Goal: Information Seeking & Learning: Learn about a topic

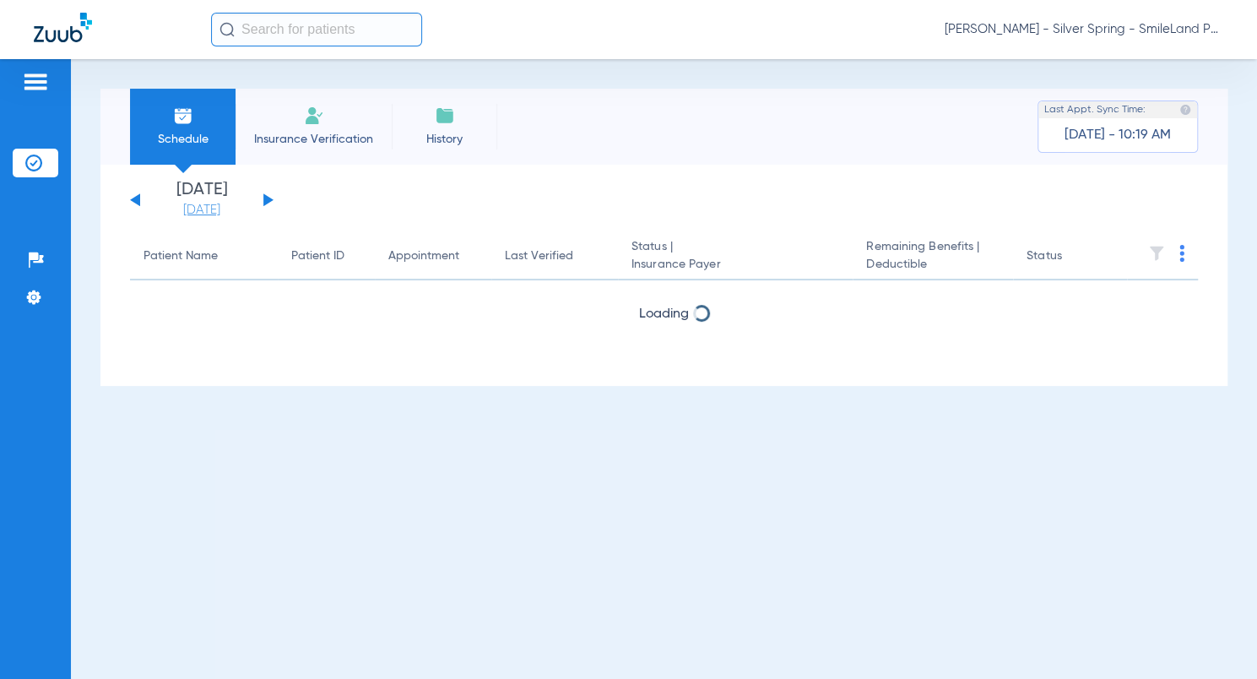
click at [217, 208] on link "[DATE]" at bounding box center [201, 210] width 101 height 17
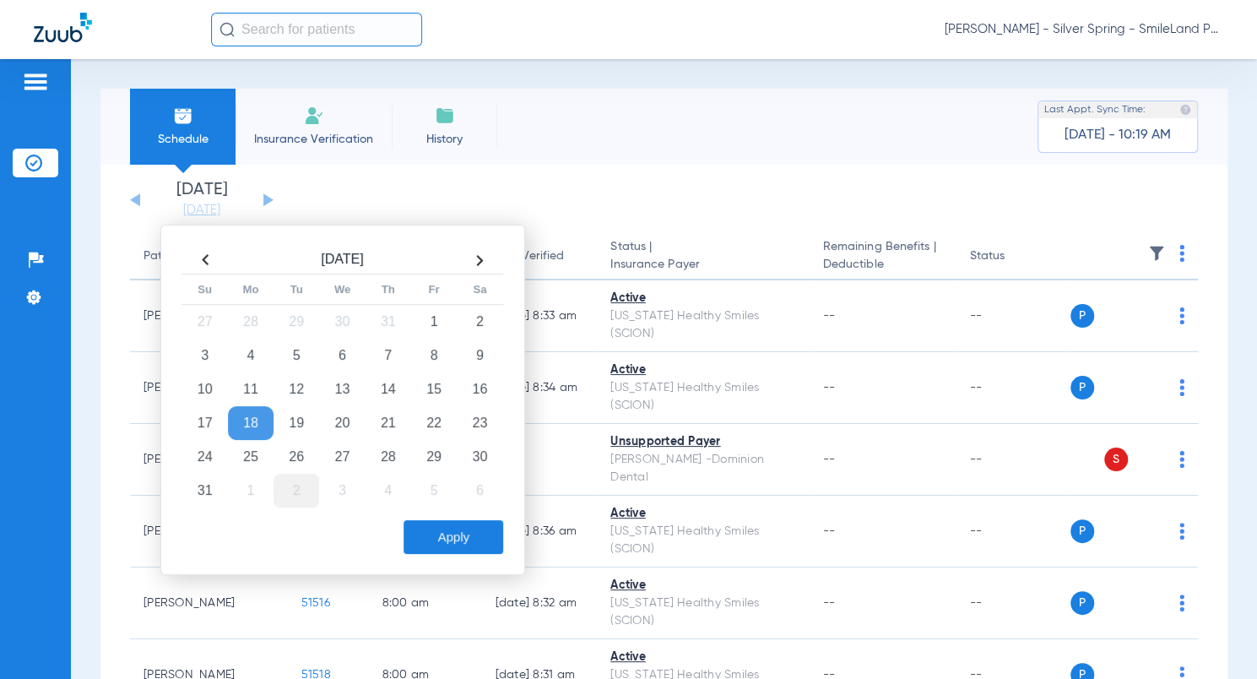
click at [280, 491] on td "2" at bounding box center [297, 491] width 46 height 34
click at [461, 539] on button "Apply" at bounding box center [454, 537] width 100 height 34
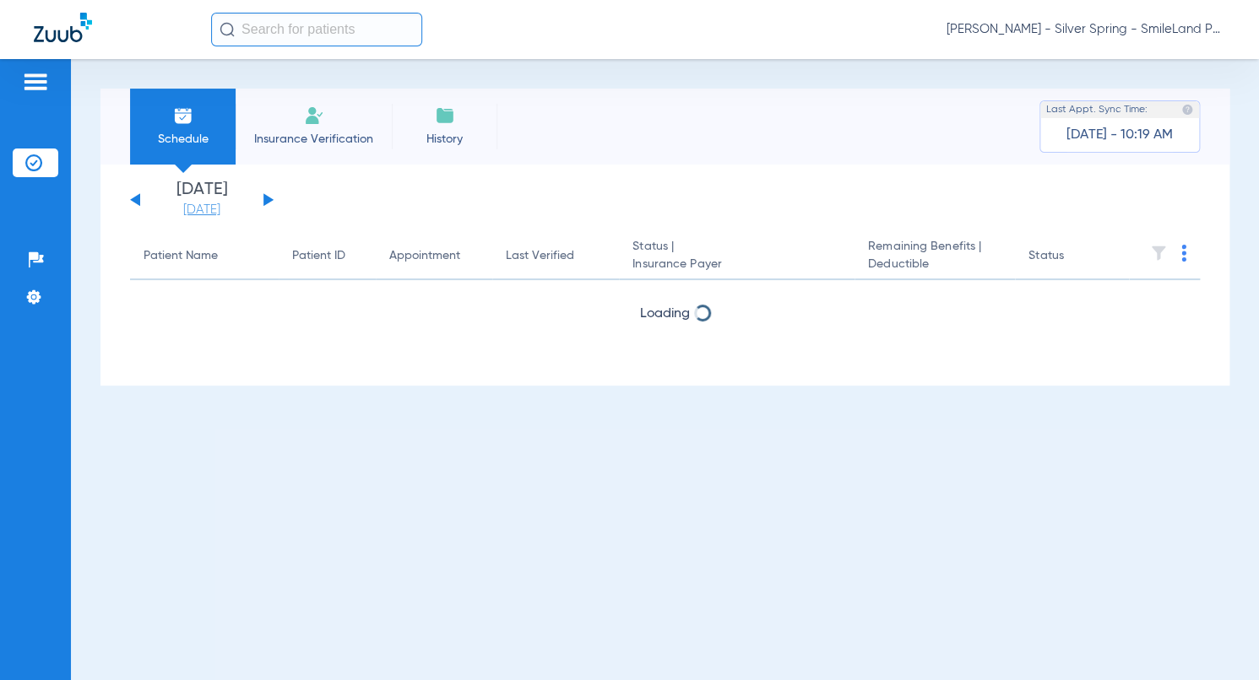
click at [180, 210] on link "[DATE]" at bounding box center [201, 210] width 101 height 17
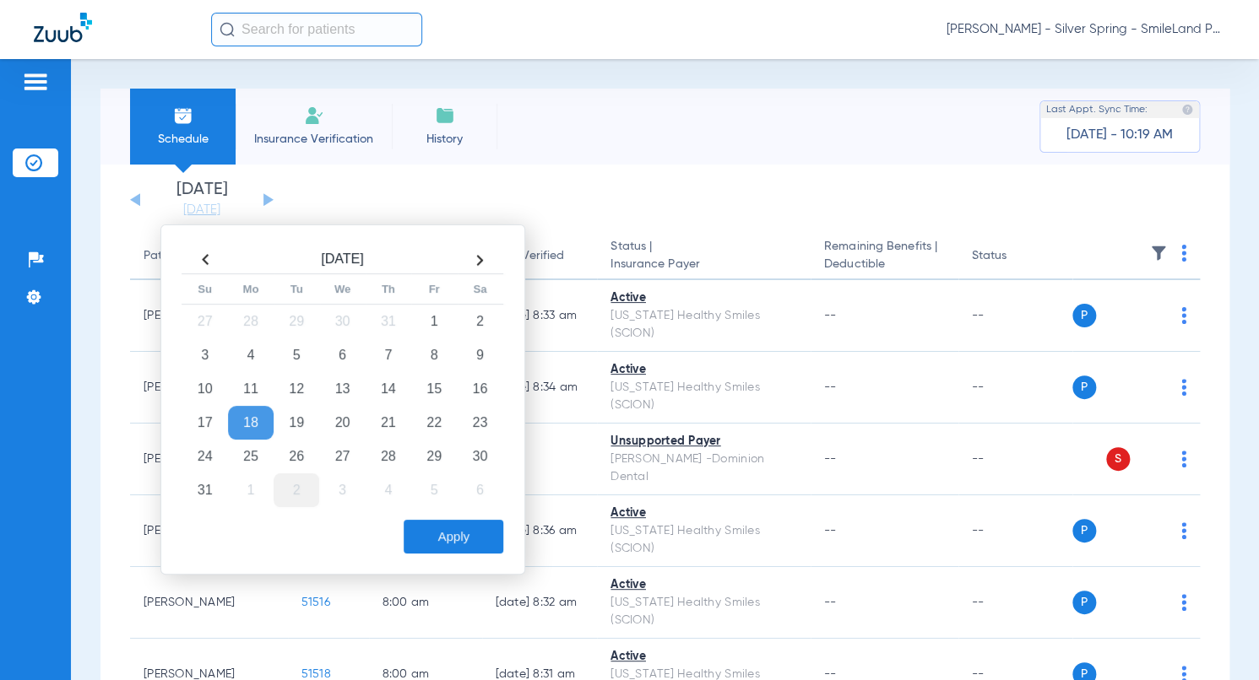
click at [280, 497] on td "2" at bounding box center [297, 491] width 46 height 34
click at [408, 534] on button "Apply" at bounding box center [454, 537] width 100 height 34
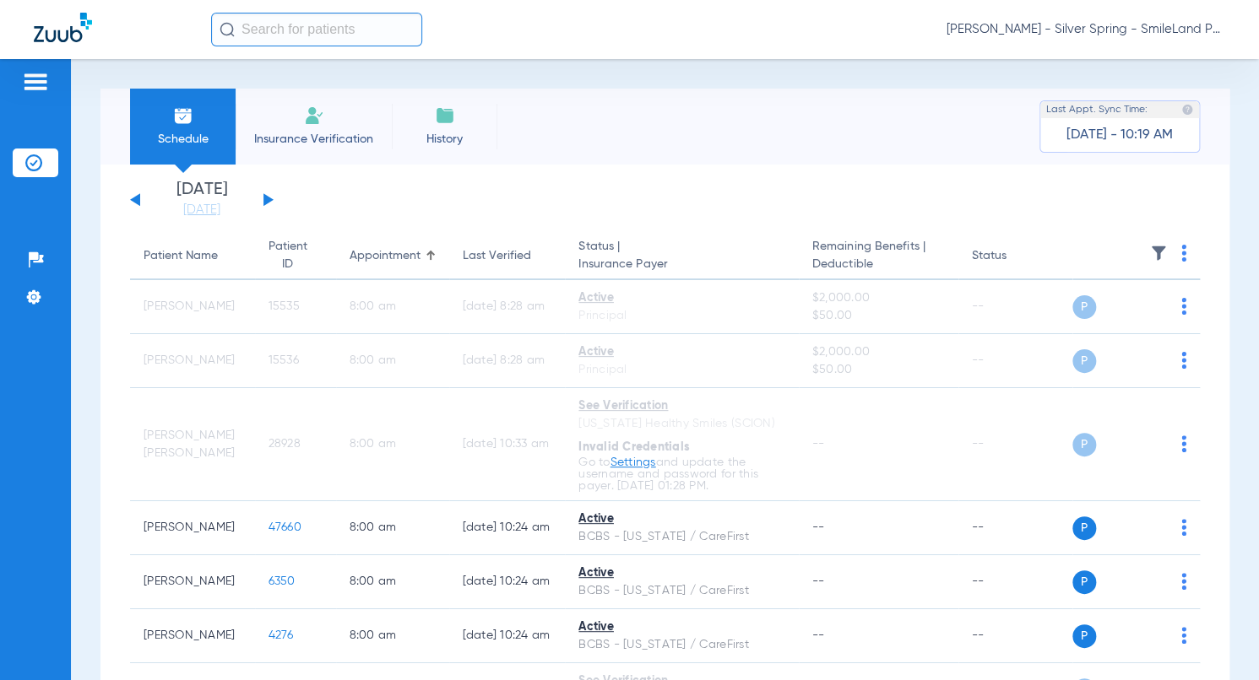
click at [1177, 253] on th at bounding box center [1136, 256] width 128 height 47
click at [1173, 254] on th at bounding box center [1136, 256] width 128 height 47
click at [1181, 254] on img at bounding box center [1183, 253] width 5 height 17
click at [1134, 319] on span "Verify All" at bounding box center [1107, 321] width 106 height 12
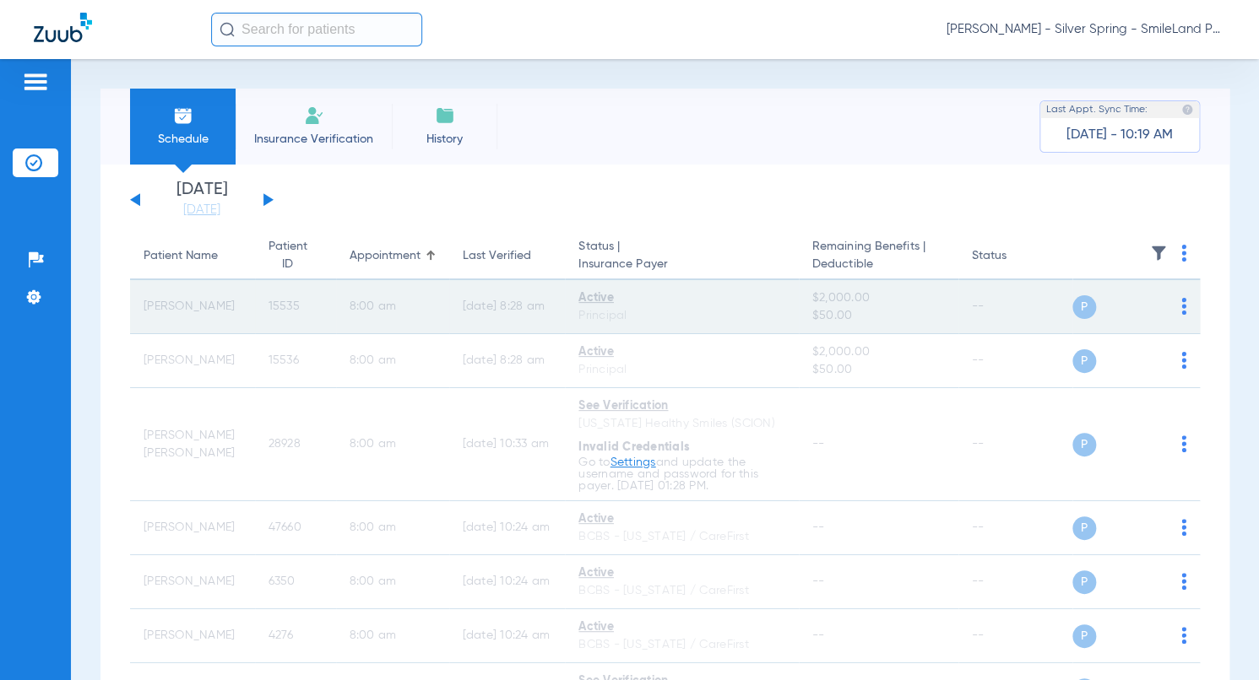
click at [1181, 254] on img at bounding box center [1183, 253] width 5 height 17
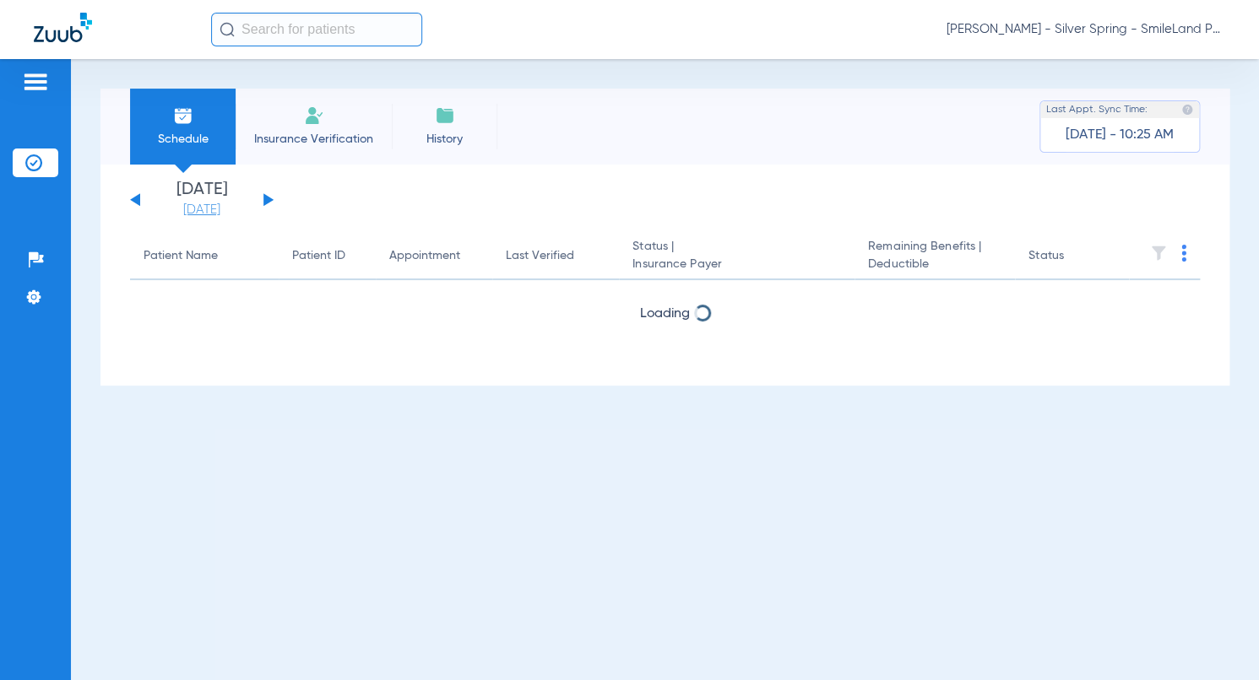
click at [179, 203] on link "[DATE]" at bounding box center [201, 210] width 101 height 17
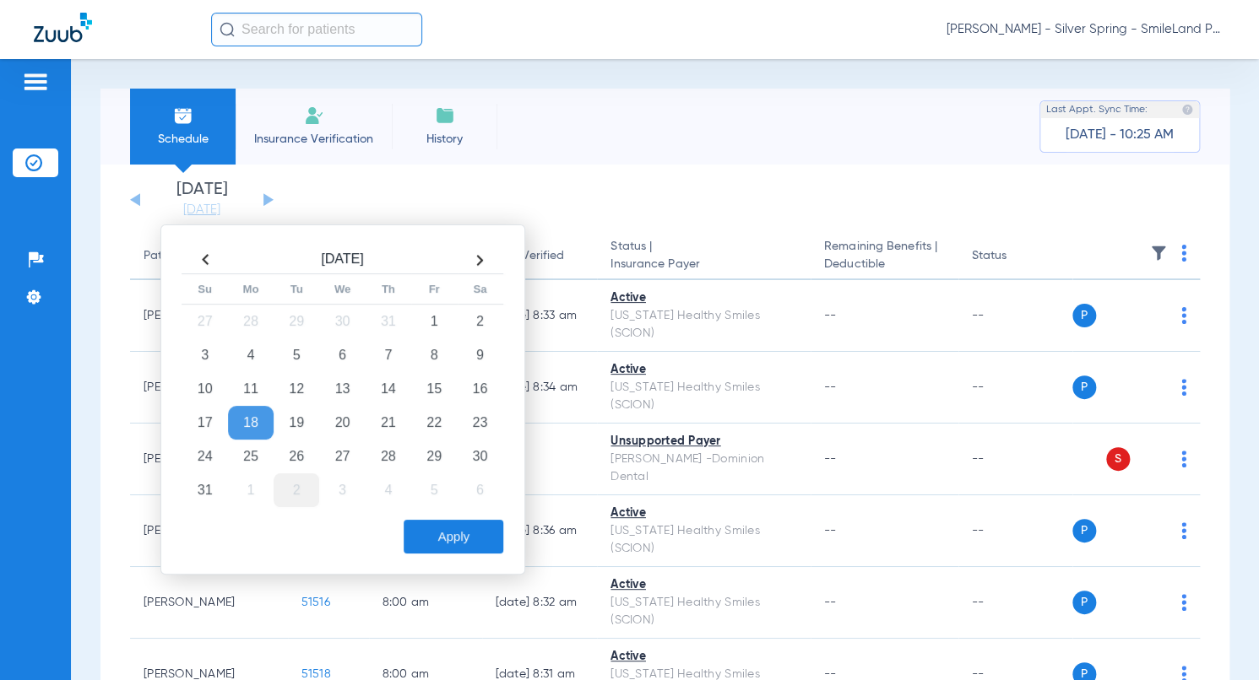
click at [310, 493] on td "2" at bounding box center [297, 491] width 46 height 34
click at [422, 523] on button "Apply" at bounding box center [454, 537] width 100 height 34
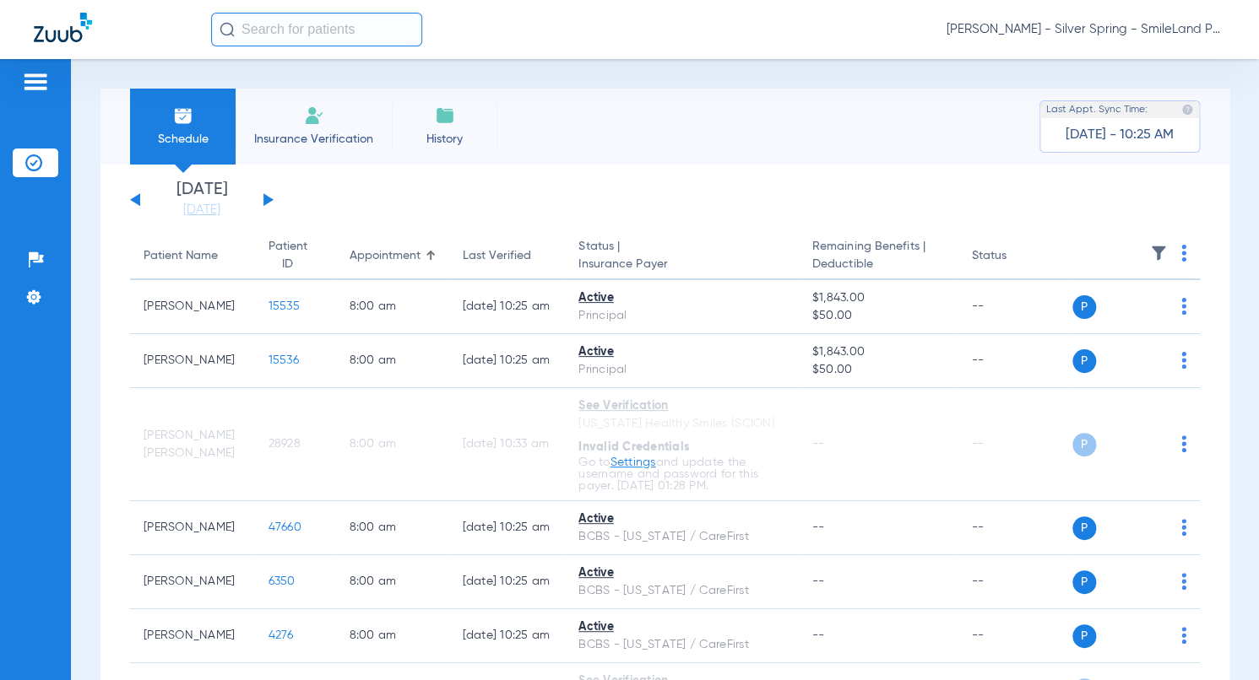
click at [1181, 257] on img at bounding box center [1183, 253] width 5 height 17
click at [1075, 320] on span "Verify All" at bounding box center [1107, 321] width 106 height 12
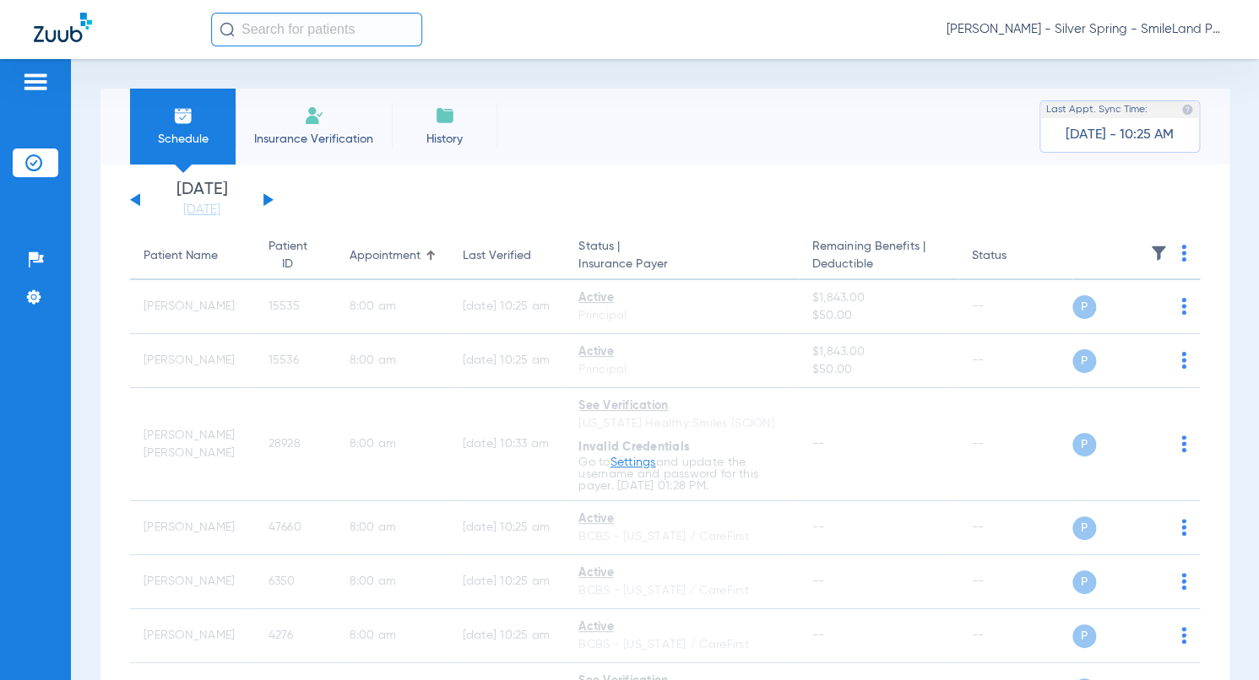
click at [1181, 247] on img at bounding box center [1183, 253] width 5 height 17
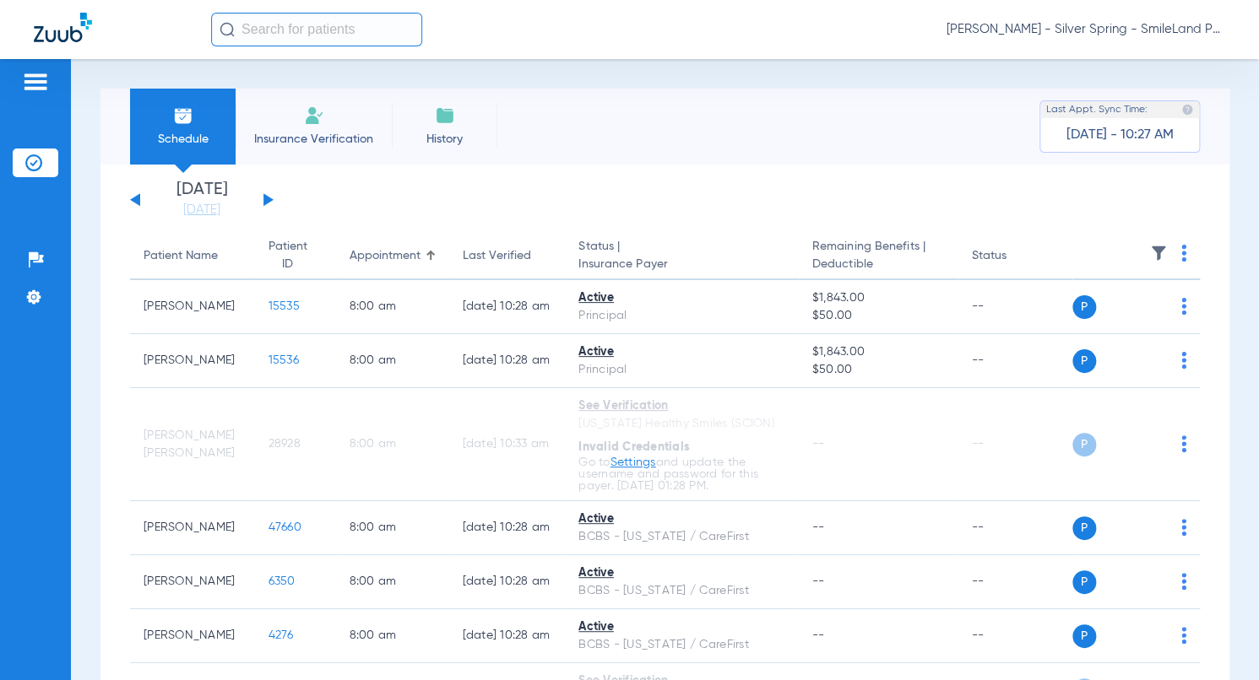
drag, startPoint x: 1236, startPoint y: 151, endPoint x: 550, endPoint y: 199, distance: 688.0
click at [1236, 151] on div "Schedule Insurance Verification History Last Appt. Sync Time: Today - 10:27 AM …" at bounding box center [665, 369] width 1188 height 621
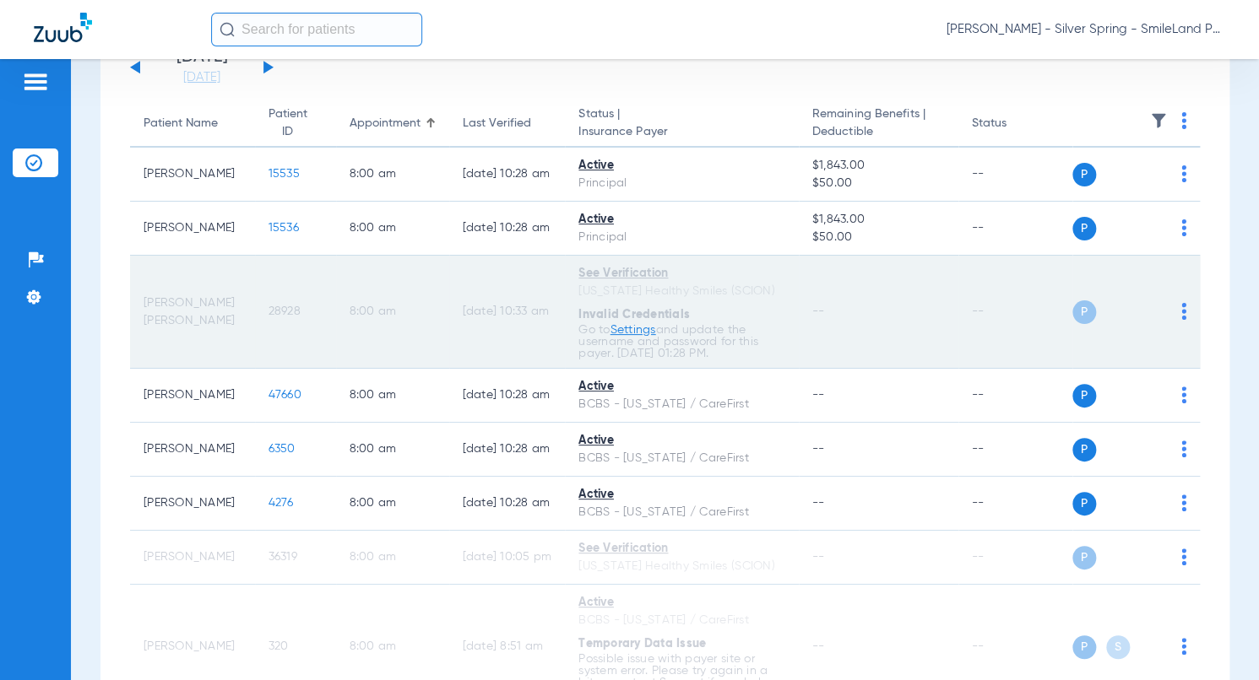
scroll to position [169, 0]
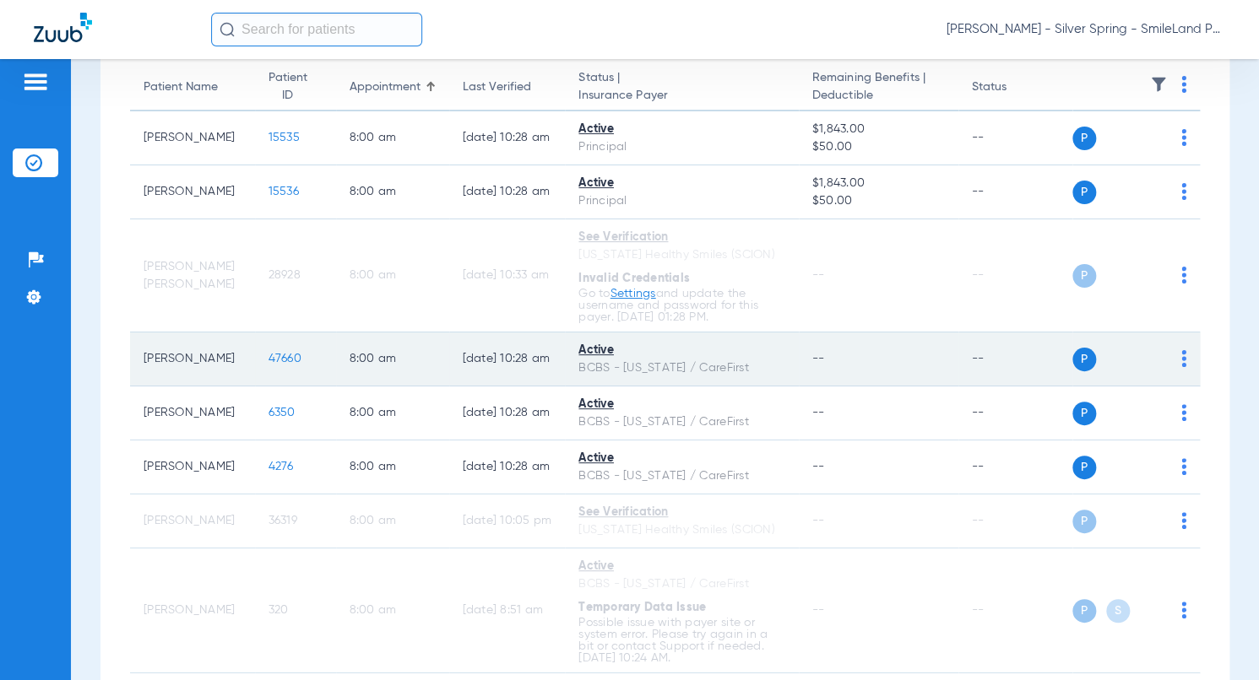
click at [276, 353] on span "47660" at bounding box center [284, 359] width 33 height 12
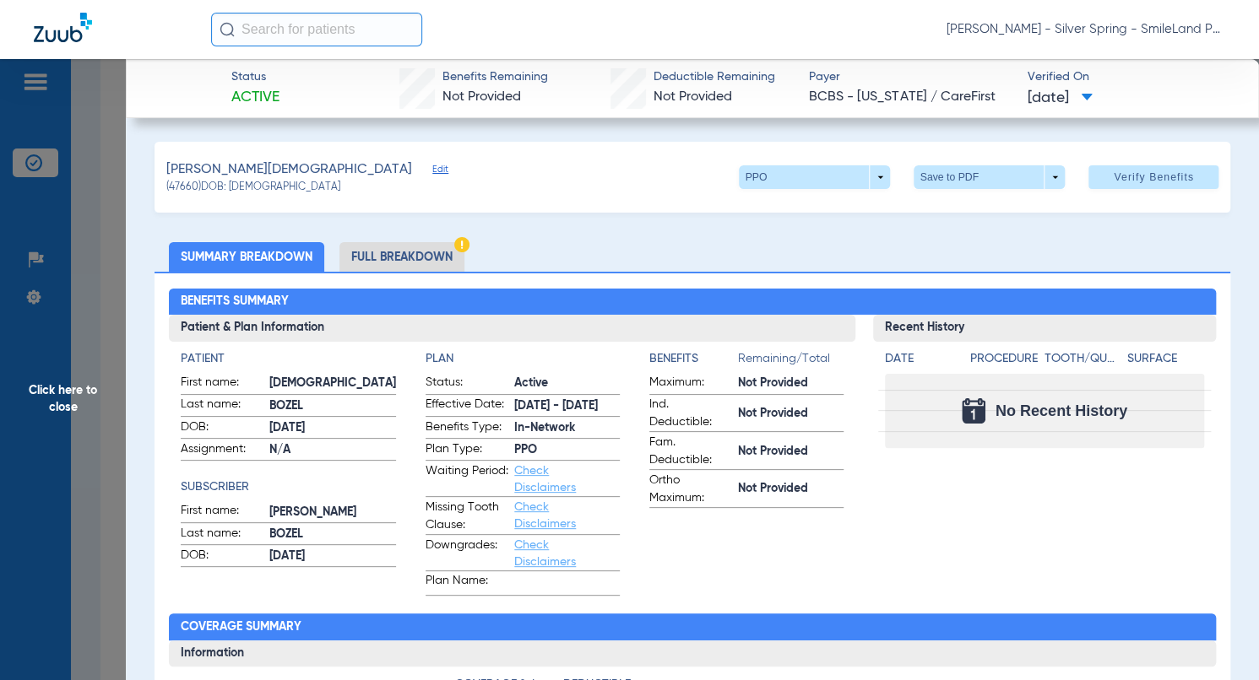
click at [1158, 296] on h2 "Benefits Summary" at bounding box center [692, 302] width 1047 height 27
click at [98, 243] on span "Click here to close" at bounding box center [63, 399] width 126 height 680
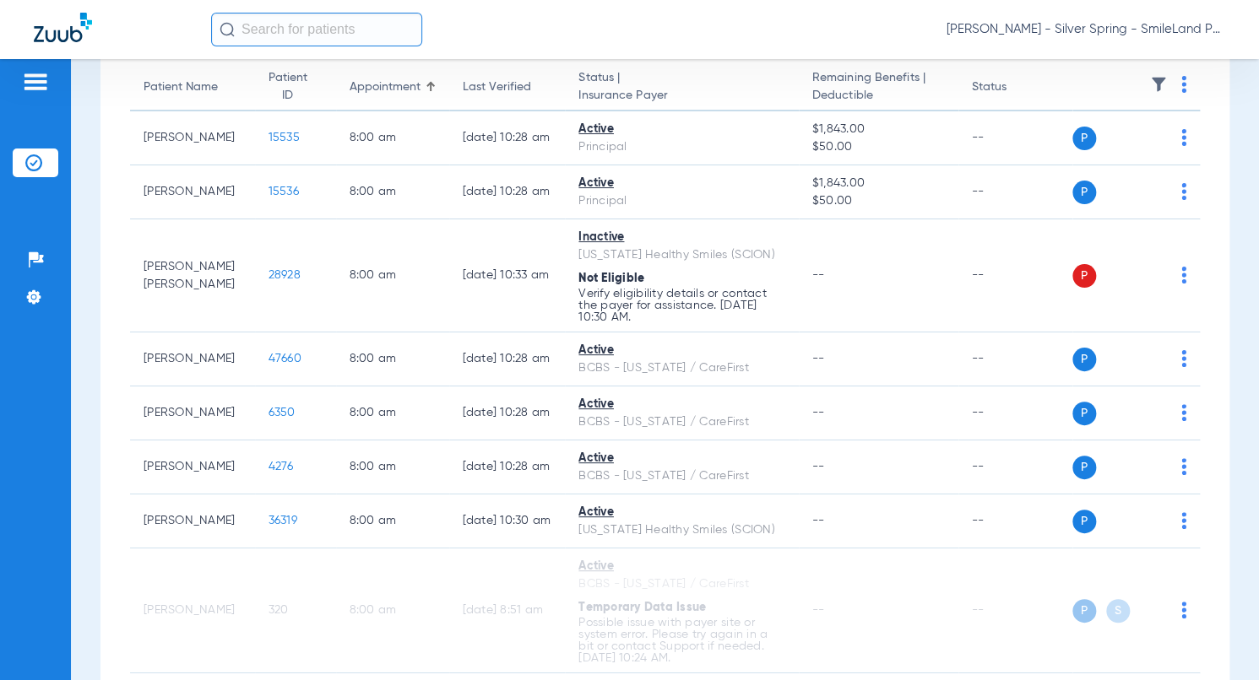
click at [276, 186] on span "15536" at bounding box center [283, 192] width 30 height 12
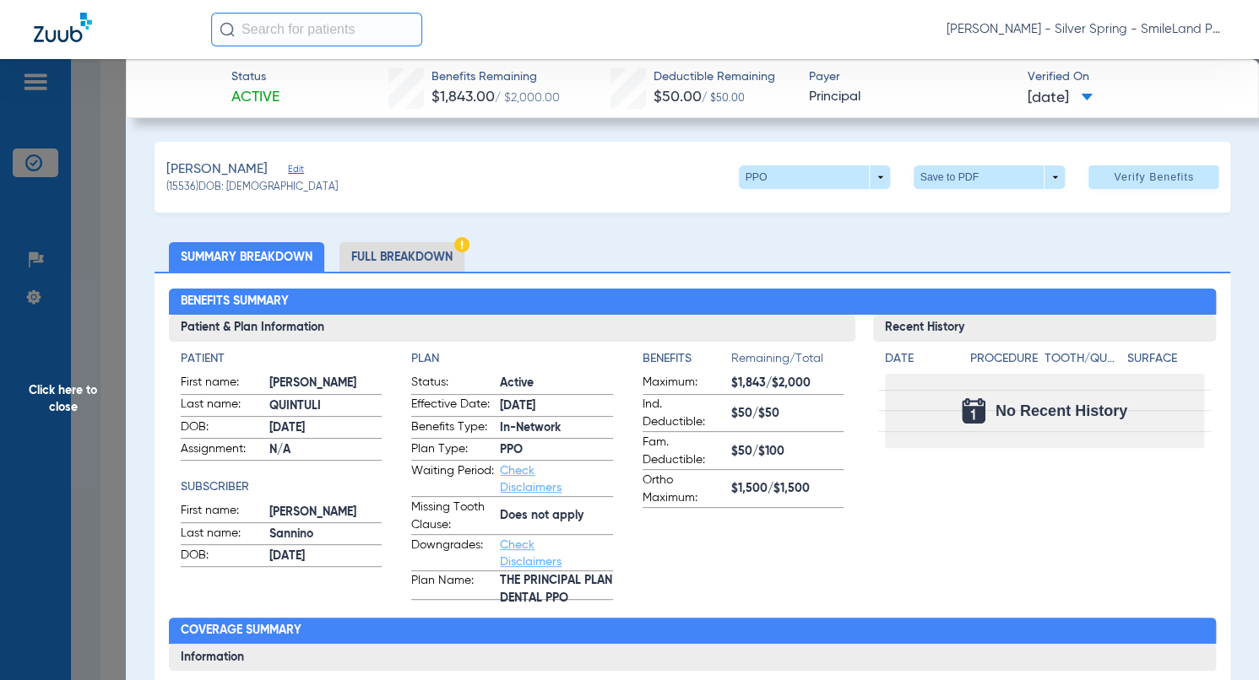
click at [1204, 299] on div "Benefits Summary Patient & Plan Information Patient First name: CHLOE Last name…" at bounding box center [692, 607] width 1076 height 671
click at [84, 278] on span "Click here to close" at bounding box center [63, 399] width 126 height 680
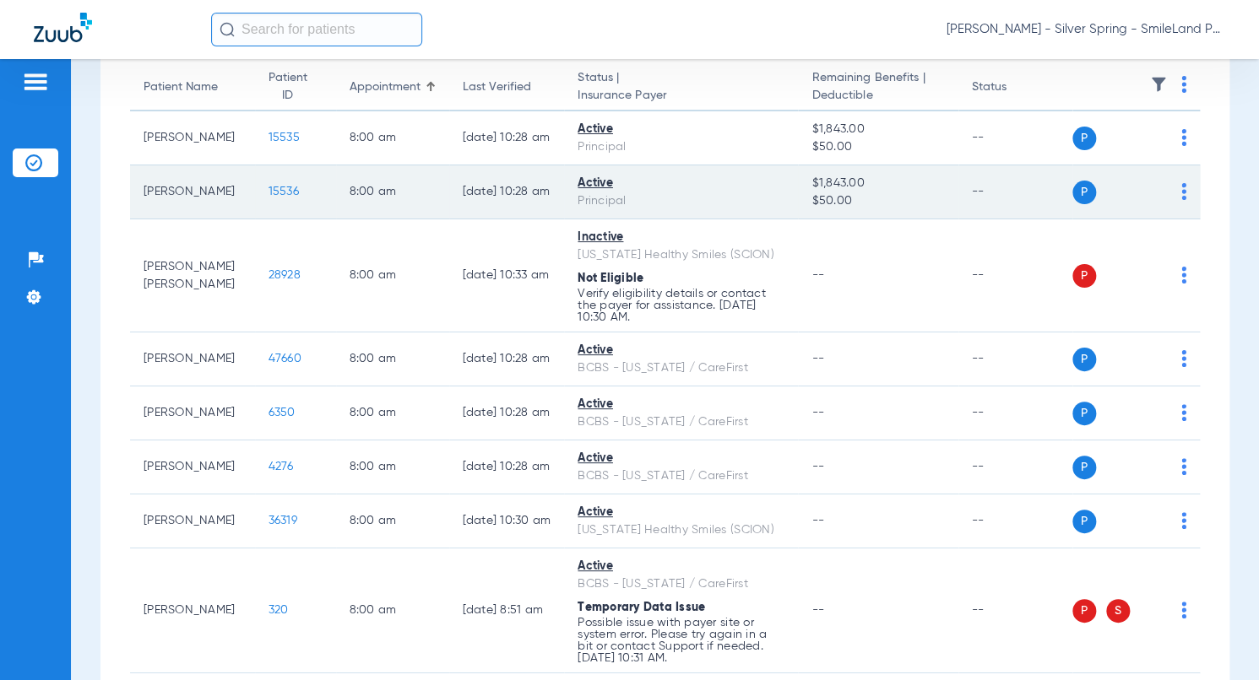
drag, startPoint x: 1177, startPoint y: 233, endPoint x: 629, endPoint y: 216, distance: 548.2
click at [1177, 233] on td "P S" at bounding box center [1136, 275] width 128 height 113
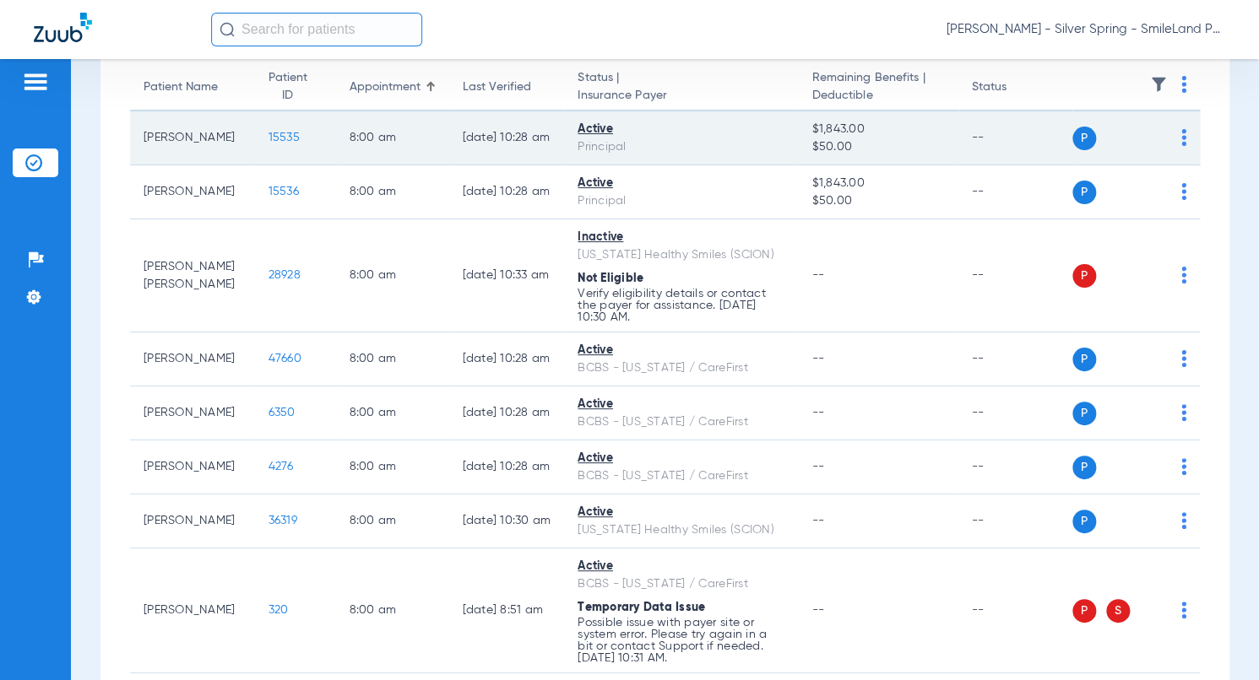
click at [258, 129] on td "15535" at bounding box center [295, 138] width 81 height 54
click at [268, 134] on span "15535" at bounding box center [283, 138] width 31 height 12
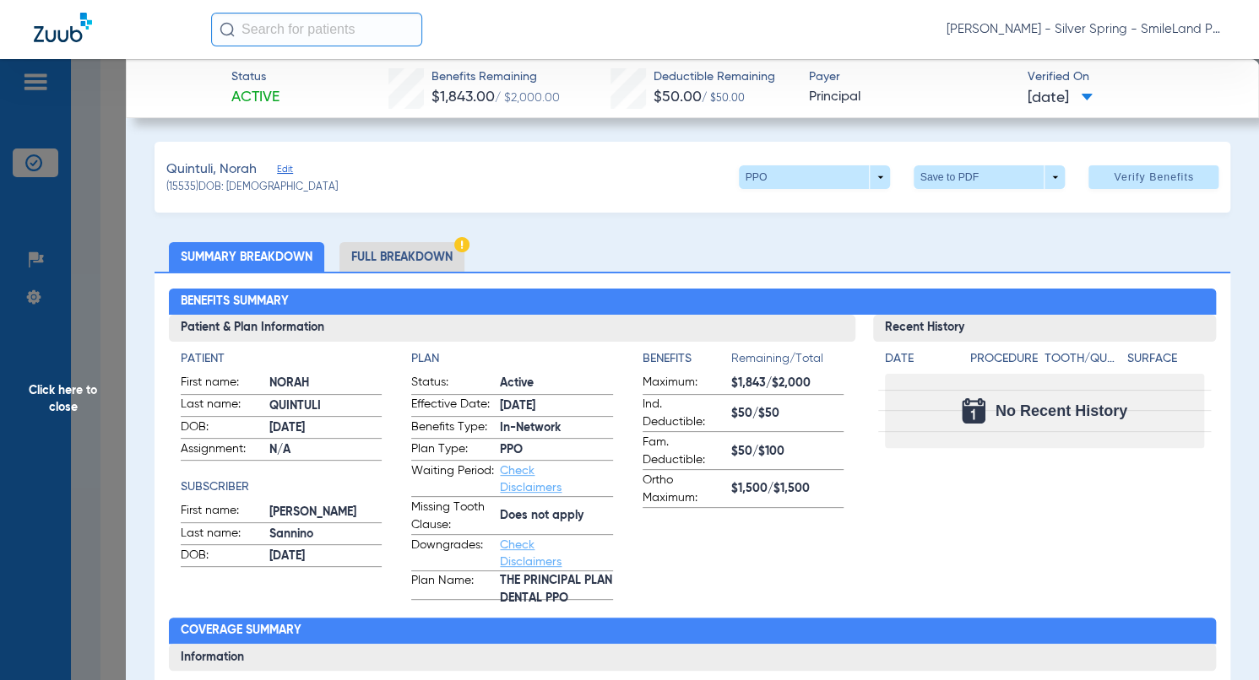
drag, startPoint x: 1134, startPoint y: 274, endPoint x: 74, endPoint y: 257, distance: 1059.6
click at [1135, 274] on div "Benefits Summary Patient & Plan Information Patient First name: NORAH Last name…" at bounding box center [692, 607] width 1076 height 671
click at [74, 252] on span "Click here to close" at bounding box center [63, 399] width 126 height 680
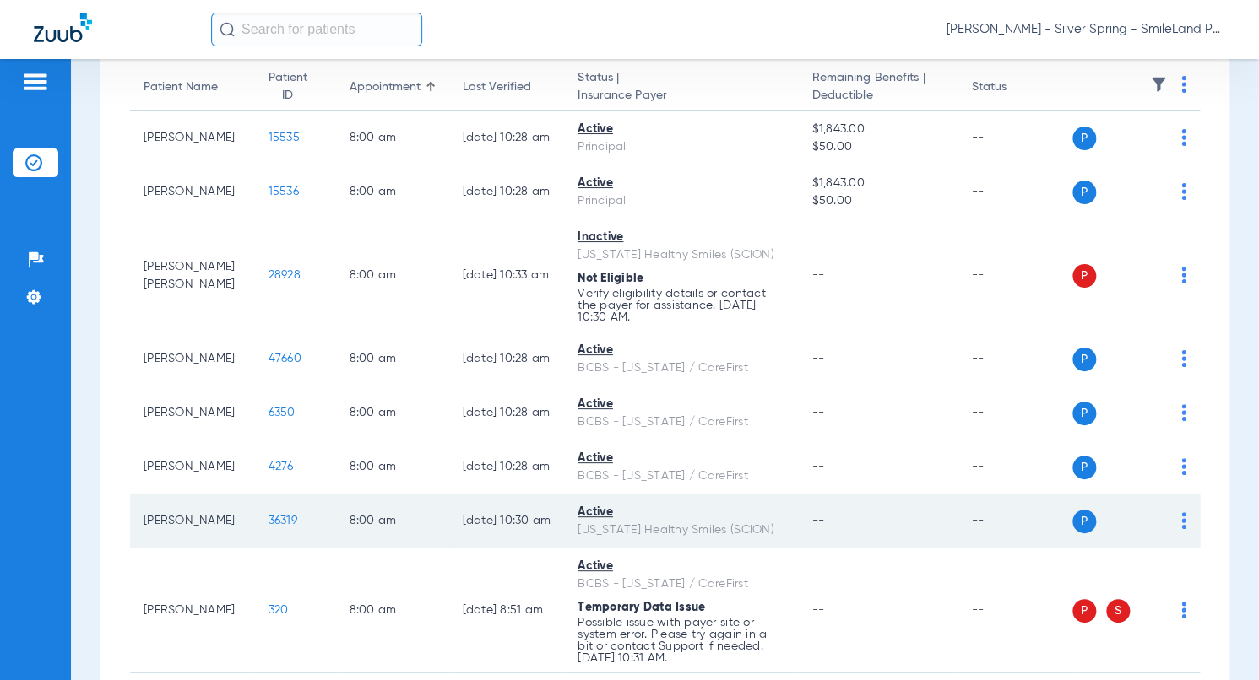
click at [268, 521] on span "36319" at bounding box center [282, 521] width 29 height 12
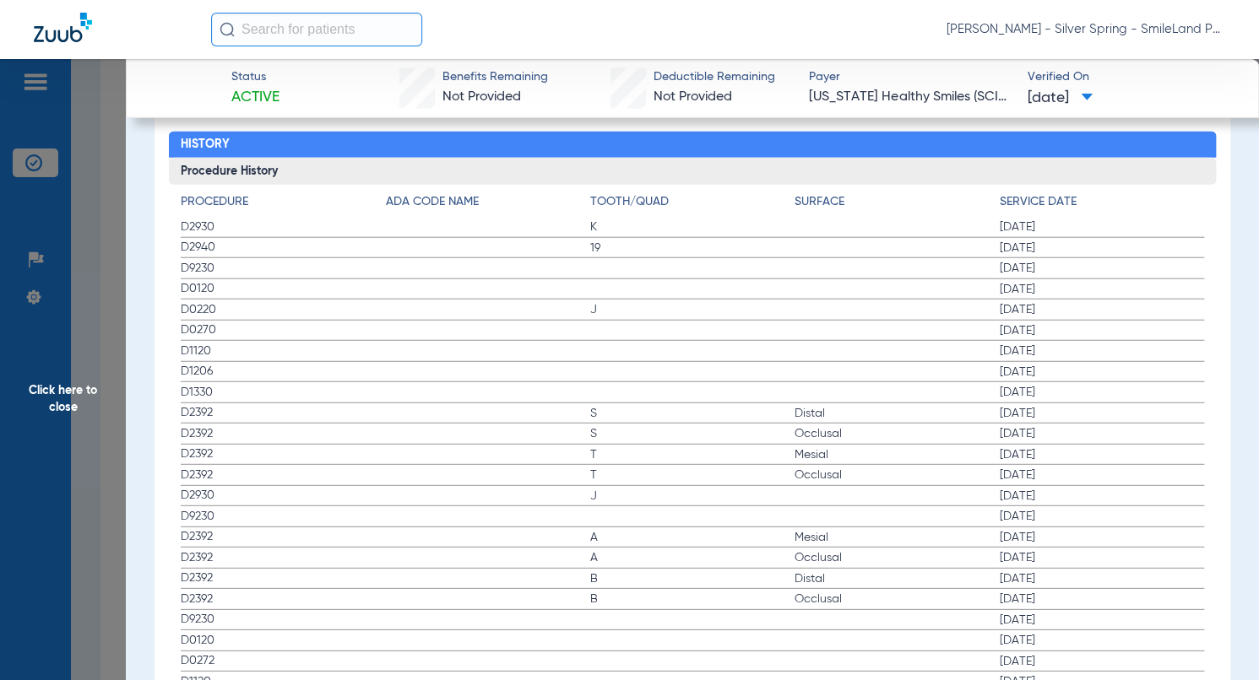
scroll to position [1857, 0]
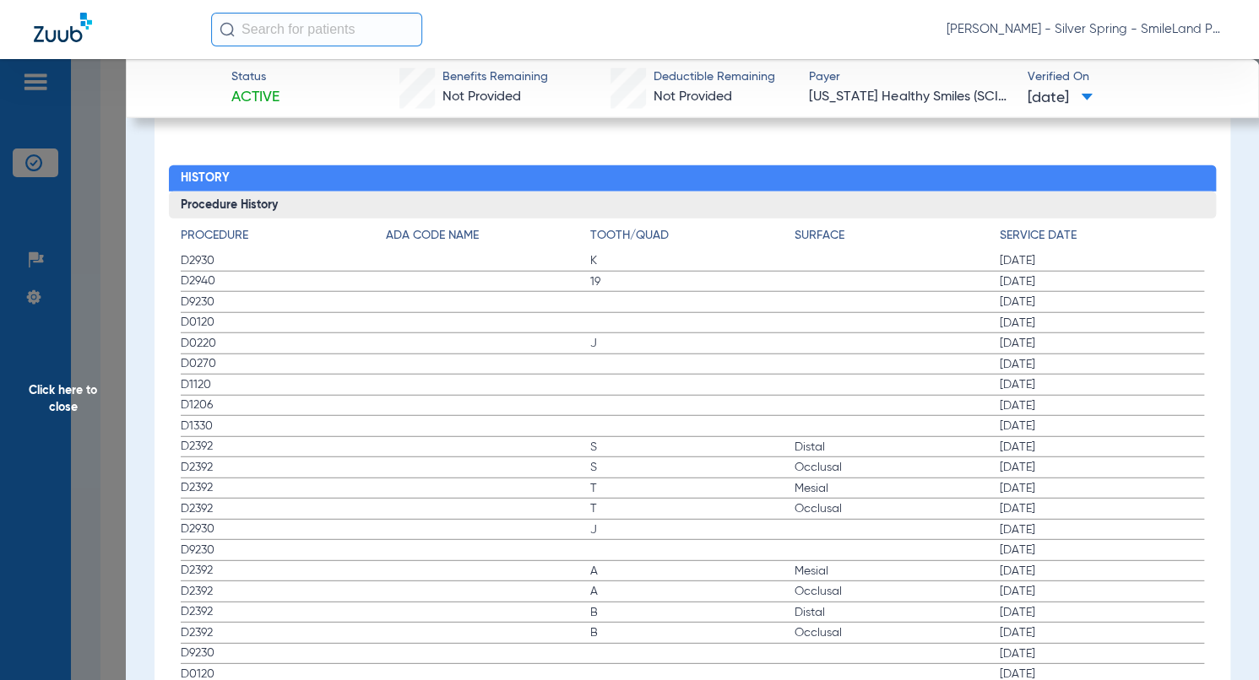
click at [122, 234] on span "Click here to close" at bounding box center [63, 399] width 126 height 680
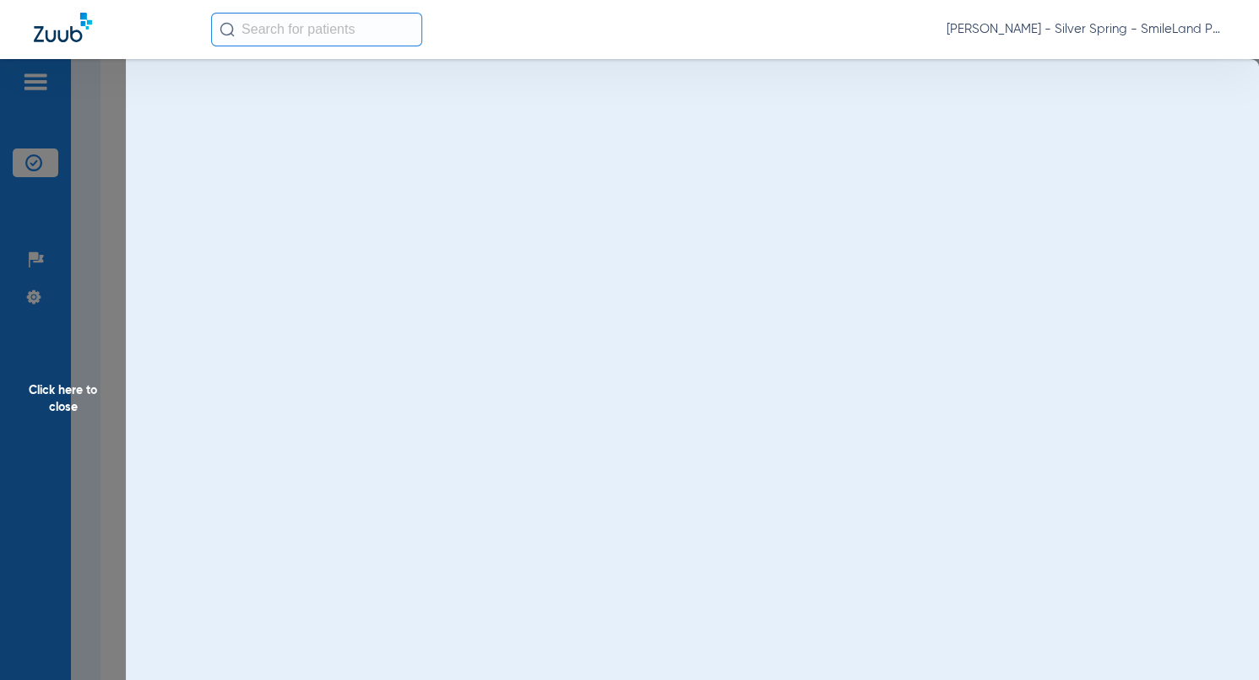
scroll to position [0, 0]
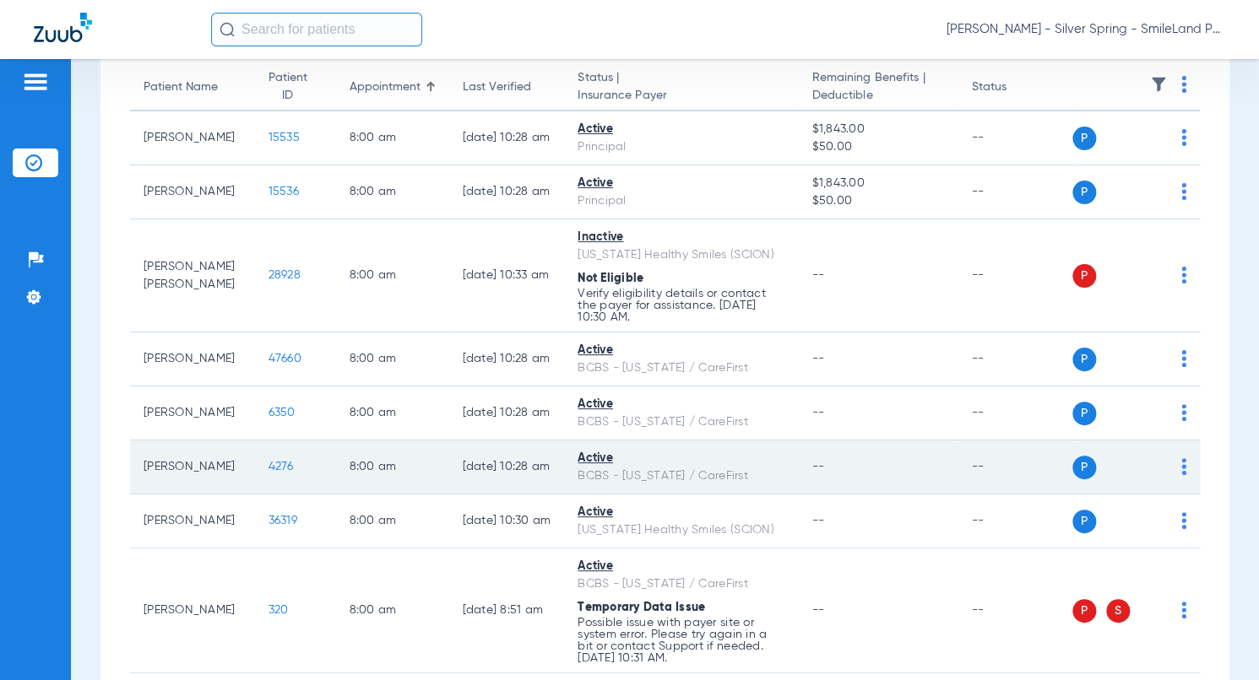
click at [268, 464] on span "4276" at bounding box center [280, 467] width 25 height 12
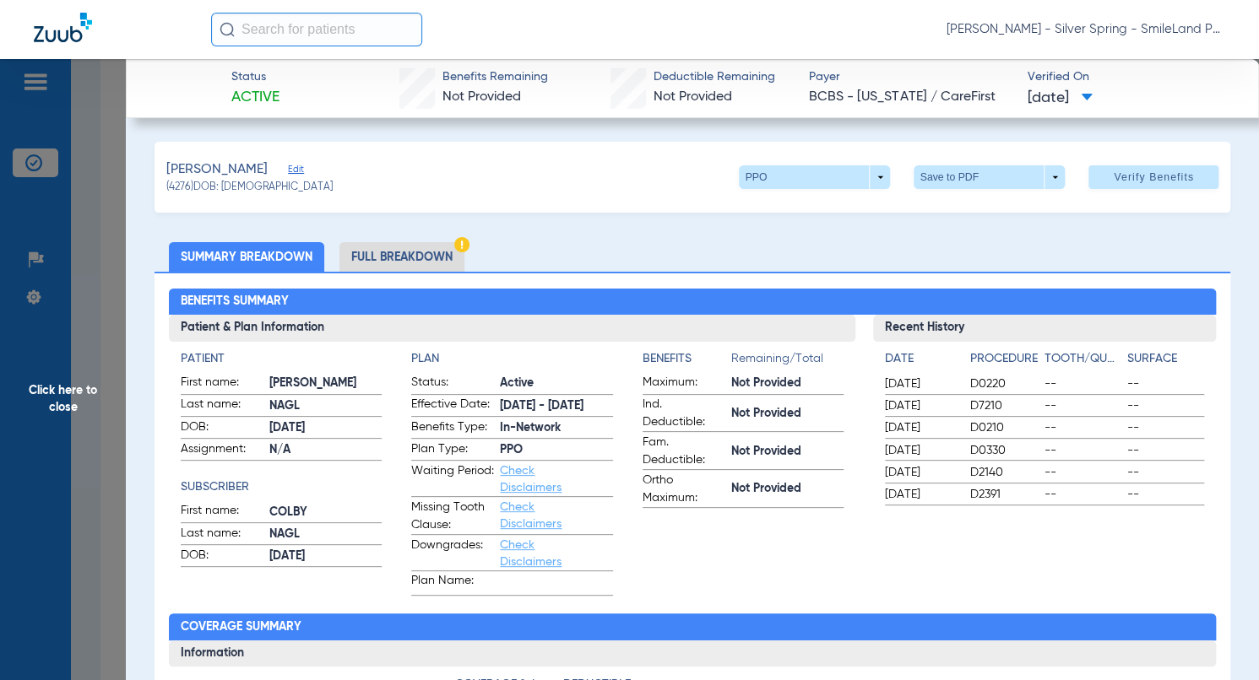
scroll to position [594, 0]
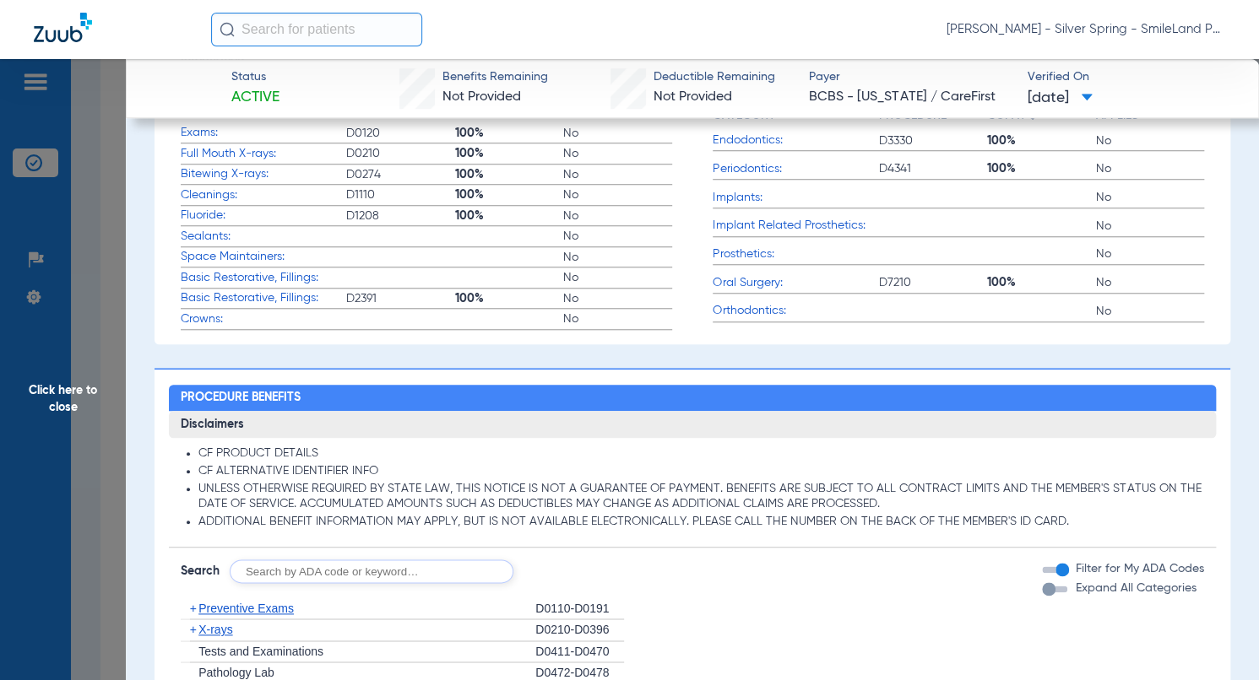
drag, startPoint x: 80, startPoint y: 236, endPoint x: 144, endPoint y: 200, distance: 73.0
click at [81, 236] on span "Click here to close" at bounding box center [63, 399] width 126 height 680
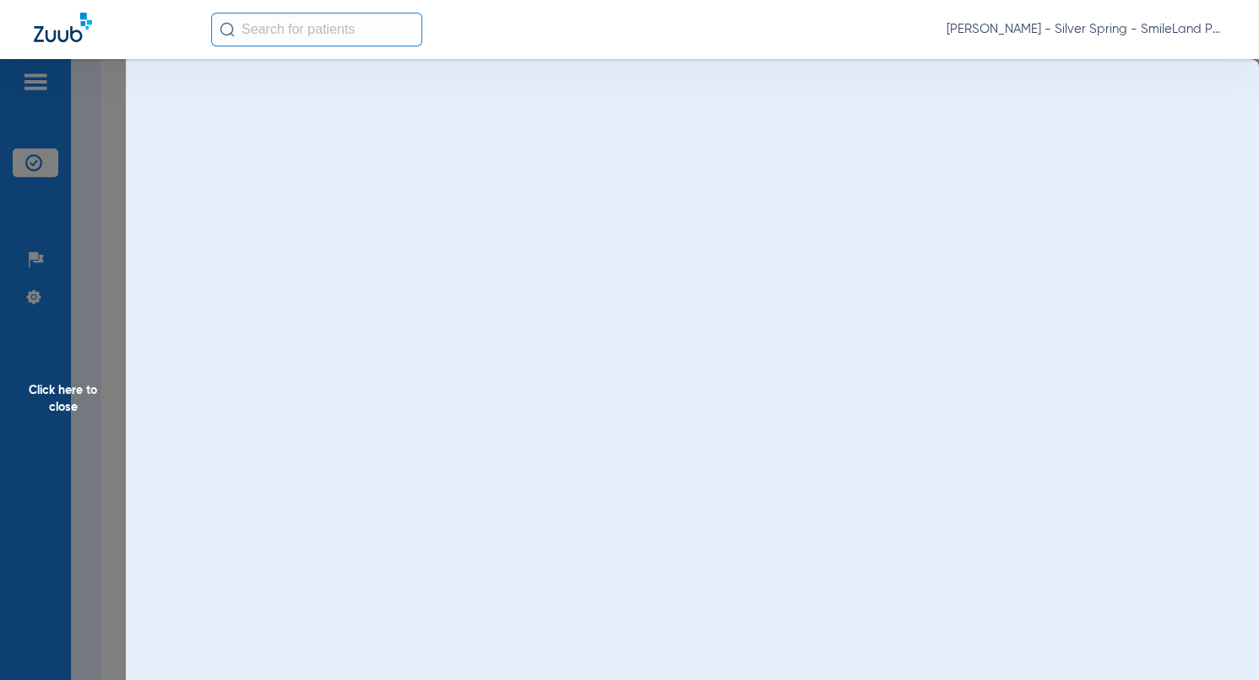
scroll to position [0, 0]
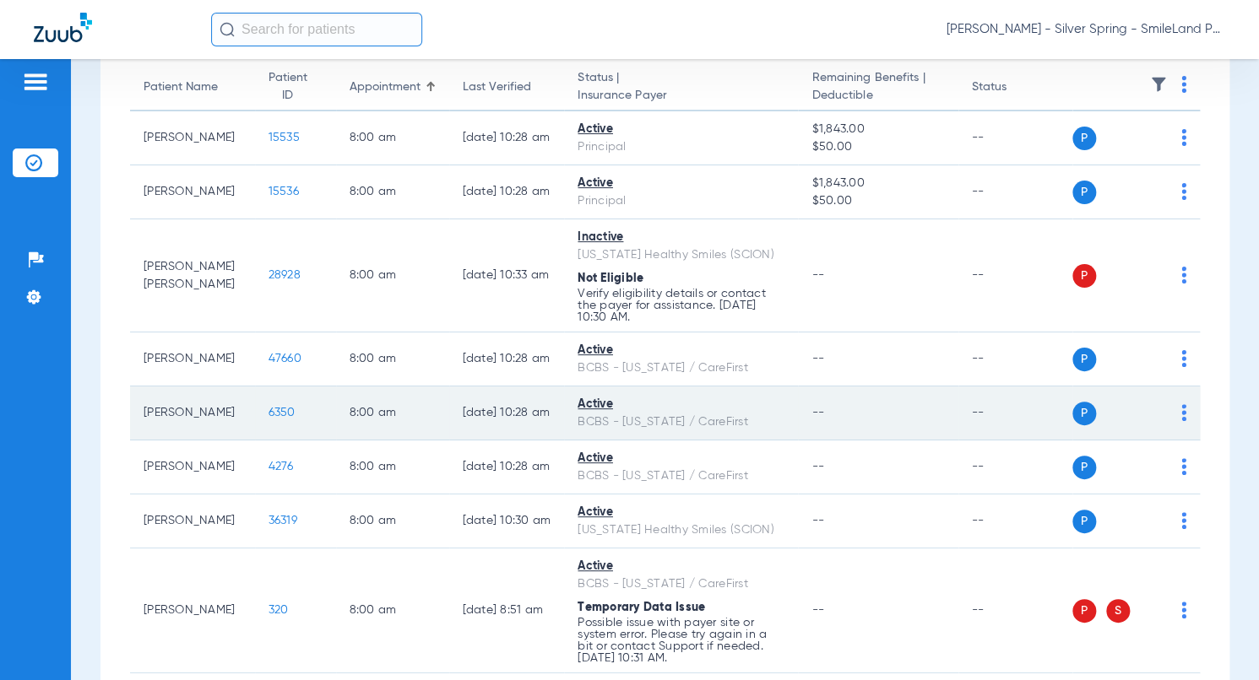
click at [283, 412] on td "6350" at bounding box center [295, 414] width 81 height 54
click at [276, 411] on span "6350" at bounding box center [281, 413] width 27 height 12
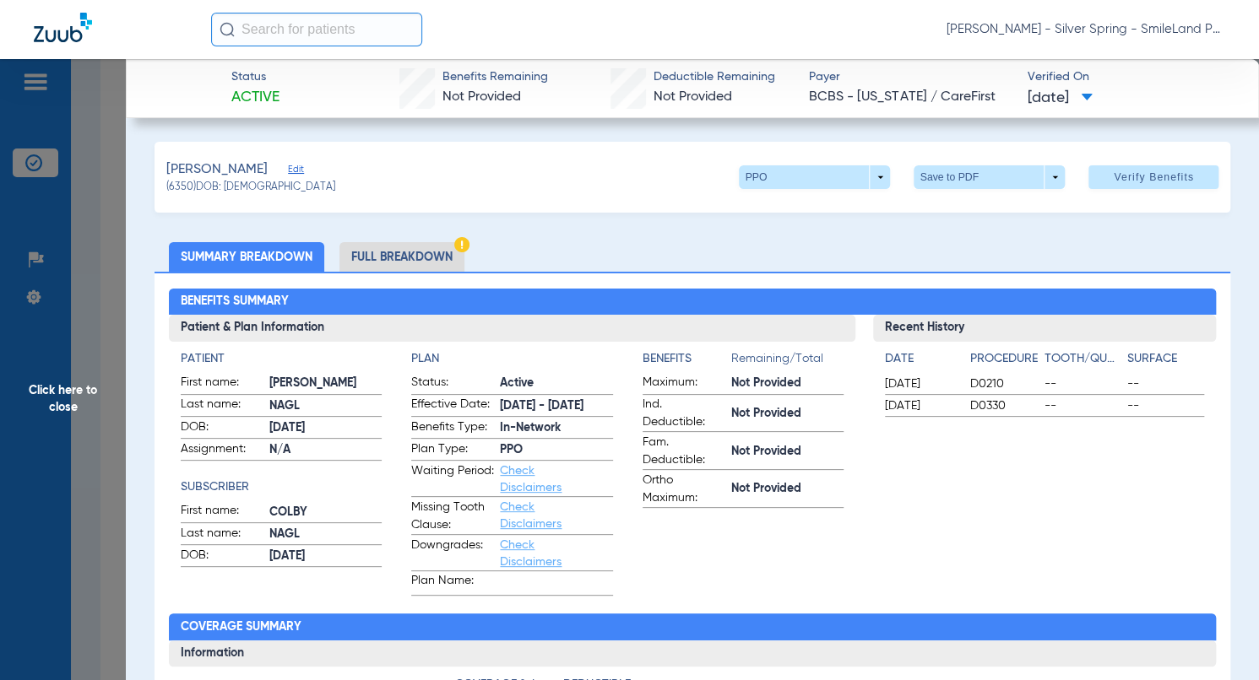
drag, startPoint x: 922, startPoint y: 285, endPoint x: 908, endPoint y: 285, distance: 13.5
click at [922, 285] on div "Benefits Summary Patient & Plan Information Patient First name: ALEXANDER Last …" at bounding box center [692, 605] width 1076 height 667
click at [1117, 282] on div "Benefits Summary Patient & Plan Information Patient First name: ALEXANDER Last …" at bounding box center [692, 605] width 1076 height 667
click at [64, 133] on span "Click here to close" at bounding box center [63, 399] width 126 height 680
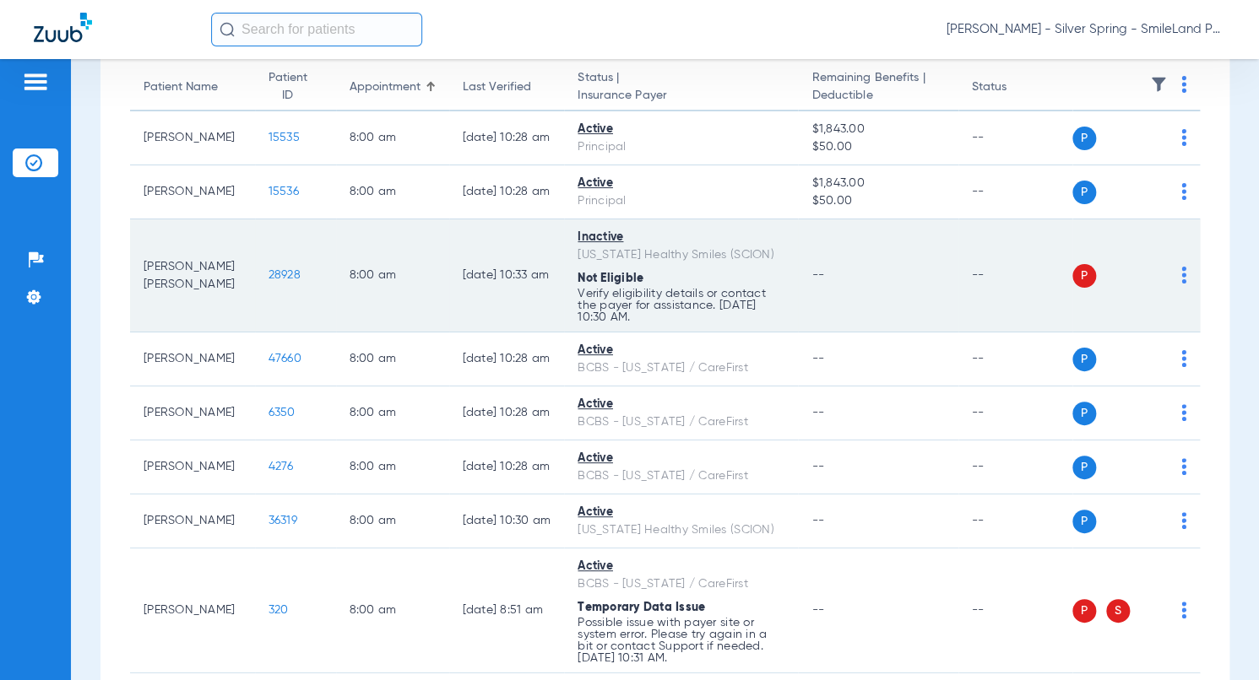
click at [279, 274] on span "28928" at bounding box center [284, 275] width 32 height 12
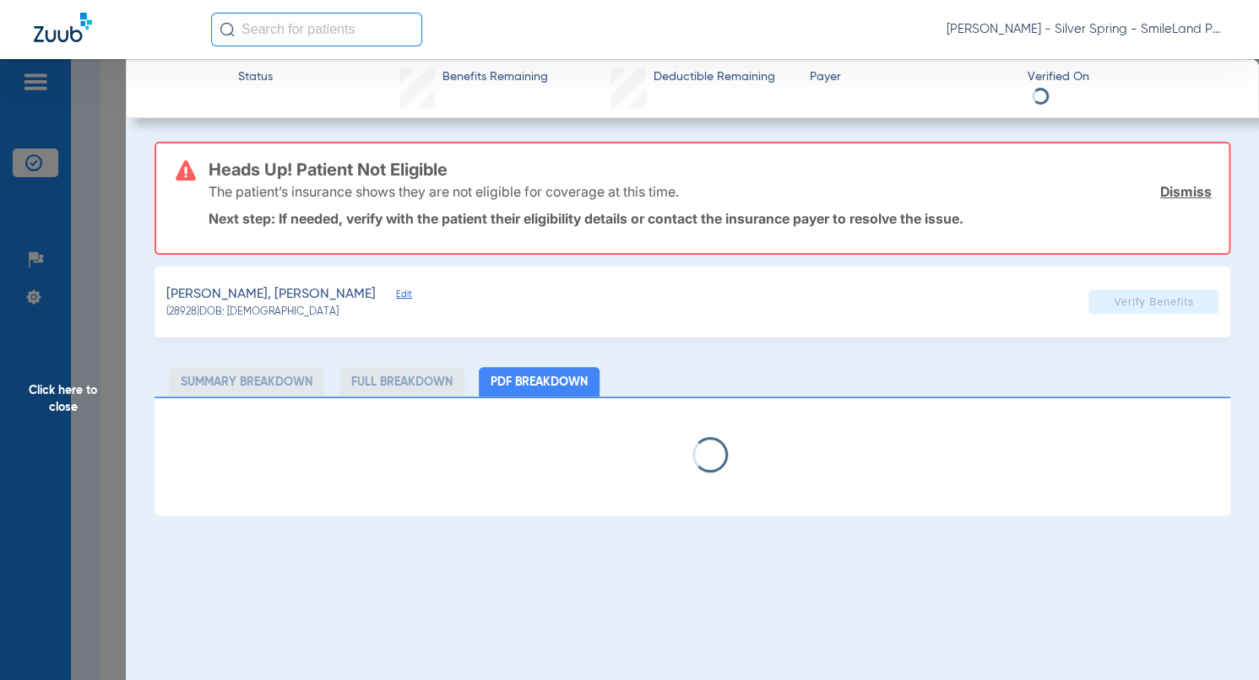
click at [89, 319] on span "Click here to close" at bounding box center [63, 399] width 126 height 680
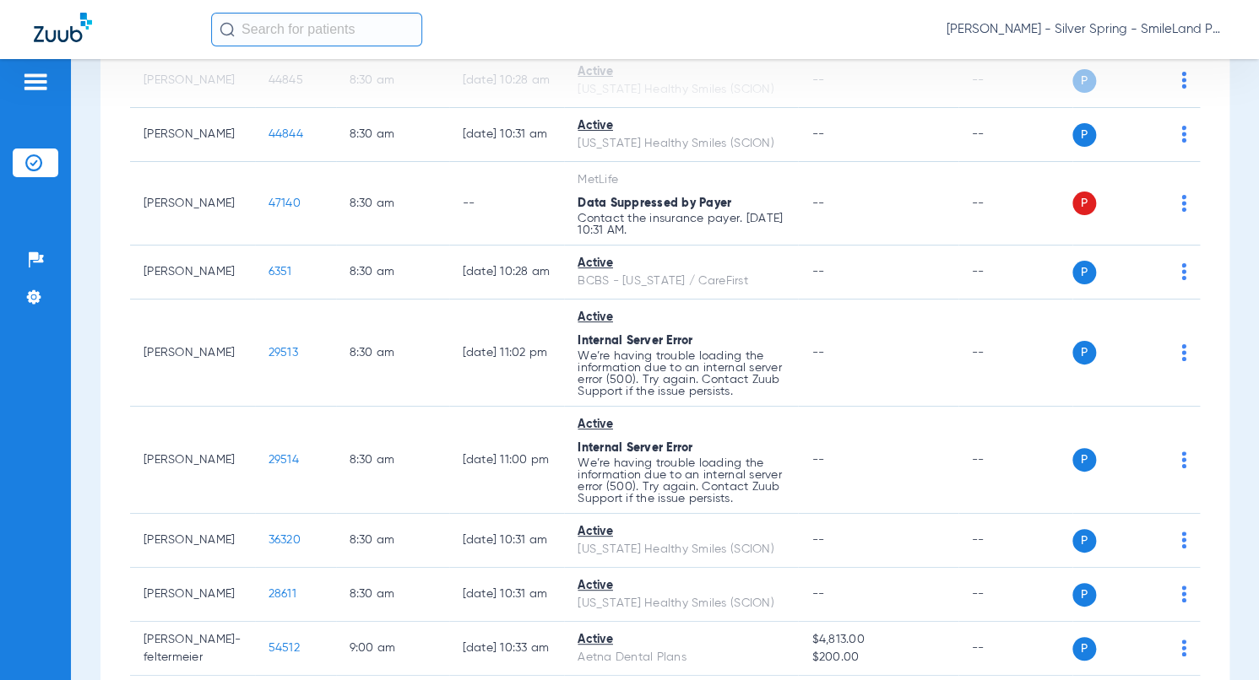
scroll to position [844, 0]
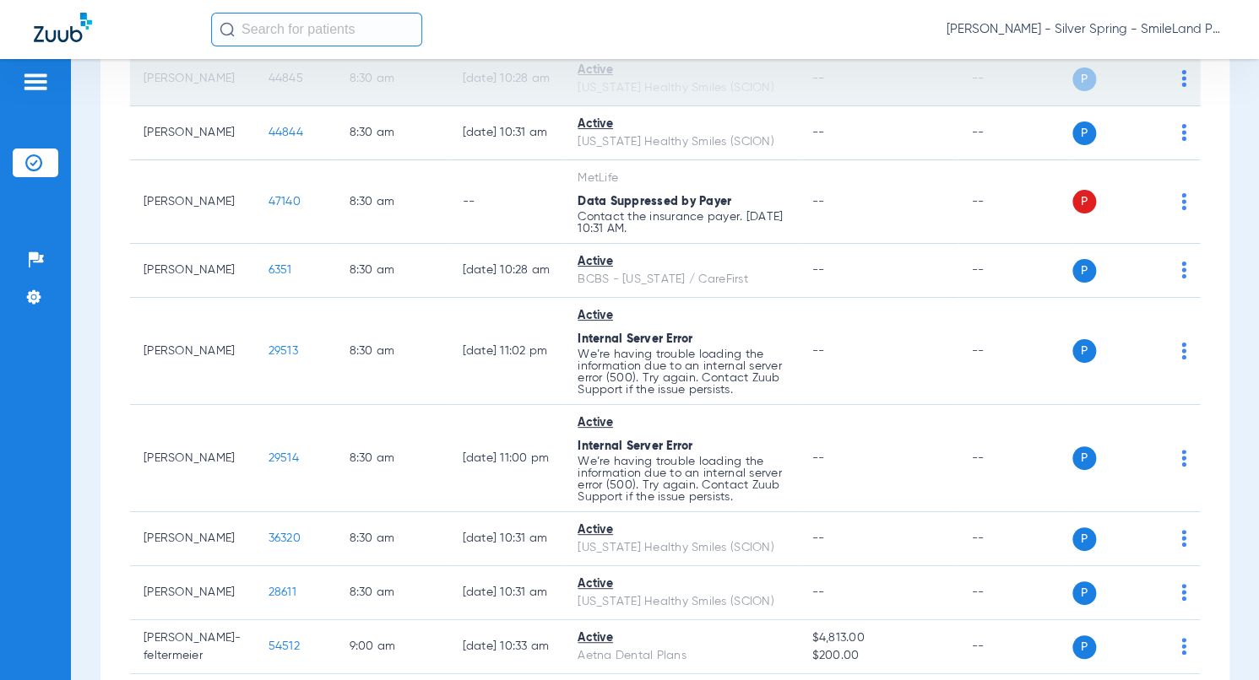
click at [268, 75] on span "44845" at bounding box center [285, 79] width 35 height 12
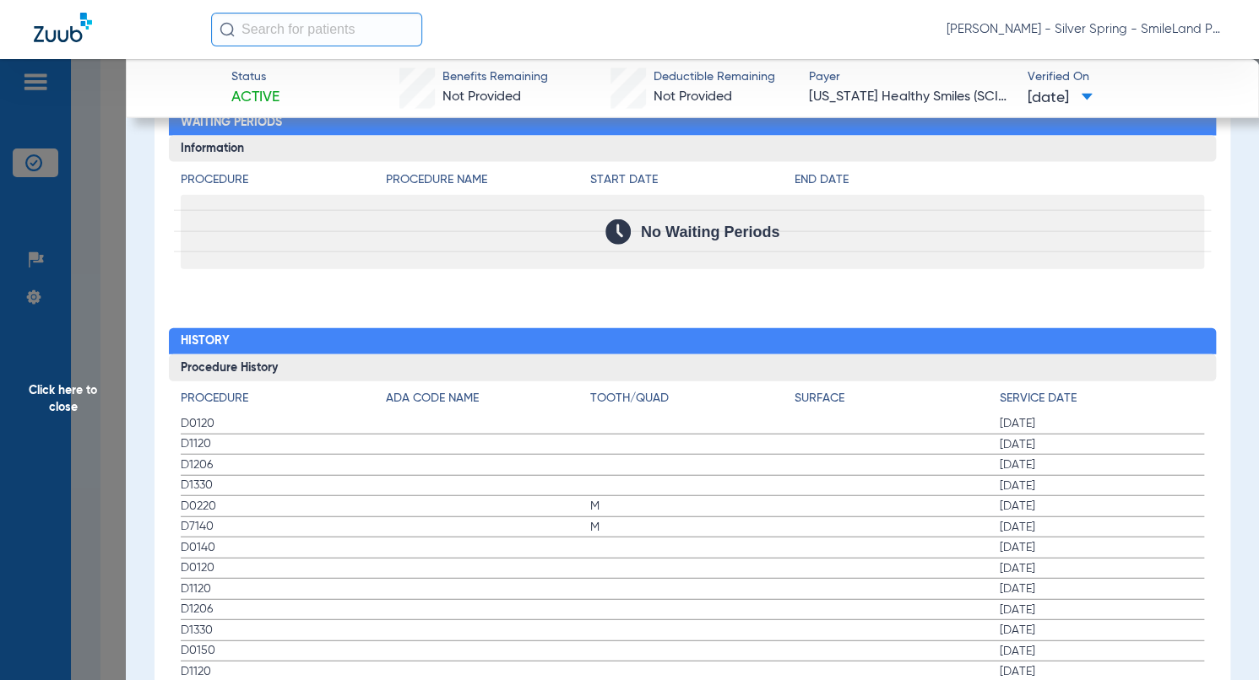
scroll to position [1857, 0]
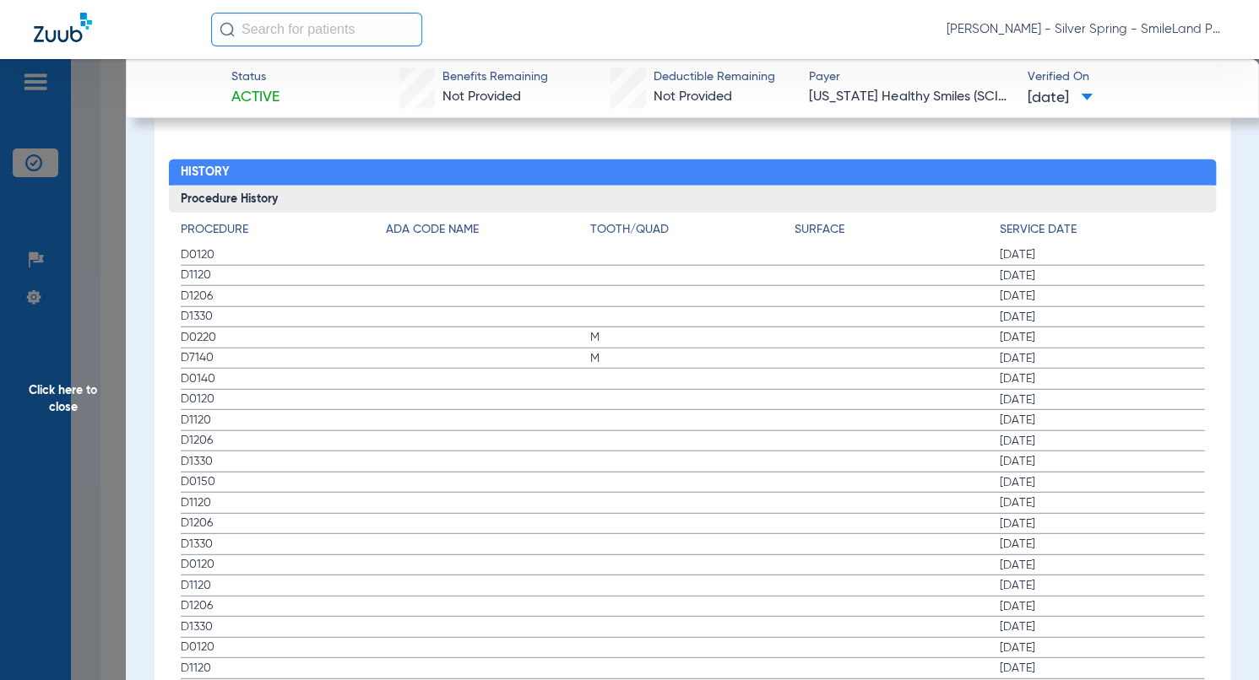
click at [1063, 247] on span "01/09/2025" at bounding box center [1102, 255] width 204 height 17
click at [73, 241] on span "Click here to close" at bounding box center [63, 399] width 126 height 680
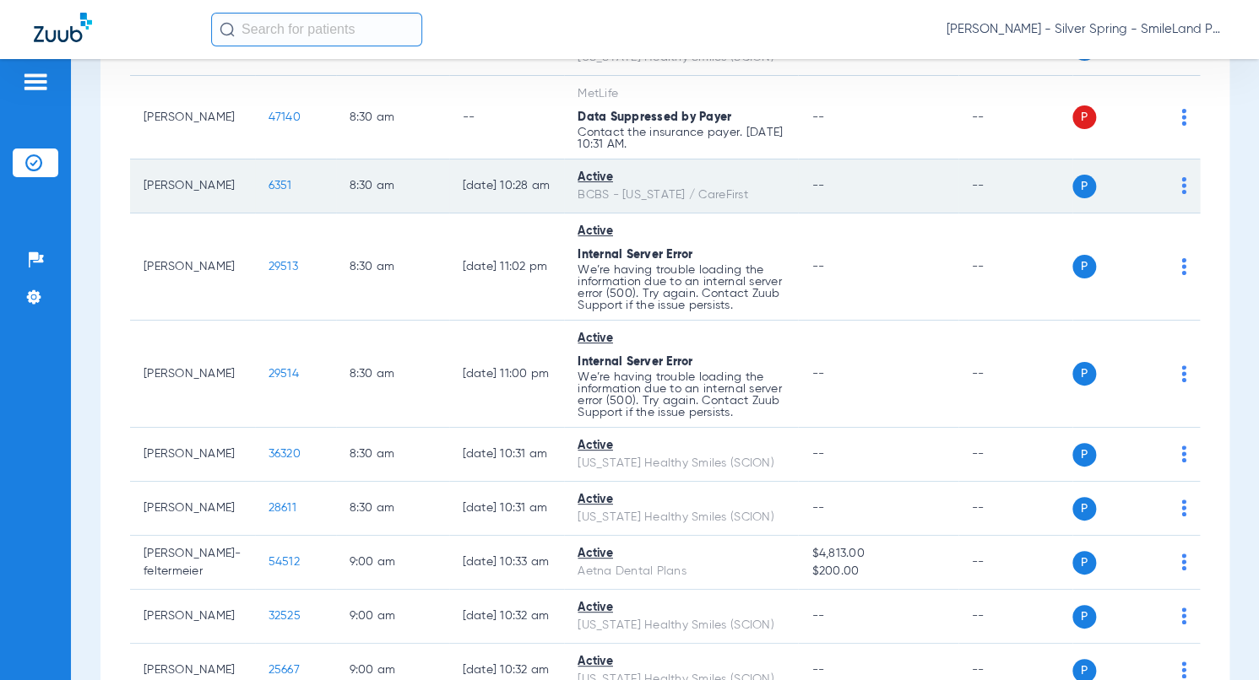
scroll to position [844, 0]
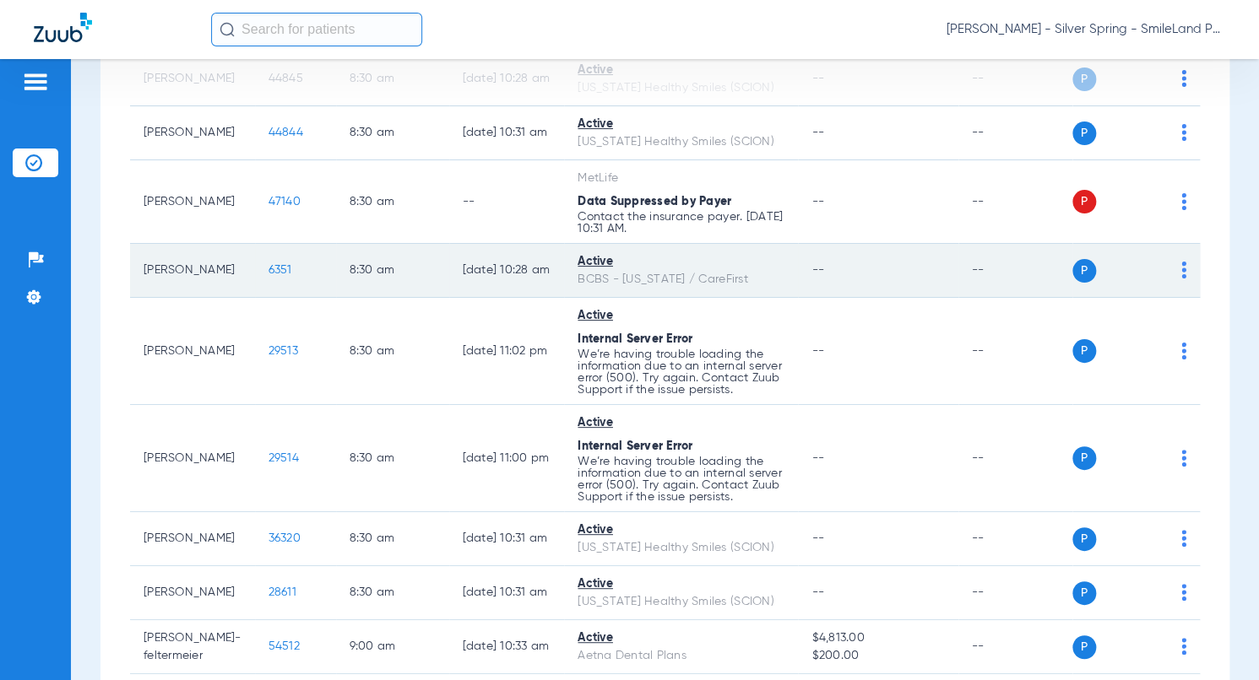
click at [272, 268] on span "6351" at bounding box center [280, 270] width 24 height 12
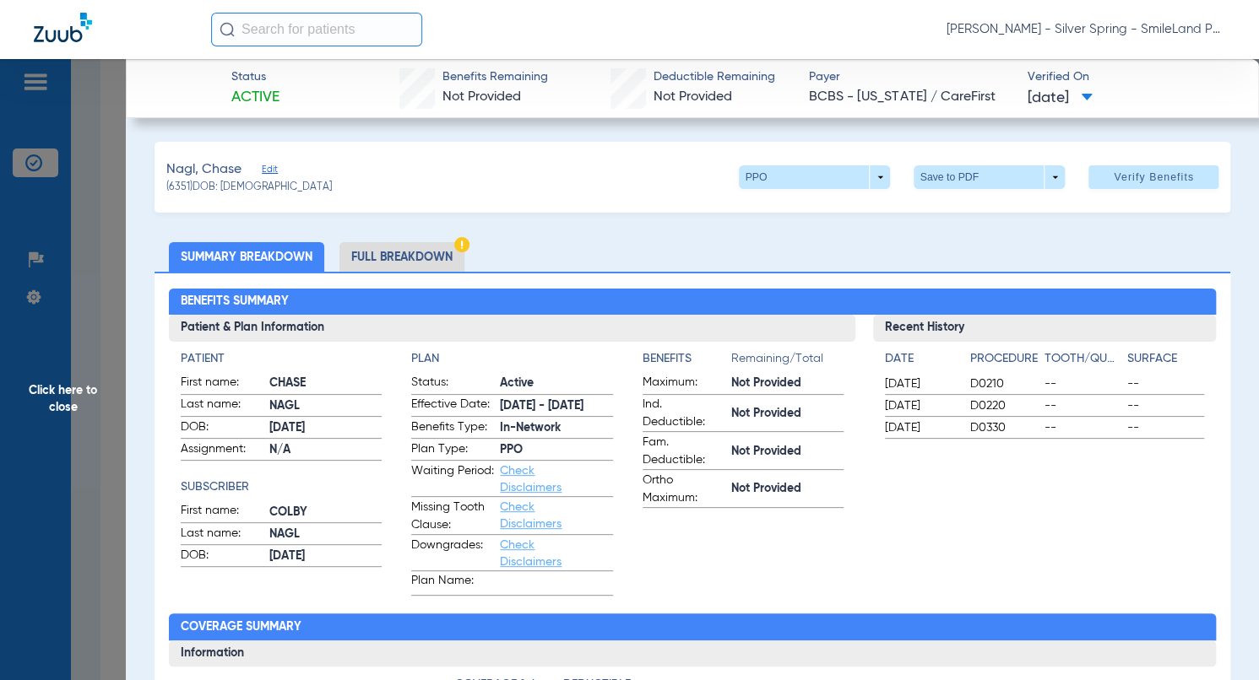
click at [1069, 383] on span "--" at bounding box center [1082, 384] width 77 height 17
click at [117, 259] on span "Click here to close" at bounding box center [63, 399] width 126 height 680
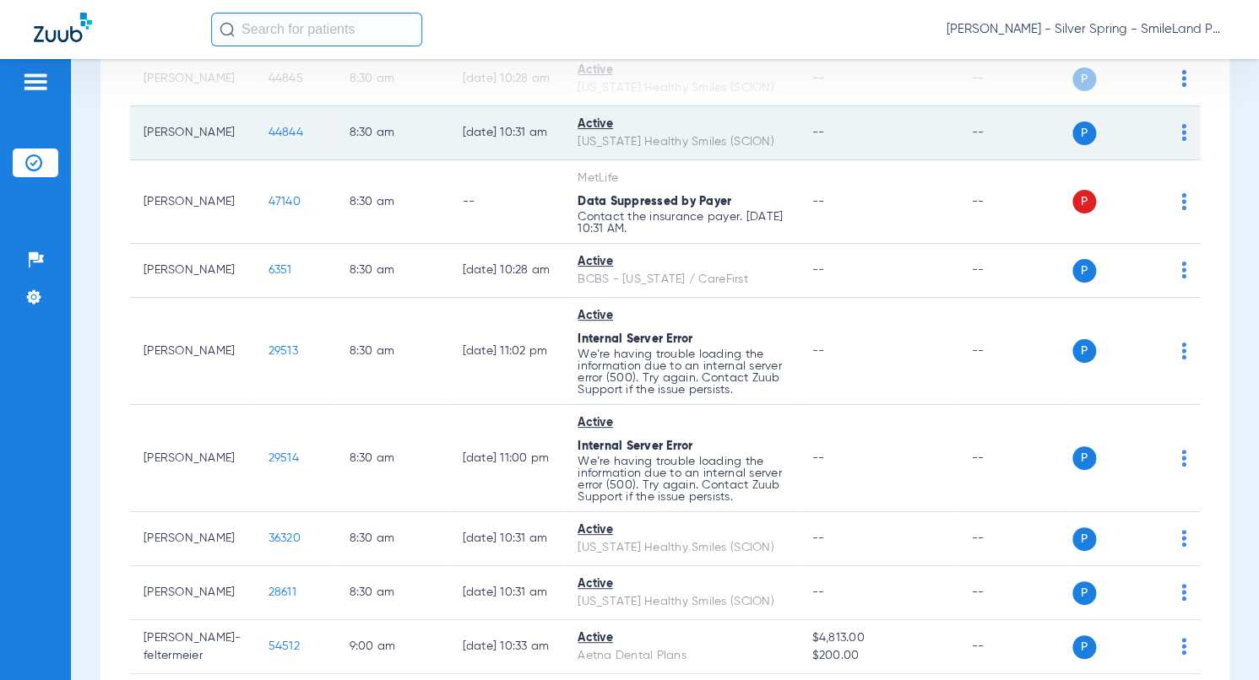
click at [270, 124] on td "44844" at bounding box center [295, 133] width 81 height 54
click at [275, 134] on span "44844" at bounding box center [285, 133] width 35 height 12
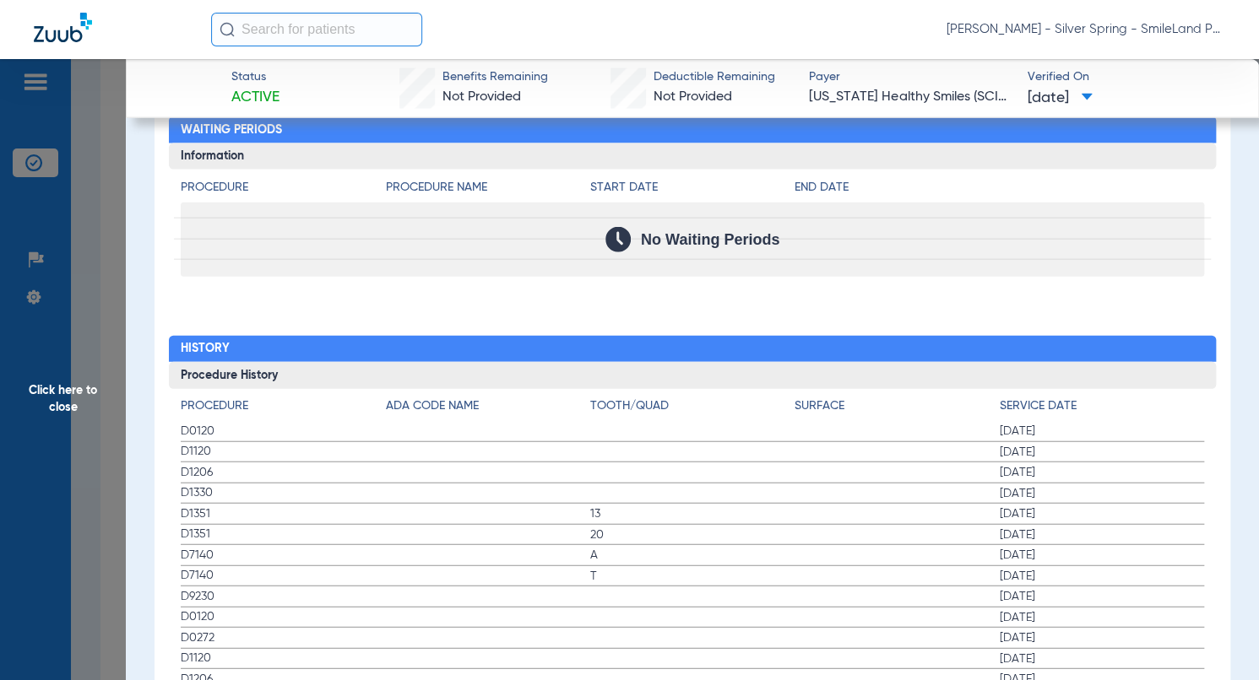
scroll to position [1688, 0]
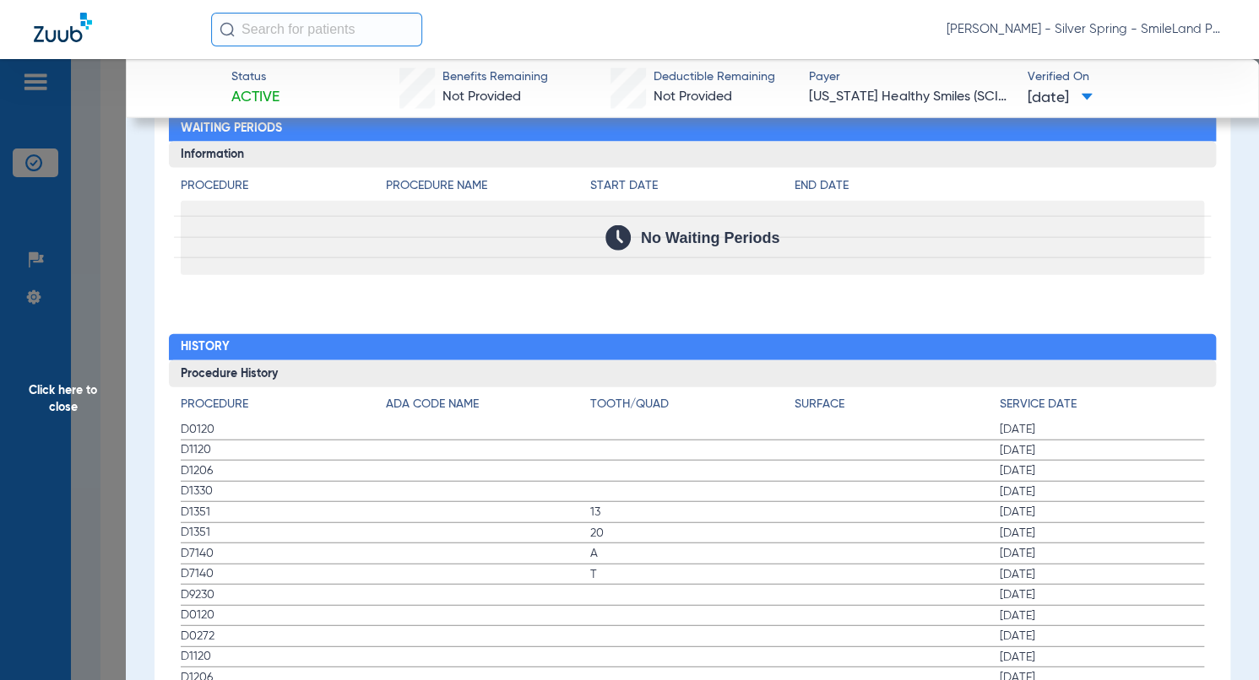
drag, startPoint x: 1152, startPoint y: 297, endPoint x: 5, endPoint y: 241, distance: 1147.9
click at [85, 211] on span "Click here to close" at bounding box center [63, 399] width 126 height 680
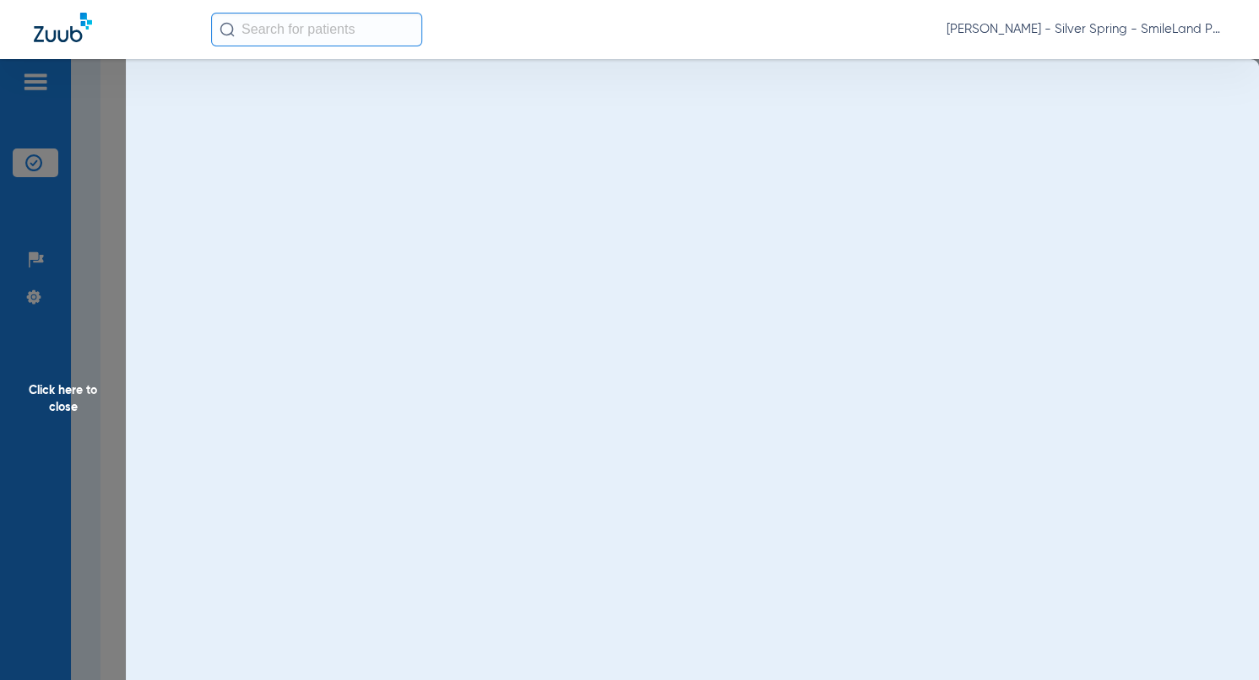
scroll to position [0, 0]
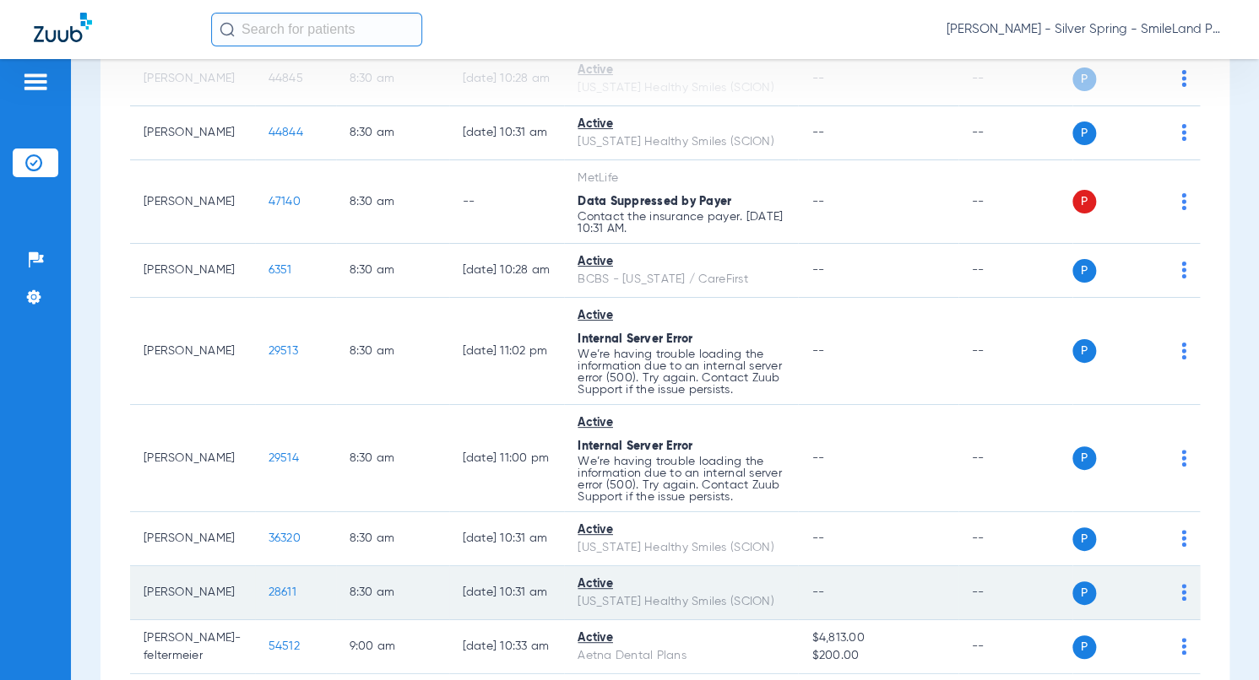
click at [276, 599] on span "28611" at bounding box center [282, 593] width 28 height 12
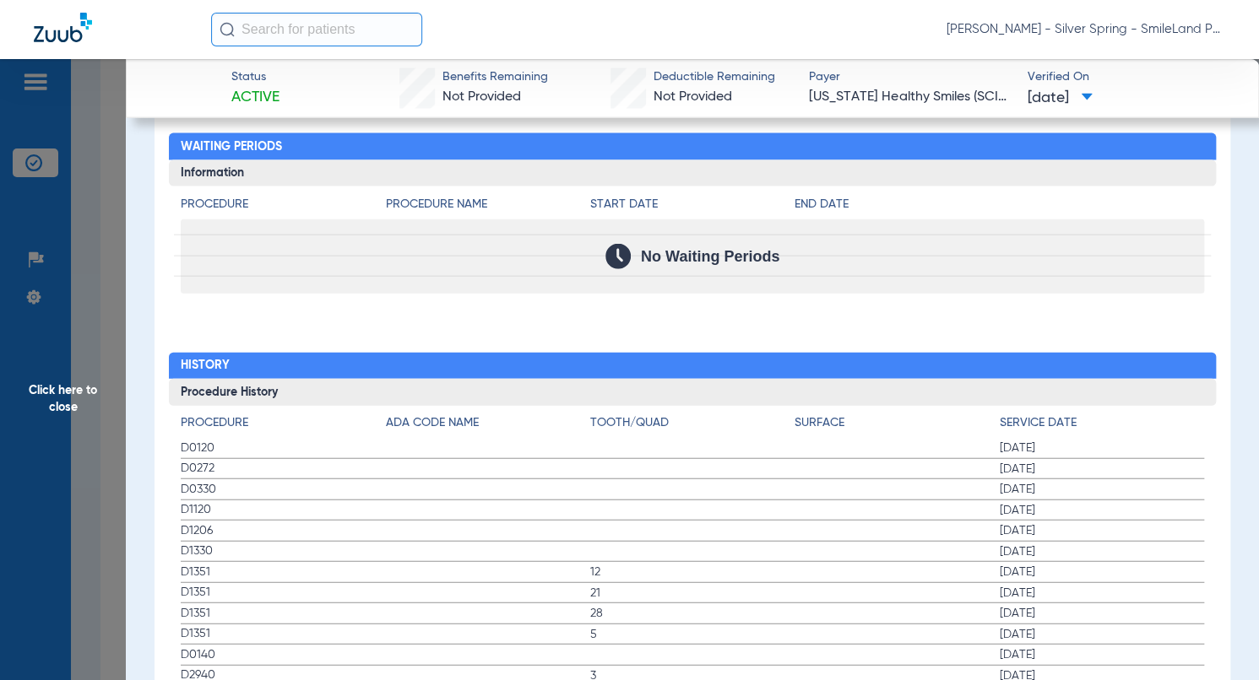
scroll to position [1688, 0]
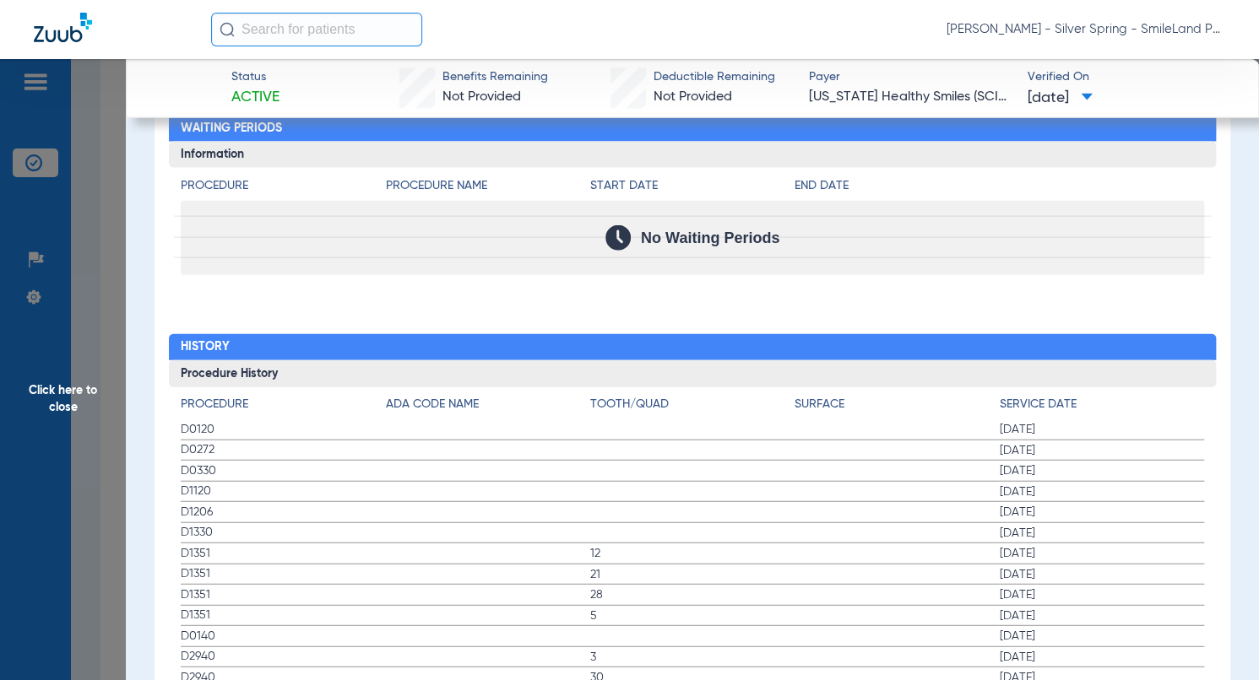
click at [1100, 284] on div "Procedure Benefits Disclaimers The Service History displayed above is the last …" at bounding box center [692, 604] width 1076 height 2634
click at [90, 187] on span "Click here to close" at bounding box center [63, 399] width 126 height 680
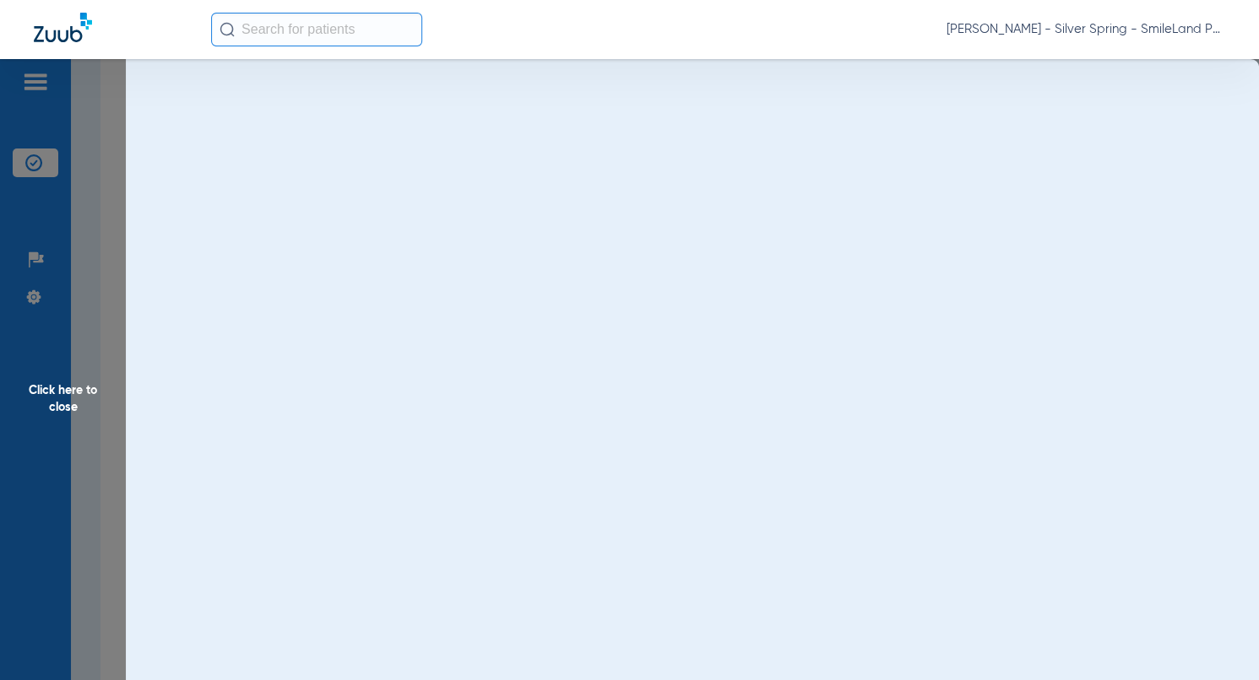
scroll to position [0, 0]
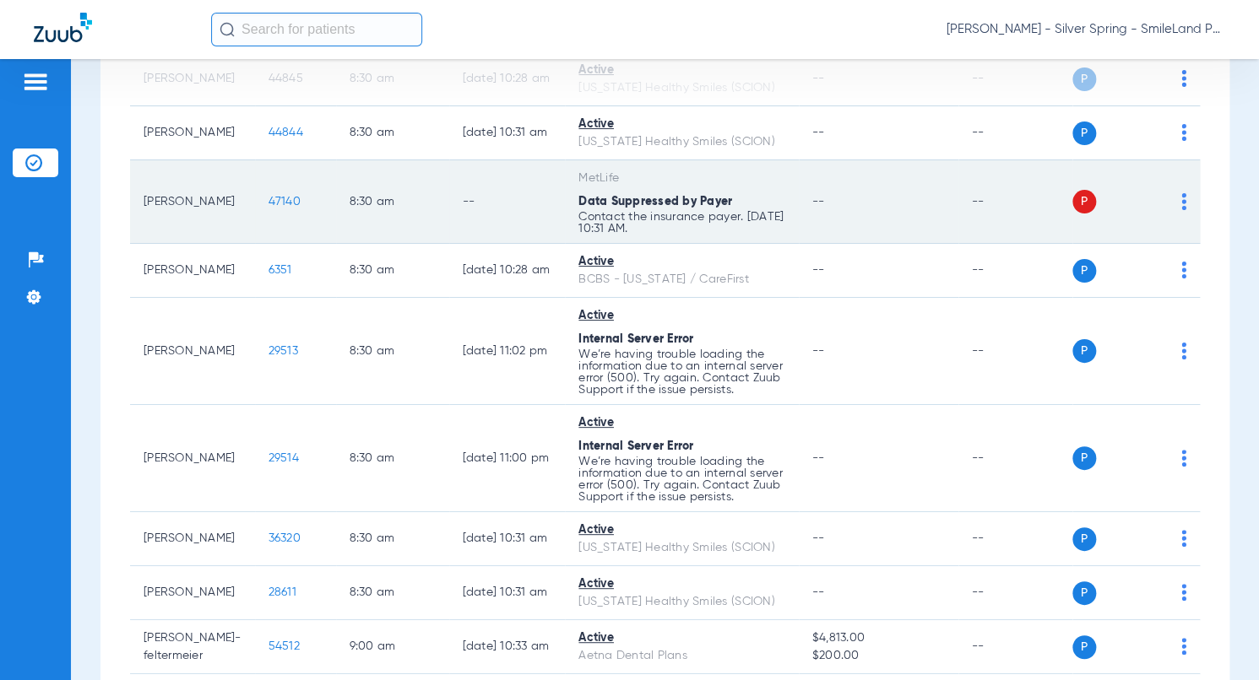
click at [268, 198] on span "47140" at bounding box center [284, 202] width 32 height 12
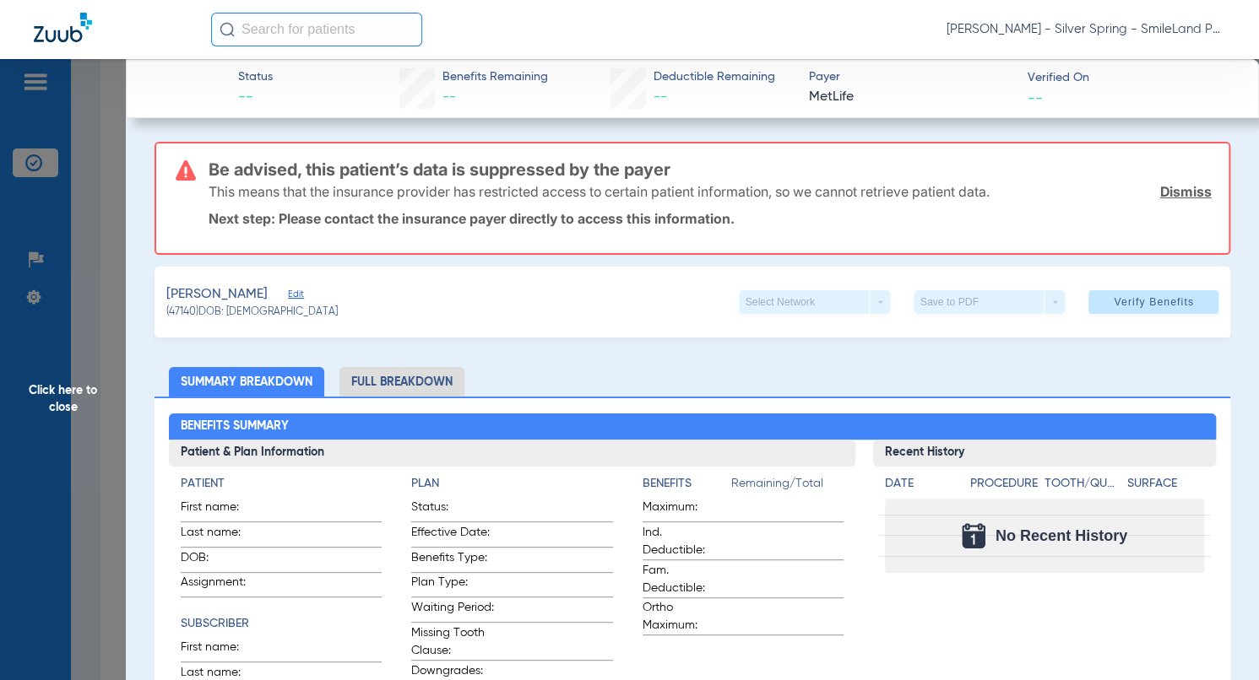
click at [115, 302] on span "Click here to close" at bounding box center [63, 399] width 126 height 680
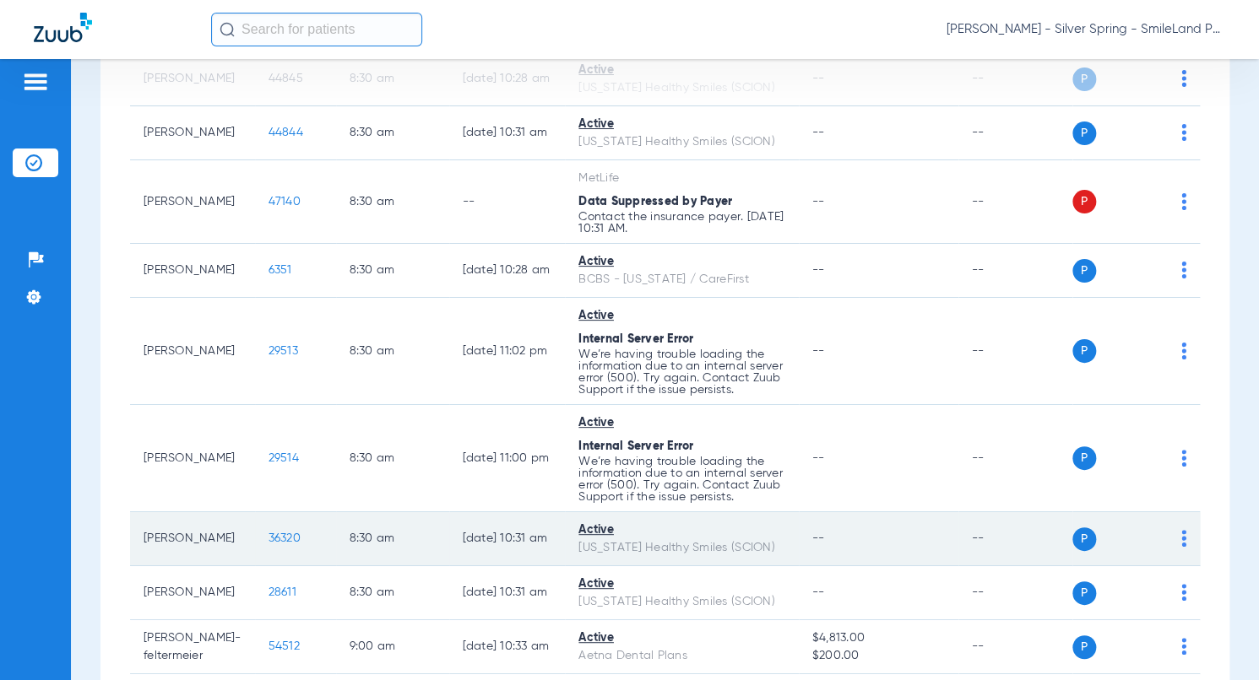
click at [268, 545] on span "36320" at bounding box center [284, 539] width 32 height 12
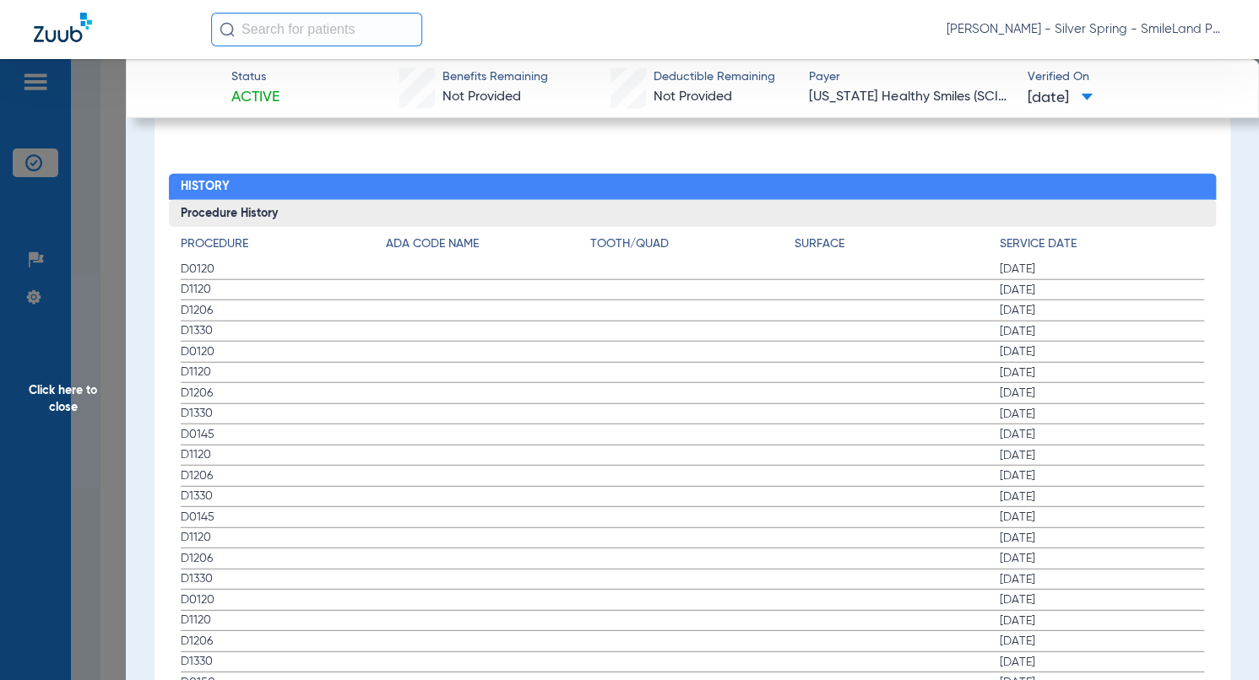
scroll to position [1716, 0]
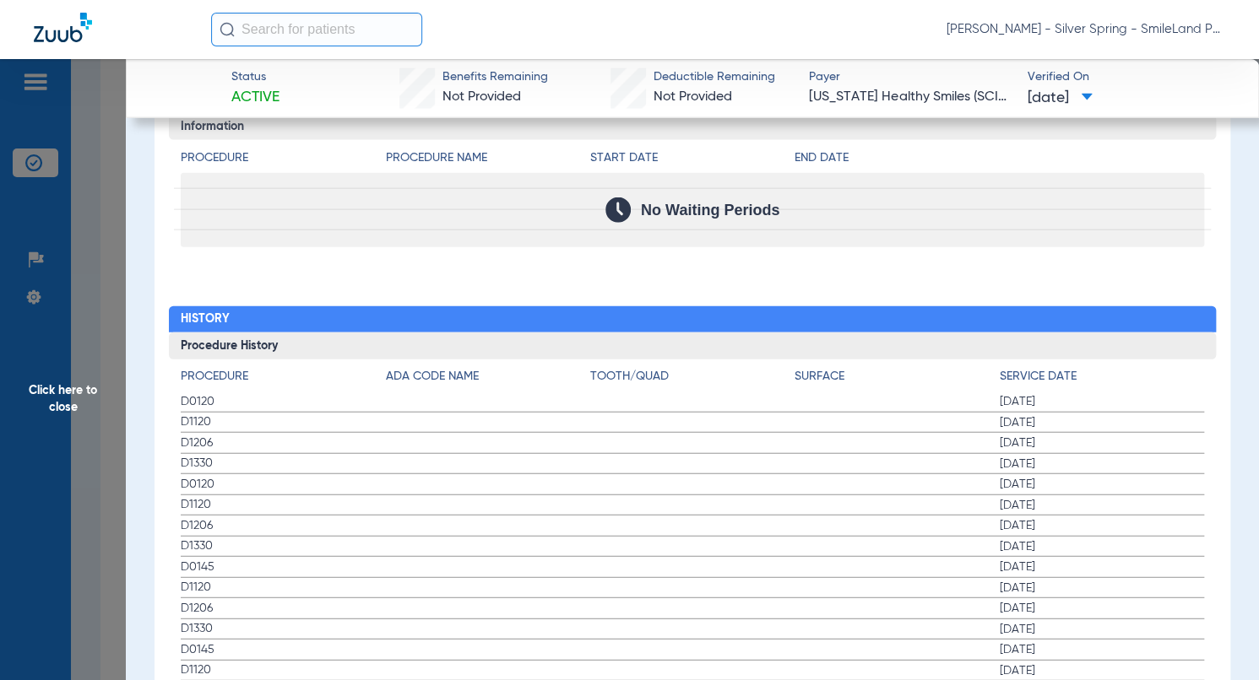
drag, startPoint x: 1131, startPoint y: 452, endPoint x: 159, endPoint y: 320, distance: 981.4
click at [1131, 456] on span "02/27/2025" at bounding box center [1102, 464] width 204 height 17
click at [102, 316] on span "Click here to close" at bounding box center [63, 399] width 126 height 680
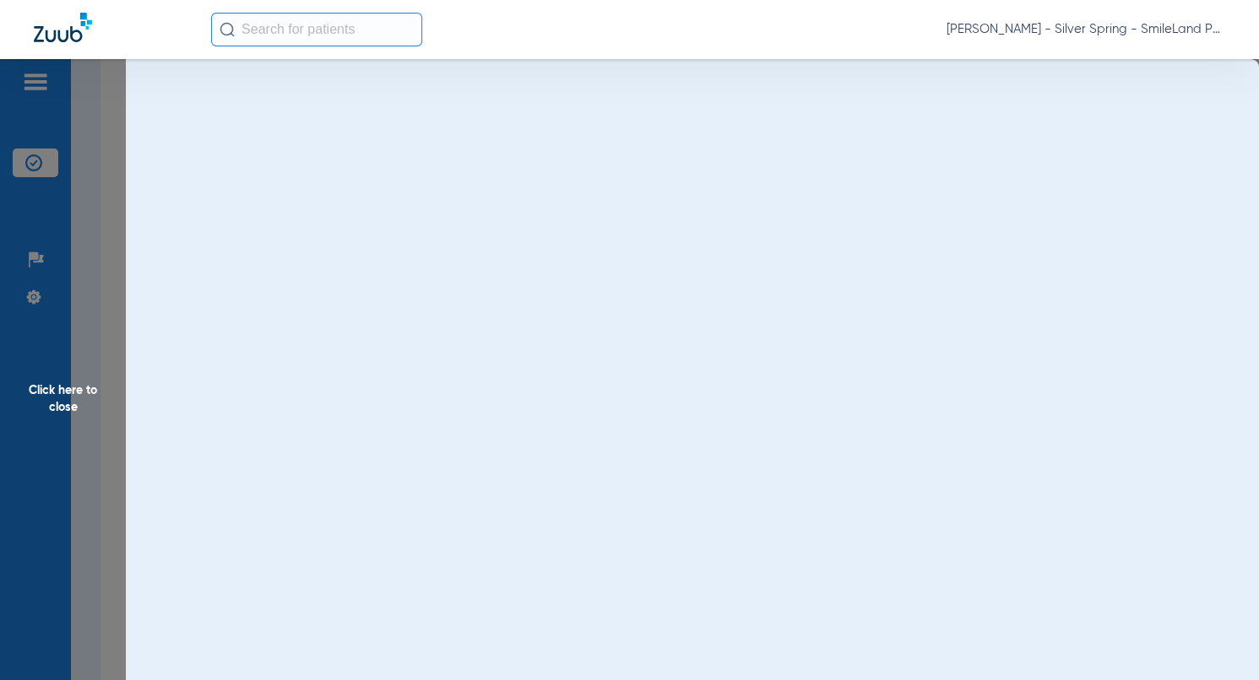
scroll to position [0, 0]
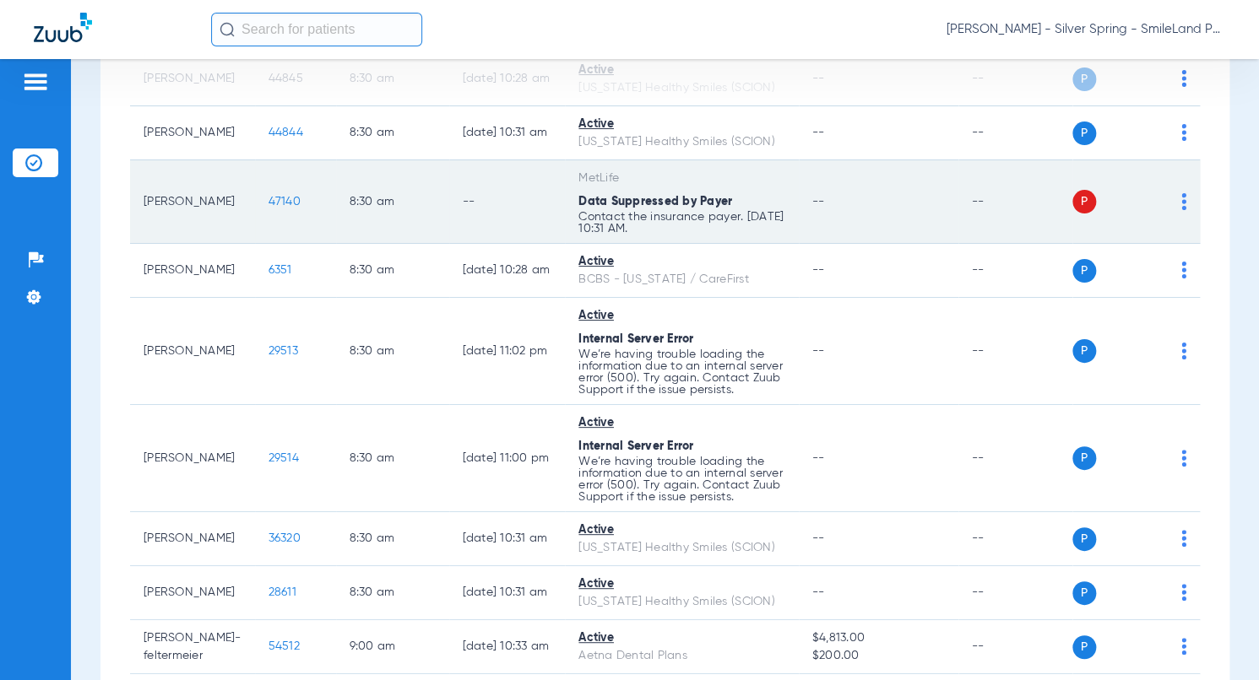
click at [276, 198] on span "47140" at bounding box center [284, 202] width 32 height 12
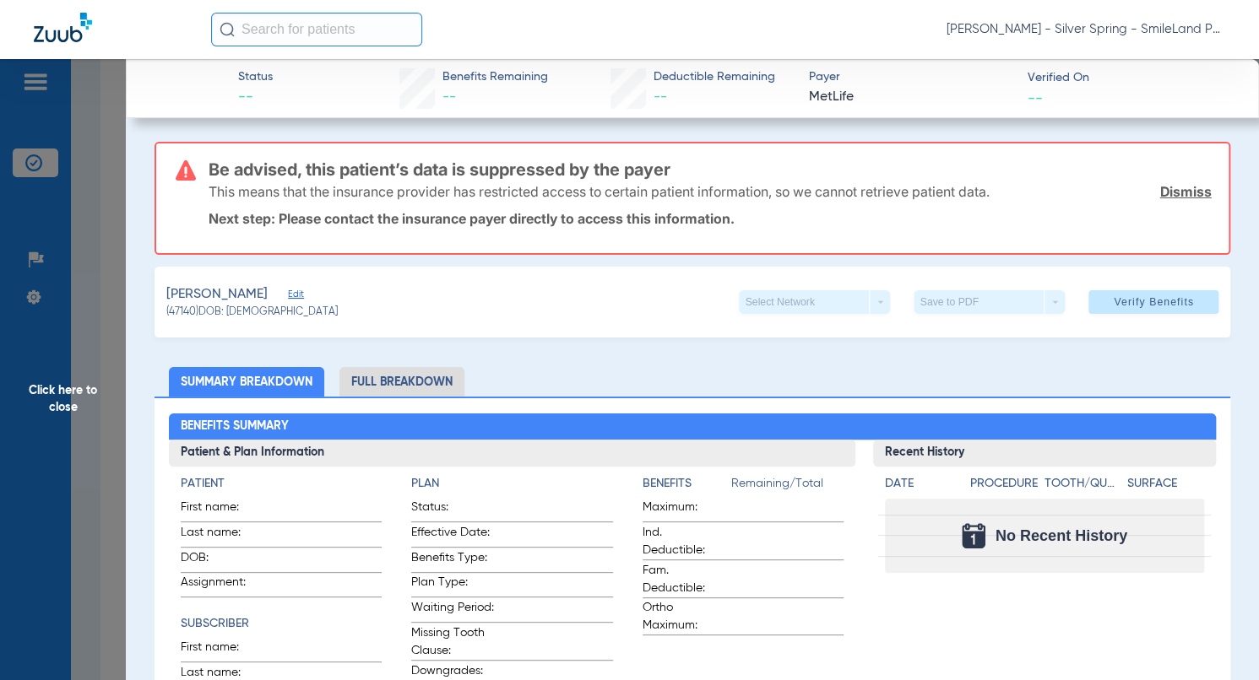
click at [70, 301] on span "Click here to close" at bounding box center [63, 399] width 126 height 680
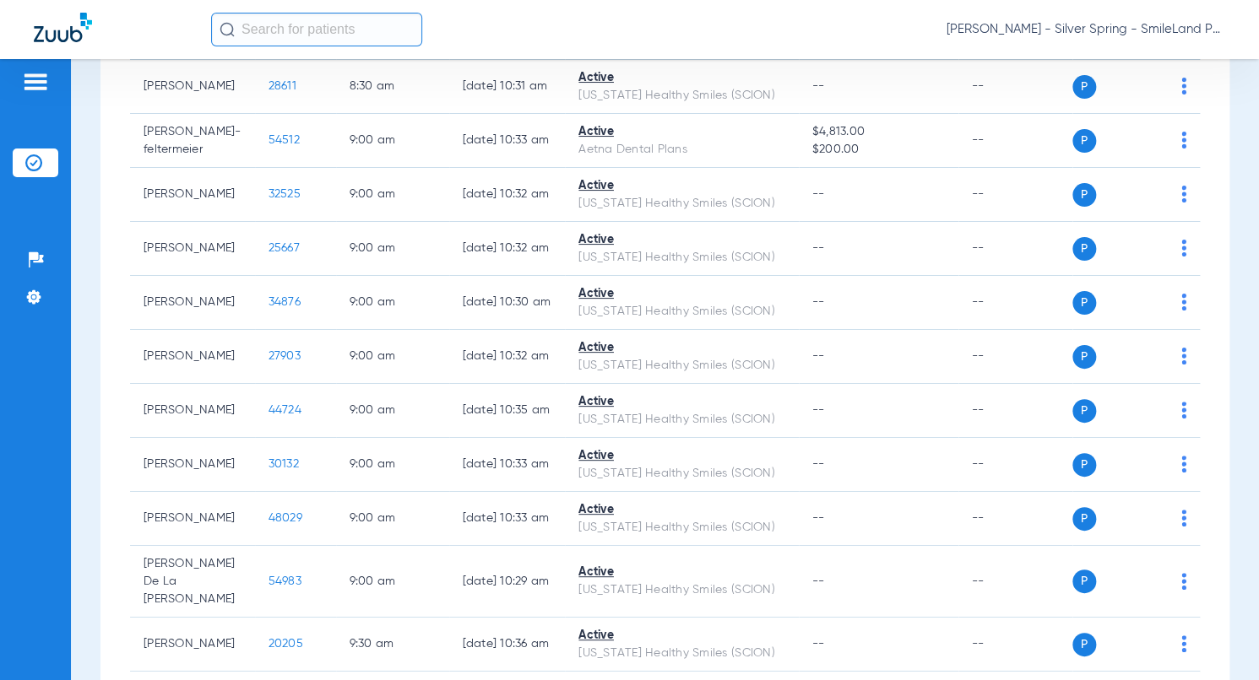
scroll to position [1435, 0]
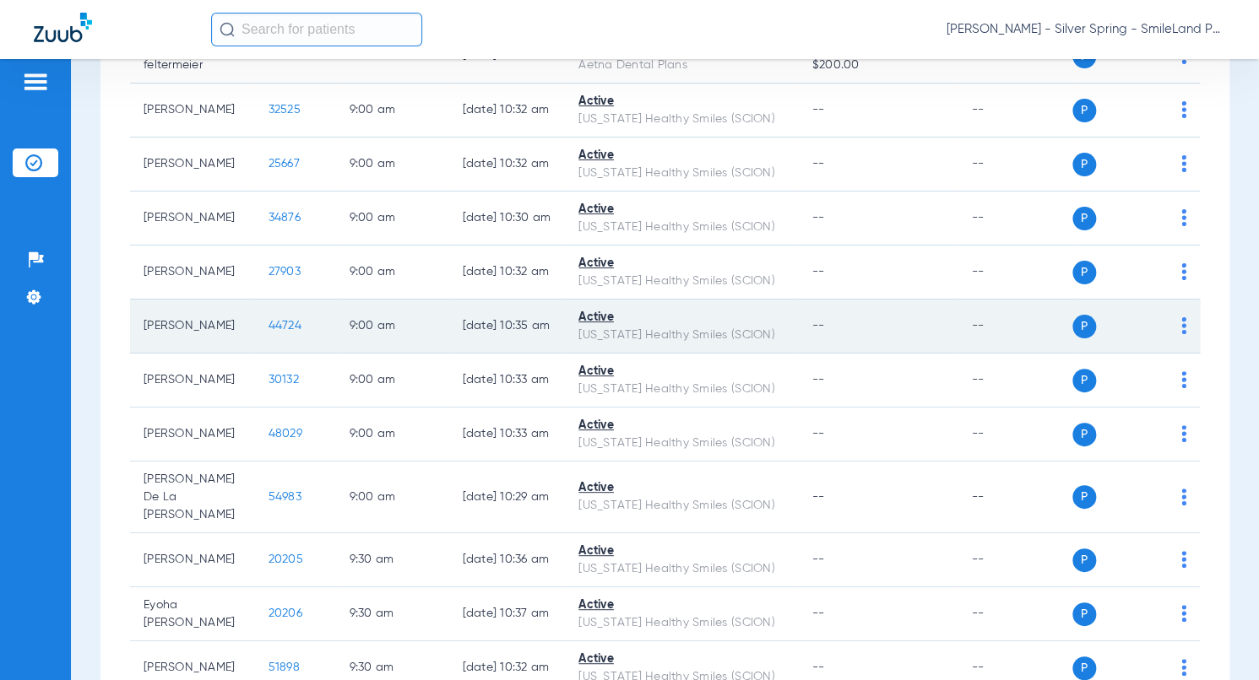
click at [268, 332] on span "44724" at bounding box center [284, 326] width 33 height 12
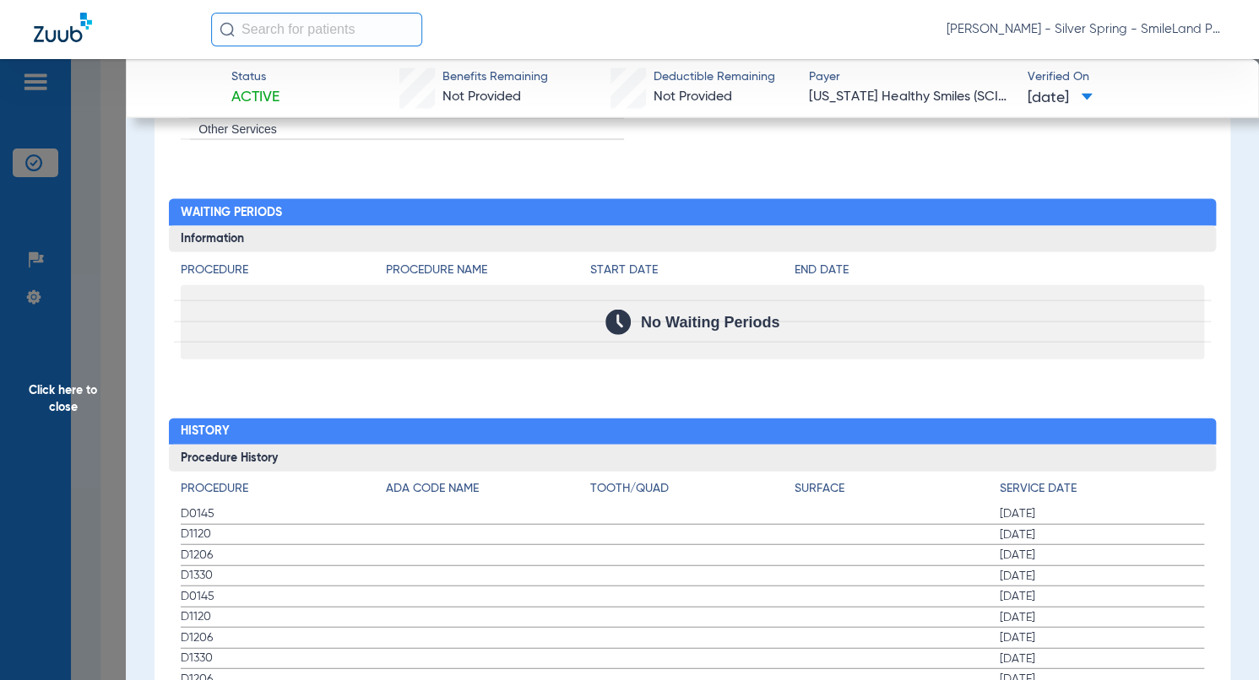
scroll to position [1857, 0]
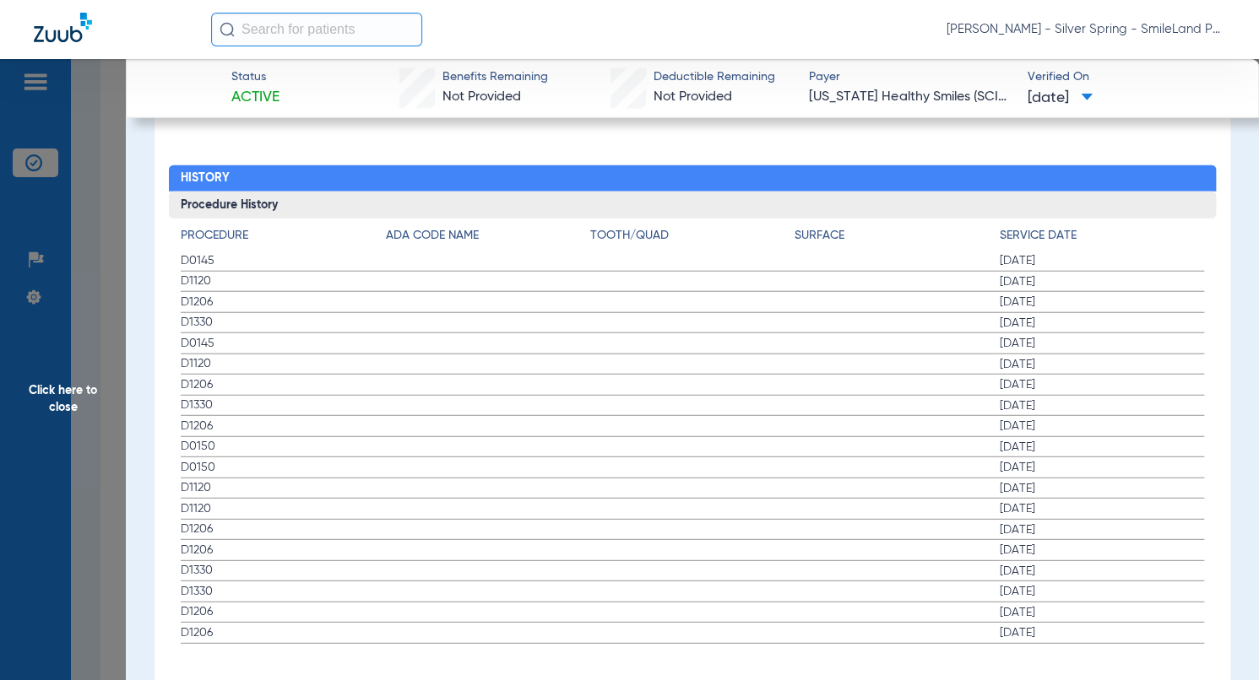
drag, startPoint x: 1158, startPoint y: 274, endPoint x: 158, endPoint y: 214, distance: 1002.2
click at [1158, 274] on span "03/01/2025" at bounding box center [1102, 282] width 204 height 17
click at [103, 219] on span "Click here to close" at bounding box center [63, 399] width 126 height 680
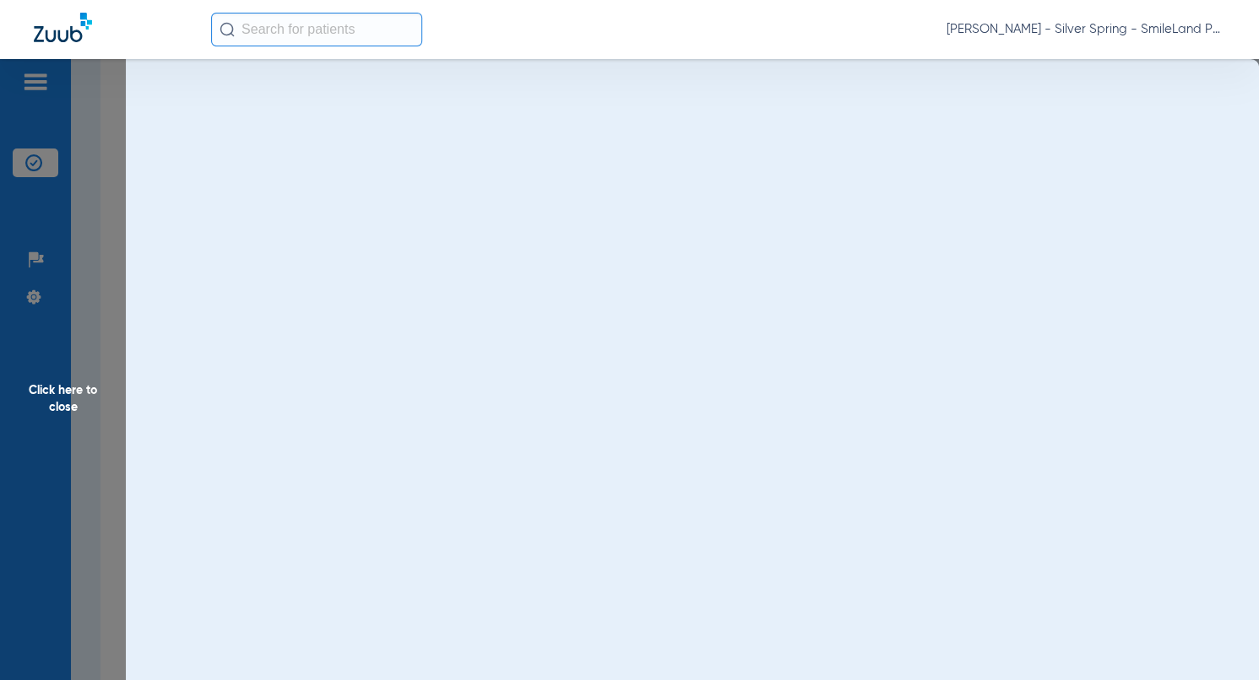
scroll to position [0, 0]
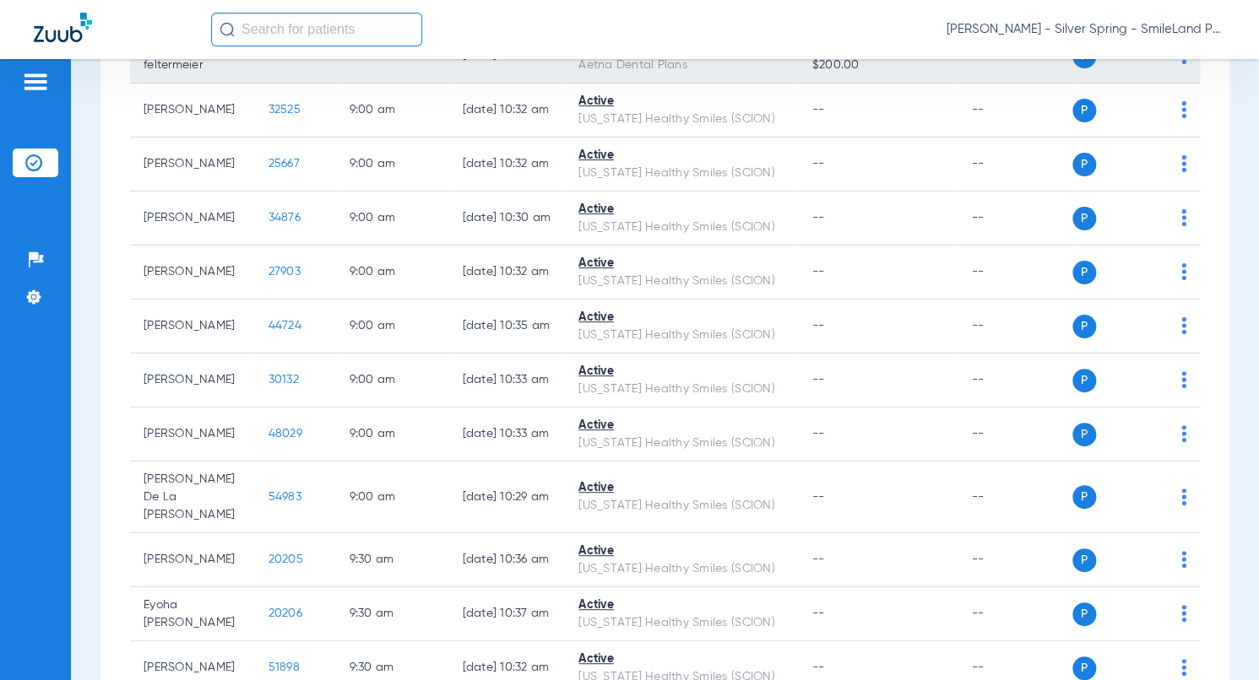
click at [268, 73] on td "54512" at bounding box center [295, 57] width 81 height 54
click at [268, 62] on span "54512" at bounding box center [283, 56] width 31 height 12
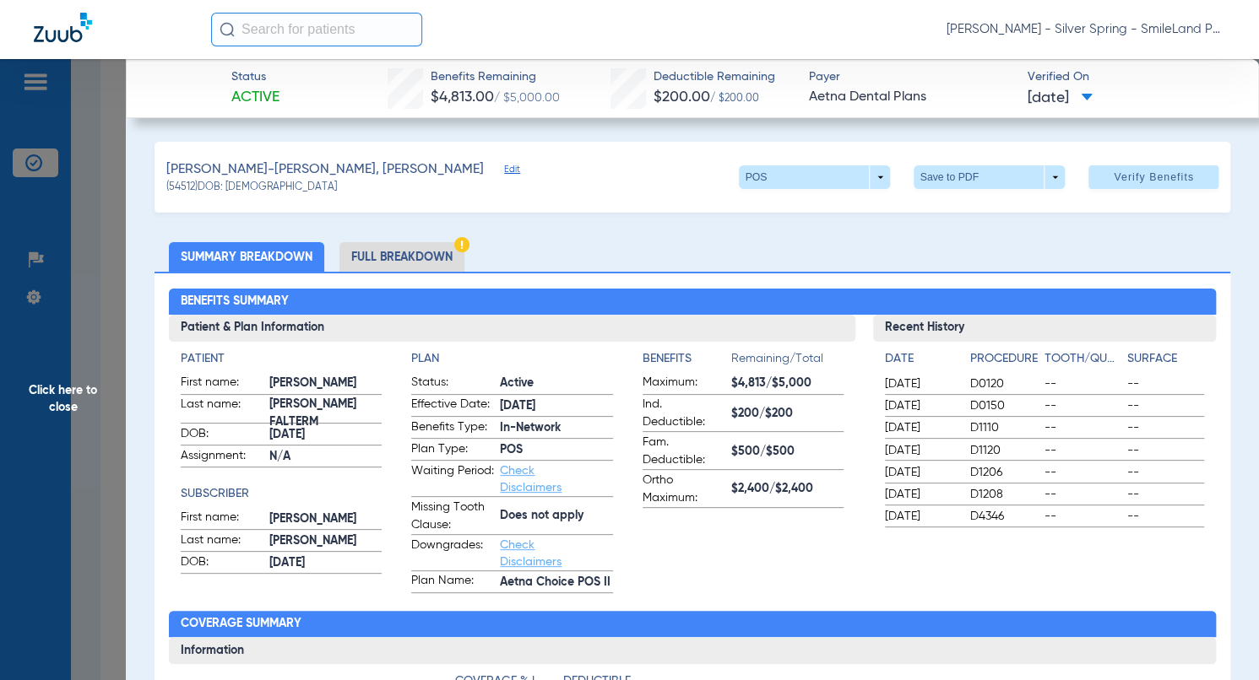
drag, startPoint x: 1069, startPoint y: 232, endPoint x: 266, endPoint y: 231, distance: 802.9
click at [73, 238] on span "Click here to close" at bounding box center [63, 399] width 126 height 680
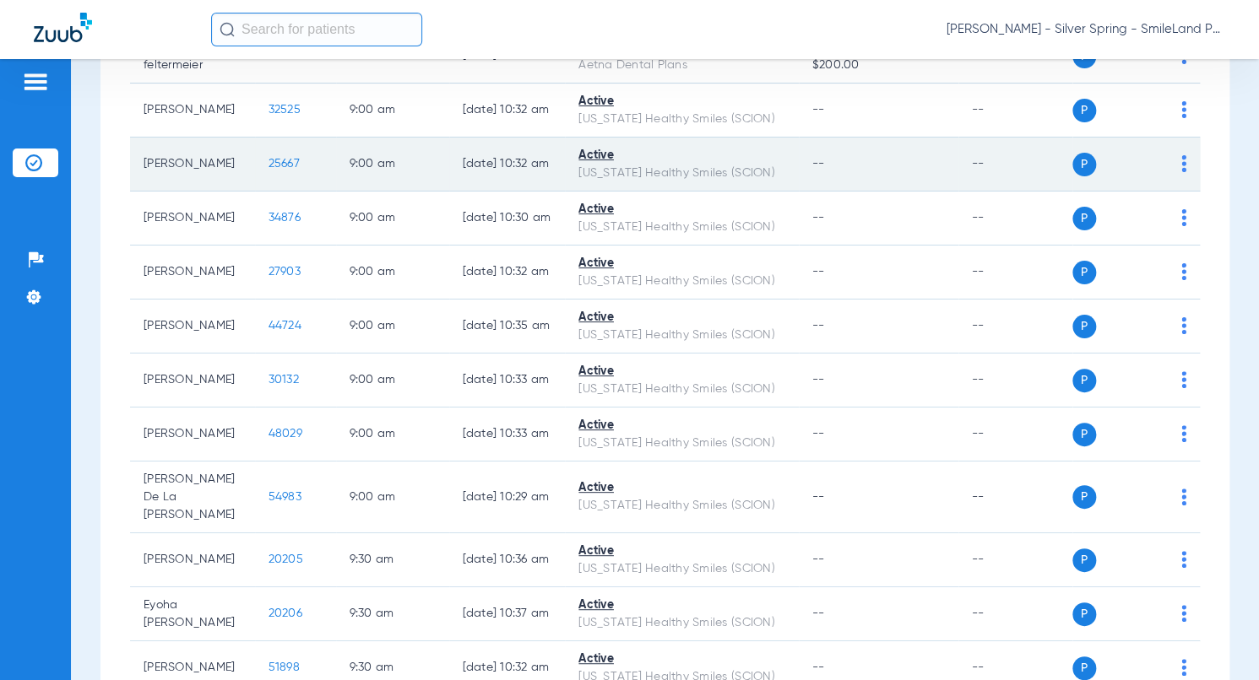
click at [280, 170] on span "25667" at bounding box center [283, 164] width 31 height 12
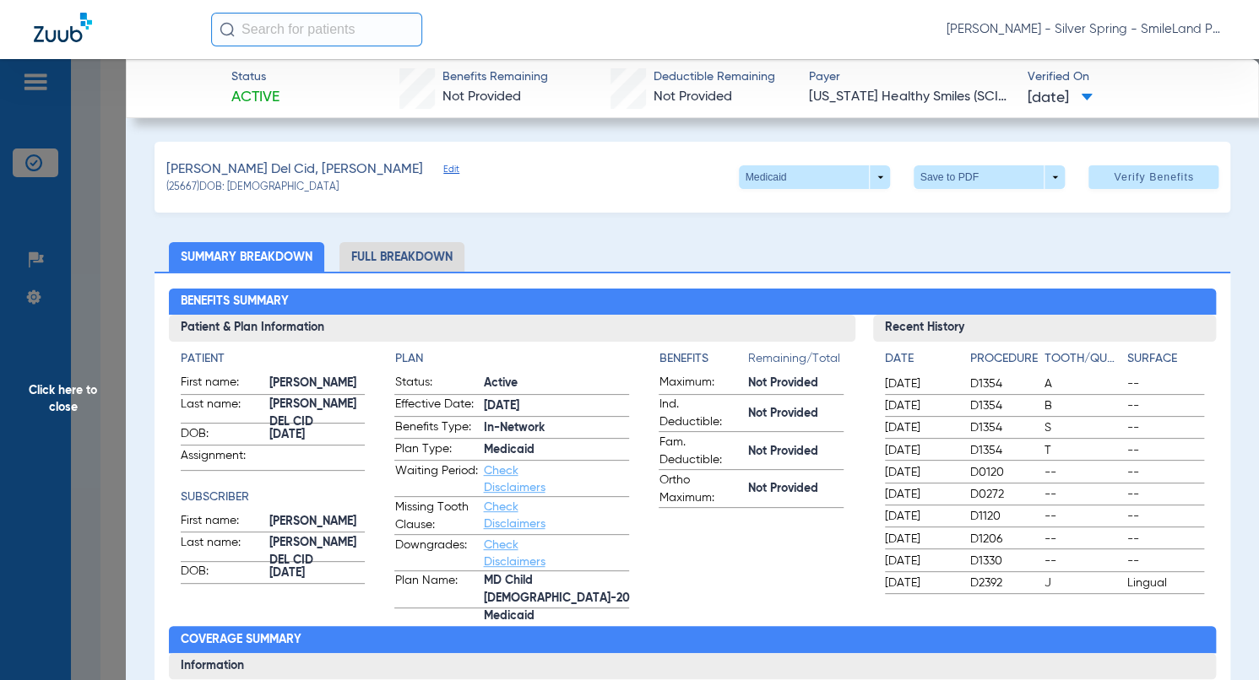
click at [1072, 302] on h2 "Benefits Summary" at bounding box center [692, 302] width 1047 height 27
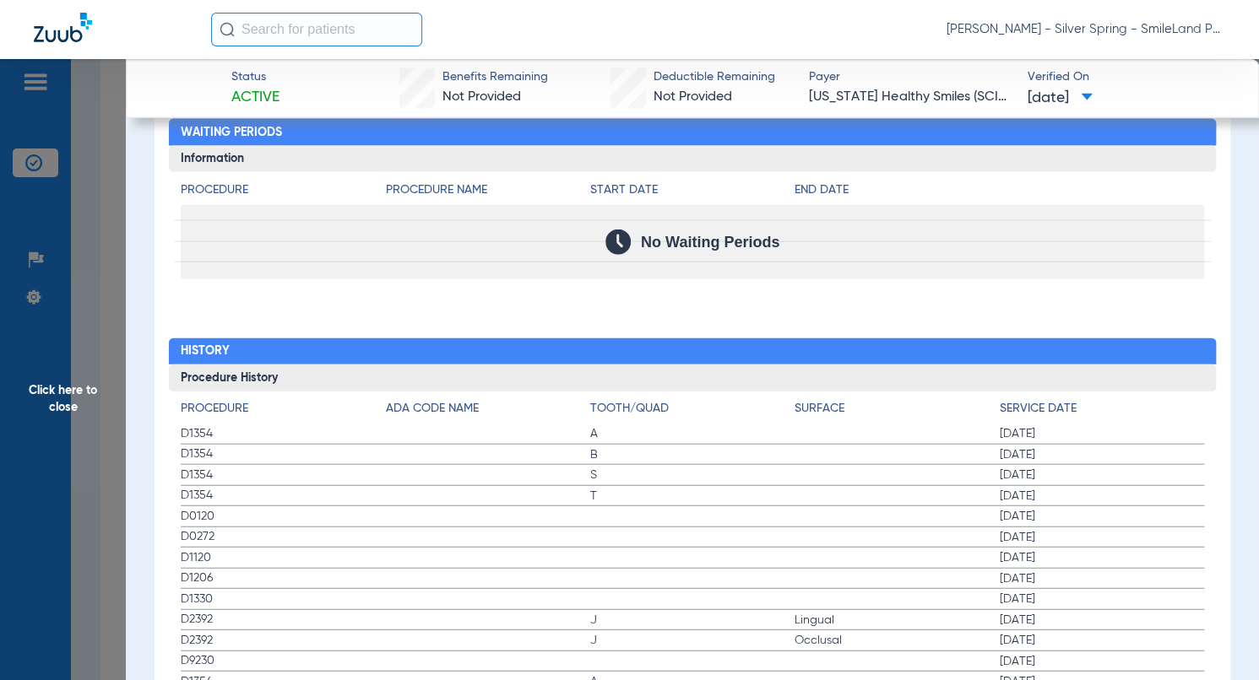
scroll to position [1688, 0]
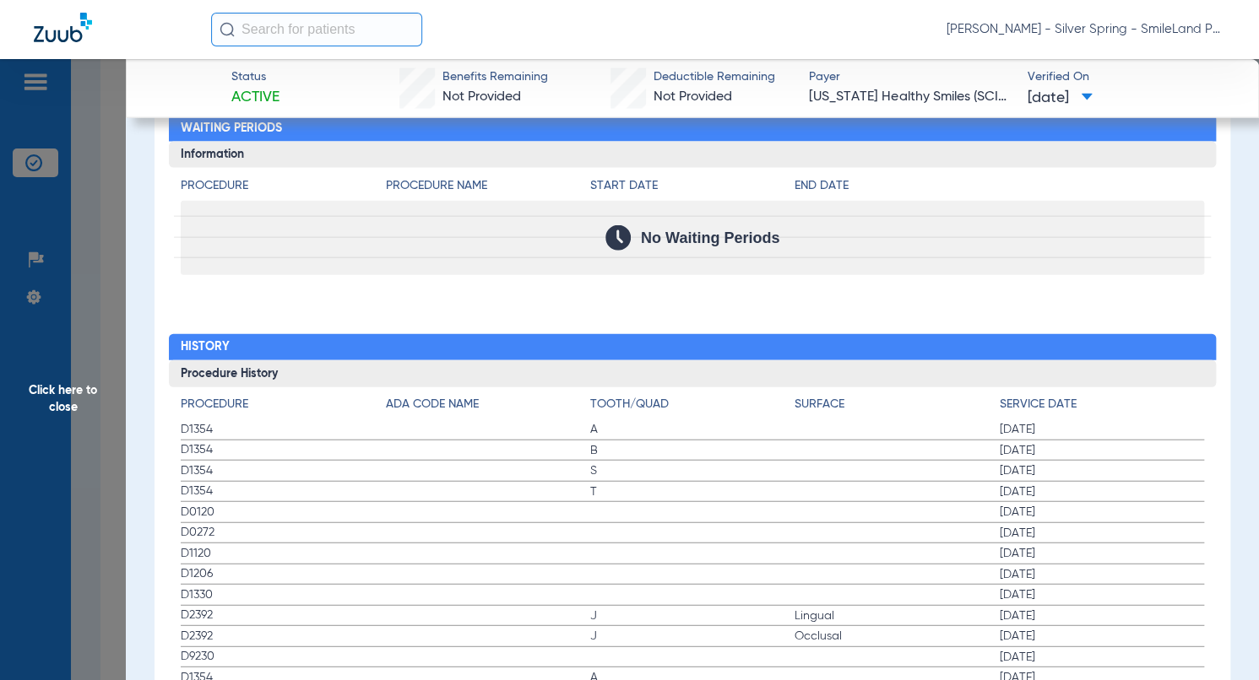
click at [84, 285] on span "Click here to close" at bounding box center [63, 399] width 126 height 680
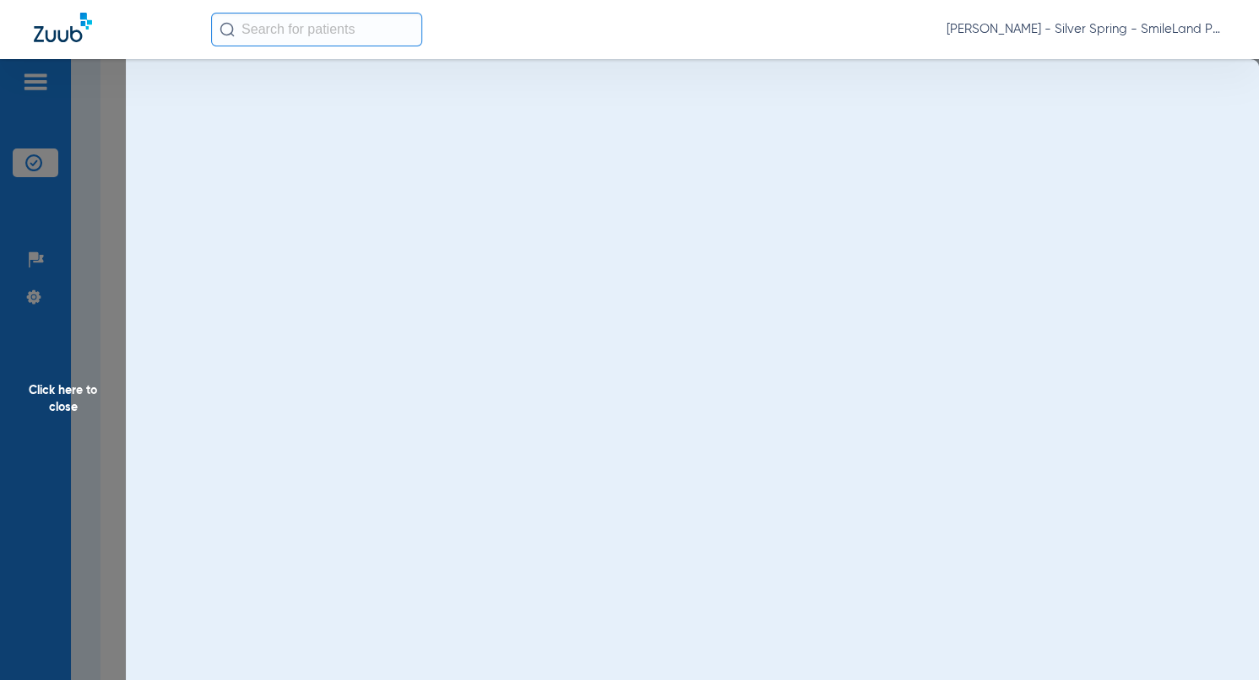
scroll to position [0, 0]
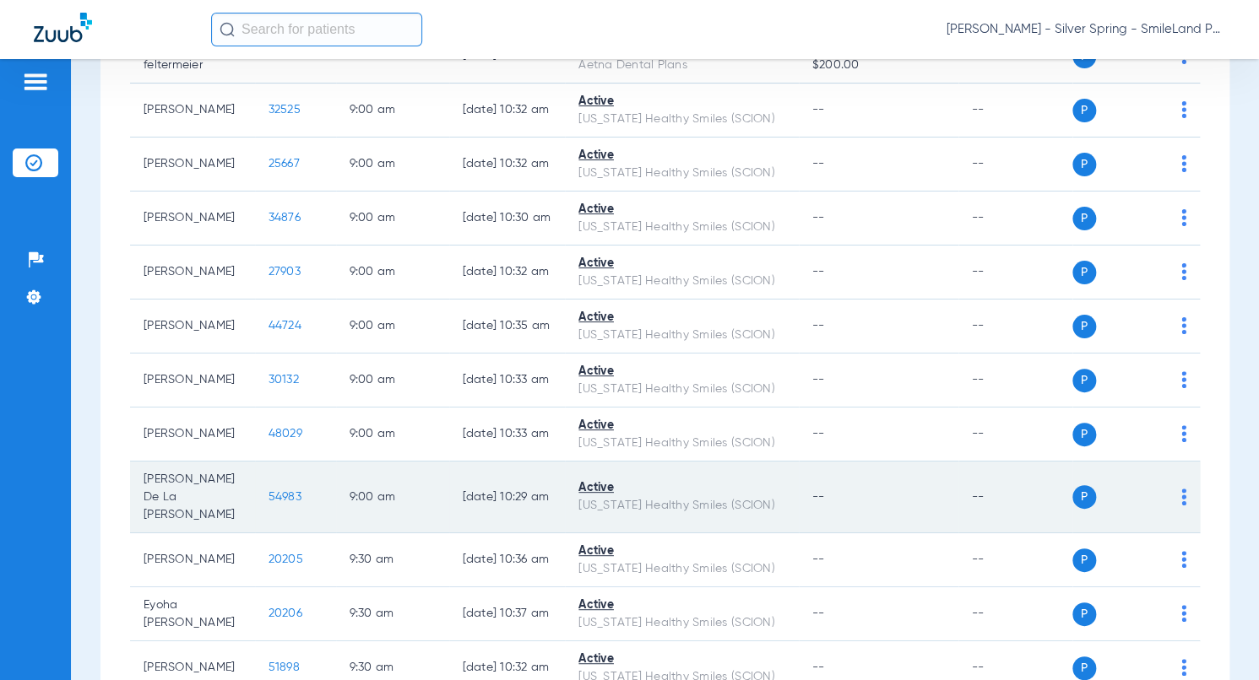
click at [268, 503] on span "54983" at bounding box center [284, 497] width 33 height 12
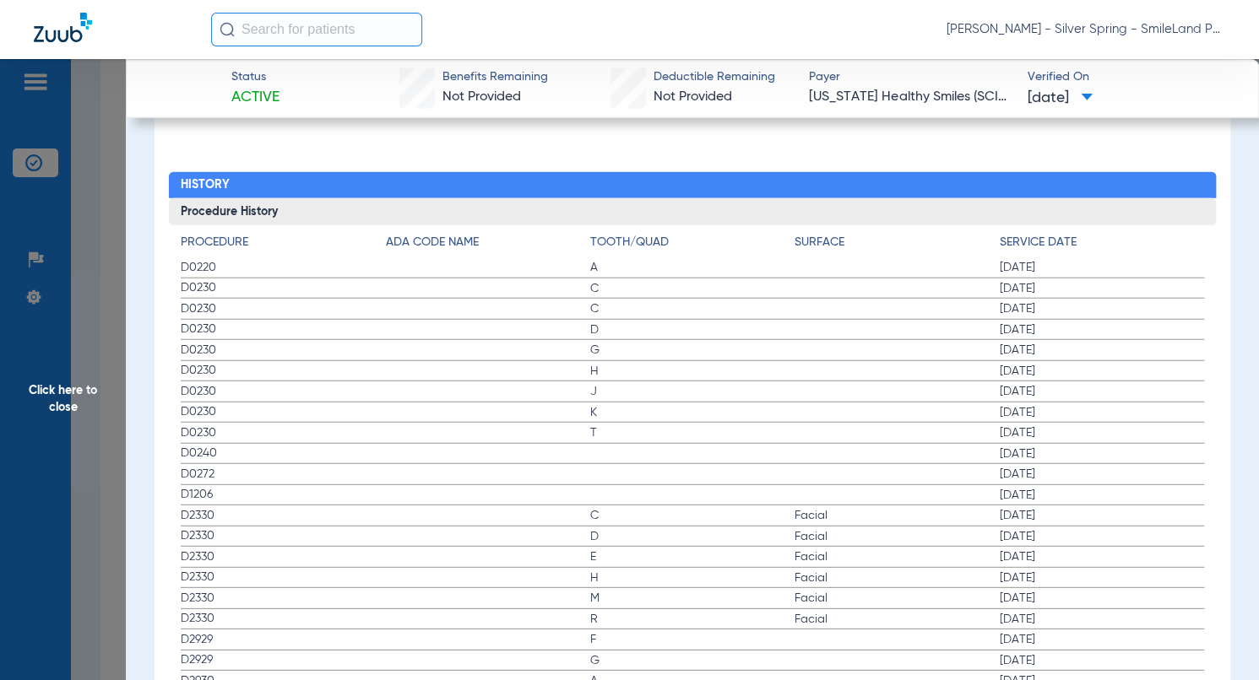
scroll to position [1810, 0]
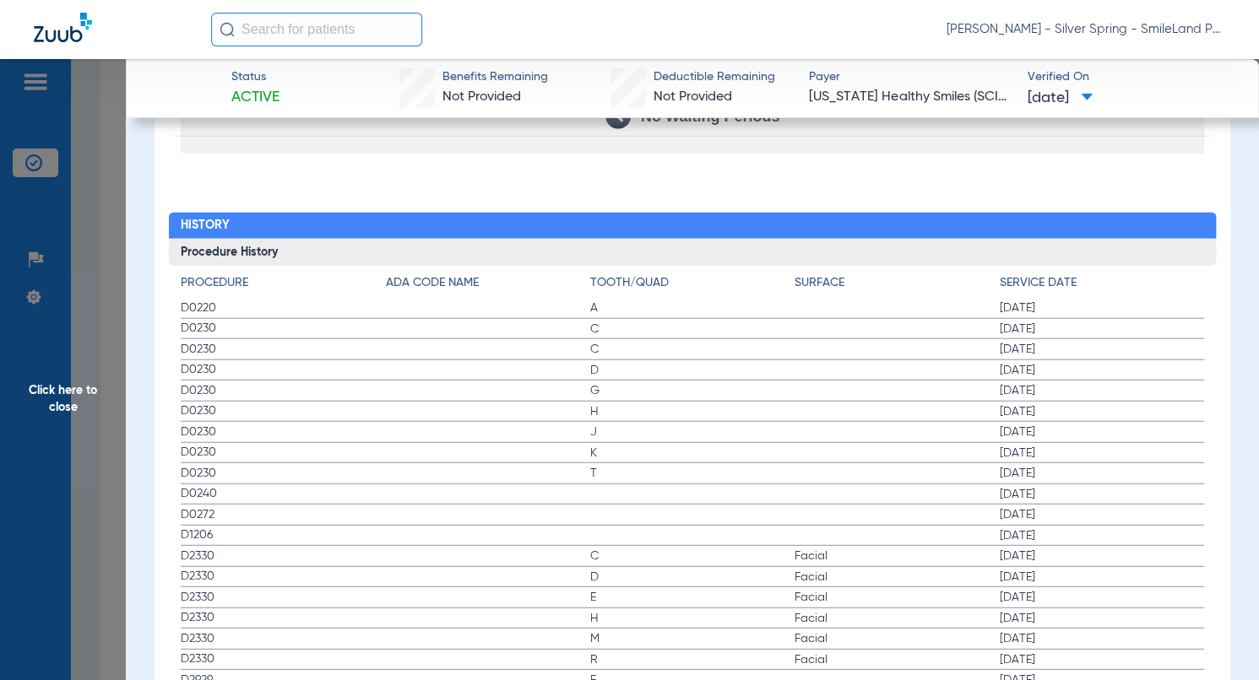
drag, startPoint x: 105, startPoint y: 270, endPoint x: 13, endPoint y: 287, distance: 93.6
click at [105, 269] on span "Click here to close" at bounding box center [63, 399] width 126 height 680
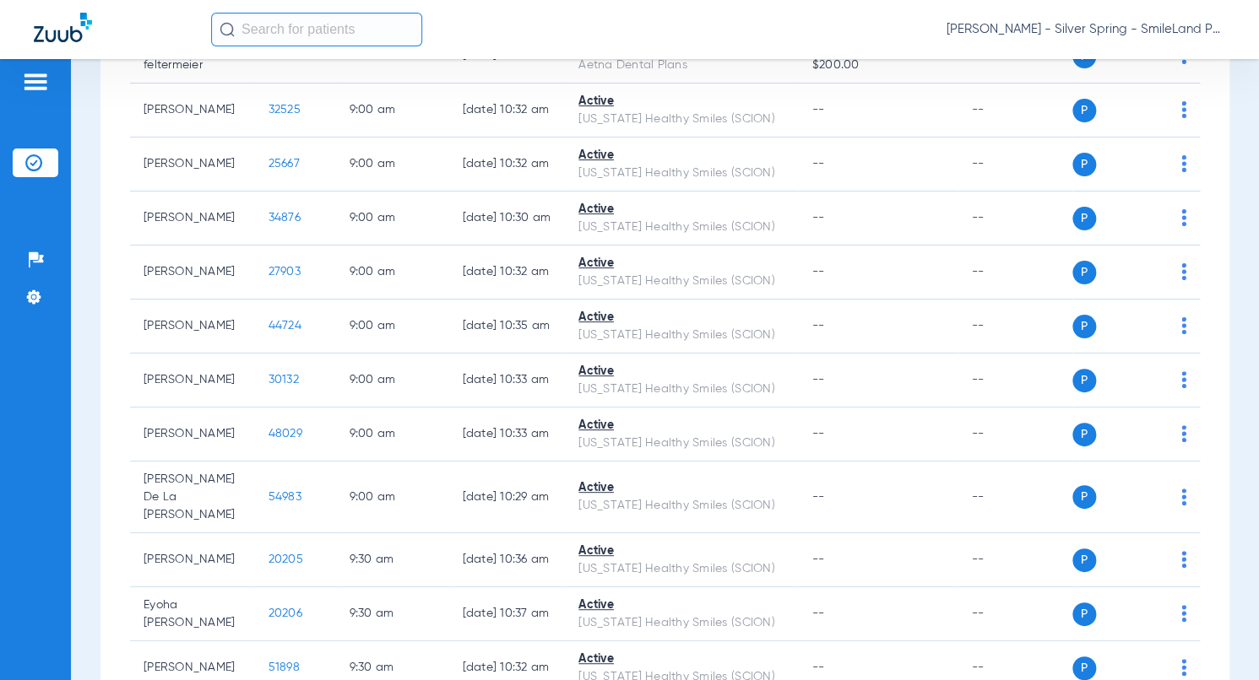
scroll to position [892, 0]
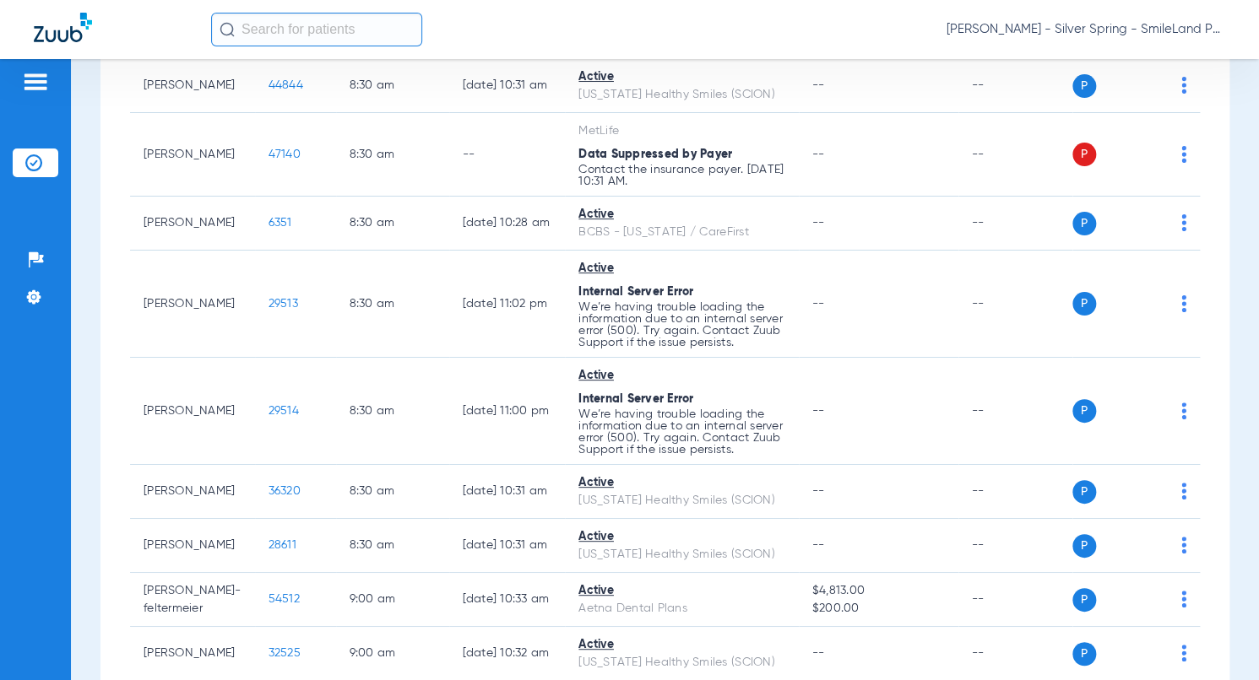
click at [1229, 238] on div "Schedule Insurance Verification History Last Appt. Sync Time: Today - 10:43 AM …" at bounding box center [665, 369] width 1188 height 621
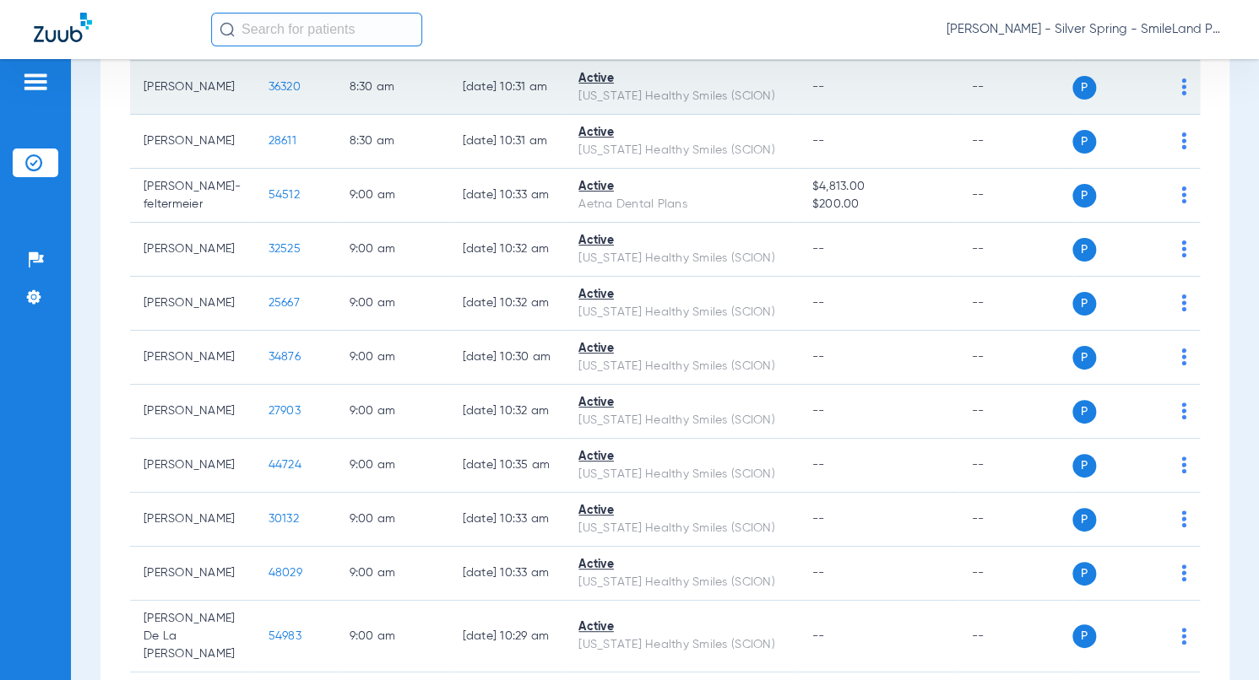
scroll to position [1398, 0]
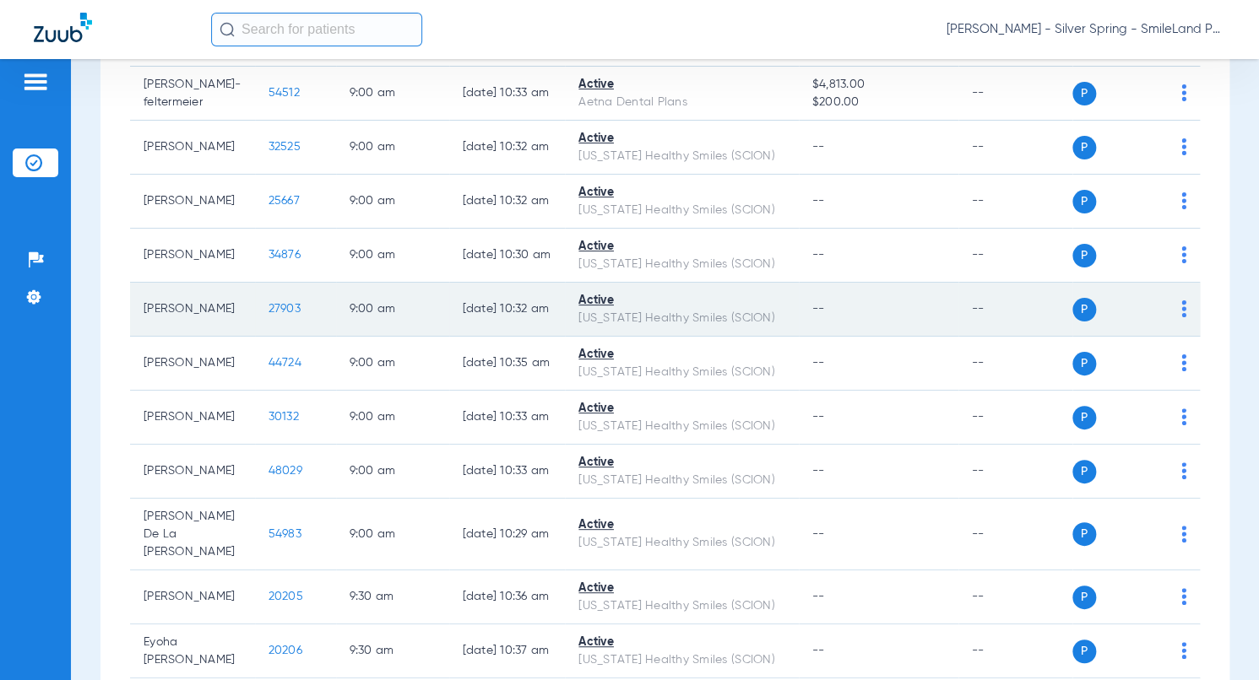
click at [269, 315] on span "27903" at bounding box center [284, 309] width 32 height 12
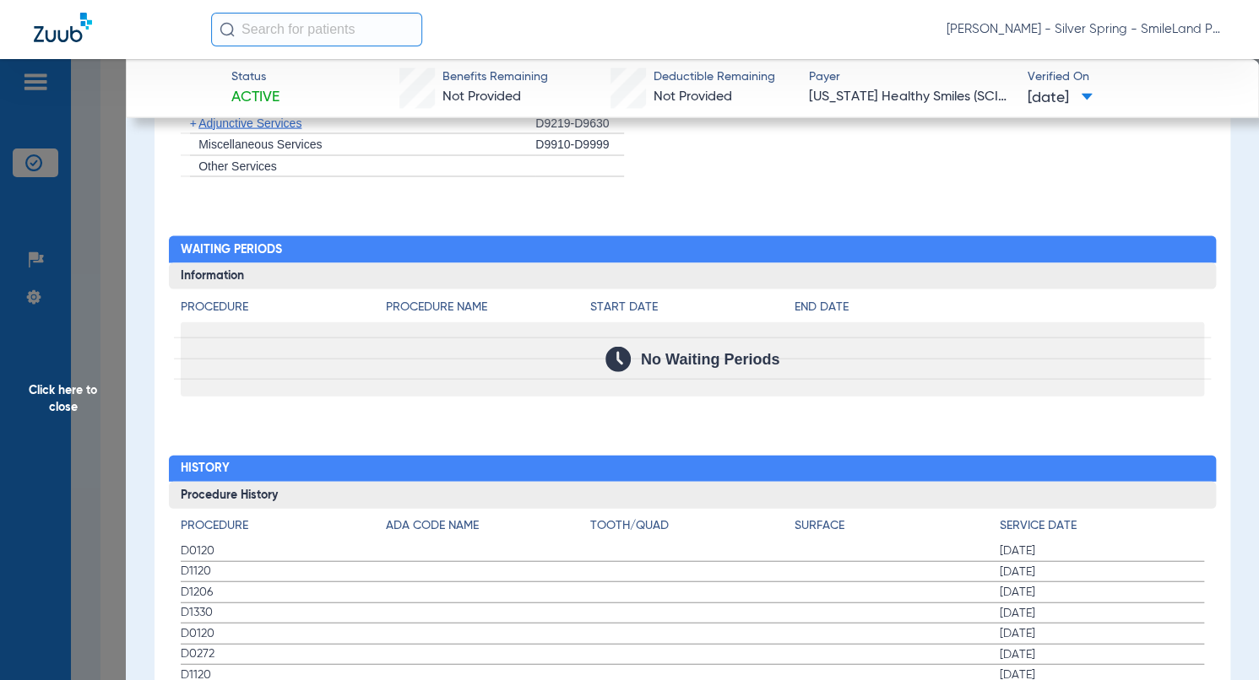
scroll to position [1604, 0]
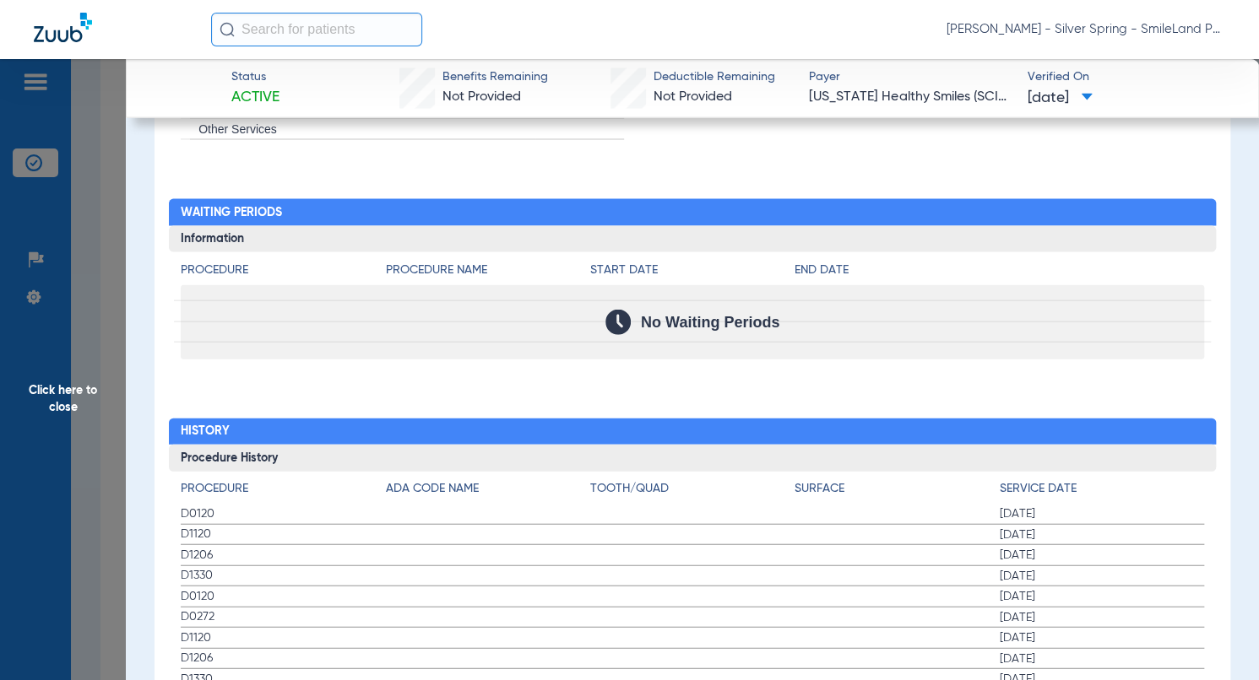
click at [1153, 297] on div "No Waiting Periods" at bounding box center [692, 322] width 1023 height 74
click at [98, 306] on span "Click here to close" at bounding box center [63, 399] width 126 height 680
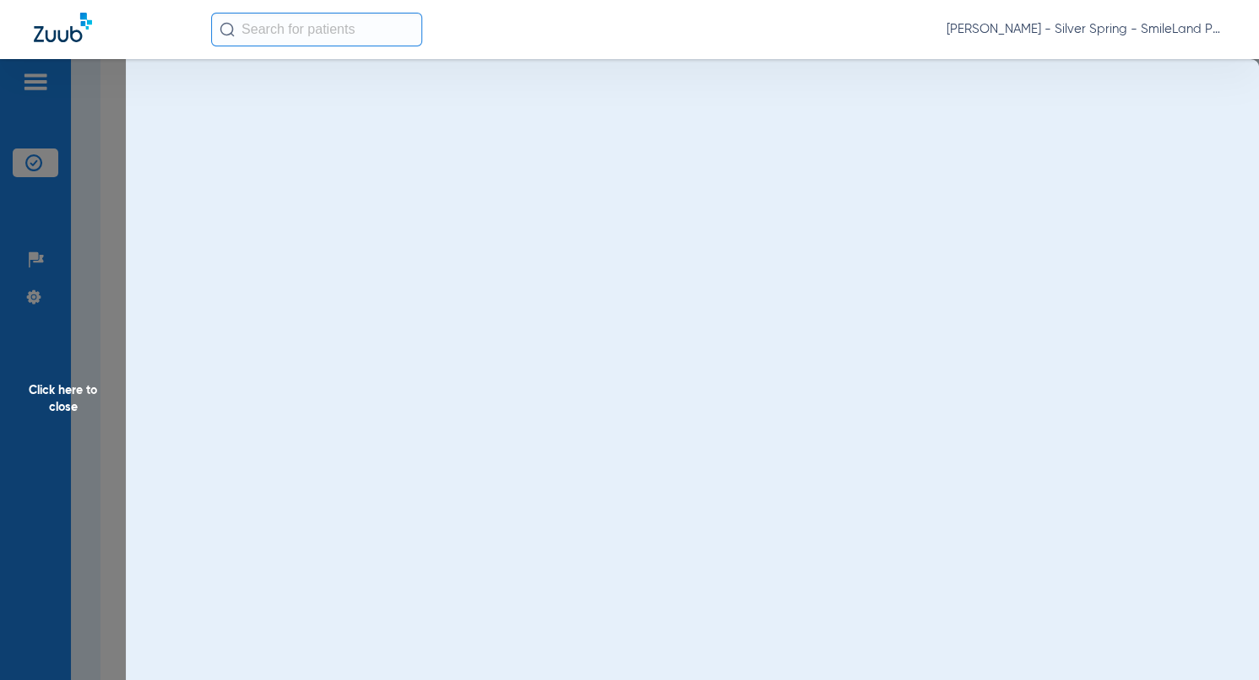
scroll to position [0, 0]
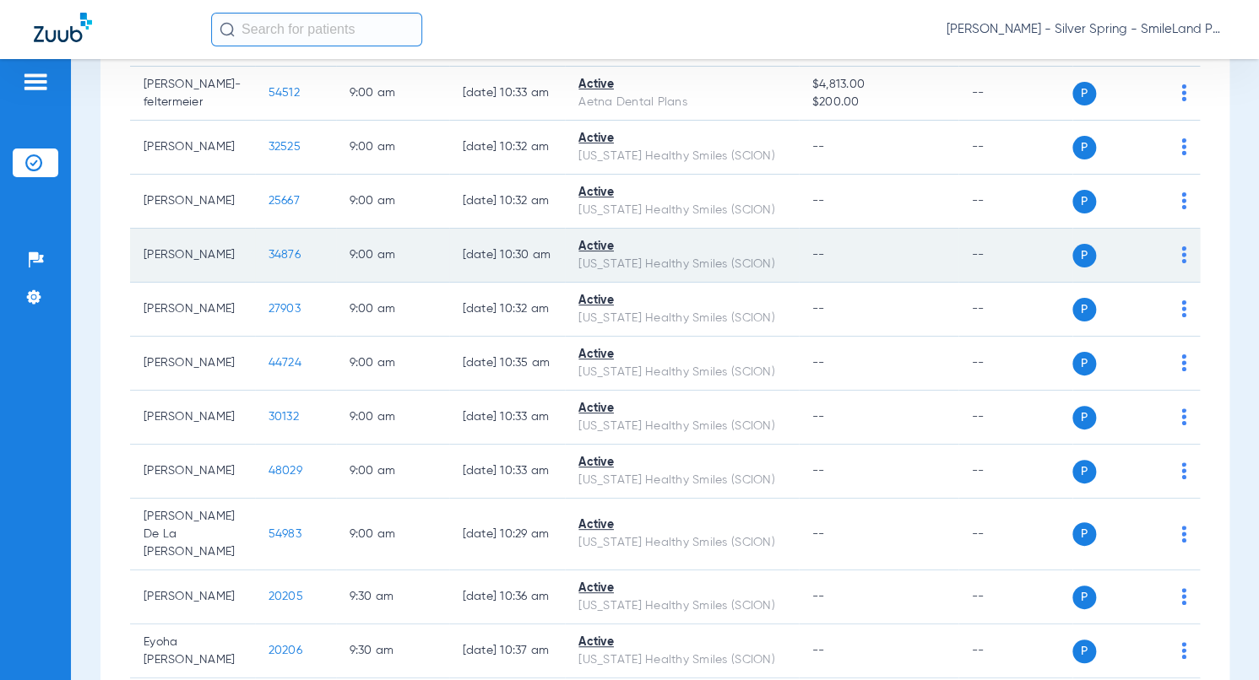
click at [271, 261] on span "34876" at bounding box center [284, 255] width 32 height 12
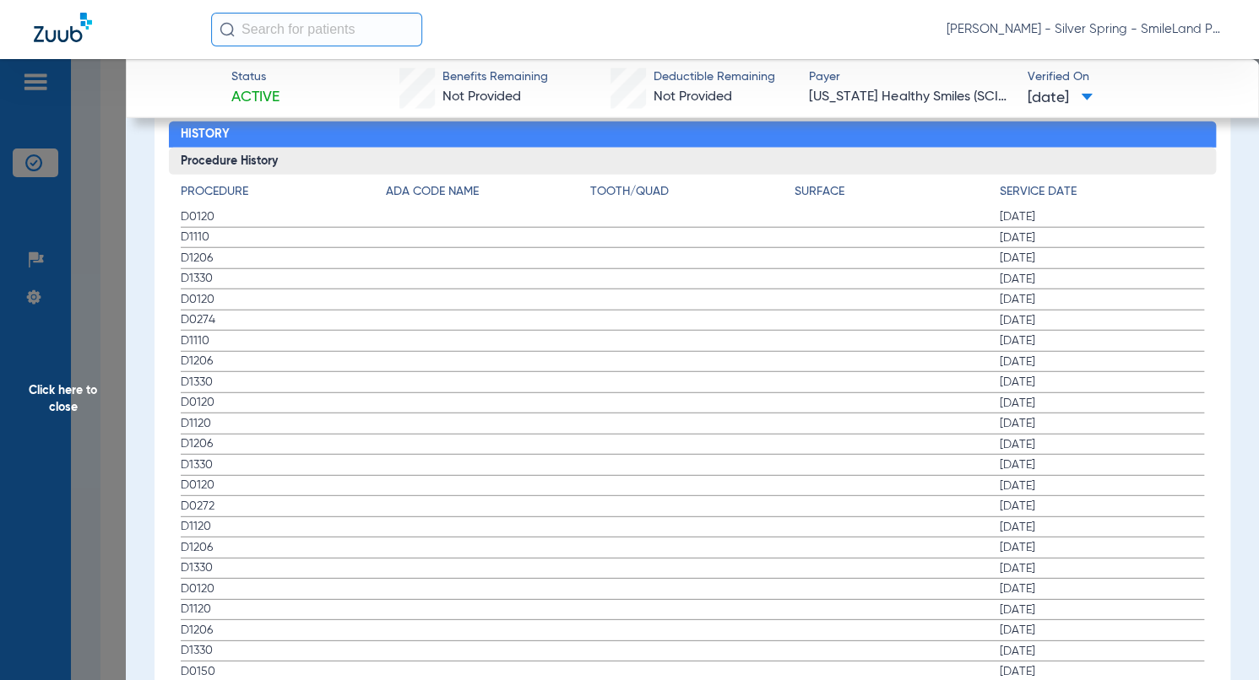
scroll to position [1942, 0]
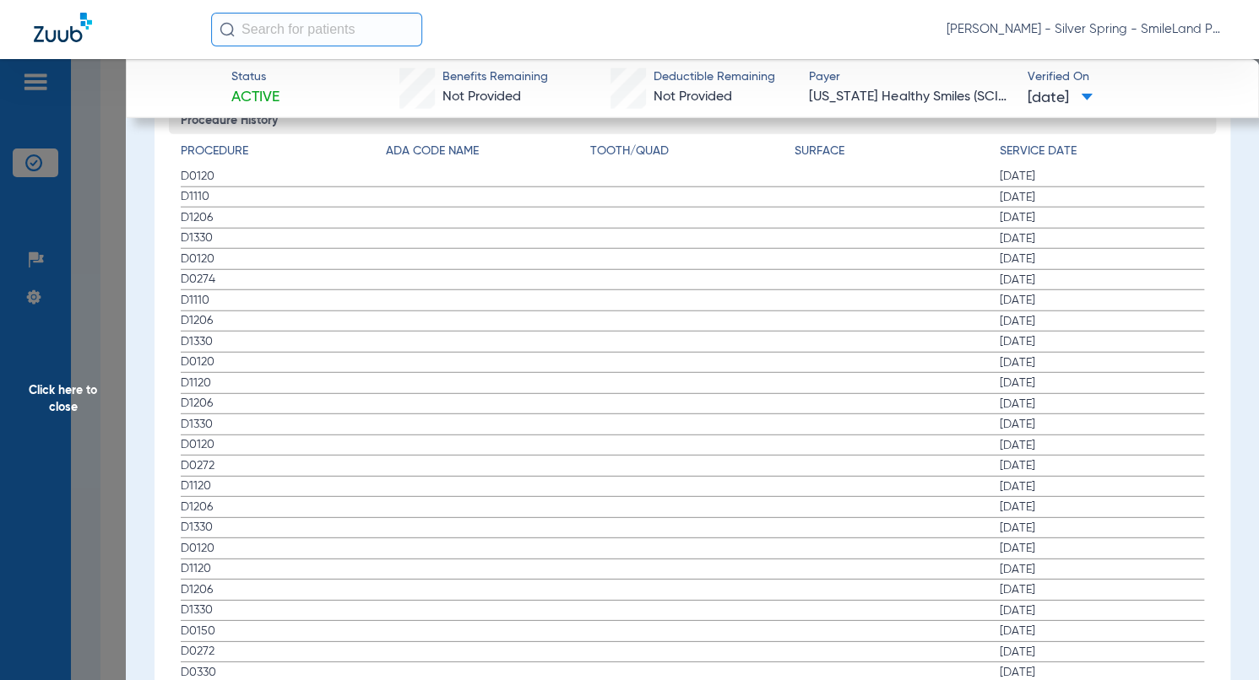
click at [1130, 272] on span "07/18/2024" at bounding box center [1102, 280] width 204 height 17
click at [103, 247] on span "Click here to close" at bounding box center [63, 399] width 126 height 680
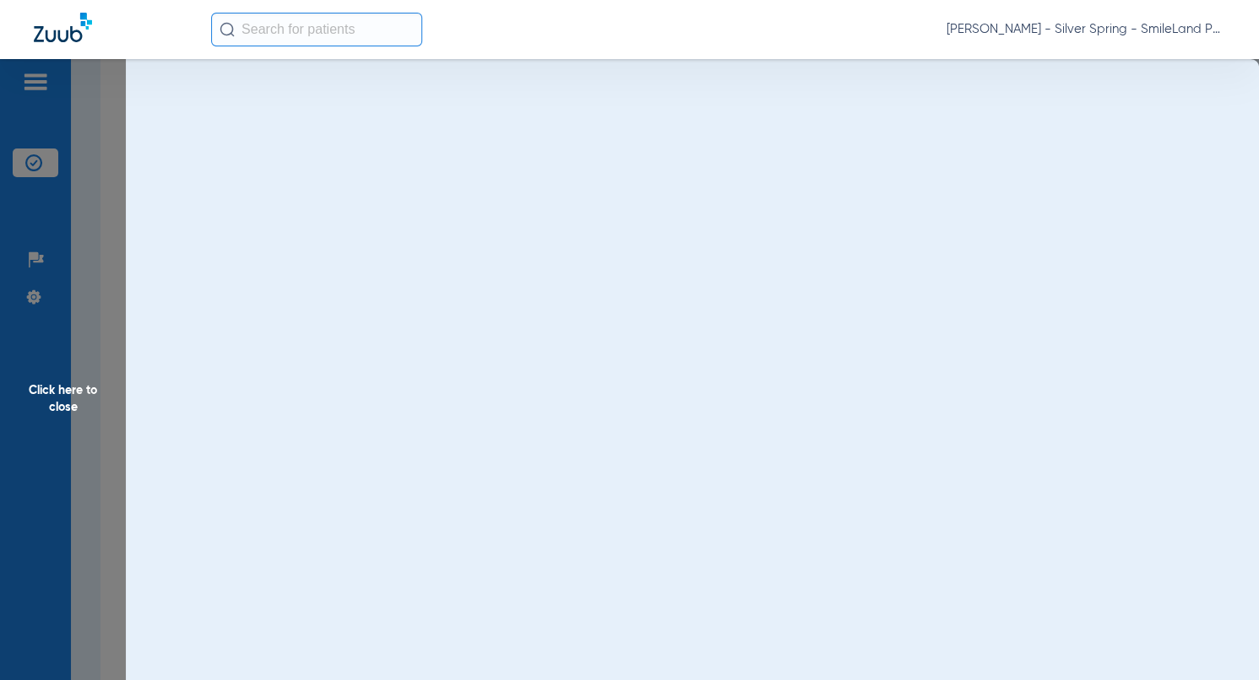
scroll to position [0, 0]
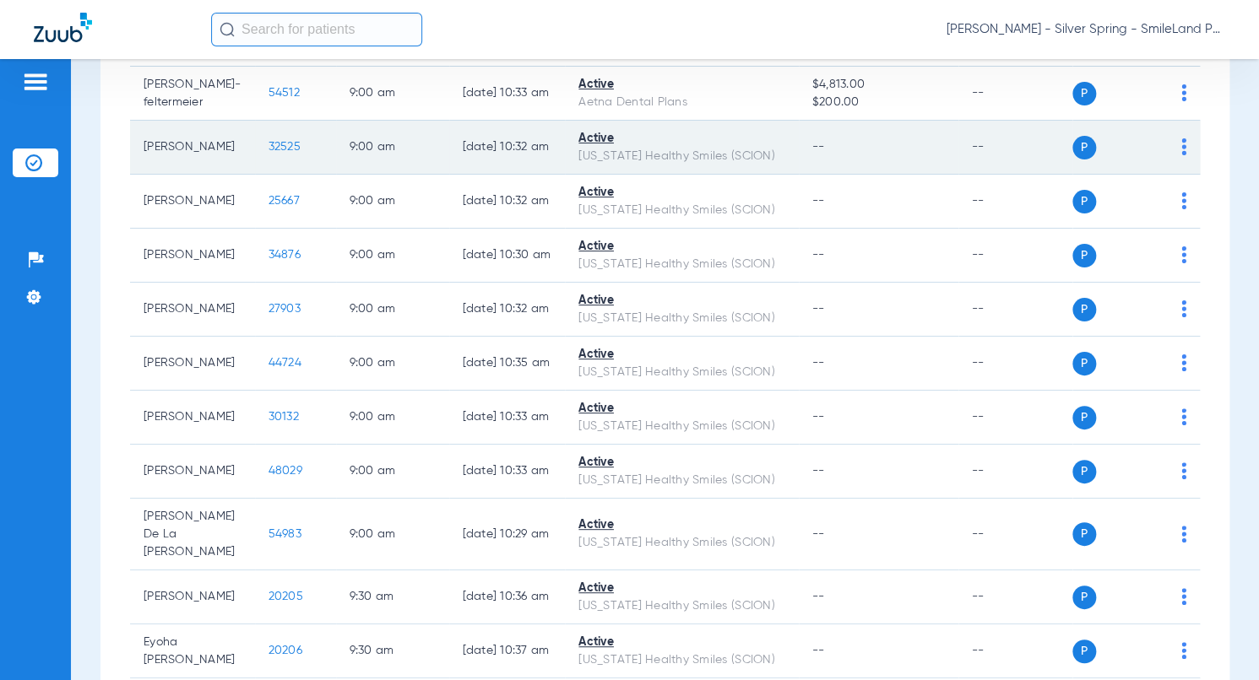
click at [270, 153] on span "32525" at bounding box center [284, 147] width 32 height 12
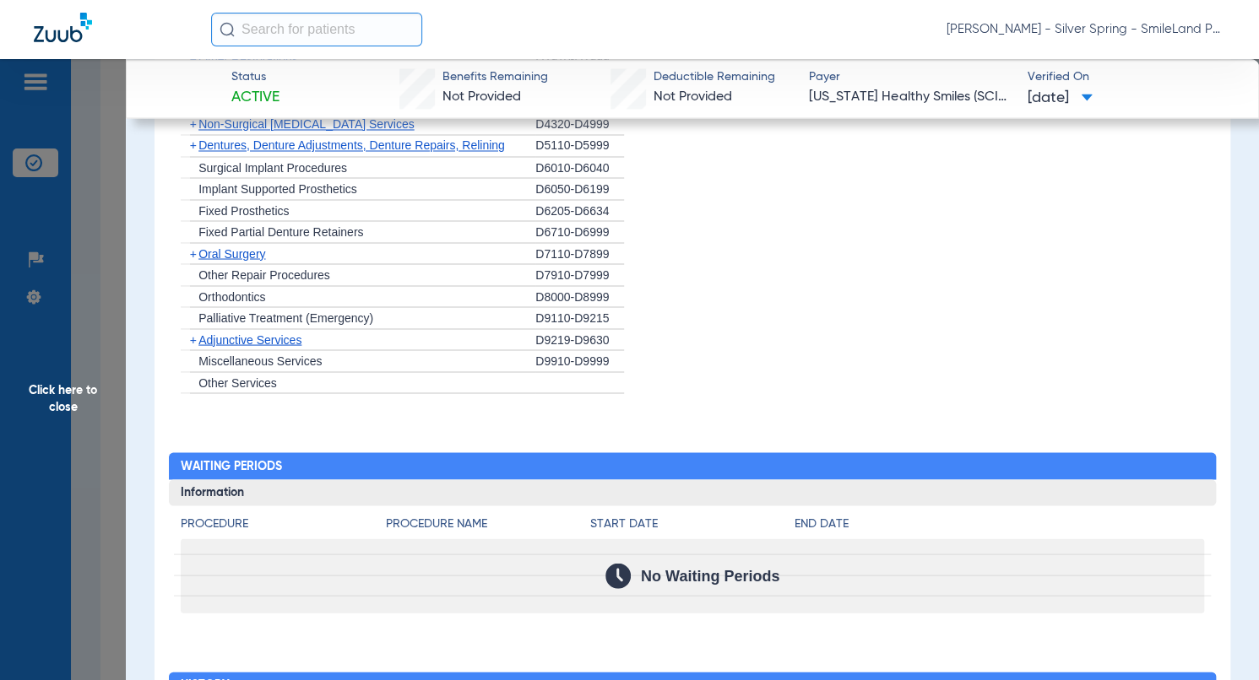
scroll to position [1688, 0]
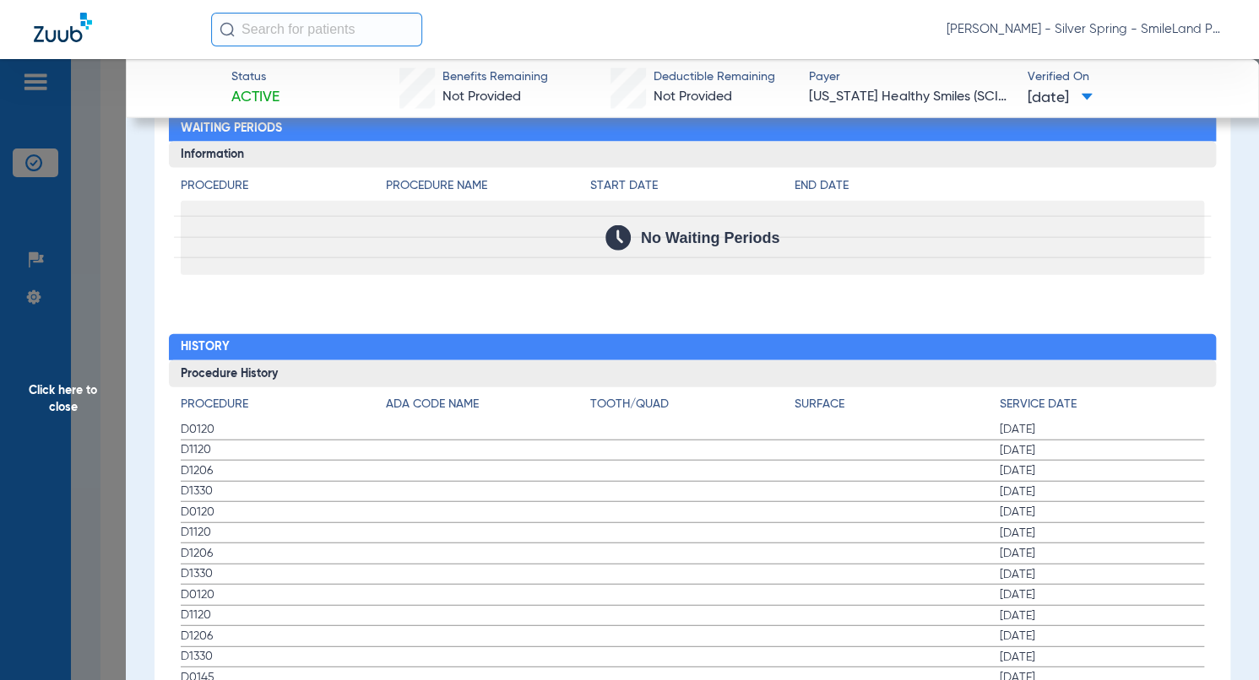
drag, startPoint x: 1168, startPoint y: 334, endPoint x: 109, endPoint y: 290, distance: 1059.6
click at [1168, 334] on h2 "History" at bounding box center [692, 347] width 1047 height 27
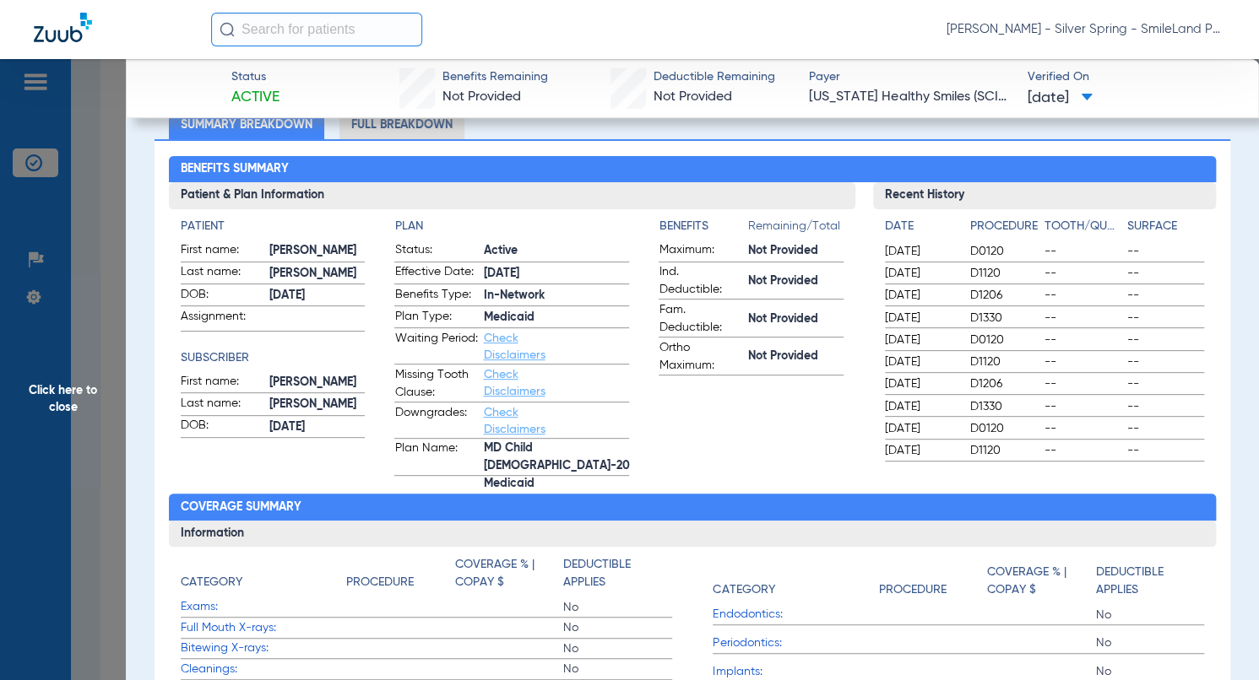
scroll to position [0, 0]
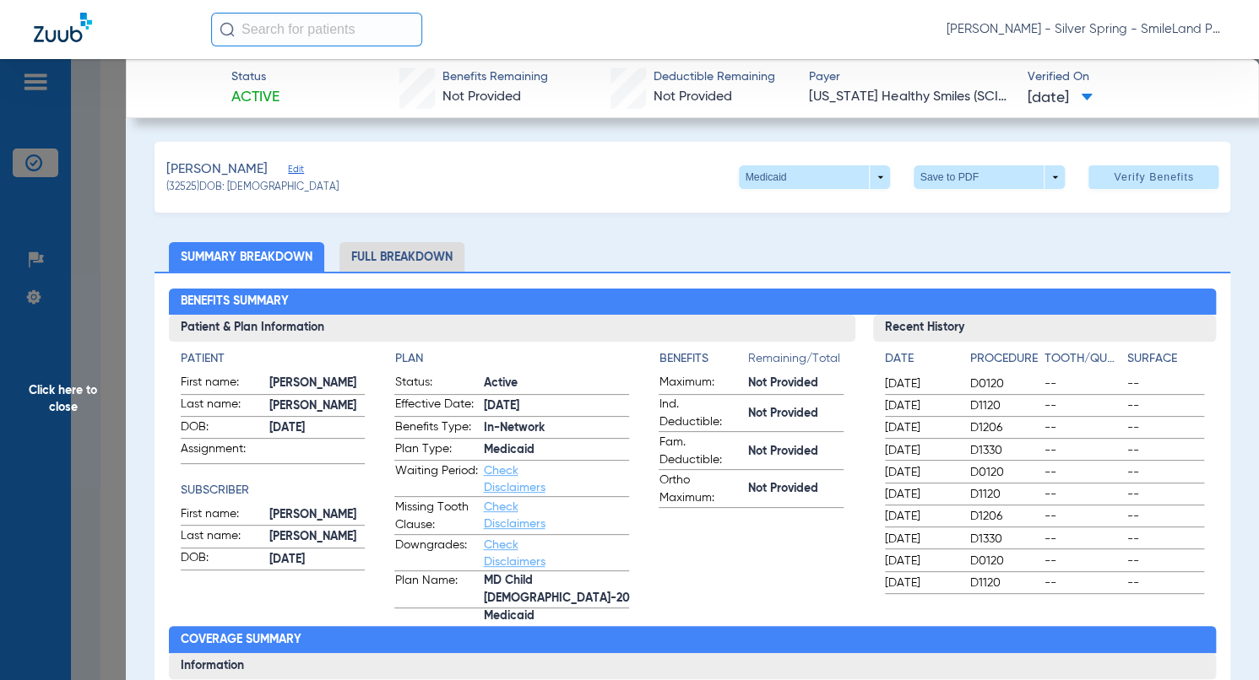
click at [59, 238] on span "Click here to close" at bounding box center [63, 399] width 126 height 680
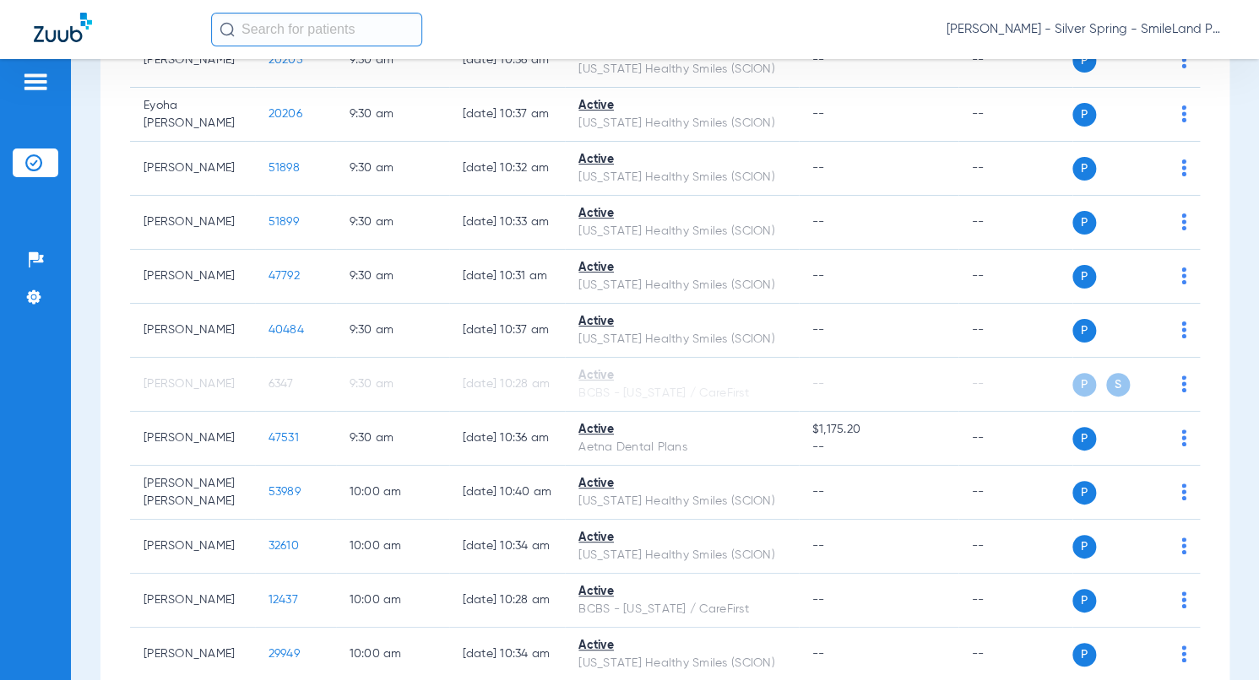
scroll to position [1905, 0]
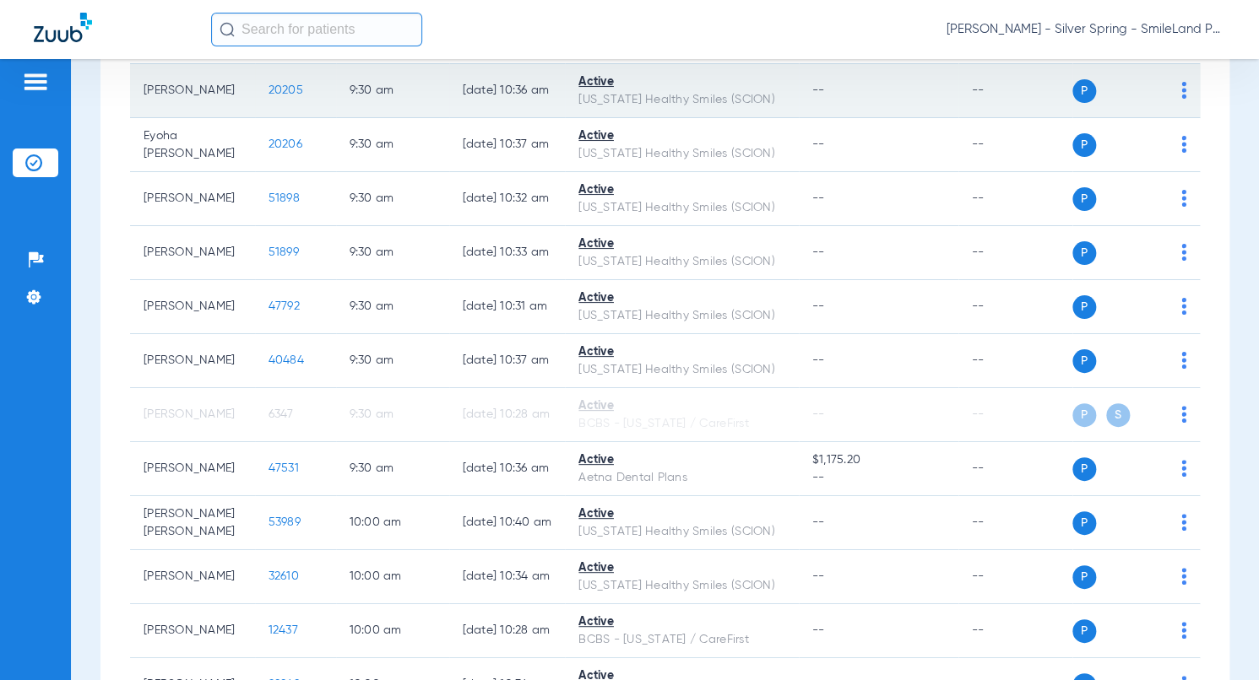
click at [280, 96] on span "20205" at bounding box center [285, 90] width 35 height 12
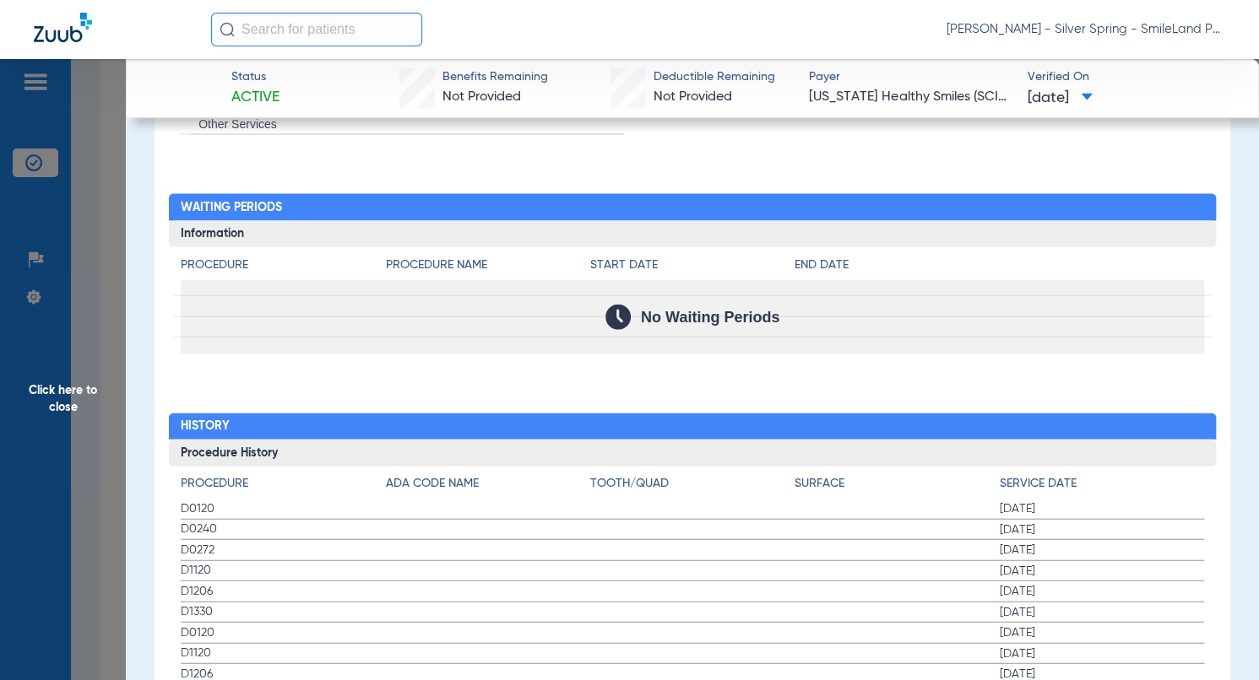
scroll to position [1773, 0]
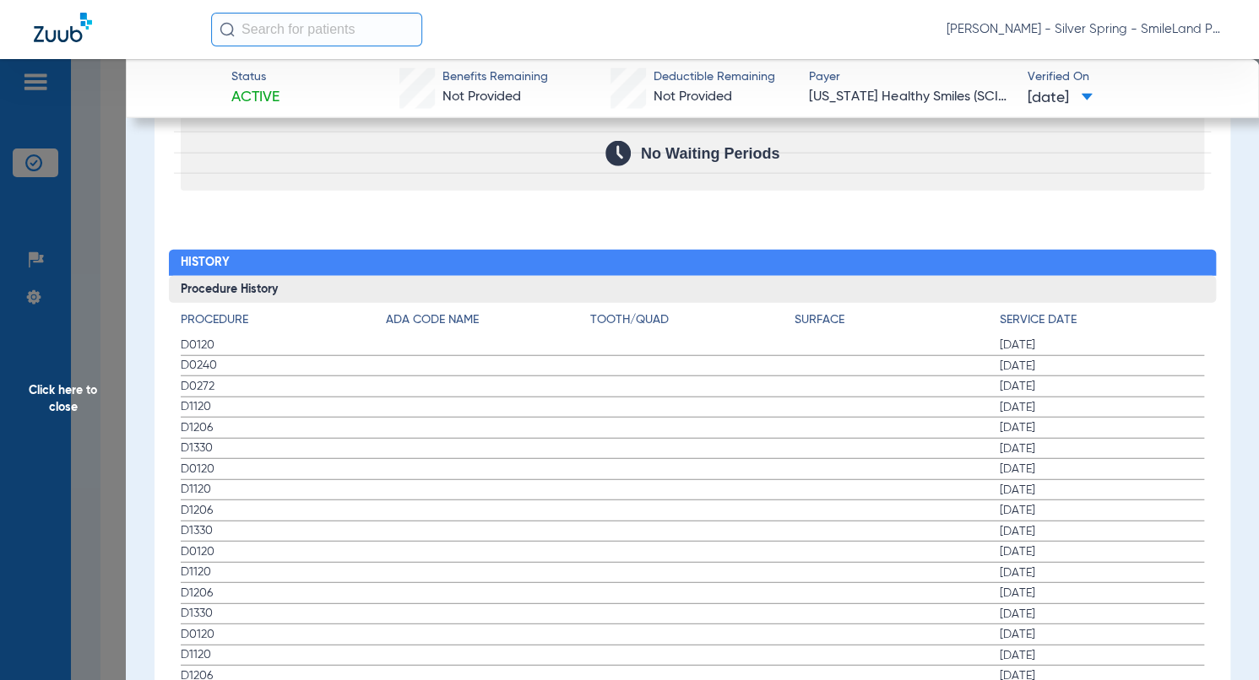
click at [1134, 252] on h2 "History" at bounding box center [692, 263] width 1047 height 27
click at [78, 215] on span "Click here to close" at bounding box center [63, 399] width 126 height 680
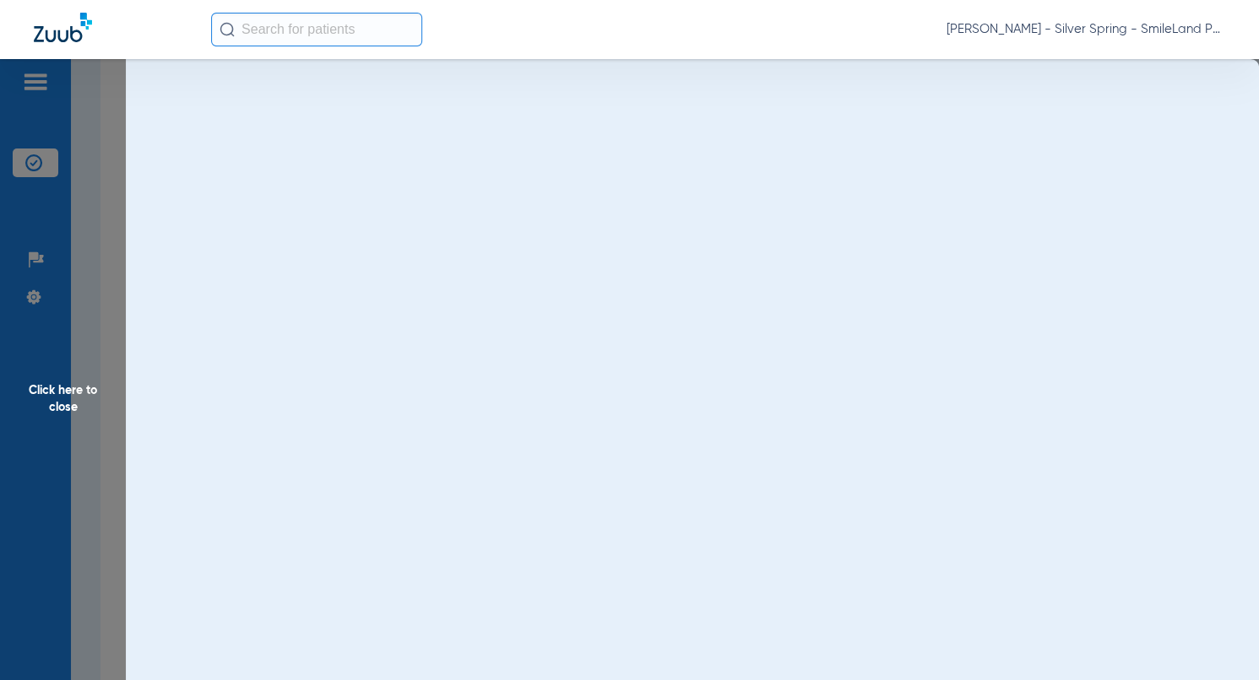
scroll to position [0, 0]
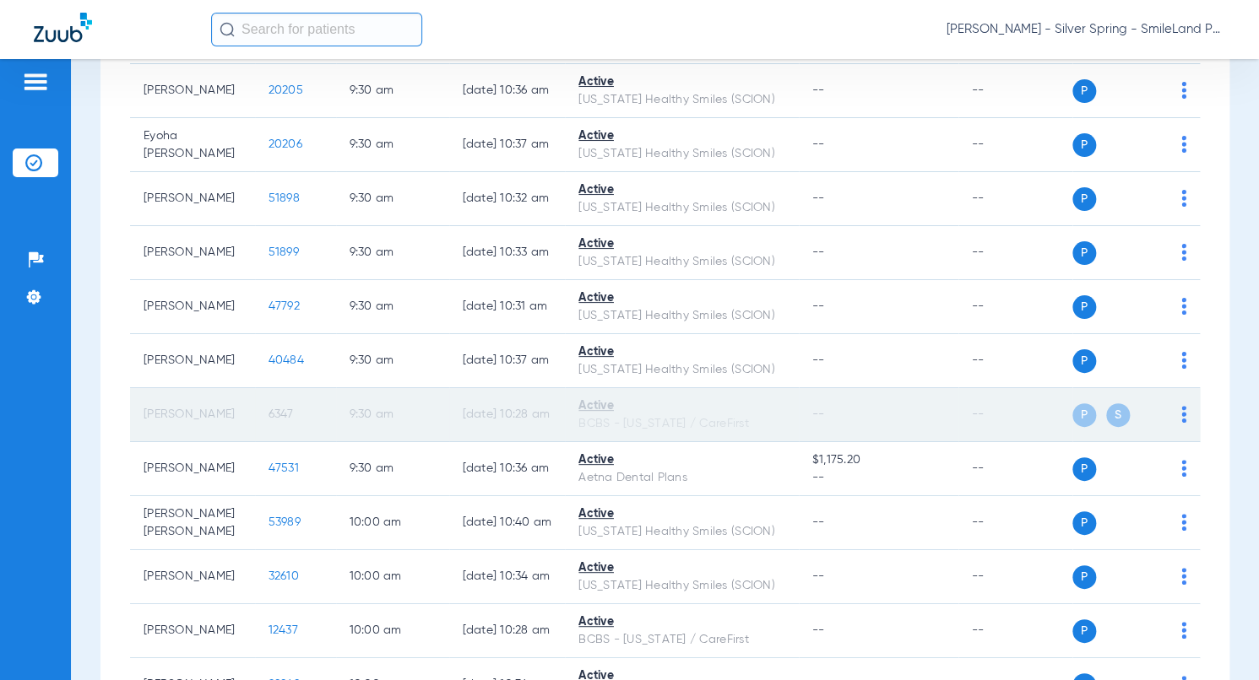
click at [280, 420] on span "6347" at bounding box center [280, 415] width 25 height 12
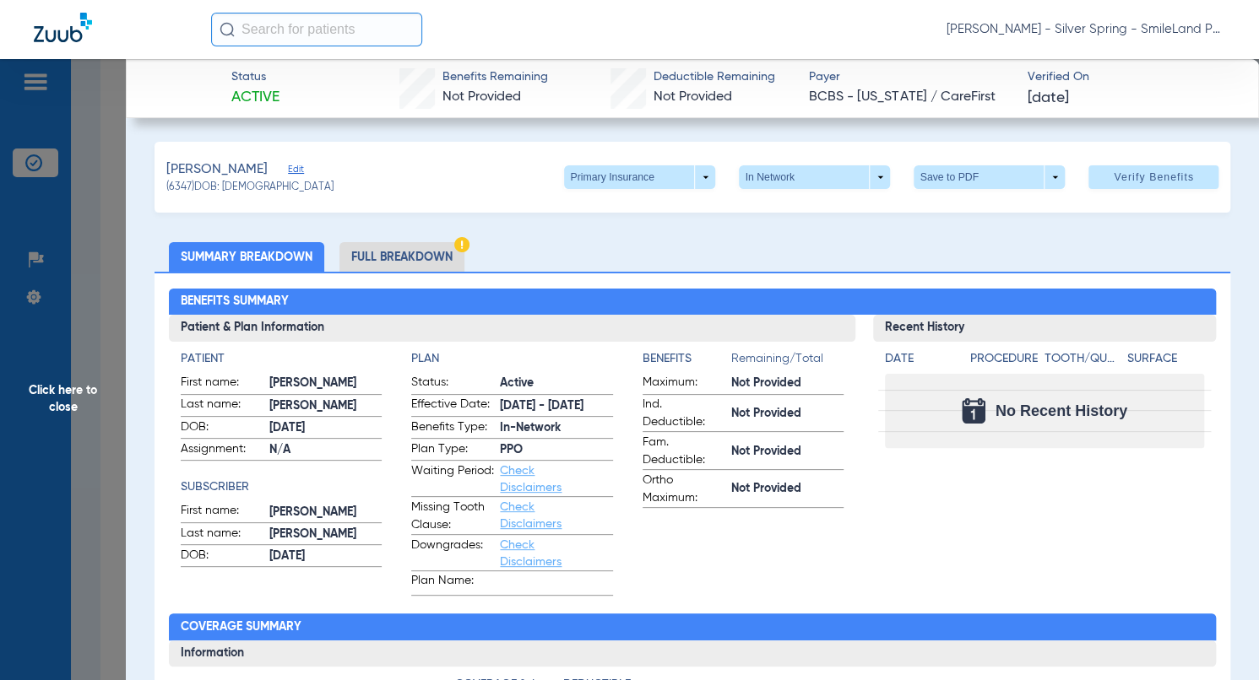
click at [1062, 302] on h2 "Benefits Summary" at bounding box center [692, 302] width 1047 height 27
click at [682, 178] on span at bounding box center [639, 177] width 151 height 24
click at [612, 247] on span "Secondary Insurance" at bounding box center [621, 245] width 111 height 12
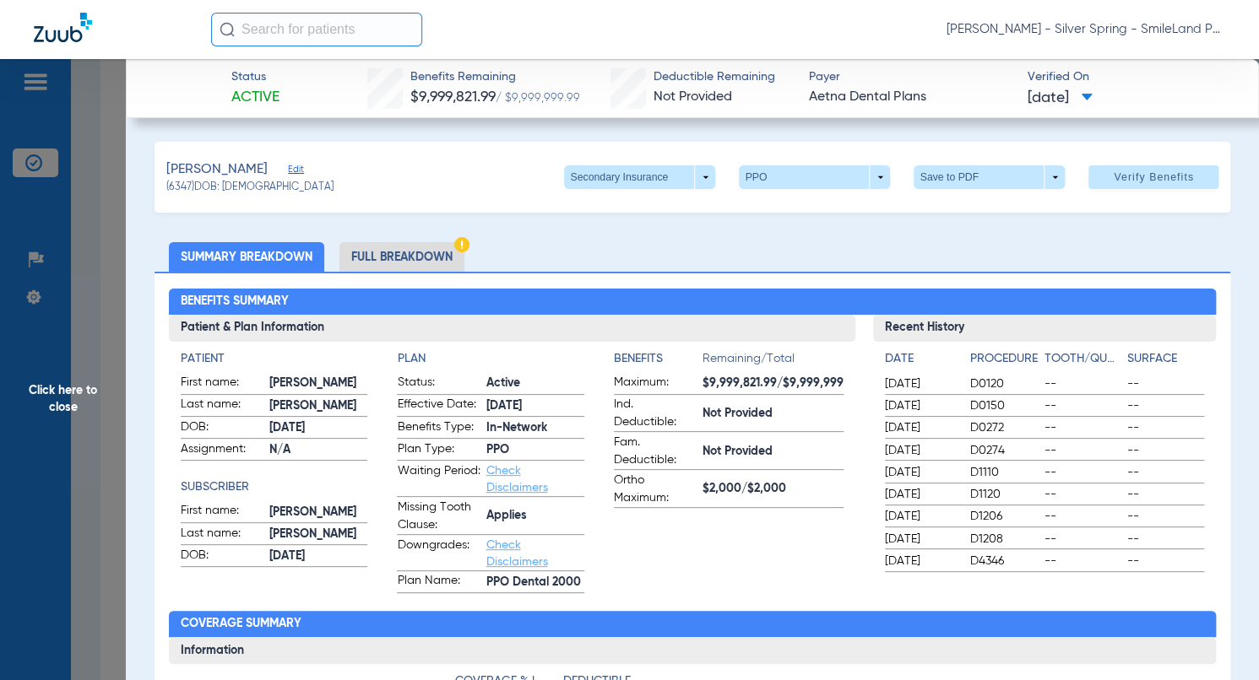
drag, startPoint x: 1182, startPoint y: 313, endPoint x: 973, endPoint y: 344, distance: 211.7
click at [1182, 313] on h2 "Benefits Summary" at bounding box center [692, 302] width 1047 height 27
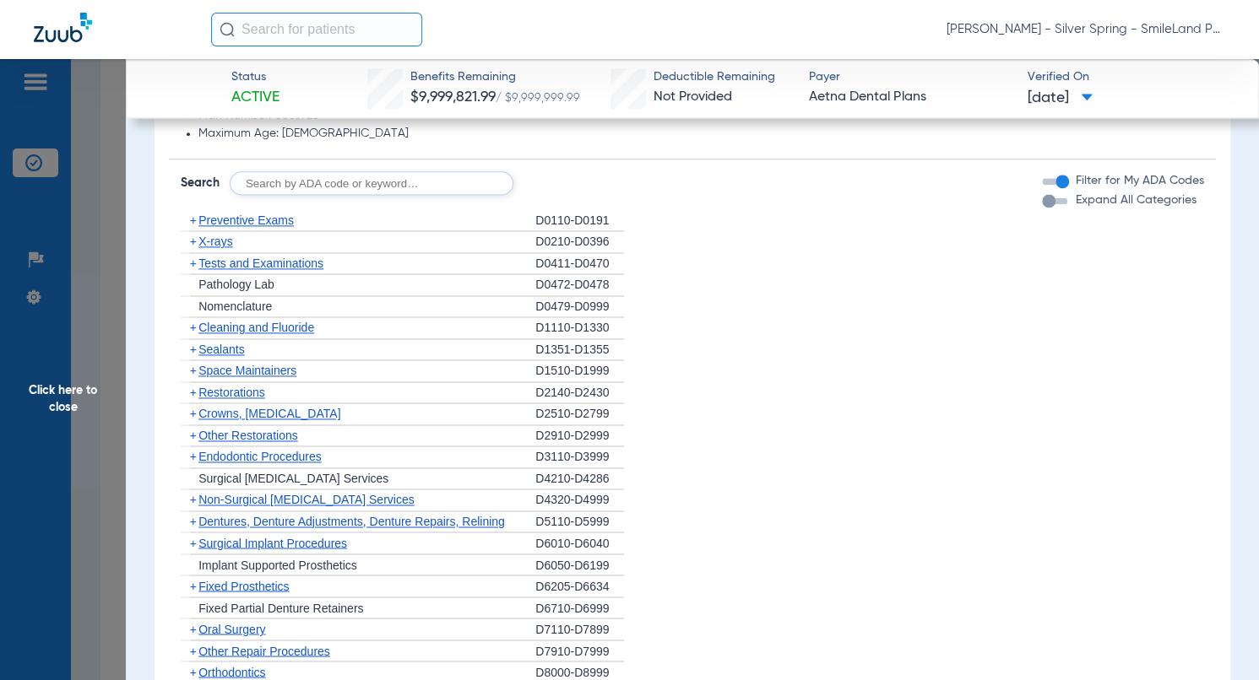
scroll to position [1013, 0]
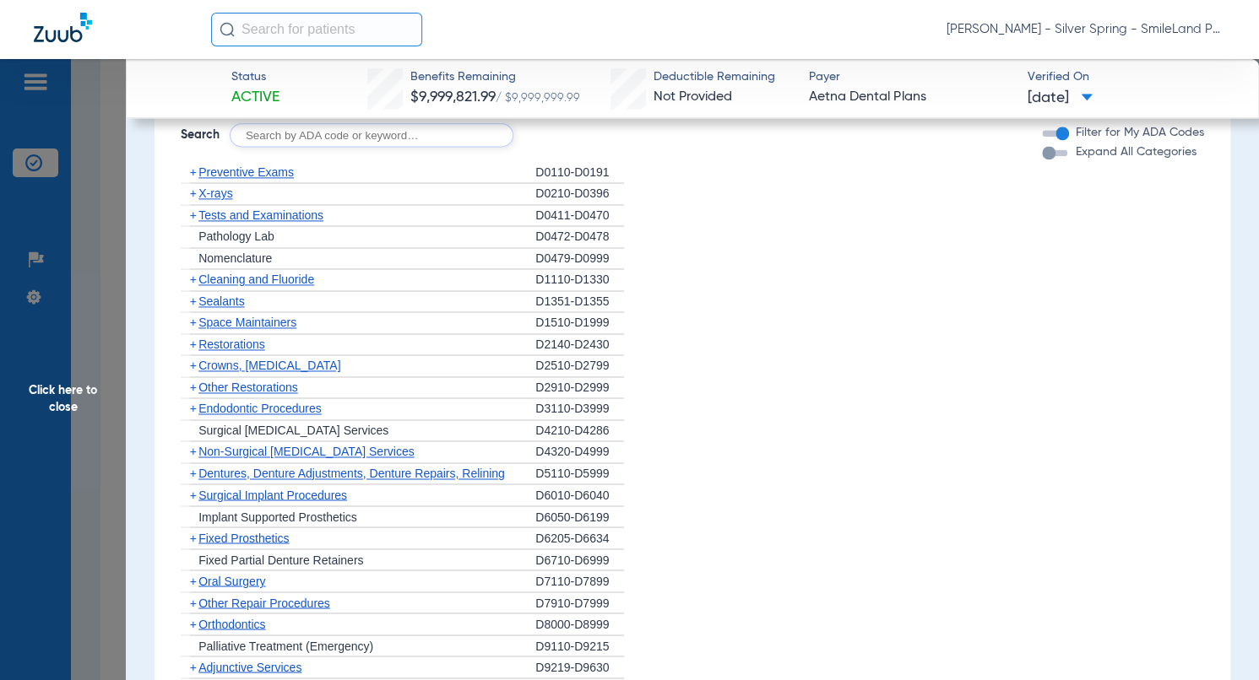
click at [290, 279] on span "Cleaning and Fluoride" at bounding box center [256, 280] width 116 height 14
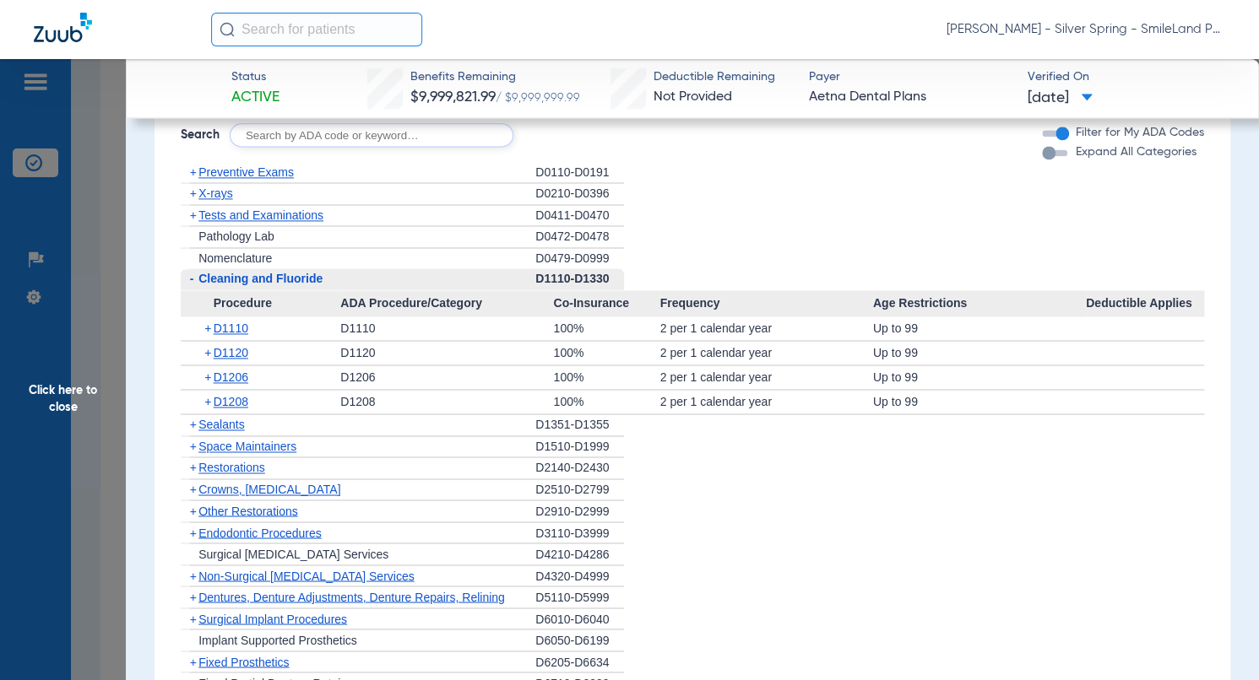
scroll to position [929, 0]
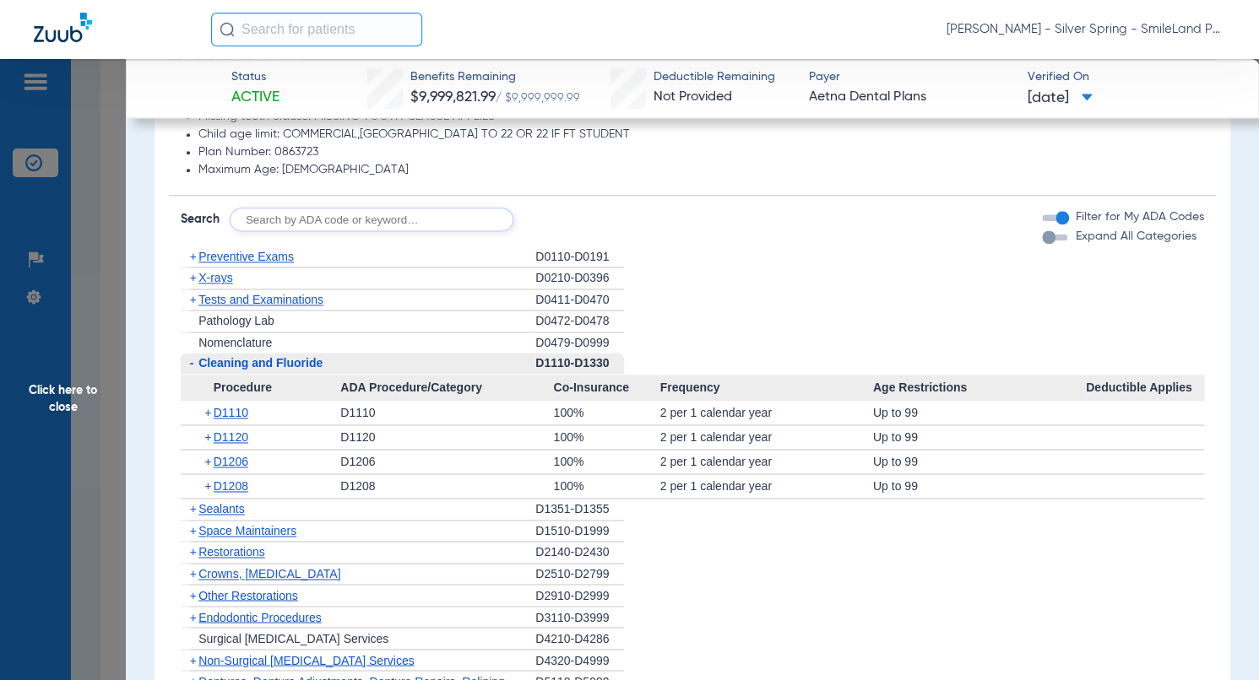
click at [1169, 494] on div at bounding box center [1145, 486] width 118 height 24
click at [123, 204] on span "Click here to close" at bounding box center [63, 399] width 126 height 680
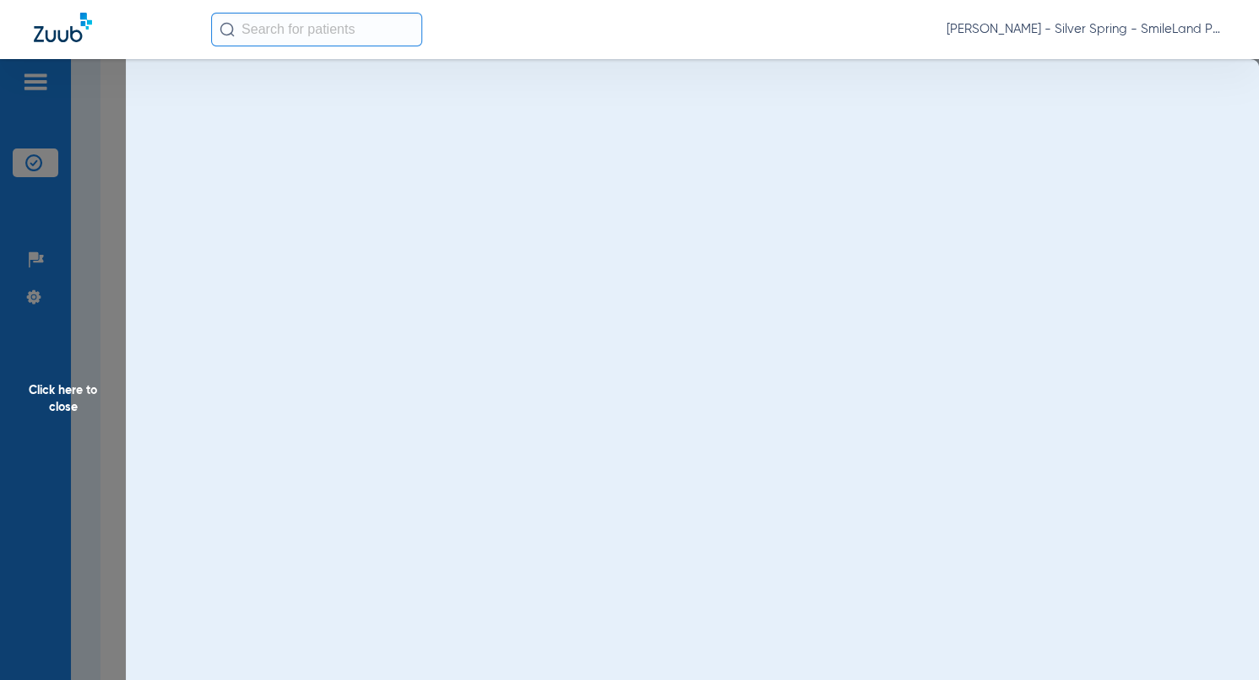
scroll to position [0, 0]
drag, startPoint x: 102, startPoint y: 215, endPoint x: 126, endPoint y: 207, distance: 25.1
click at [102, 215] on span "Click here to close" at bounding box center [63, 399] width 126 height 680
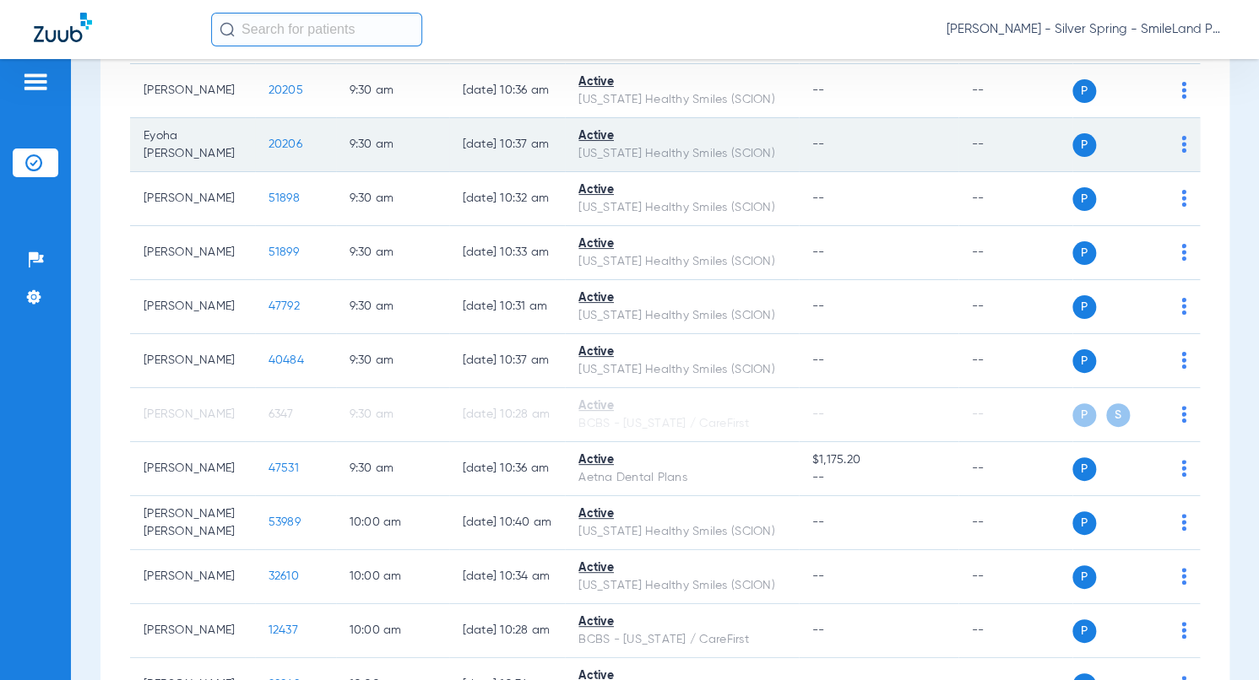
click at [268, 150] on span "20206" at bounding box center [285, 144] width 34 height 12
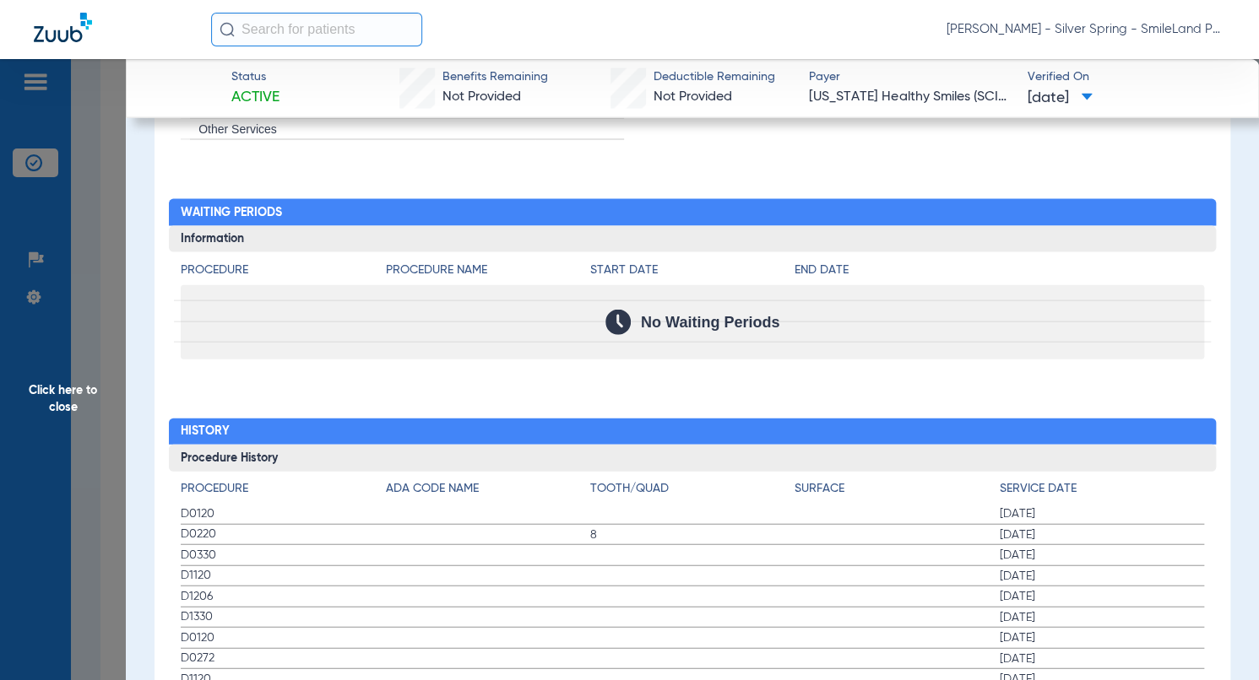
scroll to position [1773, 0]
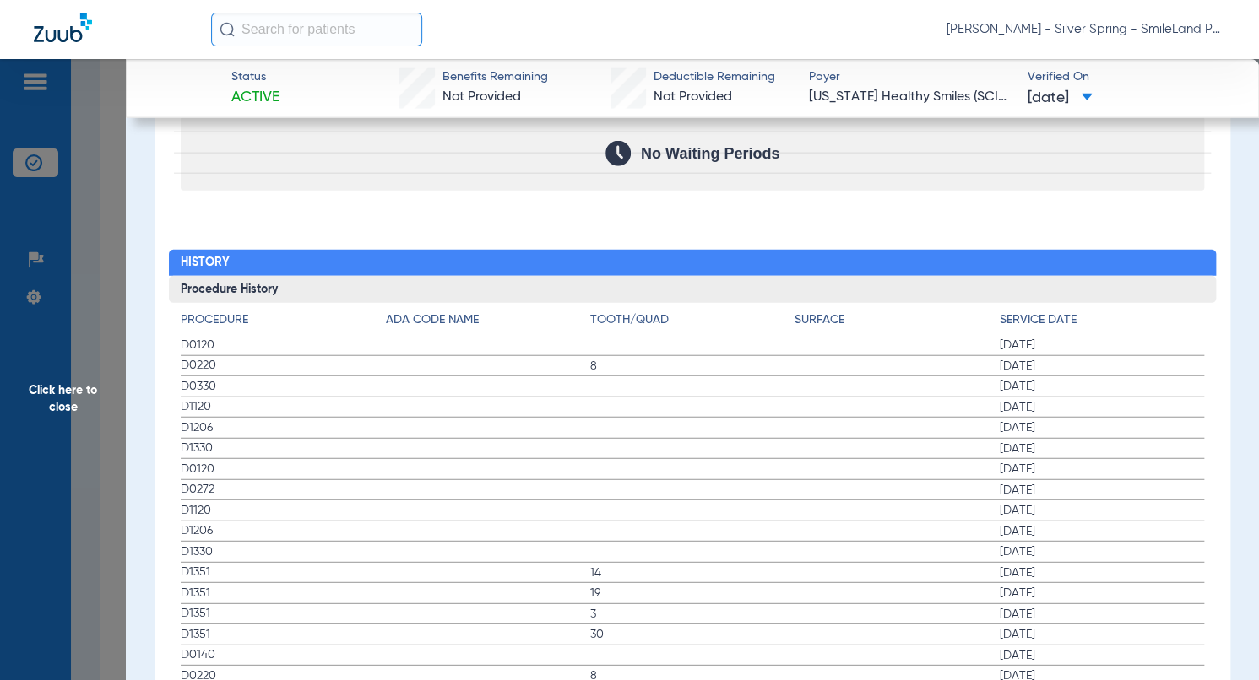
click at [1151, 358] on span "02/04/2025" at bounding box center [1102, 366] width 204 height 17
click at [73, 216] on span "Click here to close" at bounding box center [63, 399] width 126 height 680
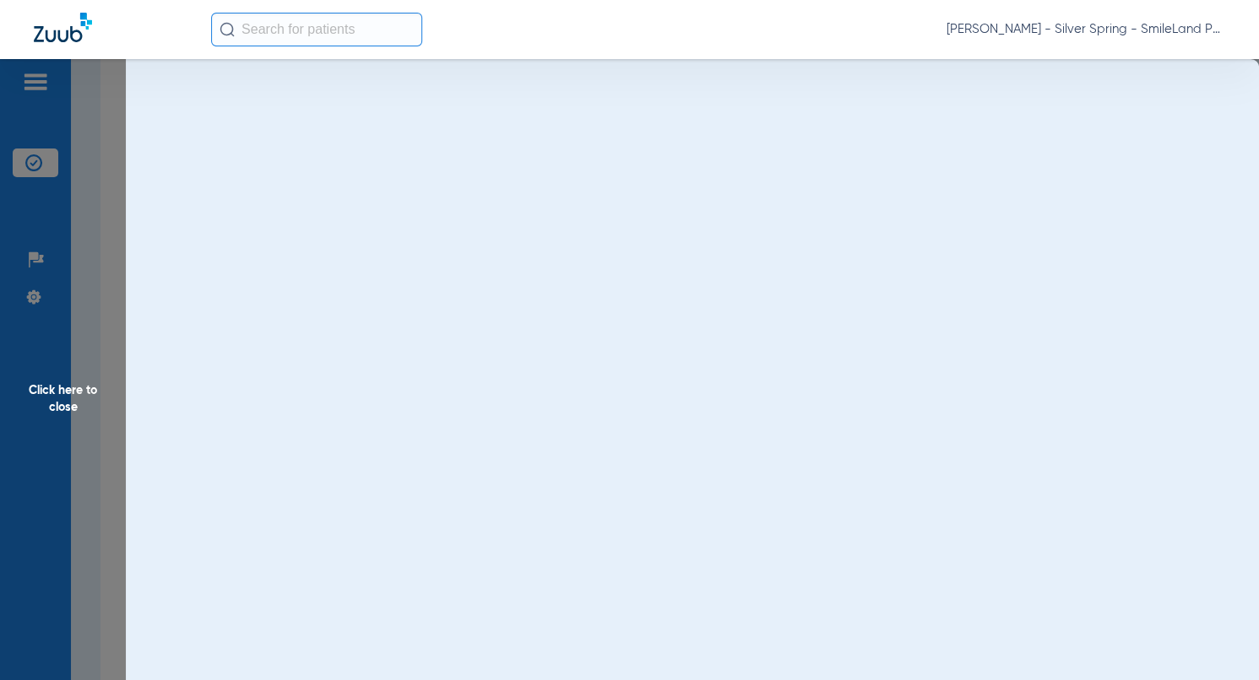
scroll to position [0, 0]
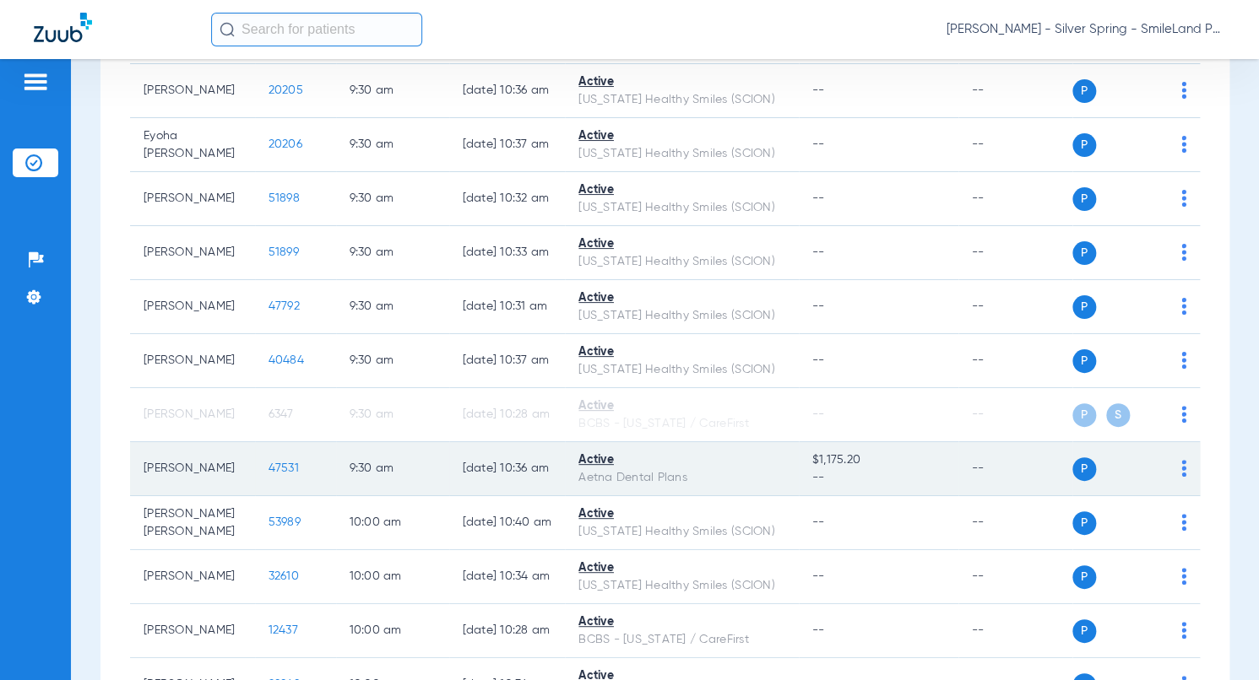
click at [279, 474] on span "47531" at bounding box center [283, 469] width 30 height 12
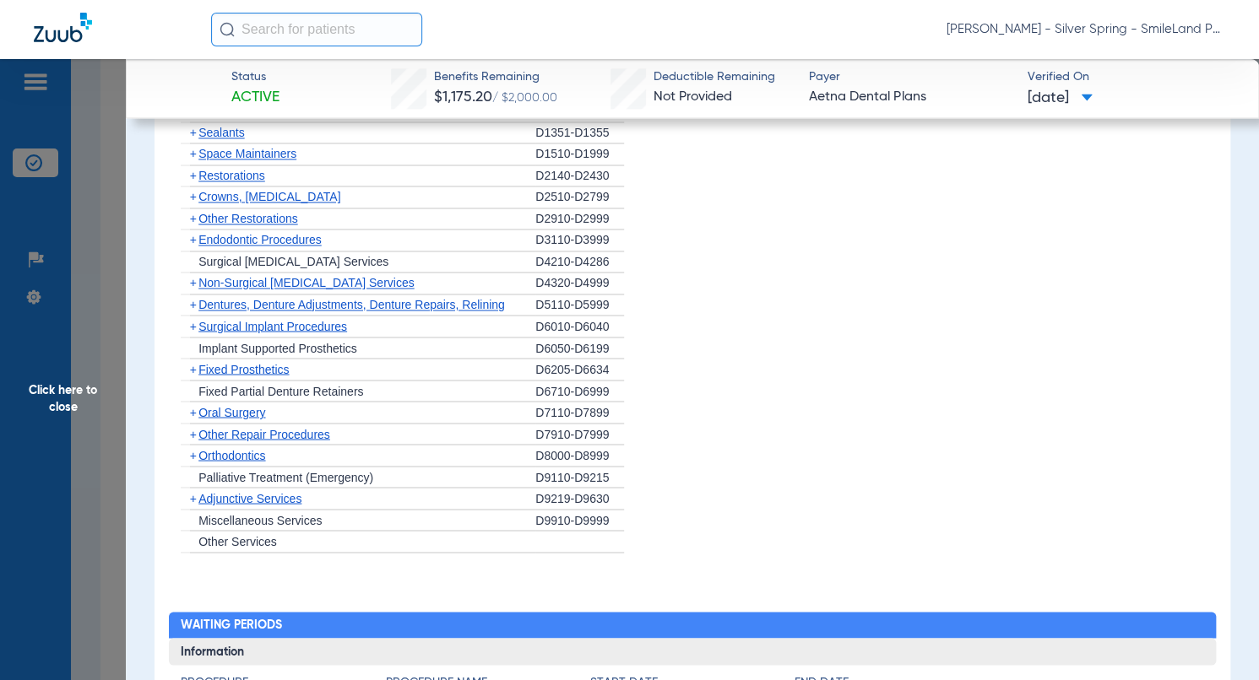
scroll to position [1660, 0]
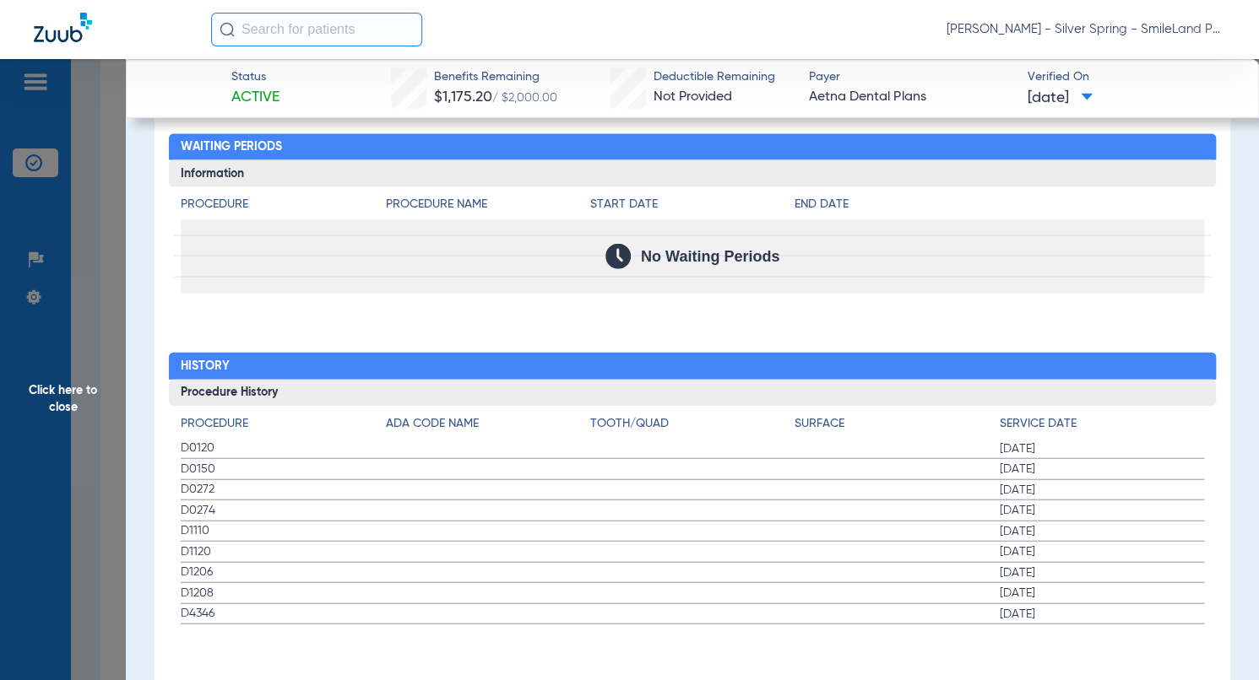
drag, startPoint x: 1153, startPoint y: 285, endPoint x: 77, endPoint y: 260, distance: 1076.7
click at [1153, 285] on div "No Waiting Periods" at bounding box center [692, 256] width 1023 height 74
click at [77, 259] on span "Click here to close" at bounding box center [63, 399] width 126 height 680
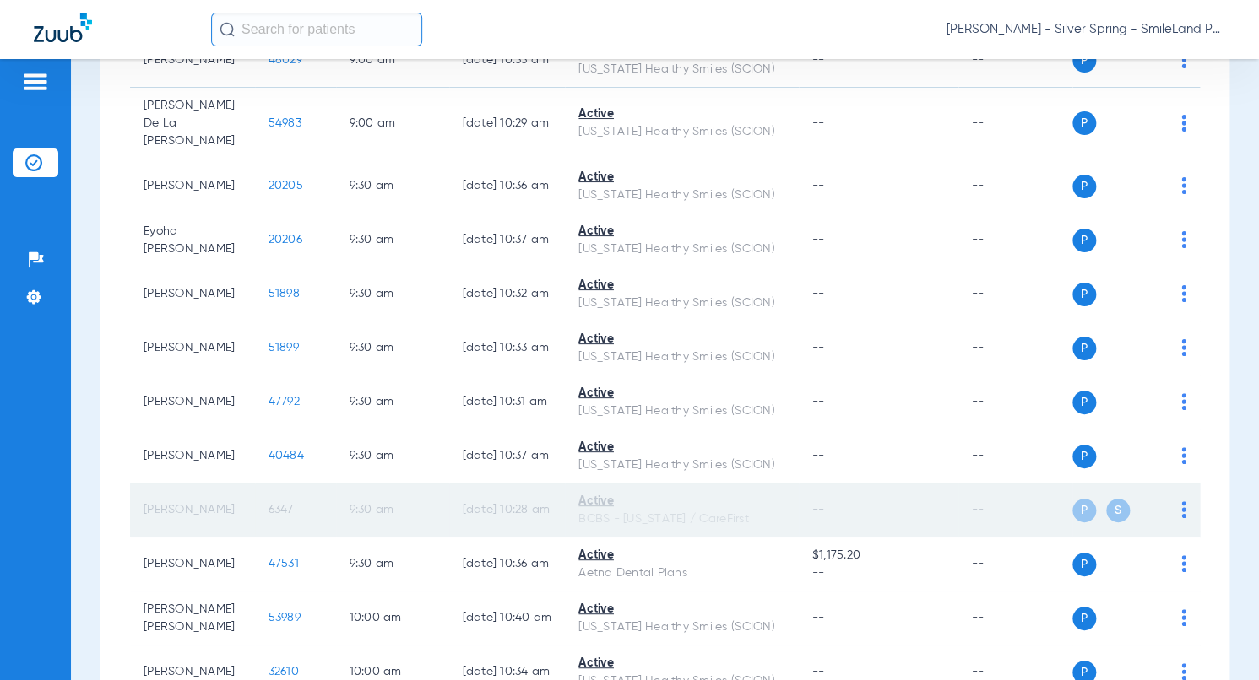
scroll to position [1736, 0]
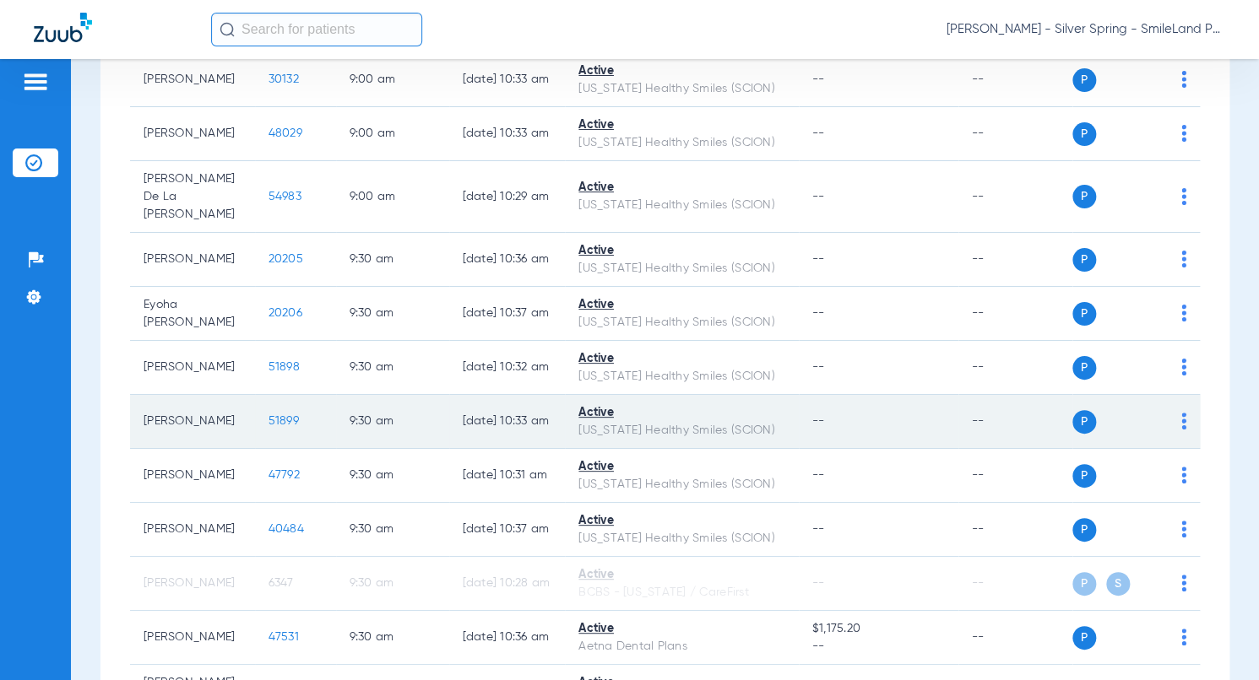
click at [1239, 409] on div "Schedule Insurance Verification History Last Appt. Sync Time: Today - 10:50 AM …" at bounding box center [665, 369] width 1188 height 621
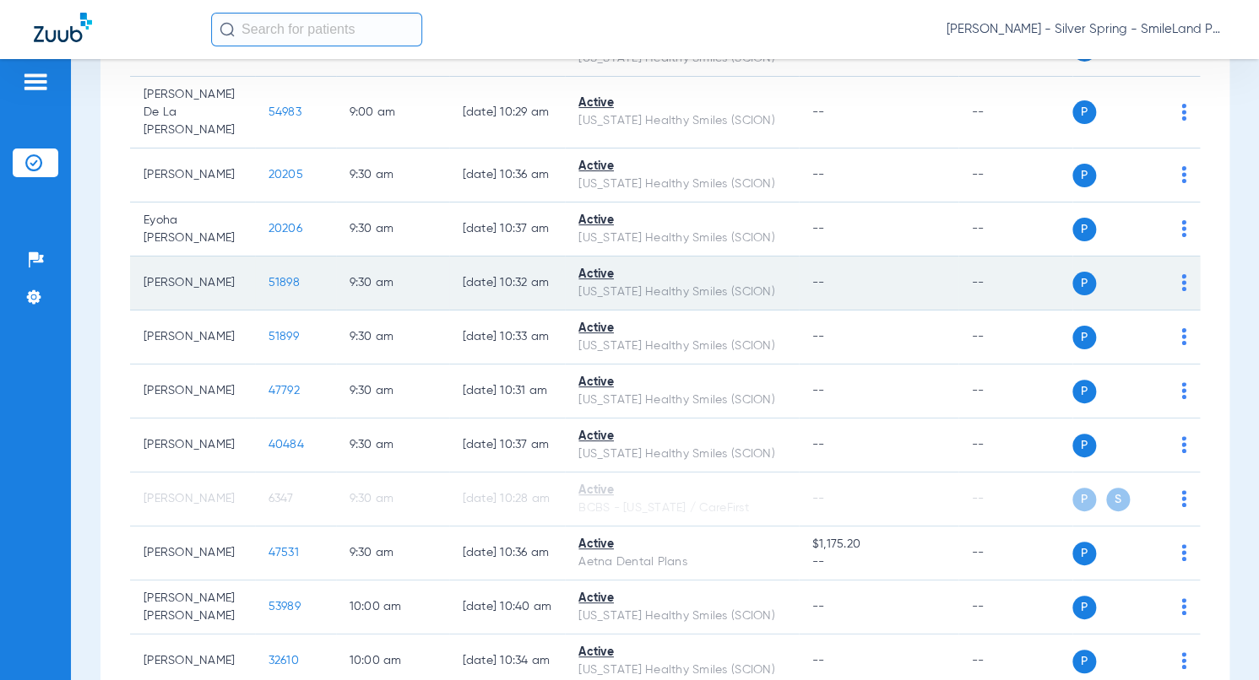
scroll to position [1905, 0]
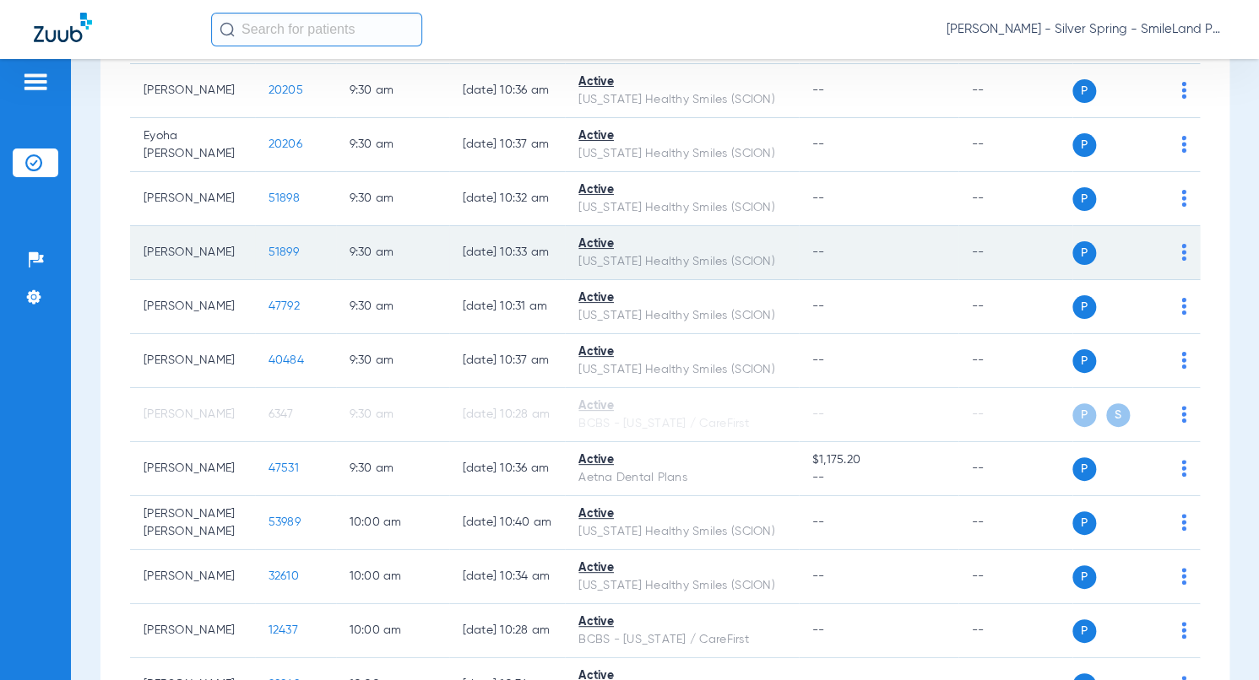
click at [272, 258] on span "51899" at bounding box center [283, 253] width 30 height 12
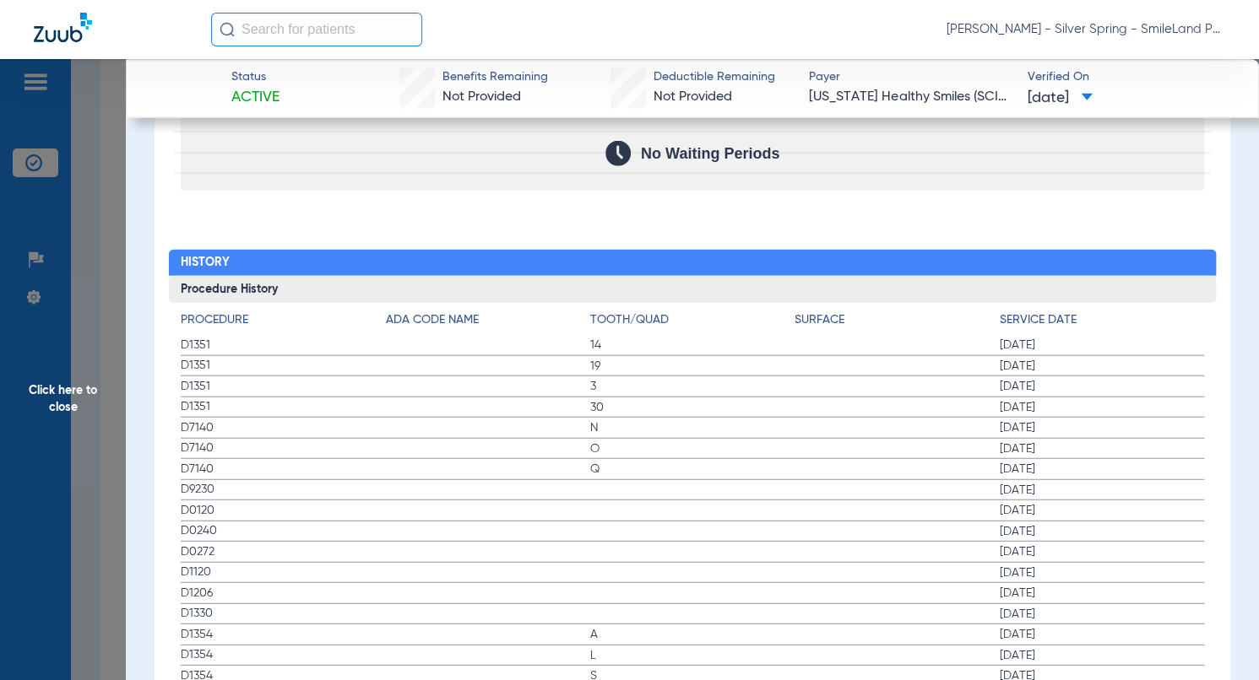
scroll to position [1857, 0]
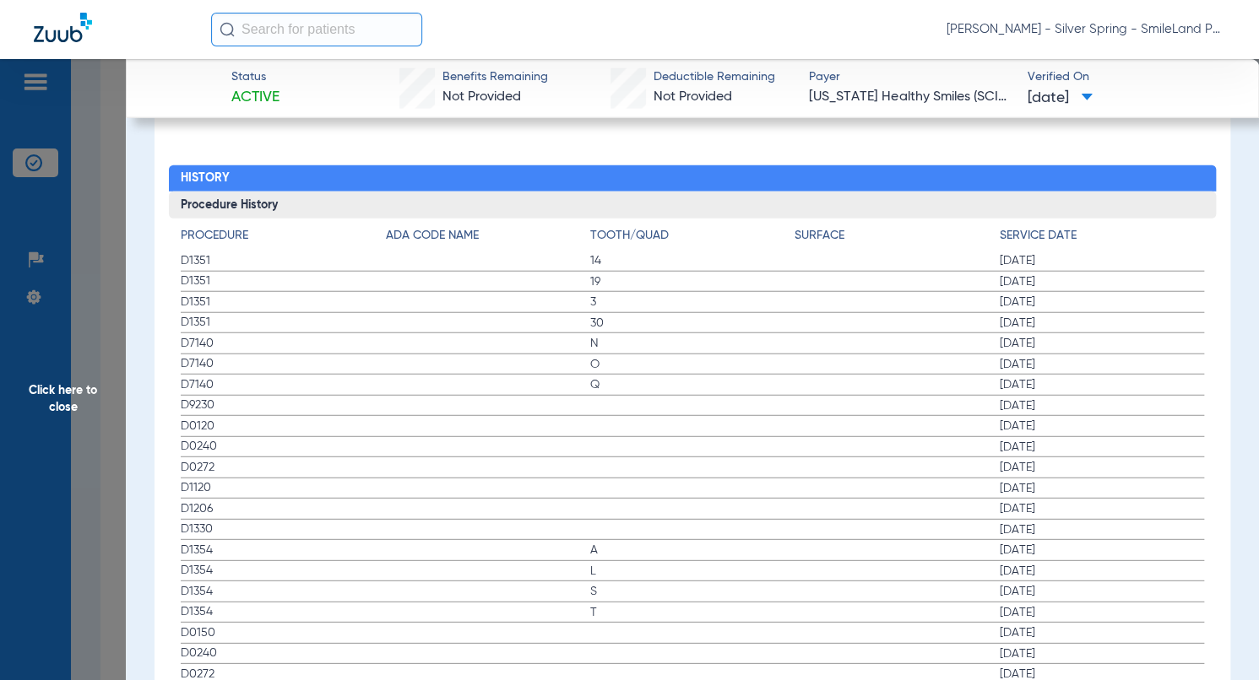
click at [271, 418] on span "D0120" at bounding box center [283, 427] width 204 height 18
click at [1195, 338] on div "Procedure ADA Code Name Tooth/Quad Surface Service Date D1351 14 03/10/2025 D13…" at bounding box center [692, 566] width 1047 height 695
click at [96, 257] on span "Click here to close" at bounding box center [63, 399] width 126 height 680
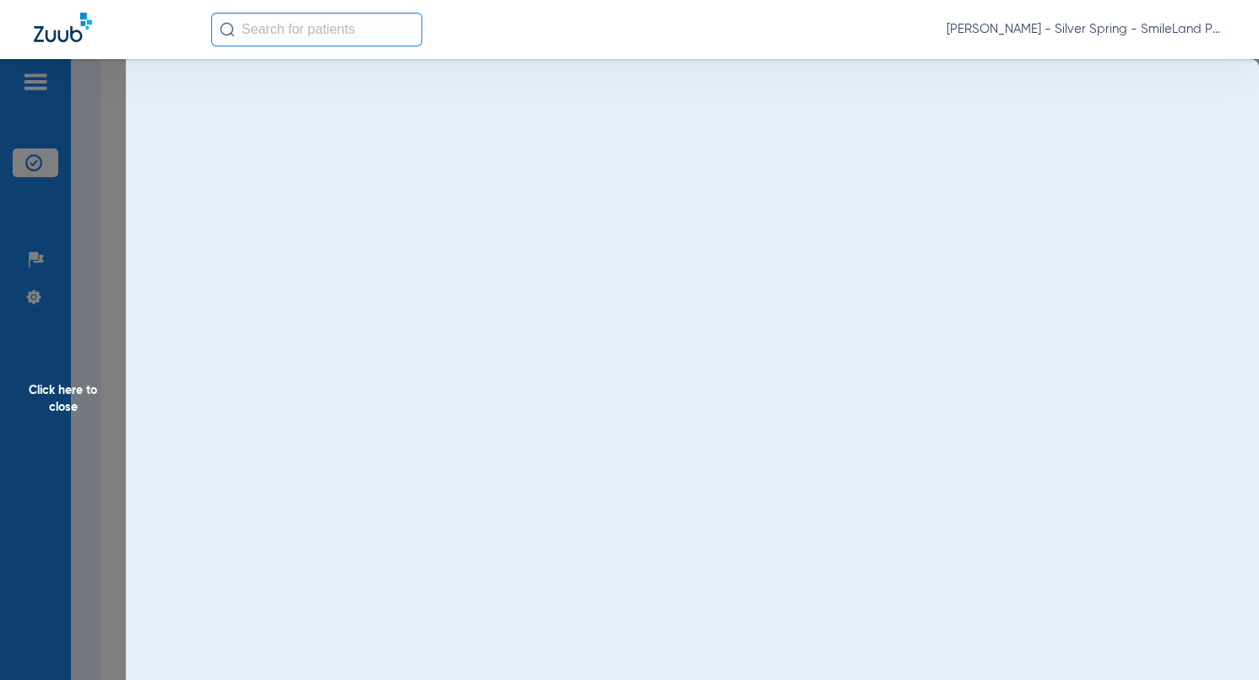
scroll to position [0, 0]
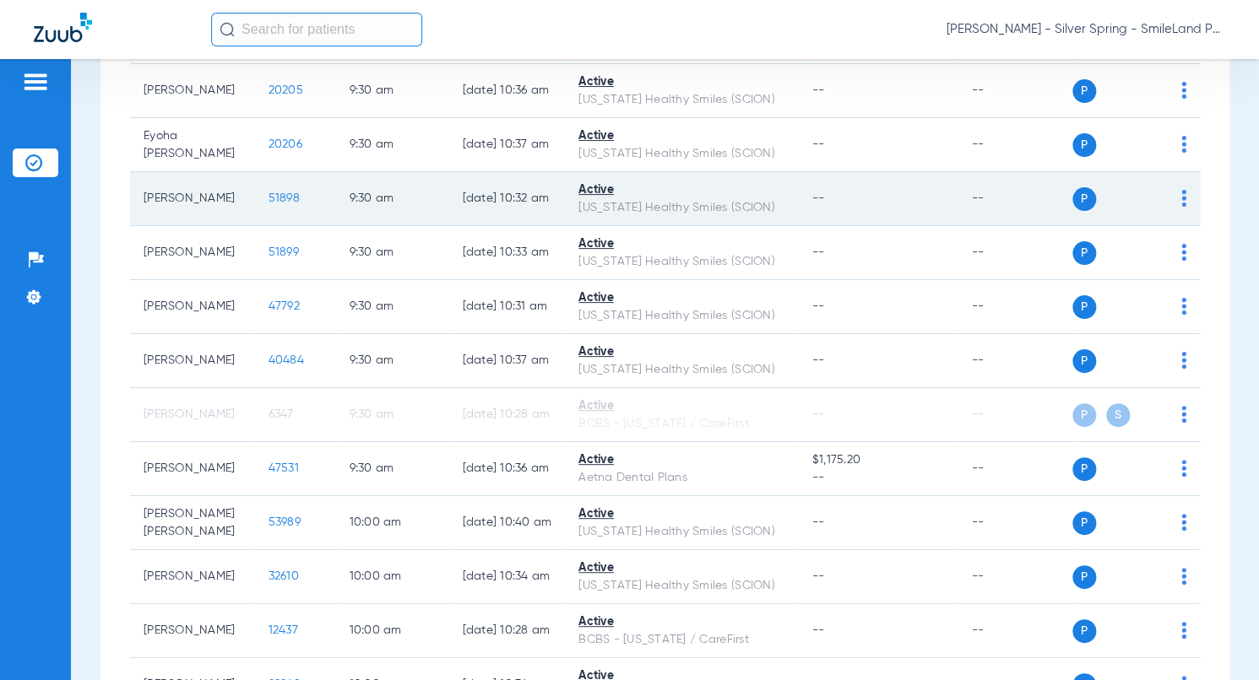
click at [259, 208] on td "51898" at bounding box center [295, 199] width 81 height 54
click at [268, 204] on span "51898" at bounding box center [283, 198] width 31 height 12
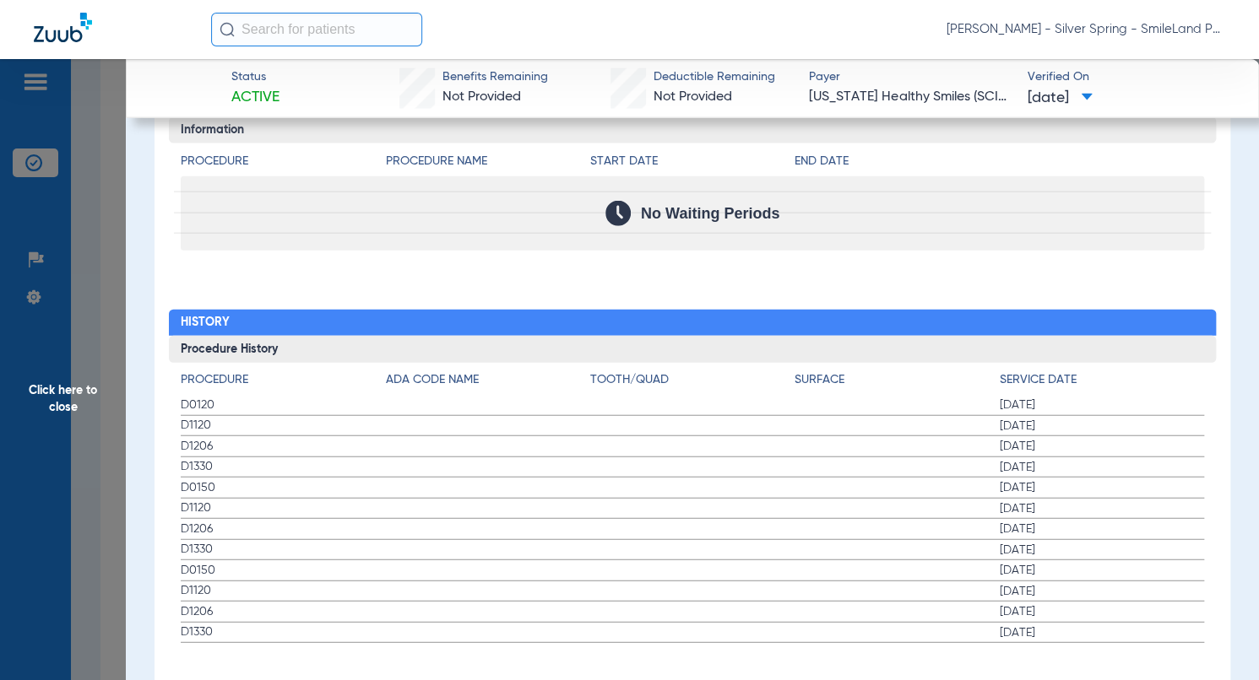
scroll to position [1722, 0]
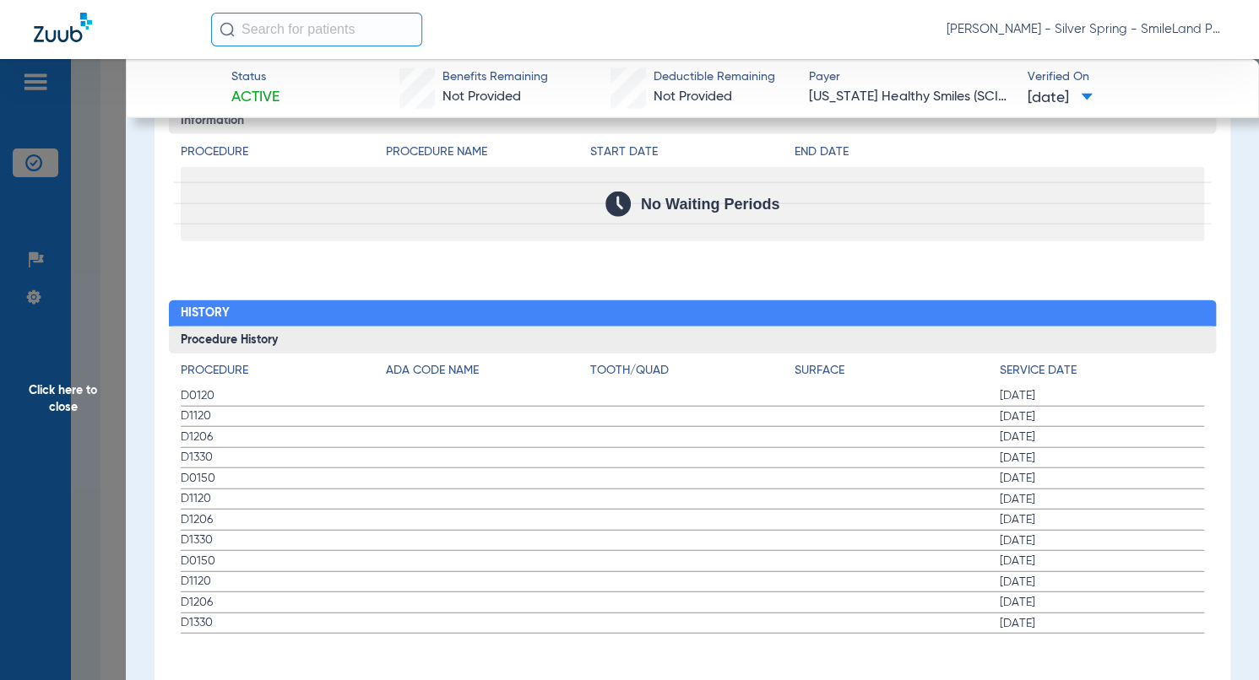
click at [1107, 362] on h4 "Service Date" at bounding box center [1102, 371] width 204 height 18
click at [113, 345] on span "Click here to close" at bounding box center [63, 399] width 126 height 680
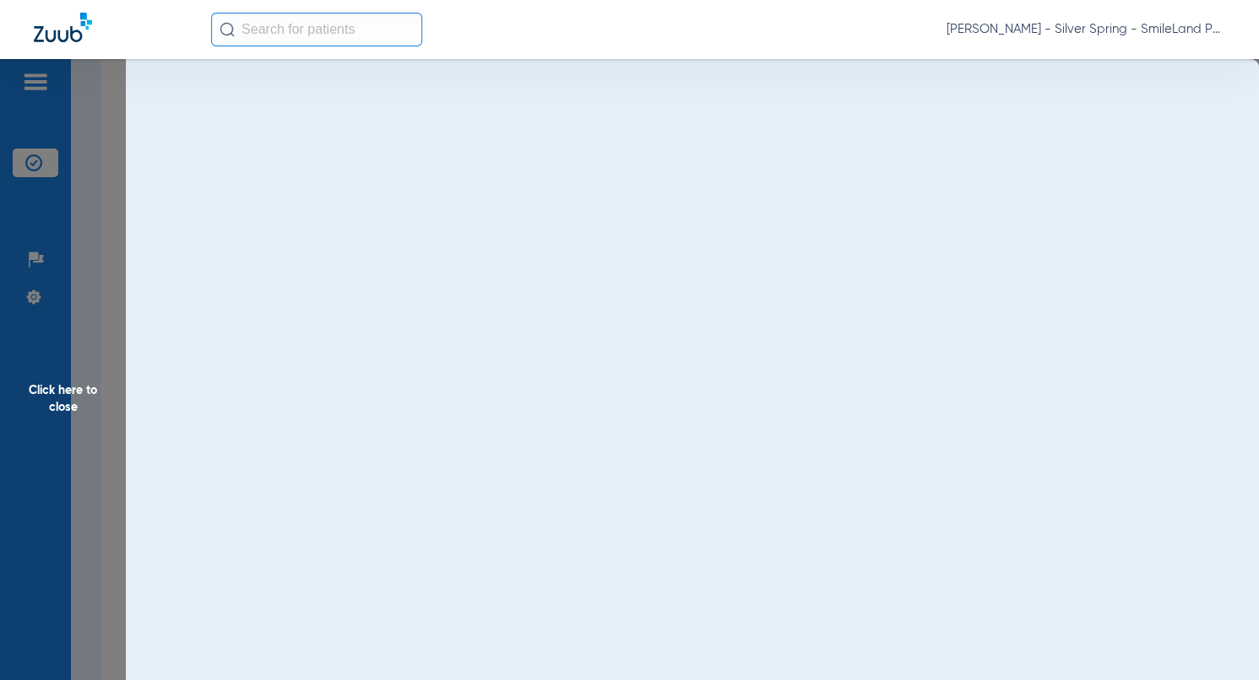
scroll to position [0, 0]
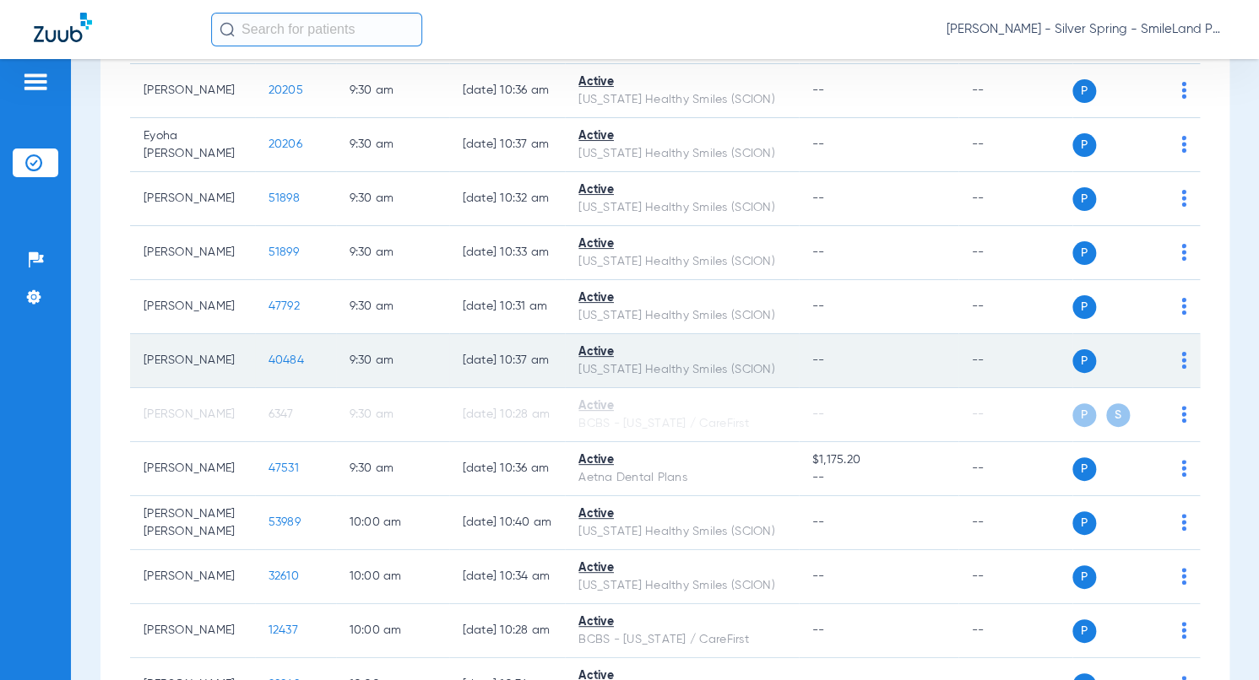
click at [271, 366] on span "40484" at bounding box center [285, 361] width 35 height 12
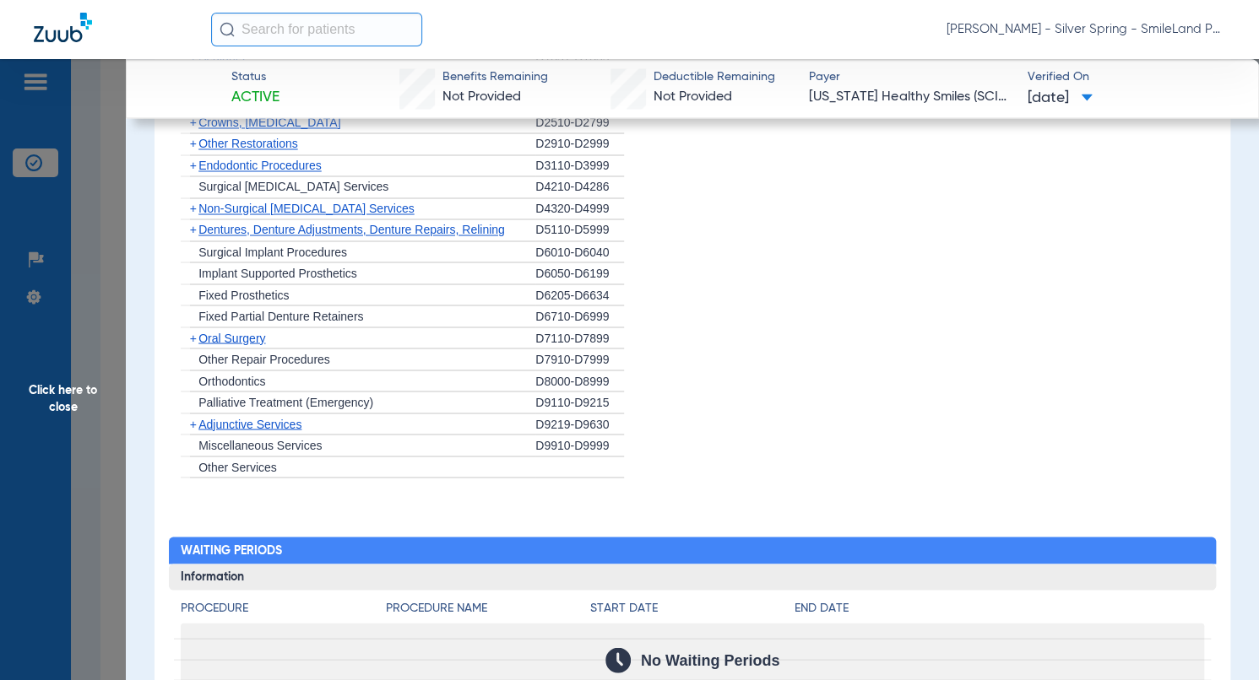
scroll to position [1773, 0]
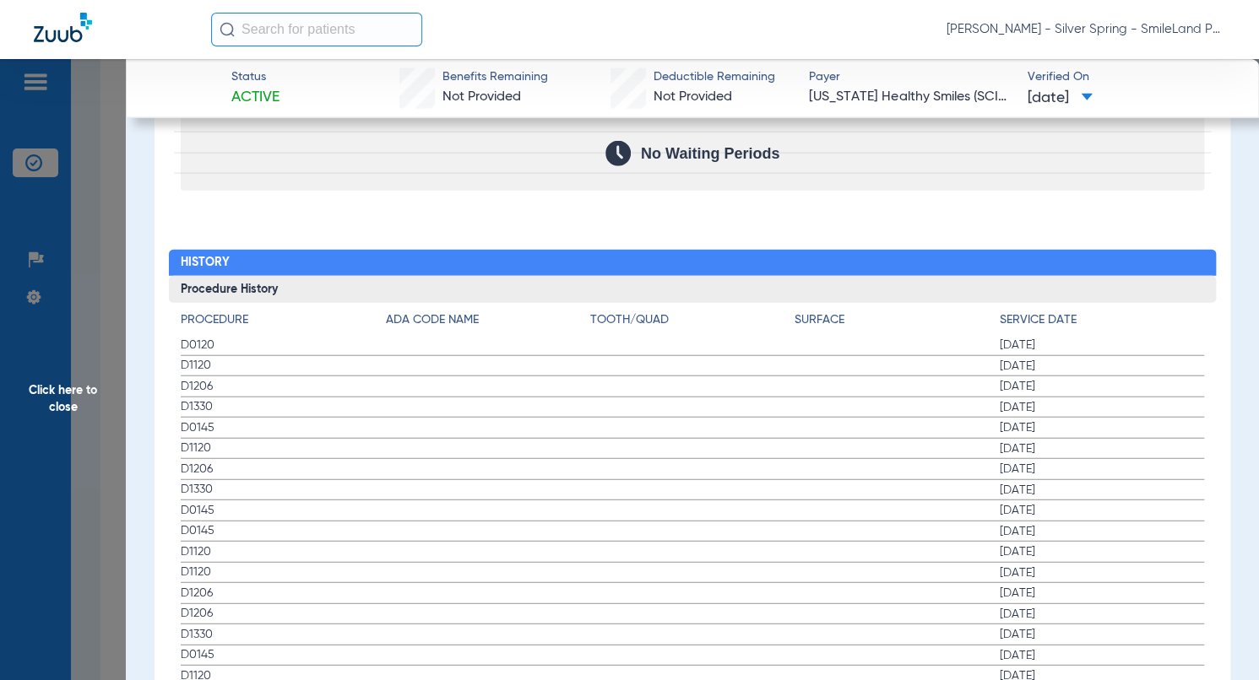
click at [1075, 337] on span "02/28/2025" at bounding box center [1102, 345] width 204 height 17
drag, startPoint x: 59, startPoint y: 340, endPoint x: 73, endPoint y: 278, distance: 63.9
click at [60, 340] on span "Click here to close" at bounding box center [63, 399] width 126 height 680
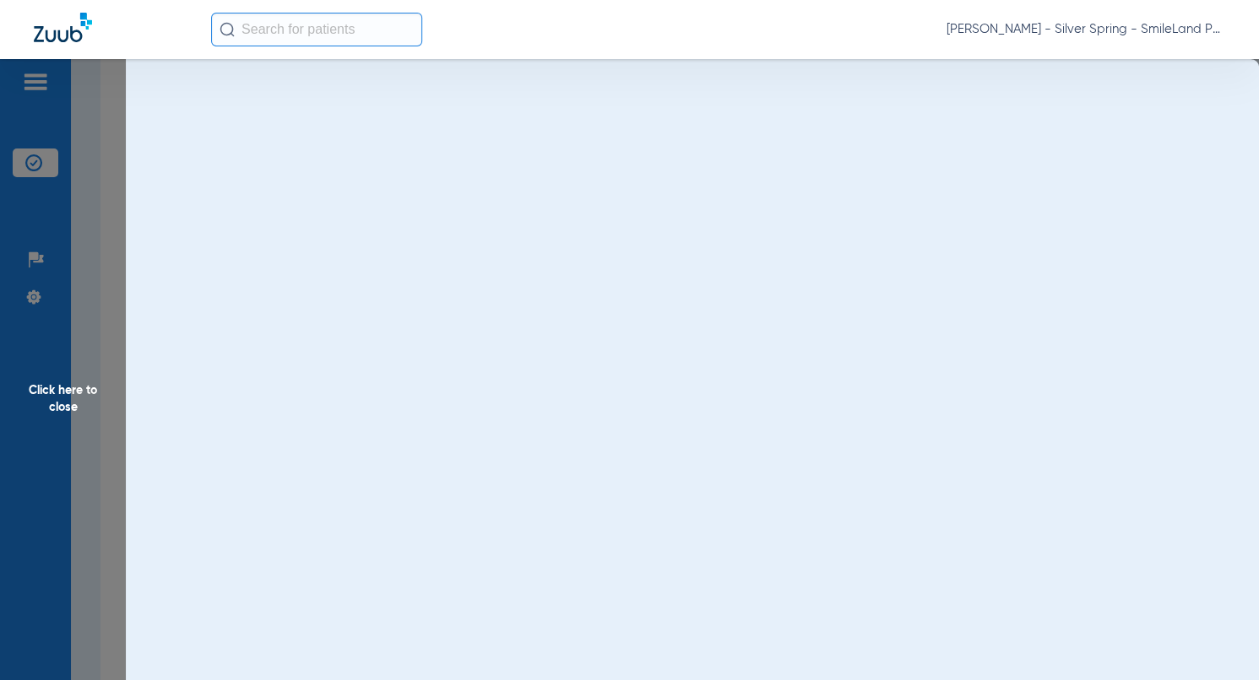
scroll to position [0, 0]
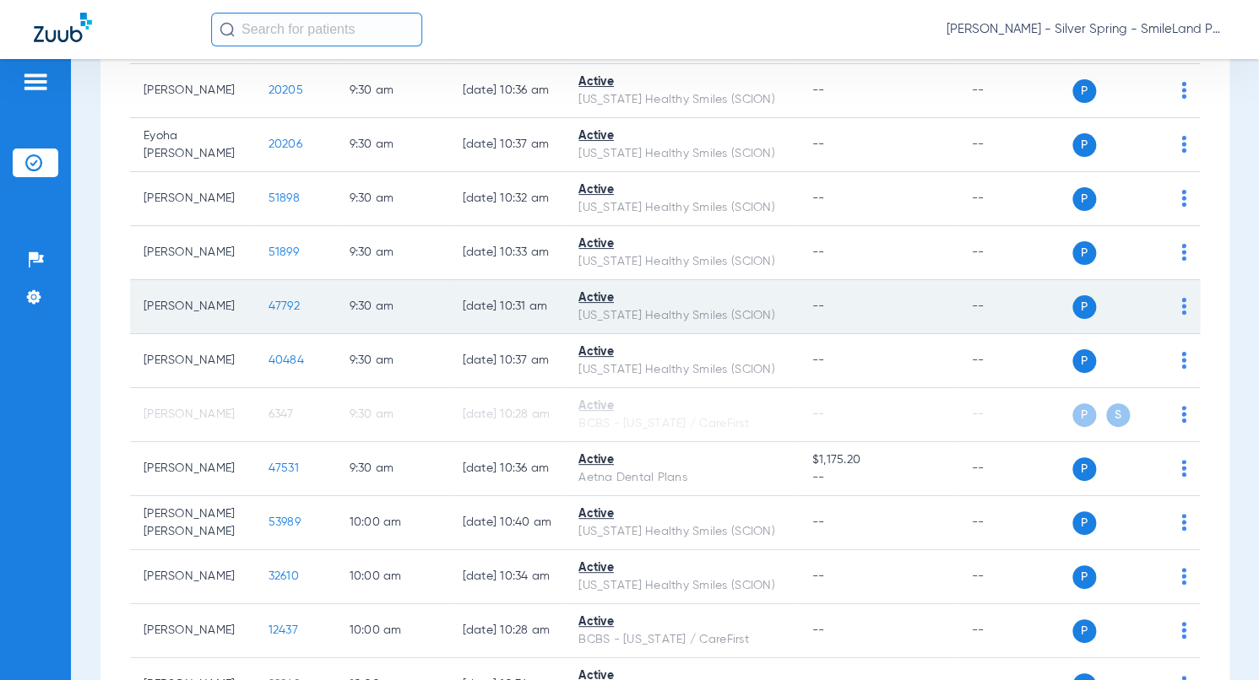
click at [276, 312] on span "47792" at bounding box center [283, 307] width 31 height 12
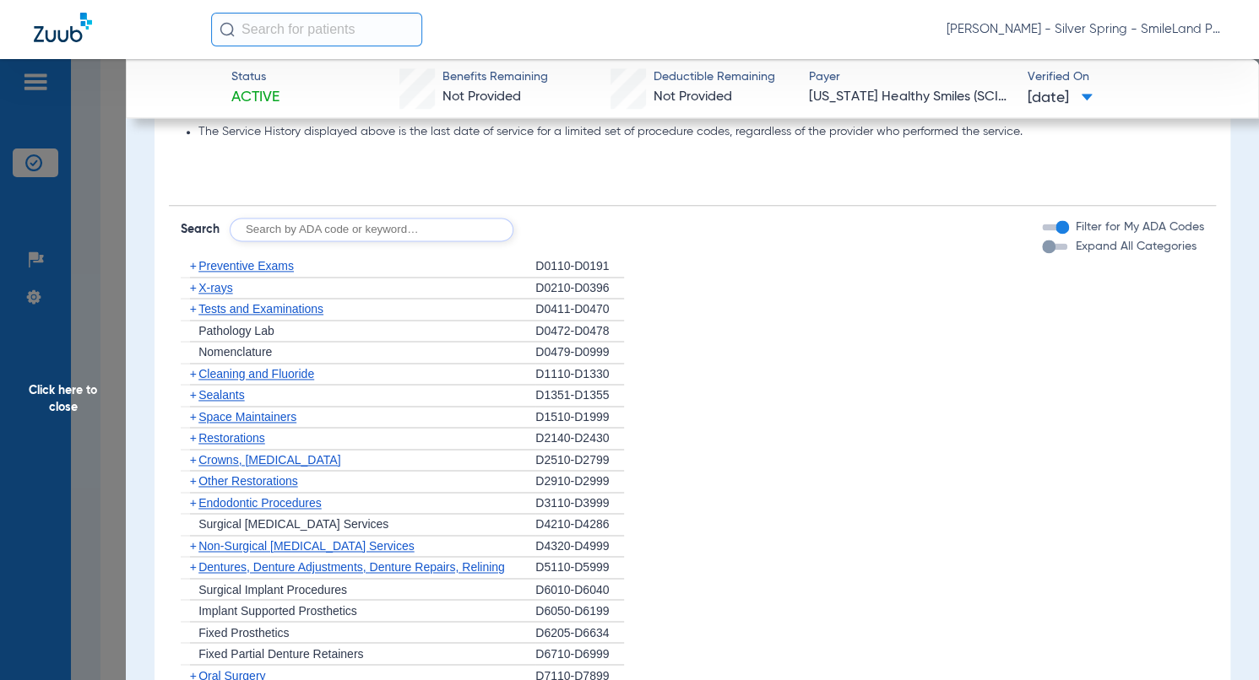
scroll to position [1688, 0]
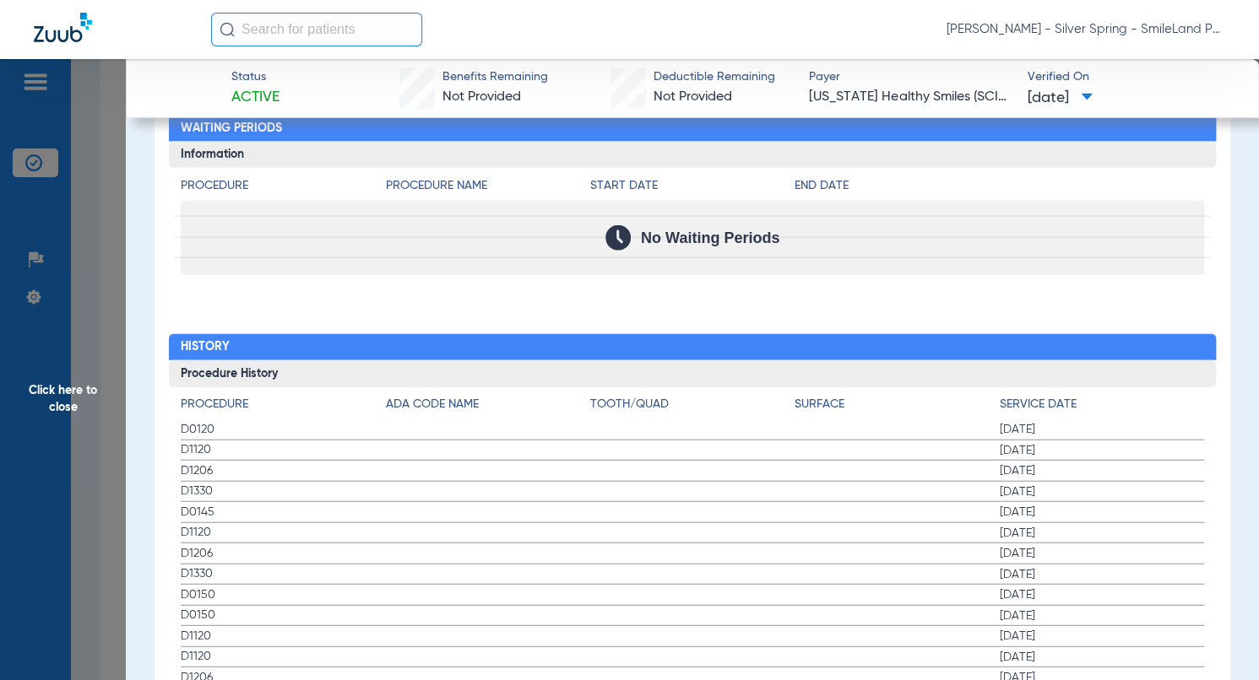
drag, startPoint x: 1130, startPoint y: 374, endPoint x: 202, endPoint y: 319, distance: 929.4
click at [1129, 374] on h3 "Procedure History" at bounding box center [692, 373] width 1047 height 27
click at [98, 317] on span "Click here to close" at bounding box center [63, 399] width 126 height 680
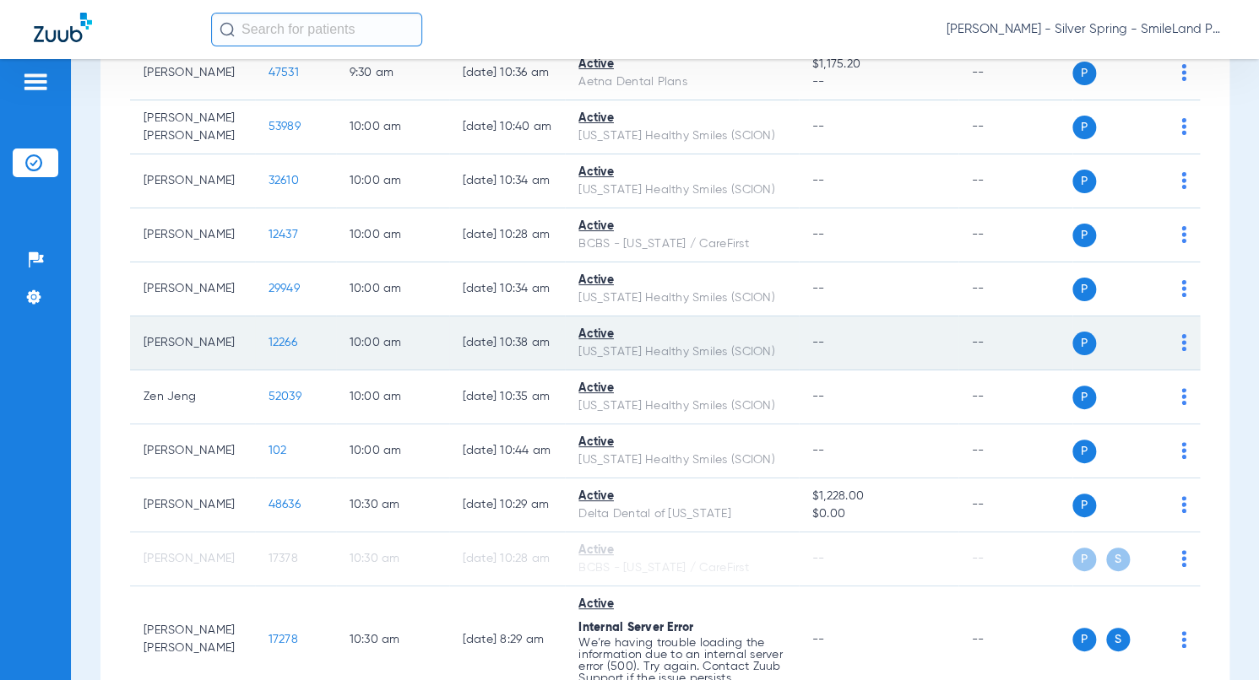
scroll to position [2327, 0]
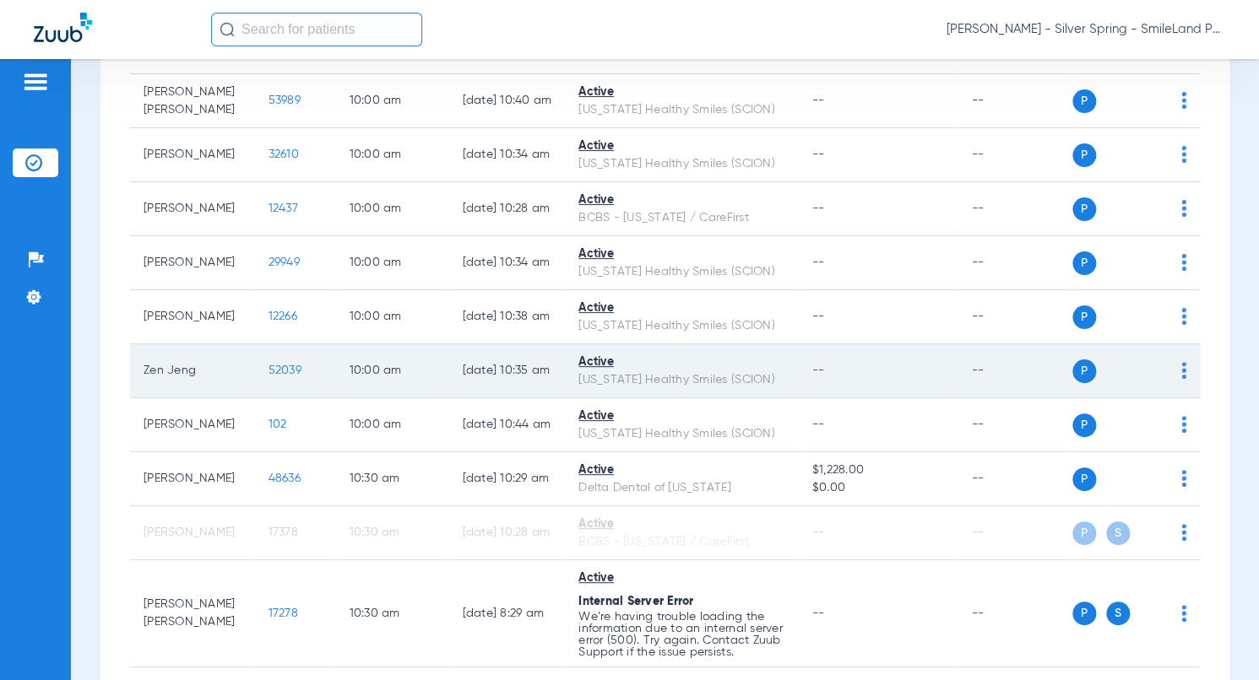
click at [276, 377] on span "52039" at bounding box center [284, 371] width 33 height 12
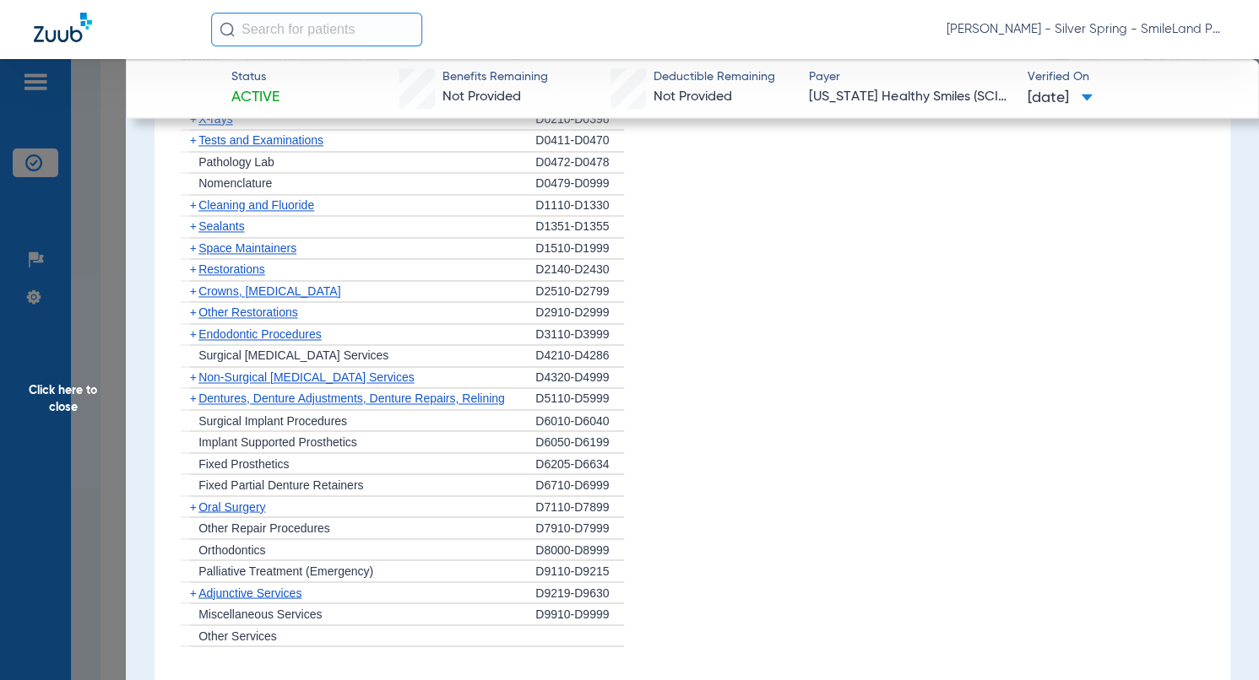
scroll to position [1639, 0]
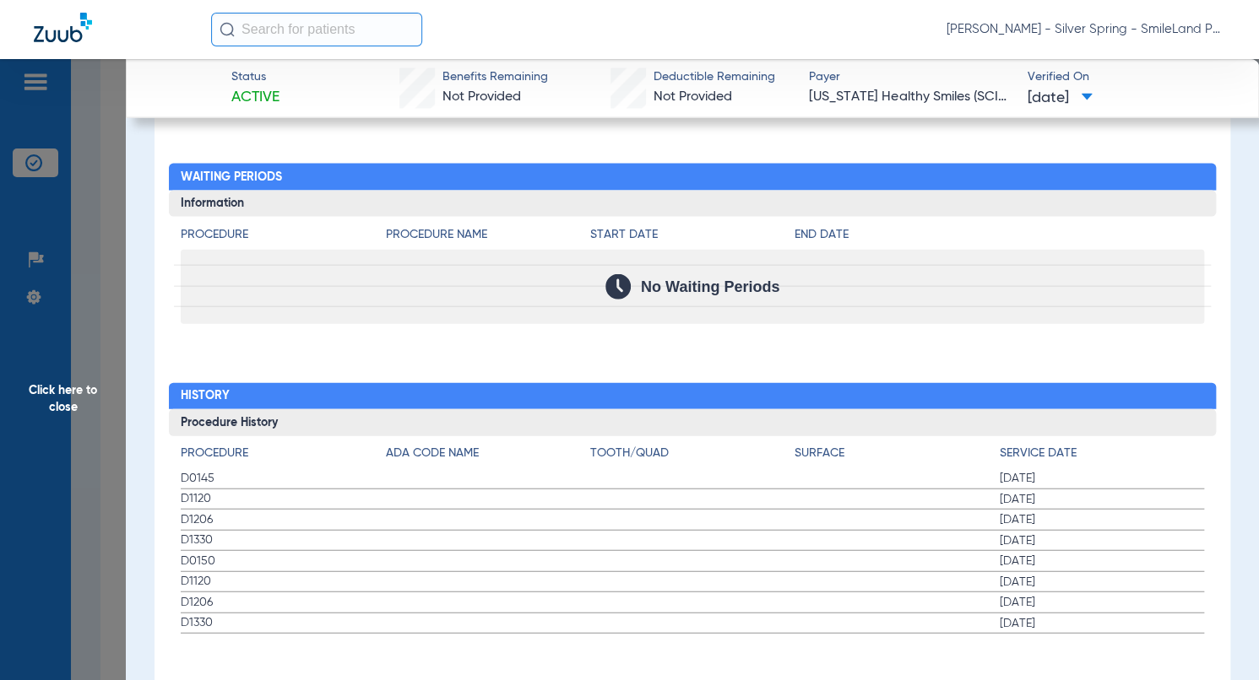
click at [111, 312] on span "Click here to close" at bounding box center [63, 399] width 126 height 680
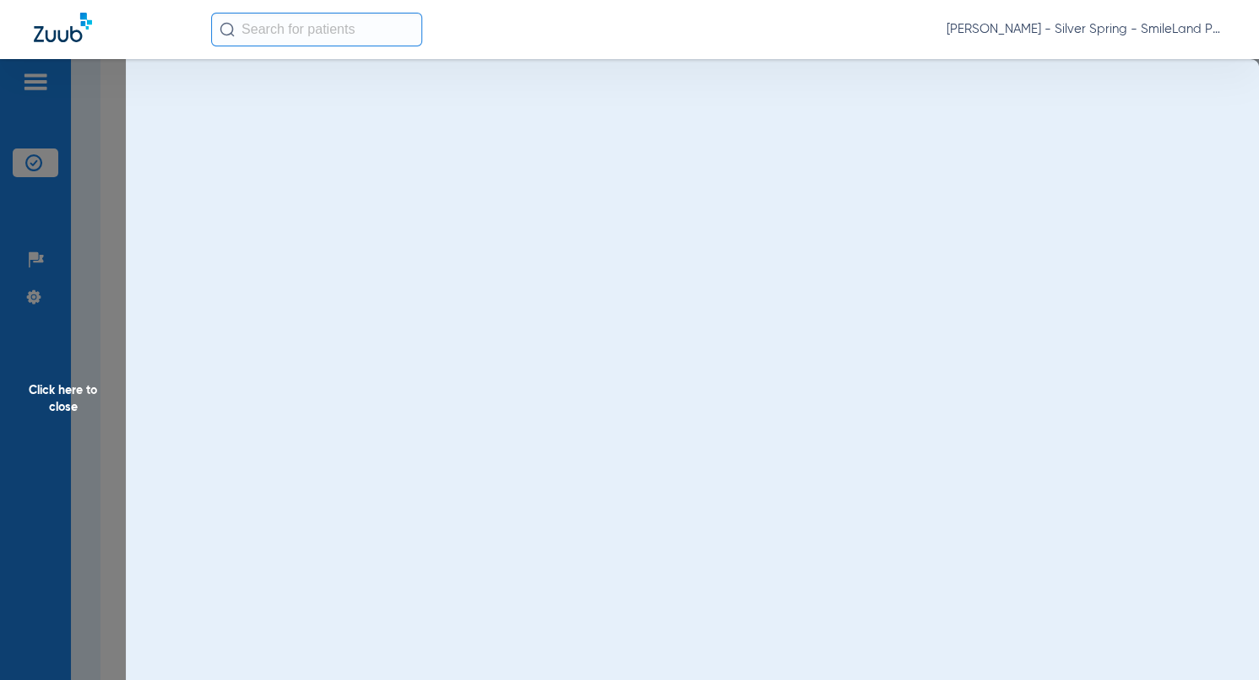
scroll to position [0, 0]
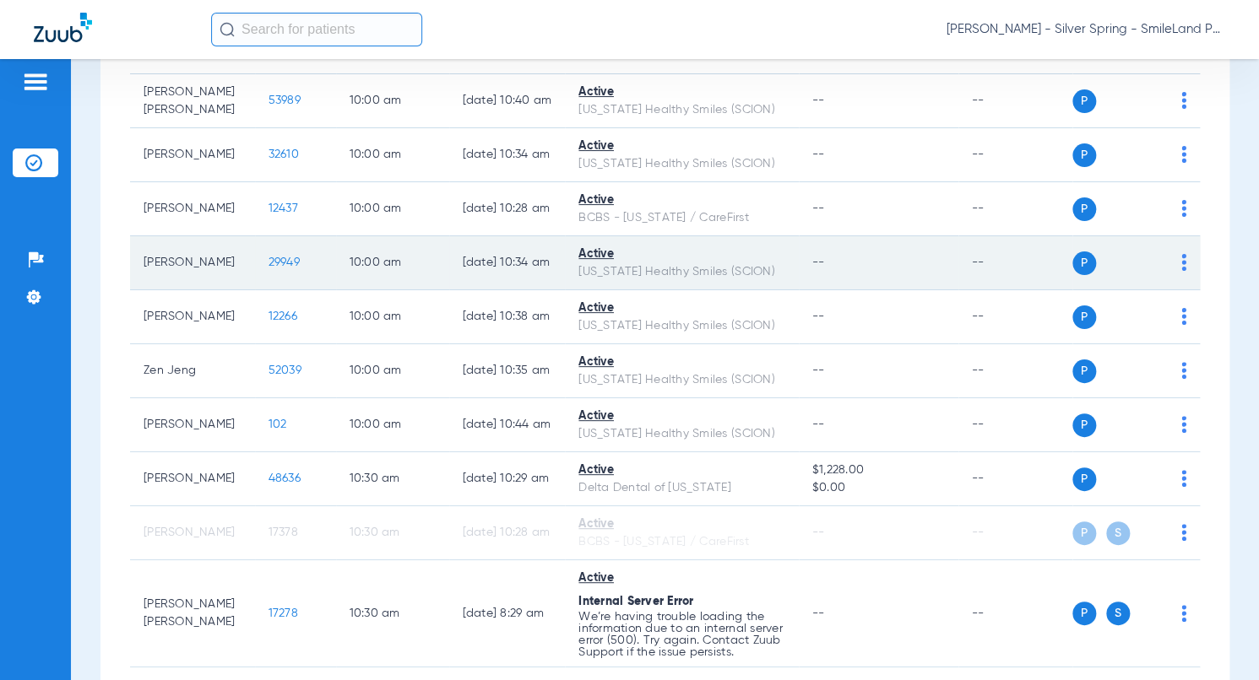
drag, startPoint x: 1135, startPoint y: 269, endPoint x: 604, endPoint y: 322, distance: 533.6
click at [1135, 236] on td "P S" at bounding box center [1136, 209] width 128 height 54
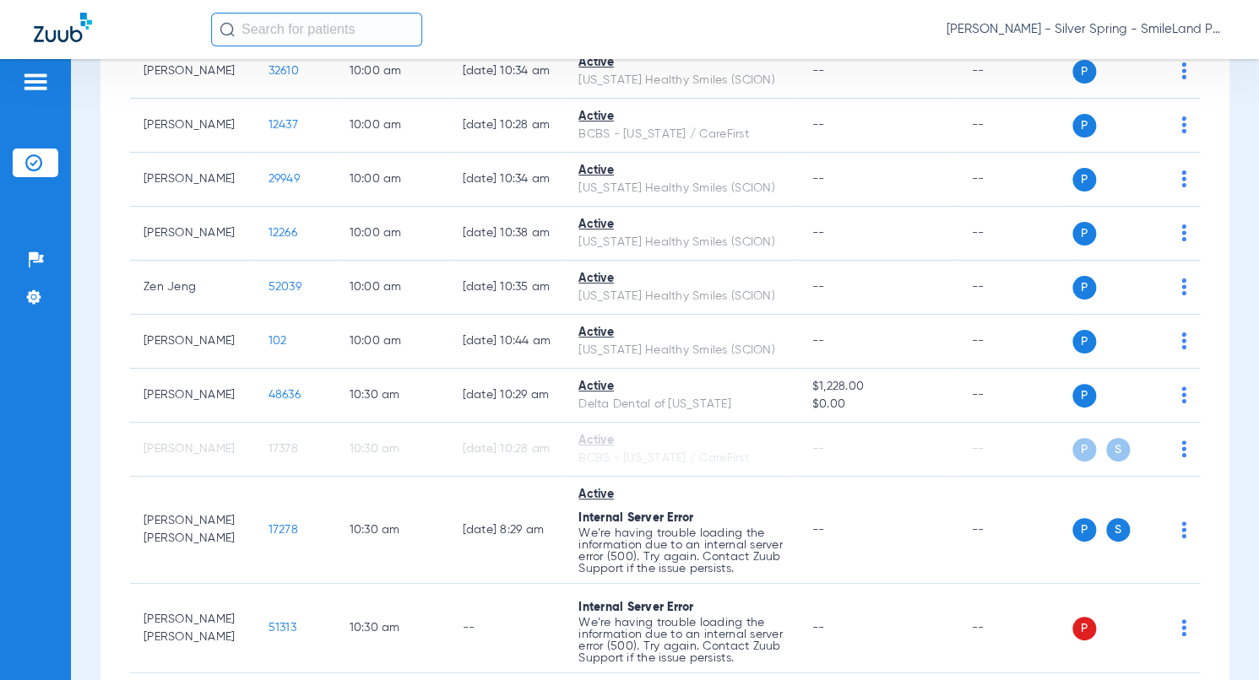
scroll to position [2411, 0]
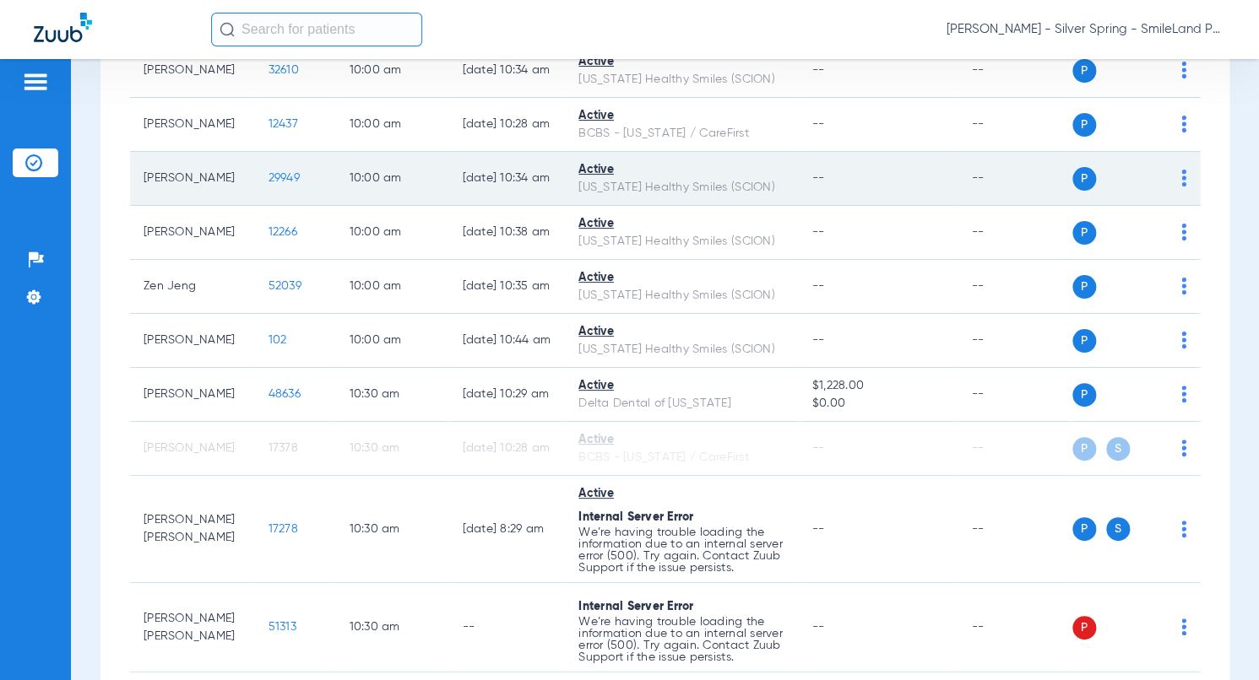
click at [268, 184] on span "29949" at bounding box center [283, 178] width 31 height 12
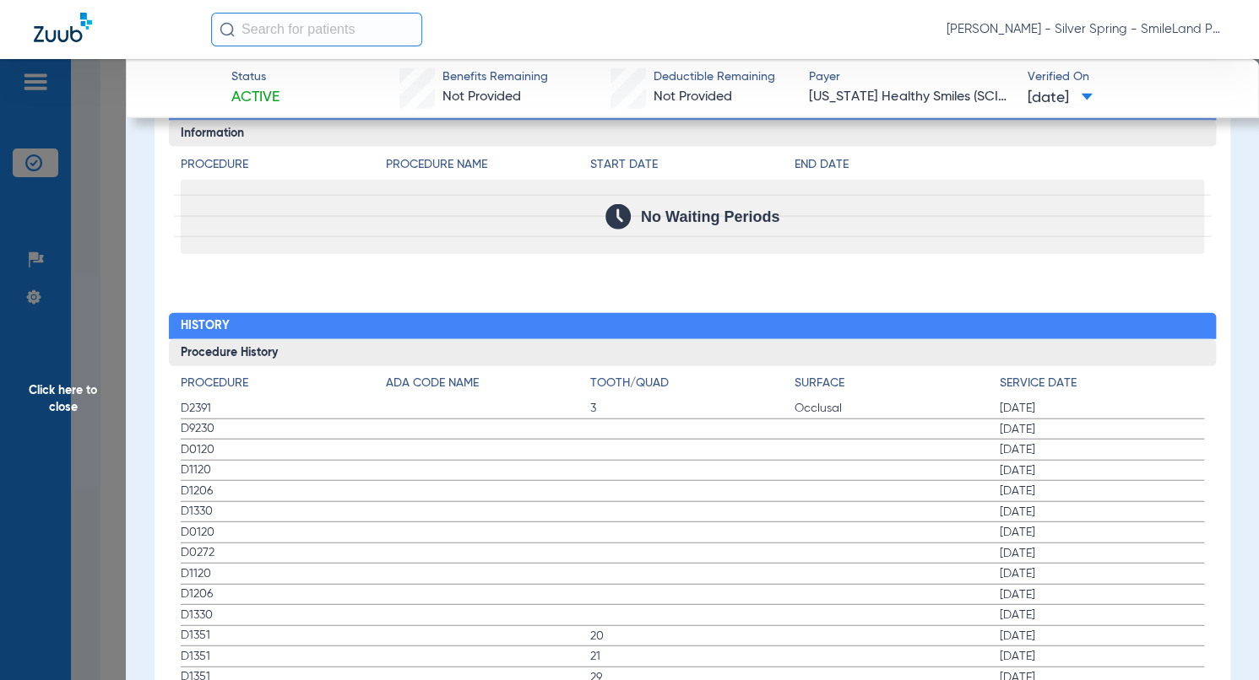
scroll to position [1773, 0]
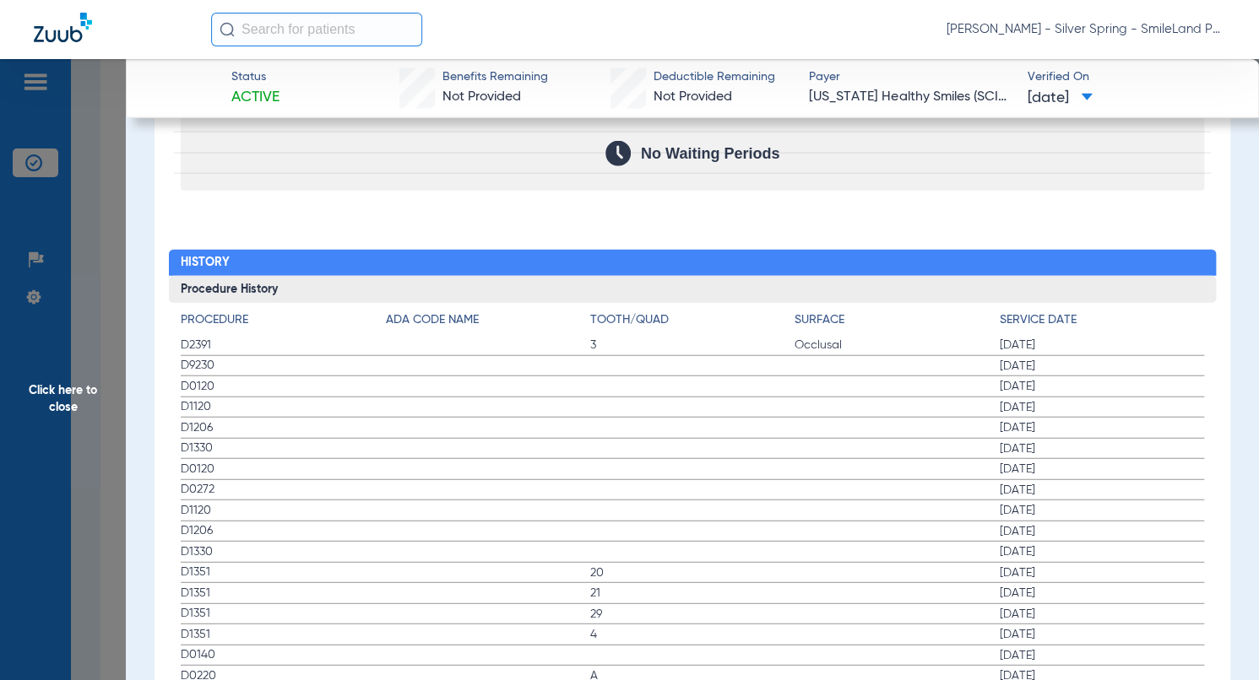
click at [1157, 337] on span "03/10/2025" at bounding box center [1102, 345] width 204 height 17
click at [52, 236] on span "Click here to close" at bounding box center [63, 399] width 126 height 680
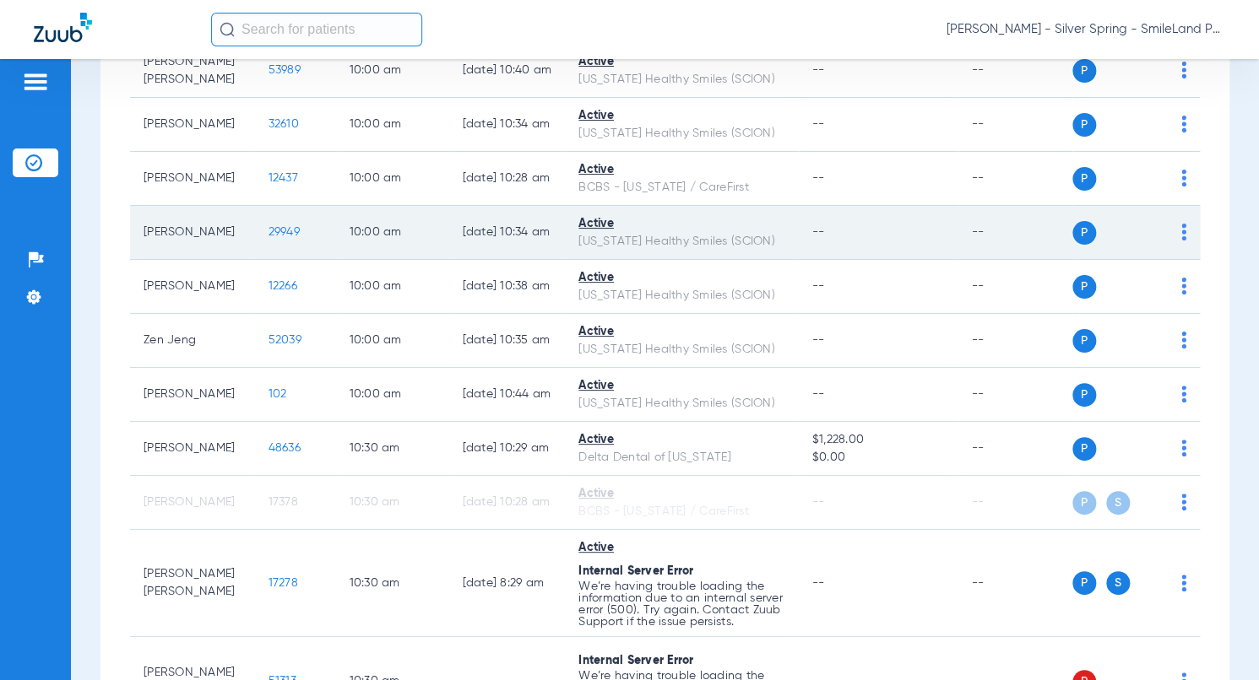
scroll to position [2327, 0]
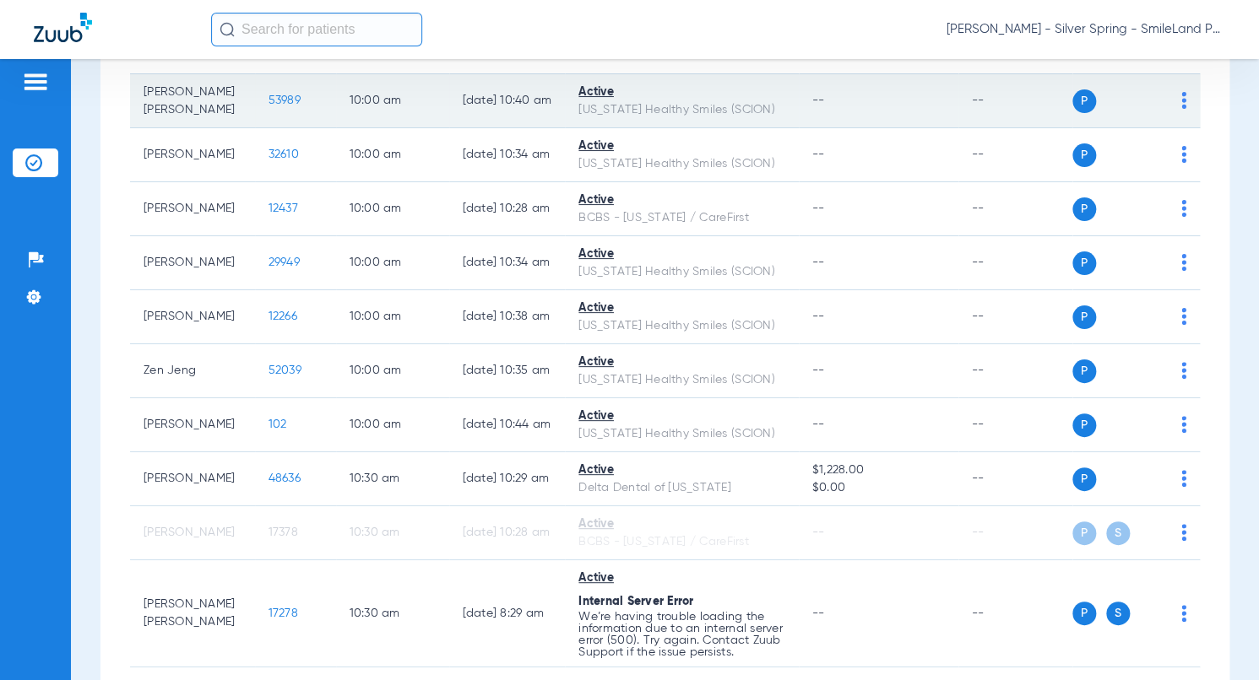
click at [268, 106] on span "53989" at bounding box center [284, 101] width 32 height 12
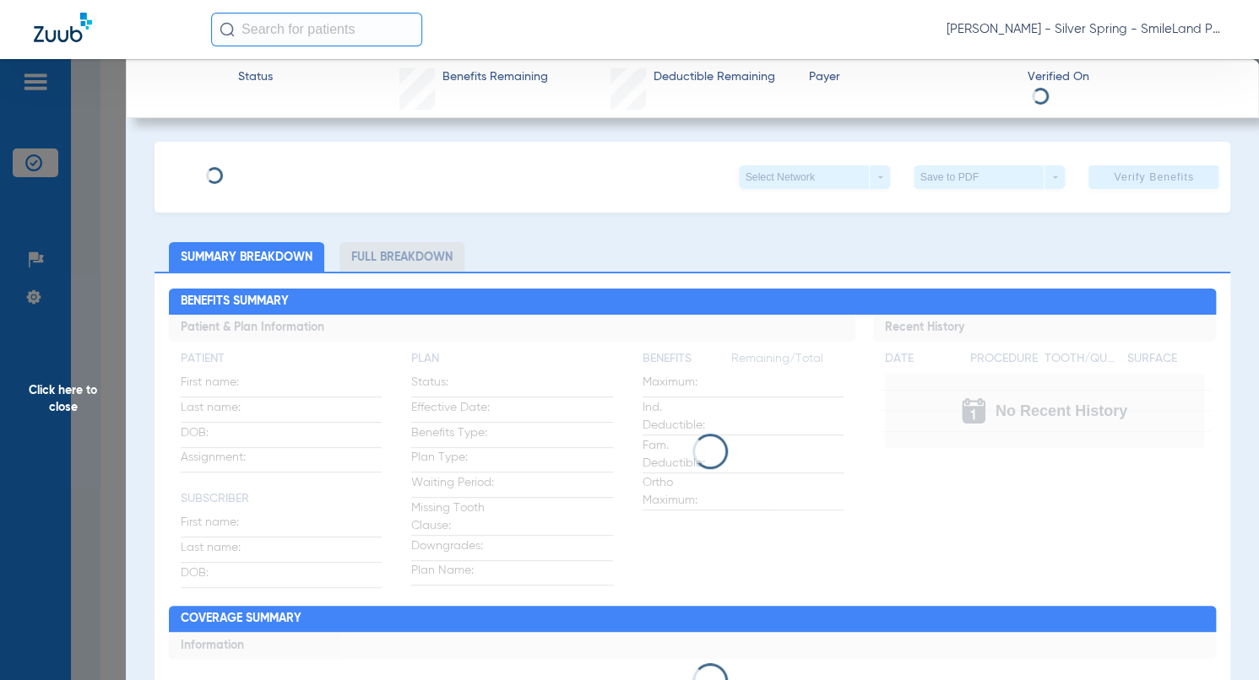
click at [254, 133] on div "Click here to close" at bounding box center [629, 399] width 1259 height 680
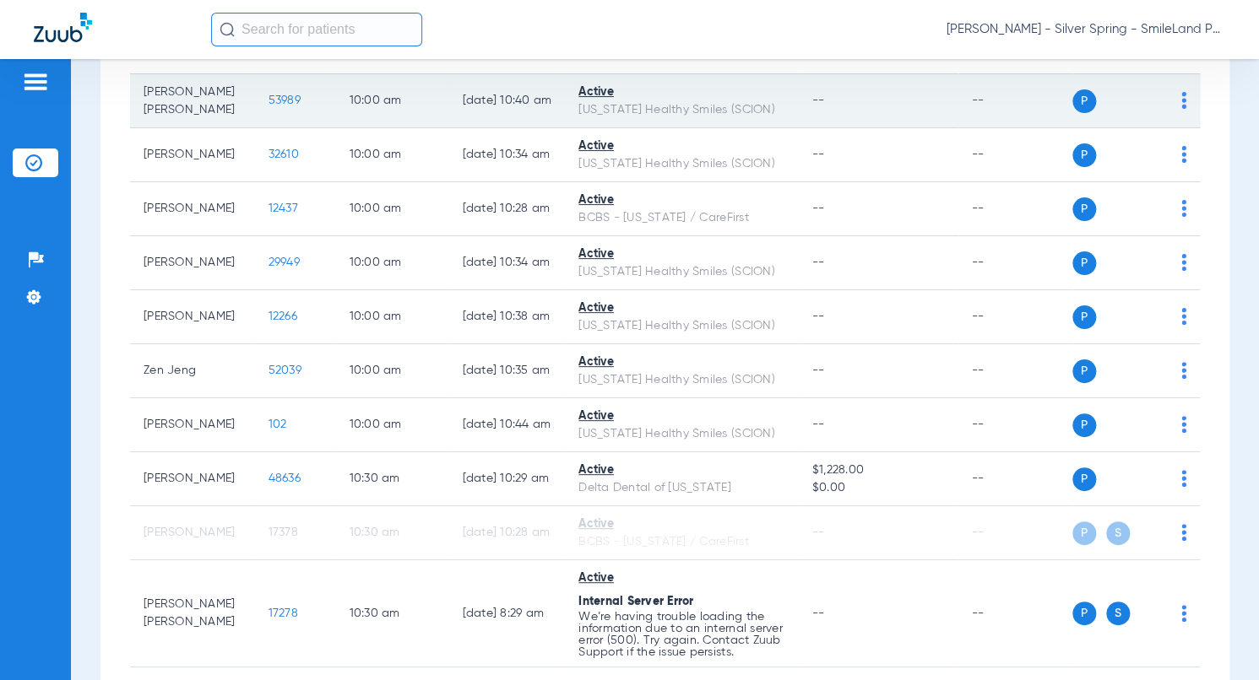
click at [268, 106] on span "53989" at bounding box center [284, 101] width 32 height 12
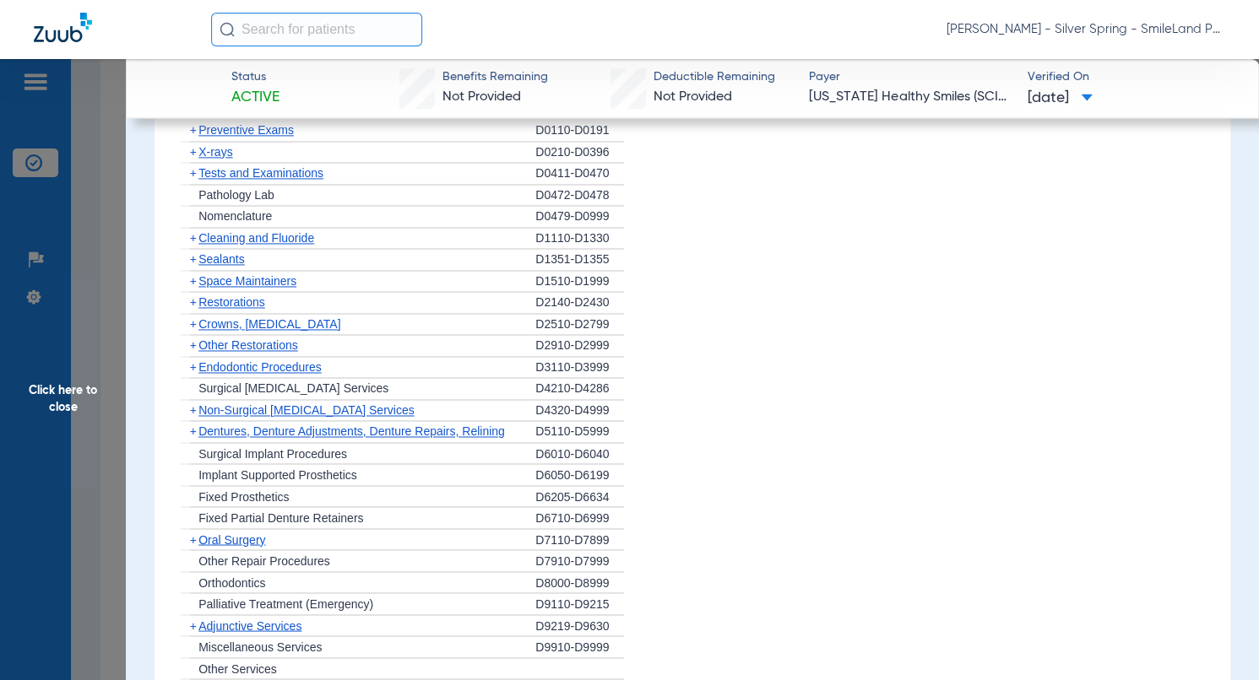
scroll to position [1598, 0]
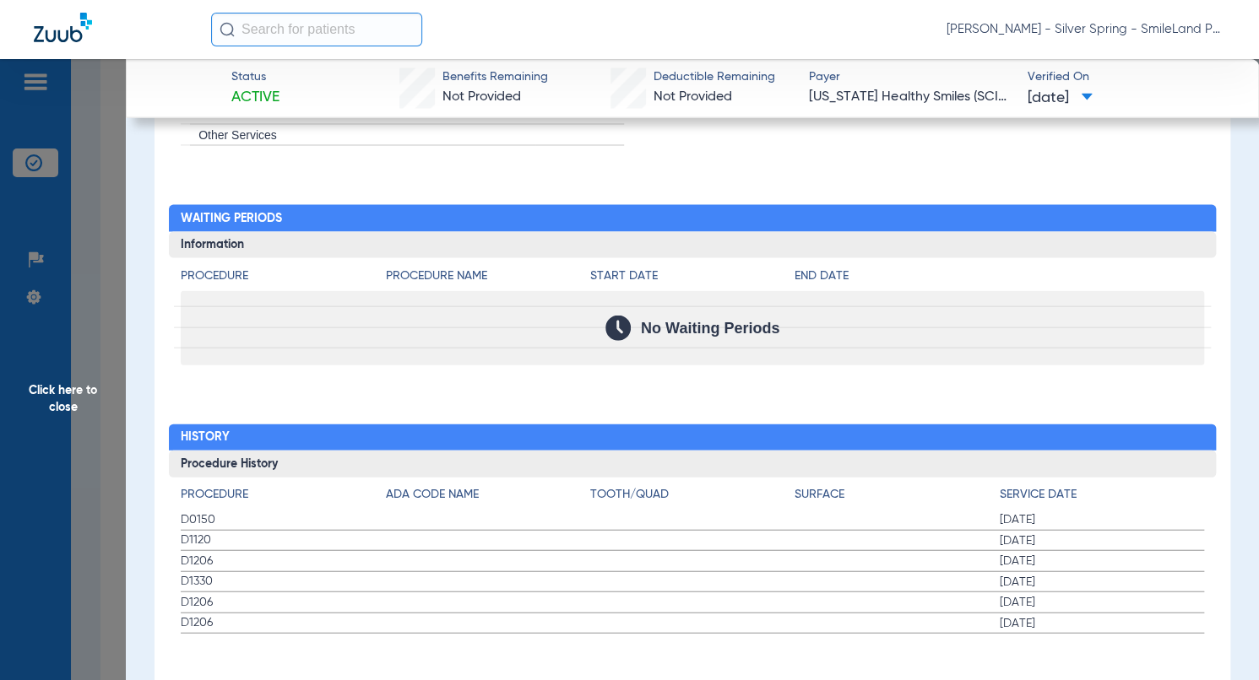
click at [1092, 425] on h2 "History" at bounding box center [692, 438] width 1047 height 27
click at [1076, 425] on h2 "History" at bounding box center [692, 438] width 1047 height 27
click at [87, 242] on span "Click here to close" at bounding box center [63, 399] width 126 height 680
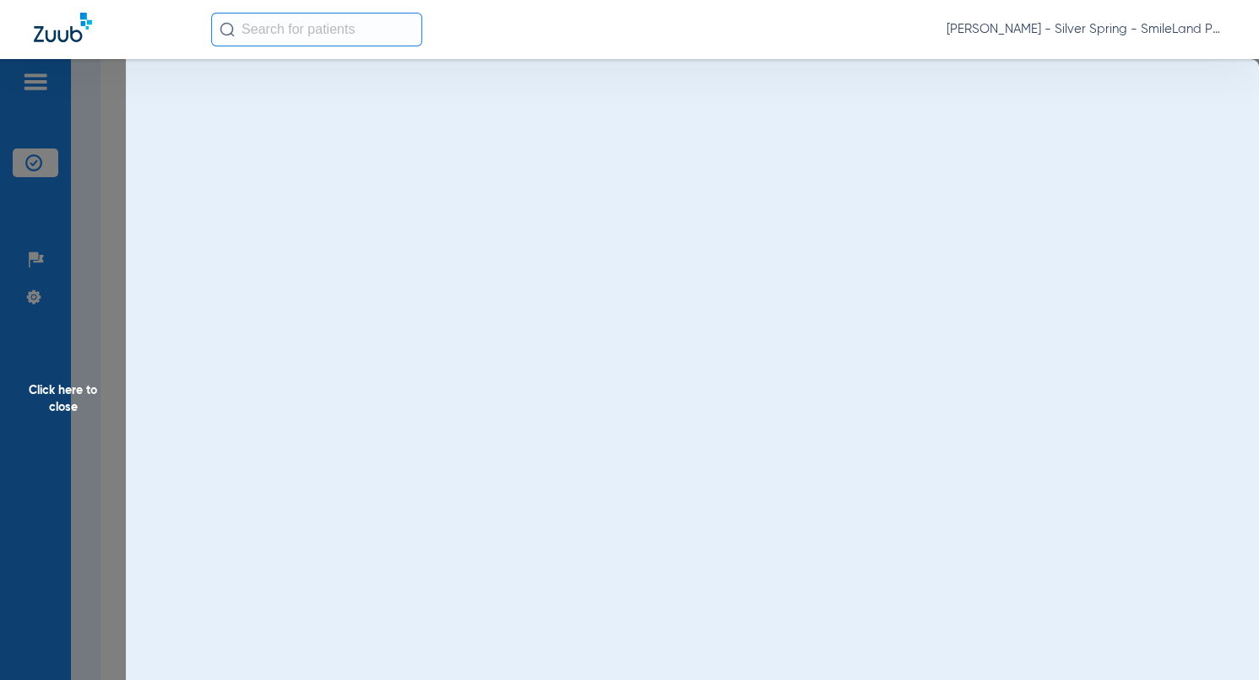
scroll to position [0, 0]
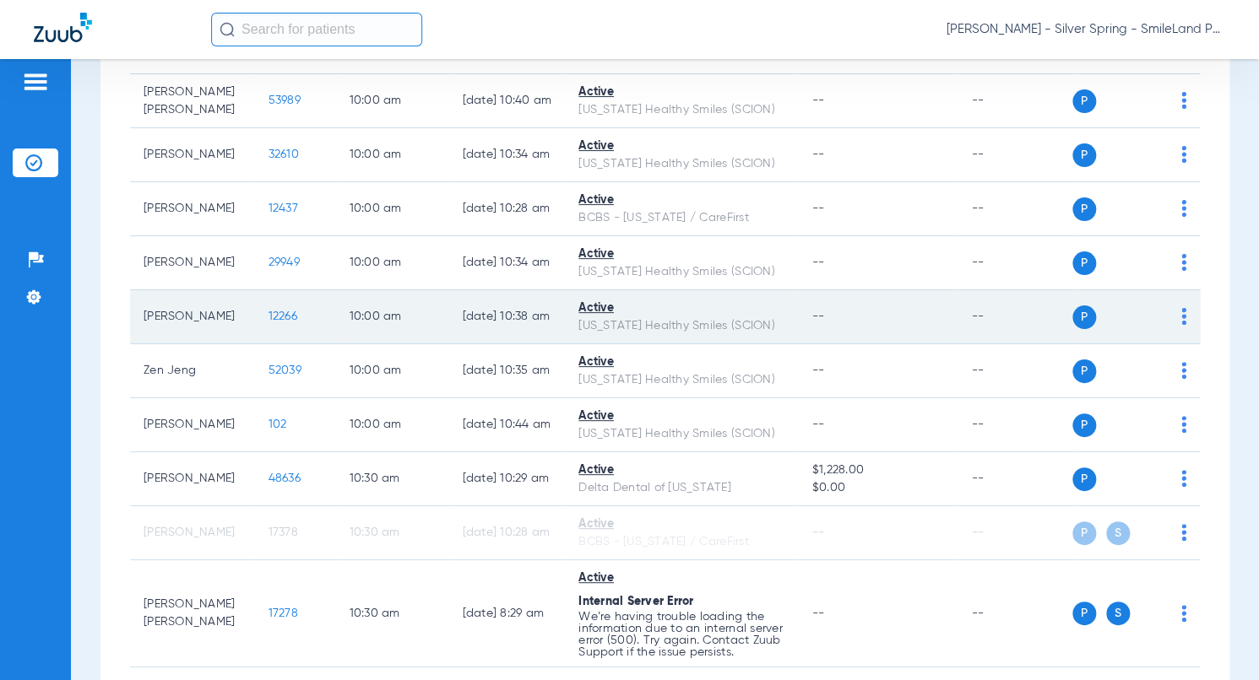
click at [268, 322] on span "12266" at bounding box center [282, 317] width 29 height 12
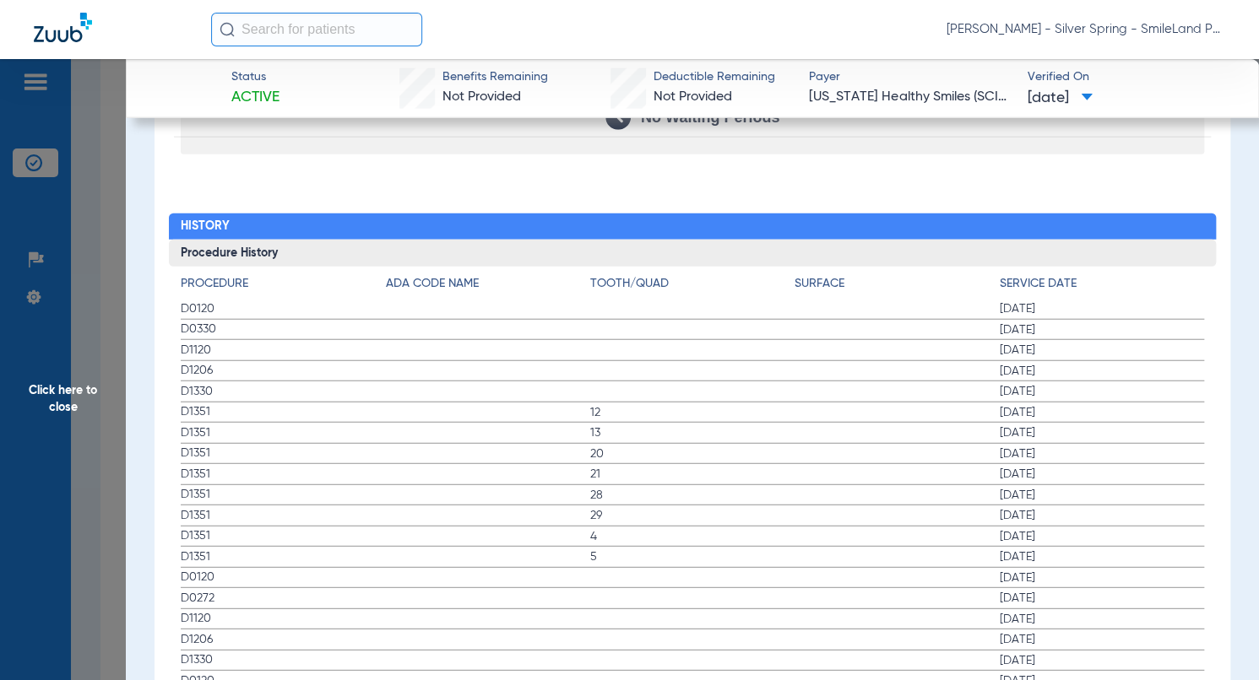
scroll to position [1773, 0]
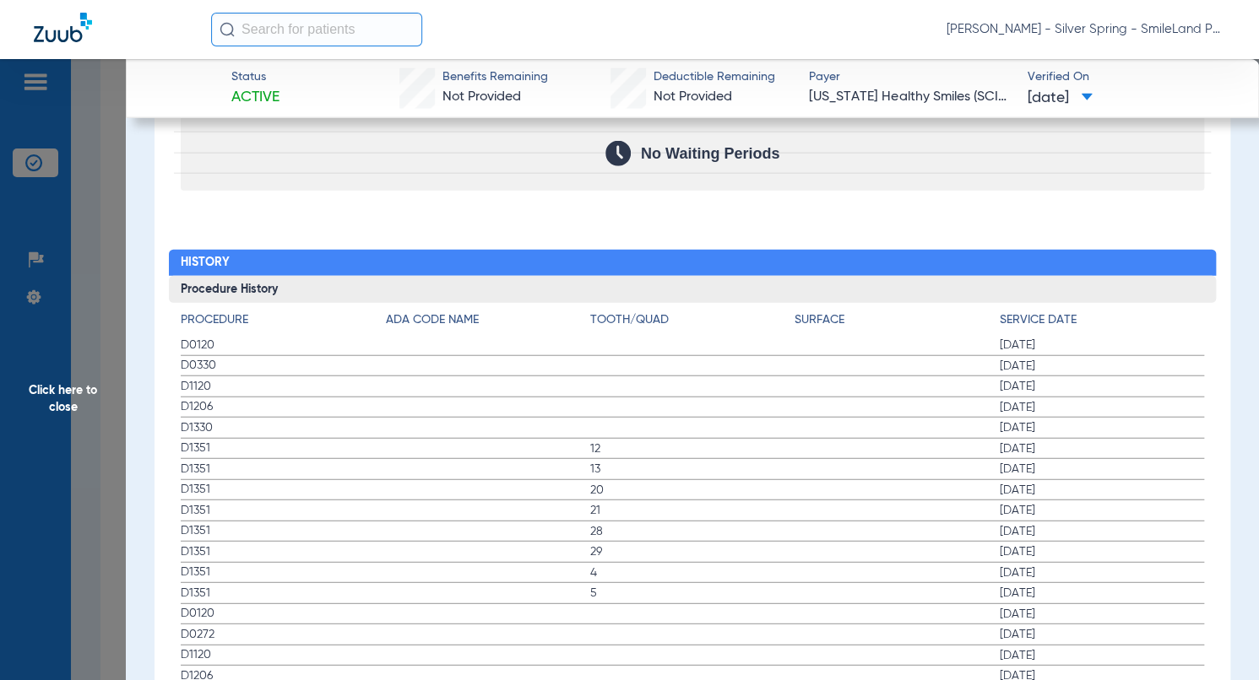
click at [1190, 343] on span "[DATE]" at bounding box center [1102, 345] width 204 height 17
click at [107, 301] on span "Click here to close" at bounding box center [63, 399] width 126 height 680
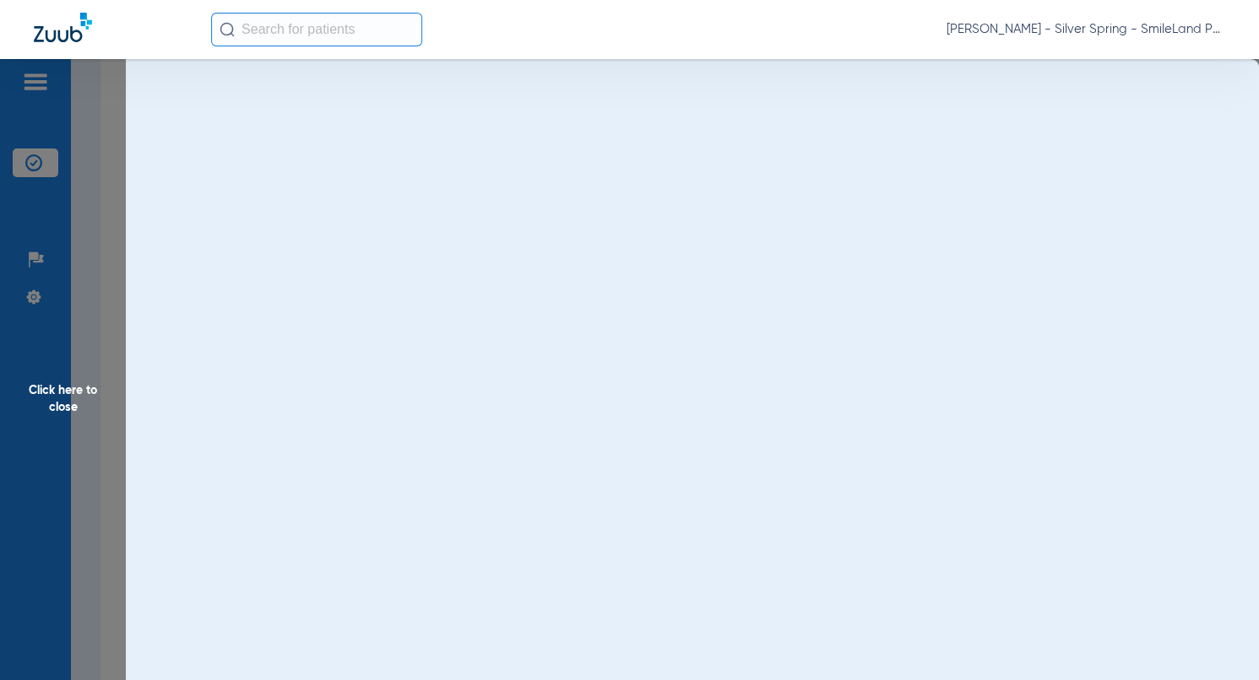
scroll to position [0, 0]
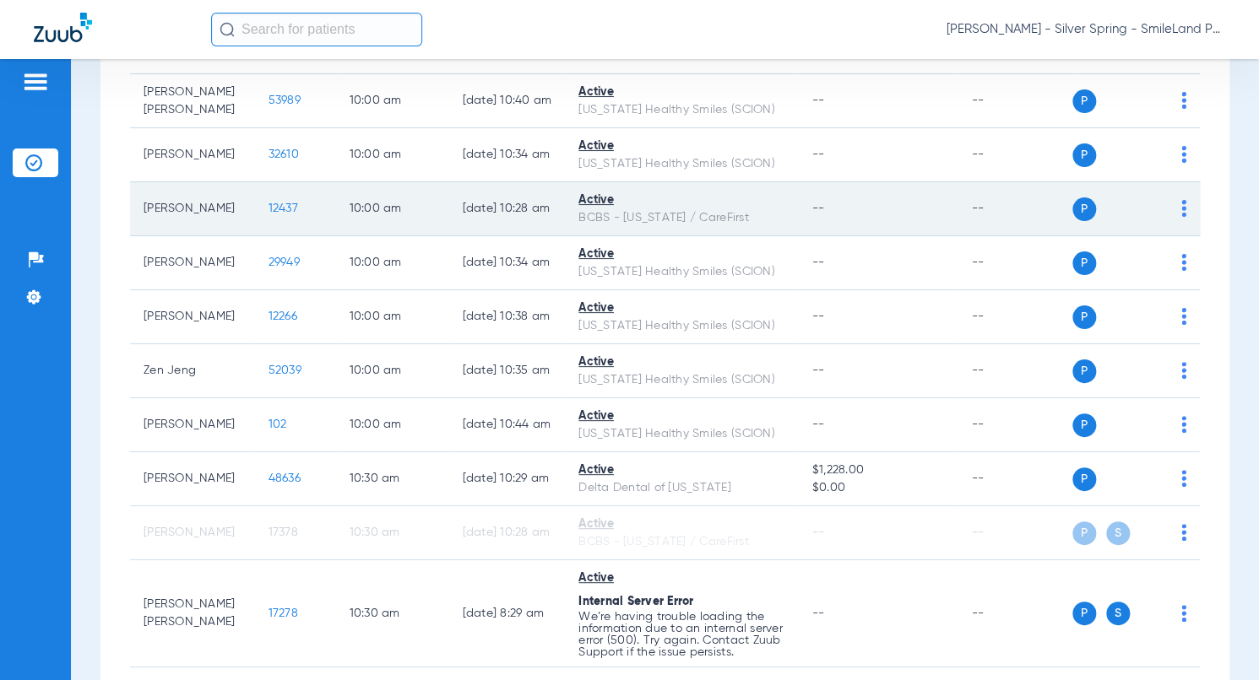
click at [275, 214] on span "12437" at bounding box center [283, 209] width 30 height 12
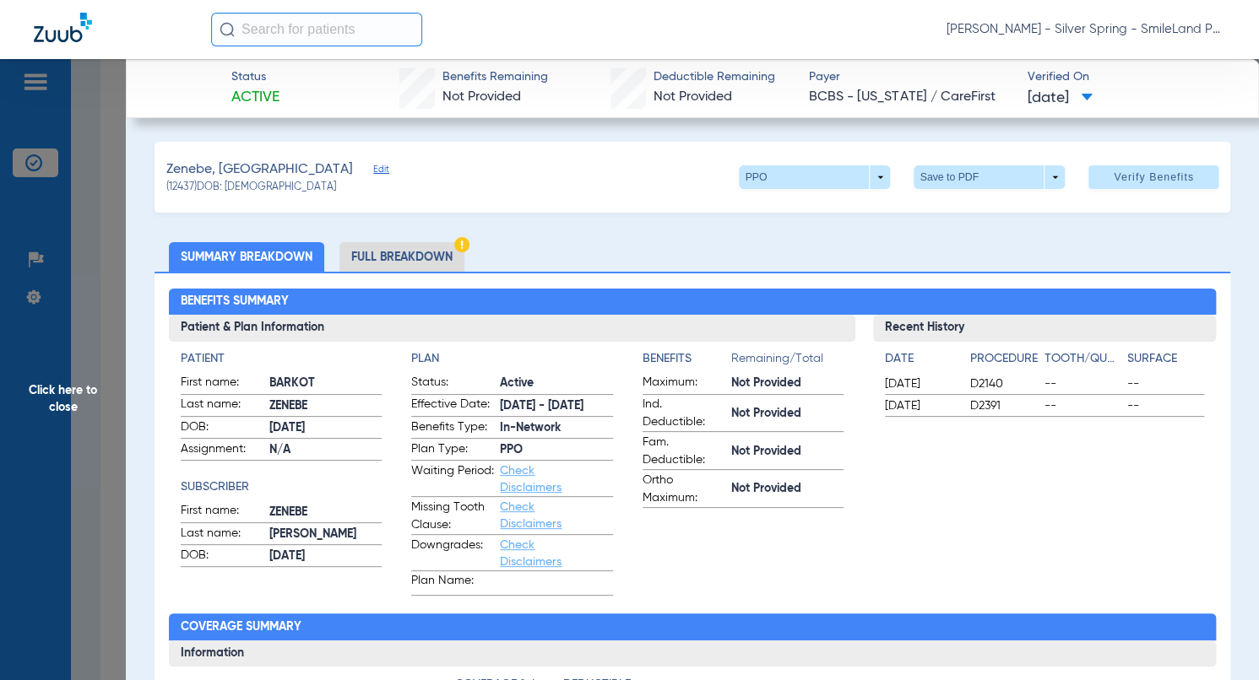
click at [1215, 320] on div "Benefits Summary Patient & Plan Information Patient First name: BARKOT Last nam…" at bounding box center [692, 605] width 1076 height 667
click at [82, 171] on span "Click here to close" at bounding box center [63, 399] width 126 height 680
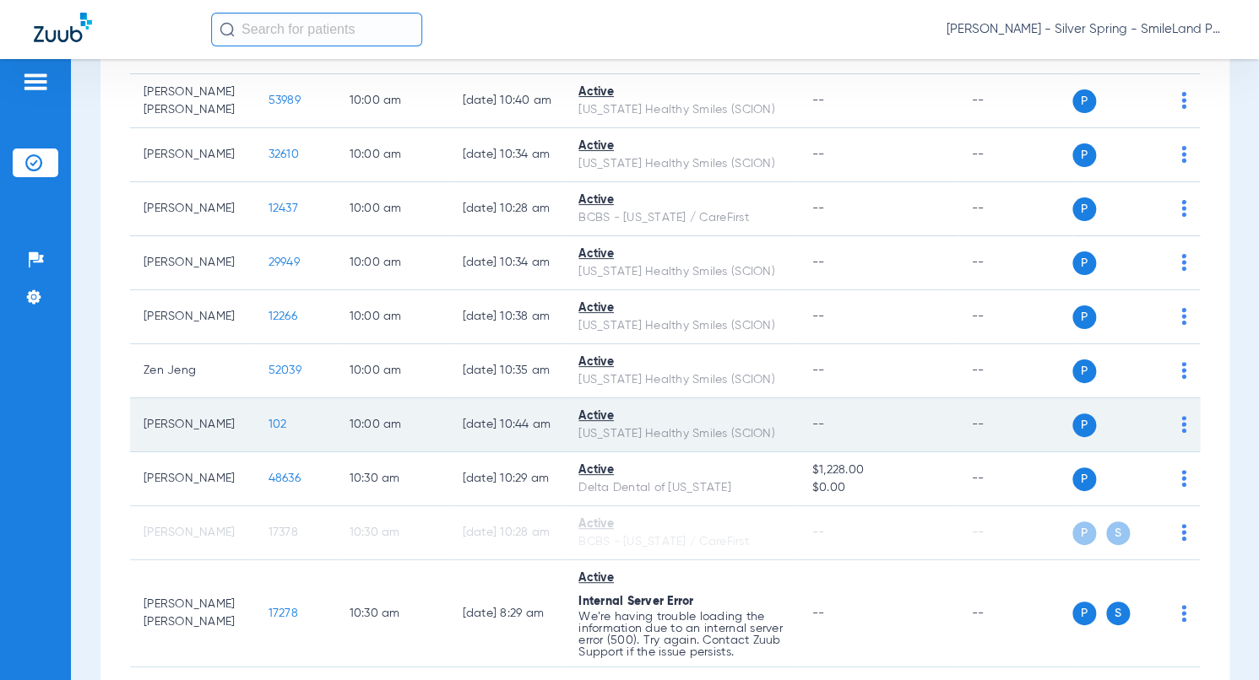
click at [268, 431] on span "102" at bounding box center [277, 425] width 19 height 12
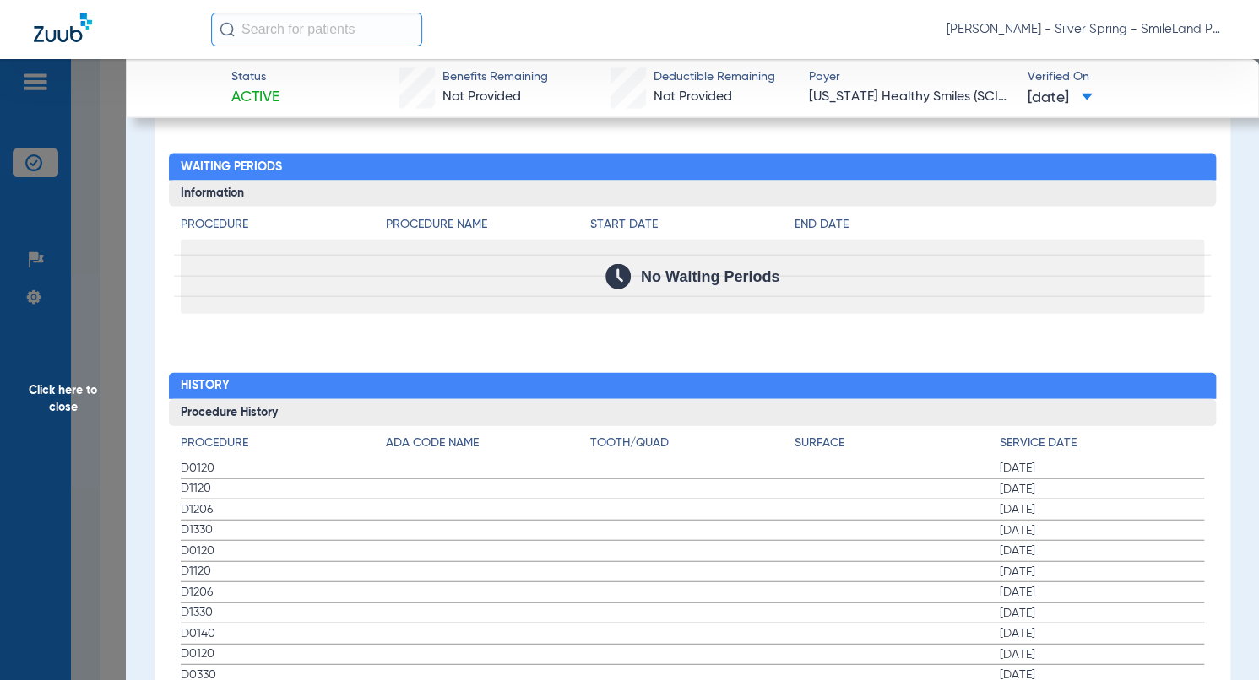
scroll to position [1688, 0]
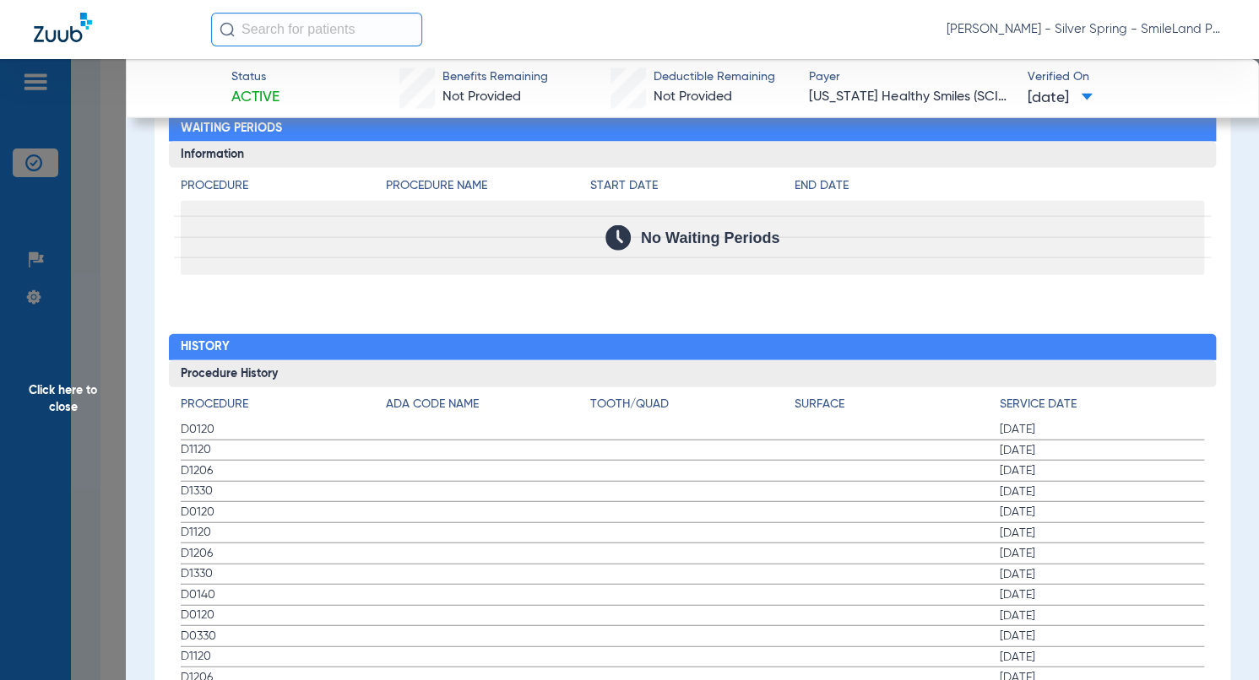
drag, startPoint x: 1143, startPoint y: 249, endPoint x: 190, endPoint y: 252, distance: 953.1
click at [1143, 249] on div "No Waiting Periods" at bounding box center [692, 238] width 1023 height 74
click at [106, 266] on span "Click here to close" at bounding box center [63, 399] width 126 height 680
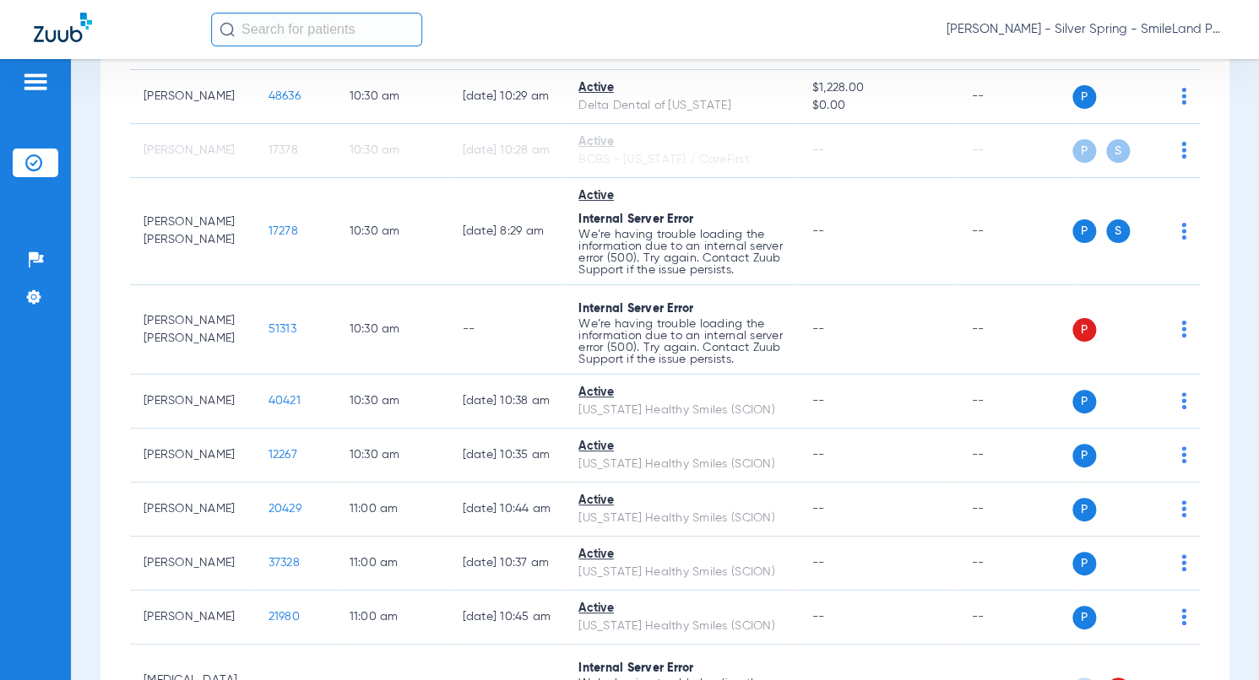
scroll to position [2749, 0]
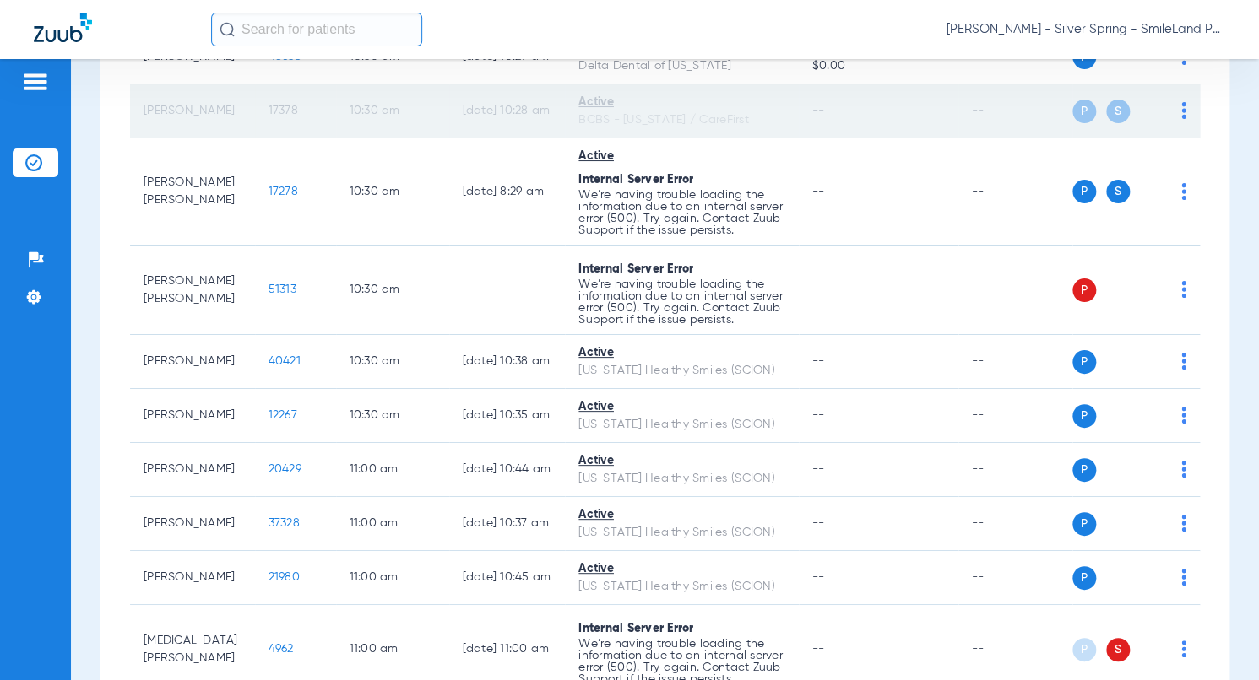
click at [273, 117] on span "17378" at bounding box center [283, 111] width 30 height 12
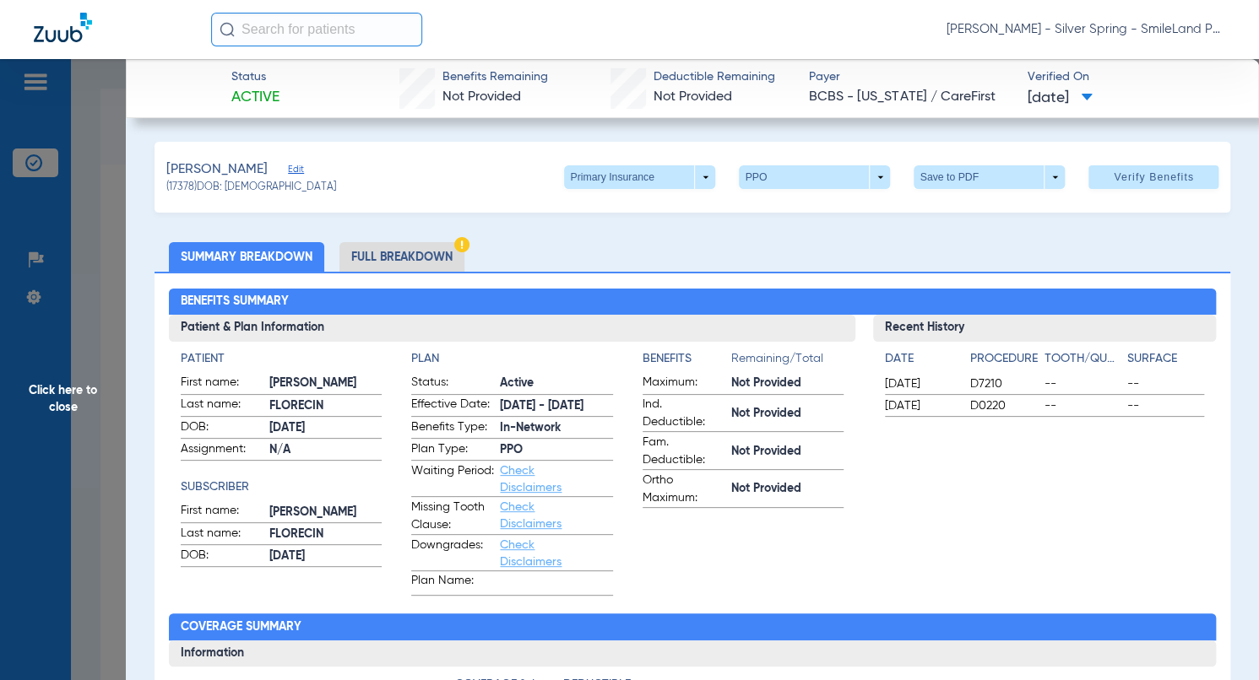
scroll to position [2749, 0]
click at [1184, 274] on div "Benefits Summary Patient & Plan Information Patient First name: LIONEL Last nam…" at bounding box center [692, 605] width 1076 height 667
drag, startPoint x: 100, startPoint y: 274, endPoint x: 171, endPoint y: 193, distance: 107.7
click at [99, 274] on span "Click here to close" at bounding box center [63, 399] width 126 height 680
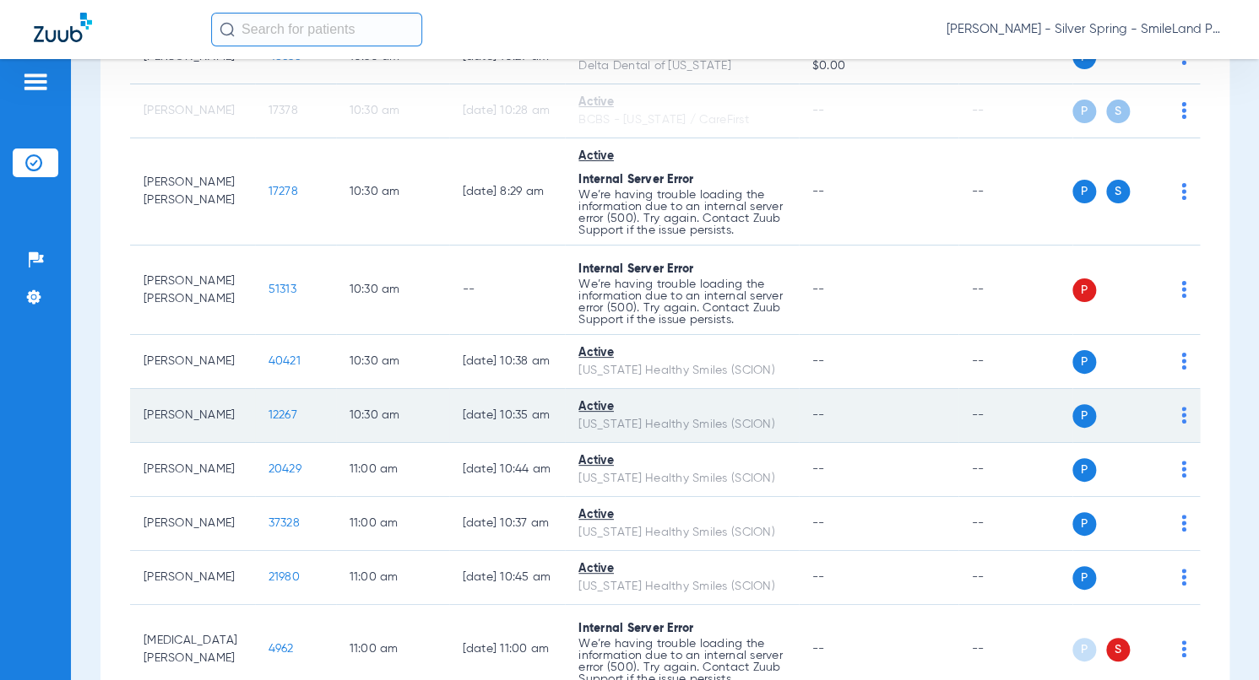
click at [268, 421] on span "12267" at bounding box center [282, 415] width 29 height 12
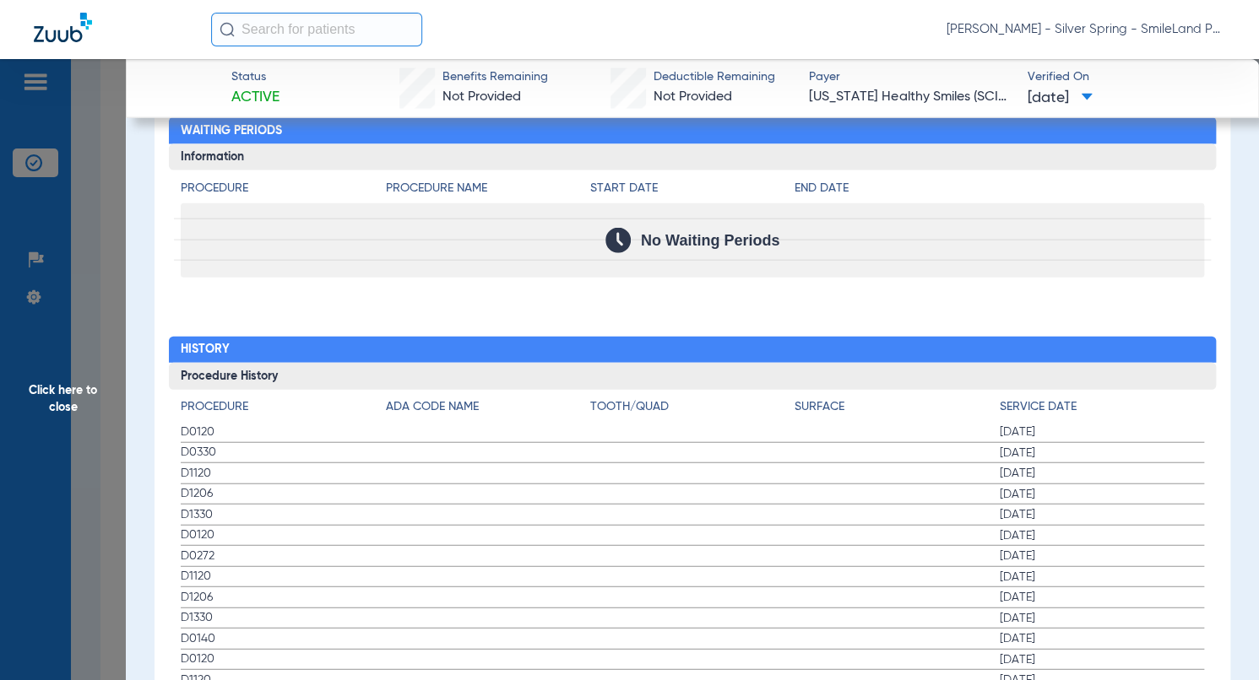
scroll to position [1688, 0]
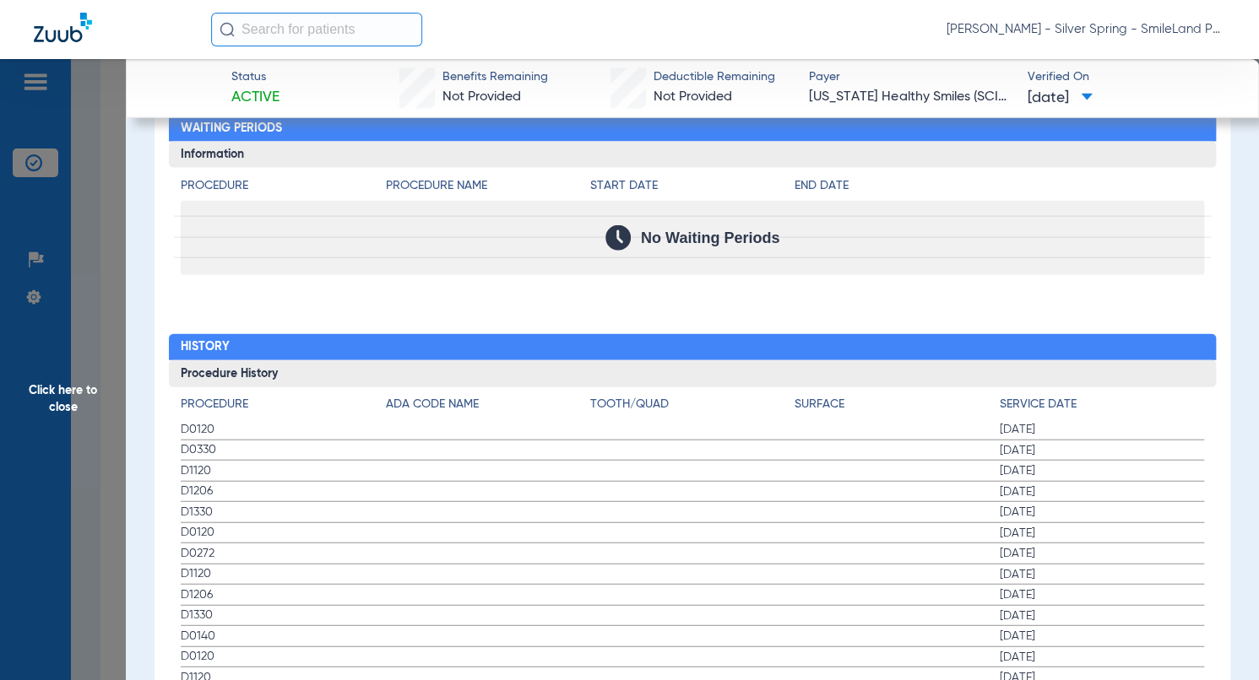
click at [1135, 317] on div "Procedure Benefits Disclaimers The Service History displayed above is the last …" at bounding box center [692, 645] width 1076 height 2717
click at [84, 248] on span "Click here to close" at bounding box center [63, 399] width 126 height 680
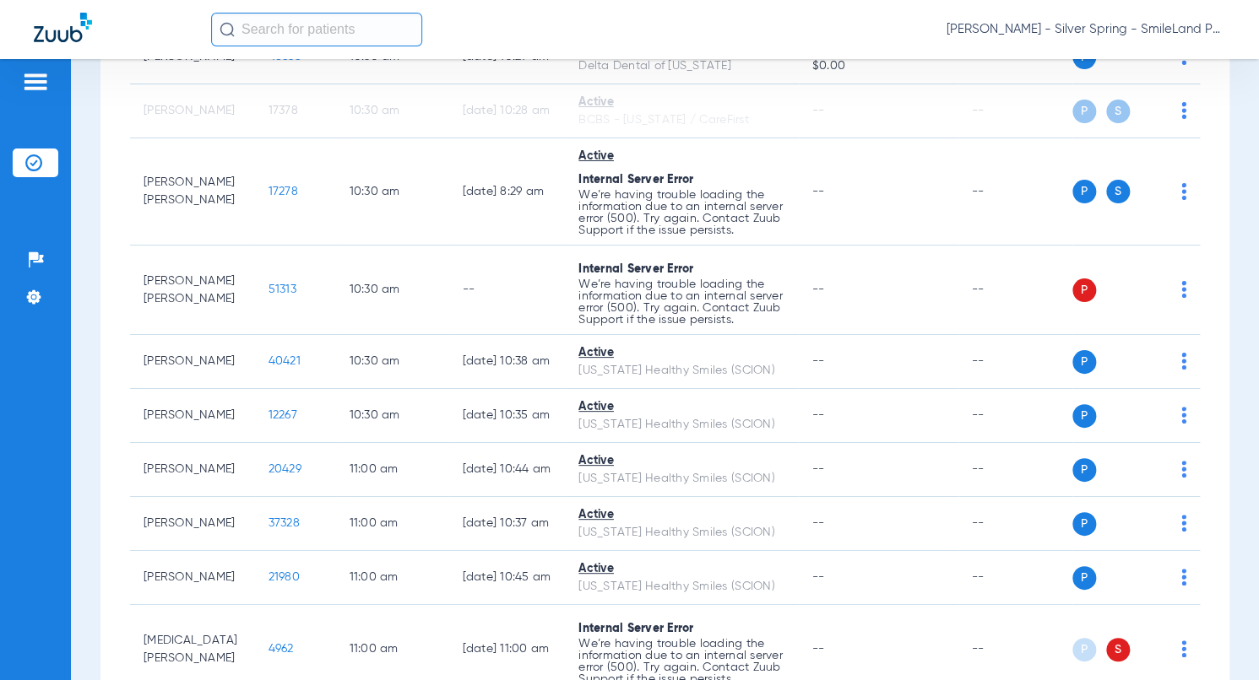
scroll to position [0, 0]
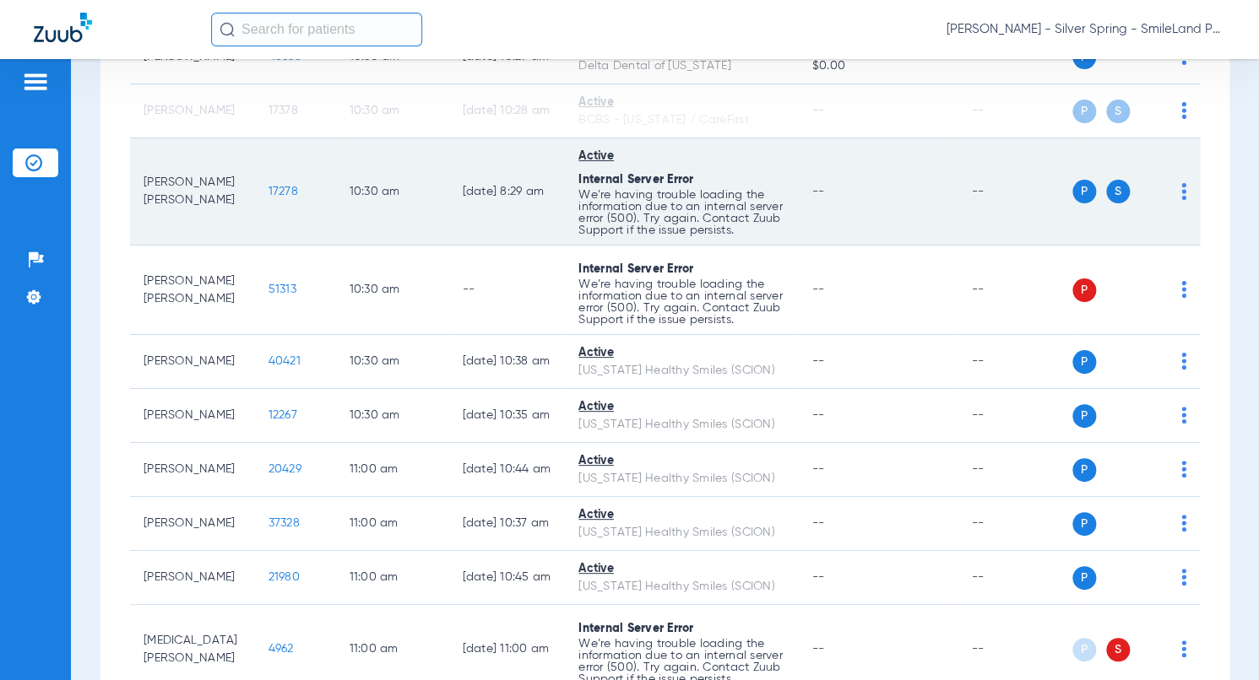
click at [274, 198] on span "17278" at bounding box center [283, 192] width 30 height 12
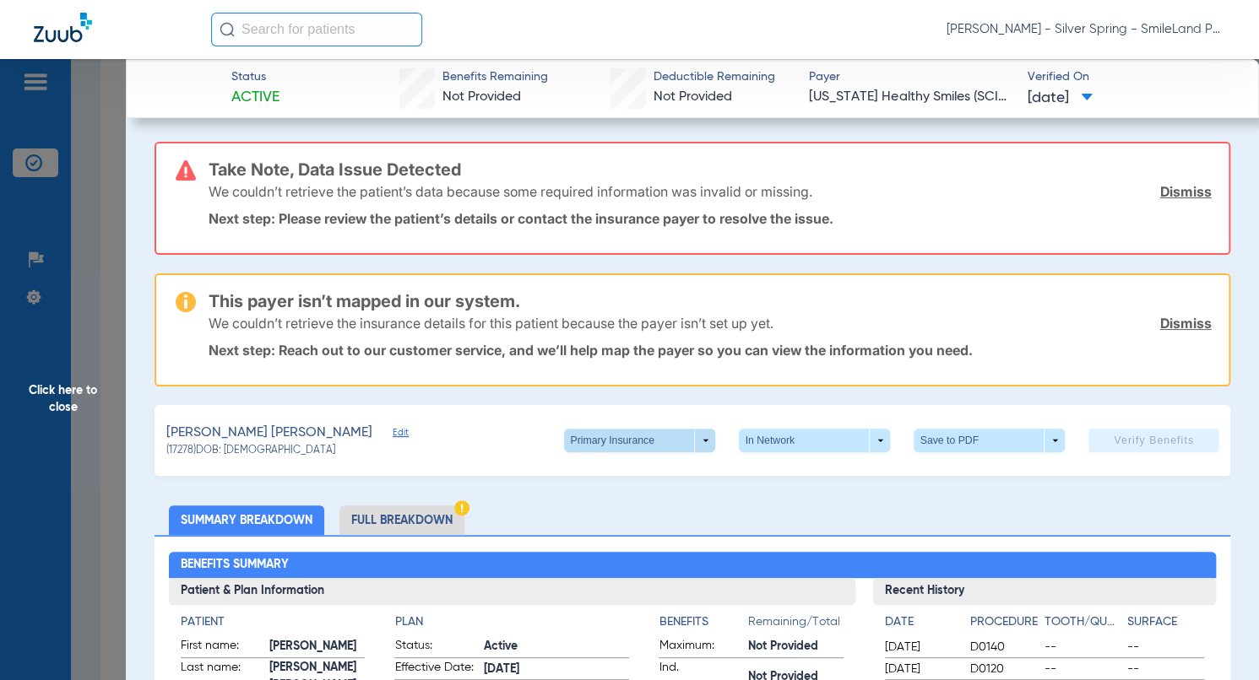
click at [693, 449] on span at bounding box center [639, 441] width 151 height 24
click at [648, 511] on span "Secondary Insurance" at bounding box center [621, 507] width 111 height 12
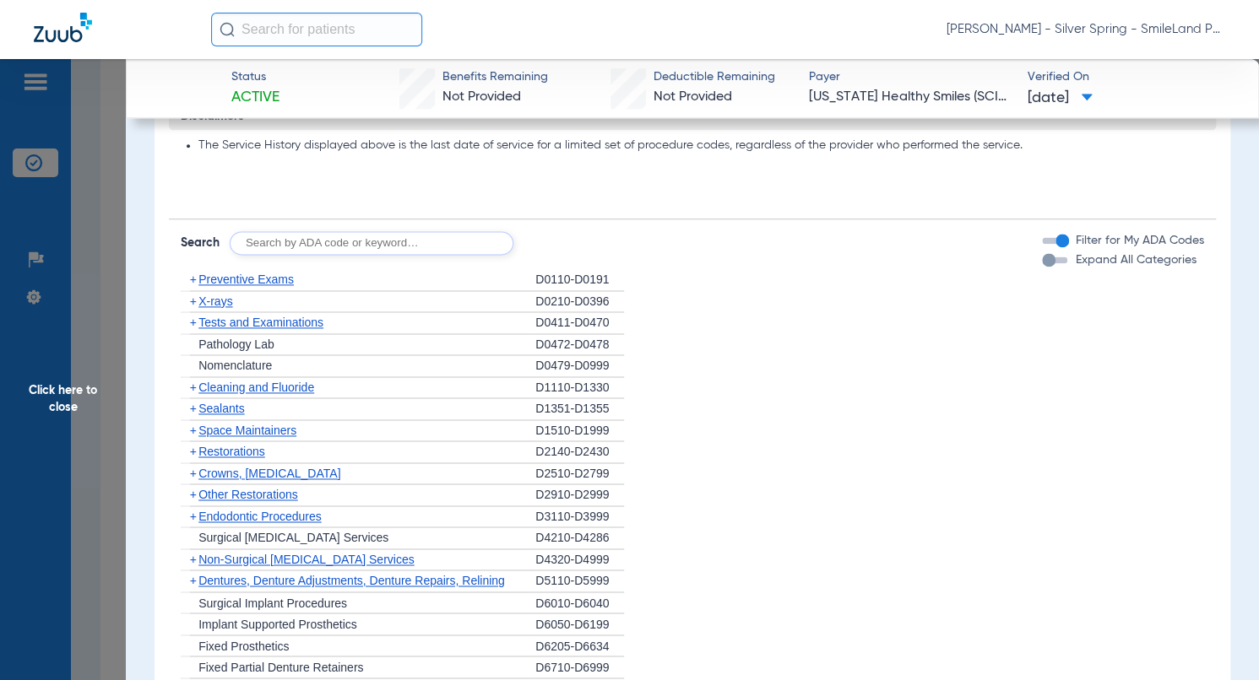
scroll to position [1773, 0]
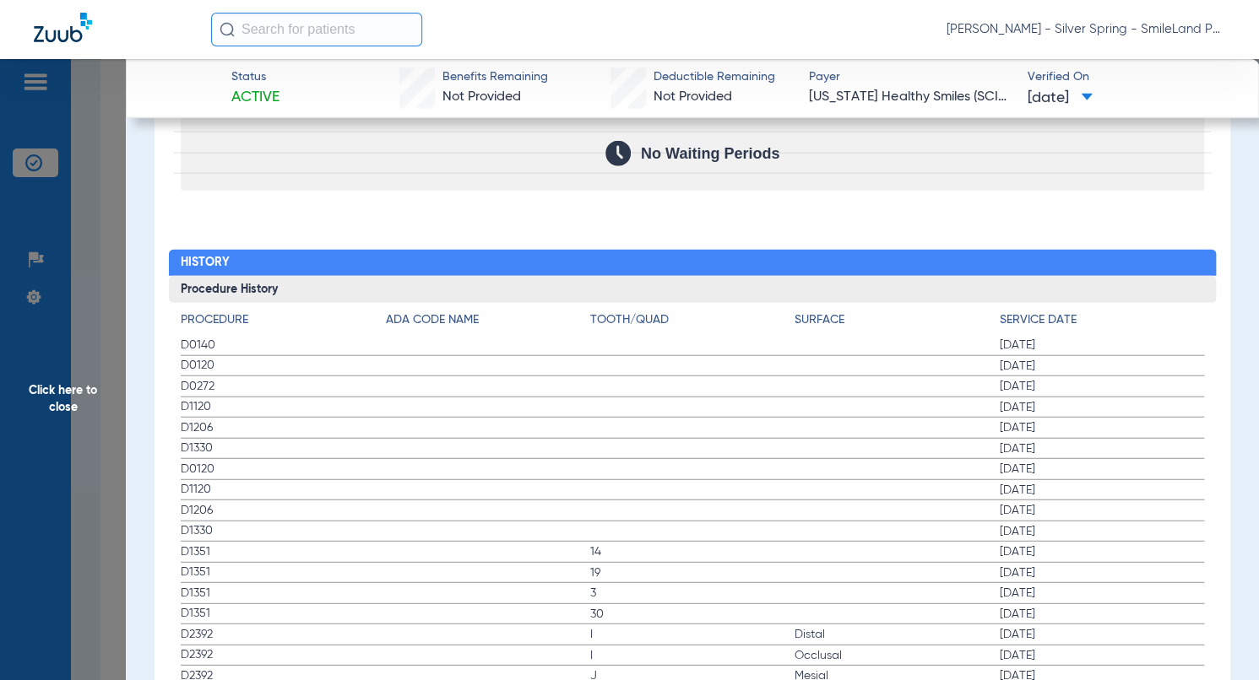
click at [104, 259] on span "Click here to close" at bounding box center [63, 399] width 126 height 680
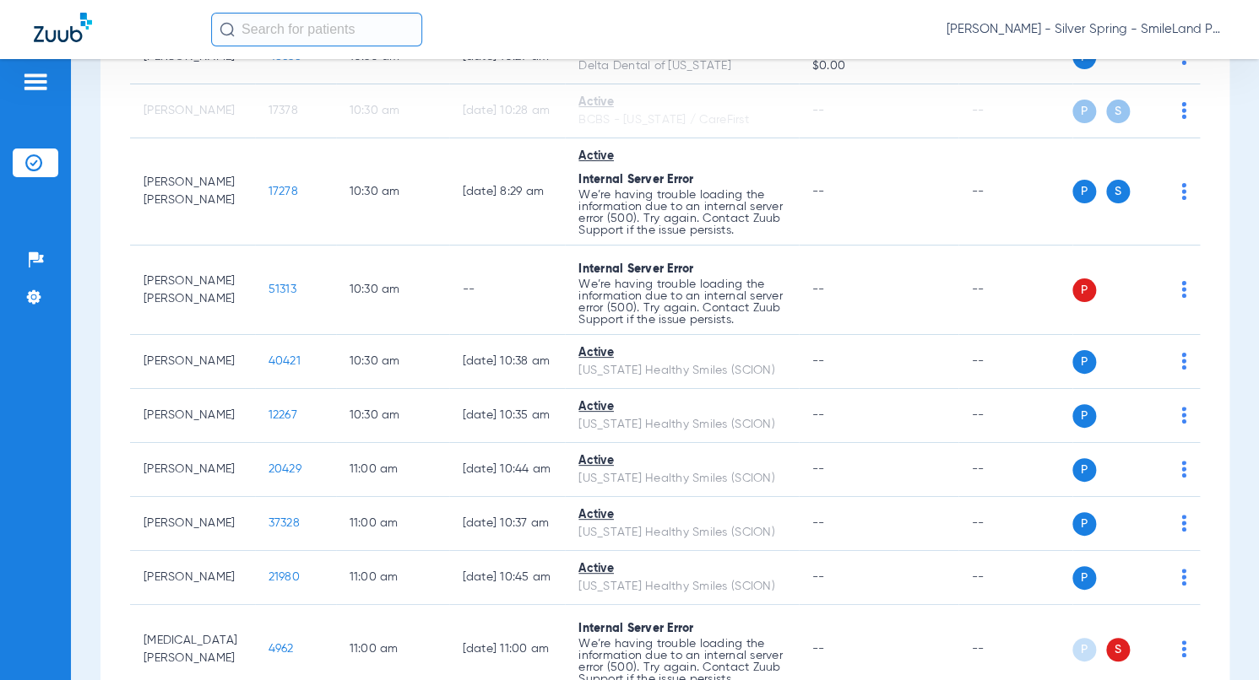
scroll to position [0, 0]
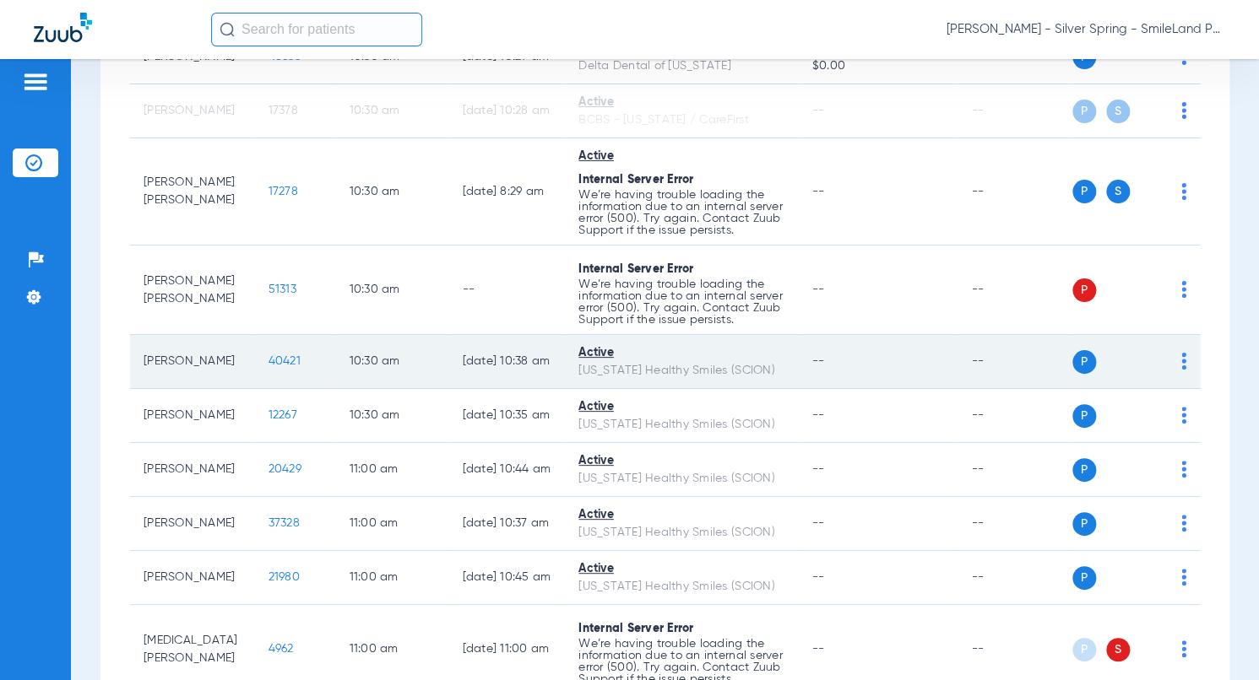
click at [272, 367] on span "40421" at bounding box center [284, 361] width 32 height 12
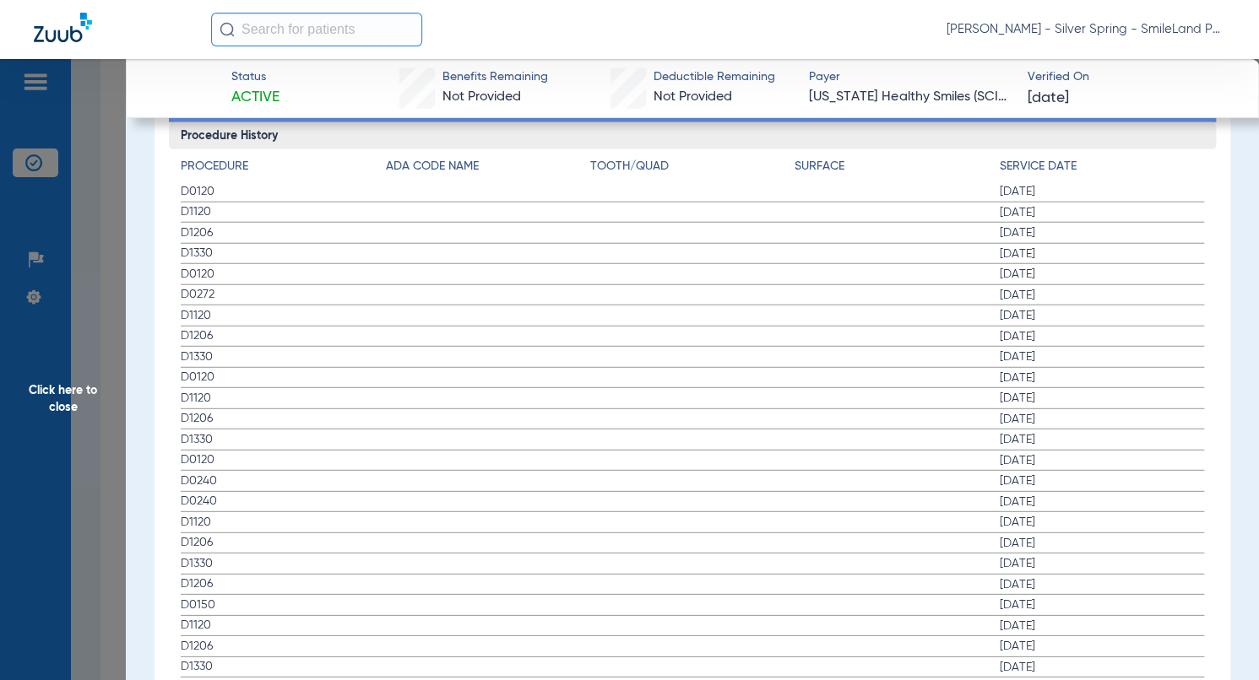
scroll to position [1857, 0]
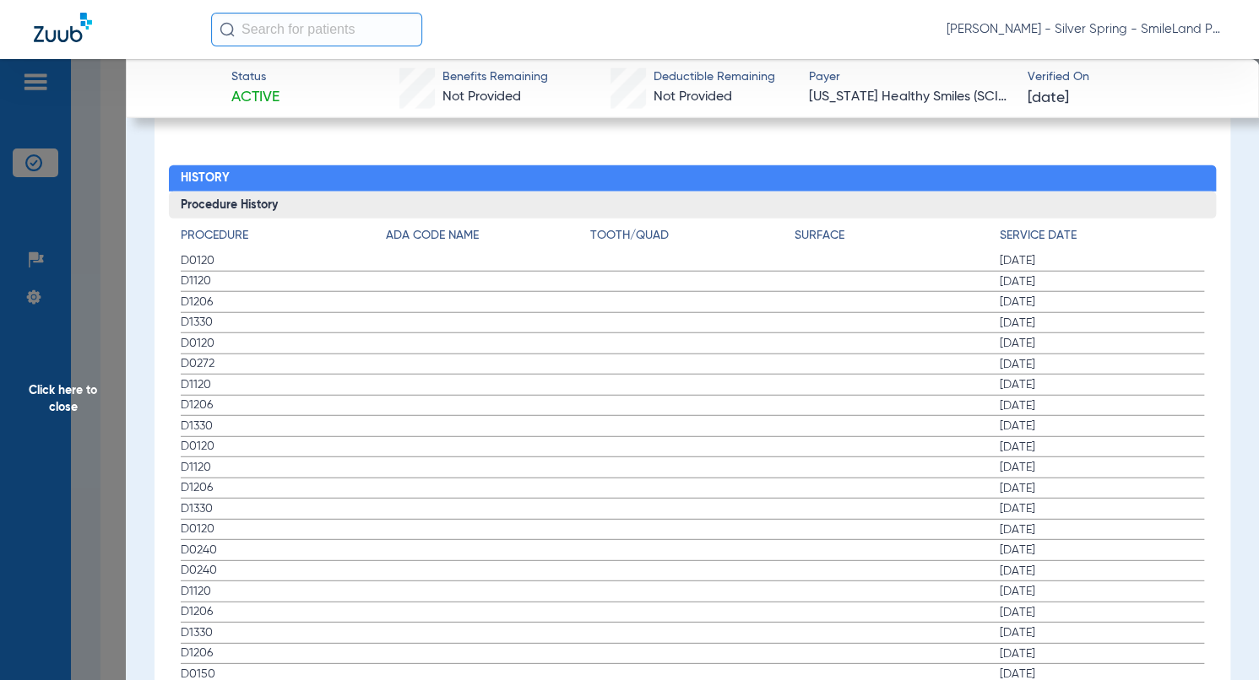
drag, startPoint x: 1200, startPoint y: 278, endPoint x: 90, endPoint y: 272, distance: 1110.2
click at [1200, 278] on div "Procedure ADA Code Name Tooth/Quad Surface Service Date D0120 02/25/2025 D1120 …" at bounding box center [692, 618] width 1047 height 798
click at [90, 271] on span "Click here to close" at bounding box center [63, 399] width 126 height 680
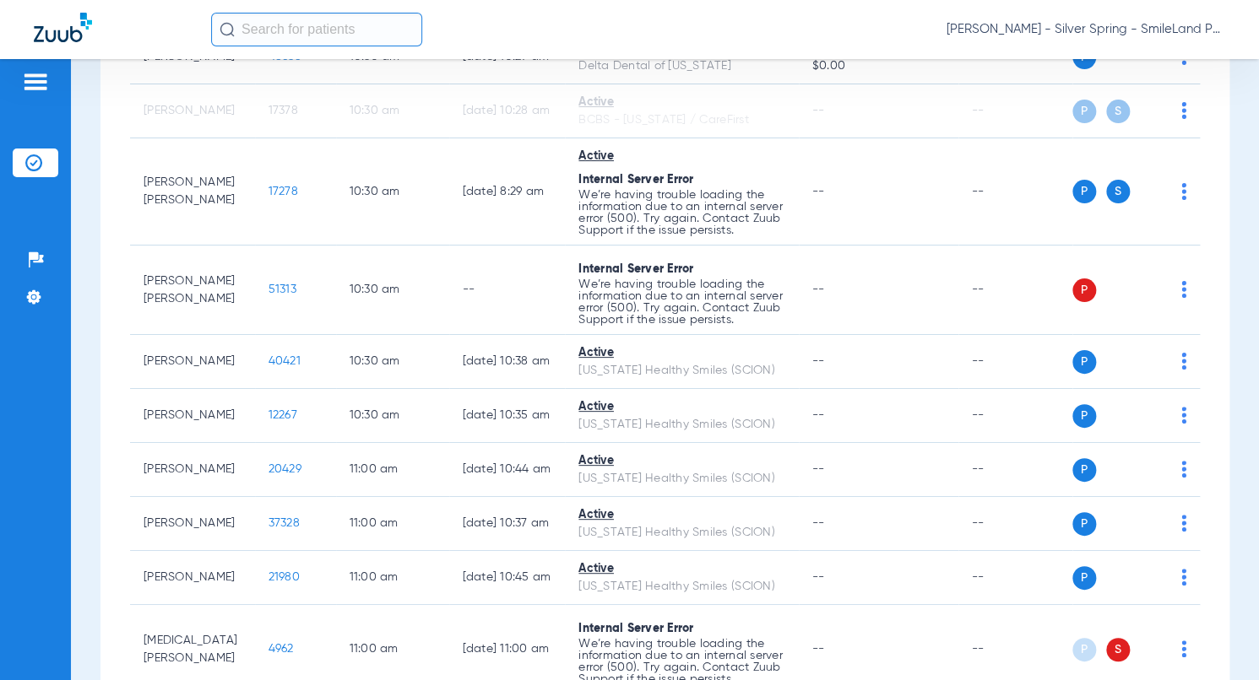
scroll to position [0, 0]
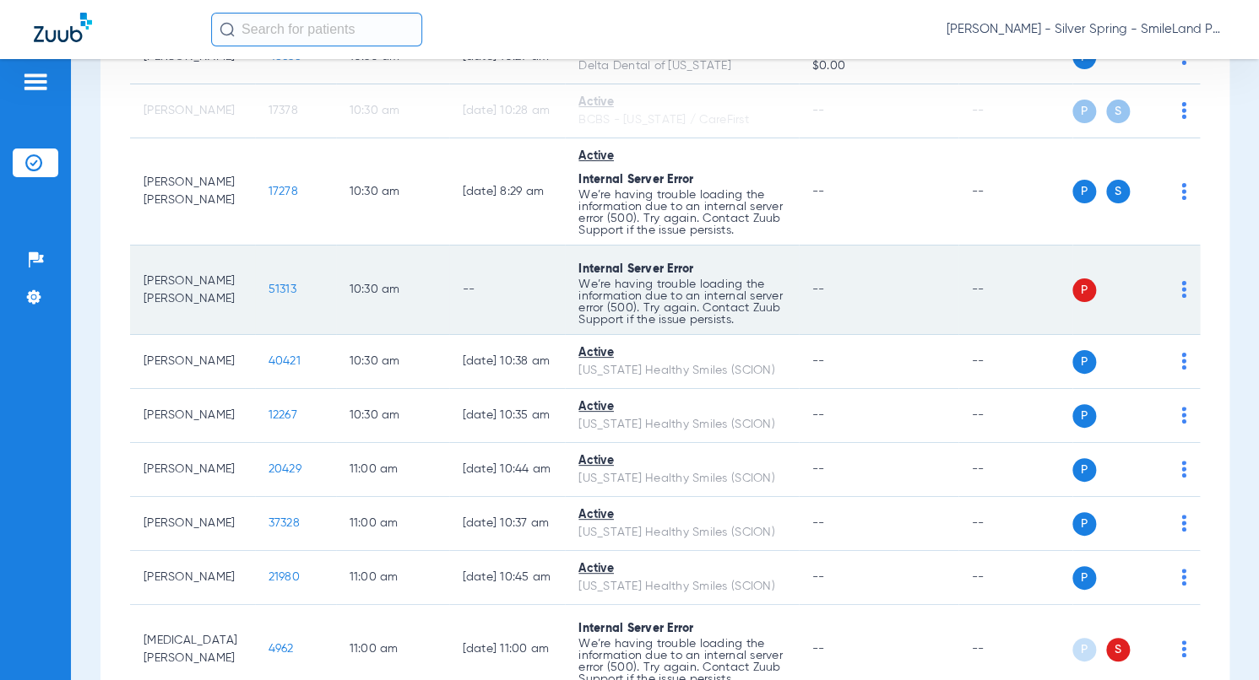
click at [268, 295] on span "51313" at bounding box center [282, 290] width 28 height 12
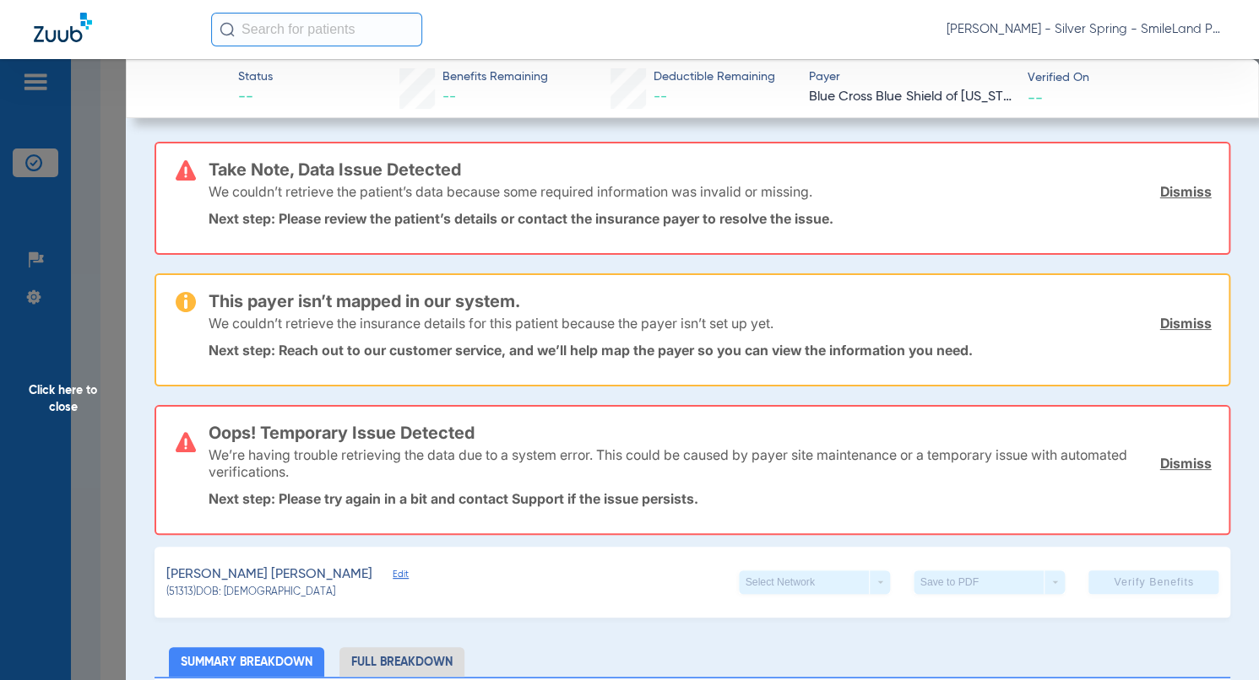
click at [1070, 144] on div "Take Note, Data Issue Detected We couldn’t retrieve the patient’s data because …" at bounding box center [710, 199] width 1003 height 110
click at [87, 299] on span "Click here to close" at bounding box center [63, 399] width 126 height 680
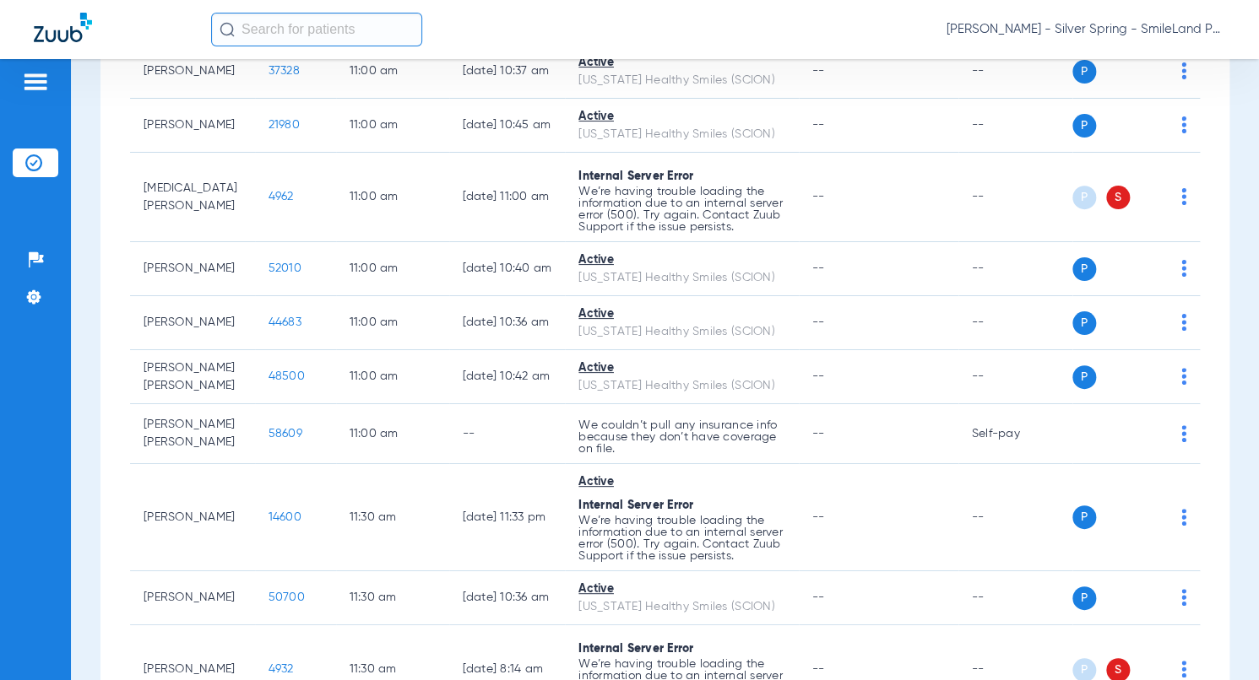
scroll to position [3171, 0]
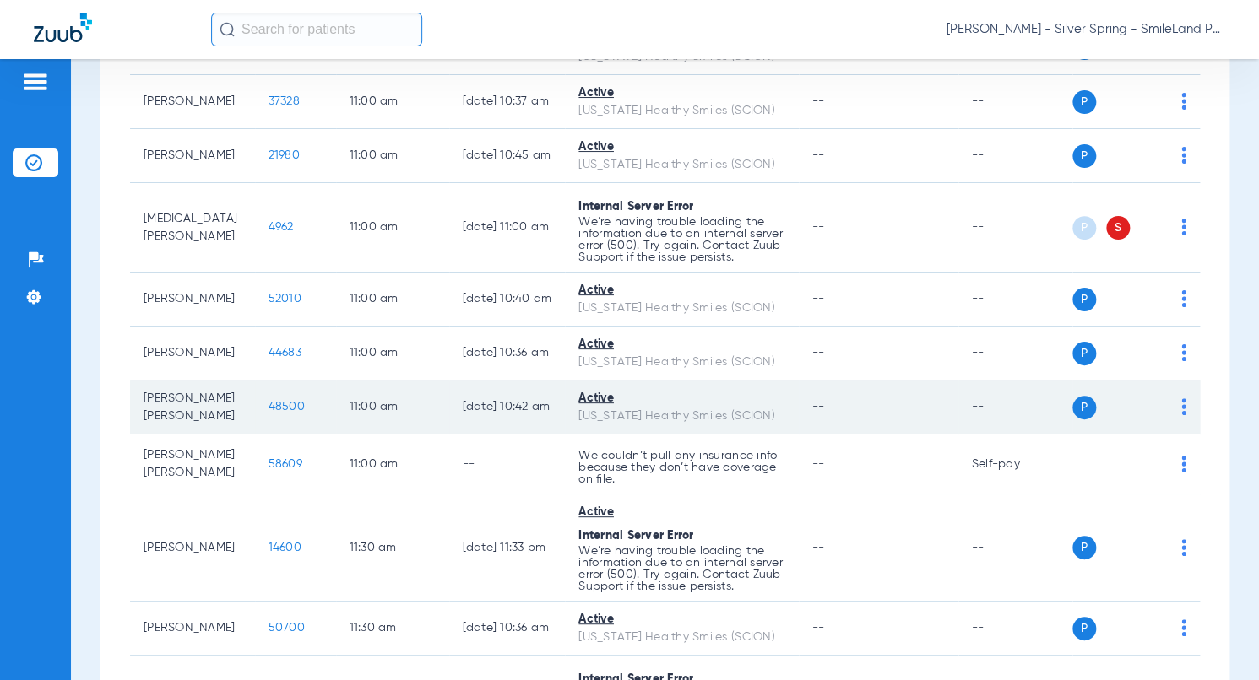
click at [268, 413] on span "48500" at bounding box center [286, 407] width 36 height 12
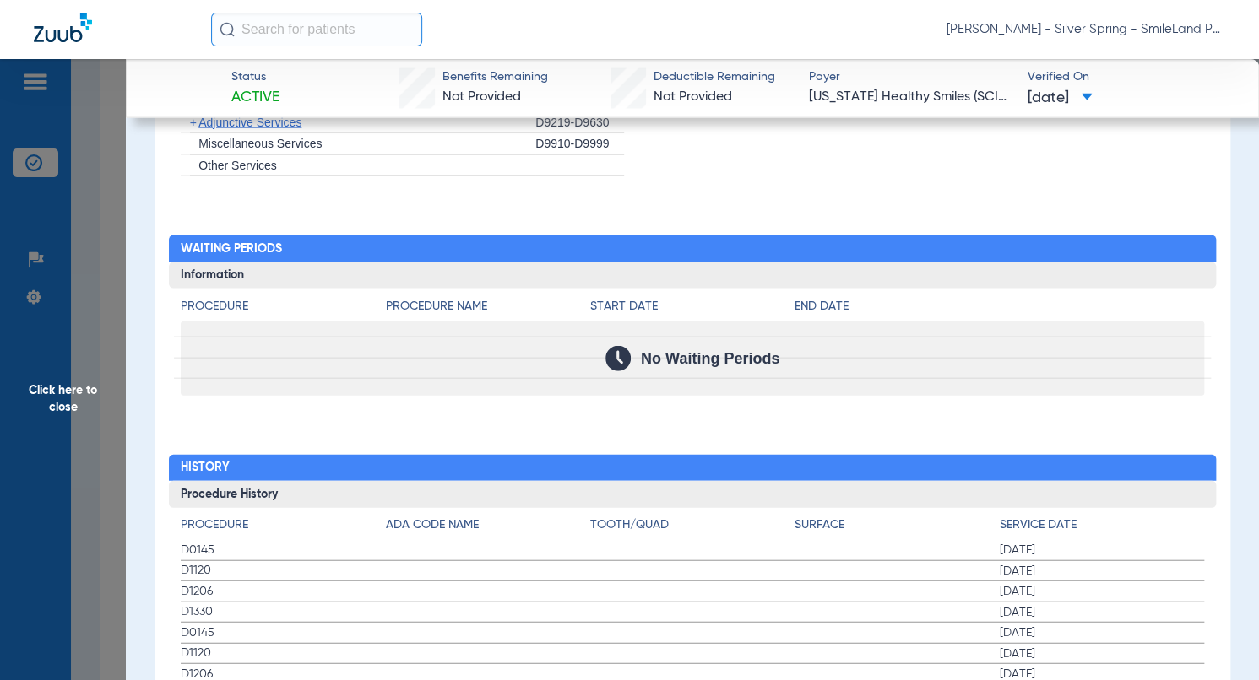
scroll to position [1604, 0]
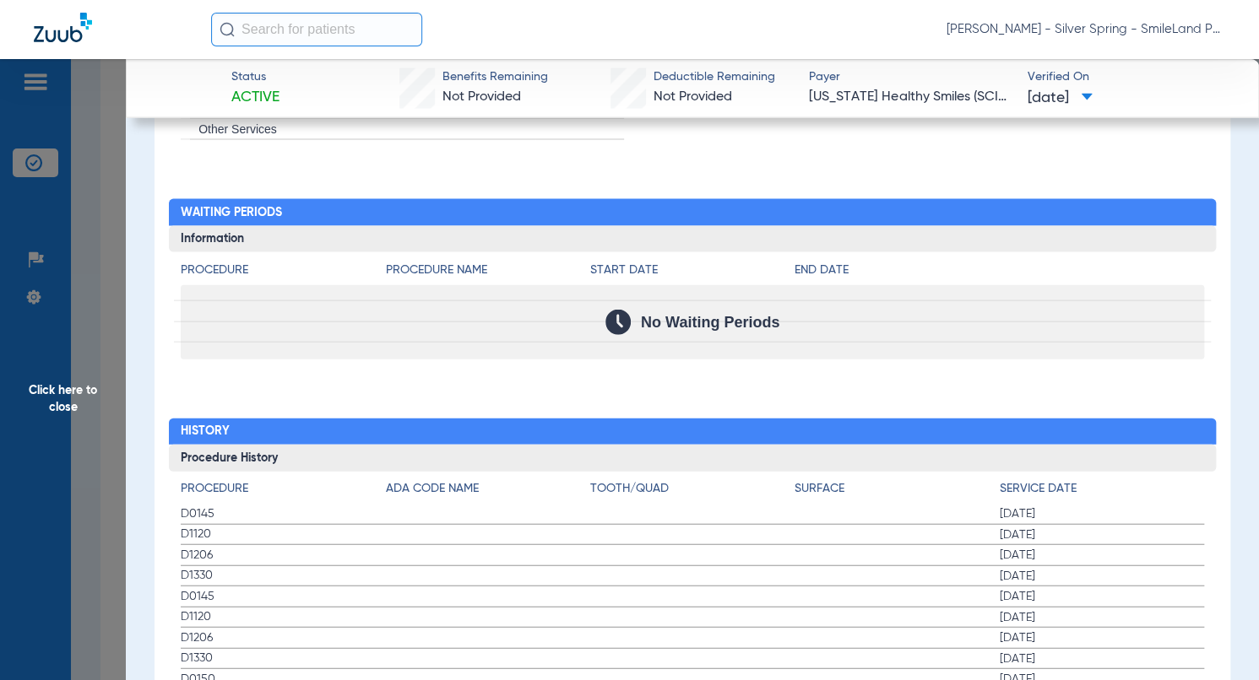
click at [1087, 262] on h4 "End Date" at bounding box center [998, 271] width 409 height 18
click at [85, 314] on span "Click here to close" at bounding box center [63, 399] width 126 height 680
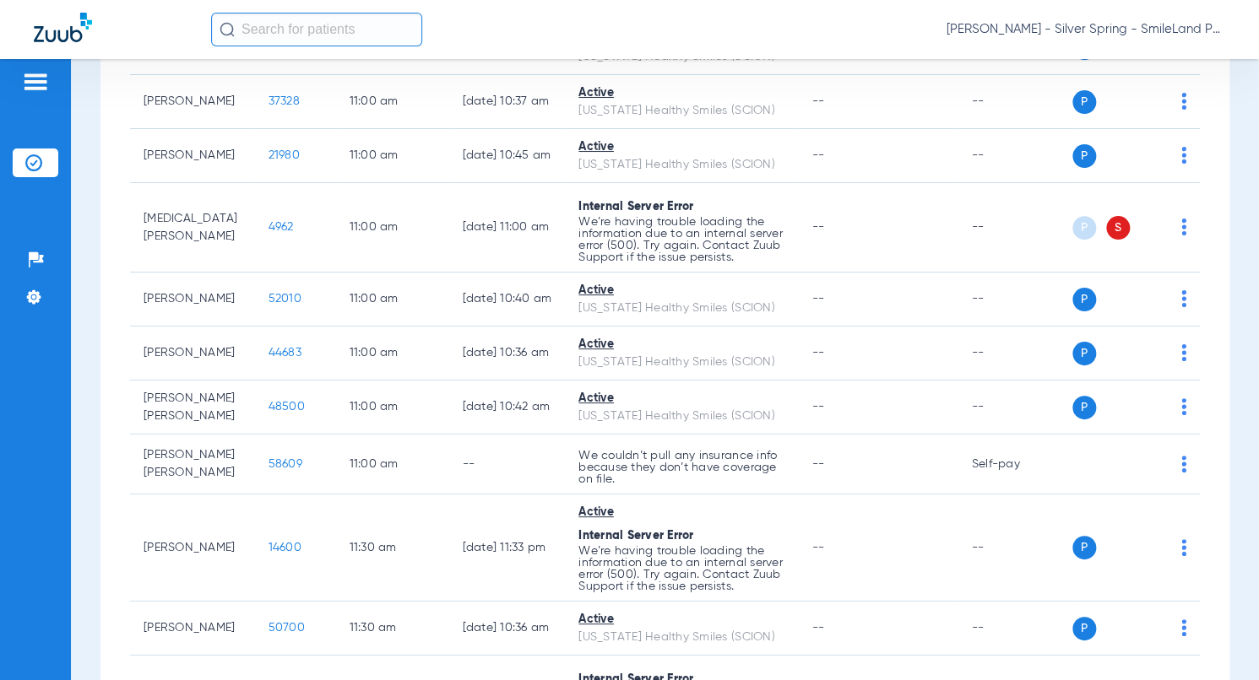
scroll to position [0, 0]
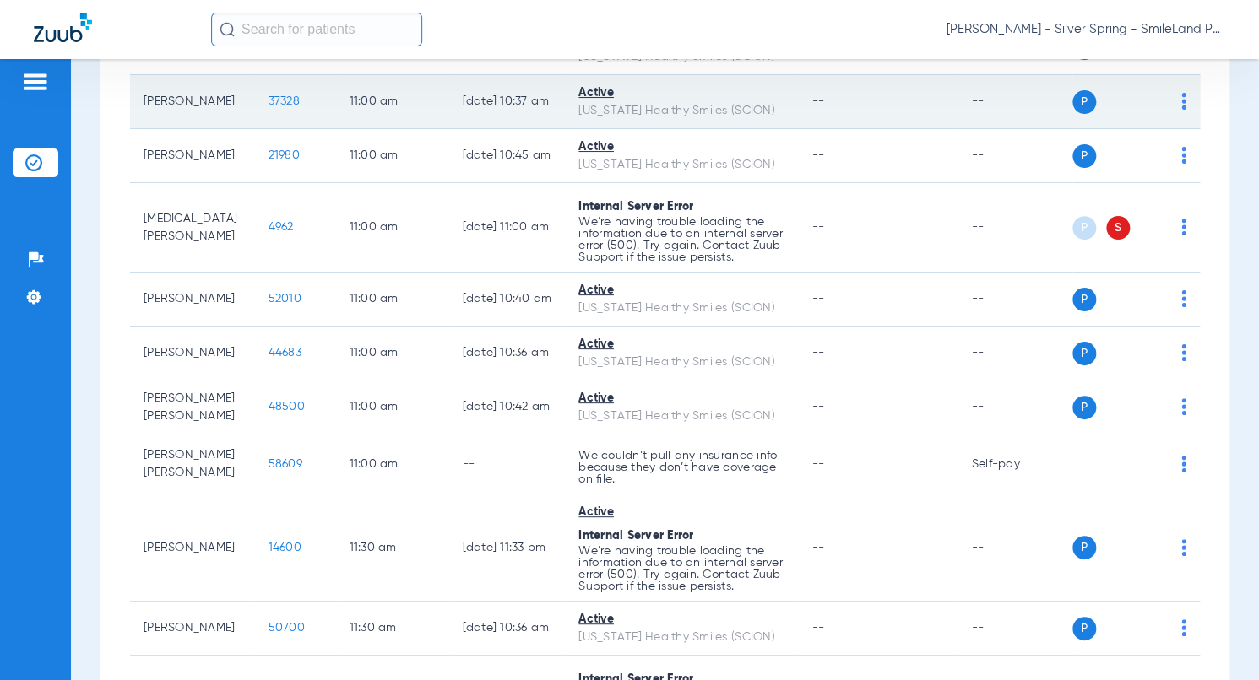
click at [268, 107] on span "37328" at bounding box center [283, 101] width 31 height 12
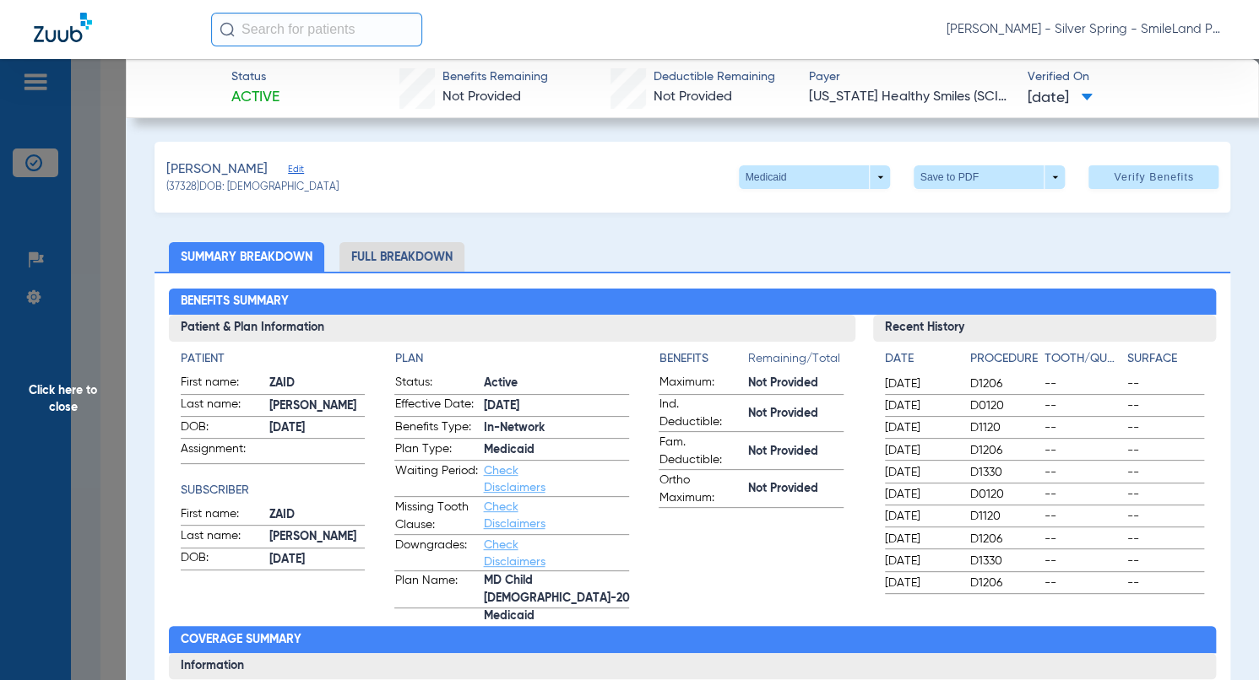
click at [768, 309] on h2 "Benefits Summary" at bounding box center [692, 302] width 1047 height 27
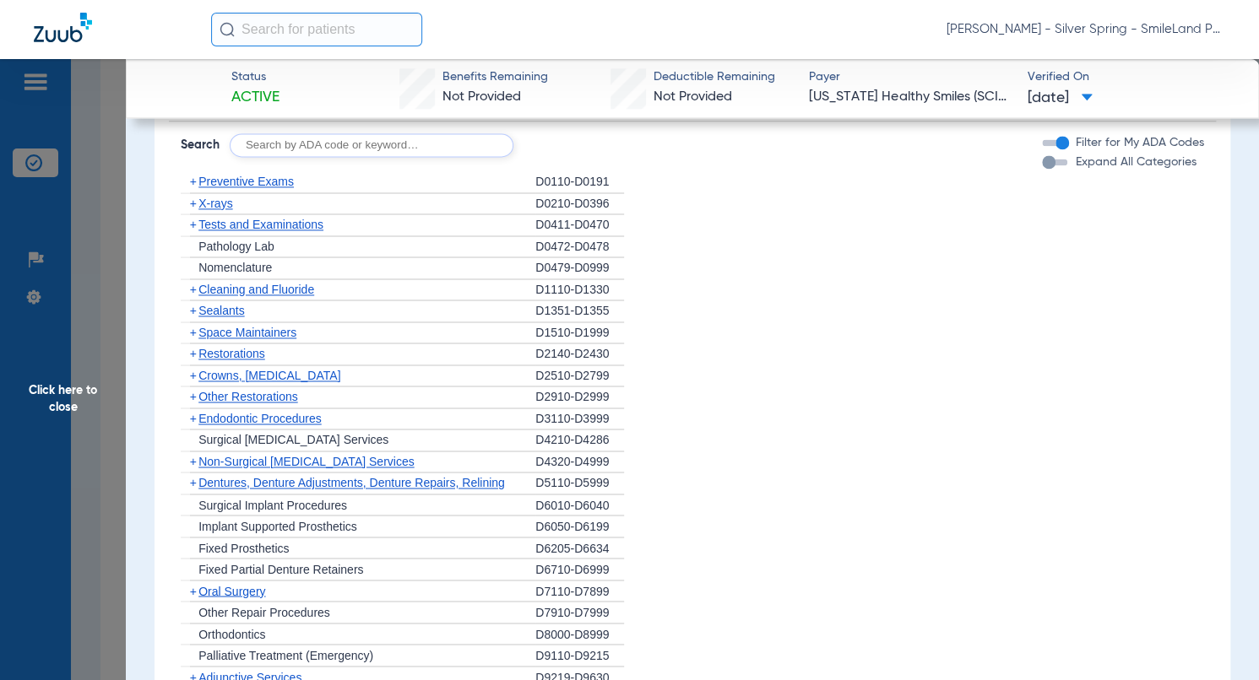
scroll to position [1688, 0]
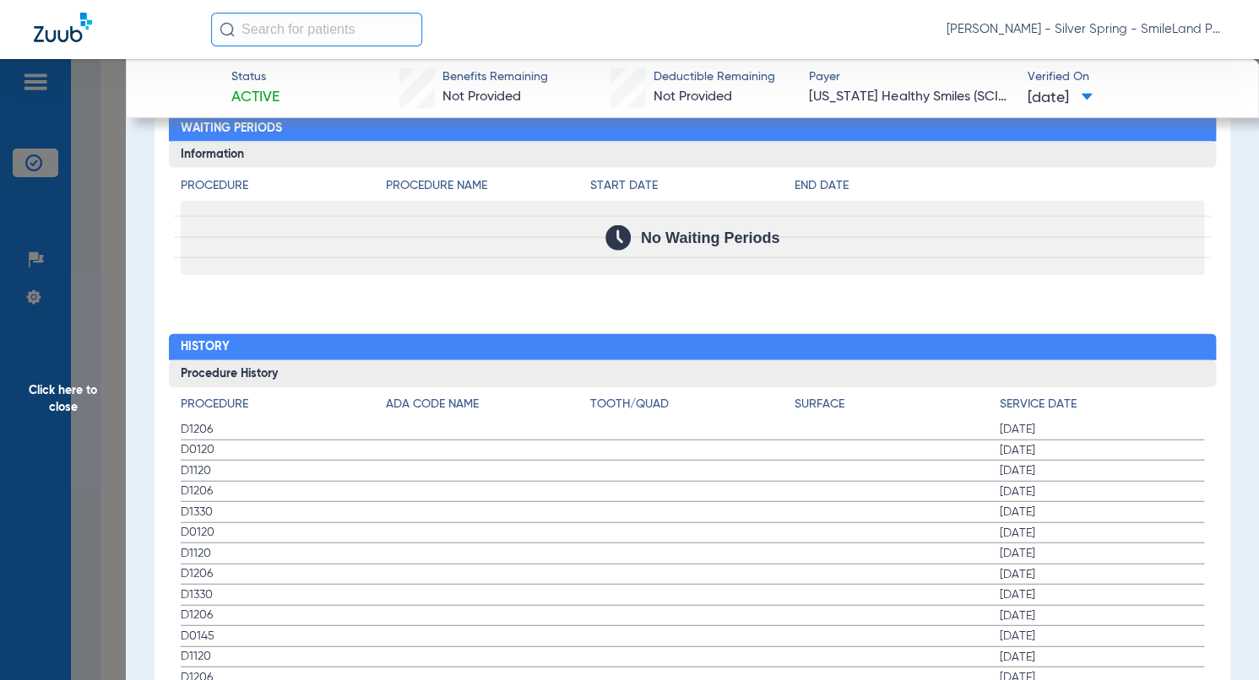
drag, startPoint x: 1150, startPoint y: 291, endPoint x: 619, endPoint y: 1, distance: 605.2
click at [1150, 291] on div "Procedure Benefits Disclaimers The Service History displayed above is the last …" at bounding box center [692, 190] width 1076 height 1807
click at [89, 262] on span "Click here to close" at bounding box center [63, 399] width 126 height 680
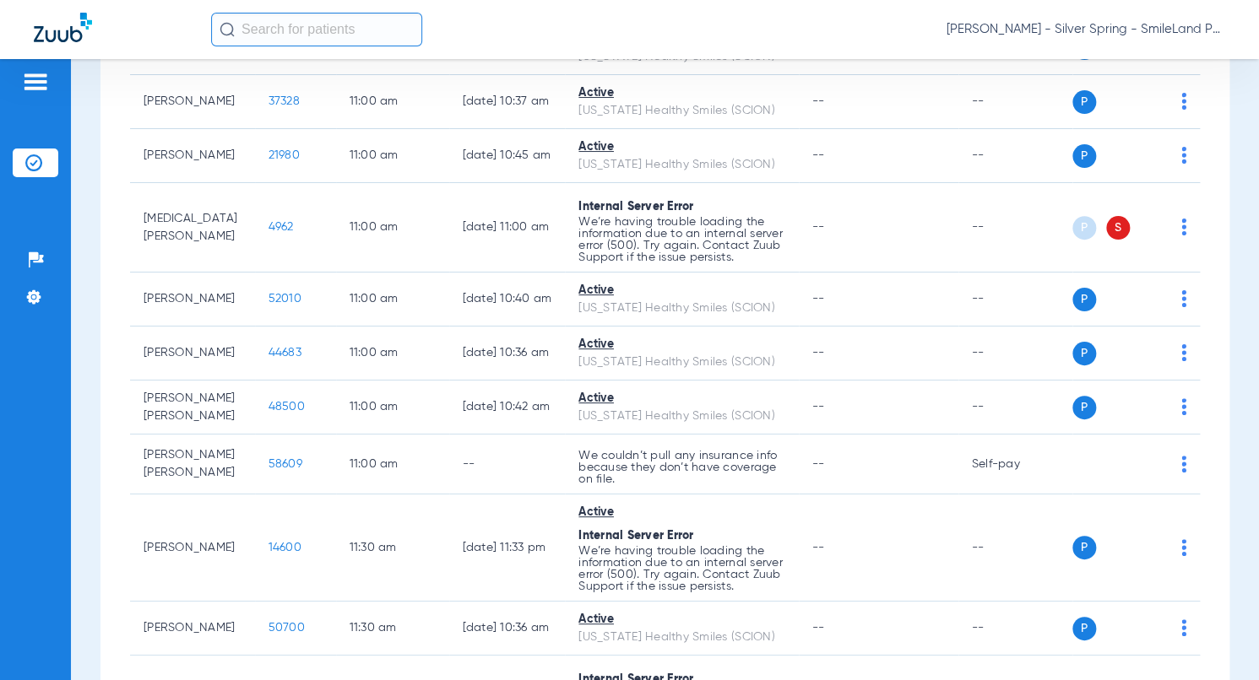
scroll to position [0, 0]
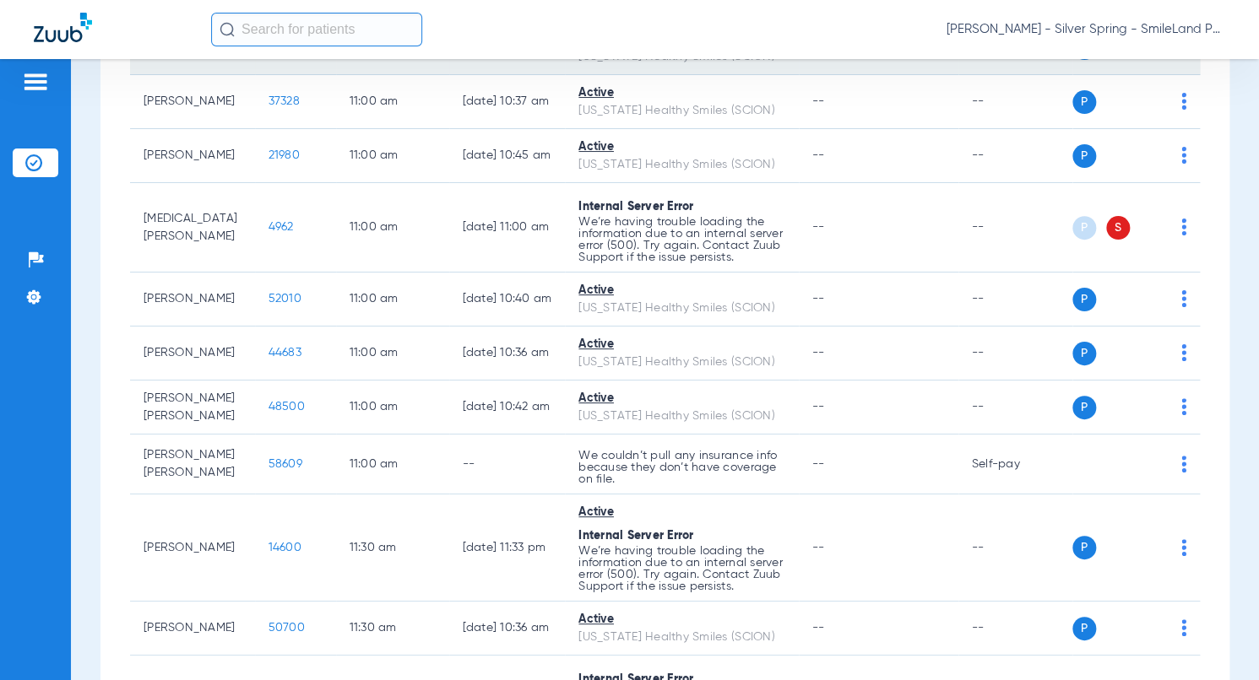
click at [268, 53] on span "20429" at bounding box center [284, 47] width 33 height 12
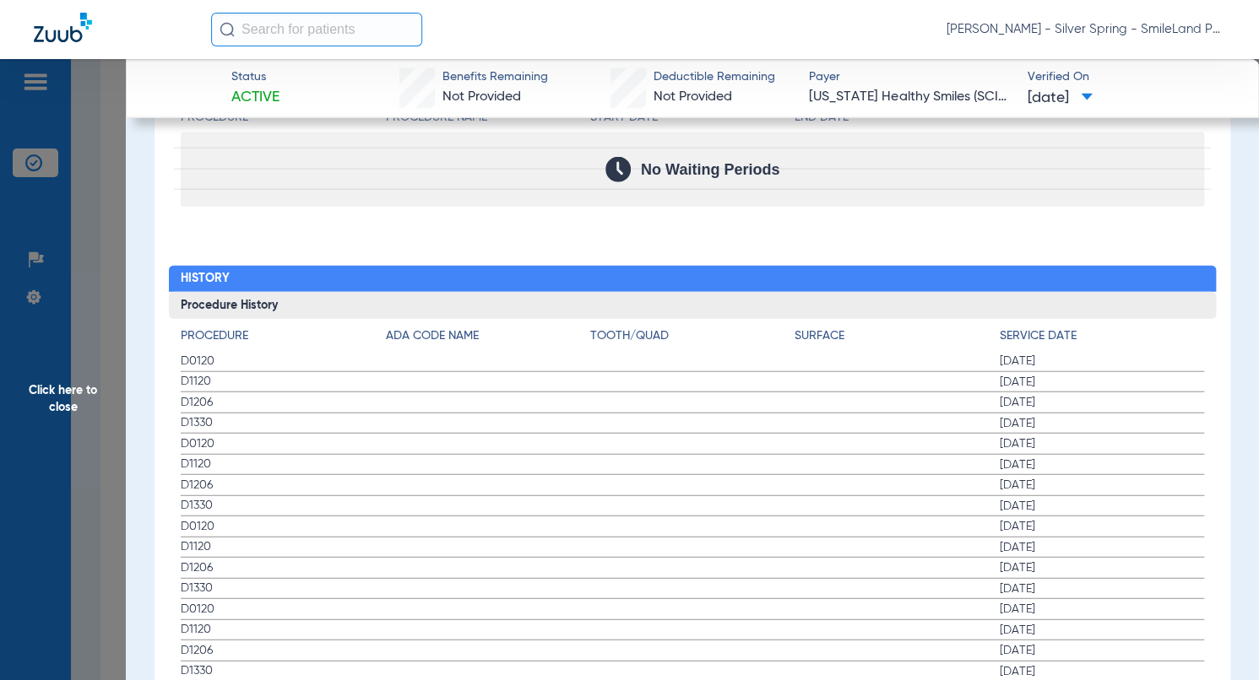
scroll to position [1773, 0]
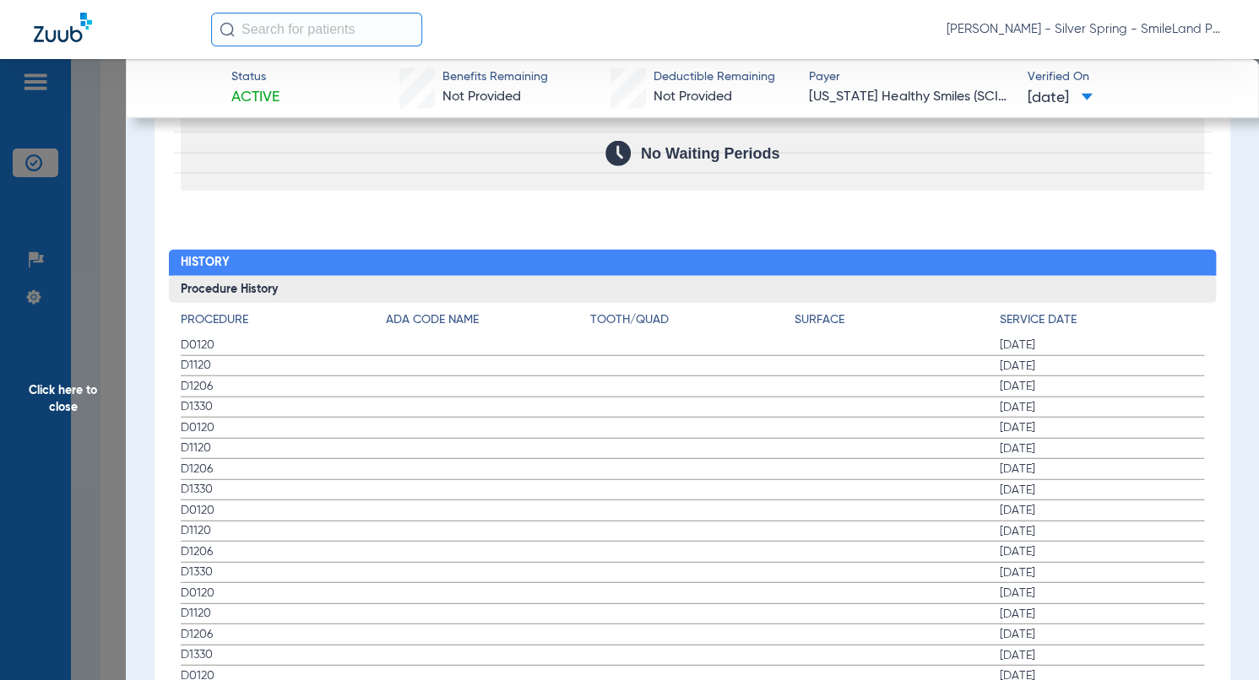
click at [1097, 261] on h2 "History" at bounding box center [692, 263] width 1047 height 27
click at [111, 292] on span "Click here to close" at bounding box center [63, 399] width 126 height 680
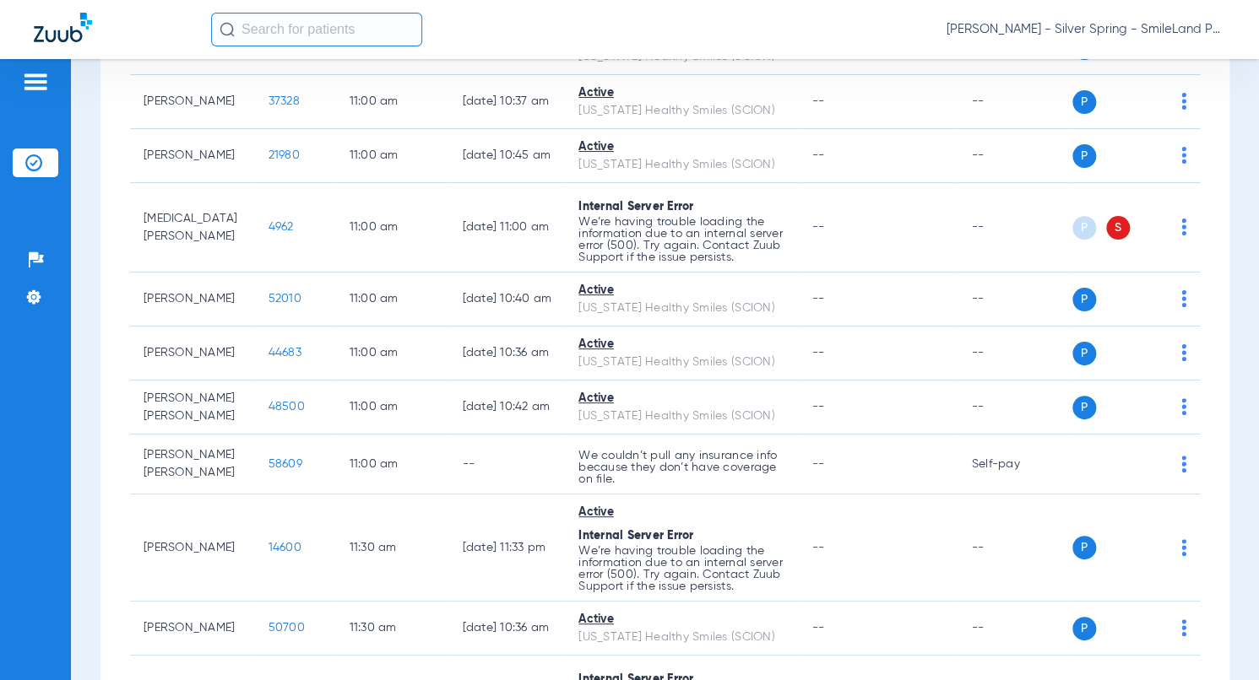
scroll to position [0, 0]
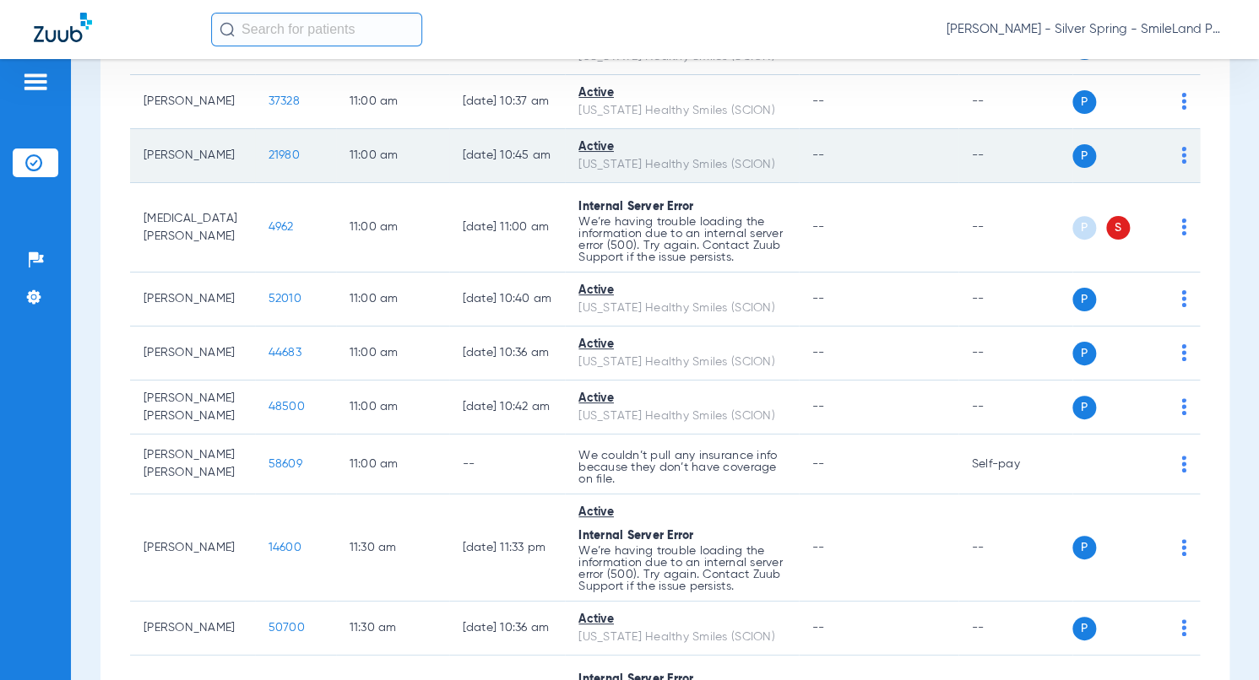
click at [268, 161] on span "21980" at bounding box center [283, 155] width 31 height 12
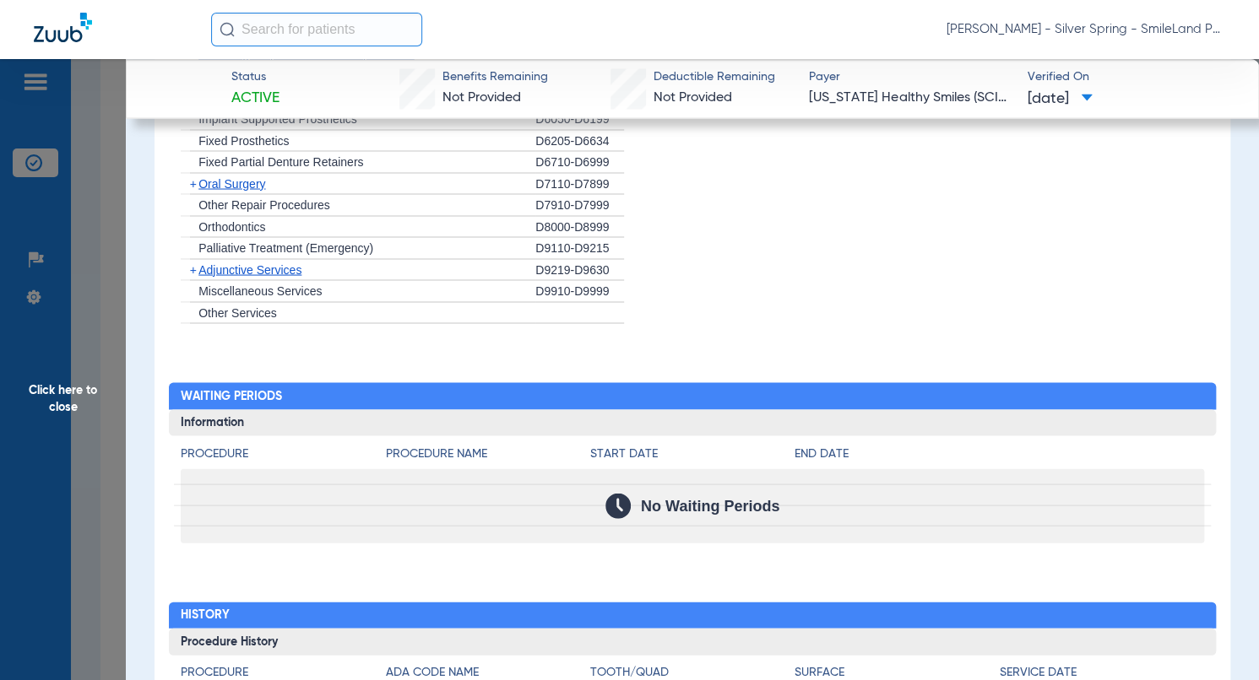
scroll to position [1520, 0]
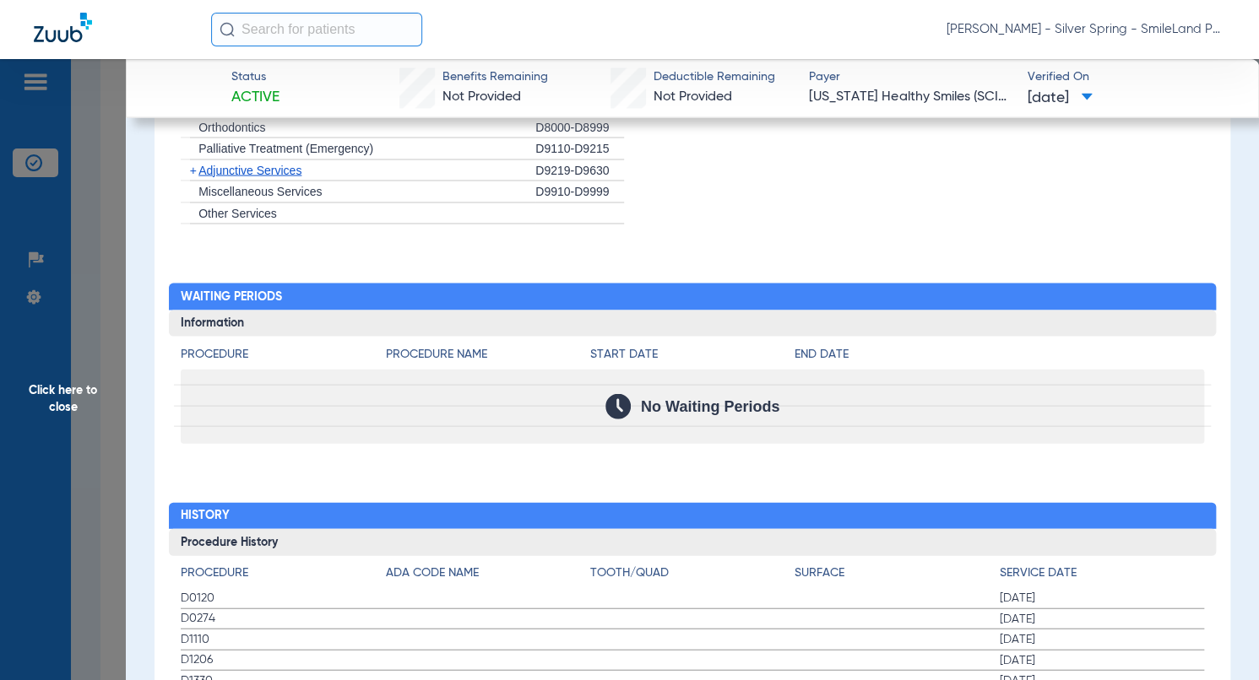
click at [118, 262] on span "Click here to close" at bounding box center [63, 399] width 126 height 680
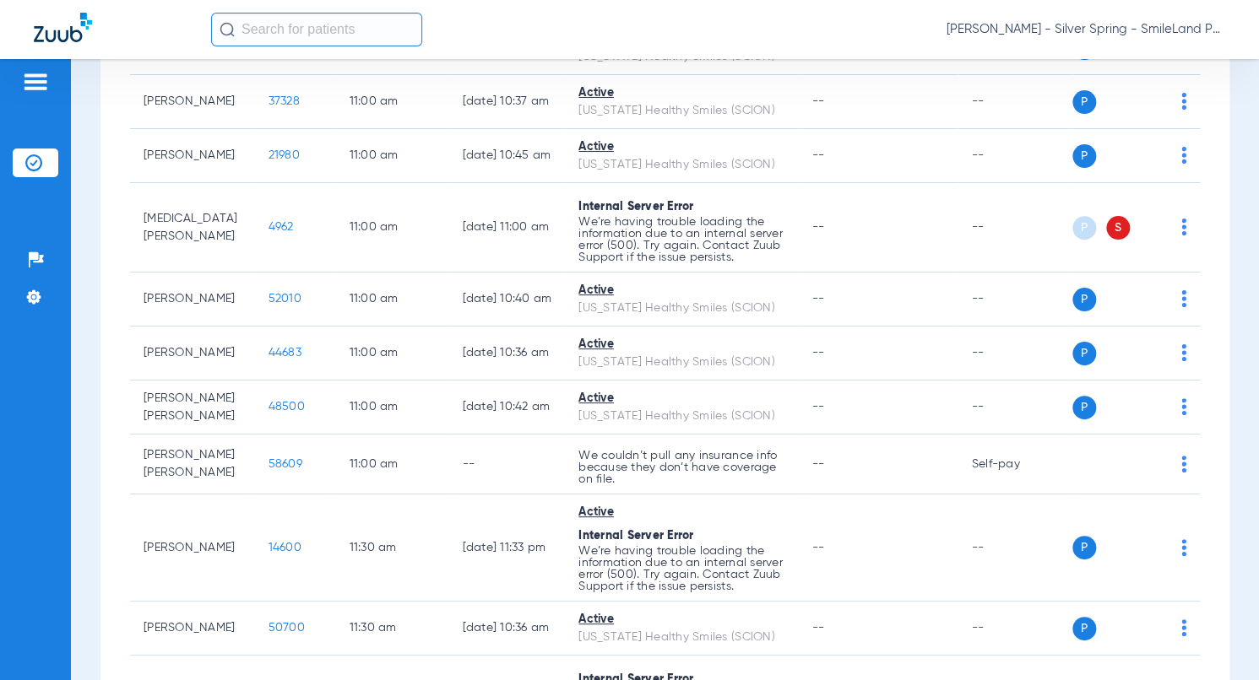
scroll to position [0, 0]
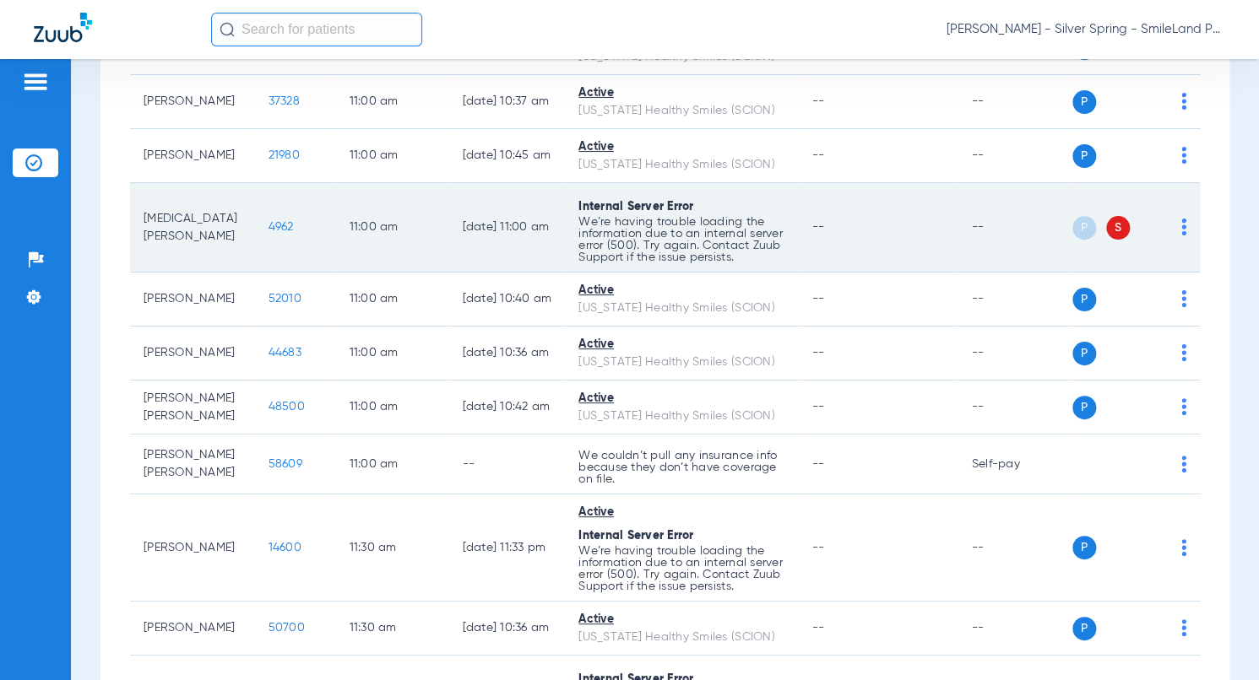
click at [268, 233] on span "4962" at bounding box center [280, 227] width 25 height 12
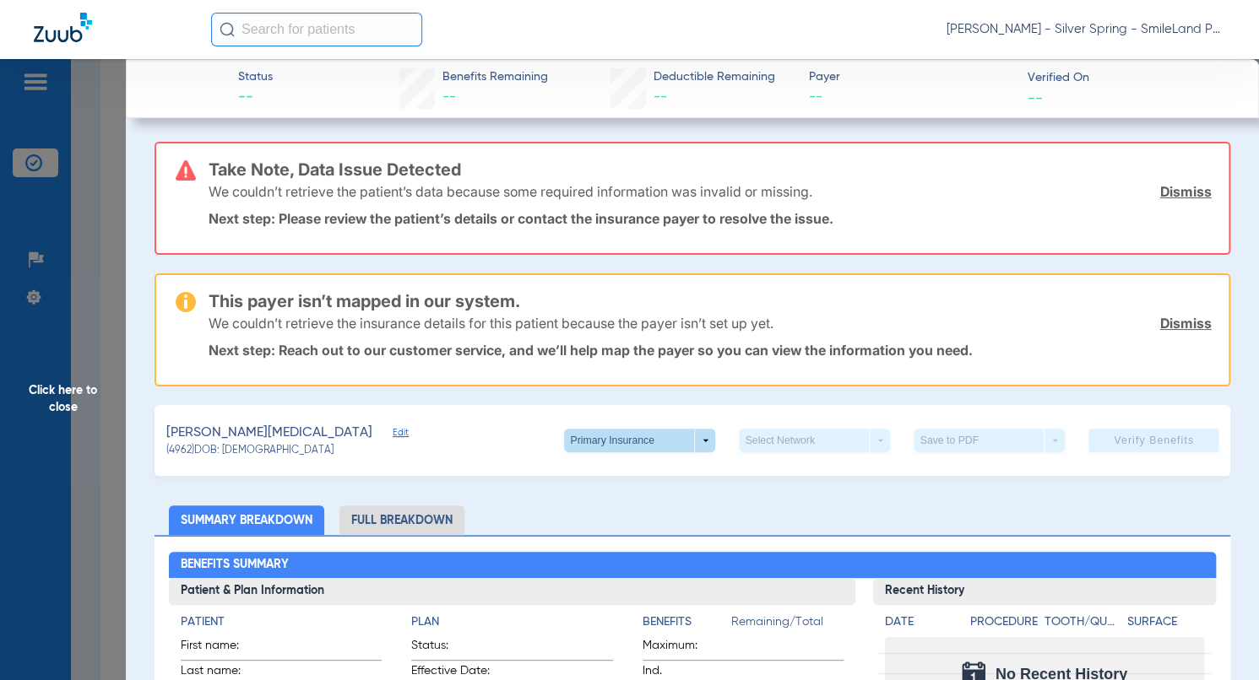
click at [578, 441] on span at bounding box center [639, 441] width 151 height 24
click at [604, 511] on span "Secondary Insurance" at bounding box center [621, 507] width 111 height 12
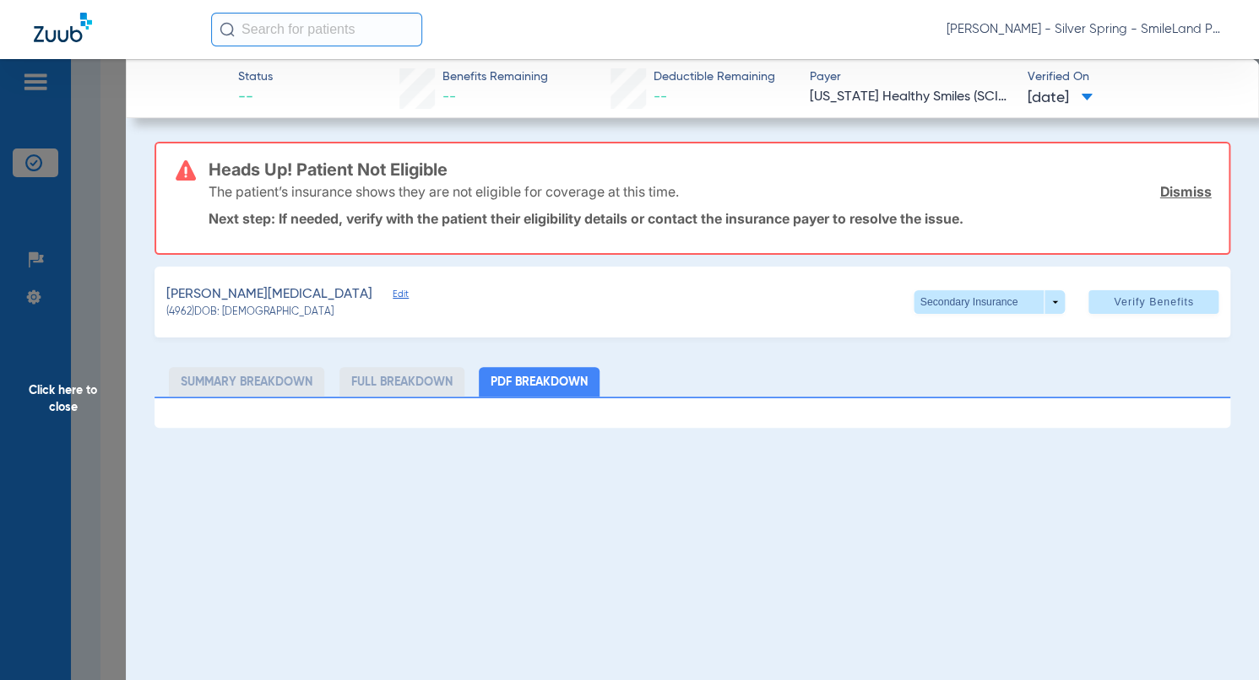
click at [98, 220] on span "Click here to close" at bounding box center [63, 399] width 126 height 680
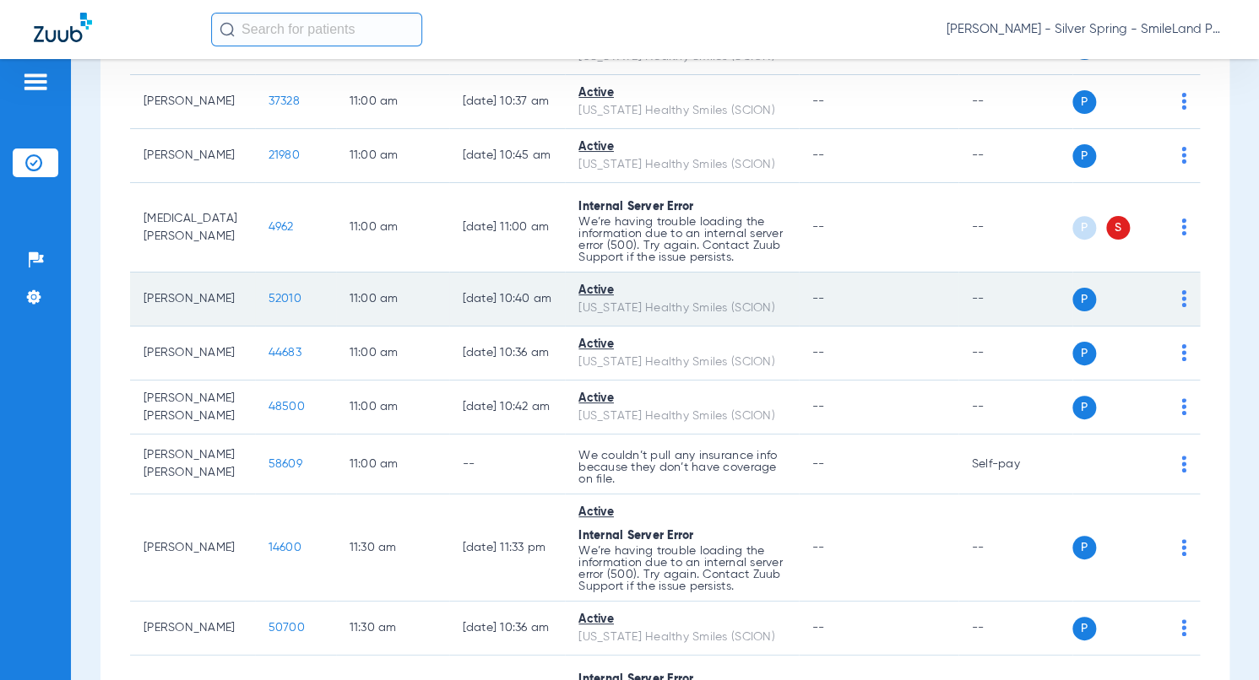
click at [268, 305] on span "52010" at bounding box center [284, 299] width 33 height 12
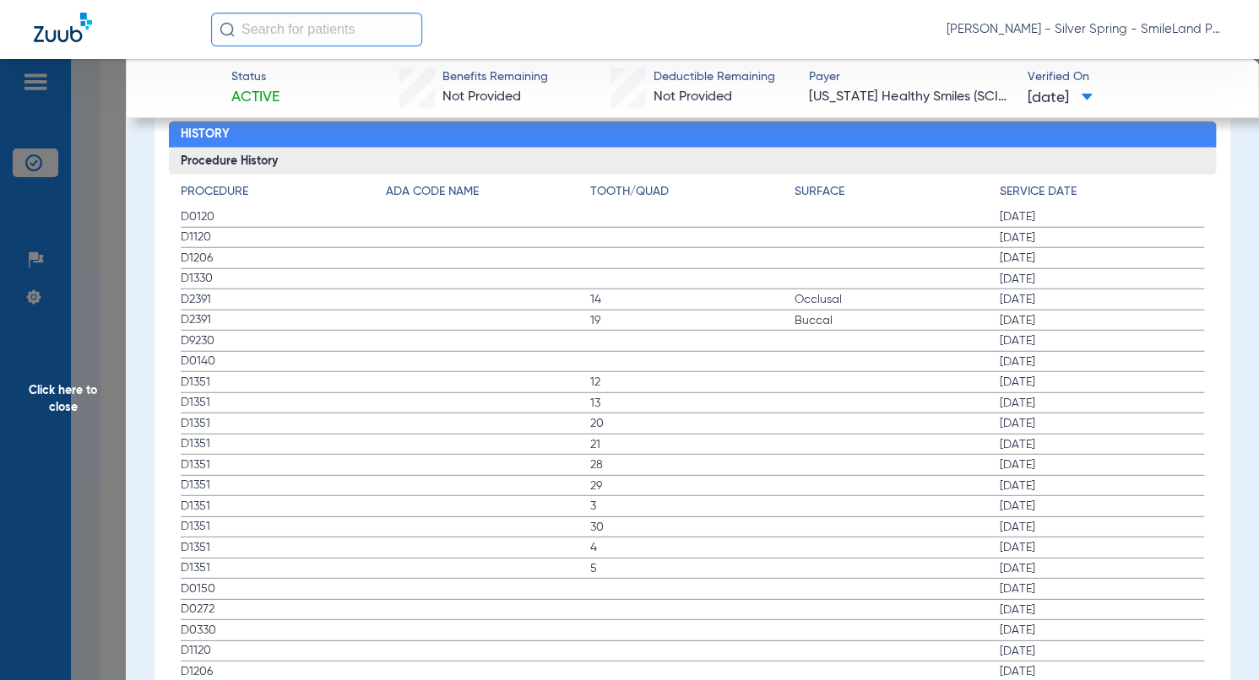
scroll to position [1970, 0]
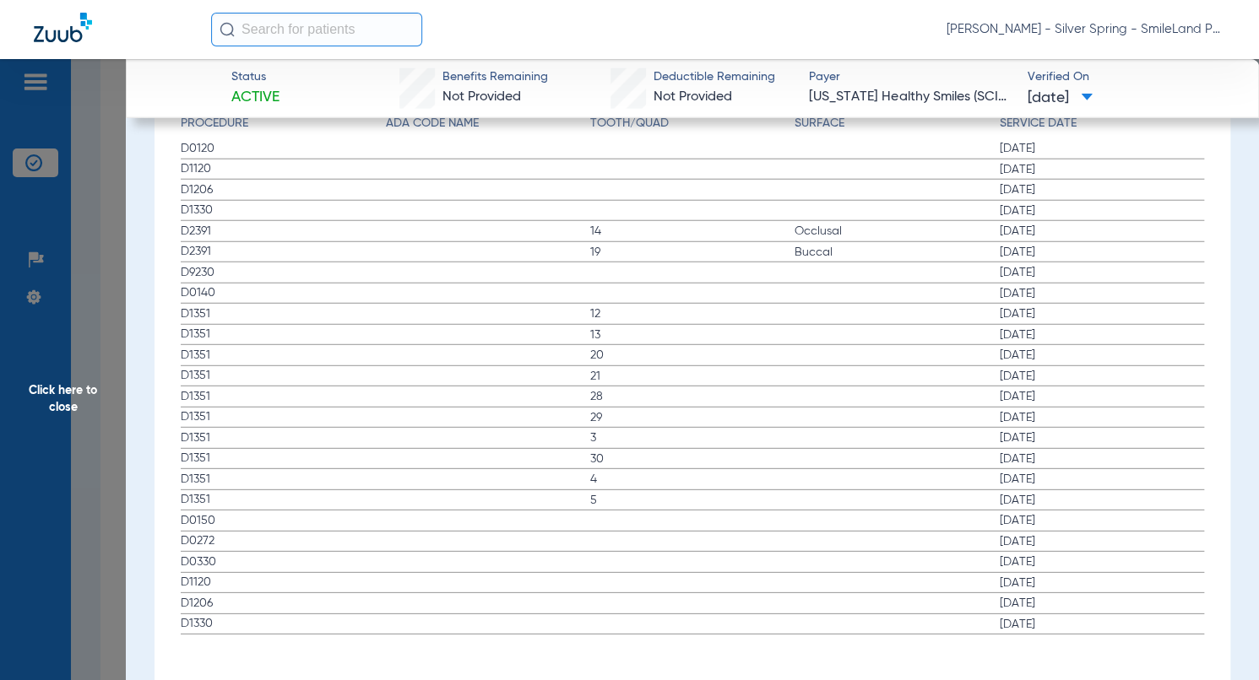
drag, startPoint x: 1190, startPoint y: 305, endPoint x: 100, endPoint y: 261, distance: 1090.8
click at [1190, 306] on span "10/08/2024" at bounding box center [1102, 314] width 204 height 17
click at [96, 260] on span "Click here to close" at bounding box center [63, 399] width 126 height 680
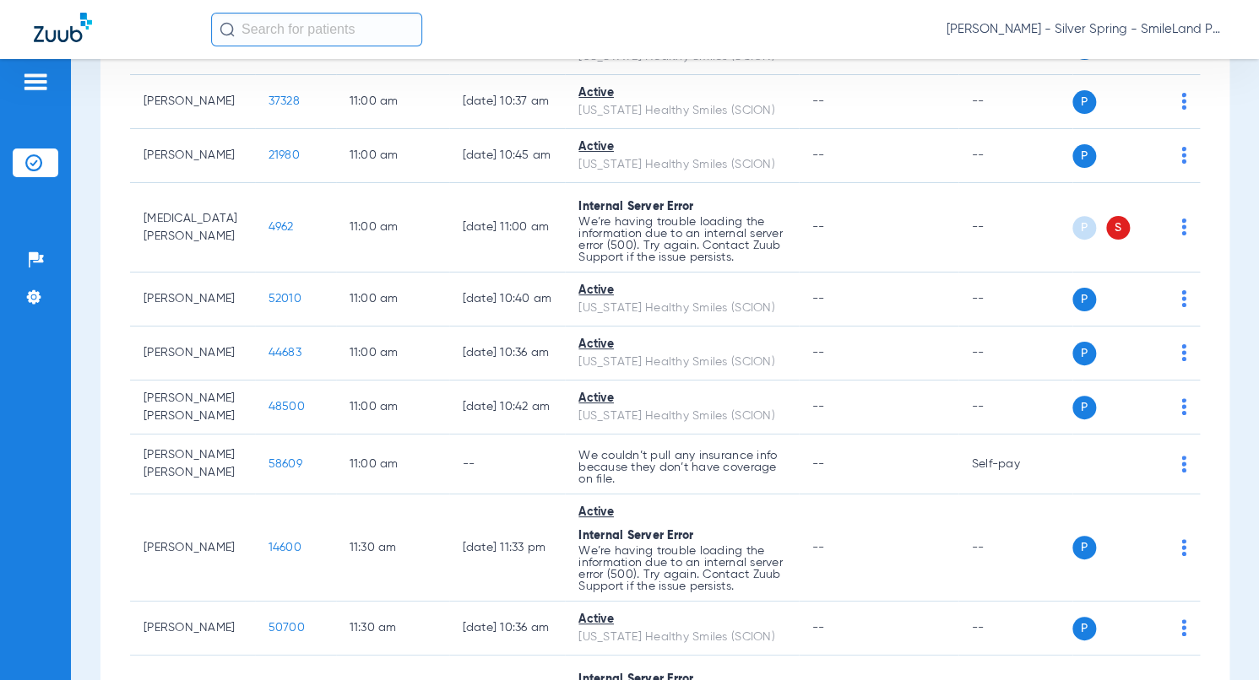
scroll to position [0, 0]
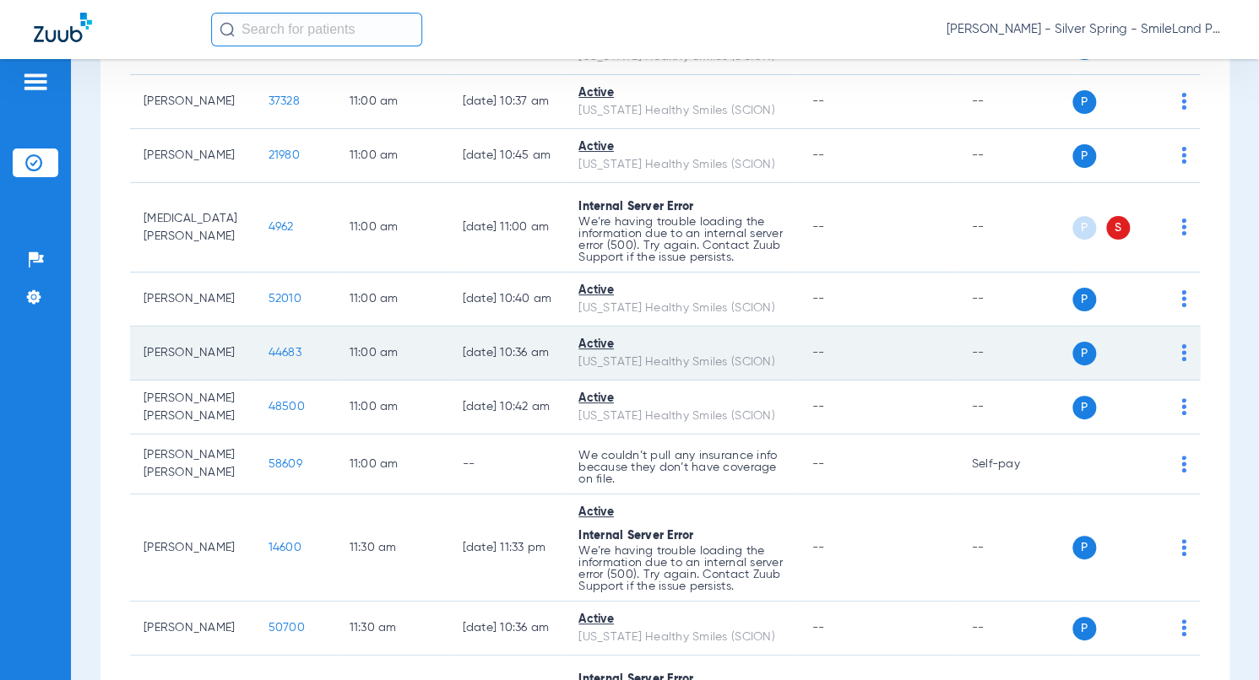
click at [269, 359] on span "44683" at bounding box center [284, 353] width 33 height 12
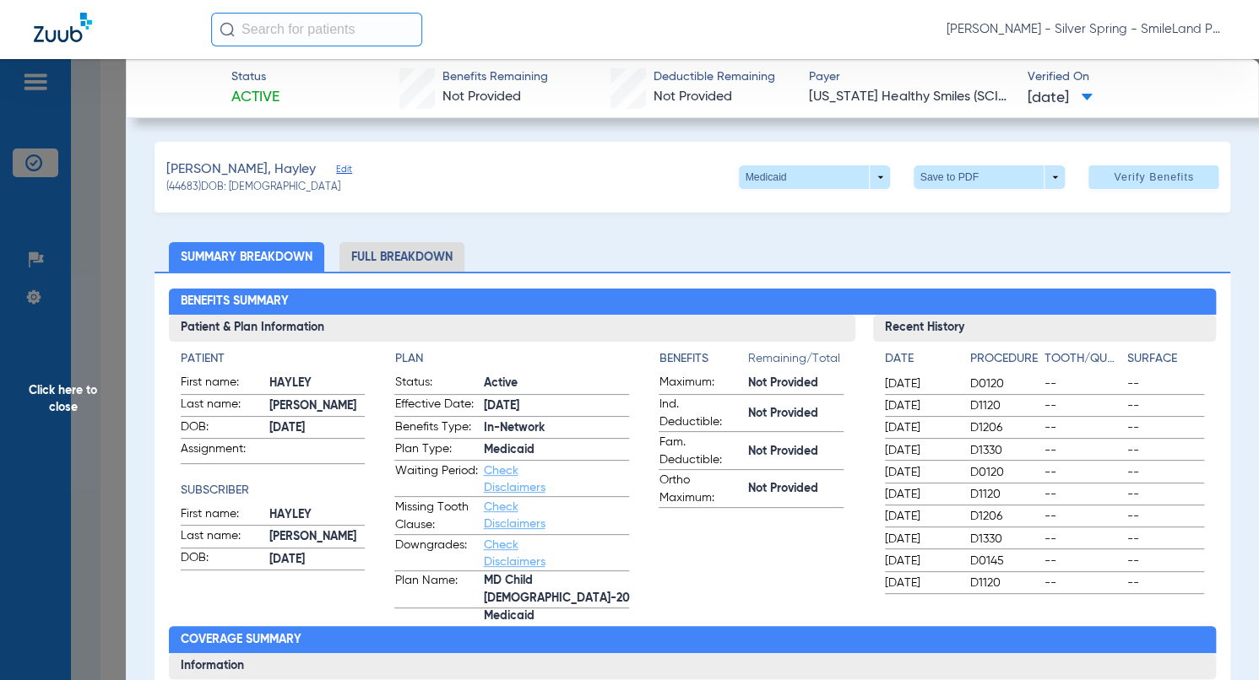
click at [789, 356] on span "Remaining/Total" at bounding box center [794, 362] width 95 height 24
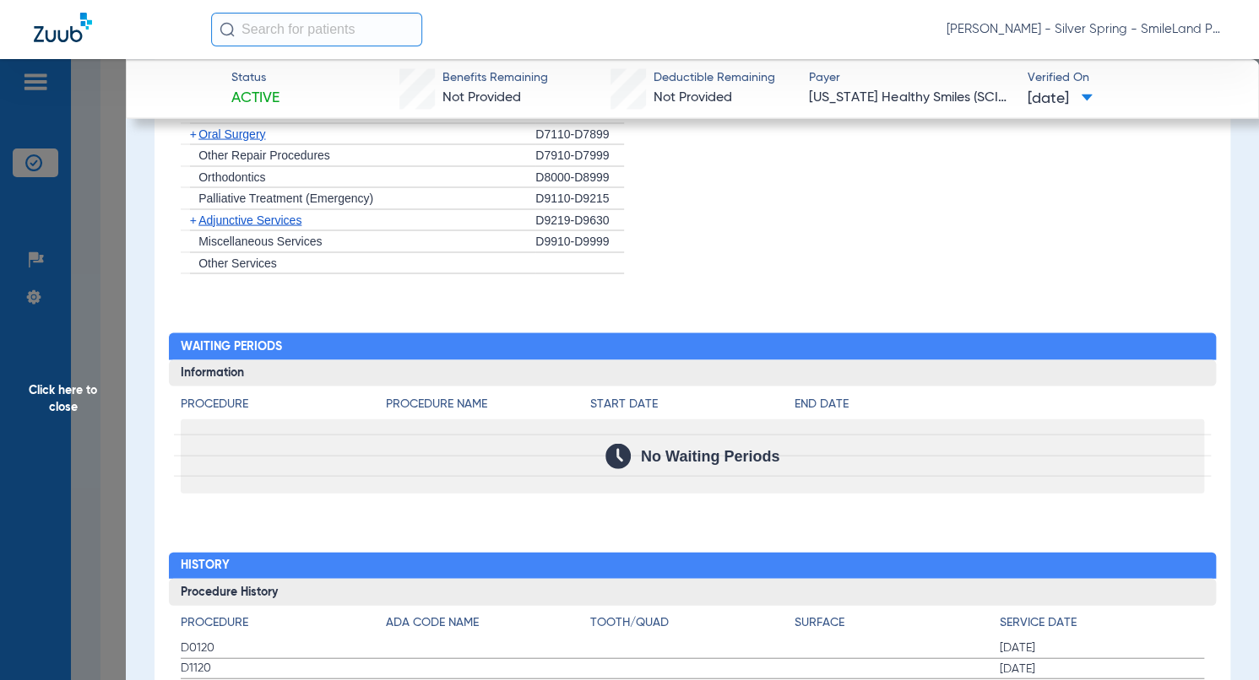
scroll to position [1773, 0]
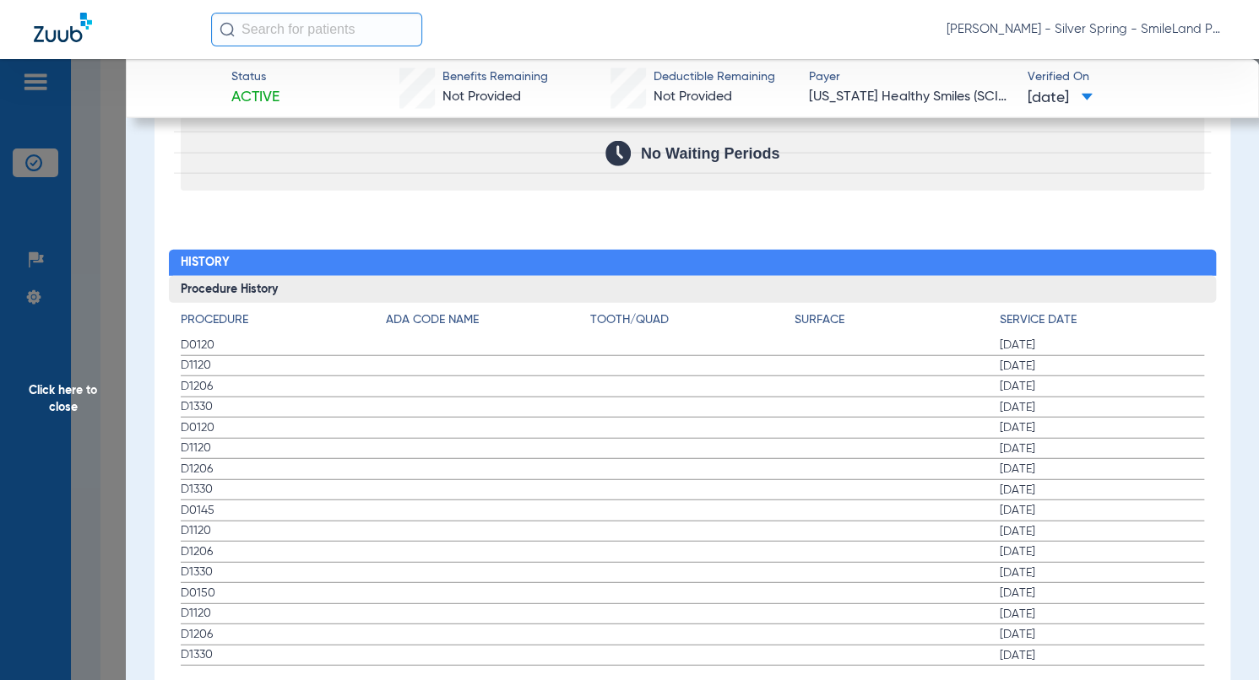
click at [1083, 312] on h4 "Service Date" at bounding box center [1102, 321] width 204 height 18
click at [111, 249] on span "Click here to close" at bounding box center [63, 399] width 126 height 680
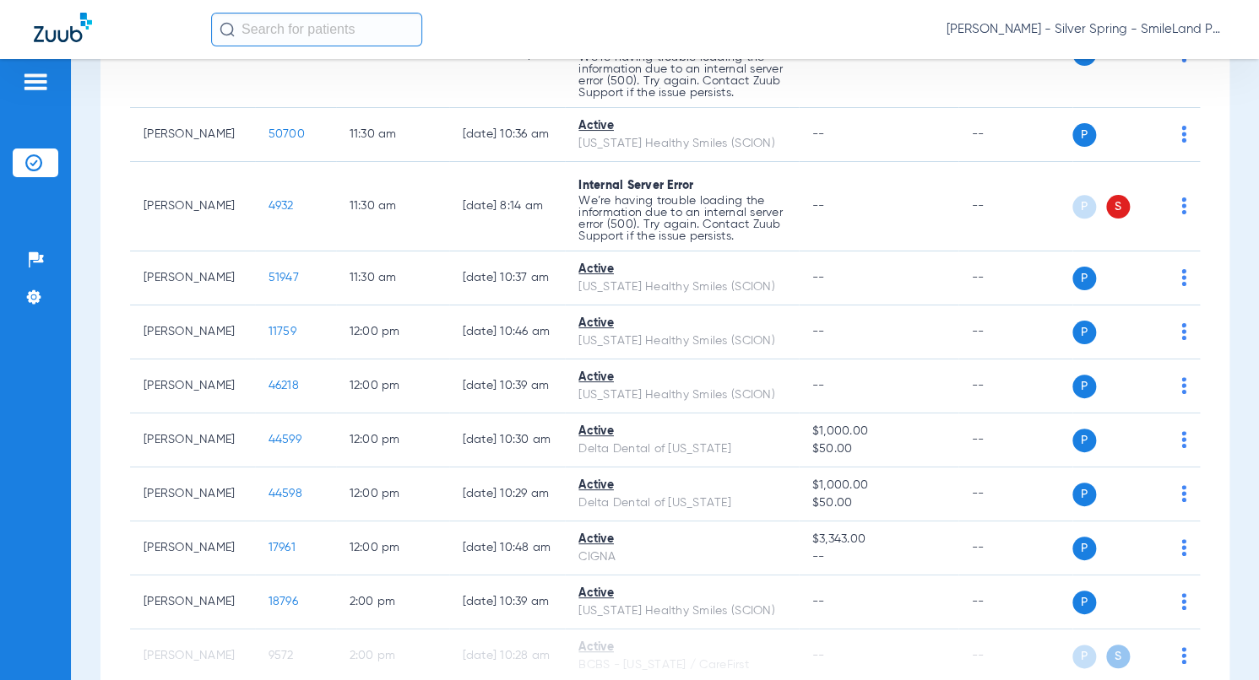
scroll to position [3677, 0]
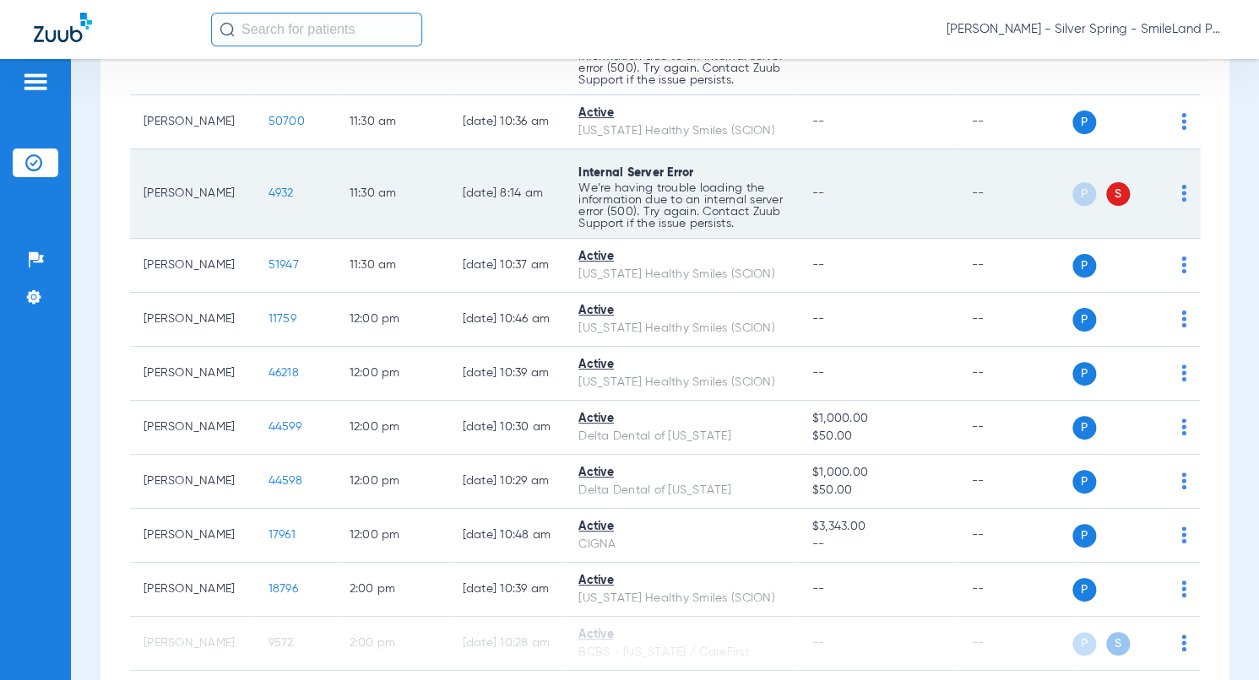
drag, startPoint x: 1190, startPoint y: 291, endPoint x: 893, endPoint y: 320, distance: 297.7
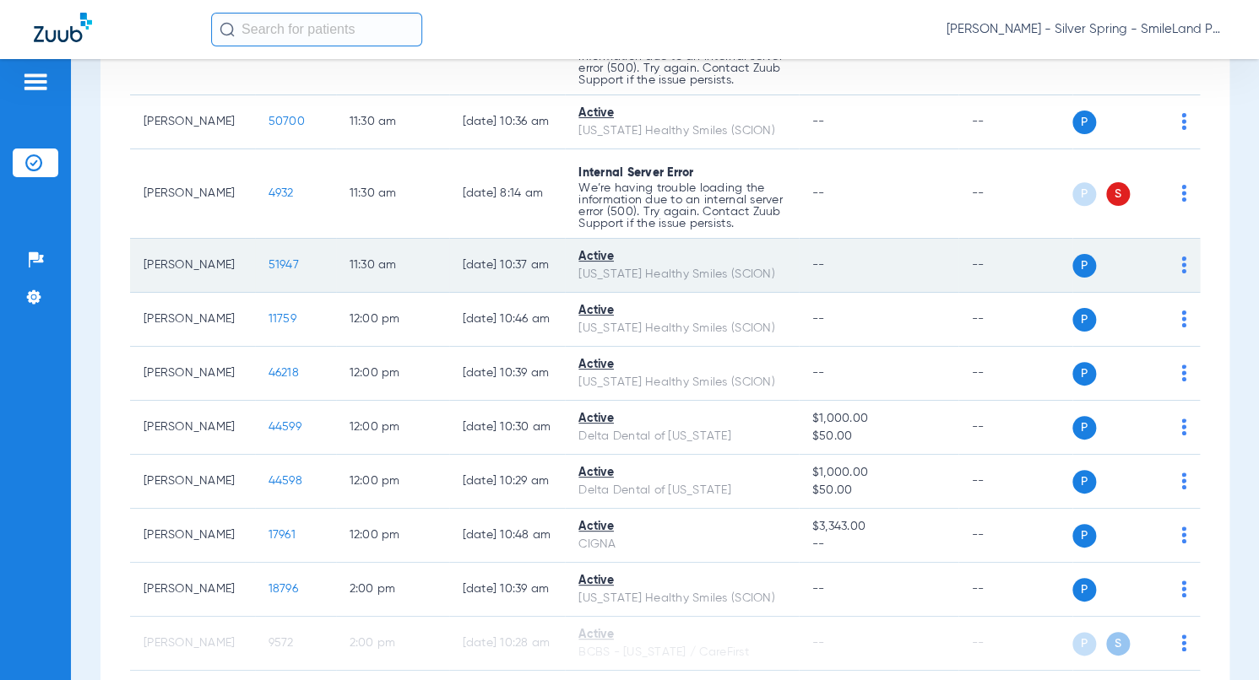
click at [271, 271] on span "51947" at bounding box center [283, 265] width 30 height 12
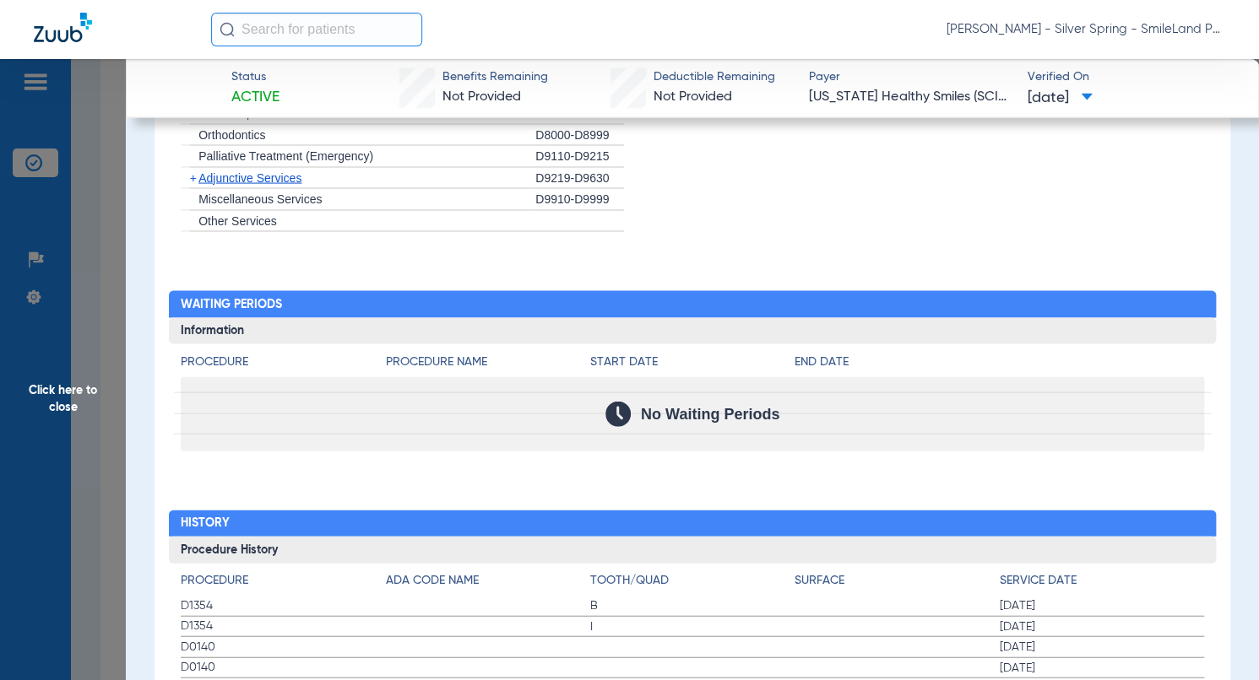
scroll to position [1604, 0]
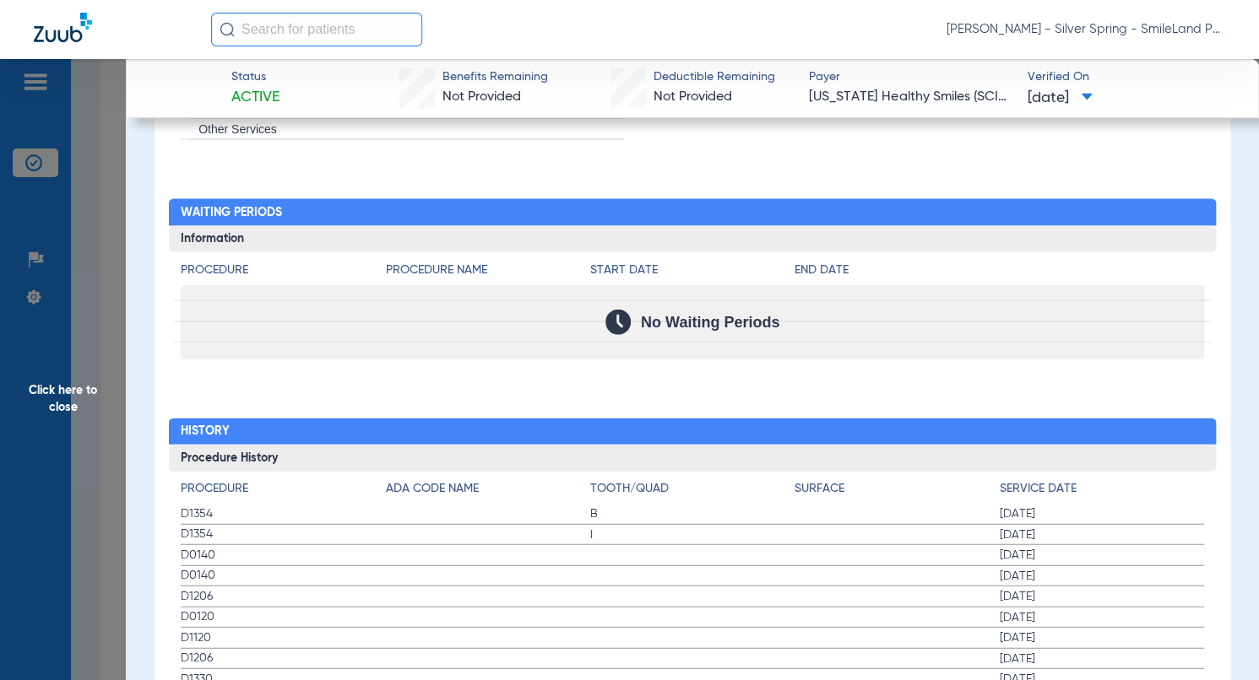
click at [1123, 382] on div "Procedure Benefits Disclaimers The Service History displayed above is the last …" at bounding box center [692, 274] width 1076 height 1807
drag, startPoint x: 109, startPoint y: 322, endPoint x: 165, endPoint y: 263, distance: 81.2
click at [108, 322] on span "Click here to close" at bounding box center [63, 399] width 126 height 680
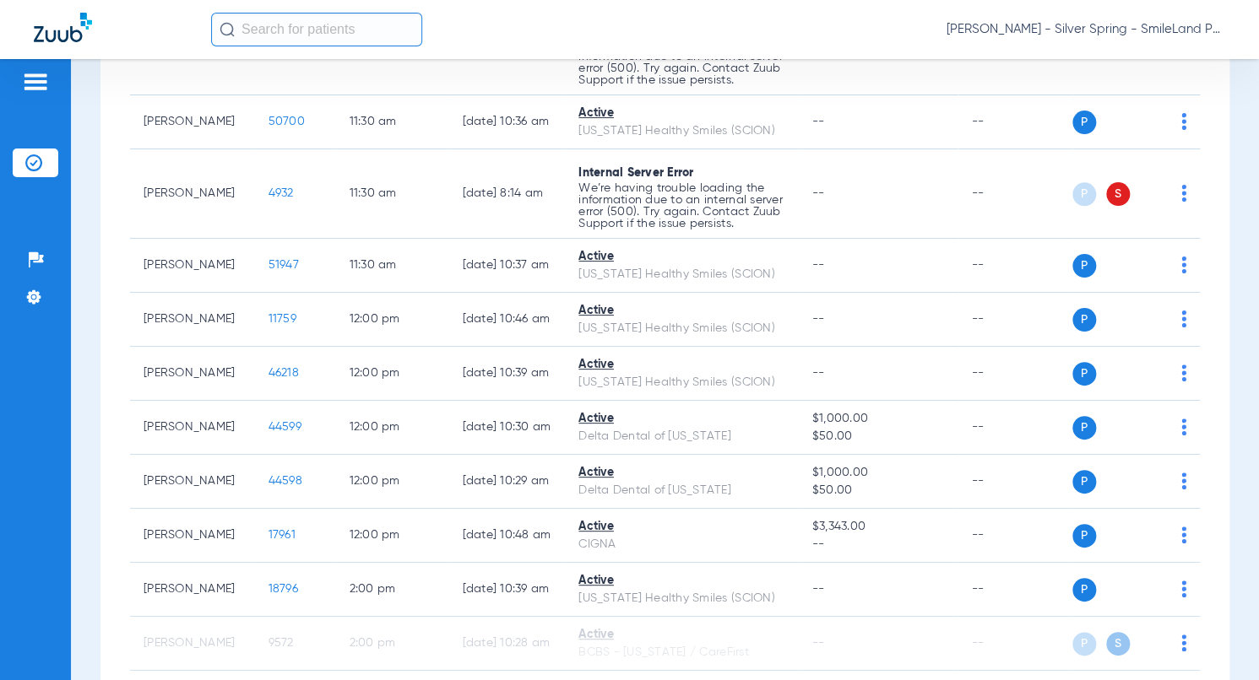
scroll to position [0, 0]
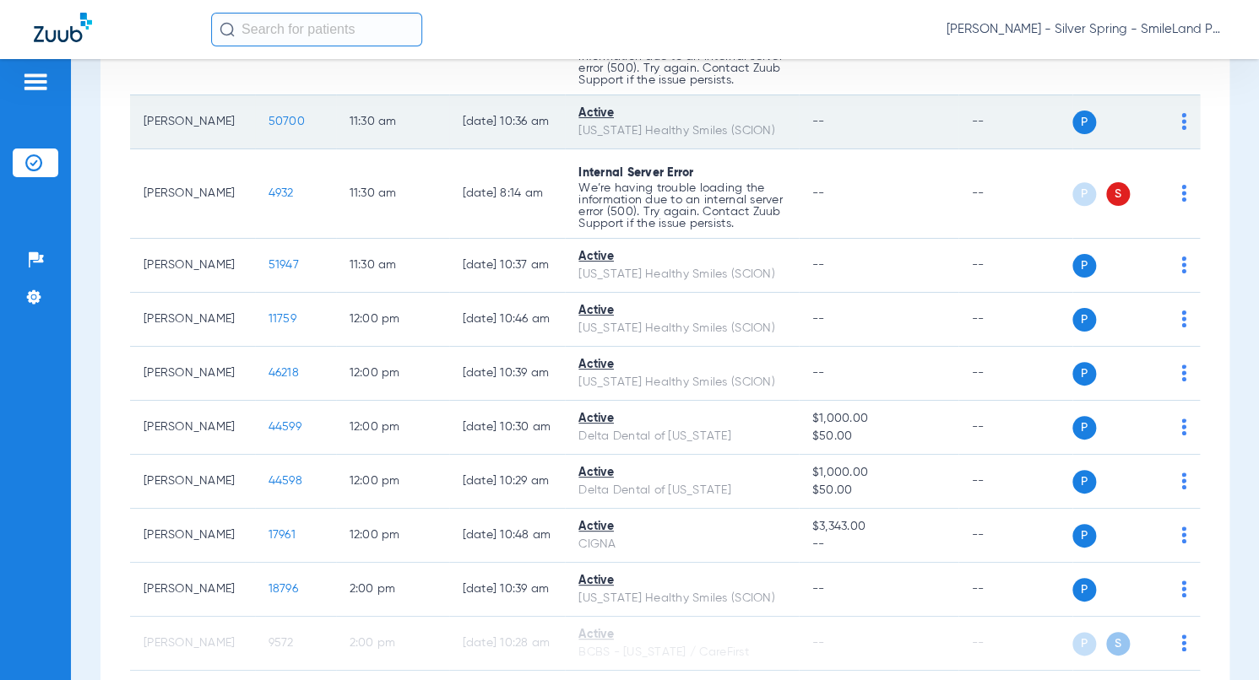
click at [281, 127] on span "50700" at bounding box center [286, 122] width 36 height 12
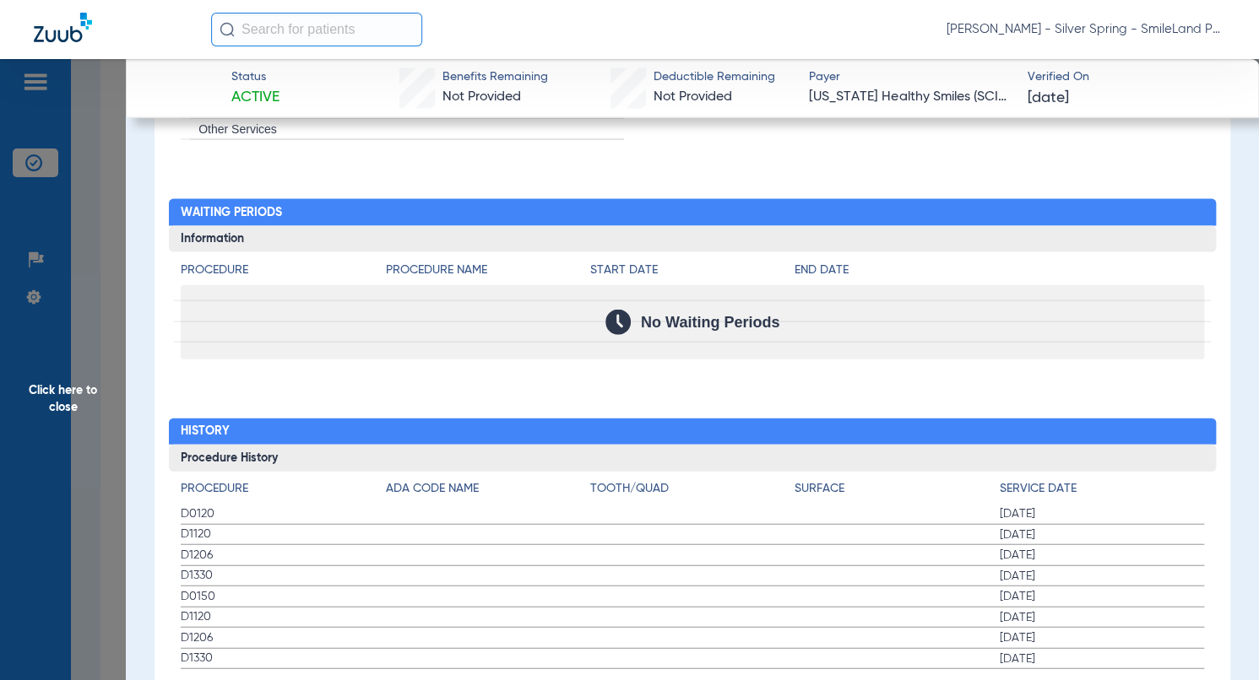
scroll to position [1639, 0]
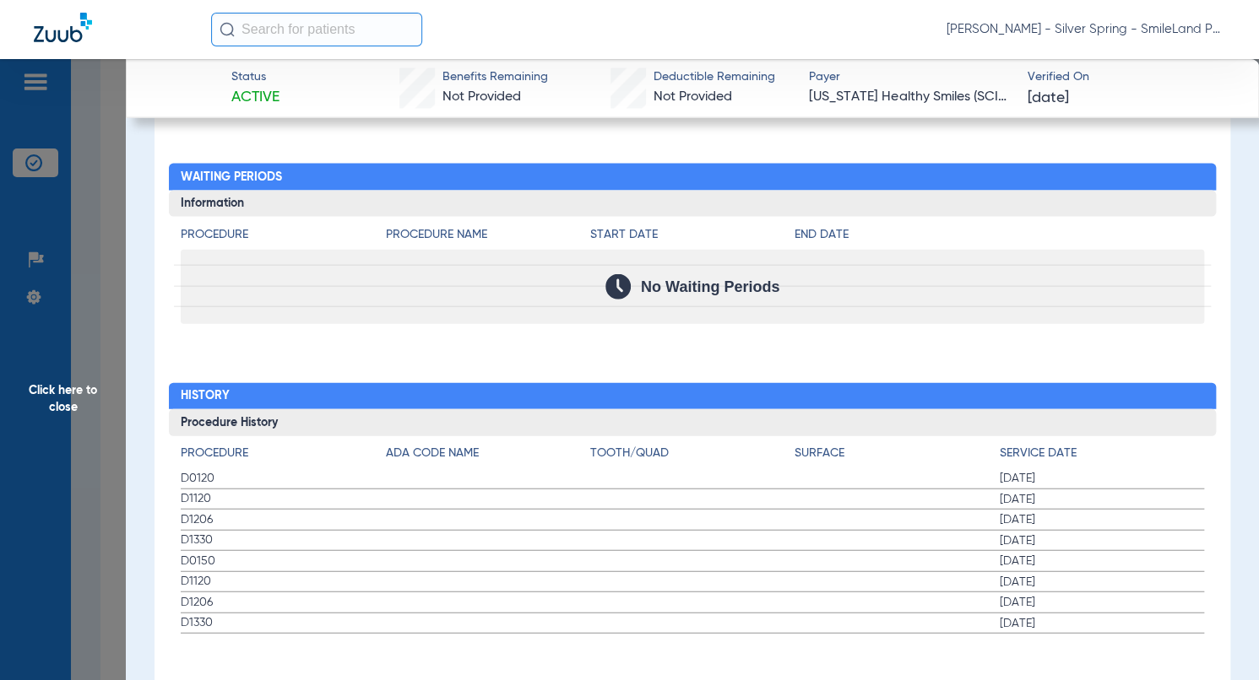
drag, startPoint x: 1184, startPoint y: 330, endPoint x: 856, endPoint y: 19, distance: 451.5
click at [1184, 330] on div "Procedure Benefits Disclaimers The Service History displayed above is the last …" at bounding box center [692, 22] width 1076 height 1373
click at [115, 234] on span "Click here to close" at bounding box center [63, 399] width 126 height 680
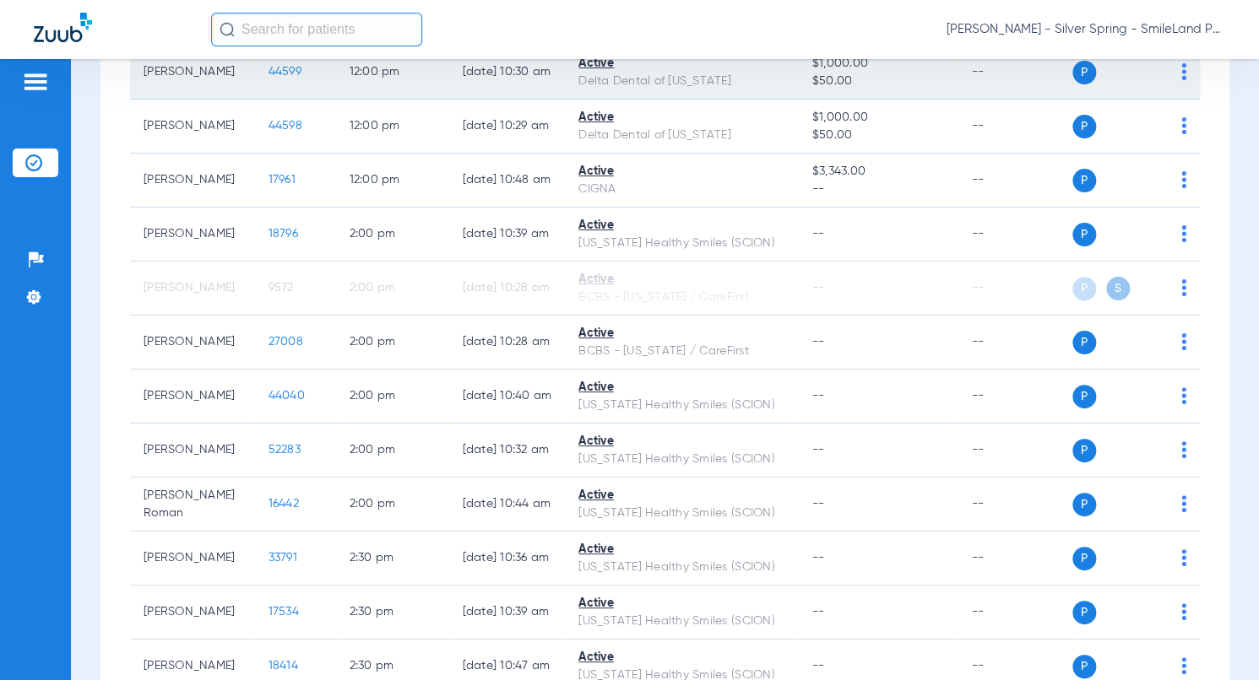
scroll to position [4015, 0]
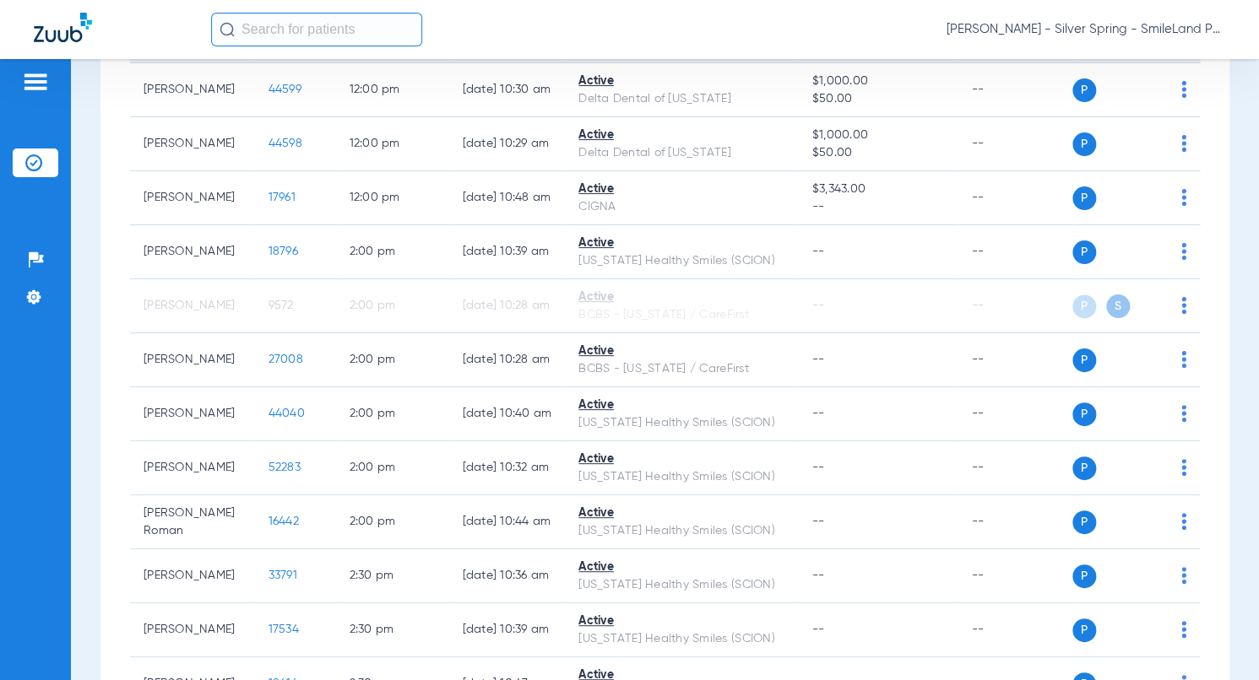
click at [272, 41] on span "46218" at bounding box center [283, 36] width 30 height 12
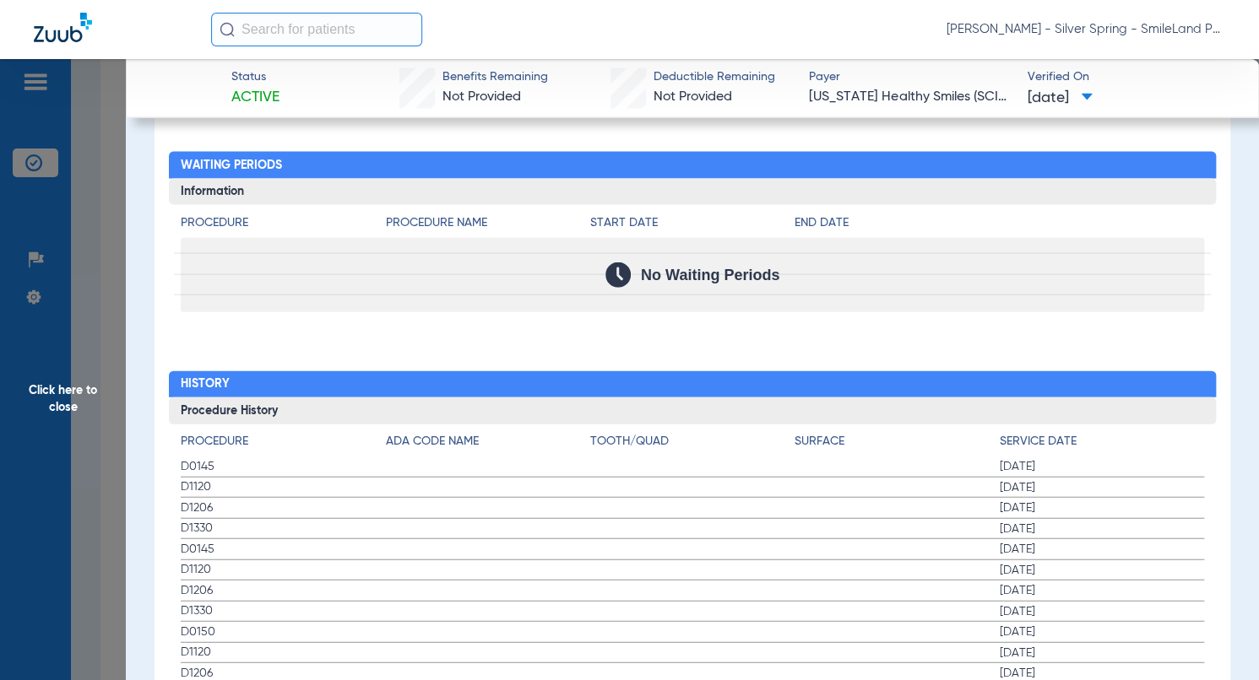
scroll to position [1688, 0]
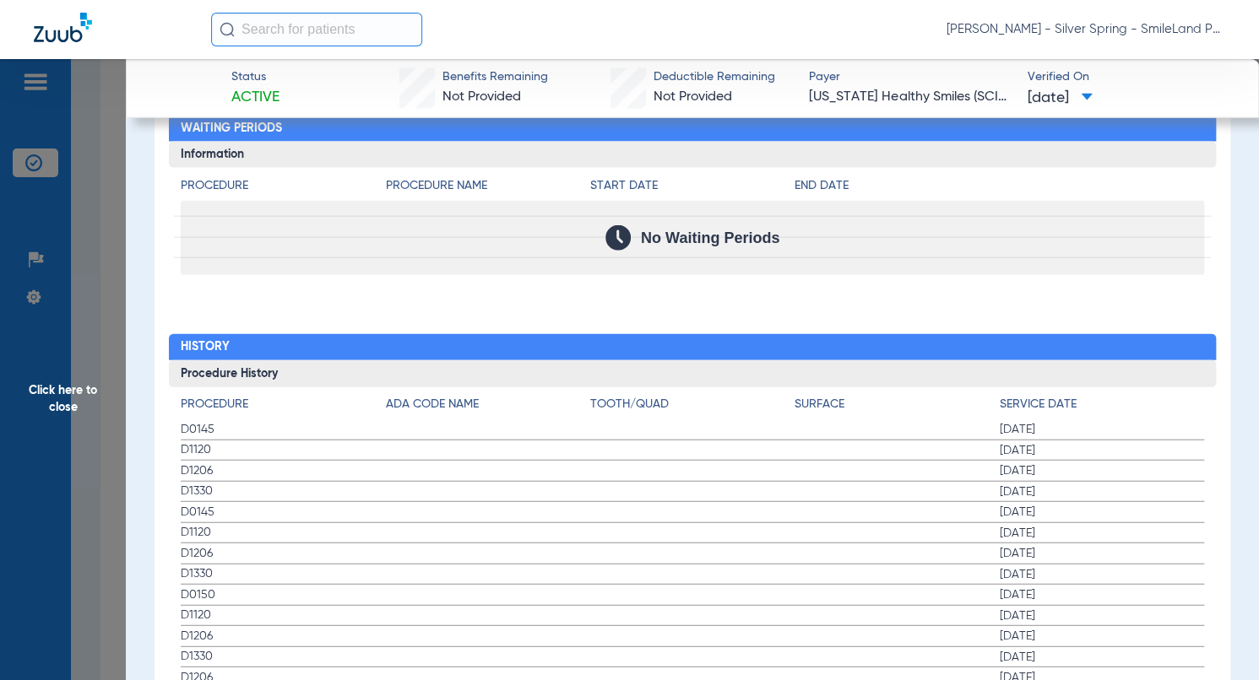
click at [1089, 349] on h2 "History" at bounding box center [692, 347] width 1047 height 27
click at [94, 292] on span "Click here to close" at bounding box center [63, 399] width 126 height 680
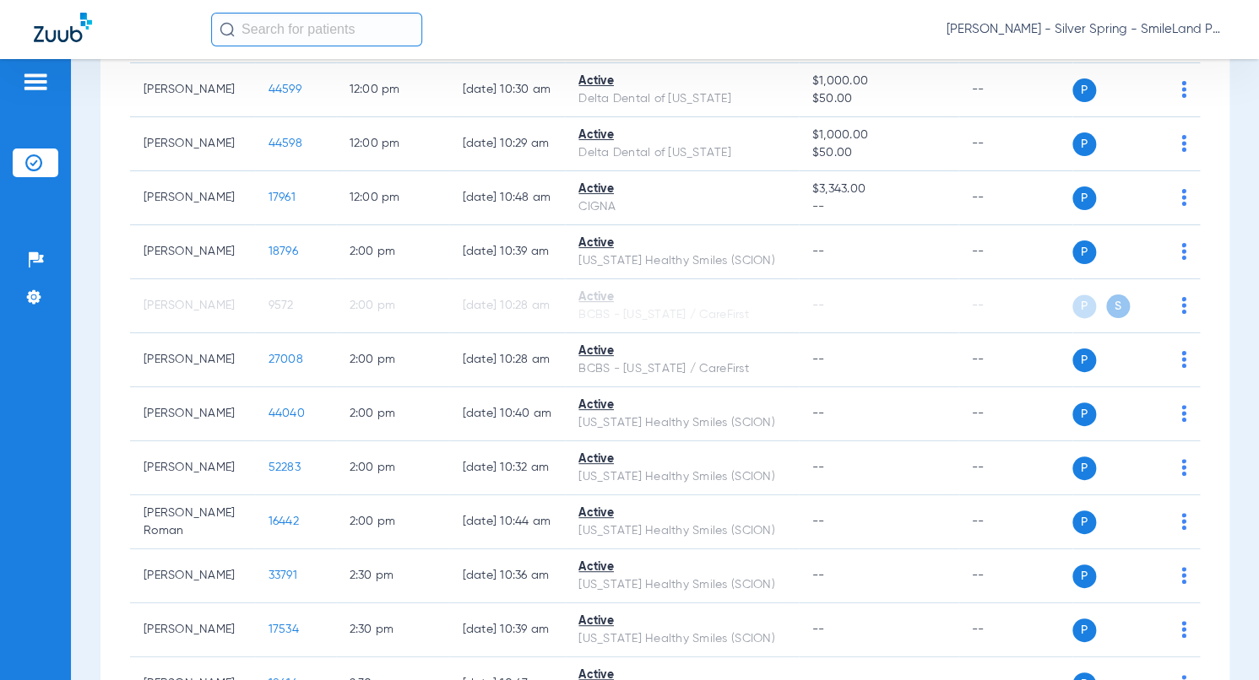
scroll to position [0, 0]
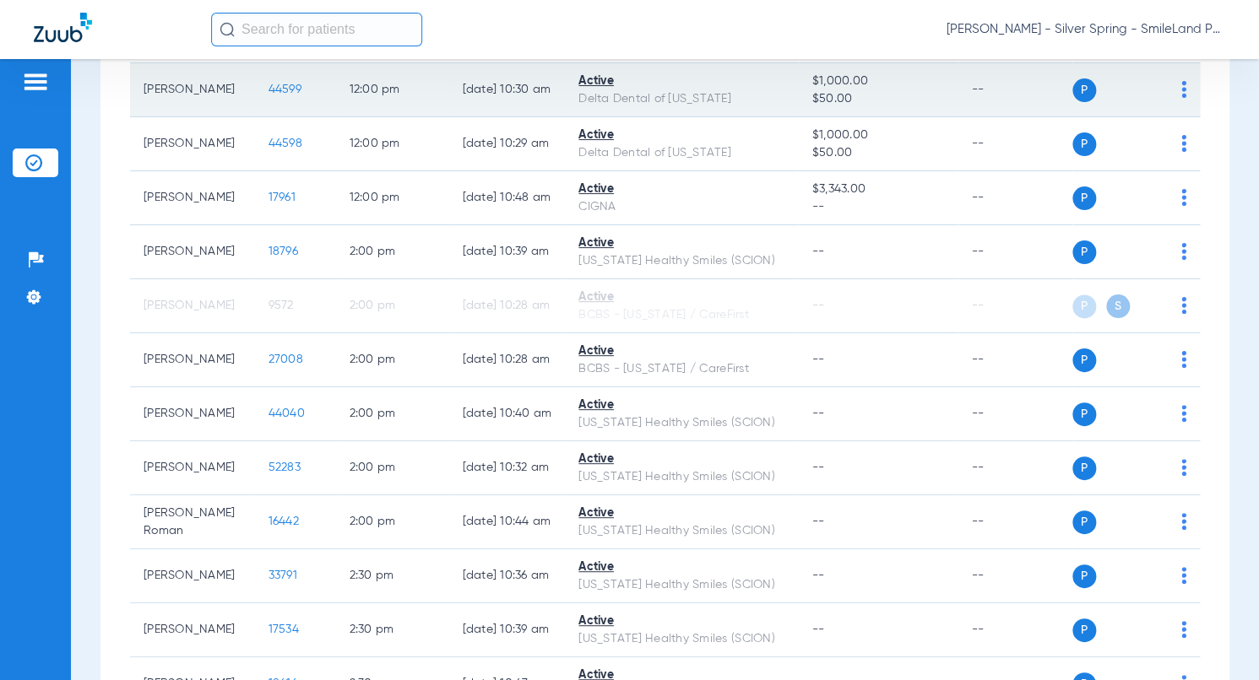
click at [268, 117] on td "44599" at bounding box center [295, 90] width 81 height 54
click at [268, 95] on span "44599" at bounding box center [284, 90] width 33 height 12
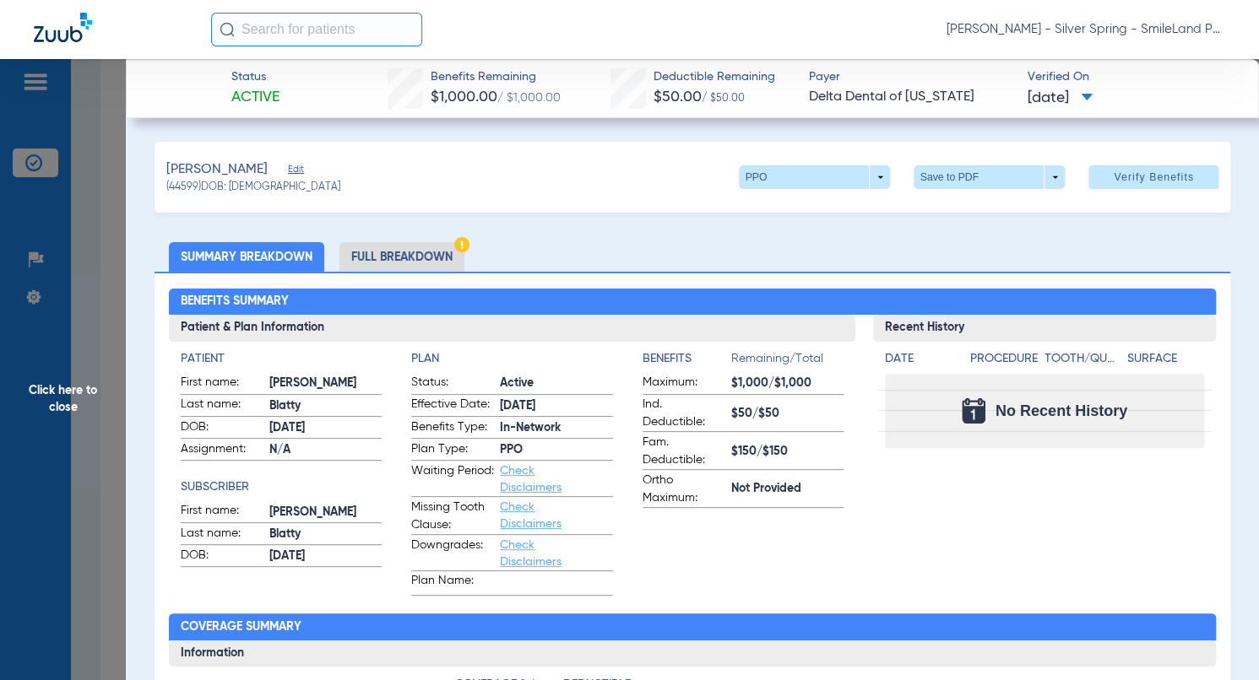
click at [1184, 299] on h2 "Benefits Summary" at bounding box center [692, 302] width 1047 height 27
click at [103, 193] on span "Click here to close" at bounding box center [63, 399] width 126 height 680
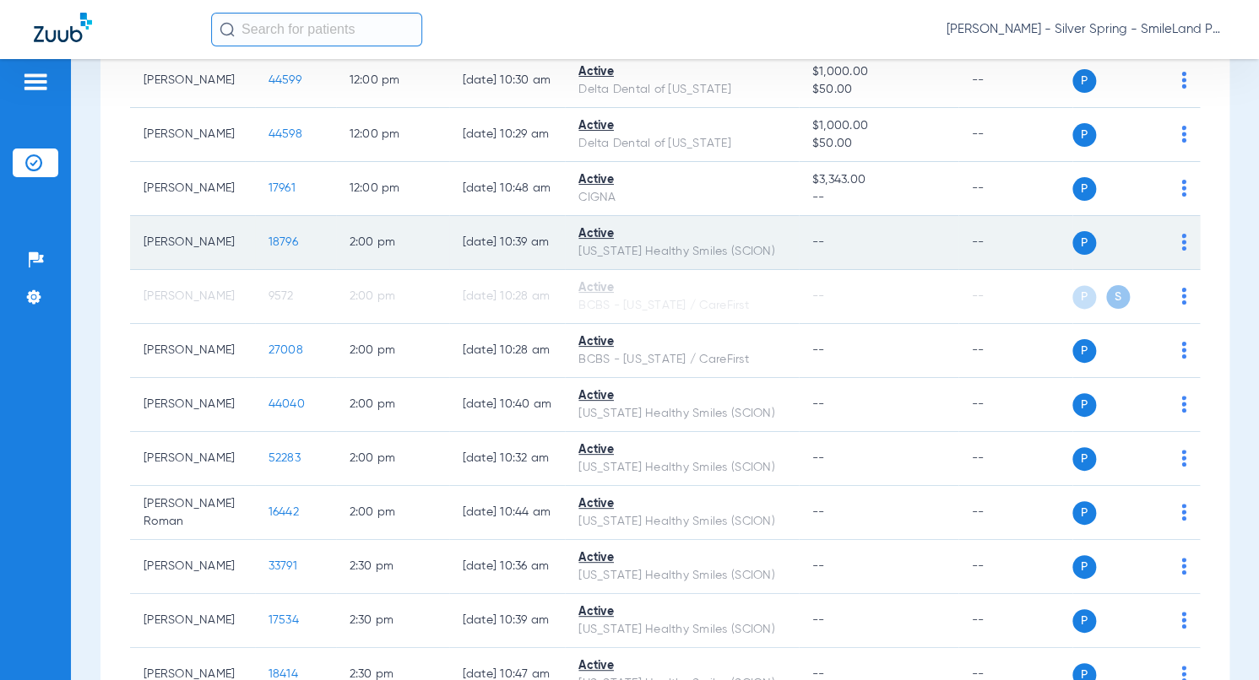
scroll to position [4015, 0]
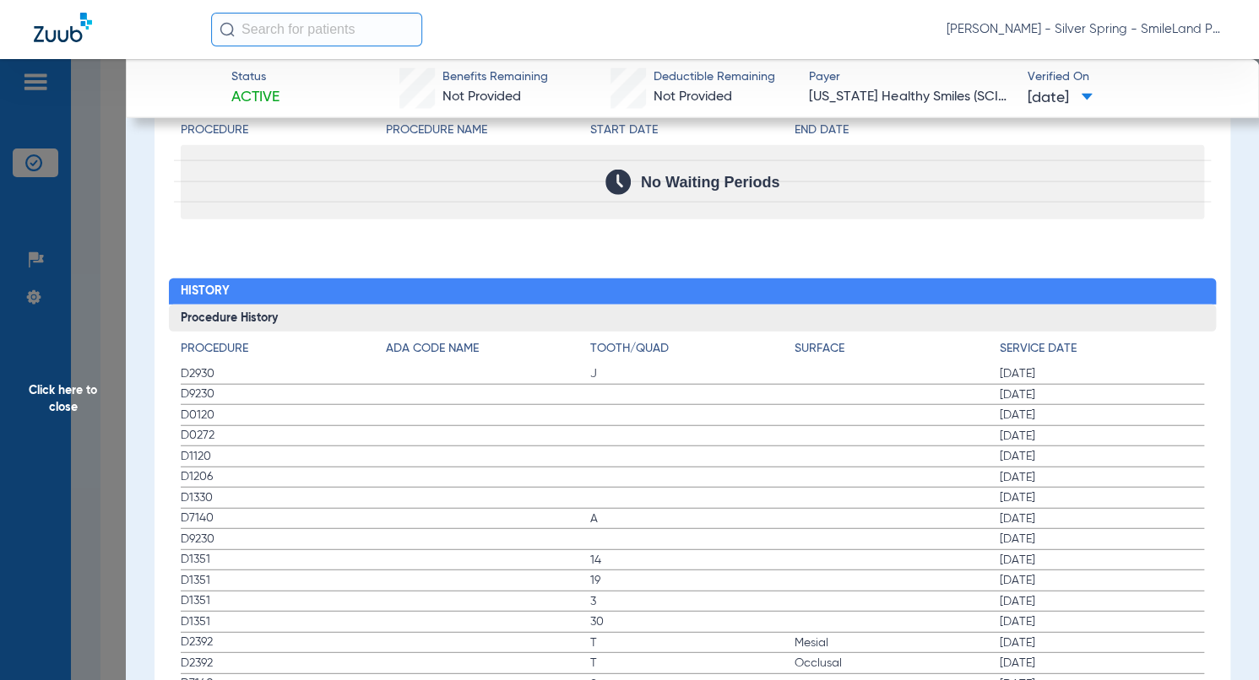
scroll to position [1773, 0]
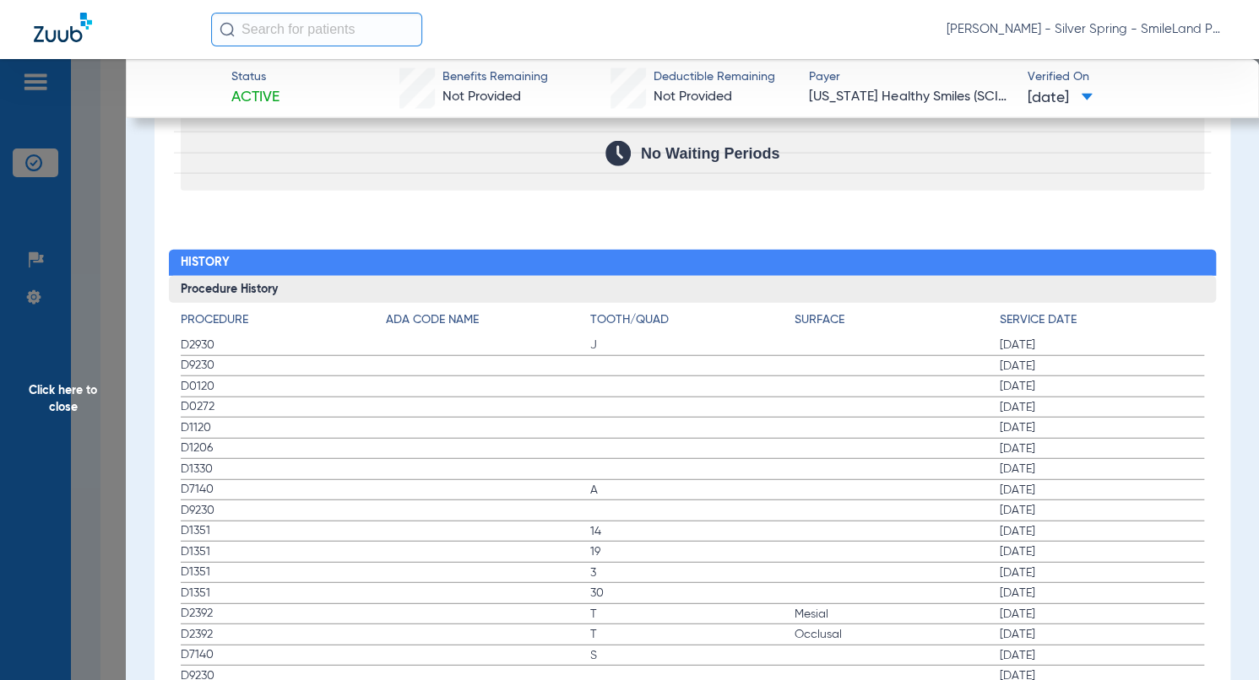
drag, startPoint x: 1210, startPoint y: 294, endPoint x: 87, endPoint y: 226, distance: 1124.9
click at [1210, 294] on div "Procedure Benefits Disclaimers The Service History displayed above is the last …" at bounding box center [692, 674] width 1076 height 2945
click at [74, 226] on span "Click here to close" at bounding box center [63, 399] width 126 height 680
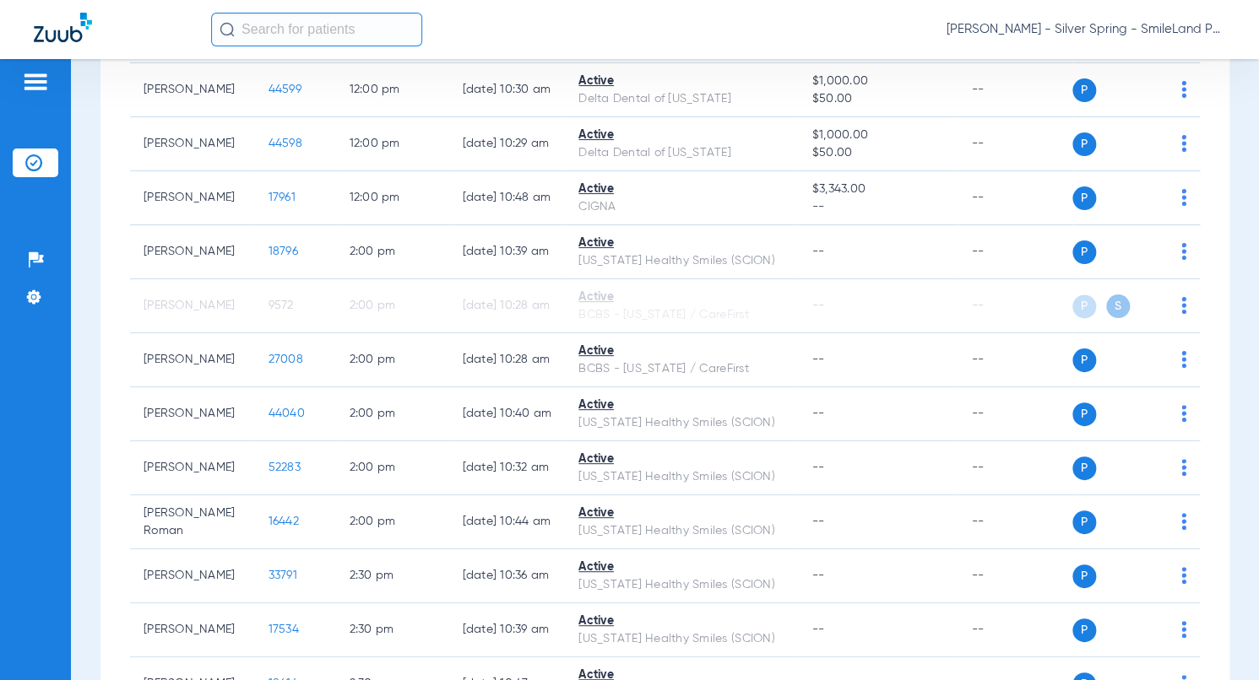
scroll to position [0, 0]
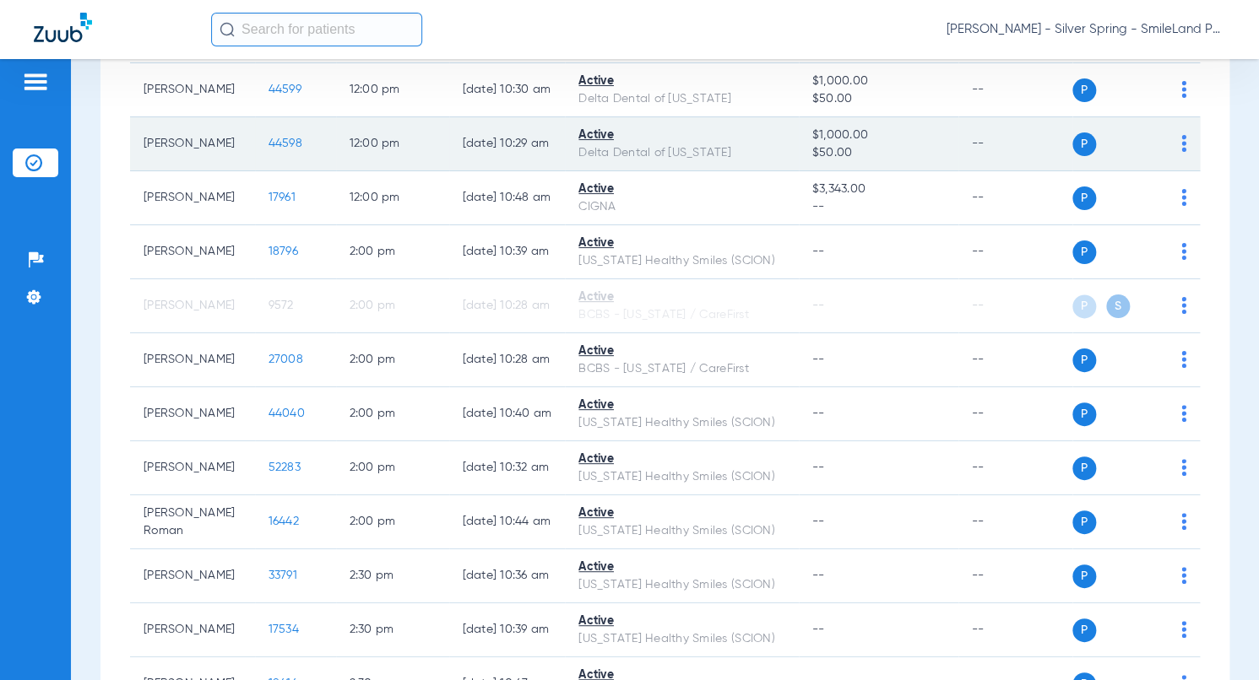
click at [278, 149] on span "44598" at bounding box center [285, 144] width 34 height 12
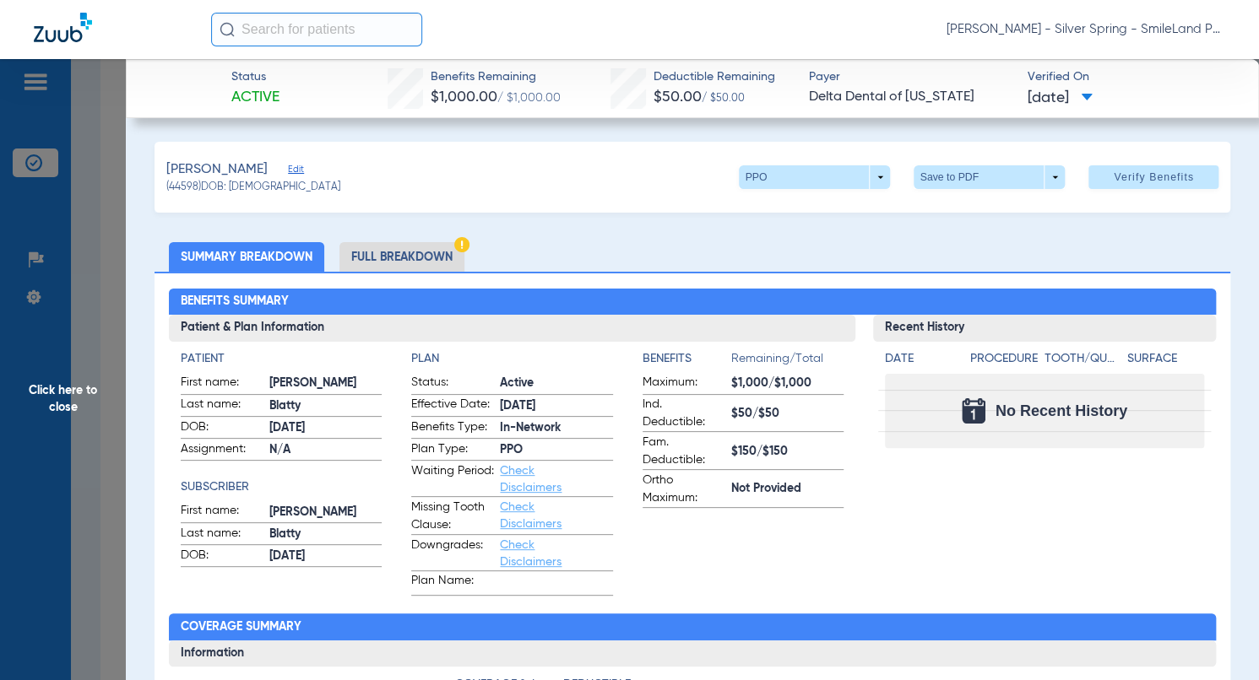
click at [1210, 369] on div "Benefits Summary Patient & Plan Information Patient First name: Joseph Last nam…" at bounding box center [692, 605] width 1076 height 667
click at [72, 259] on span "Click here to close" at bounding box center [63, 399] width 126 height 680
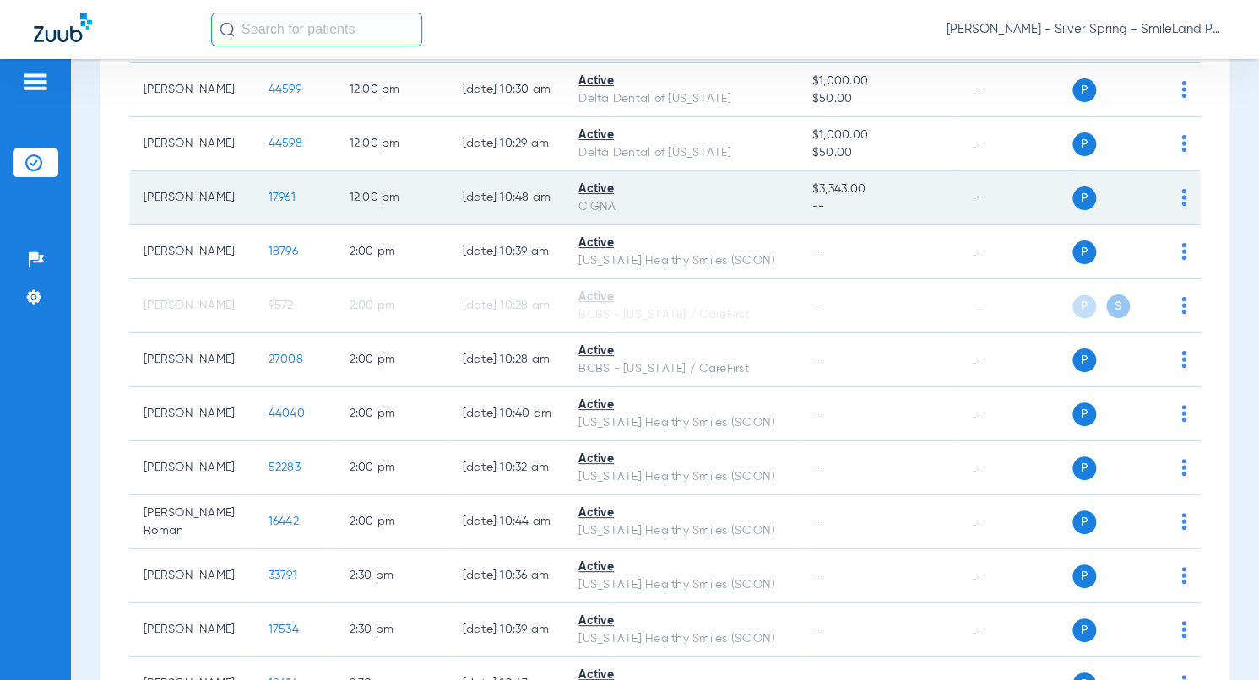
click at [269, 203] on span "17961" at bounding box center [281, 198] width 27 height 12
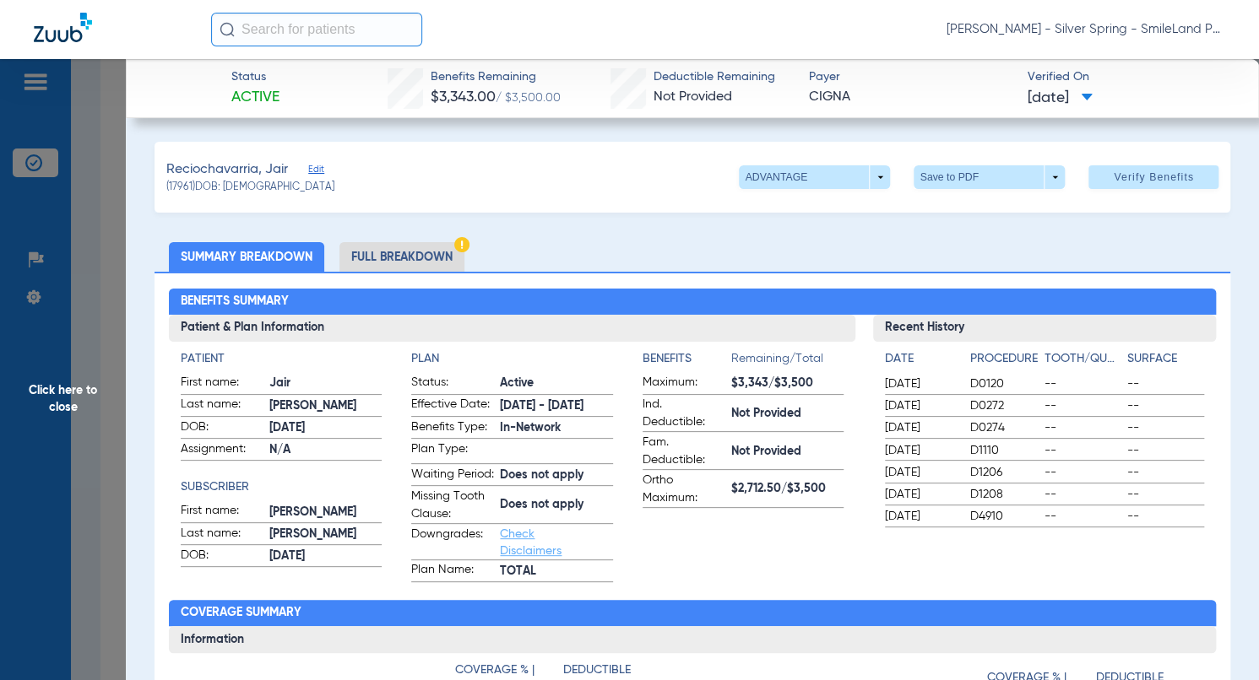
click at [1110, 406] on div "03/01/2025 D0272 -- --" at bounding box center [1044, 406] width 319 height 21
drag, startPoint x: 84, startPoint y: 304, endPoint x: 554, endPoint y: 318, distance: 469.6
click at [84, 303] on span "Click here to close" at bounding box center [63, 399] width 126 height 680
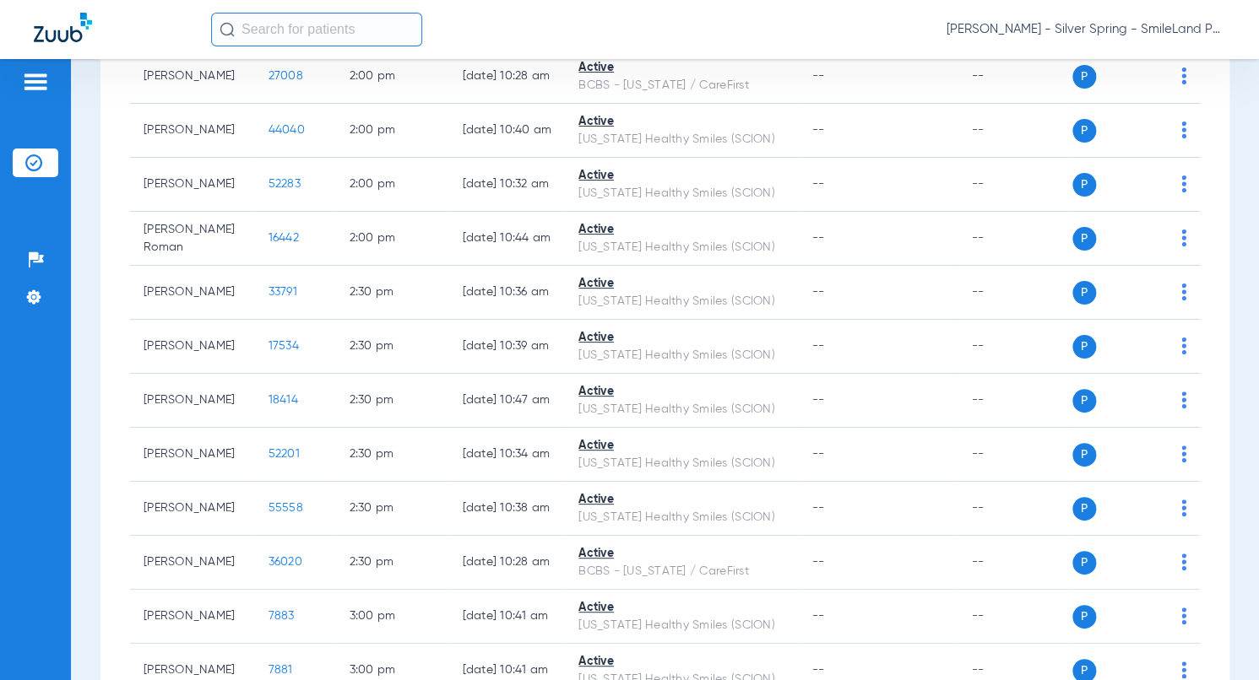
scroll to position [4268, 0]
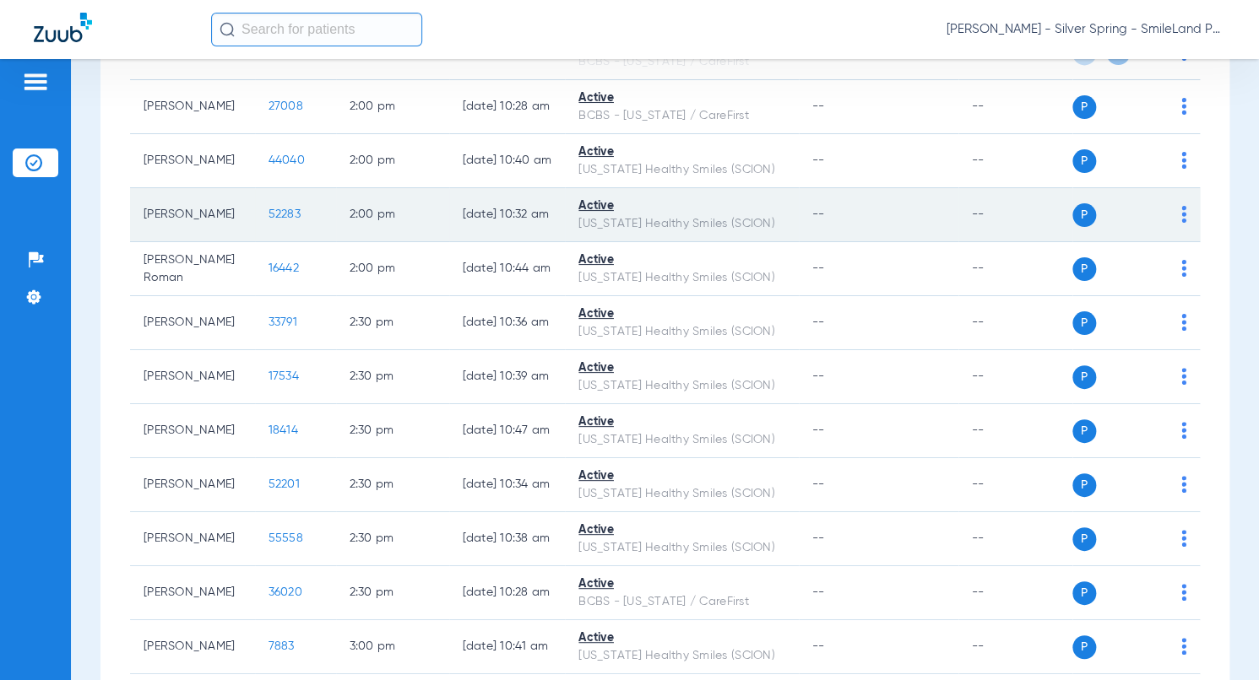
click at [275, 220] on span "52283" at bounding box center [284, 215] width 32 height 12
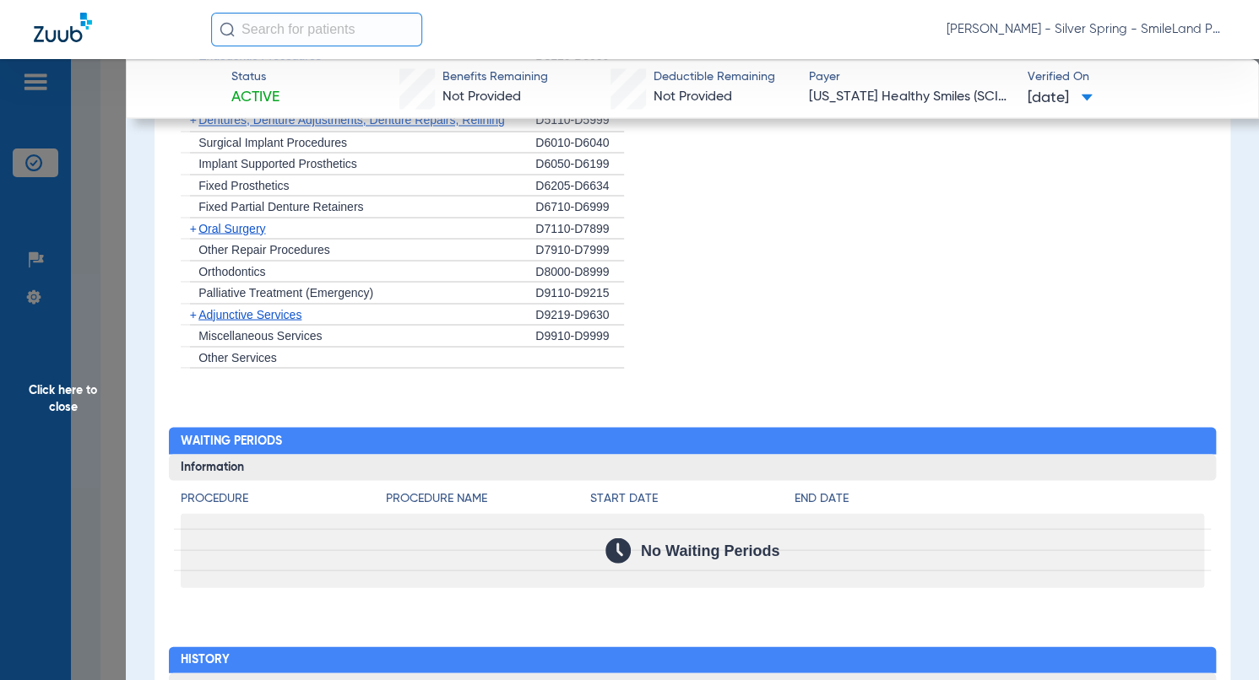
scroll to position [1577, 0]
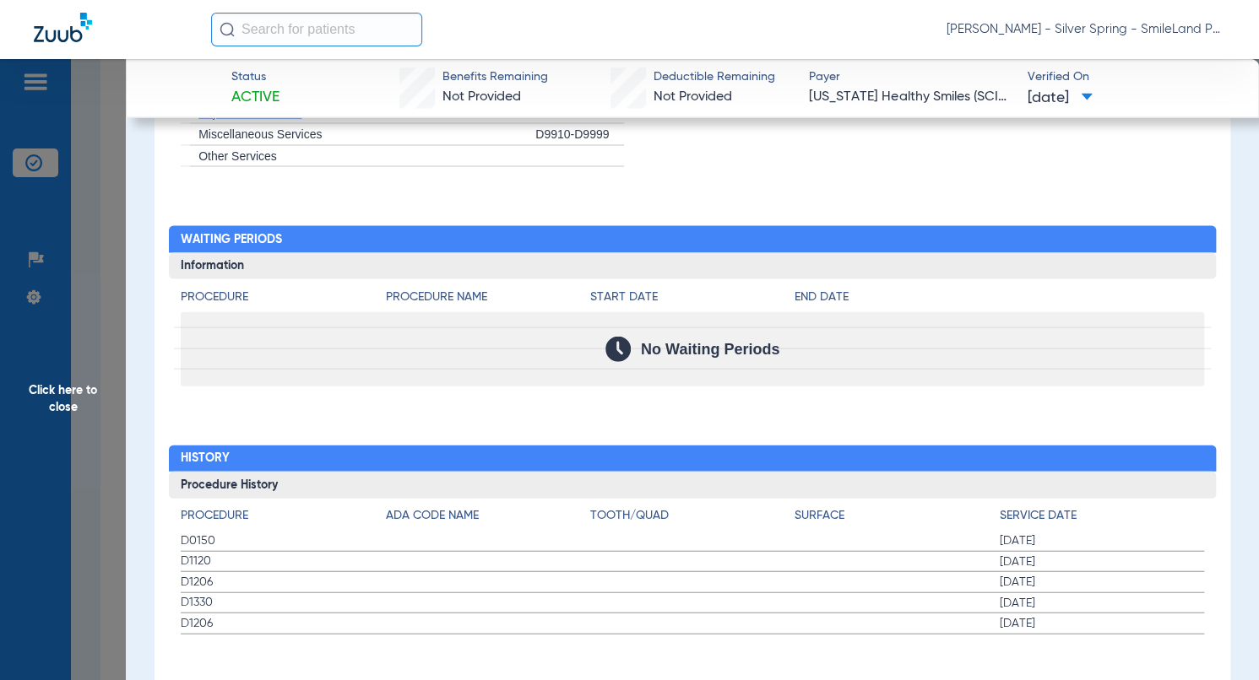
drag, startPoint x: 1238, startPoint y: 420, endPoint x: 703, endPoint y: 388, distance: 536.2
click at [94, 290] on span "Click here to close" at bounding box center [63, 399] width 126 height 680
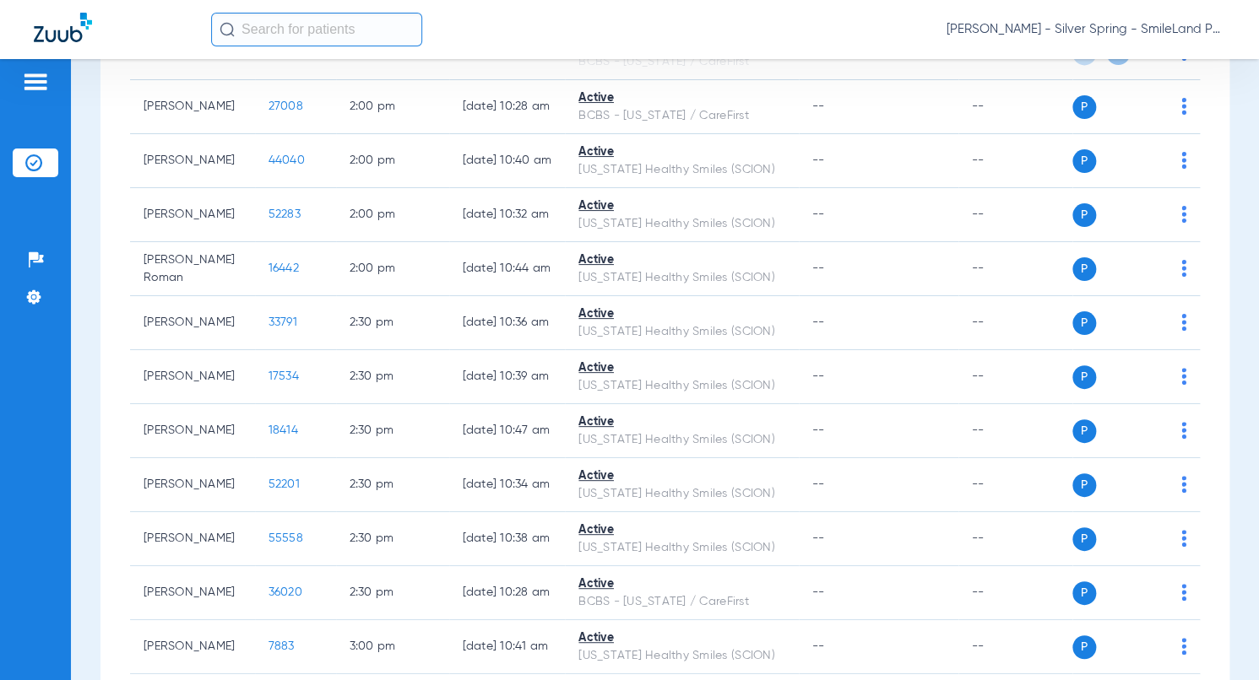
scroll to position [0, 0]
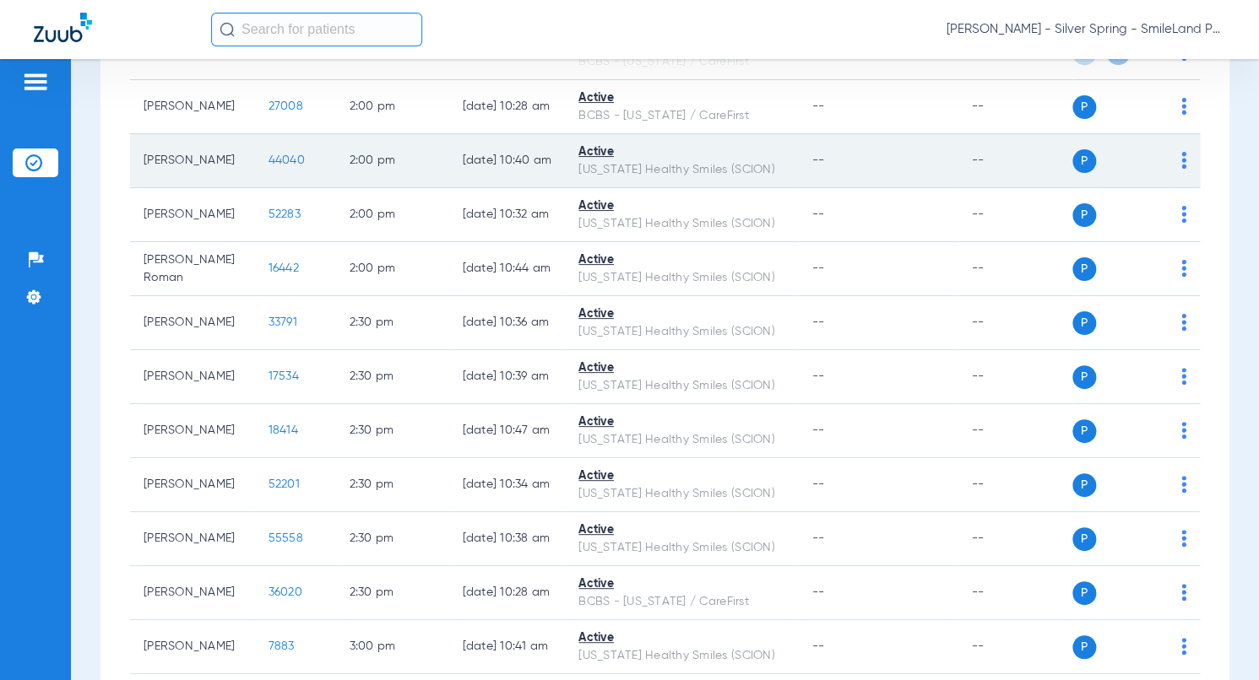
click at [268, 166] on span "44040" at bounding box center [286, 160] width 36 height 12
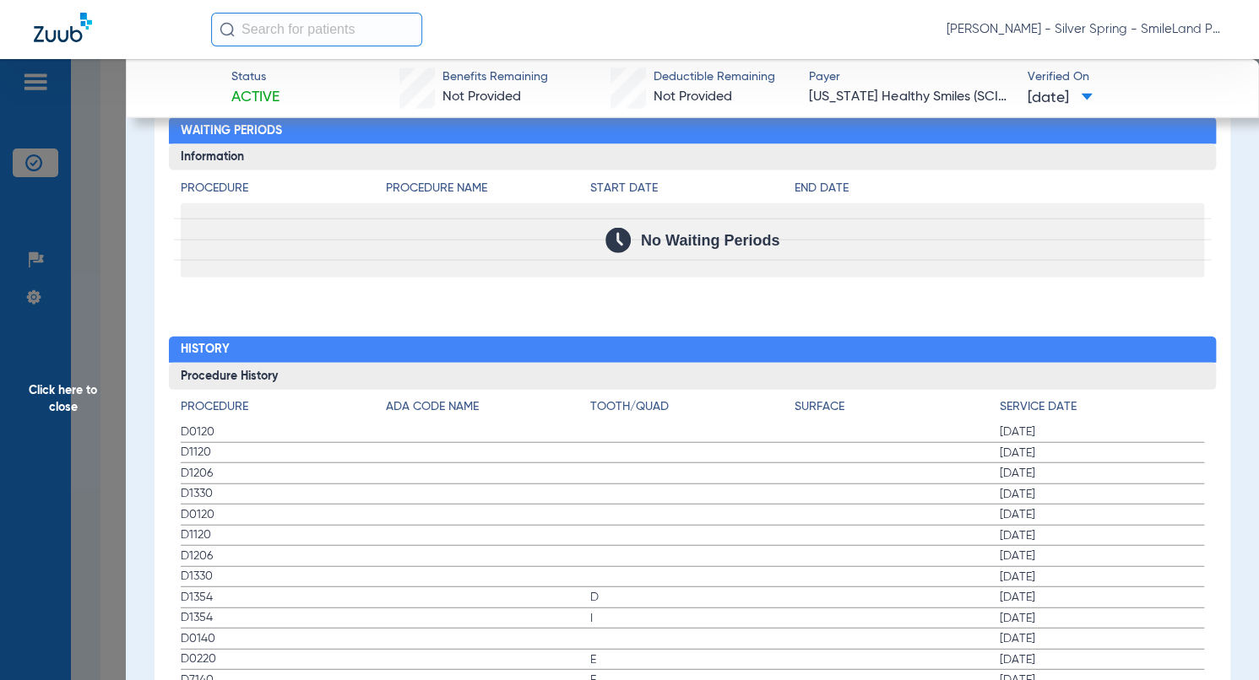
scroll to position [1688, 0]
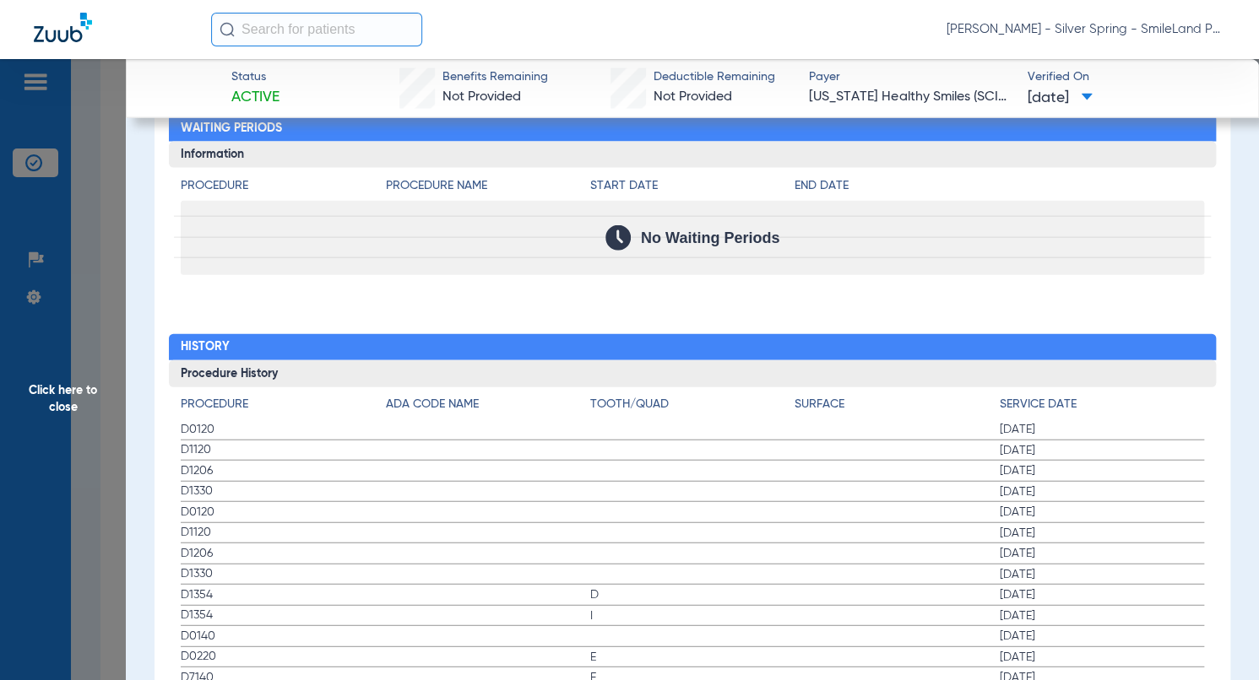
click at [1082, 334] on h2 "History" at bounding box center [692, 347] width 1047 height 27
click at [111, 301] on span "Click here to close" at bounding box center [63, 399] width 126 height 680
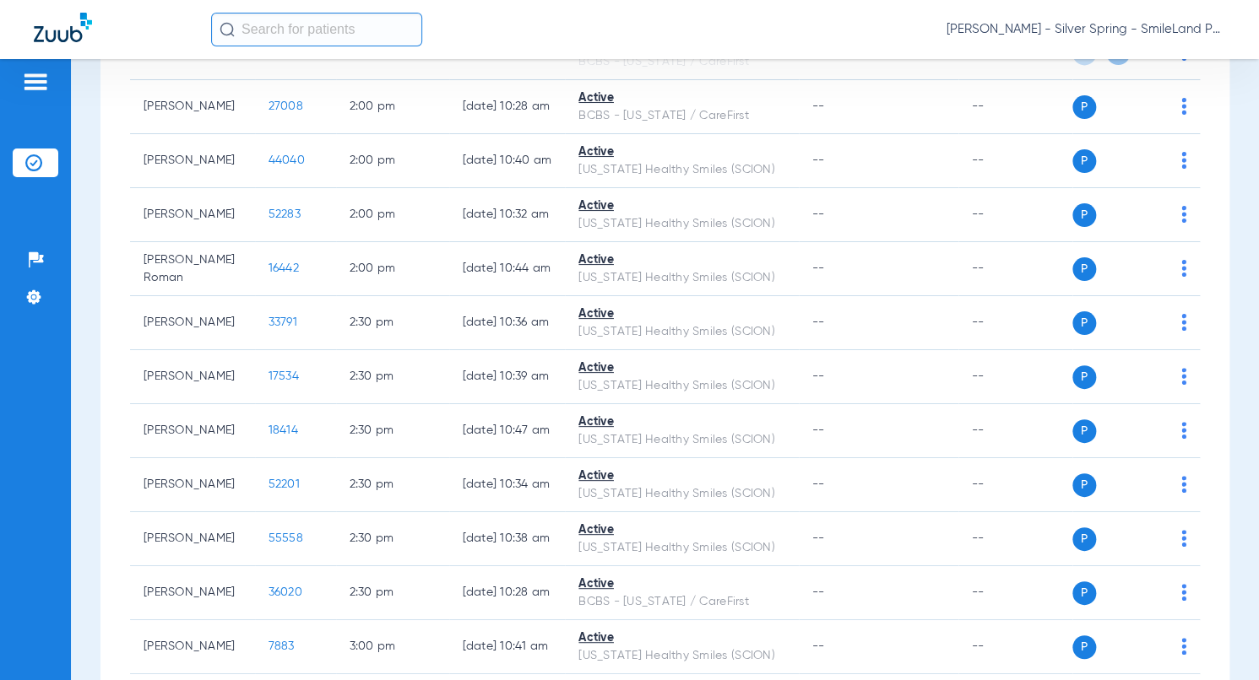
scroll to position [0, 0]
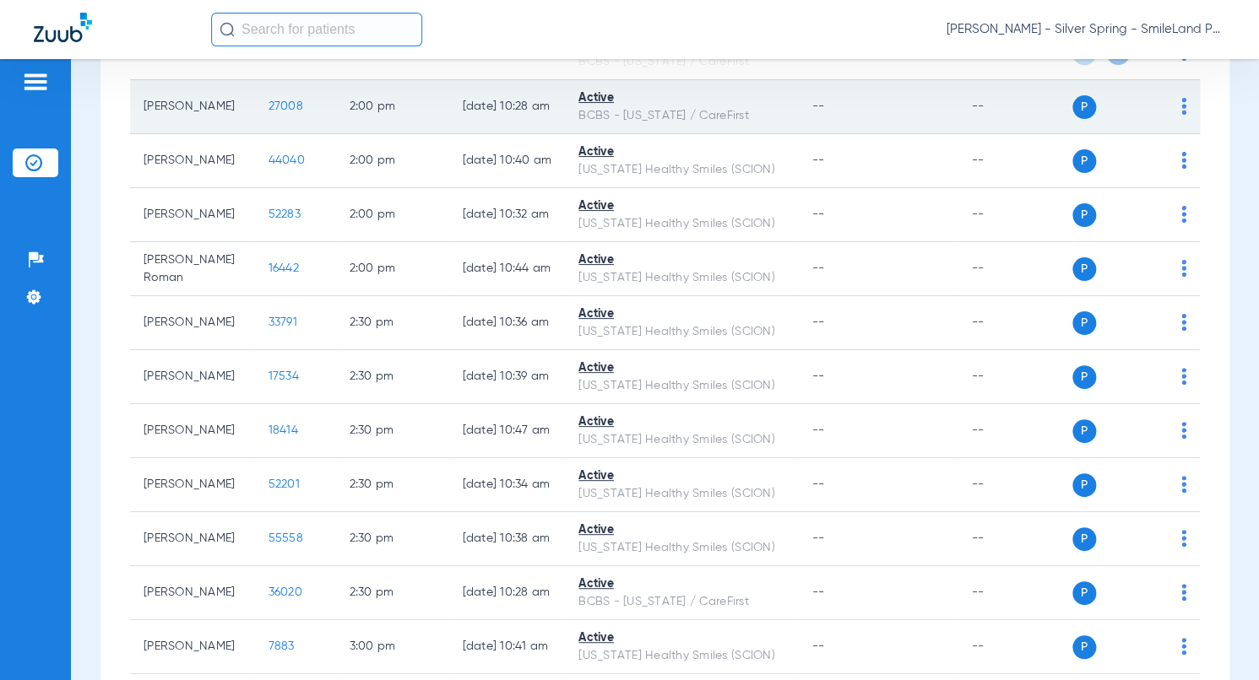
click at [273, 112] on span "27008" at bounding box center [285, 106] width 35 height 12
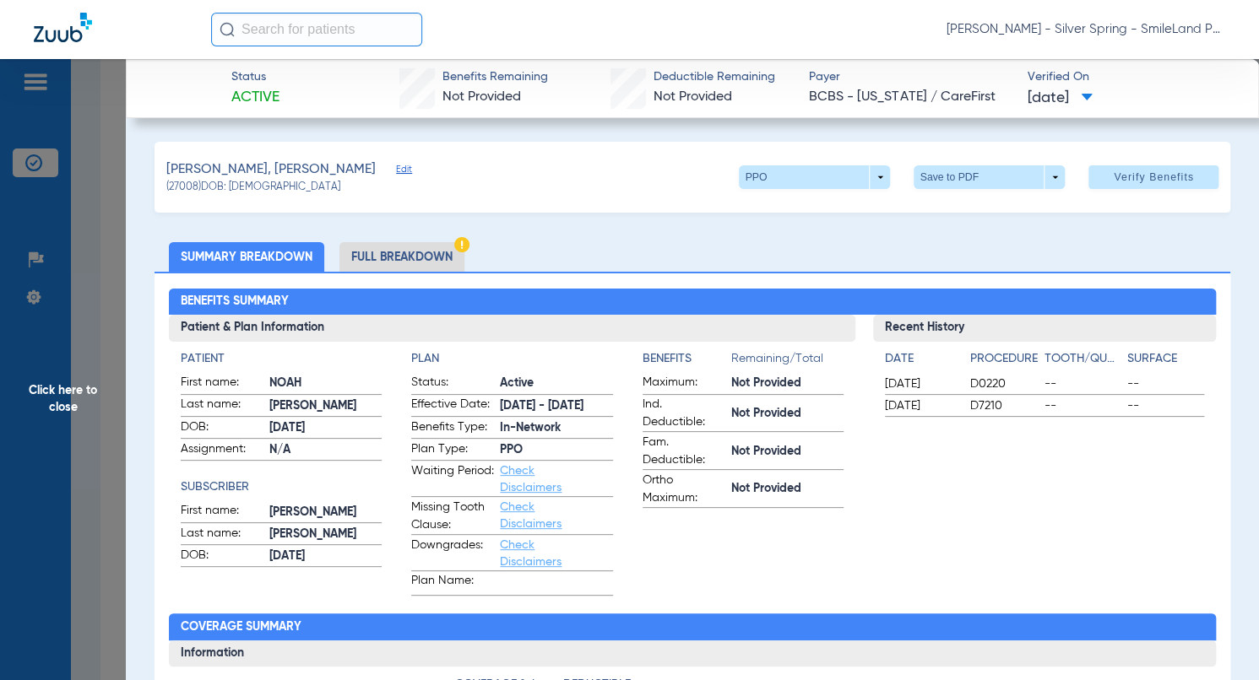
click at [1132, 249] on ul "Summary Breakdown Full Breakdown" at bounding box center [692, 257] width 1076 height 30
click at [98, 193] on span "Click here to close" at bounding box center [63, 399] width 126 height 680
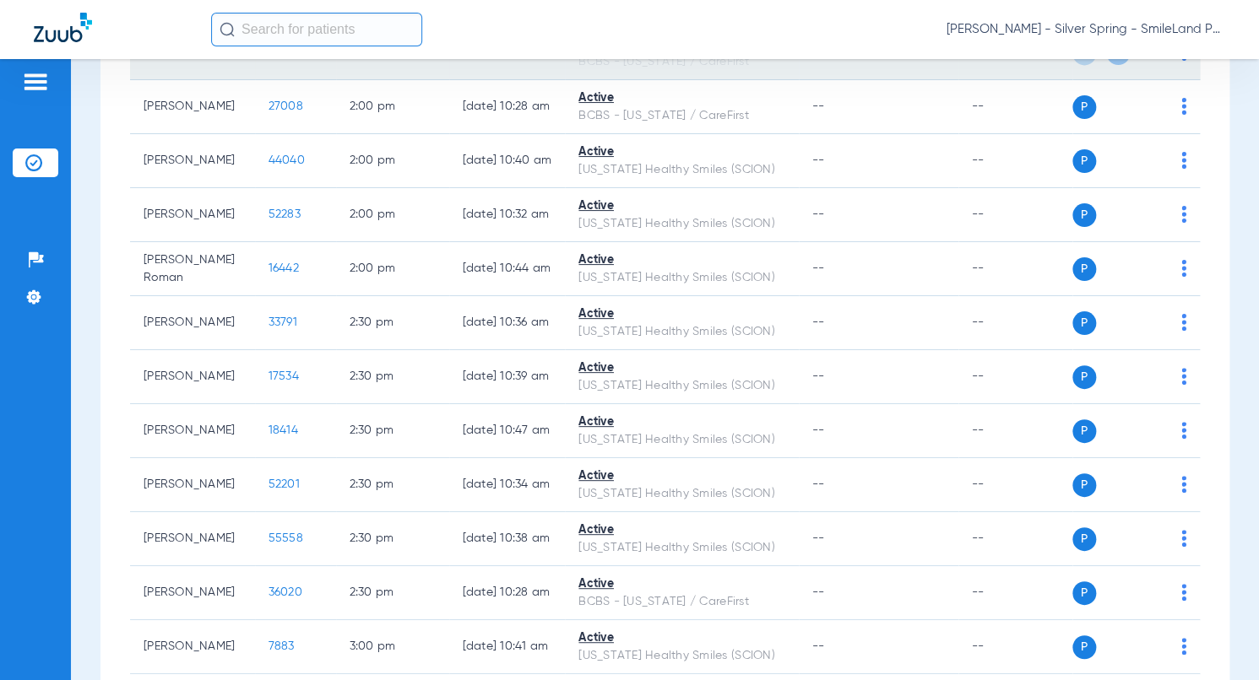
click at [275, 58] on span "9572" at bounding box center [280, 52] width 25 height 12
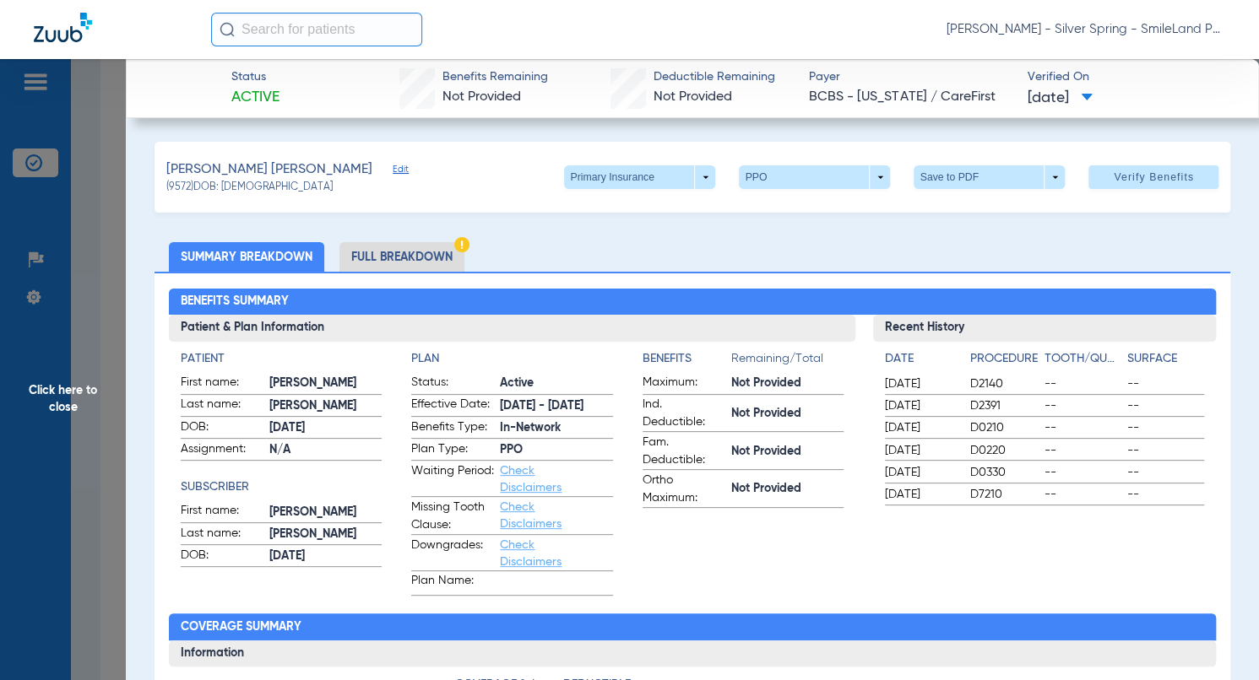
drag, startPoint x: 1177, startPoint y: 326, endPoint x: 72, endPoint y: 292, distance: 1105.6
click at [1178, 326] on h3 "Recent History" at bounding box center [1044, 328] width 343 height 27
click at [72, 291] on span "Click here to close" at bounding box center [63, 399] width 126 height 680
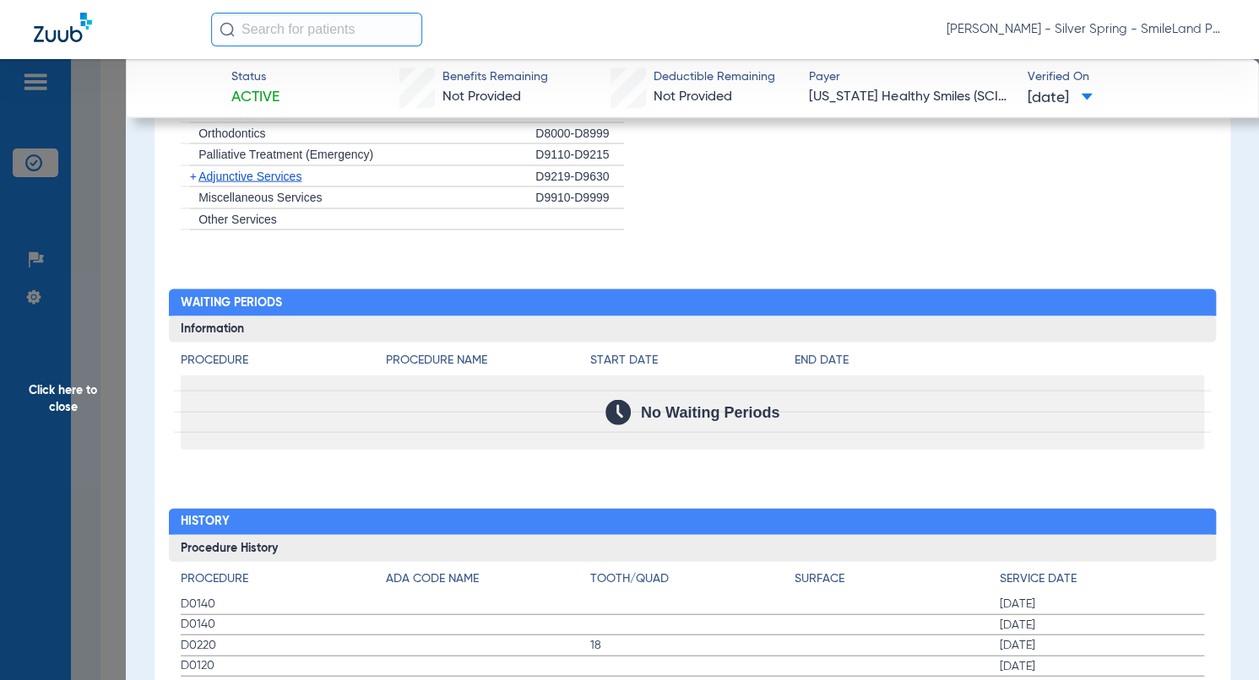
scroll to position [1942, 0]
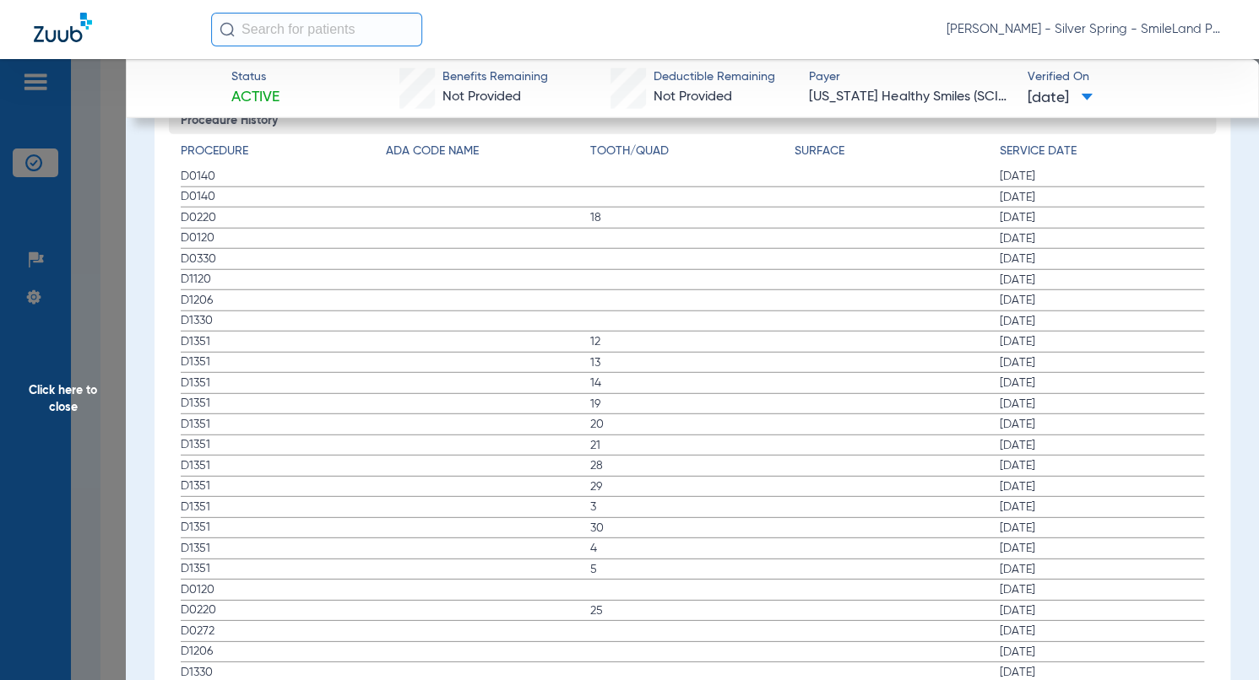
click at [1143, 333] on span "07/25/2024" at bounding box center [1102, 341] width 204 height 17
drag, startPoint x: 111, startPoint y: 310, endPoint x: 176, endPoint y: 258, distance: 82.3
click at [110, 310] on span "Click here to close" at bounding box center [63, 399] width 126 height 680
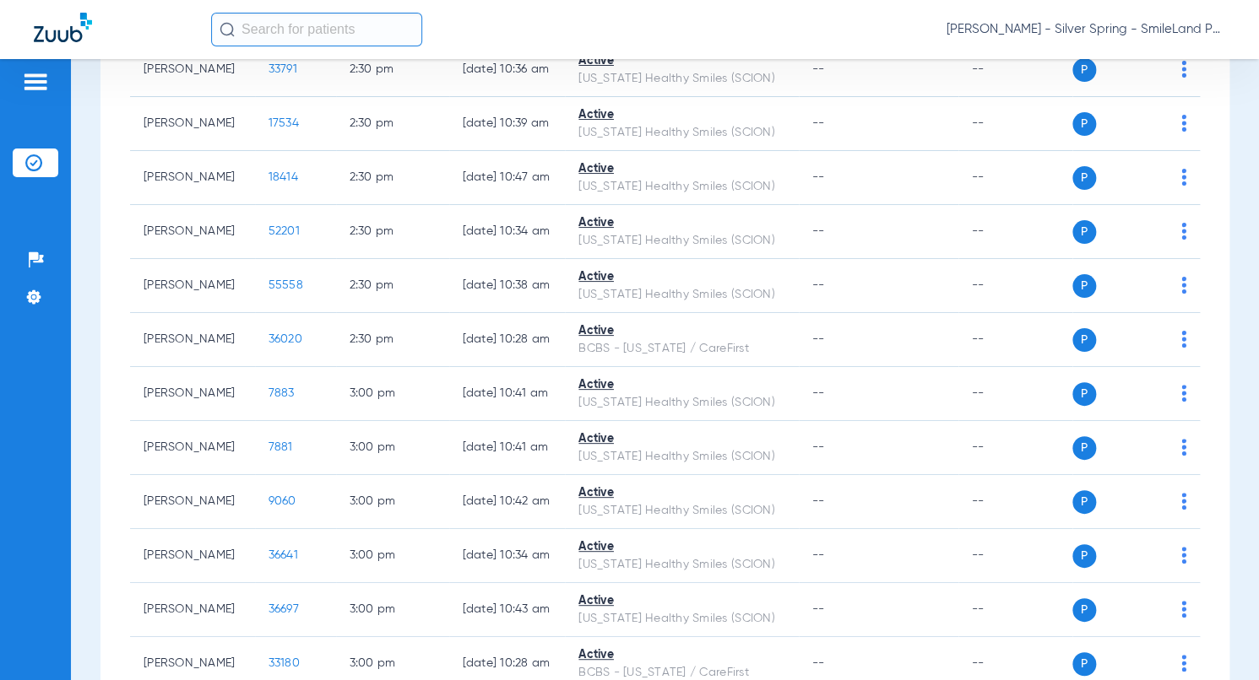
scroll to position [4606, 0]
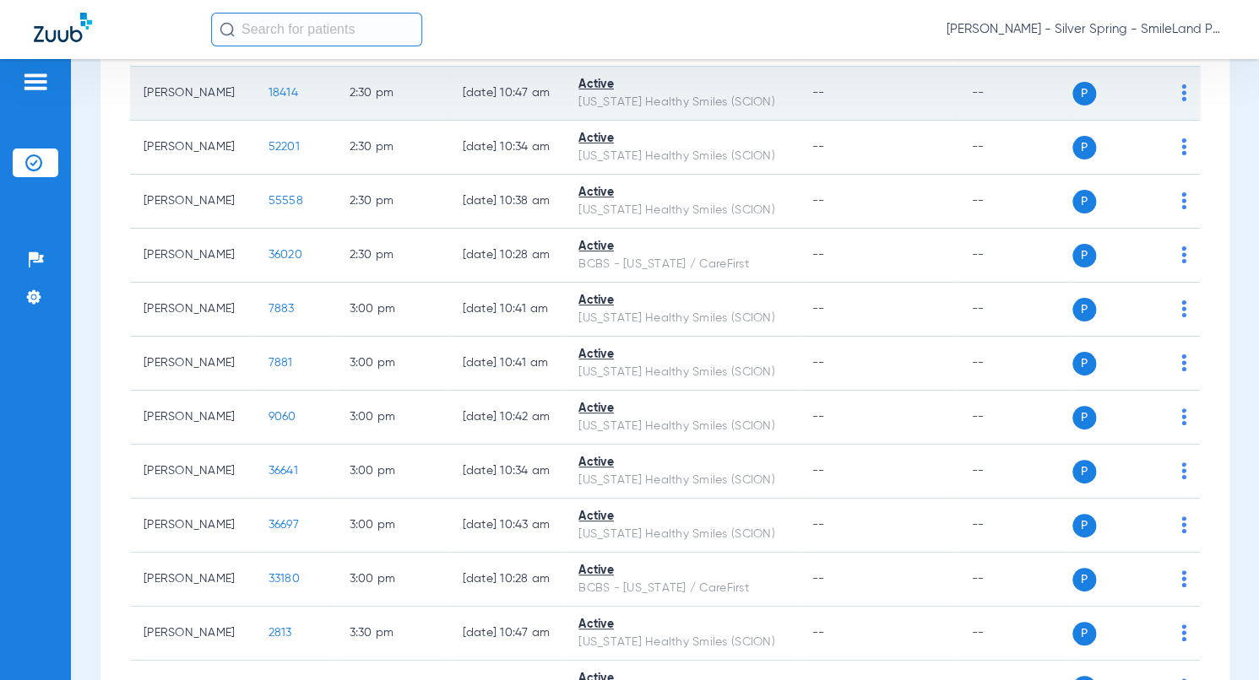
click at [278, 99] on span "18414" at bounding box center [283, 93] width 30 height 12
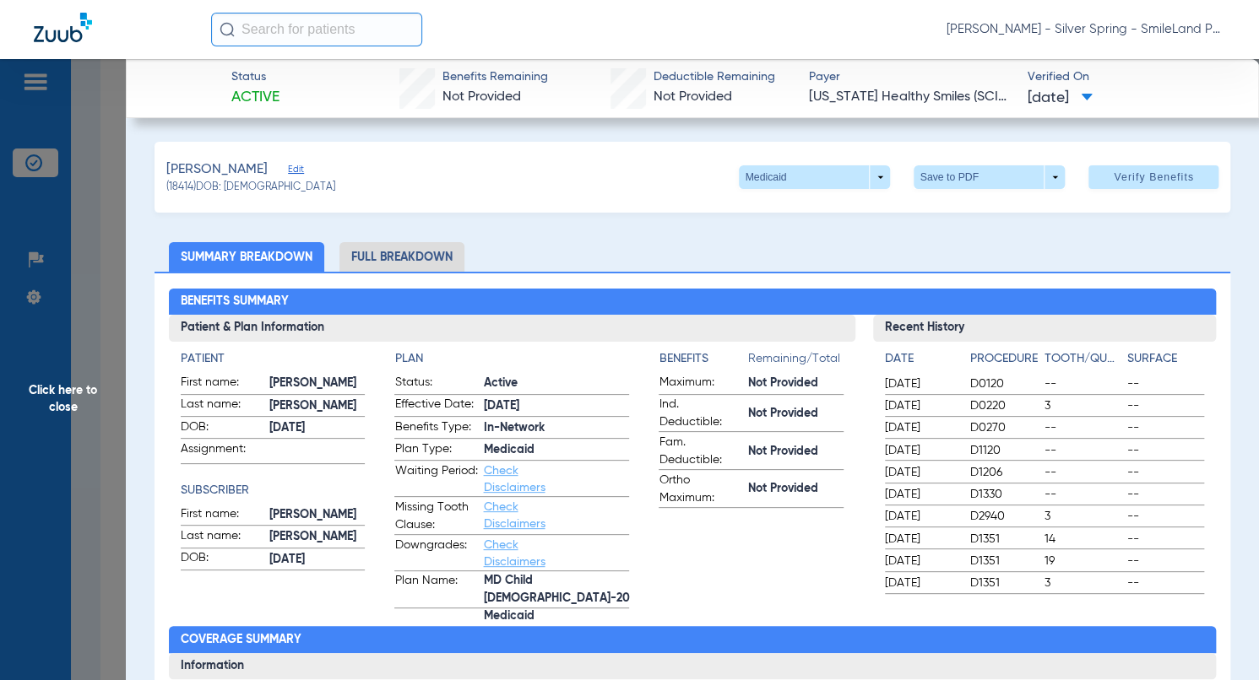
click at [910, 273] on div "Benefits Summary Patient & Plan Information Patient First name: ANDREW Last nam…" at bounding box center [692, 612] width 1076 height 680
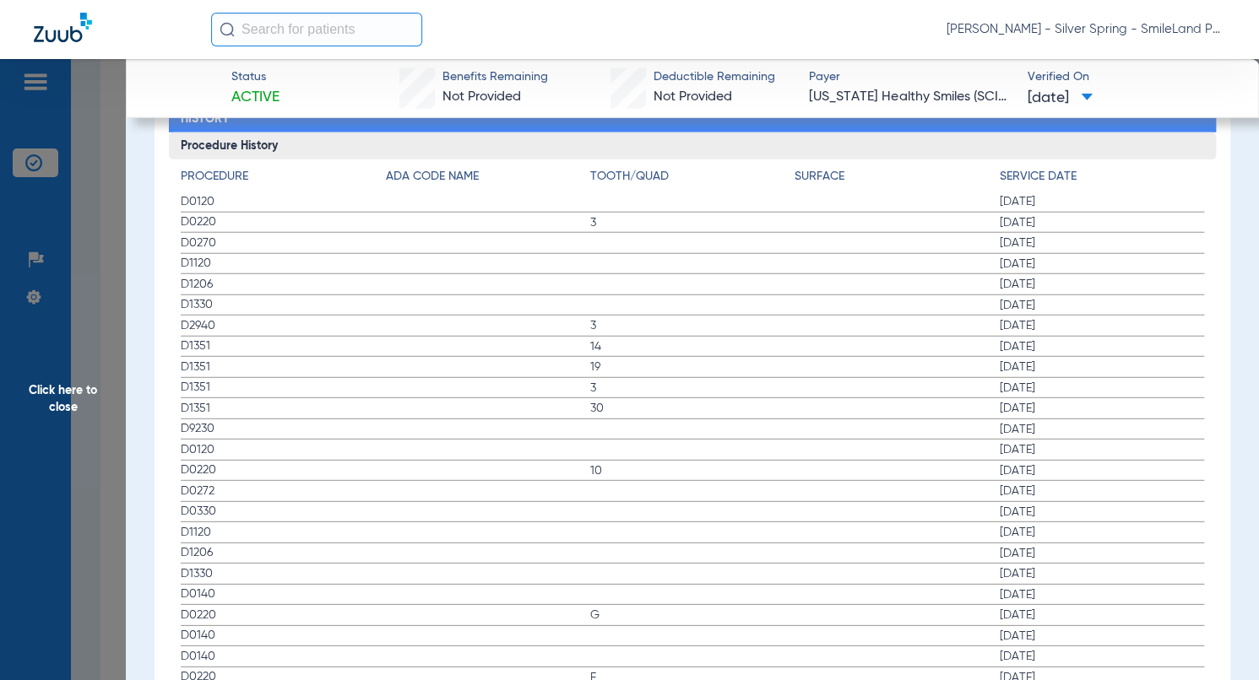
scroll to position [1773, 0]
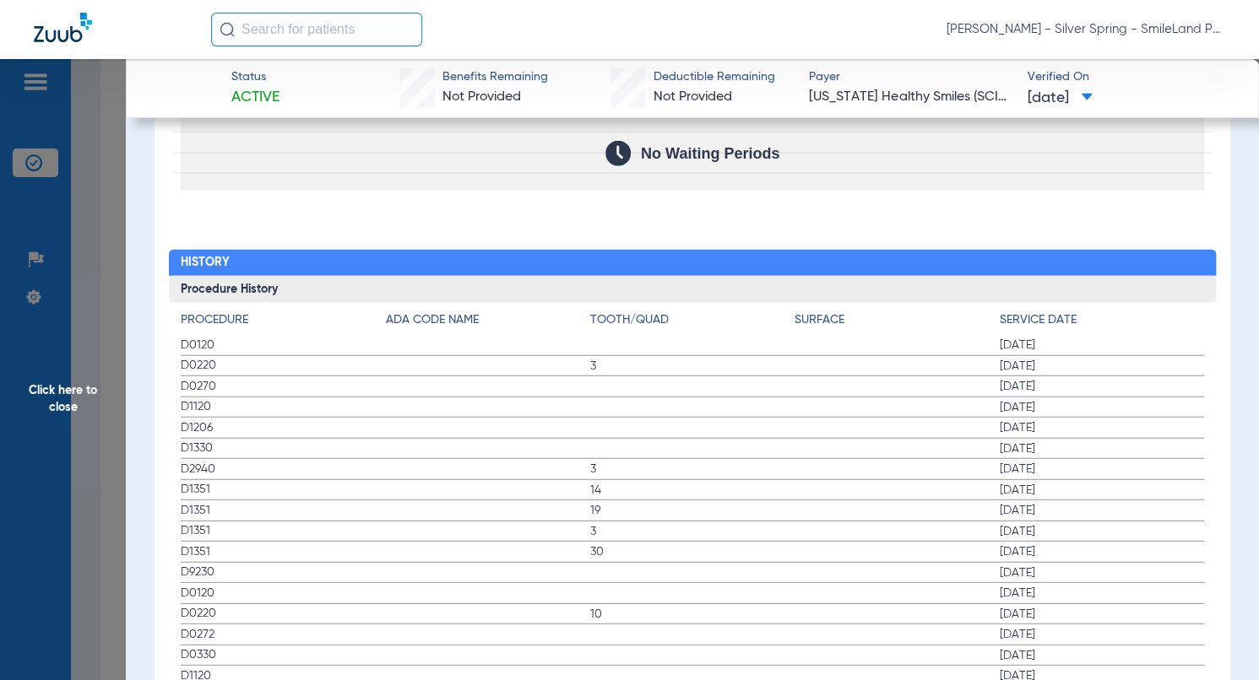
click at [1216, 273] on div "Procedure Benefits Disclaimers The Service History displayed above is the last …" at bounding box center [692, 229] width 1076 height 2055
click at [100, 266] on span "Click here to close" at bounding box center [63, 399] width 126 height 680
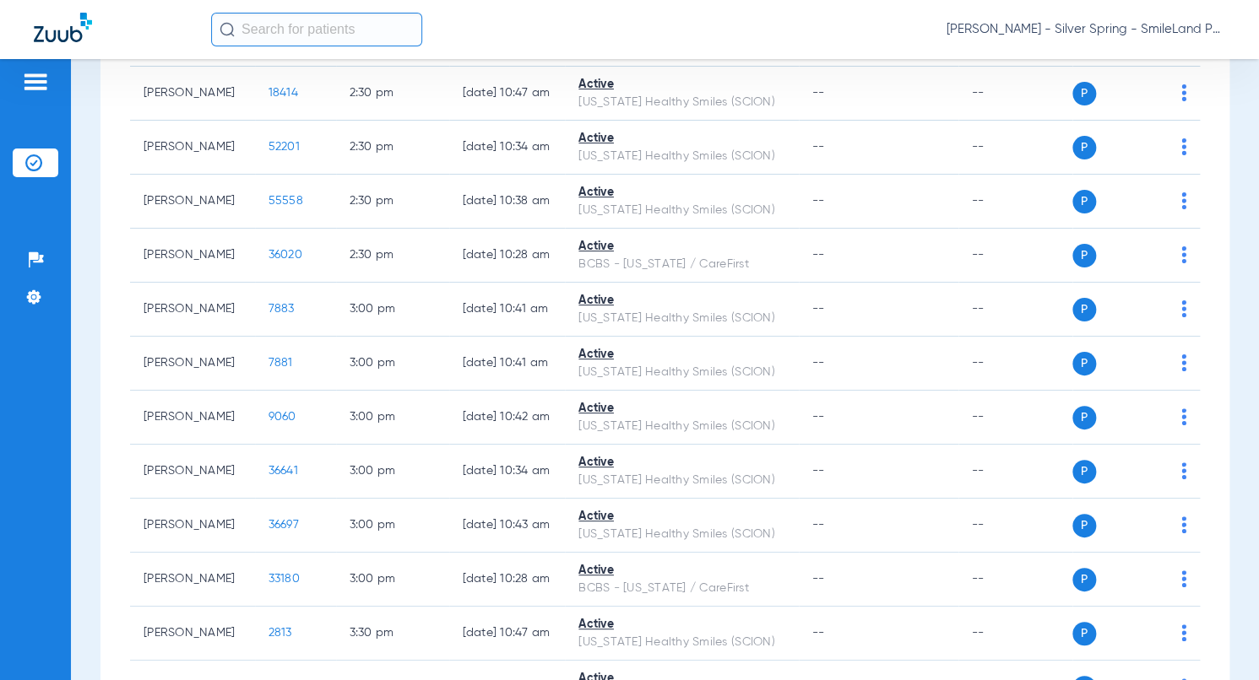
scroll to position [0, 0]
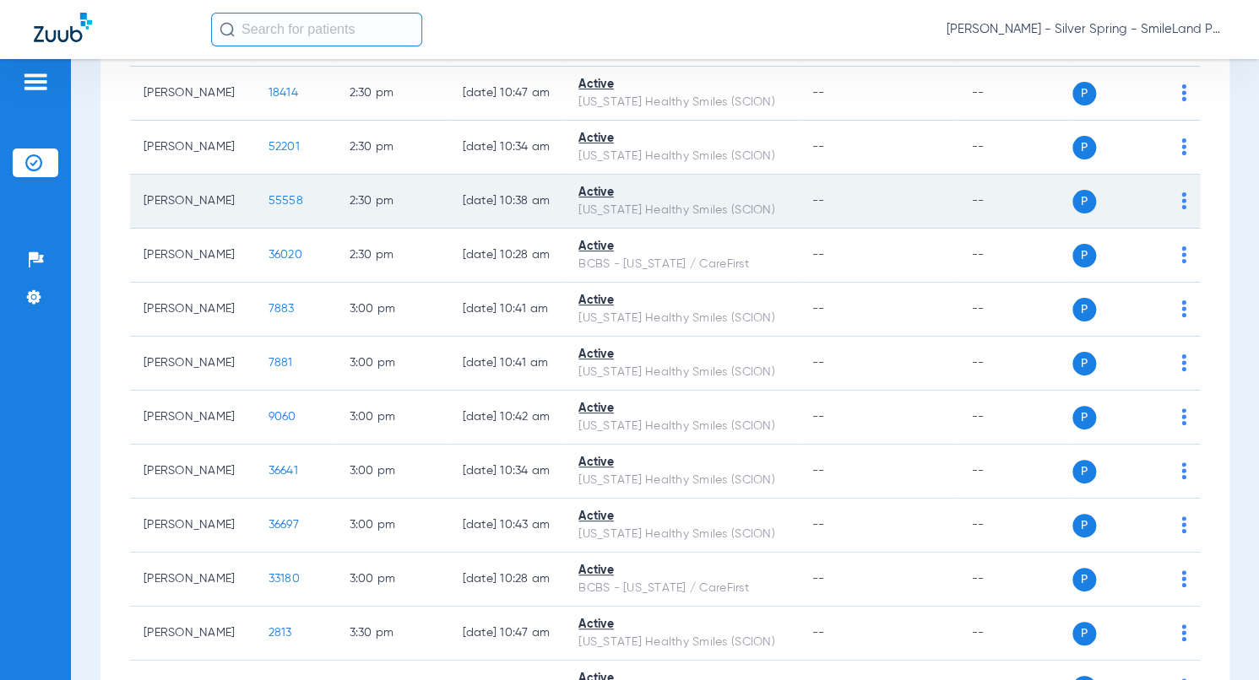
click at [276, 207] on span "55558" at bounding box center [285, 201] width 35 height 12
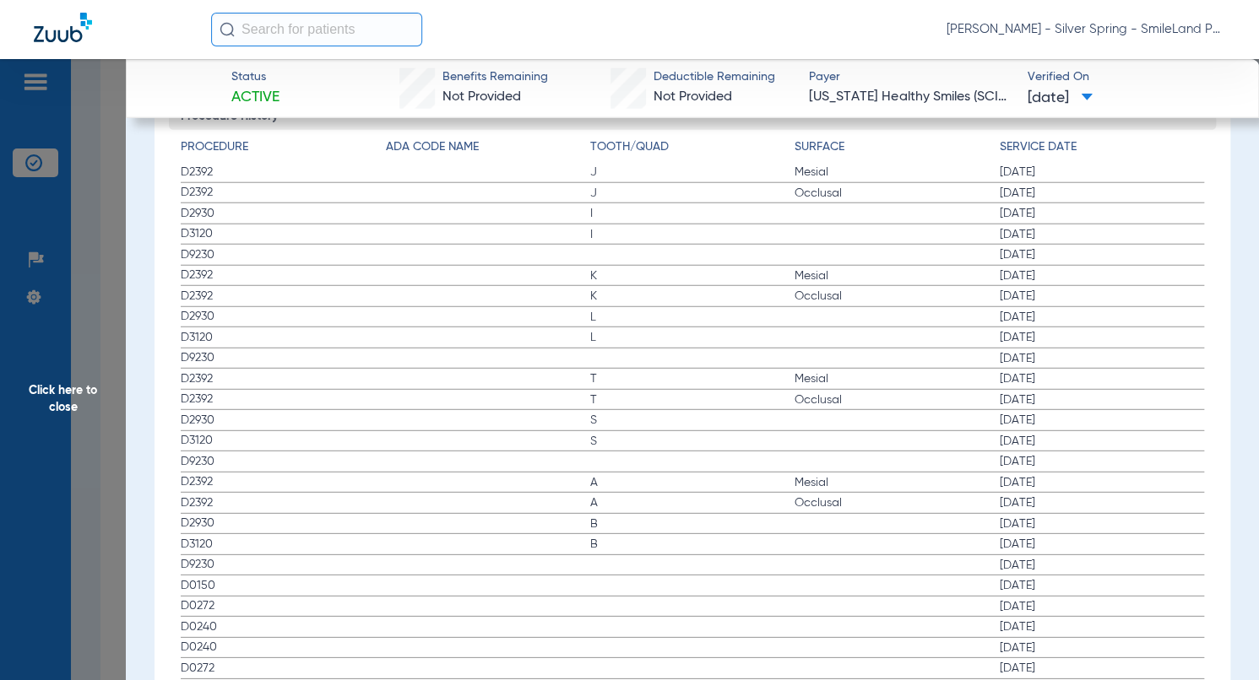
scroll to position [1942, 0]
drag, startPoint x: 1116, startPoint y: 347, endPoint x: 34, endPoint y: 294, distance: 1083.6
click at [1116, 355] on span "05/08/2025" at bounding box center [1102, 363] width 204 height 17
click at [89, 262] on span "Click here to close" at bounding box center [63, 399] width 126 height 680
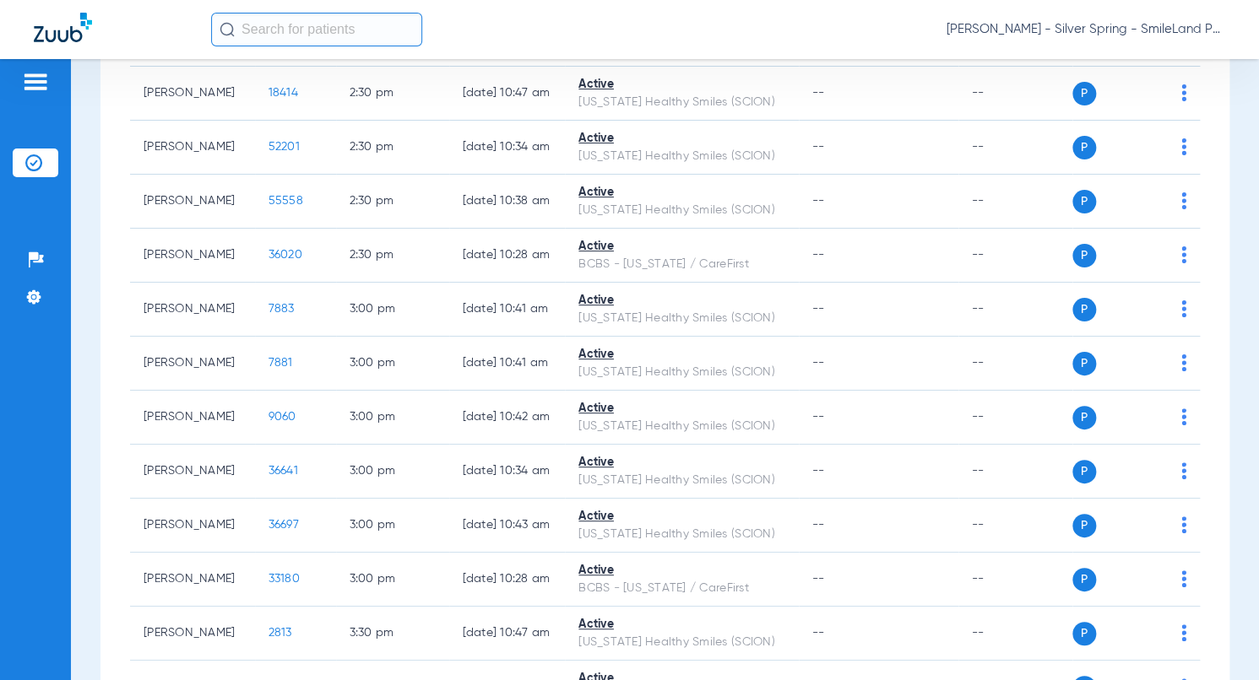
scroll to position [0, 0]
click at [268, 45] on span "17534" at bounding box center [283, 39] width 30 height 12
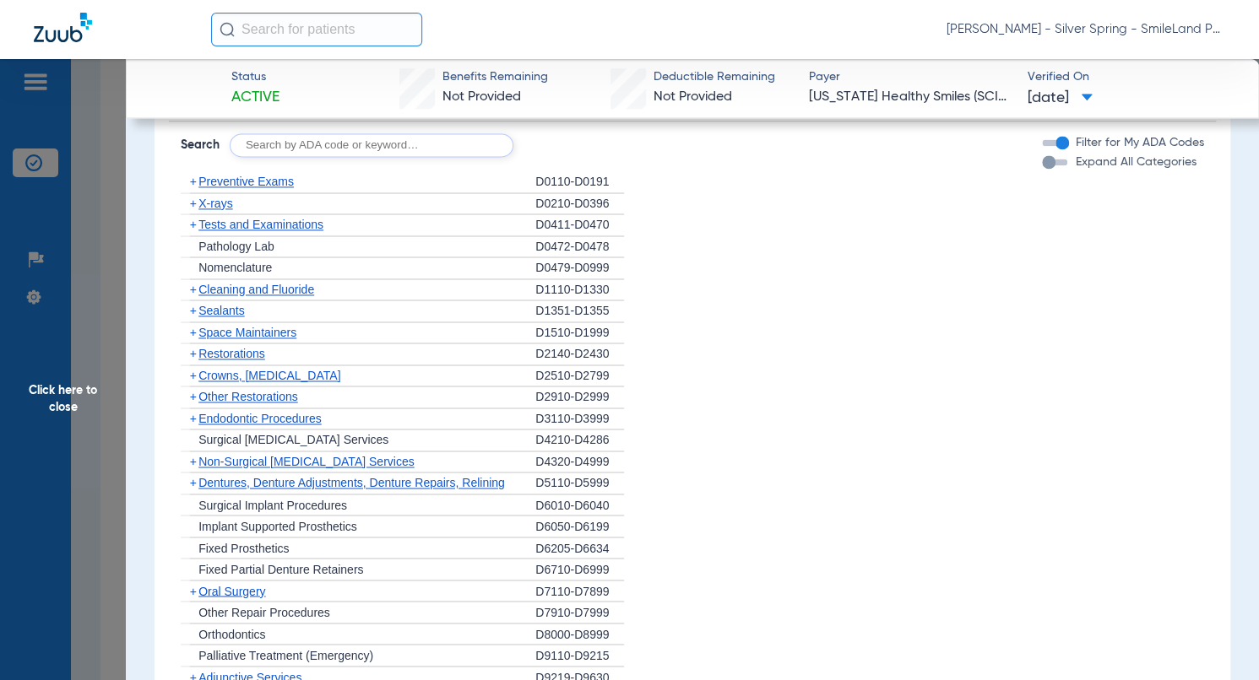
scroll to position [1857, 0]
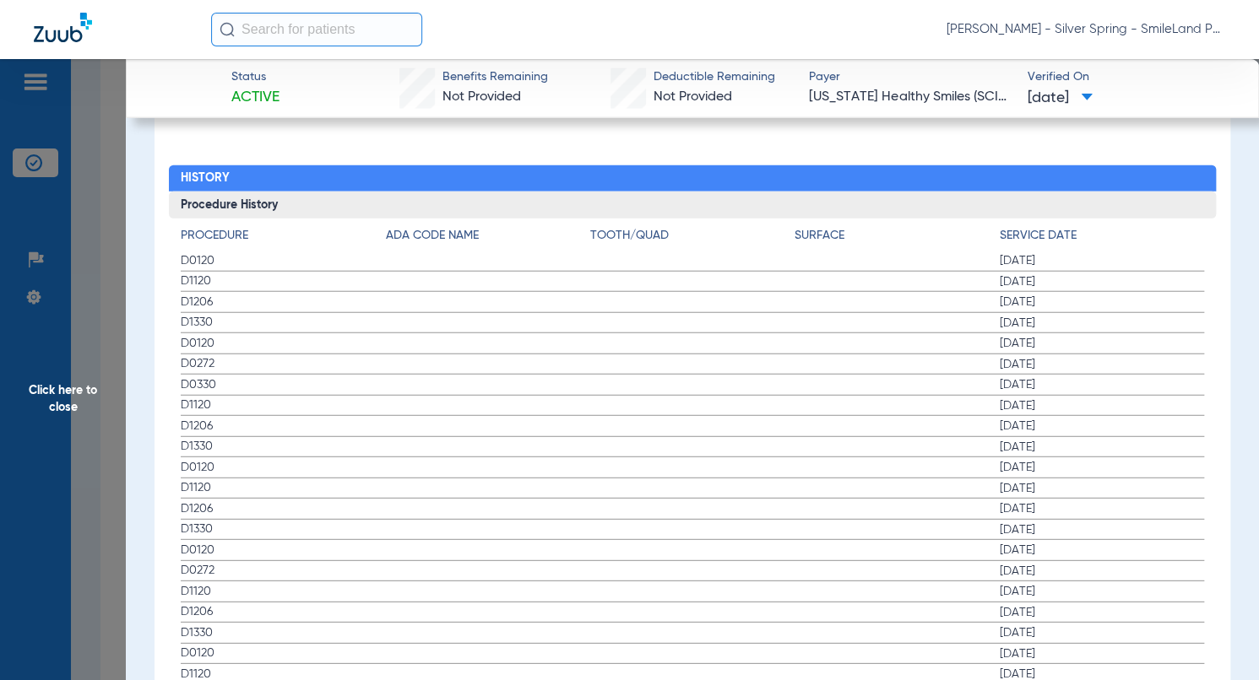
click at [89, 240] on span "Click here to close" at bounding box center [63, 399] width 126 height 680
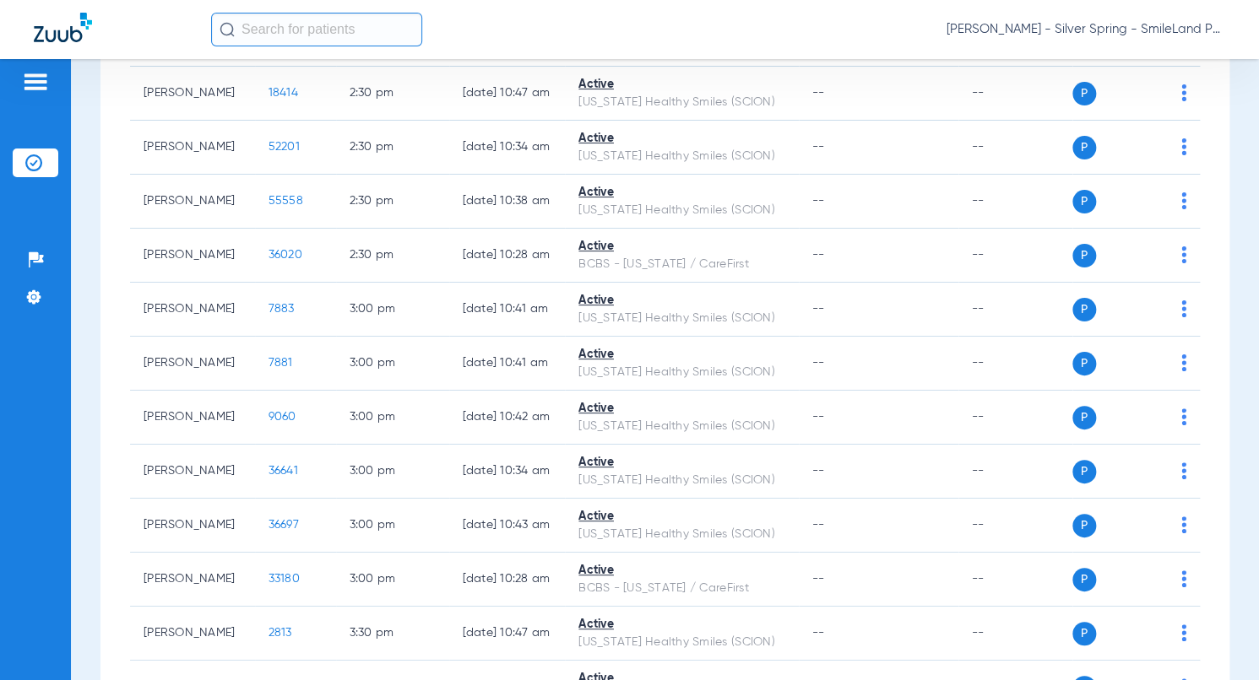
scroll to position [0, 0]
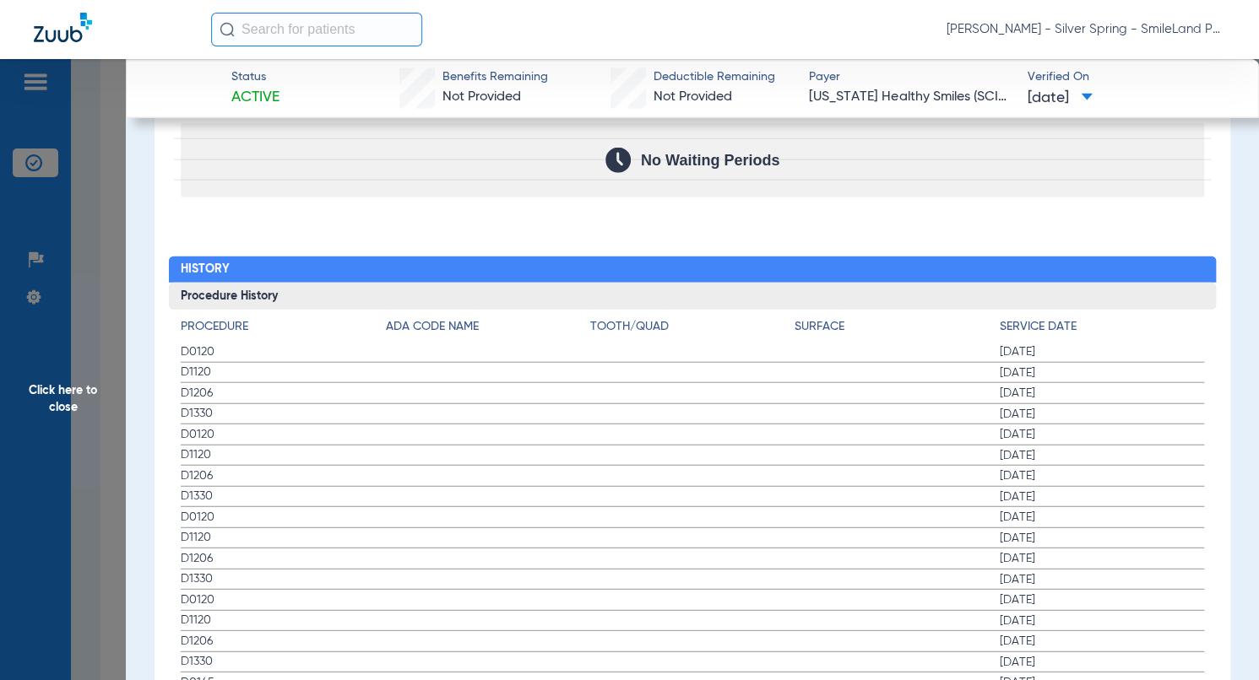
scroll to position [1773, 0]
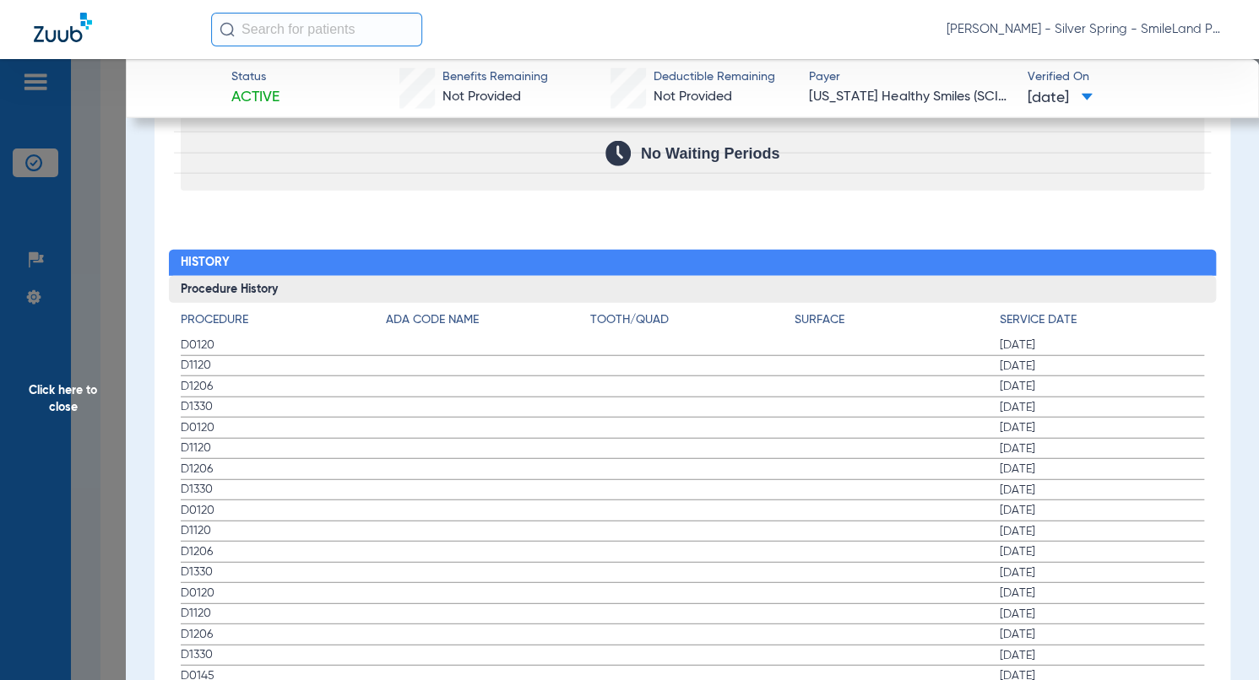
click at [1077, 194] on div "Procedure Benefits Disclaimers The Service History displayed above is the last …" at bounding box center [692, 74] width 1076 height 1745
click at [94, 169] on span "Click here to close" at bounding box center [63, 399] width 126 height 680
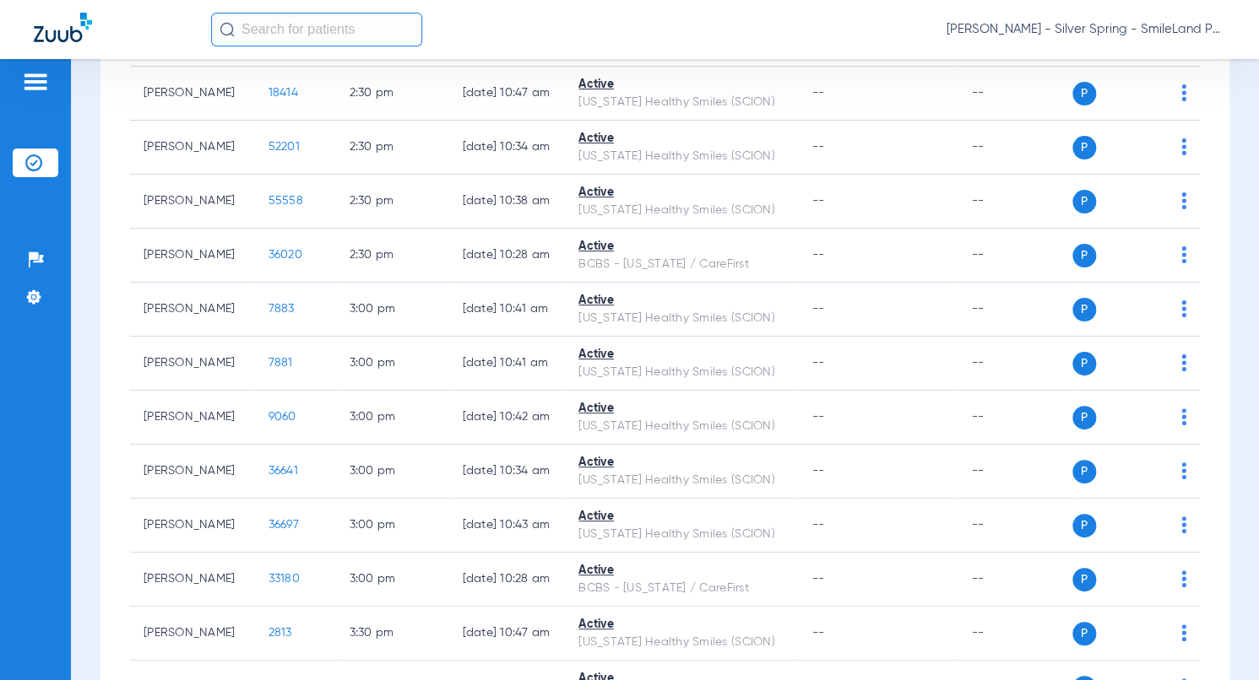
scroll to position [0, 0]
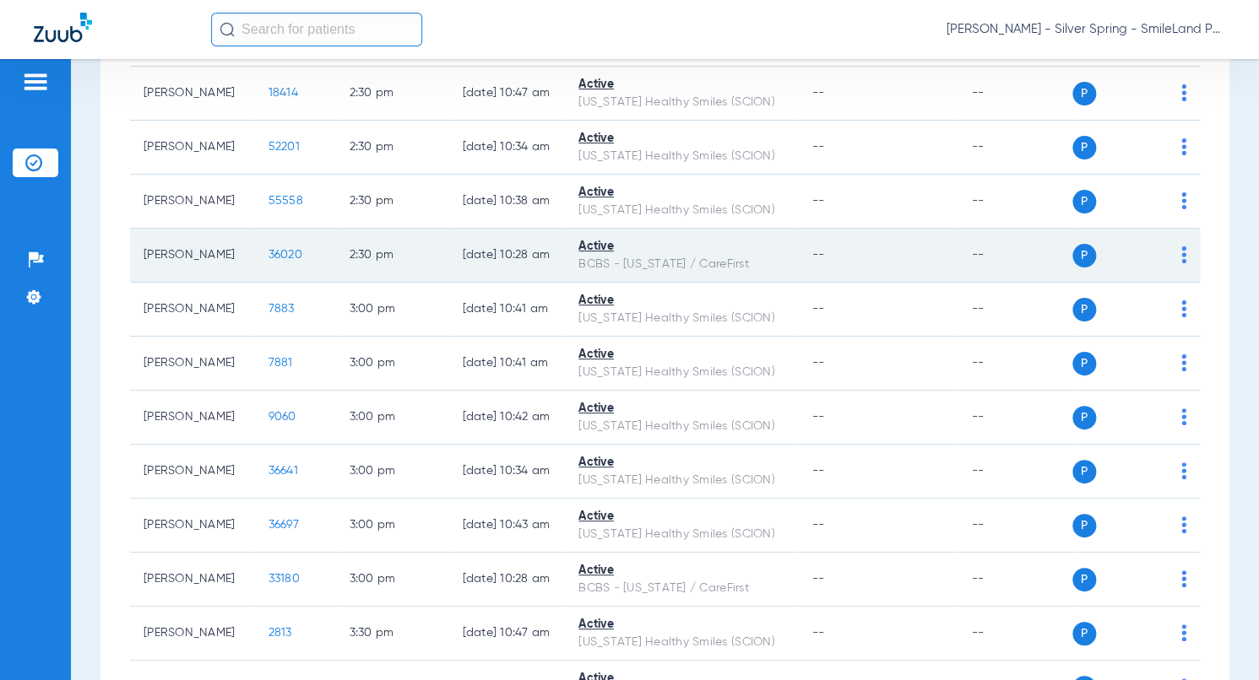
click at [268, 261] on span "36020" at bounding box center [285, 255] width 34 height 12
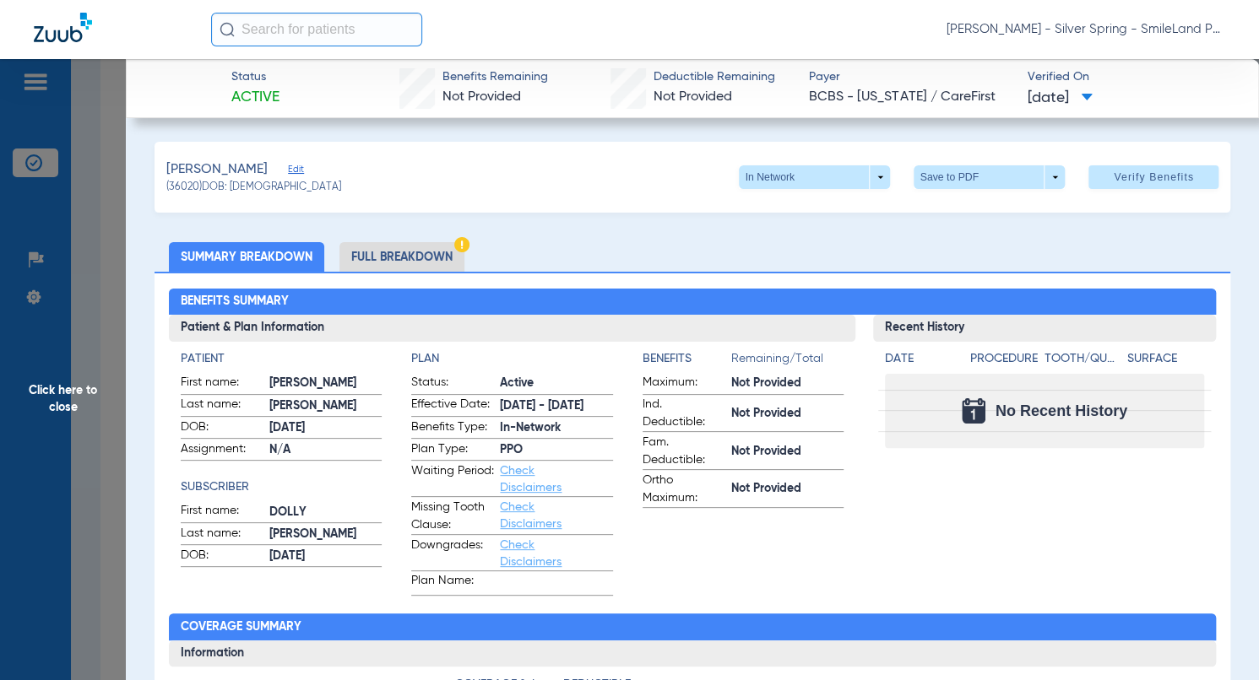
click at [1131, 263] on ul "Summary Breakdown Full Breakdown" at bounding box center [692, 257] width 1076 height 30
click at [106, 262] on span "Click here to close" at bounding box center [63, 399] width 126 height 680
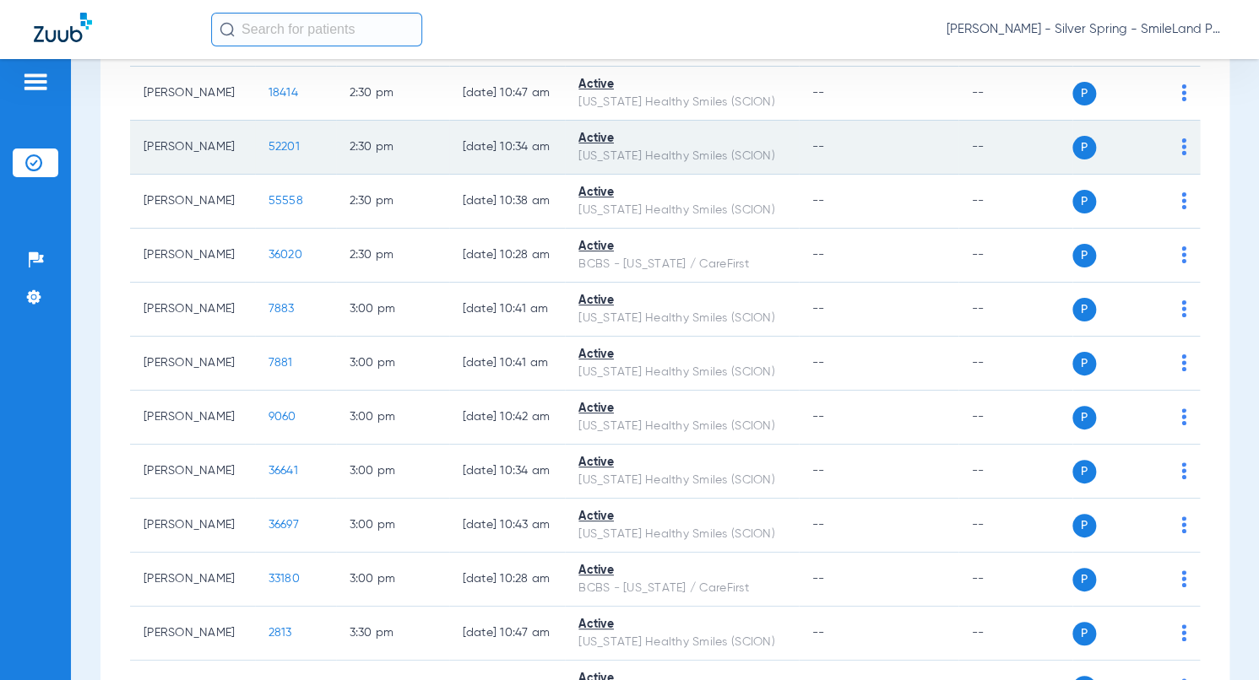
click at [268, 153] on span "52201" at bounding box center [283, 147] width 31 height 12
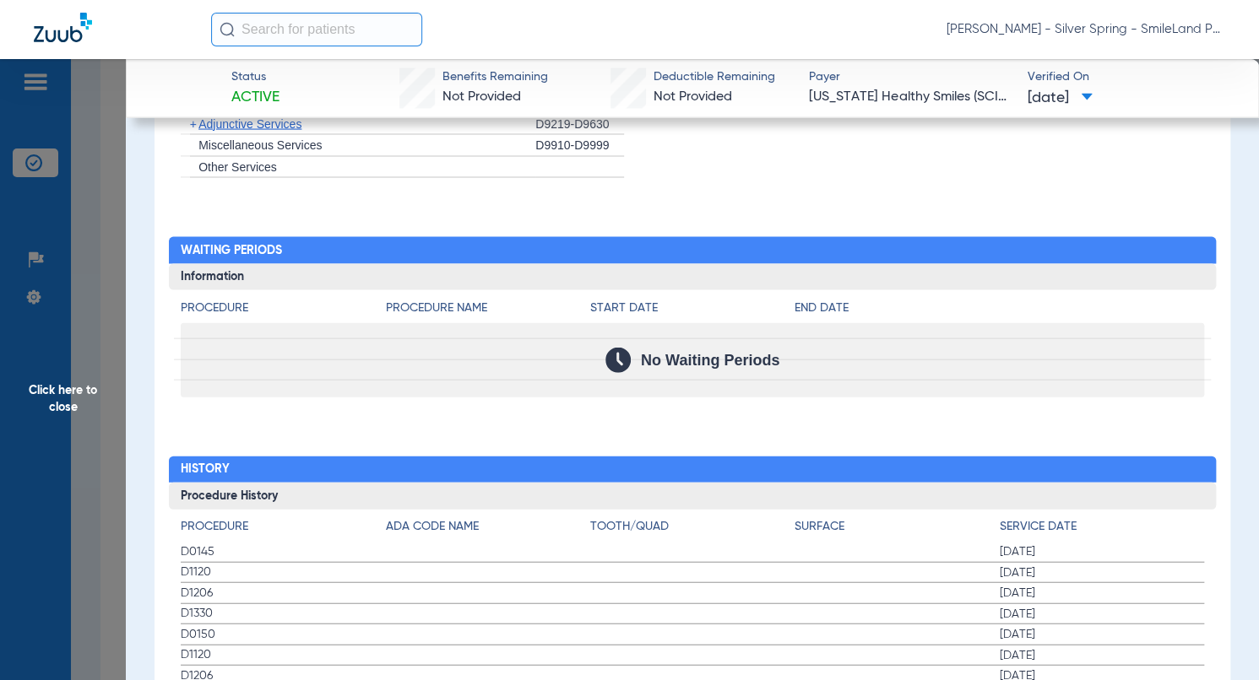
scroll to position [1639, 0]
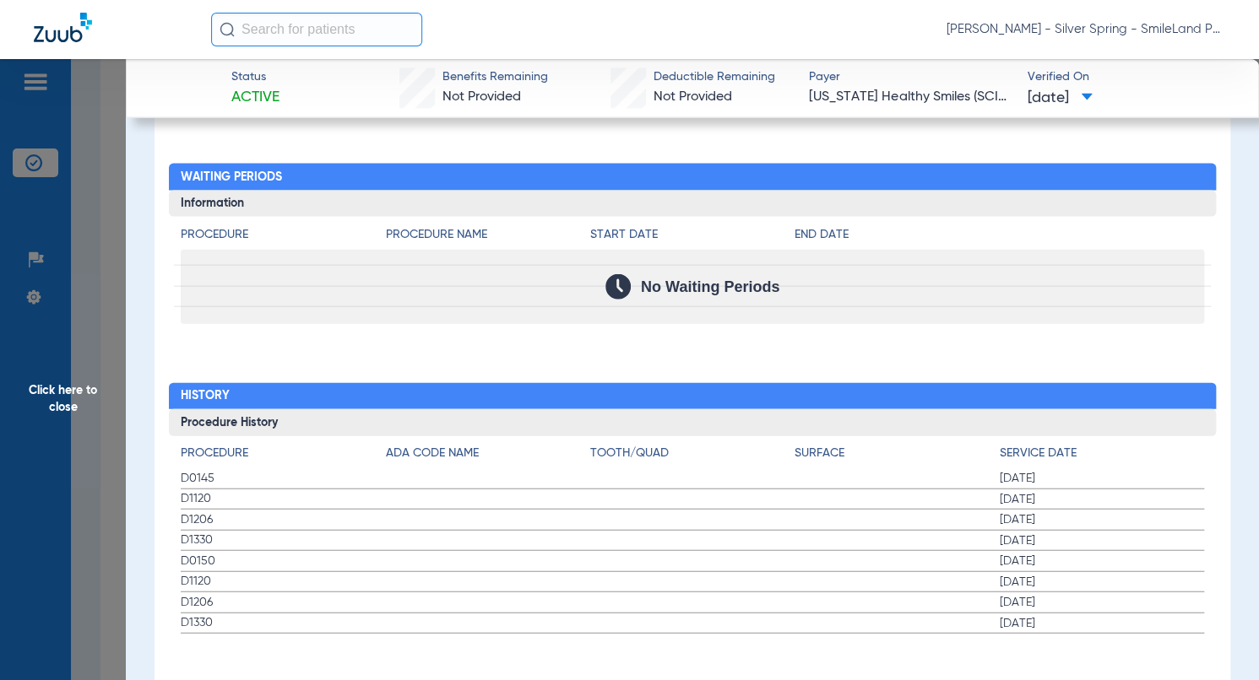
click at [1088, 334] on div "Procedure Benefits Disclaimers The Service History displayed above is the last …" at bounding box center [692, 22] width 1076 height 1373
click at [54, 333] on span "Click here to close" at bounding box center [63, 399] width 126 height 680
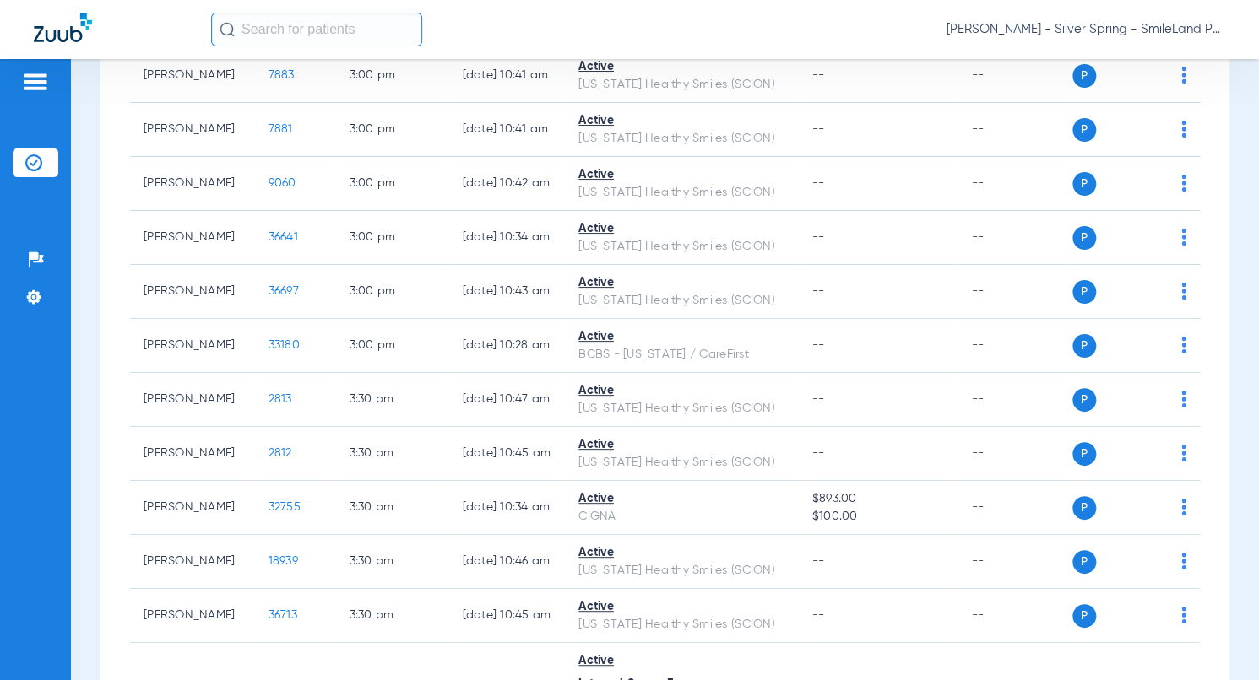
scroll to position [4944, 0]
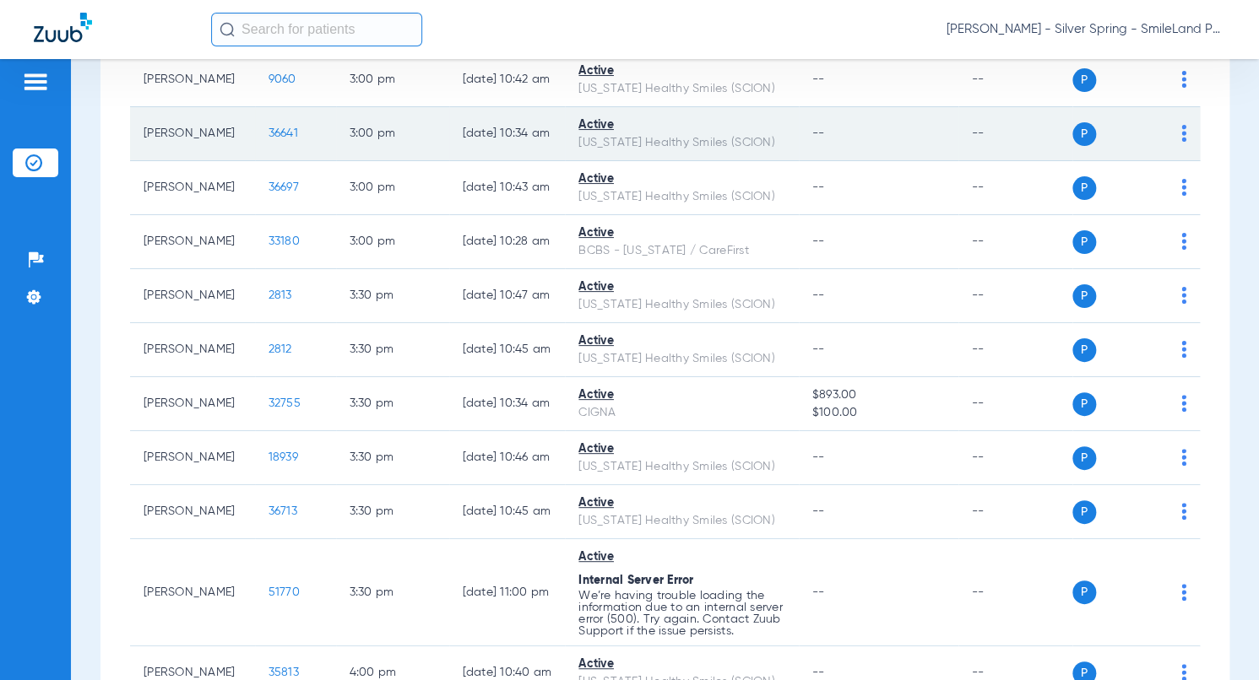
click at [276, 139] on span "36641" at bounding box center [283, 133] width 30 height 12
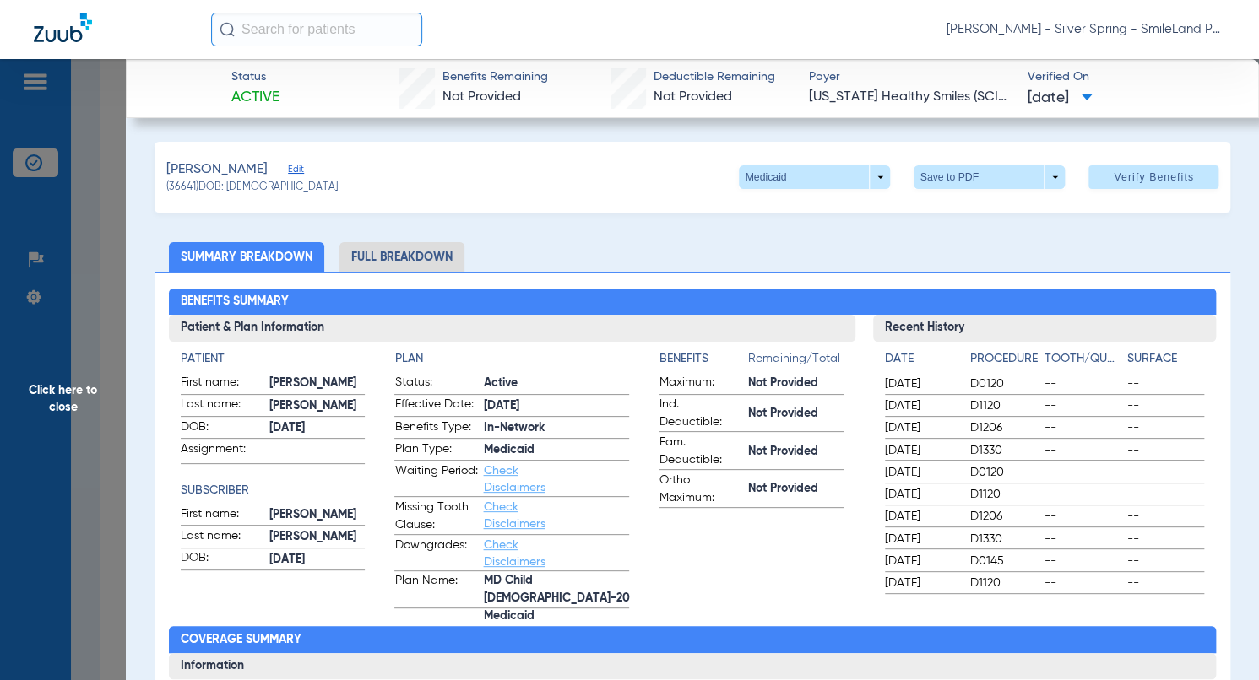
click at [1086, 377] on span "--" at bounding box center [1082, 384] width 77 height 17
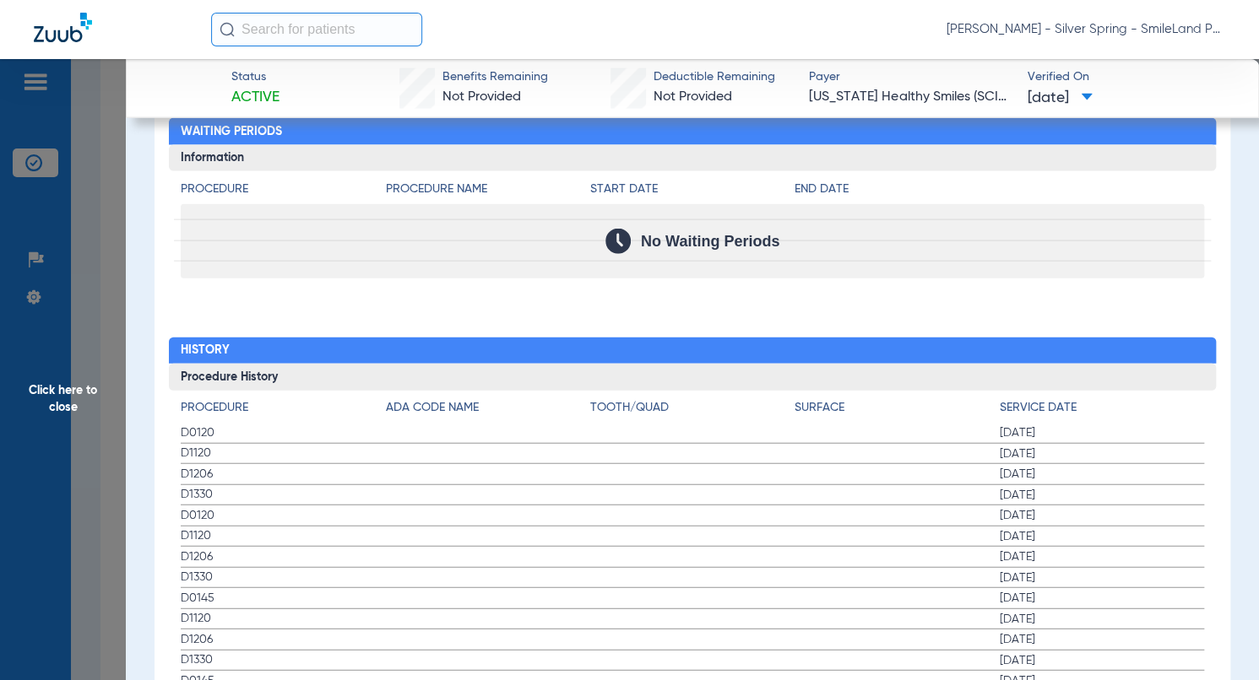
scroll to position [1773, 0]
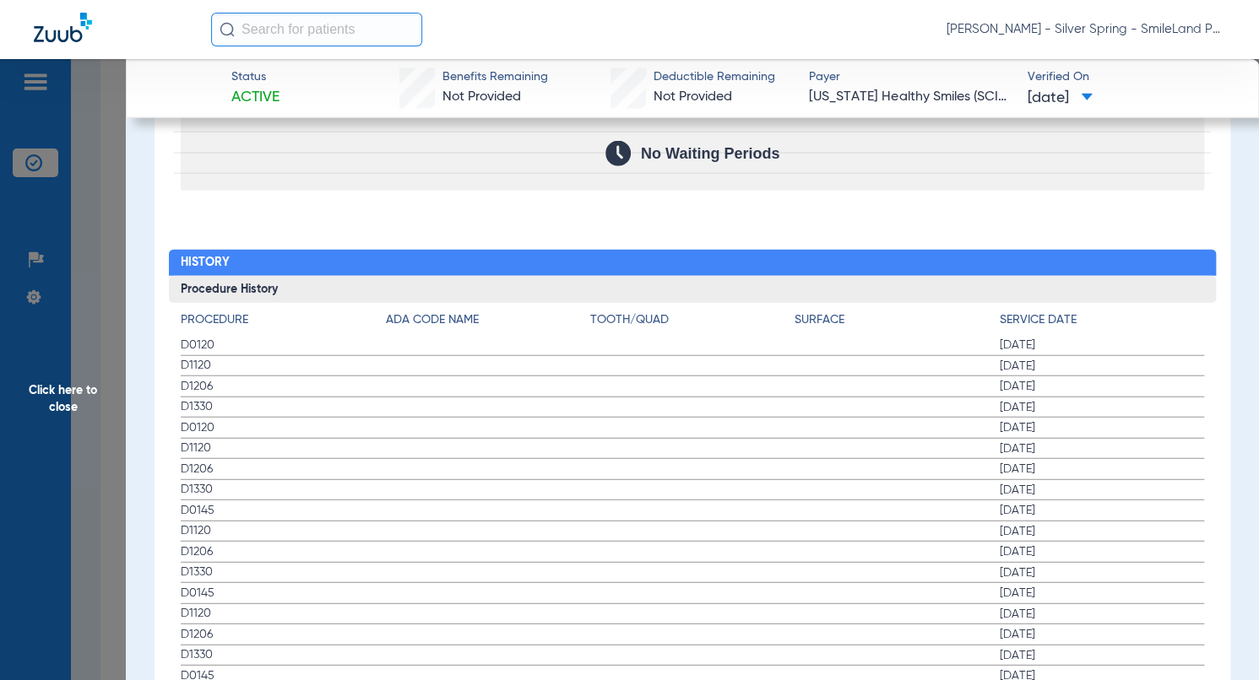
drag, startPoint x: 1199, startPoint y: 357, endPoint x: 160, endPoint y: 348, distance: 1039.3
click at [1198, 357] on div "Procedure ADA Code Name Tooth/Quad Surface Service Date D0120 02/25/2025 D1120 …" at bounding box center [692, 567] width 1047 height 529
click at [88, 348] on span "Click here to close" at bounding box center [63, 399] width 126 height 680
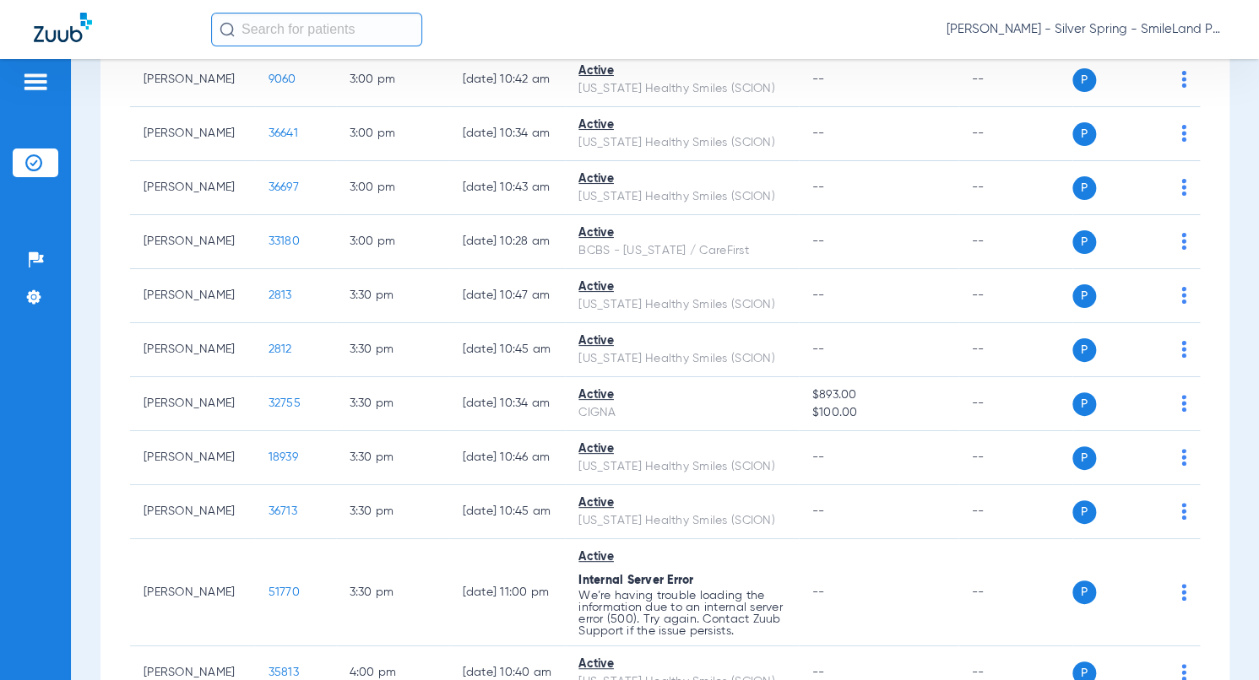
scroll to position [0, 0]
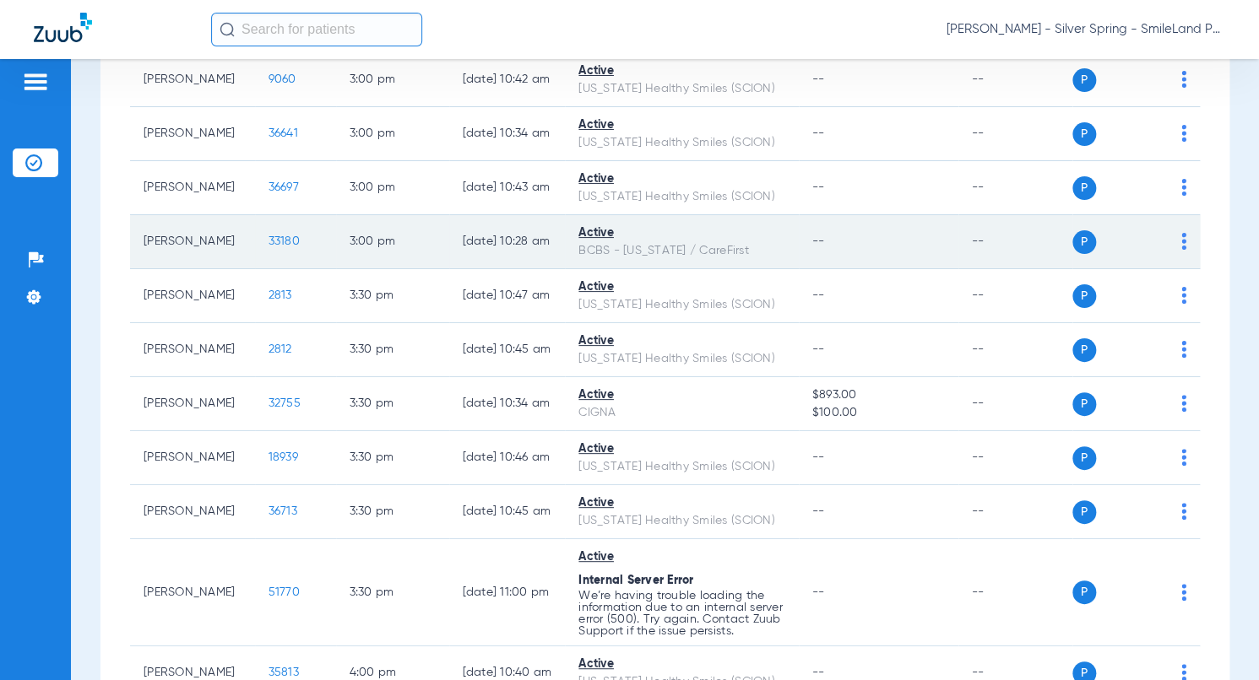
click at [268, 247] on span "33180" at bounding box center [283, 242] width 31 height 12
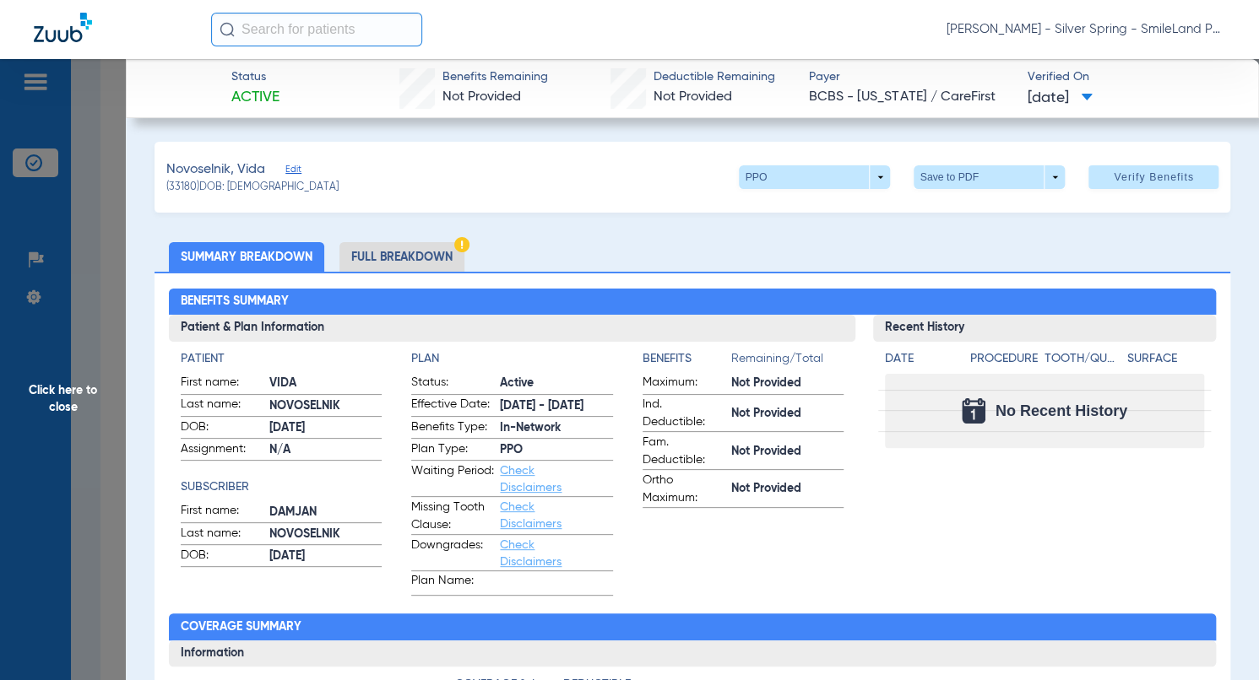
drag, startPoint x: 1148, startPoint y: 422, endPoint x: 155, endPoint y: 292, distance: 1001.3
click at [1148, 422] on div "No Recent History" at bounding box center [1044, 411] width 319 height 74
click at [79, 279] on span "Click here to close" at bounding box center [63, 399] width 126 height 680
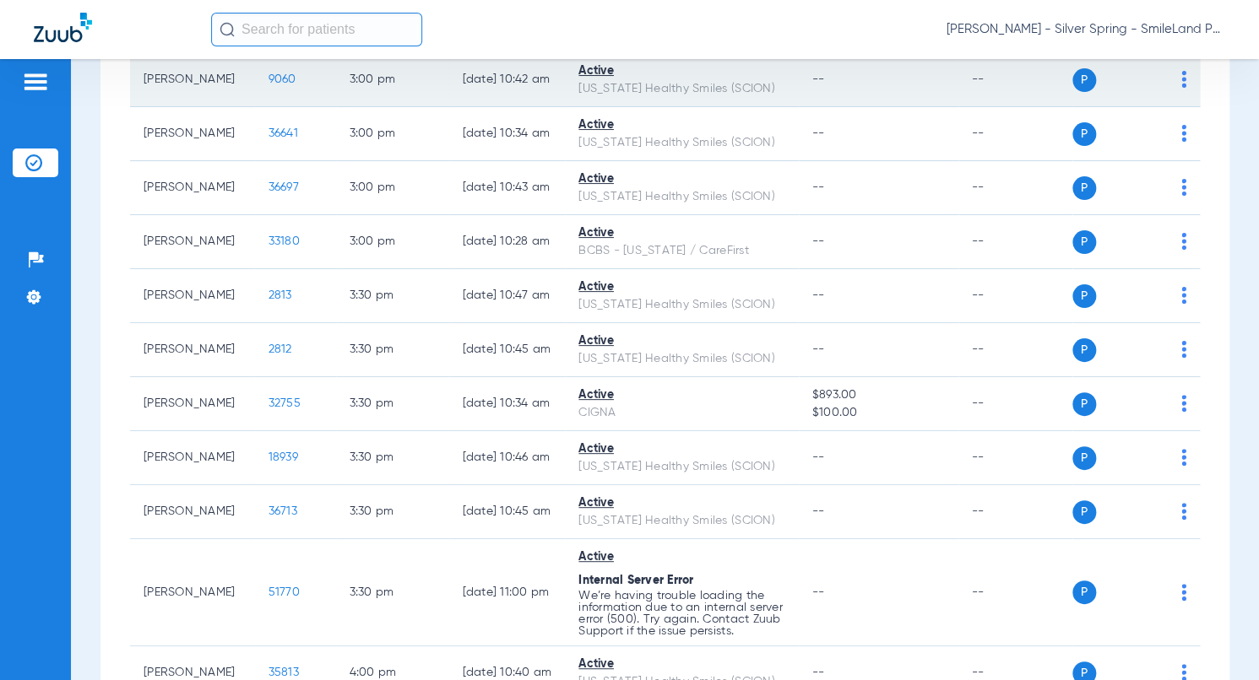
click at [279, 85] on span "9060" at bounding box center [282, 79] width 28 height 12
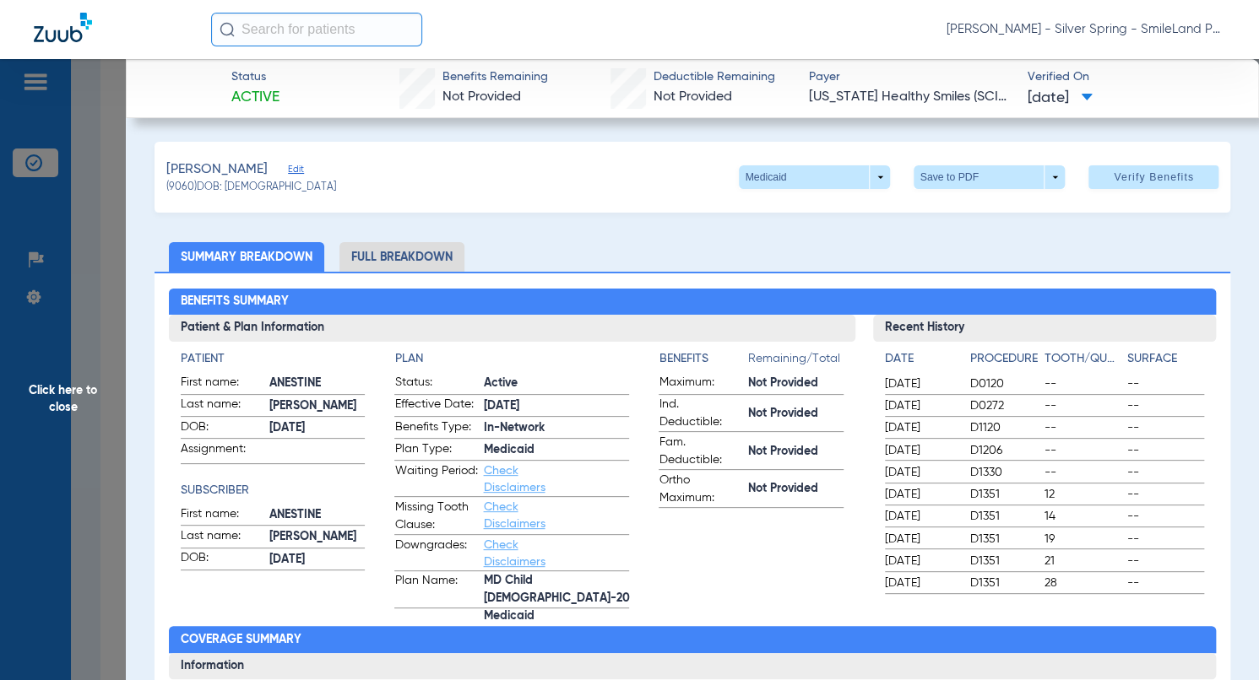
click at [519, 450] on span "Medicaid" at bounding box center [556, 451] width 146 height 18
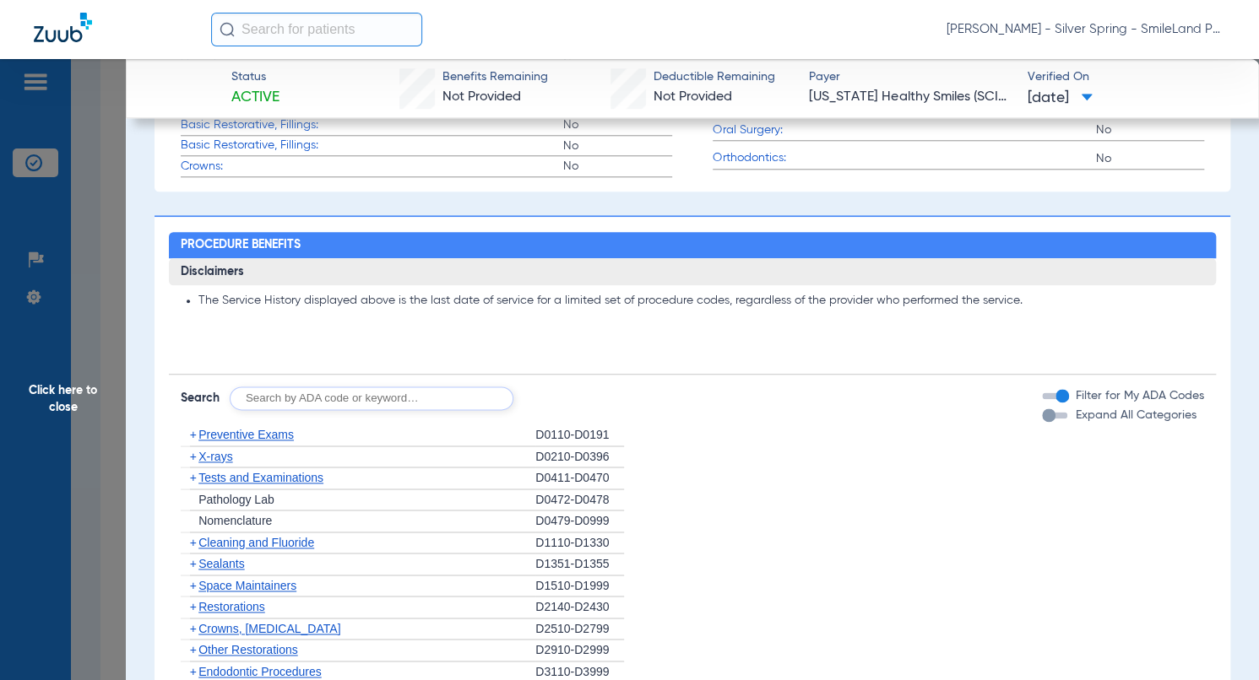
scroll to position [1604, 0]
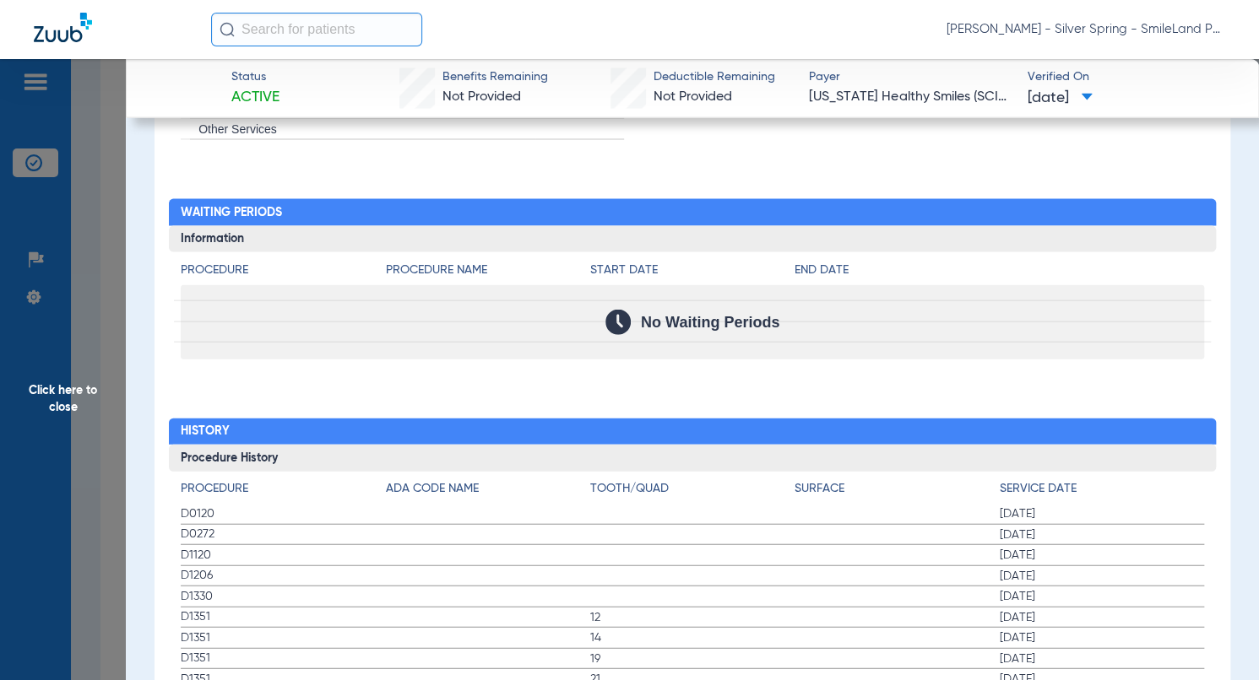
click at [1195, 290] on div at bounding box center [692, 291] width 1037 height 21
click at [95, 312] on span "Click here to close" at bounding box center [63, 399] width 126 height 680
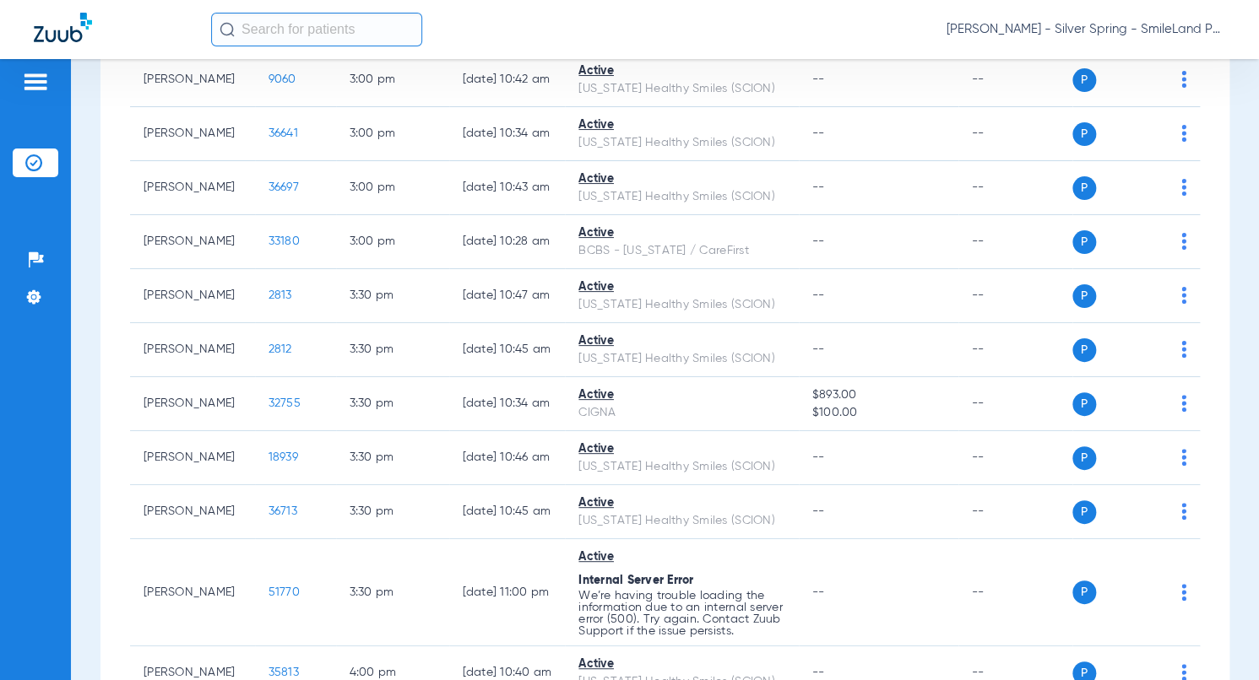
scroll to position [0, 0]
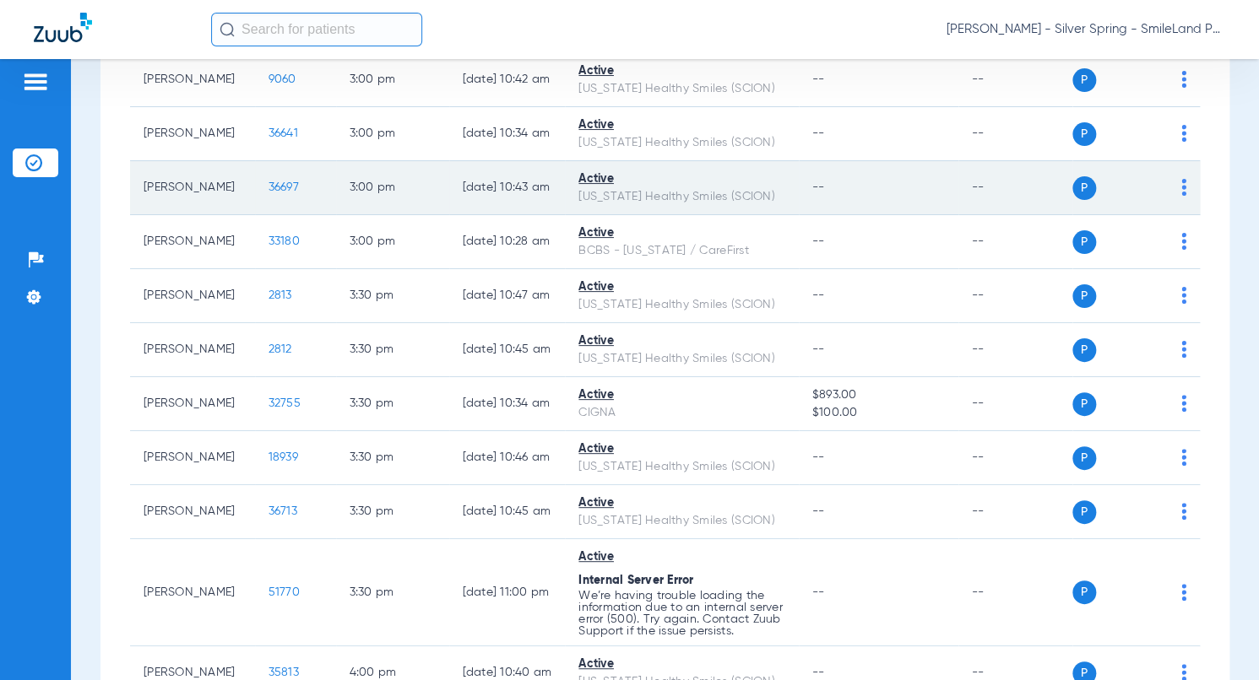
click at [274, 215] on td "36697" at bounding box center [295, 188] width 81 height 54
click at [271, 193] on span "36697" at bounding box center [283, 188] width 30 height 12
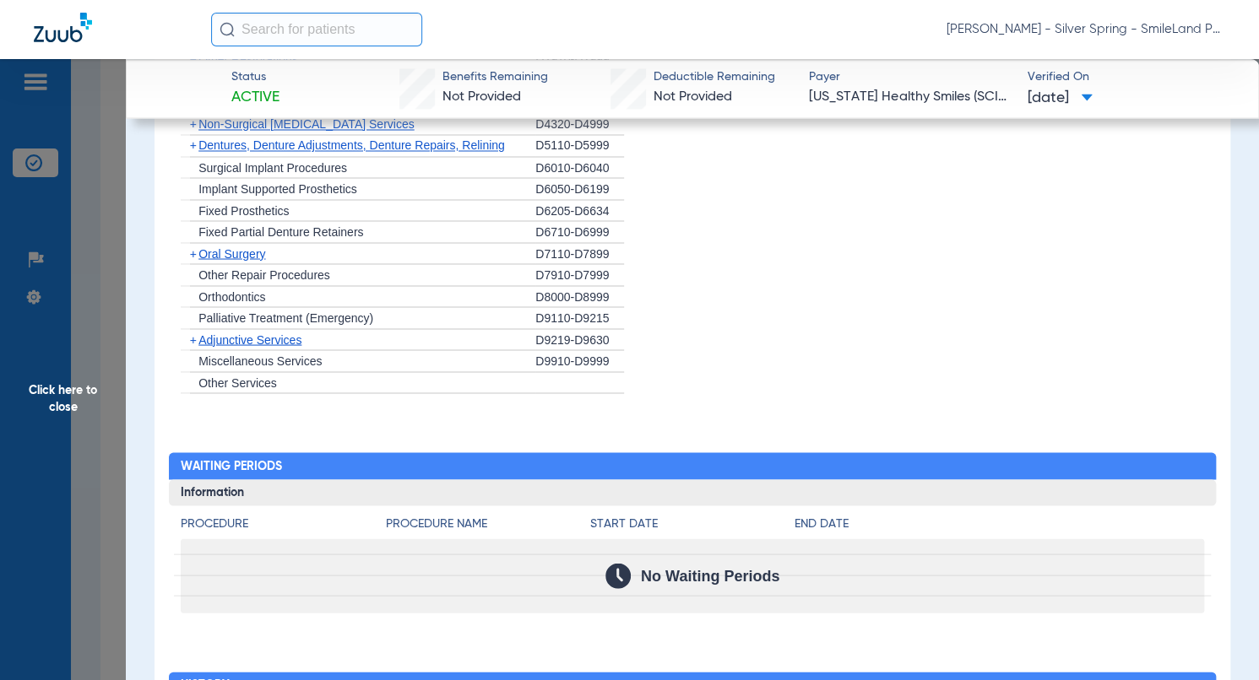
scroll to position [1857, 0]
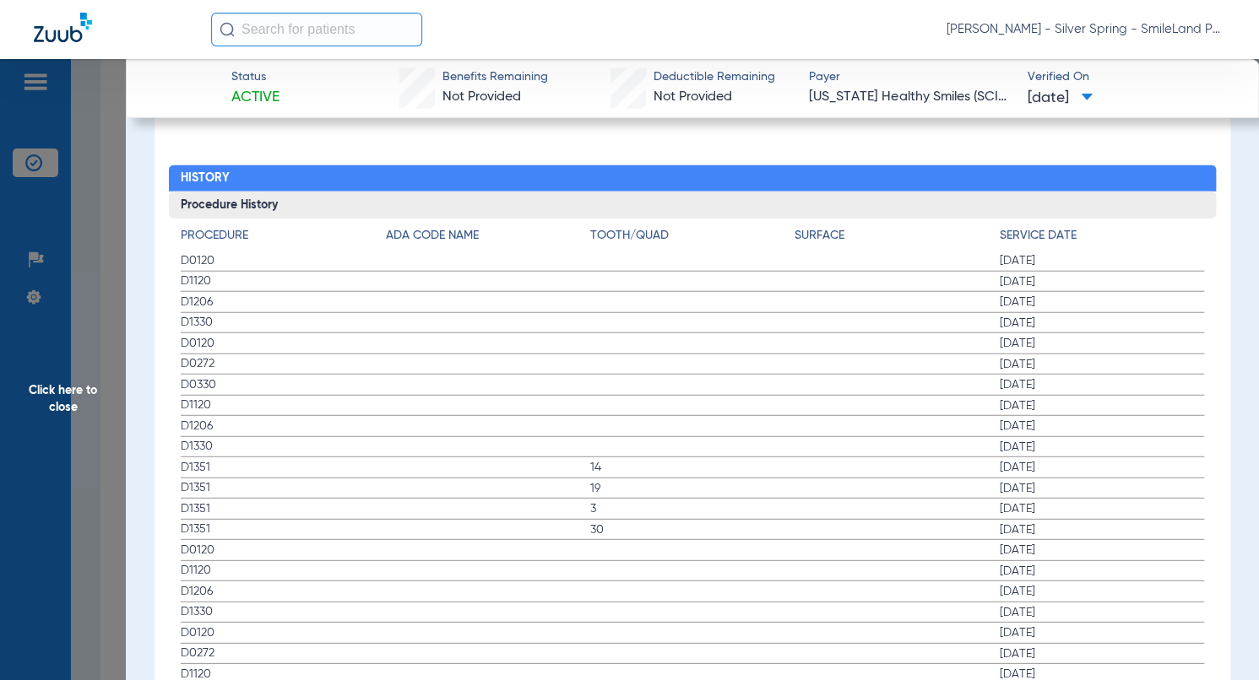
click at [1102, 335] on span "08/15/2024" at bounding box center [1102, 343] width 204 height 17
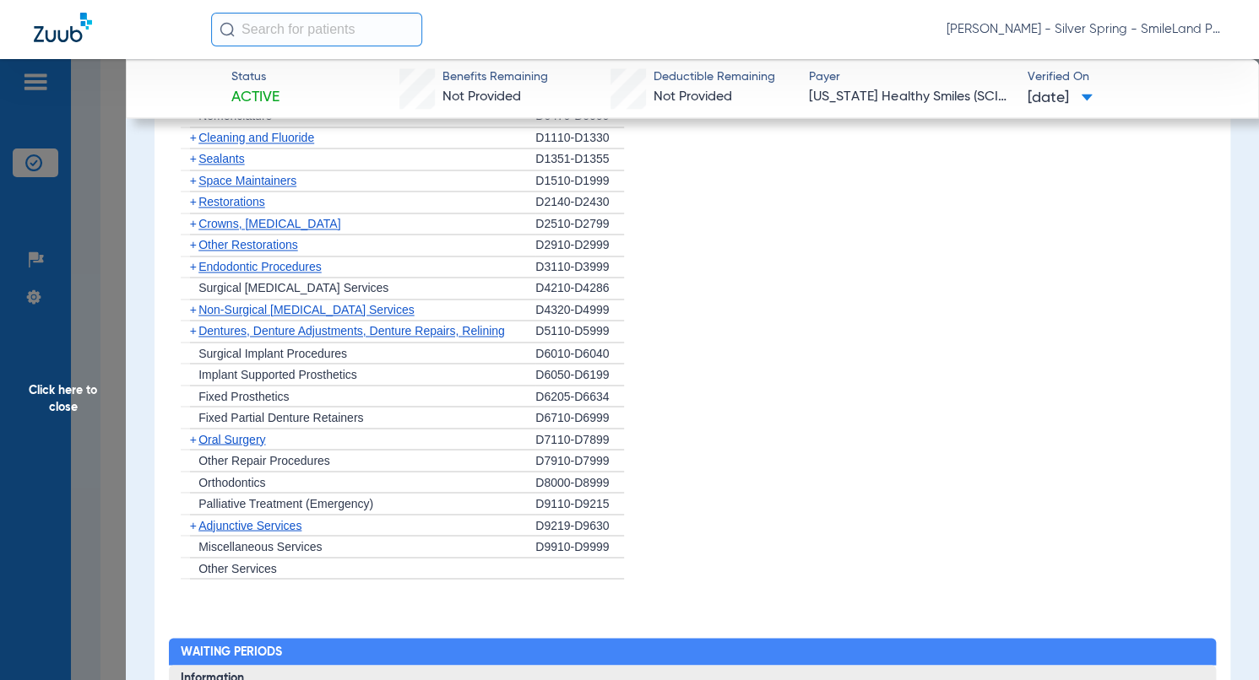
scroll to position [1182, 0]
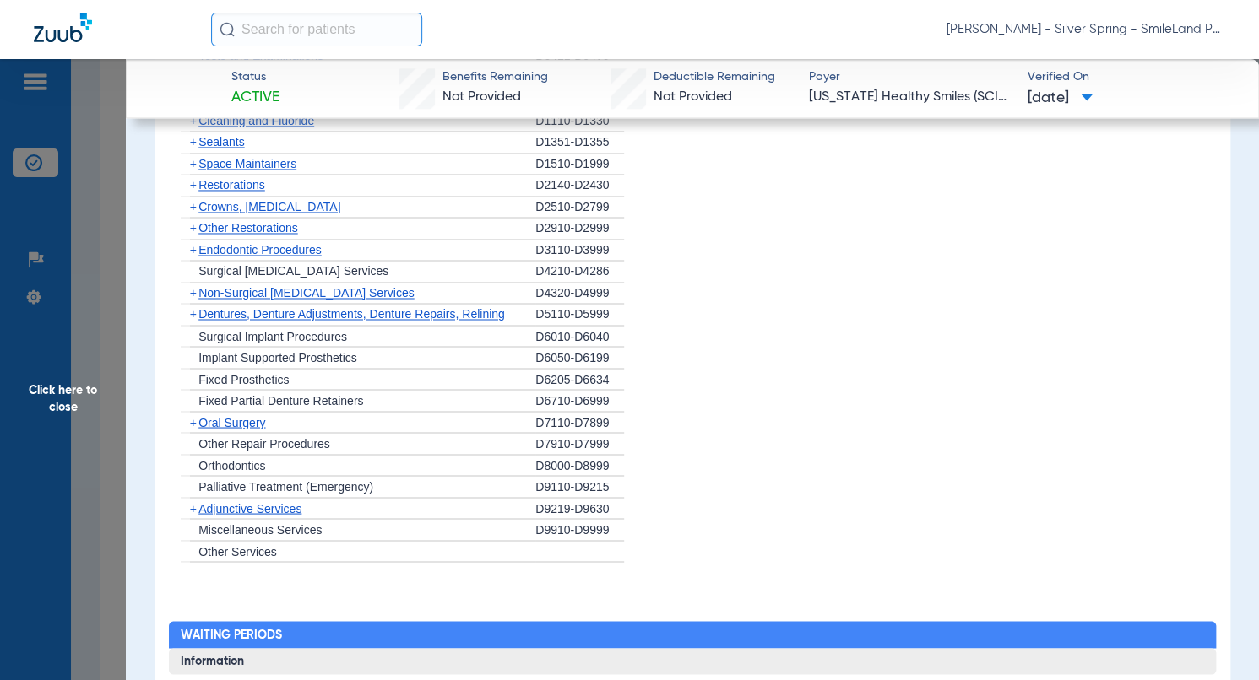
click at [1153, 326] on li "+ Surgical Implant Procedures D6010-D6040" at bounding box center [692, 337] width 1023 height 22
click at [106, 241] on span "Click here to close" at bounding box center [63, 399] width 126 height 680
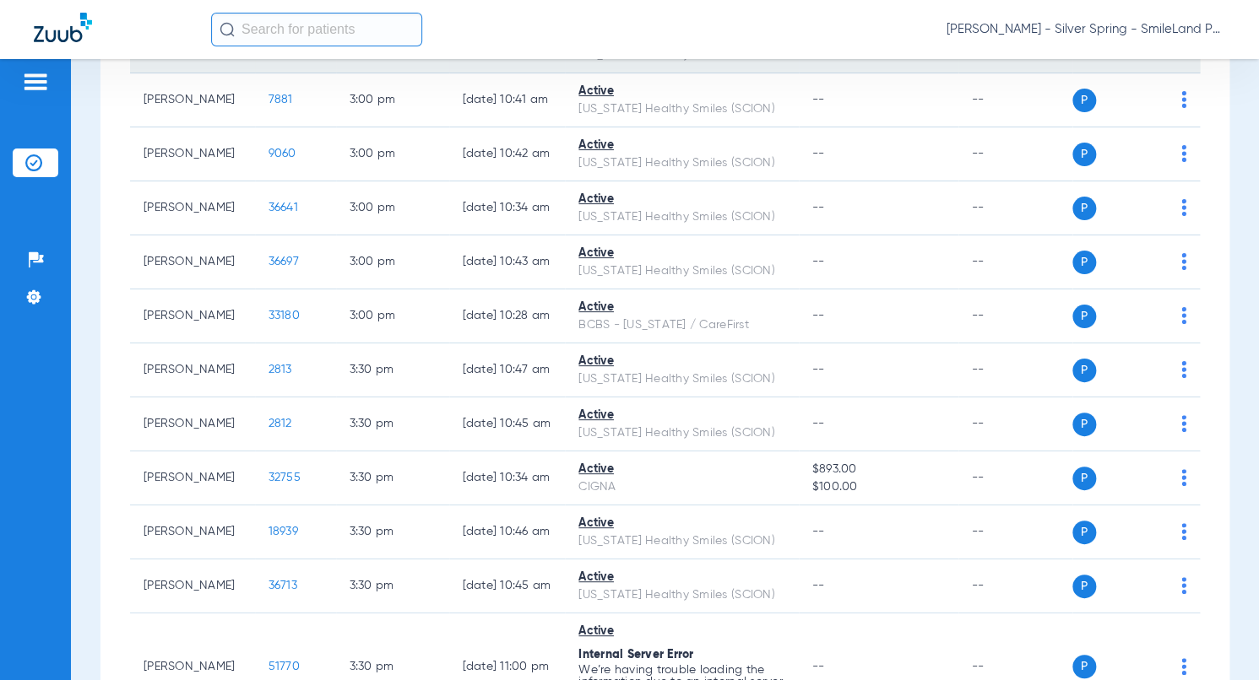
scroll to position [4859, 0]
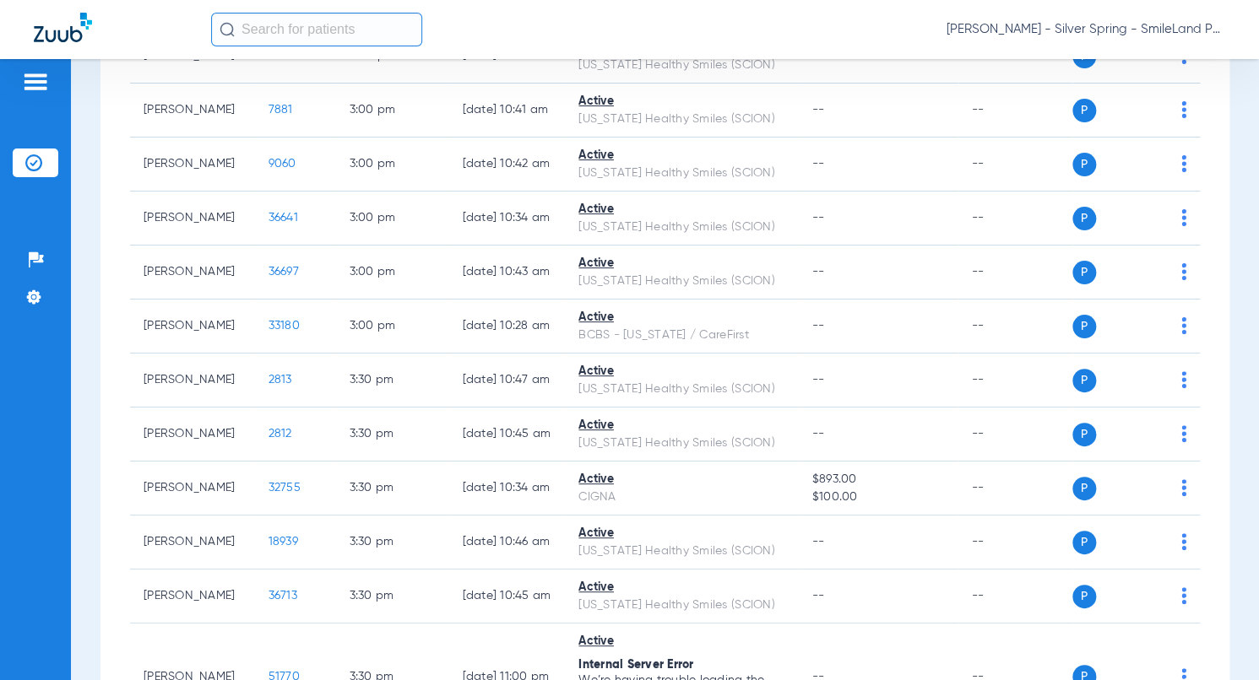
click at [1235, 143] on div "Schedule Insurance Verification History Last Appt. Sync Time: Today - 12:09 PM …" at bounding box center [665, 369] width 1188 height 621
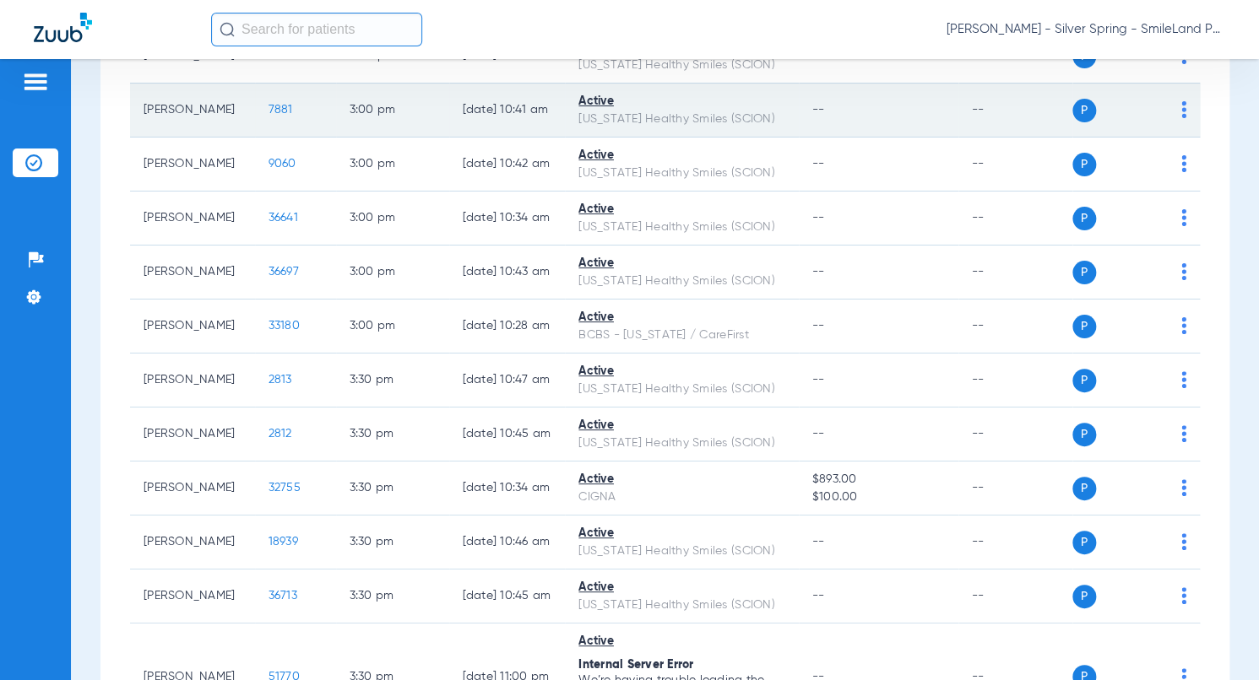
drag, startPoint x: 1197, startPoint y: 275, endPoint x: 805, endPoint y: 285, distance: 392.7
click at [268, 116] on span "7881" at bounding box center [280, 110] width 24 height 12
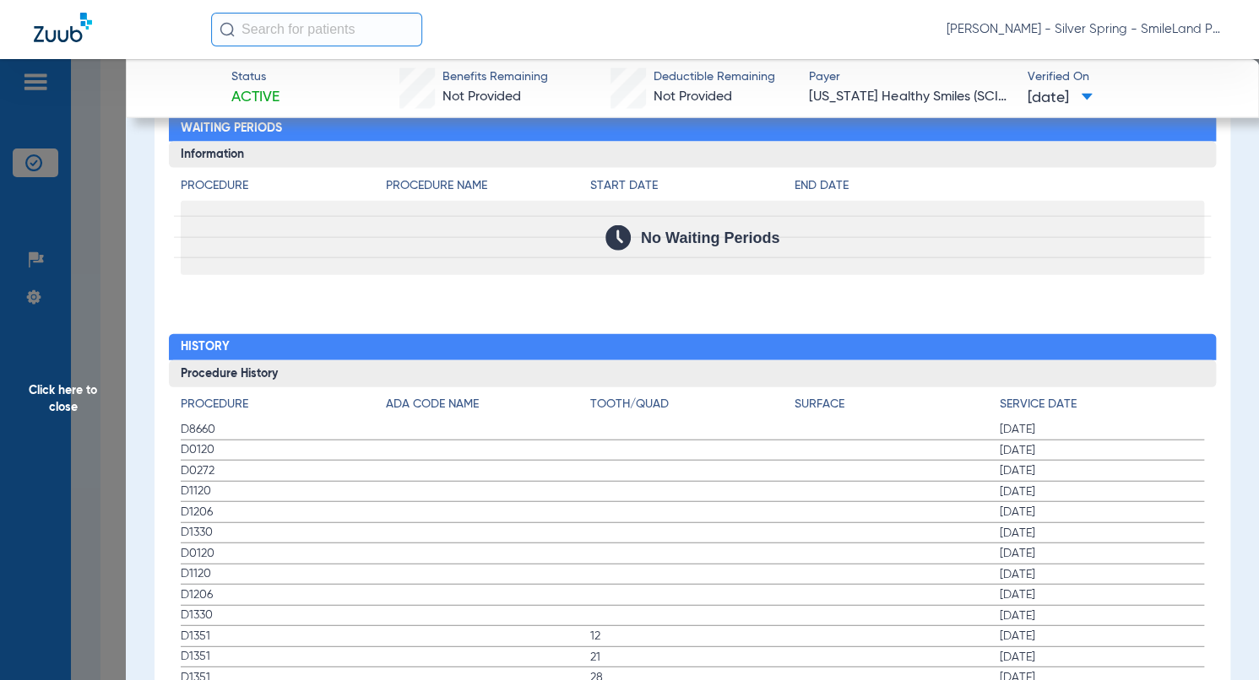
scroll to position [1773, 0]
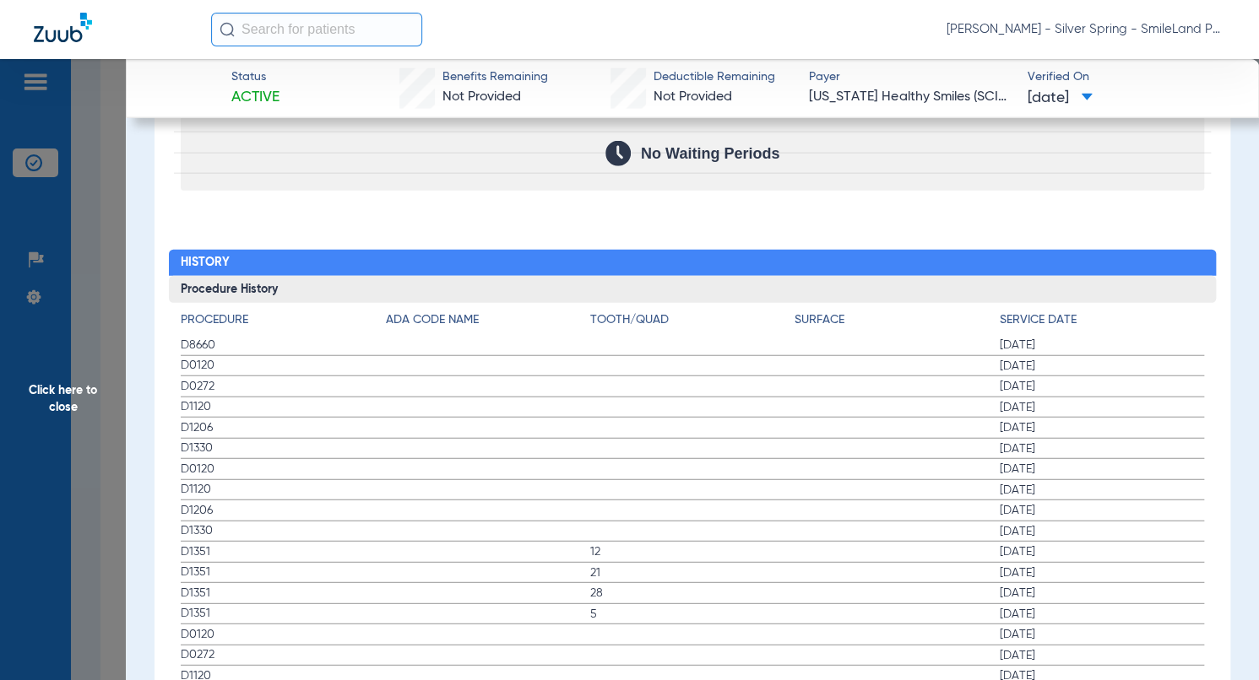
drag, startPoint x: 1174, startPoint y: 320, endPoint x: 320, endPoint y: 312, distance: 854.4
click at [1174, 320] on app-breakdown-title "Service Date" at bounding box center [1102, 324] width 204 height 24
click at [101, 294] on span "Click here to close" at bounding box center [63, 399] width 126 height 680
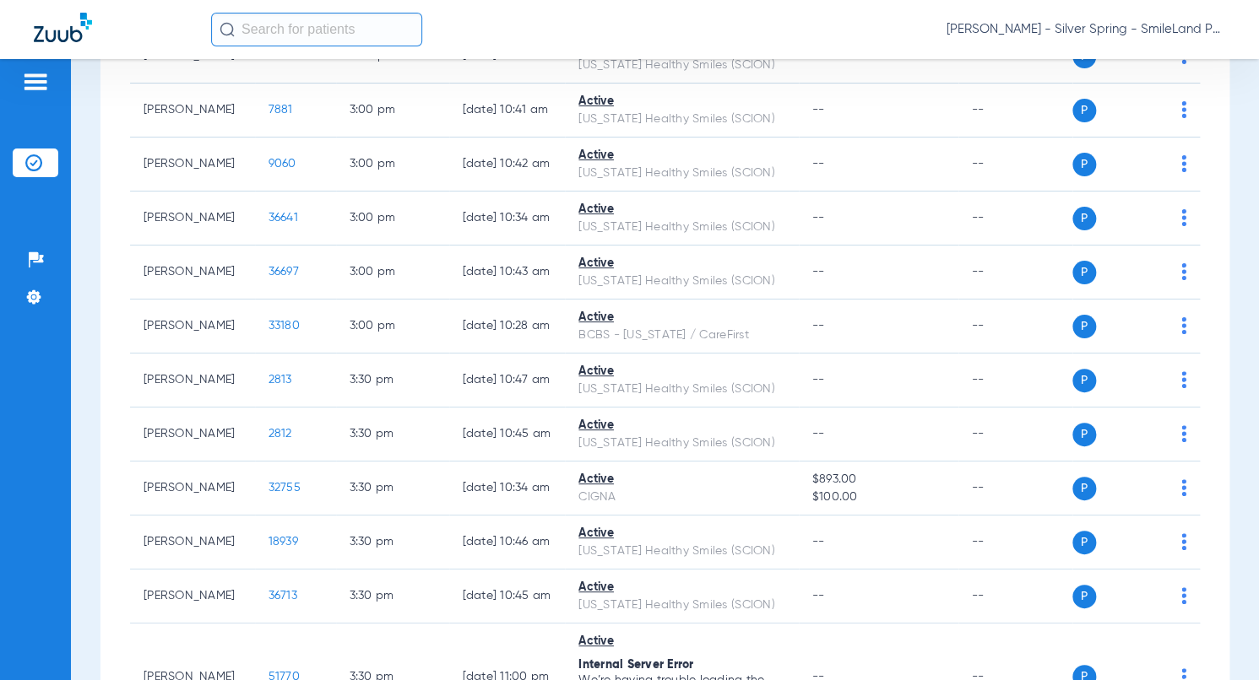
scroll to position [0, 0]
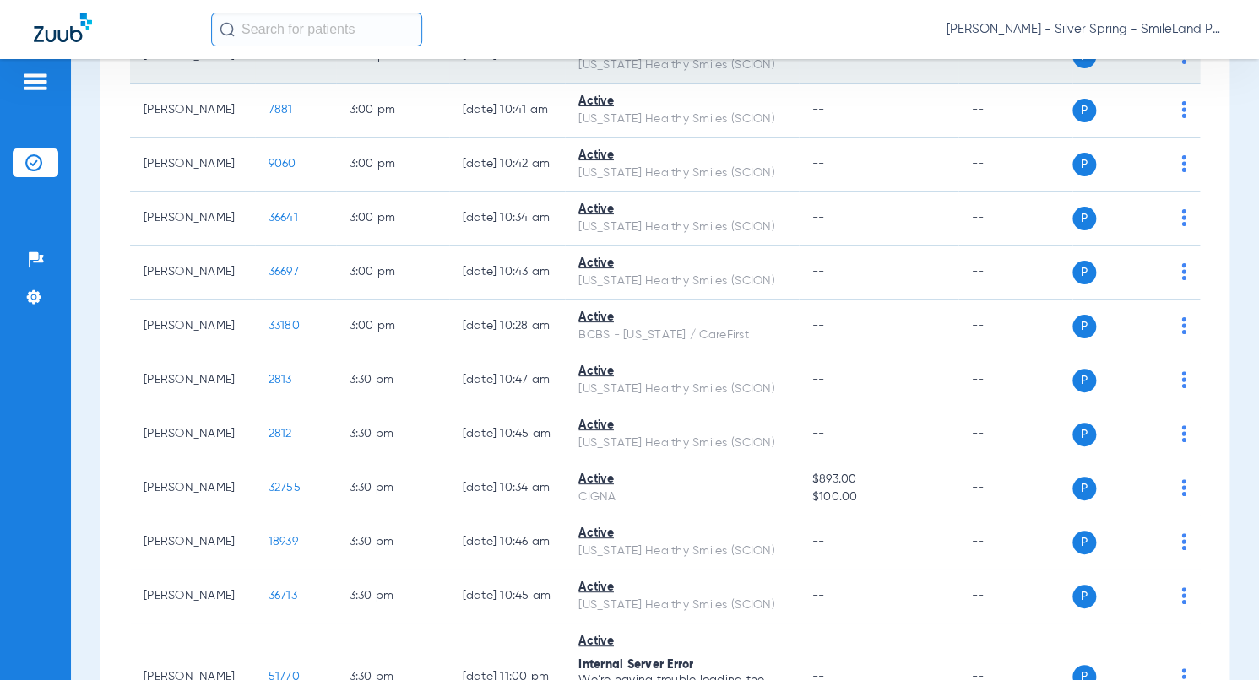
click at [268, 62] on span "7883" at bounding box center [281, 56] width 26 height 12
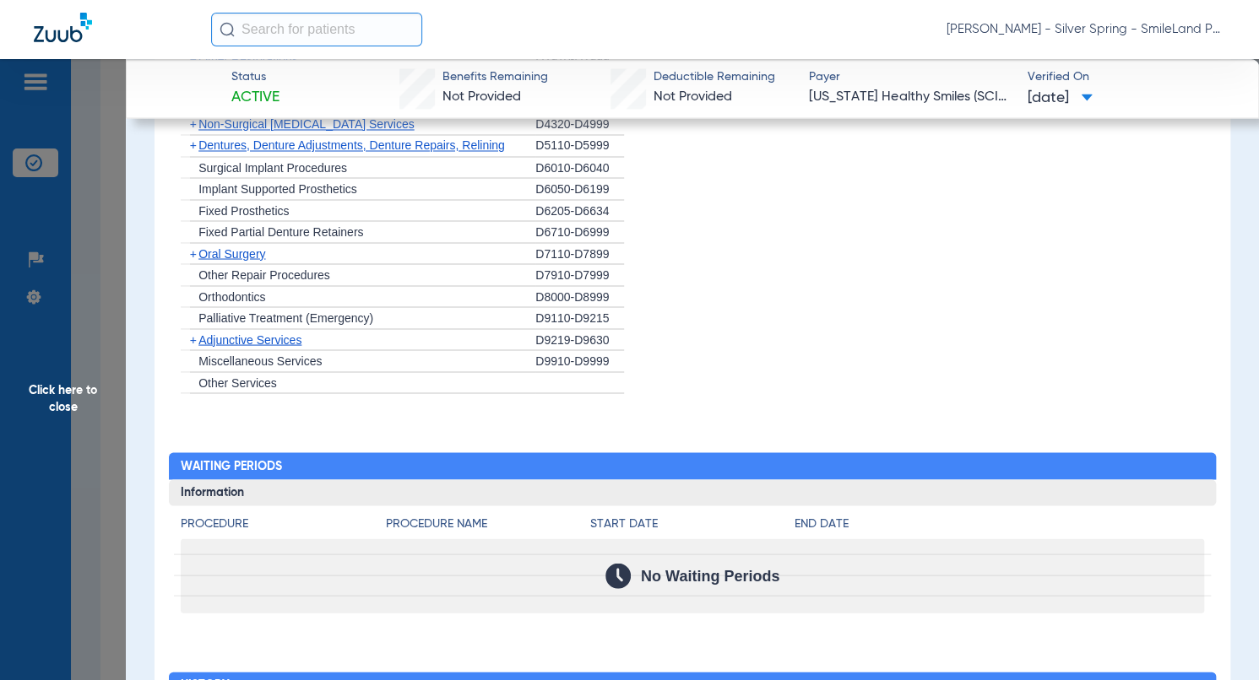
scroll to position [1773, 0]
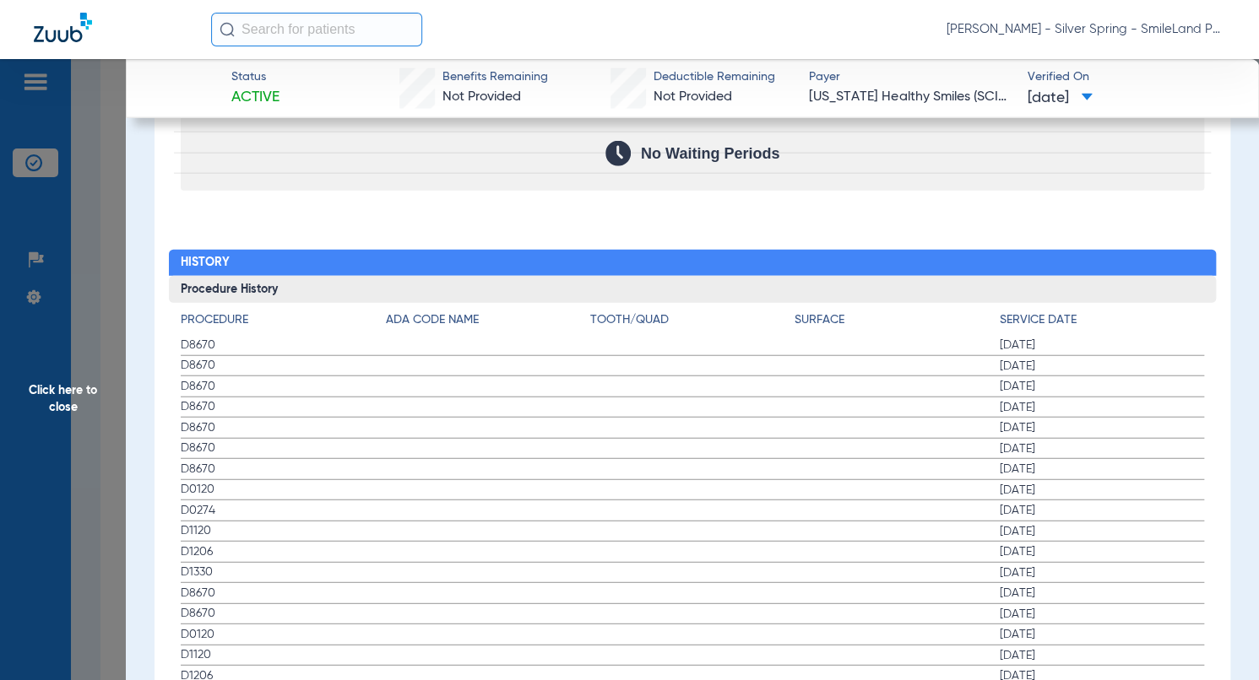
drag, startPoint x: 1169, startPoint y: 257, endPoint x: 281, endPoint y: 301, distance: 889.3
click at [1169, 257] on h2 "History" at bounding box center [692, 263] width 1047 height 27
click at [93, 314] on span "Click here to close" at bounding box center [63, 399] width 126 height 680
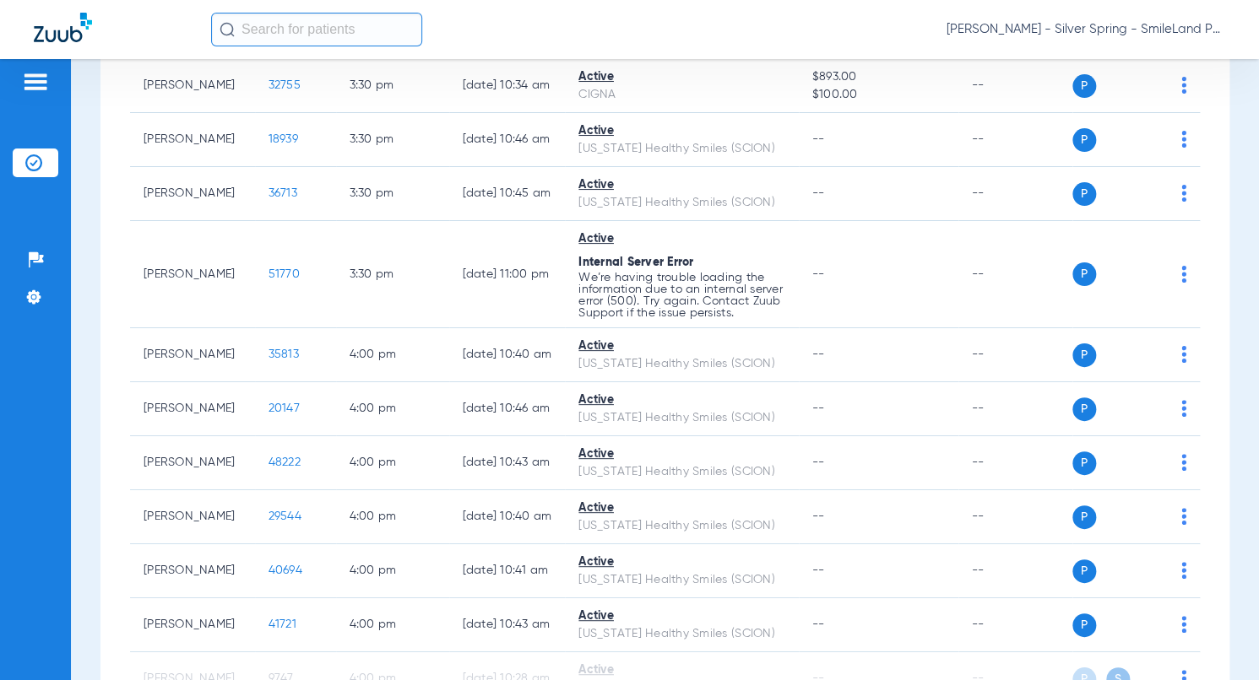
scroll to position [5282, 0]
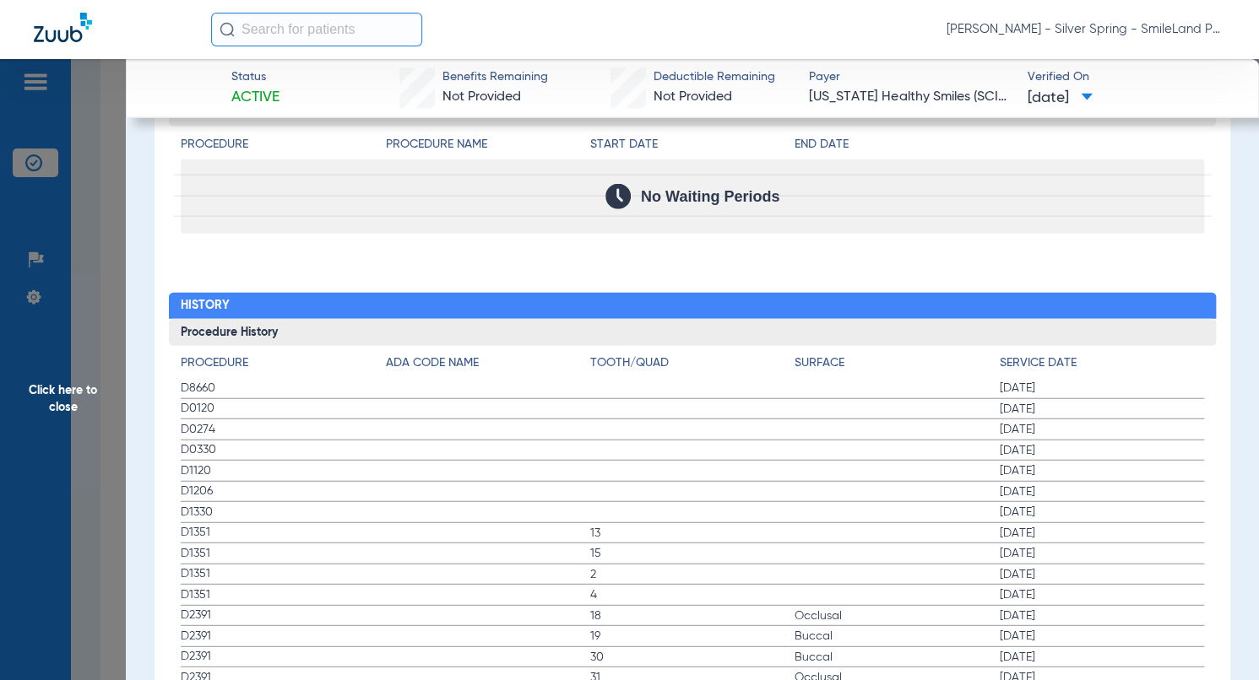
scroll to position [1857, 0]
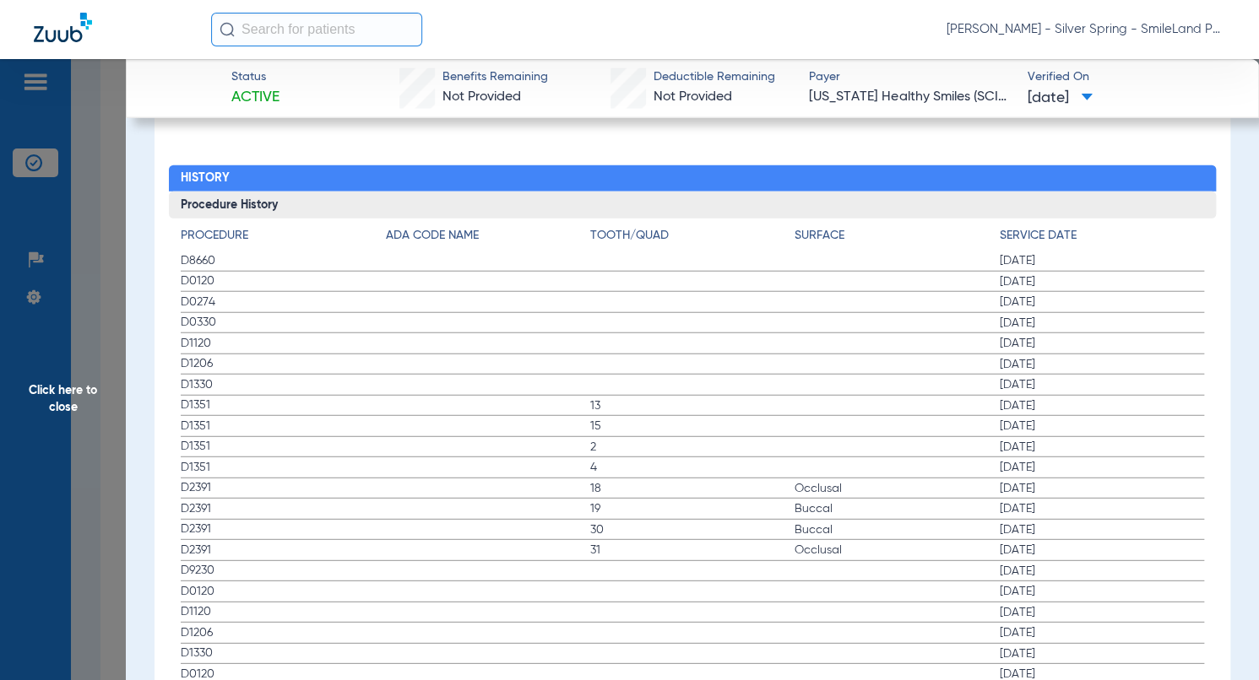
drag, startPoint x: 1125, startPoint y: 291, endPoint x: 225, endPoint y: 317, distance: 900.3
click at [1125, 294] on span "[DATE]" at bounding box center [1102, 302] width 204 height 17
click at [100, 333] on span "Click here to close" at bounding box center [63, 399] width 126 height 680
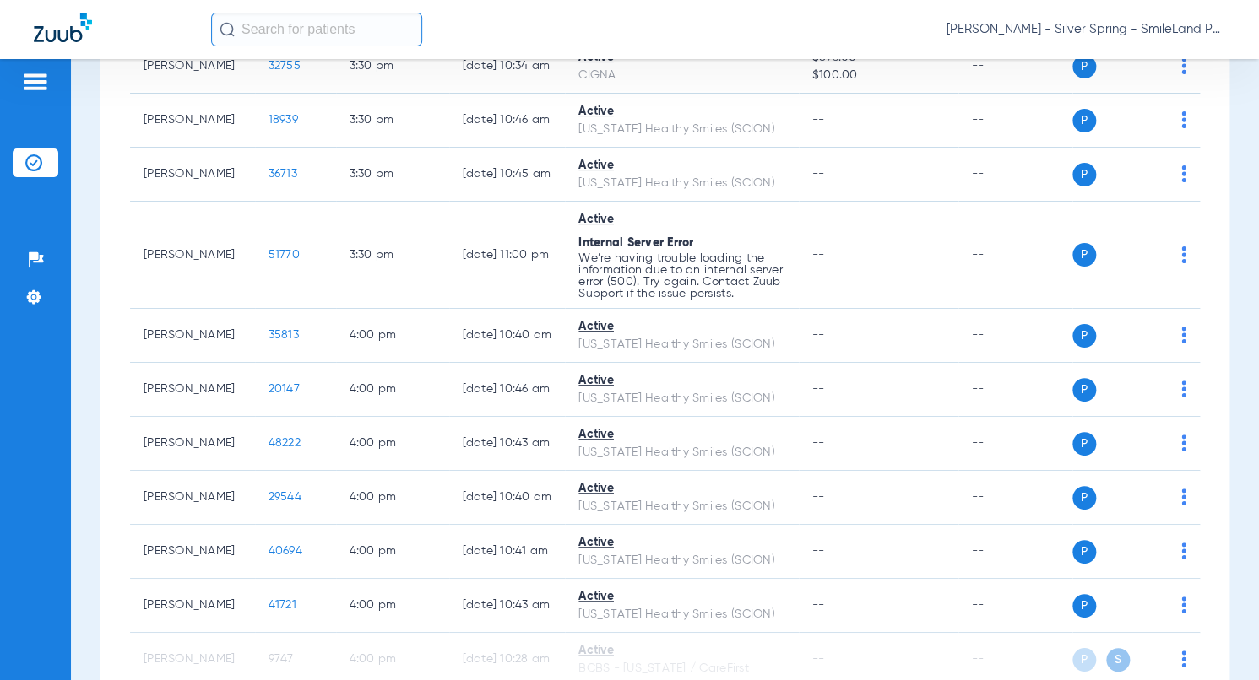
scroll to position [0, 0]
click at [268, 18] on span "2812" at bounding box center [280, 12] width 24 height 12
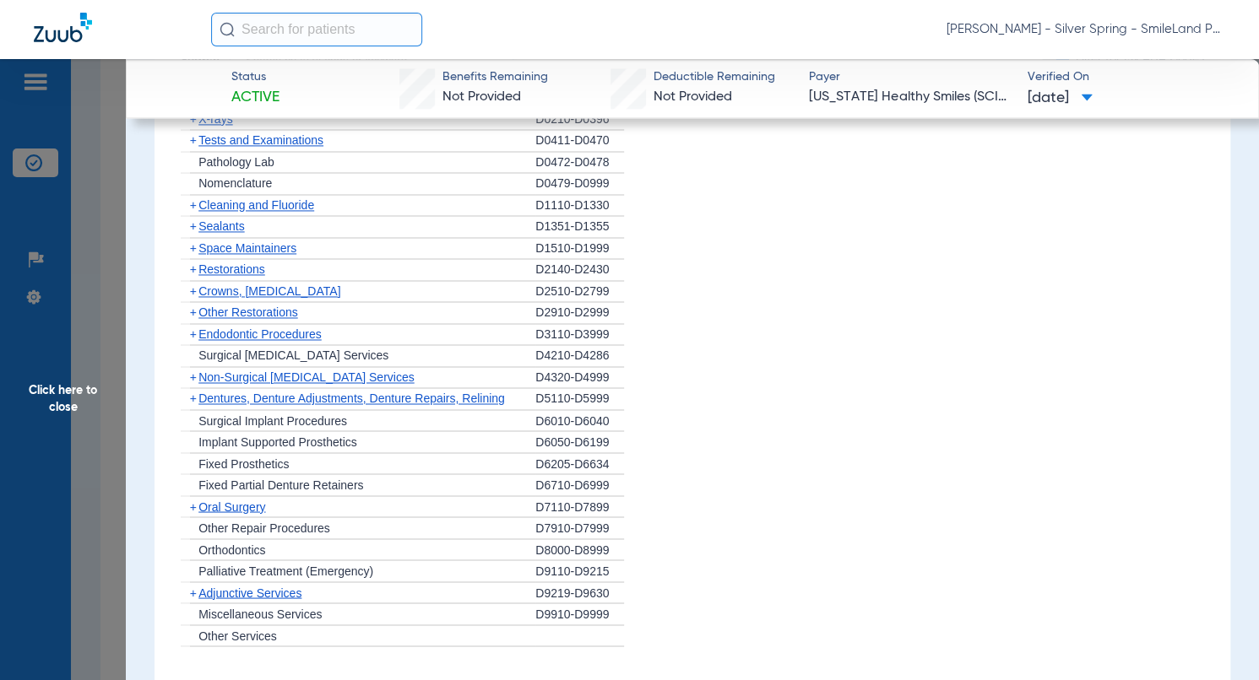
scroll to position [1688, 0]
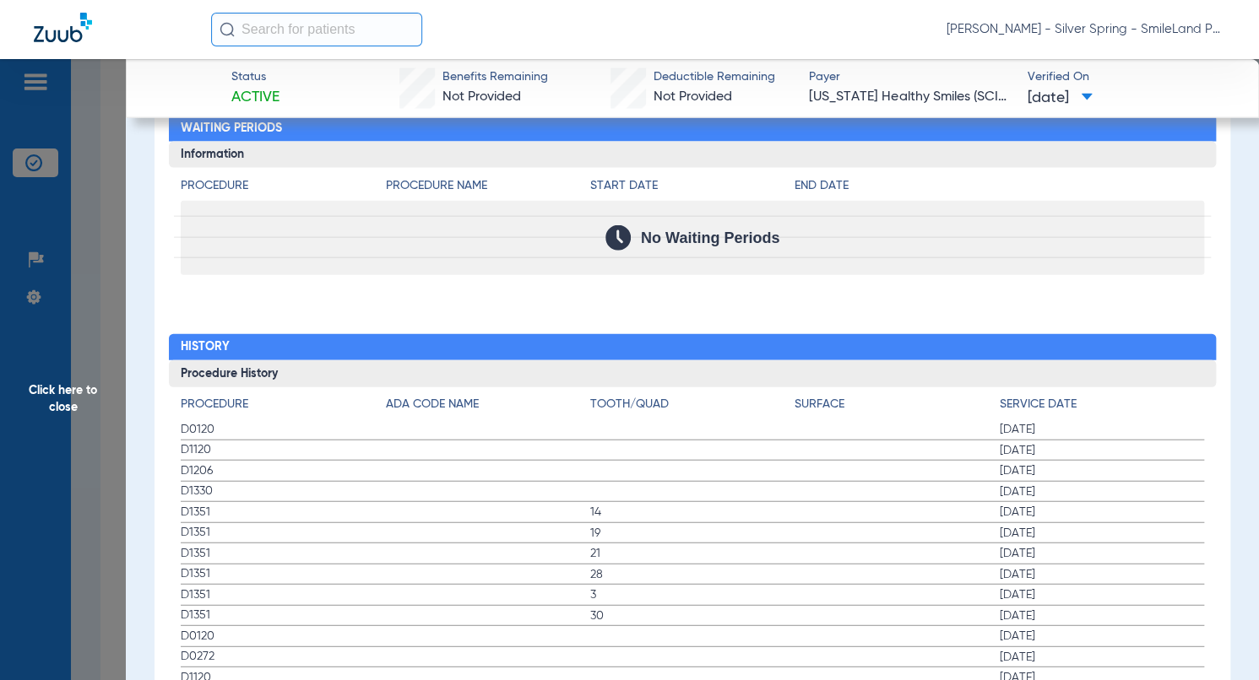
click at [1197, 346] on h2 "History" at bounding box center [692, 347] width 1047 height 27
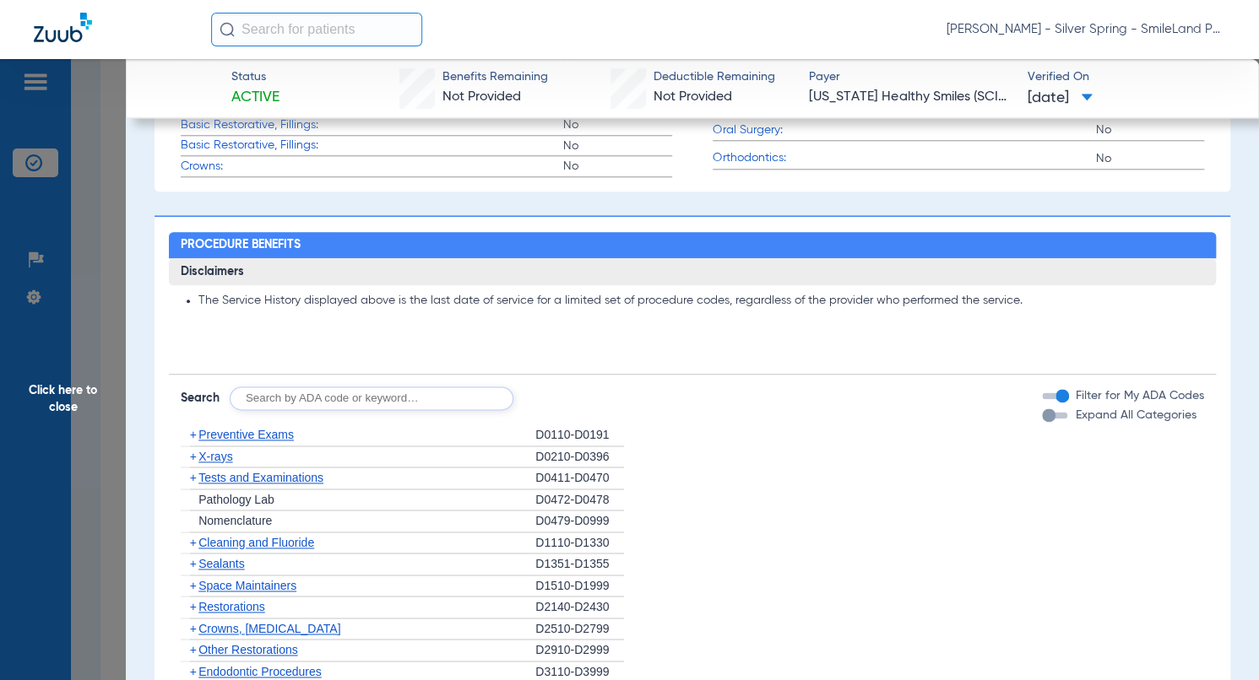
scroll to position [0, 0]
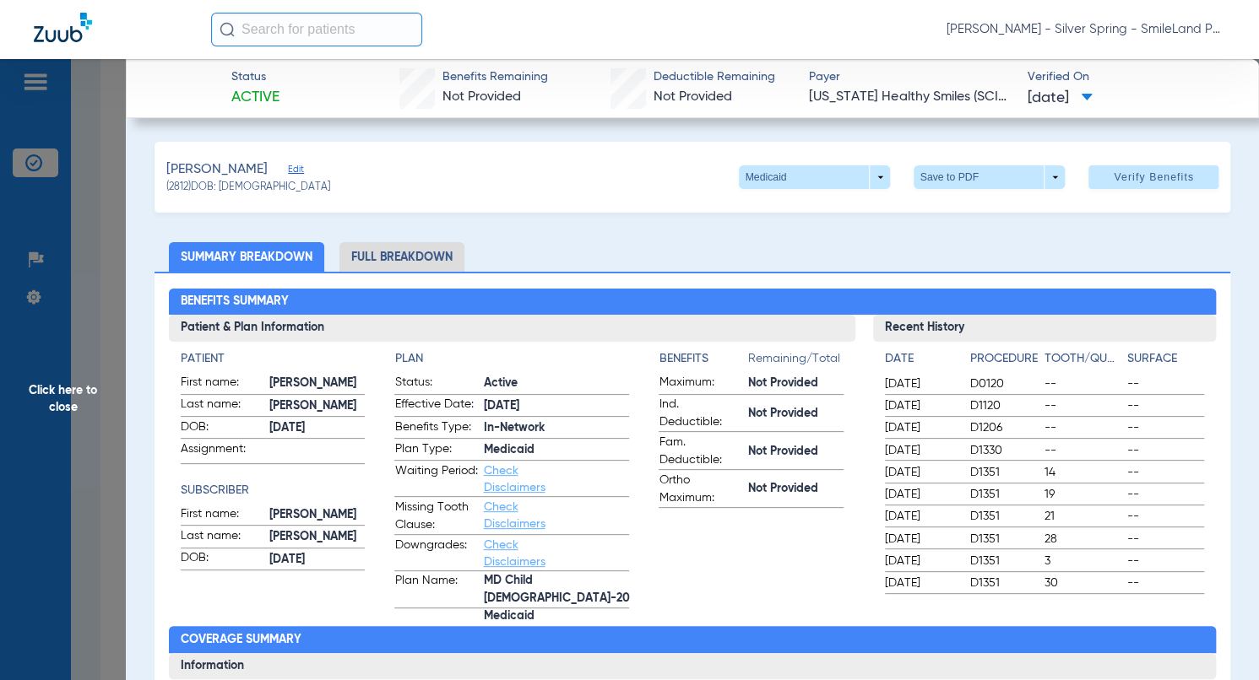
click at [71, 292] on span "Click here to close" at bounding box center [63, 399] width 126 height 680
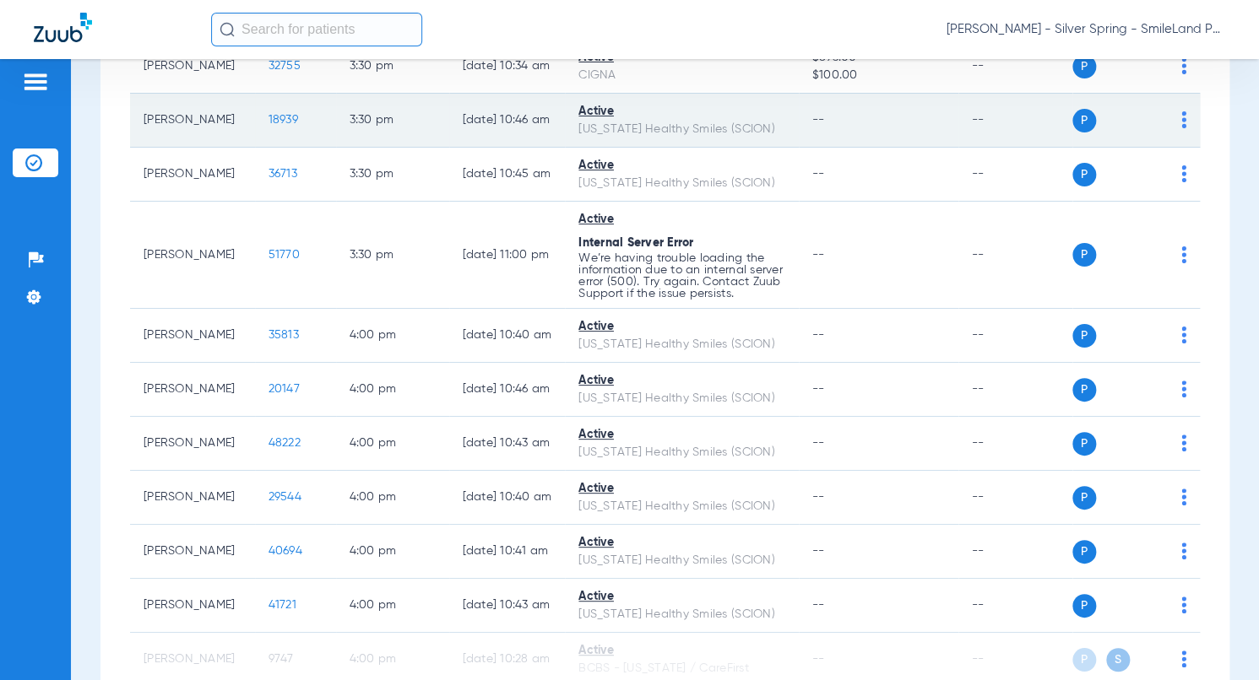
click at [276, 126] on span "18939" at bounding box center [283, 120] width 30 height 12
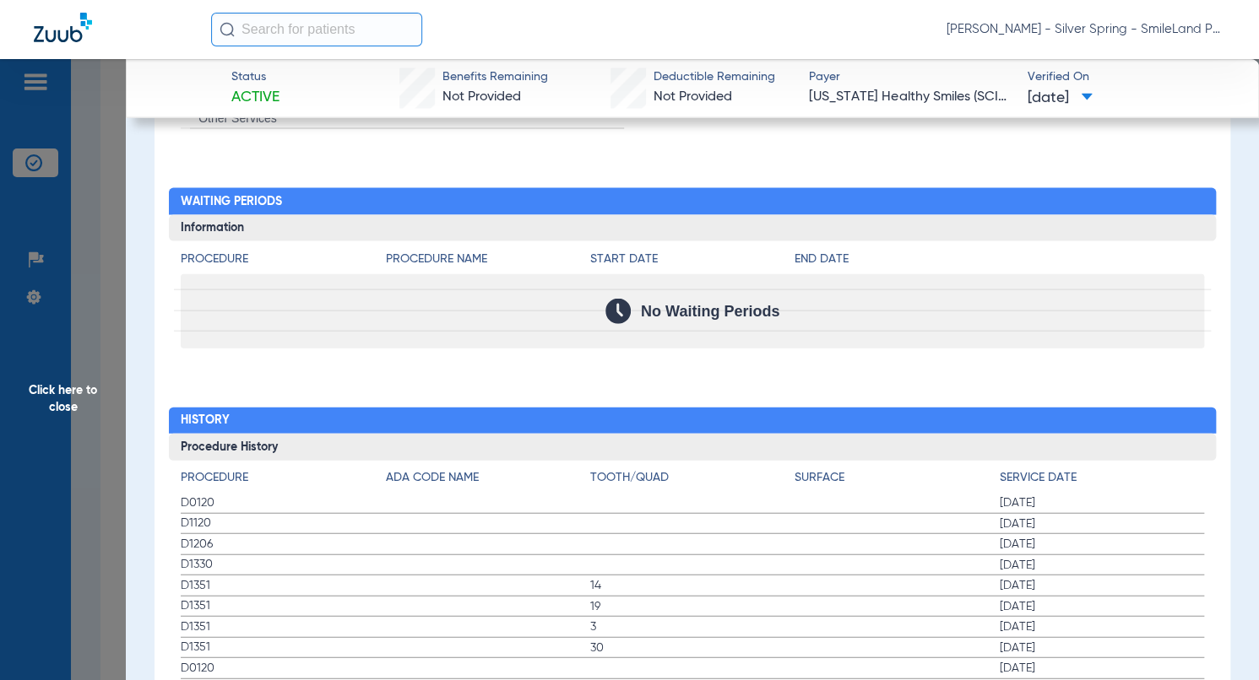
scroll to position [1857, 0]
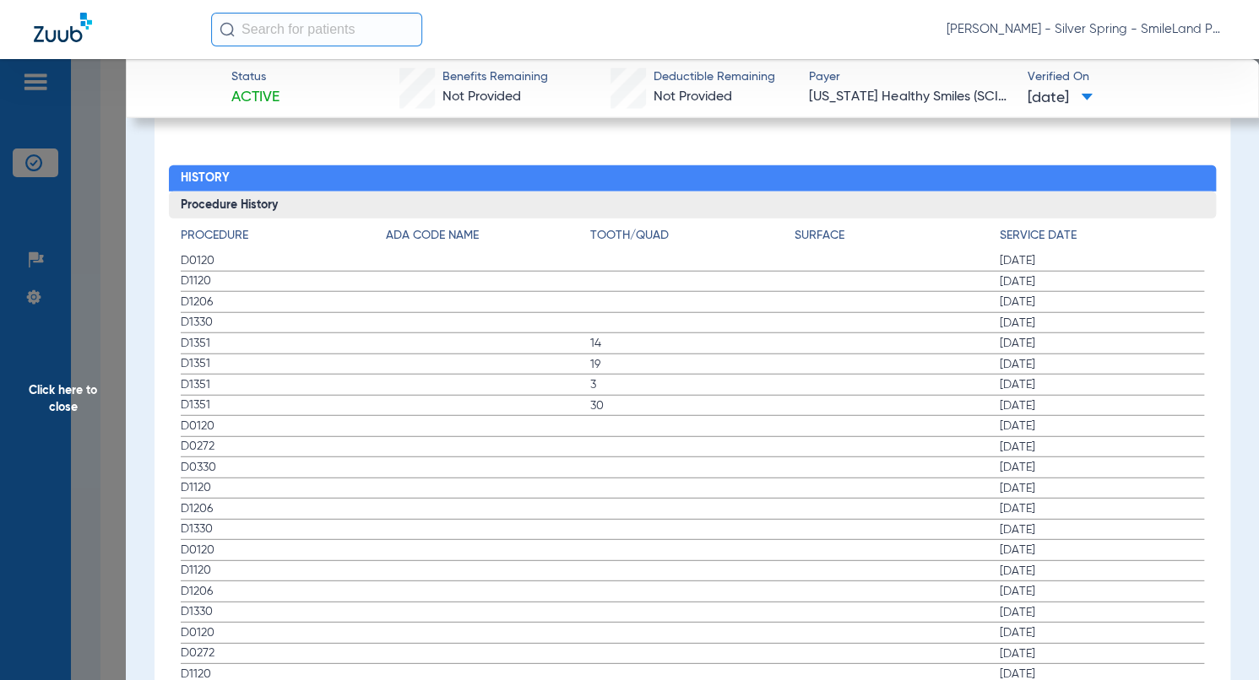
click at [1172, 198] on h3 "Procedure History" at bounding box center [692, 205] width 1047 height 27
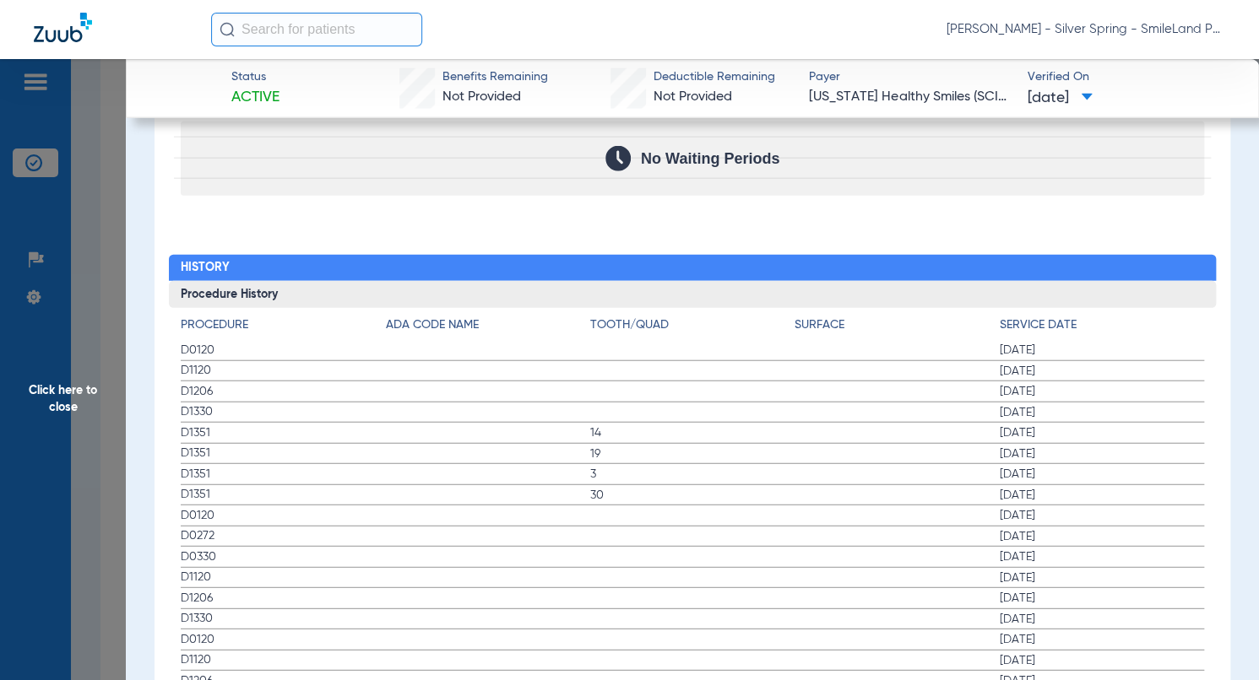
scroll to position [1773, 0]
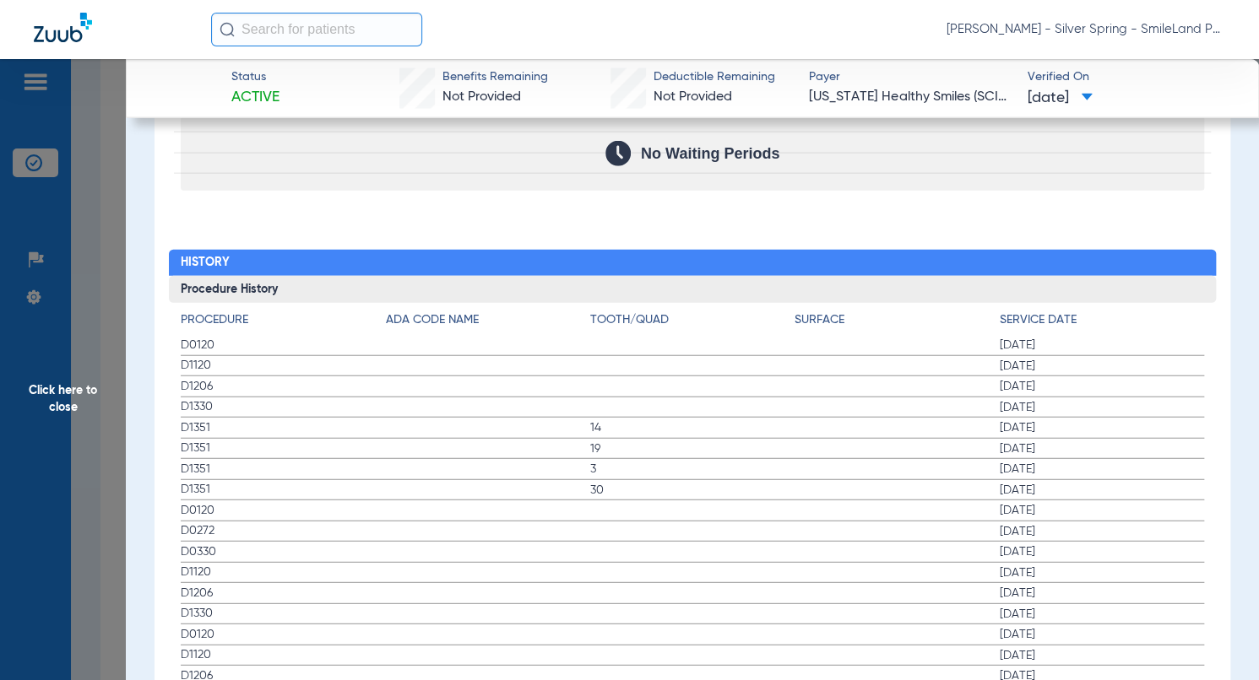
drag, startPoint x: 1127, startPoint y: 547, endPoint x: 780, endPoint y: 318, distance: 415.6
click at [1127, 547] on span "08/23/2024" at bounding box center [1102, 552] width 204 height 17
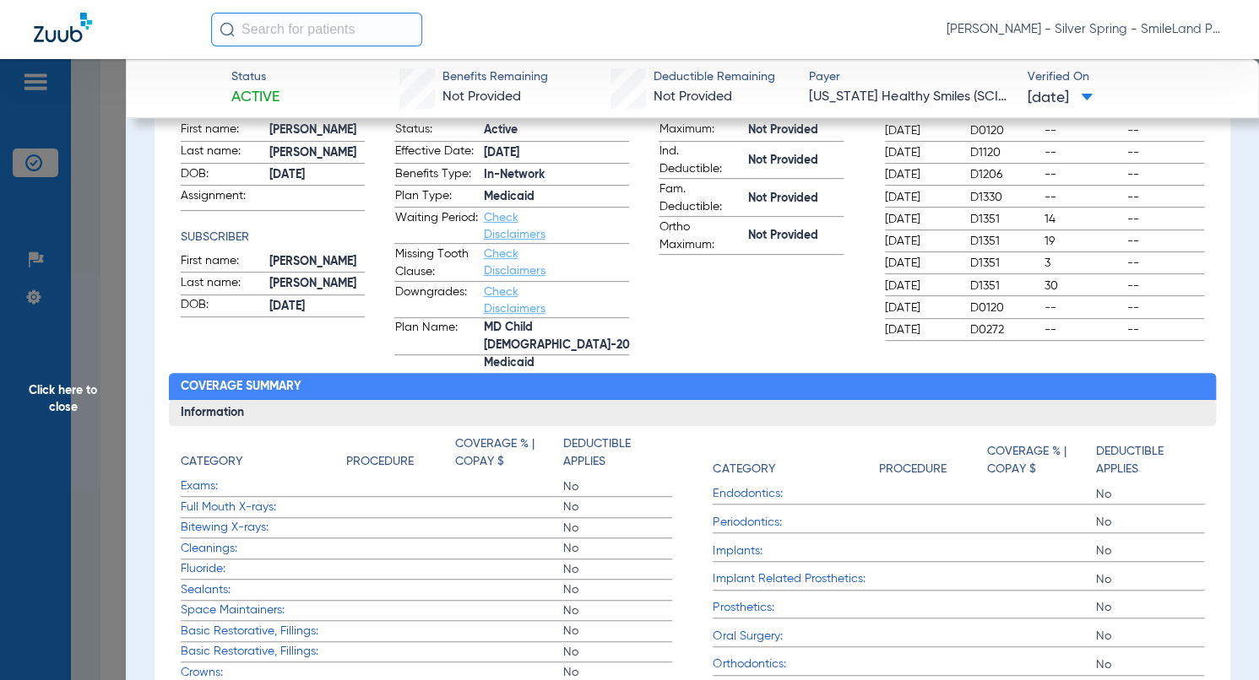
scroll to position [0, 0]
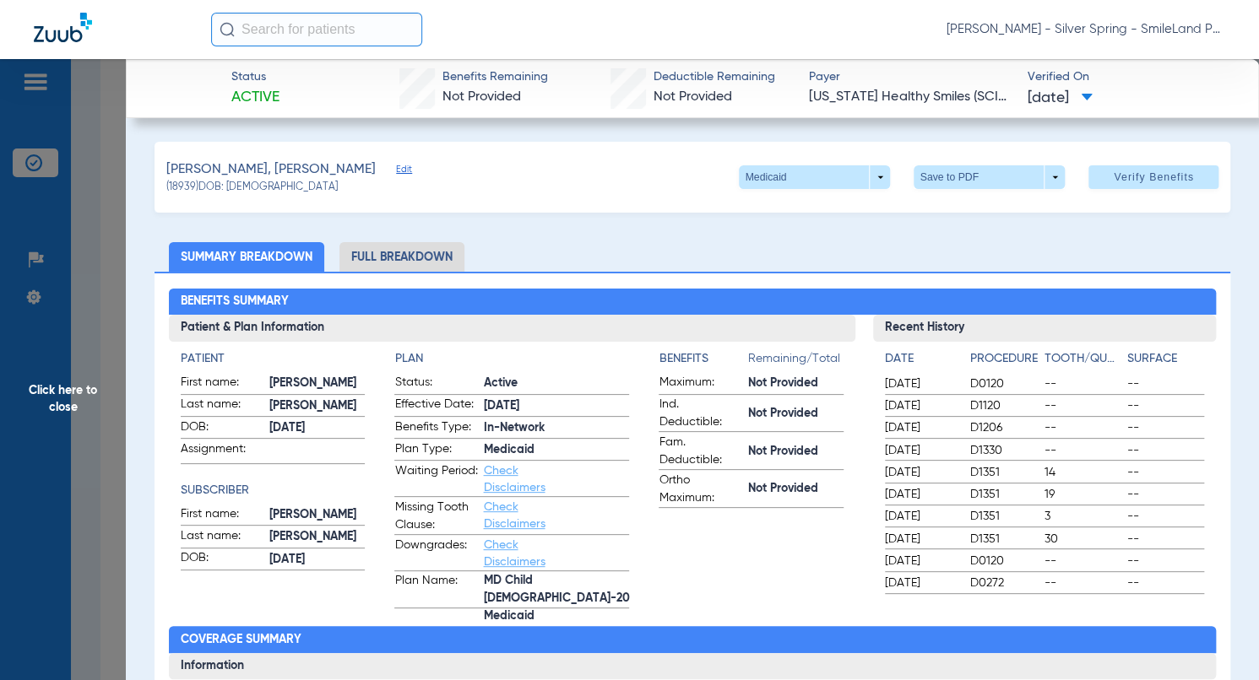
click at [115, 309] on span "Click here to close" at bounding box center [63, 399] width 126 height 680
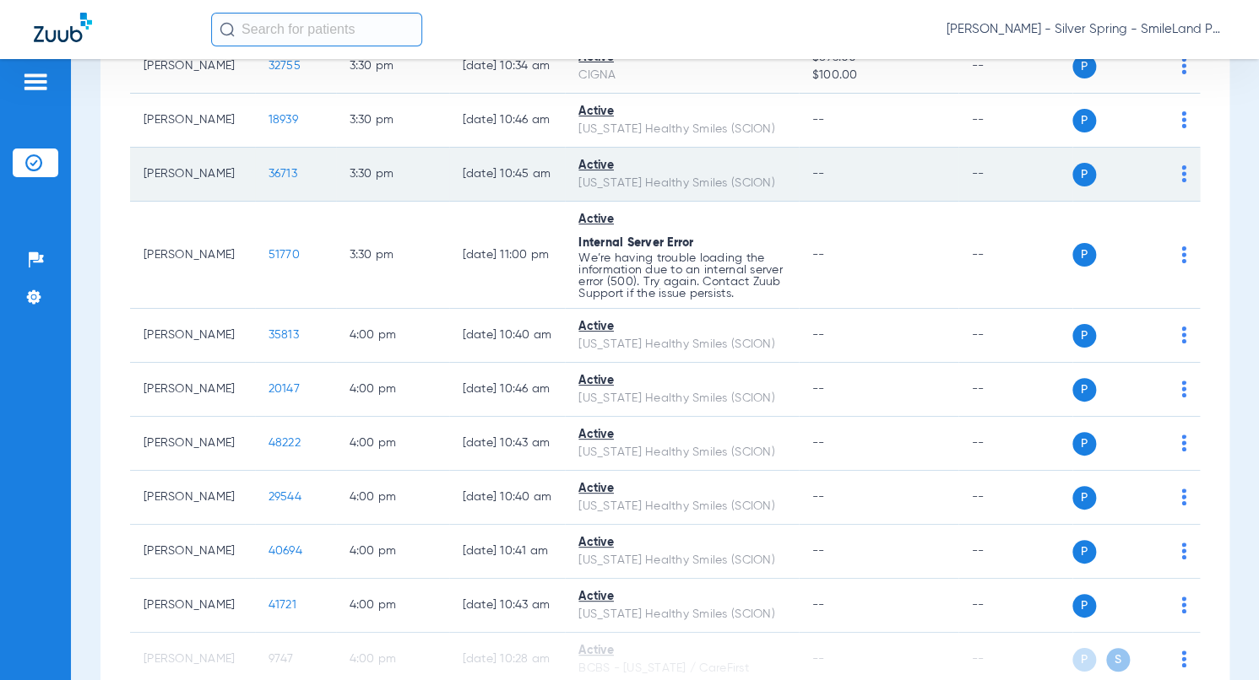
scroll to position [5197, 0]
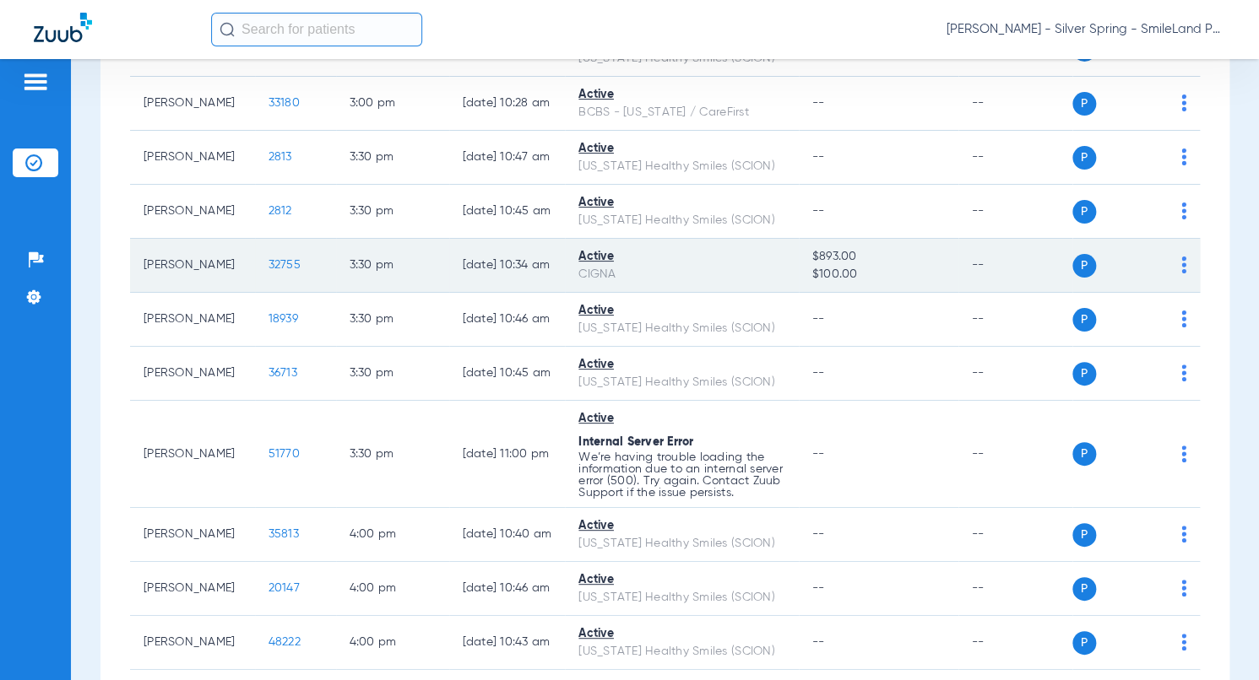
scroll to position [5028, 0]
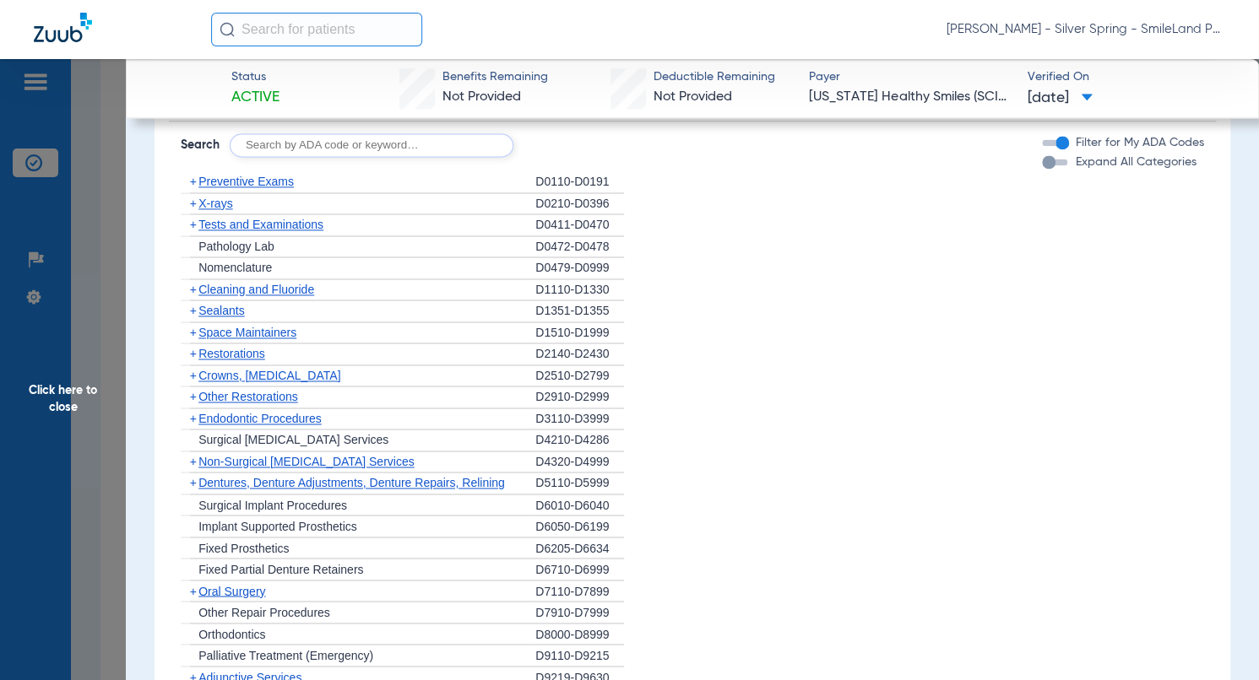
scroll to position [1688, 0]
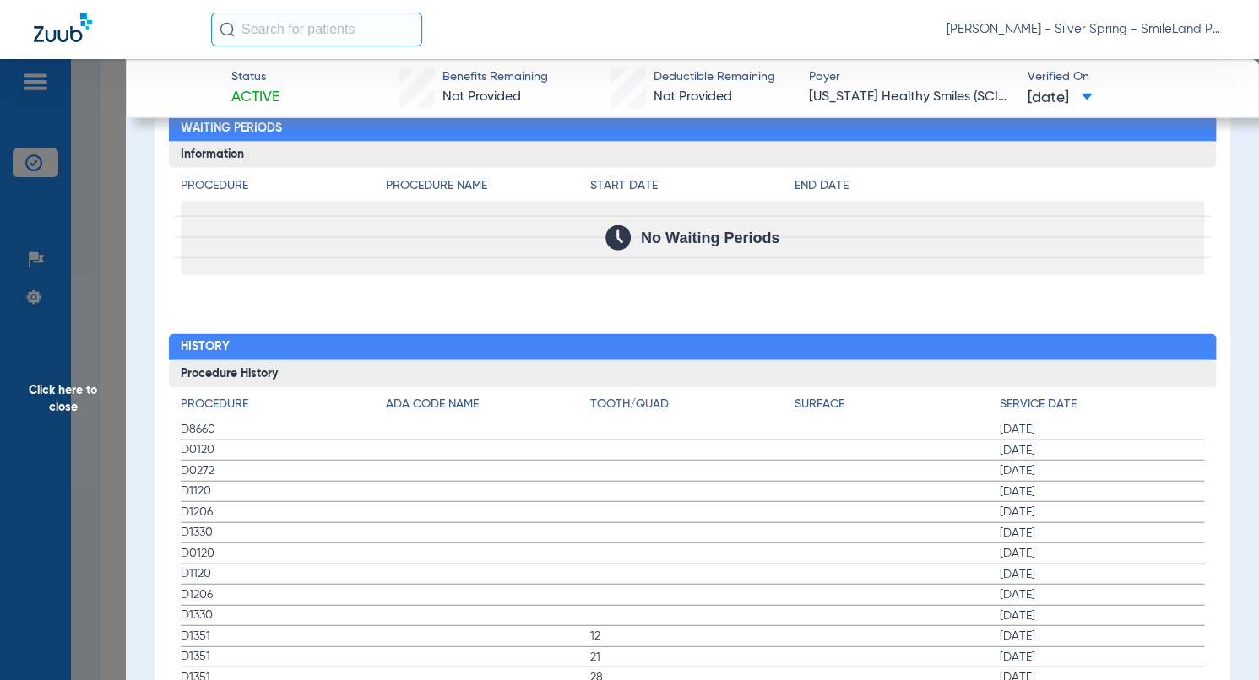
click at [116, 267] on span "Click here to close" at bounding box center [63, 399] width 126 height 680
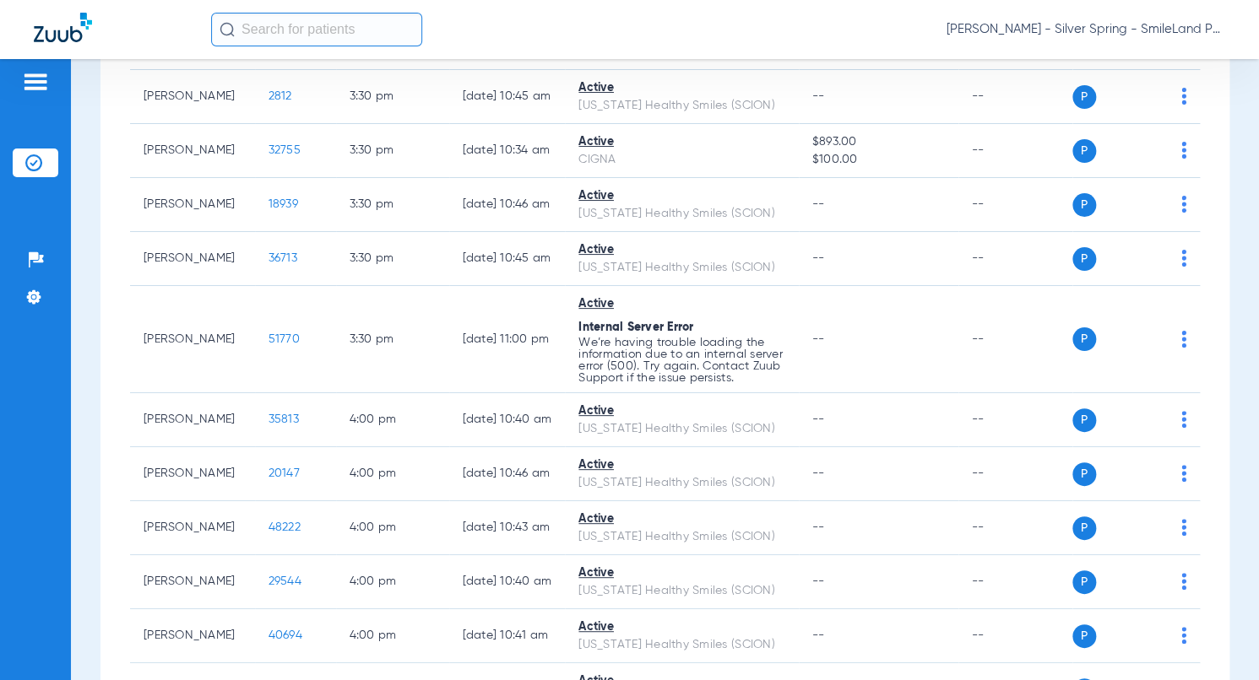
scroll to position [5282, 0]
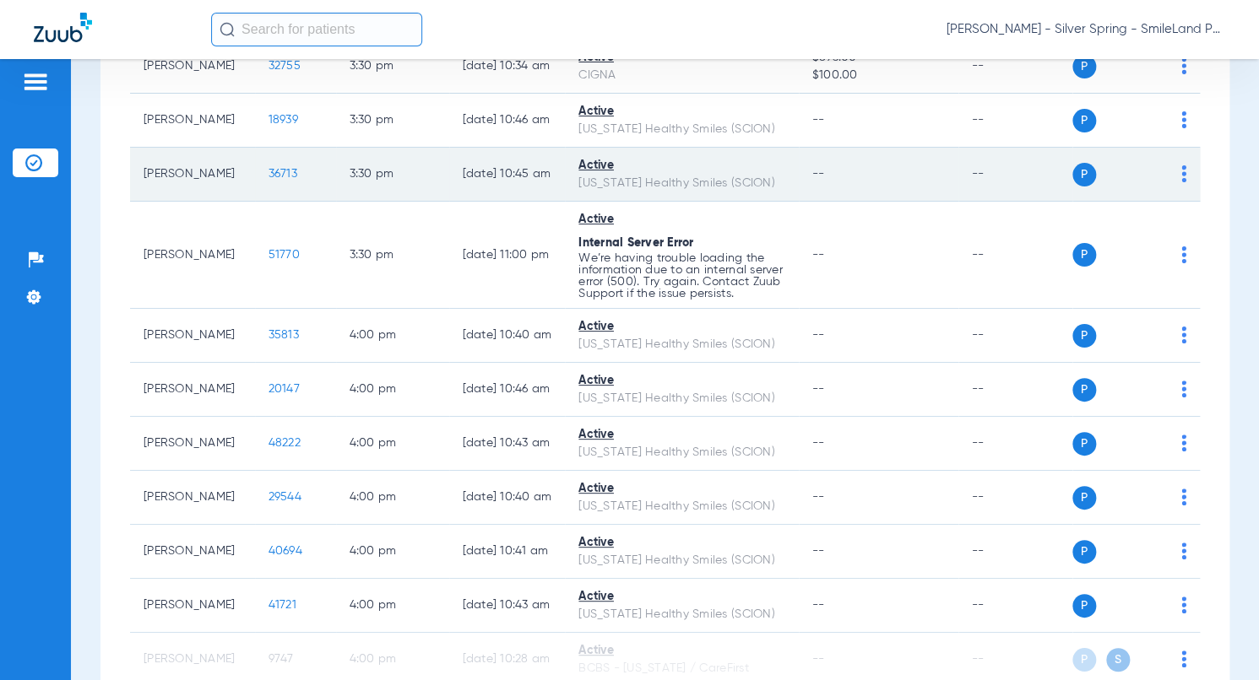
click at [268, 180] on span "36713" at bounding box center [282, 174] width 29 height 12
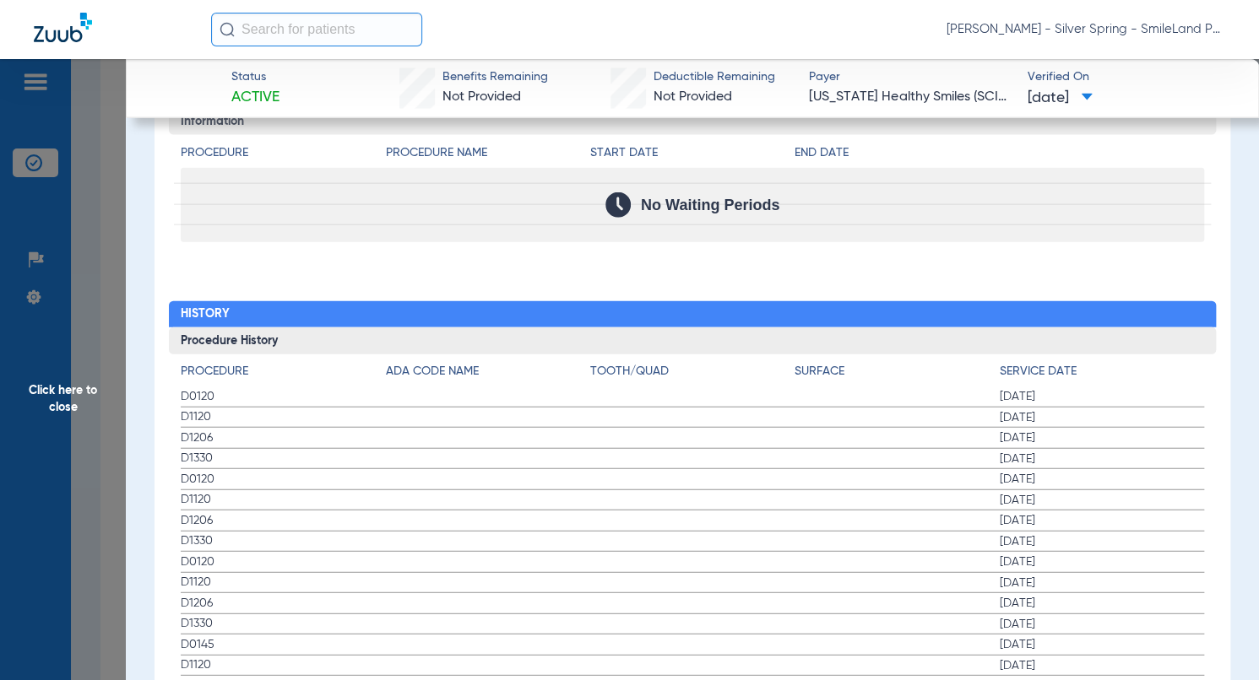
scroll to position [1773, 0]
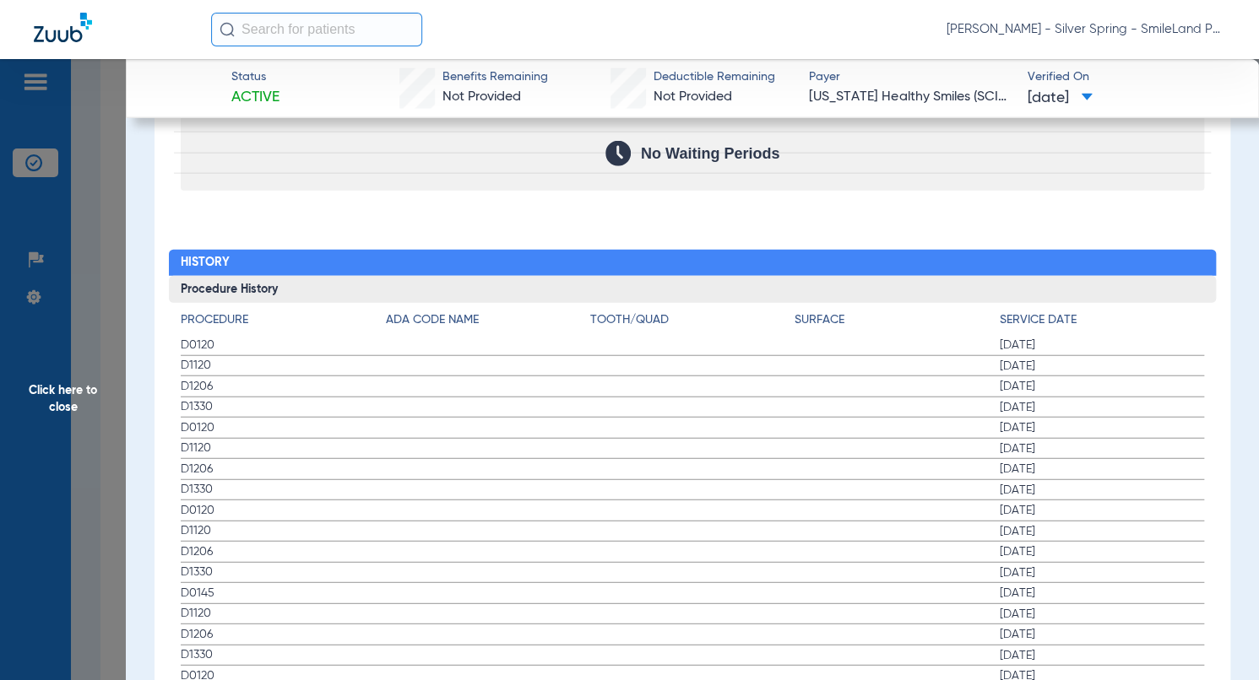
drag, startPoint x: 1157, startPoint y: 267, endPoint x: 203, endPoint y: 249, distance: 954.1
click at [1157, 276] on h3 "Procedure History" at bounding box center [692, 289] width 1047 height 27
click at [104, 257] on span "Click here to close" at bounding box center [63, 399] width 126 height 680
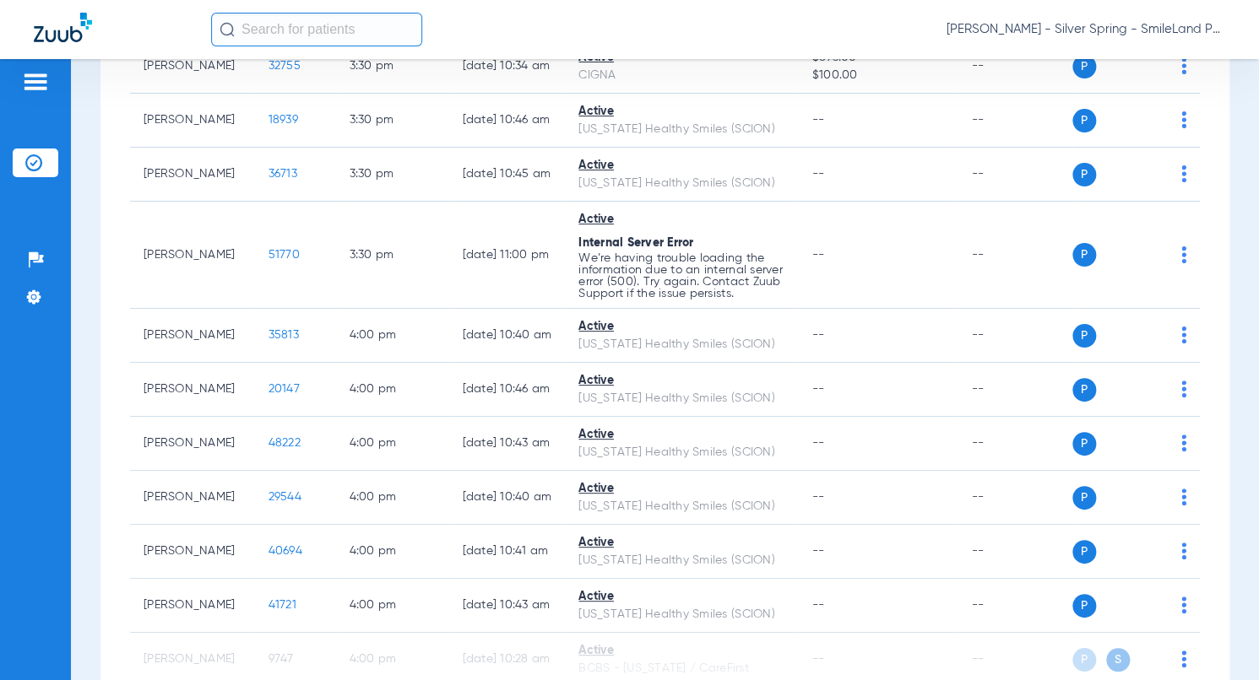
scroll to position [0, 0]
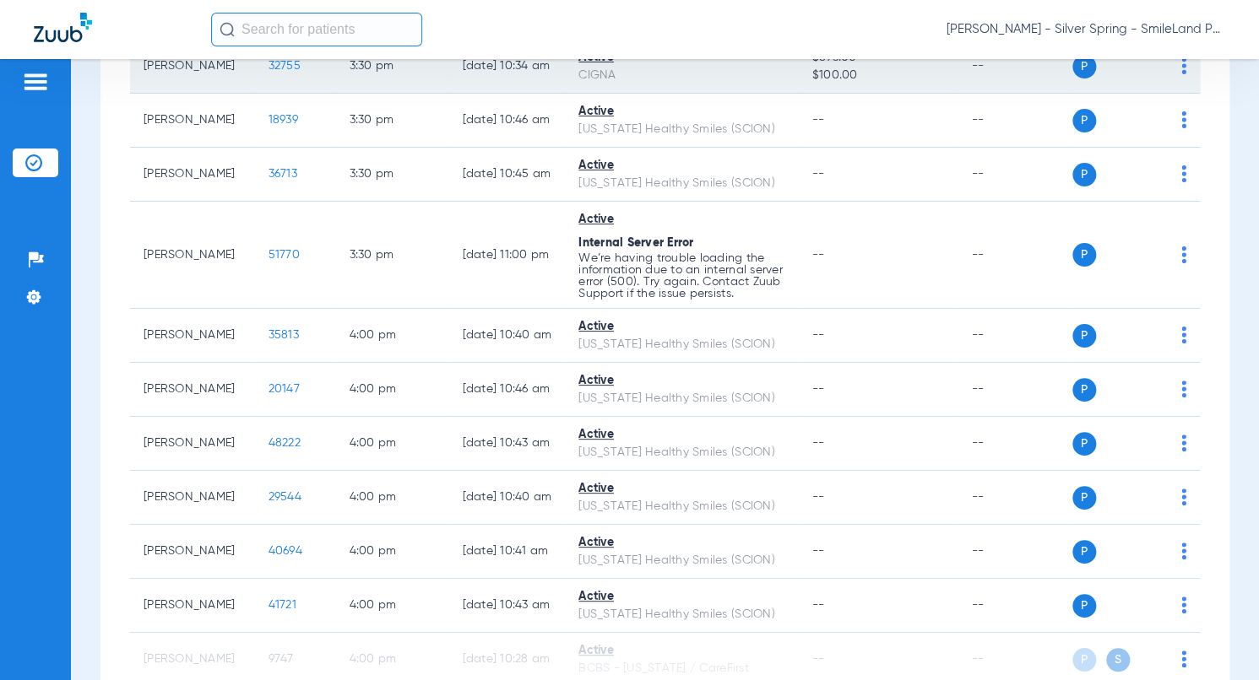
click at [285, 72] on span "32755" at bounding box center [284, 66] width 32 height 12
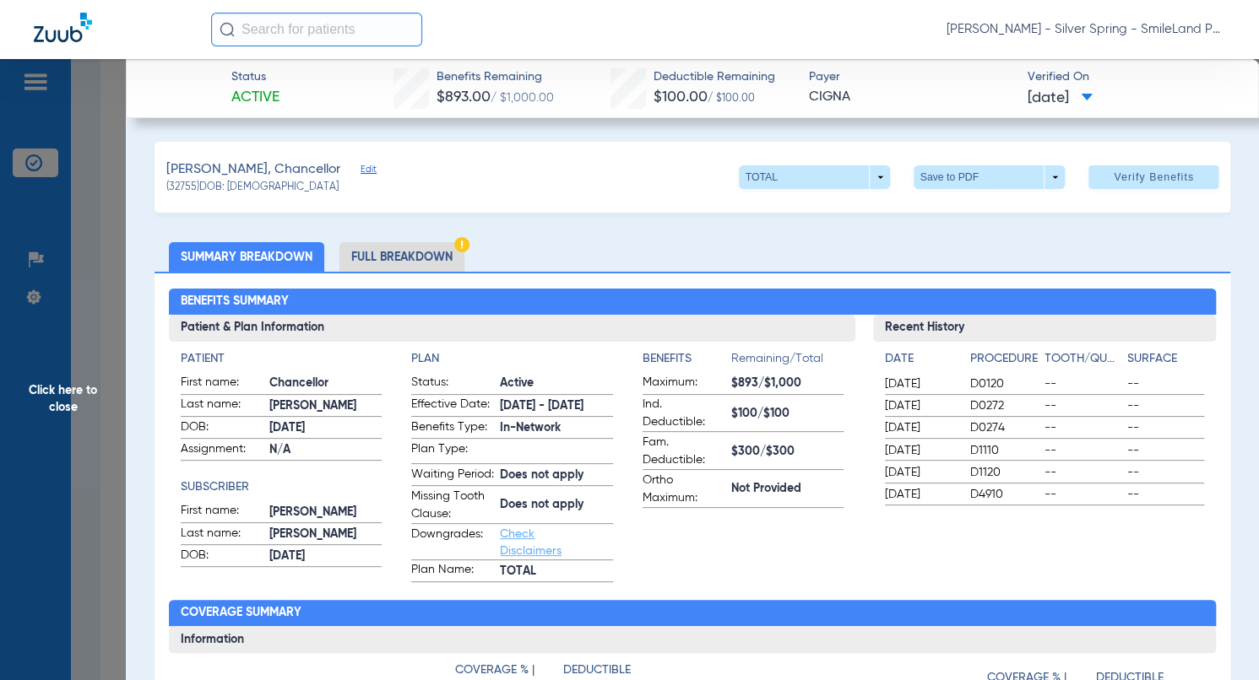
click at [1088, 263] on ul "Summary Breakdown Full Breakdown" at bounding box center [692, 257] width 1076 height 30
click at [91, 294] on span "Click here to close" at bounding box center [63, 399] width 126 height 680
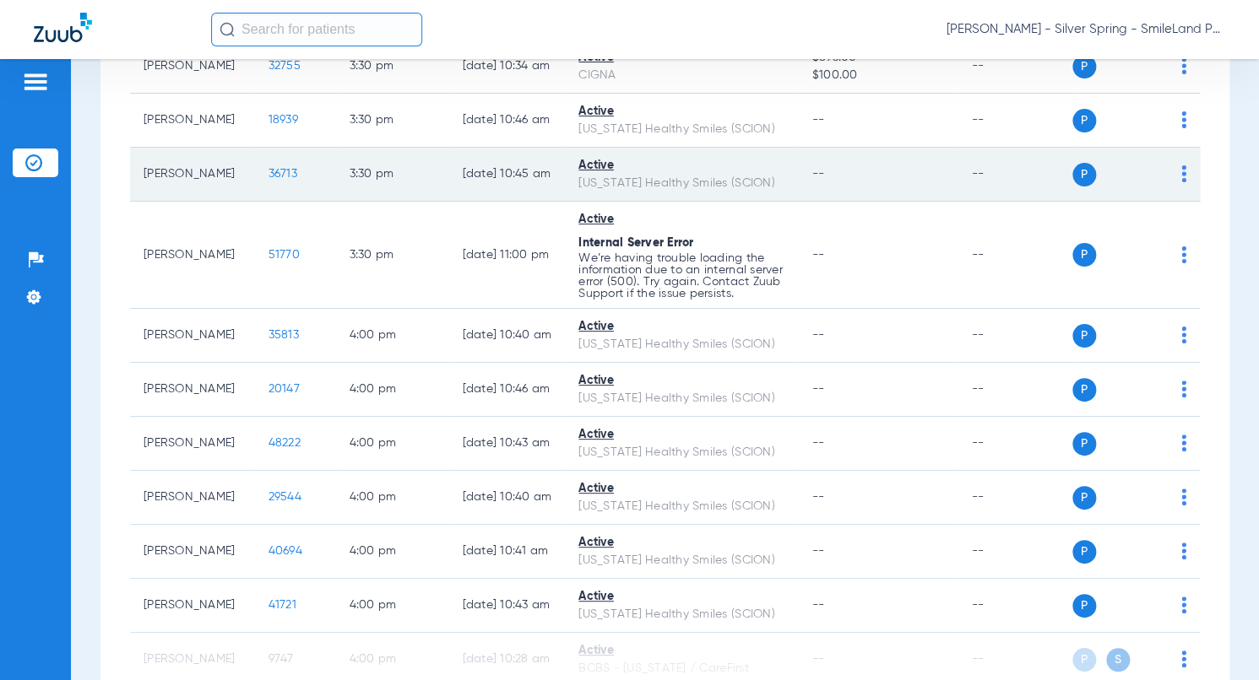
click at [1088, 187] on div "P S" at bounding box center [1118, 175] width 92 height 24
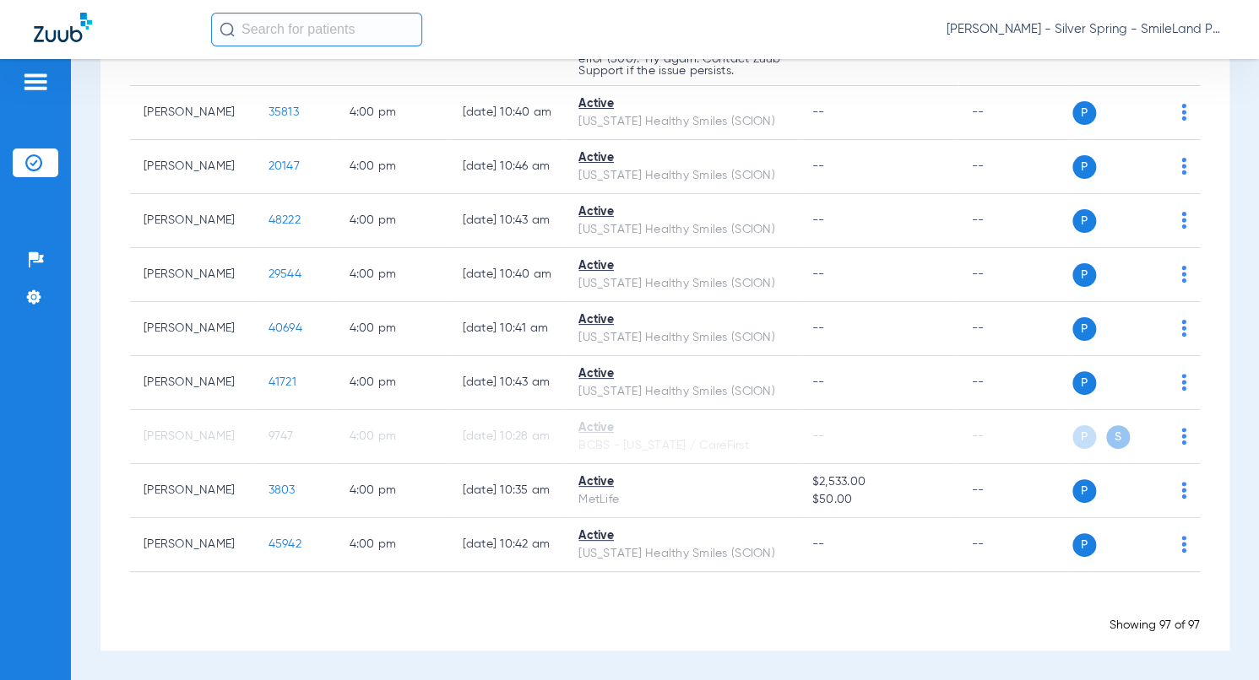
scroll to position [5616, 0]
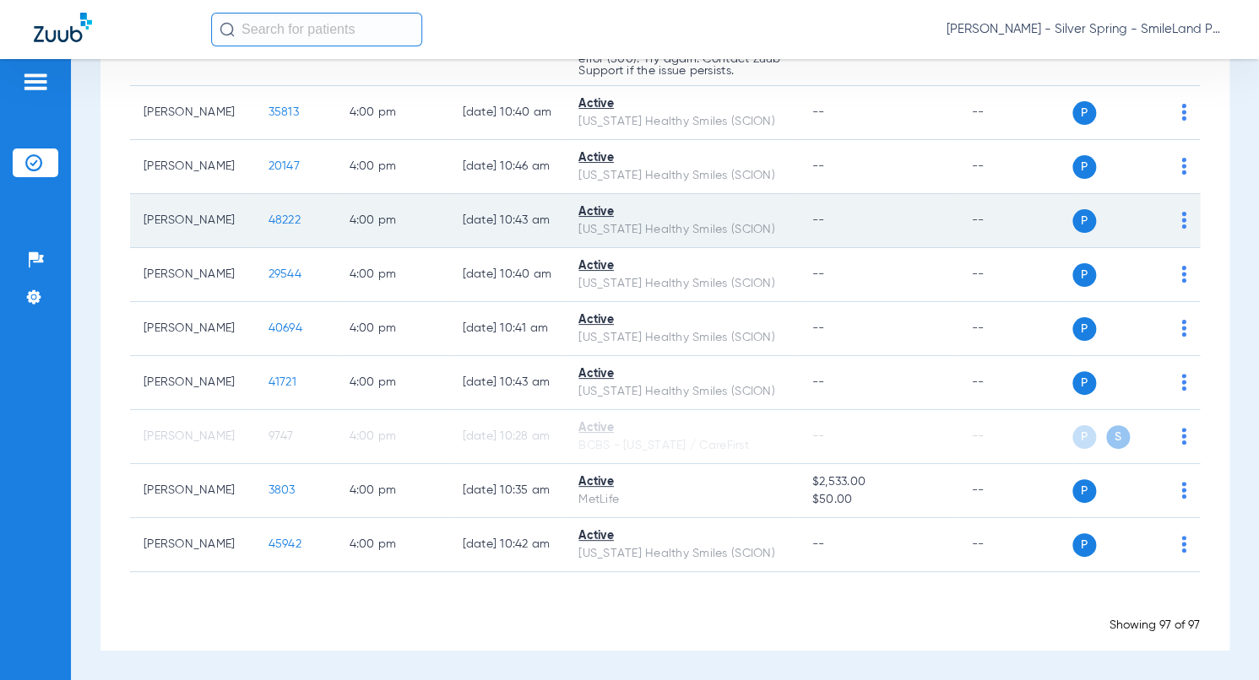
click at [268, 226] on span "48222" at bounding box center [284, 220] width 32 height 12
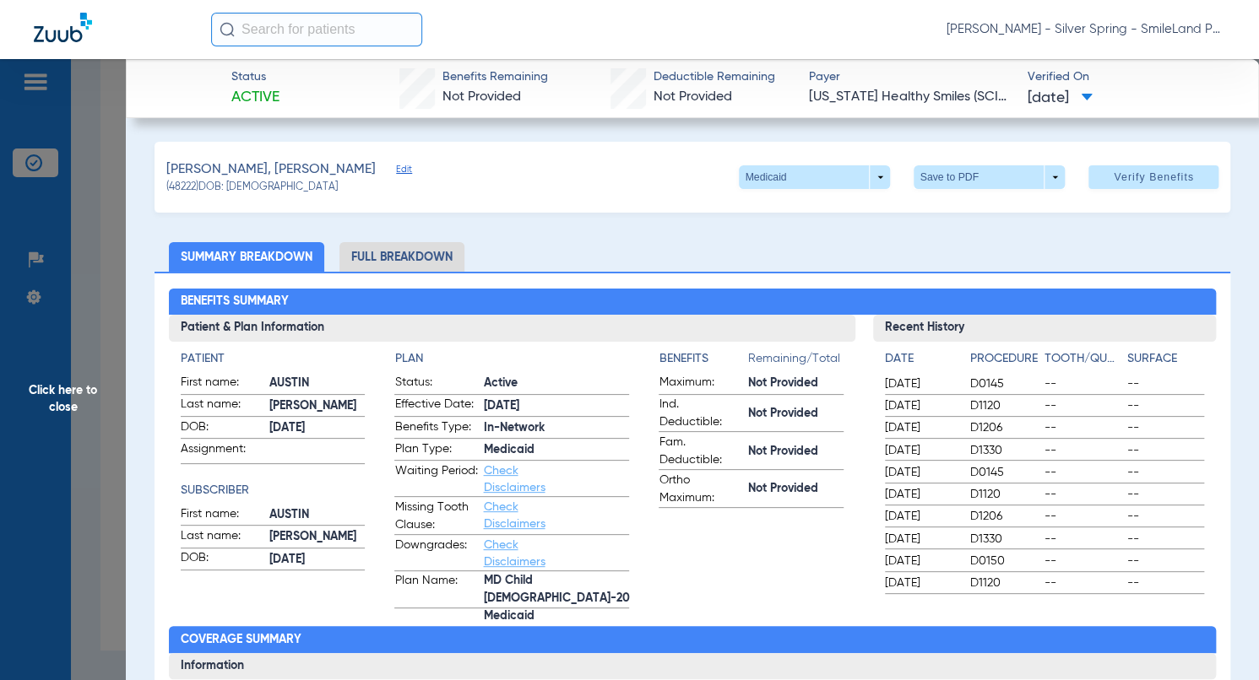
drag, startPoint x: 1238, startPoint y: 466, endPoint x: 160, endPoint y: 340, distance: 1085.4
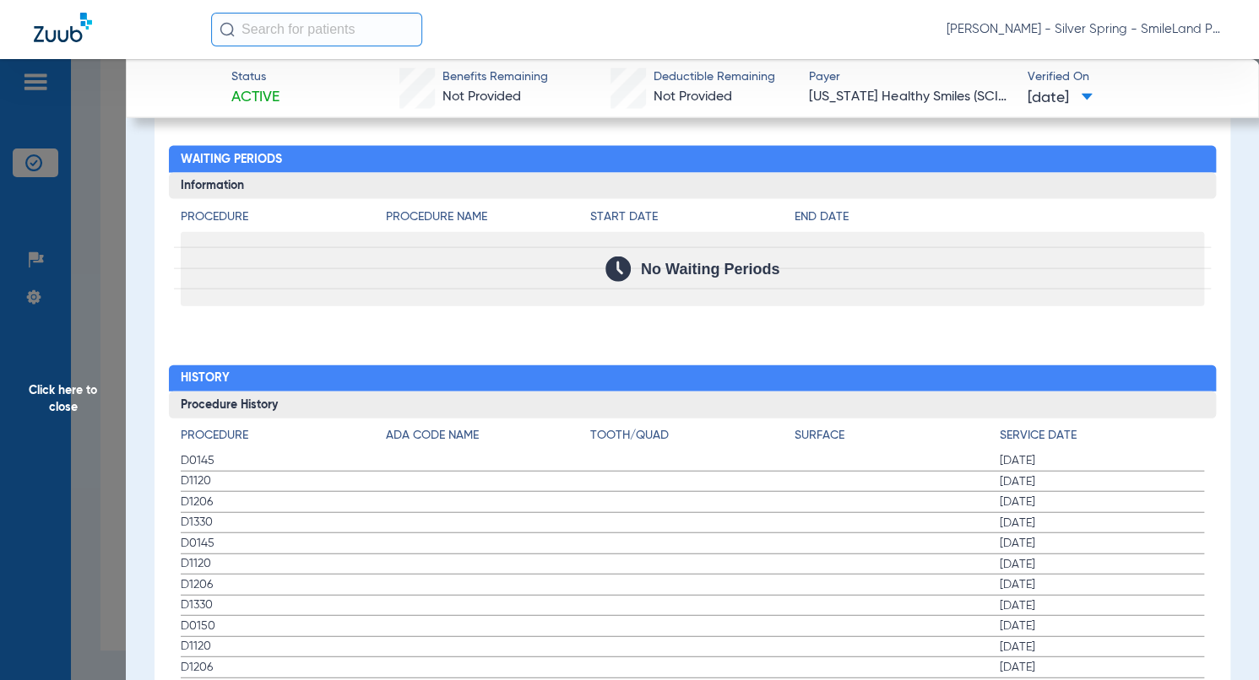
scroll to position [1722, 0]
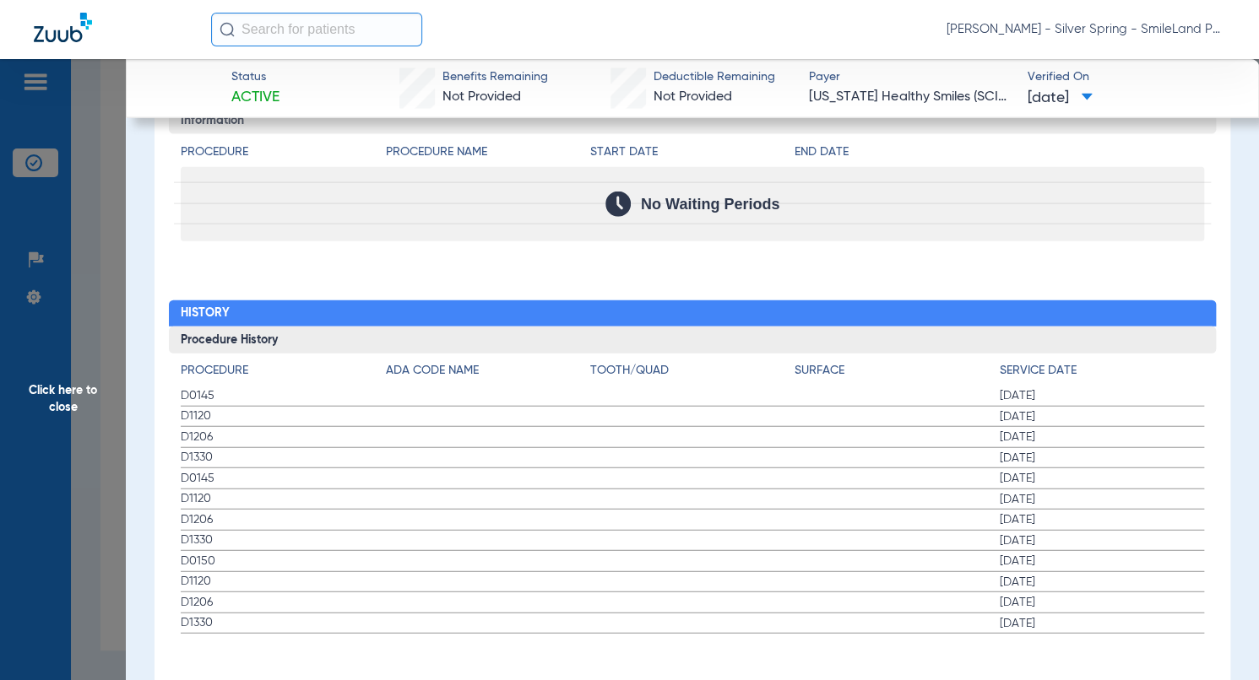
click at [1099, 327] on h3 "Procedure History" at bounding box center [692, 340] width 1047 height 27
click at [98, 323] on span "Click here to close" at bounding box center [63, 399] width 126 height 680
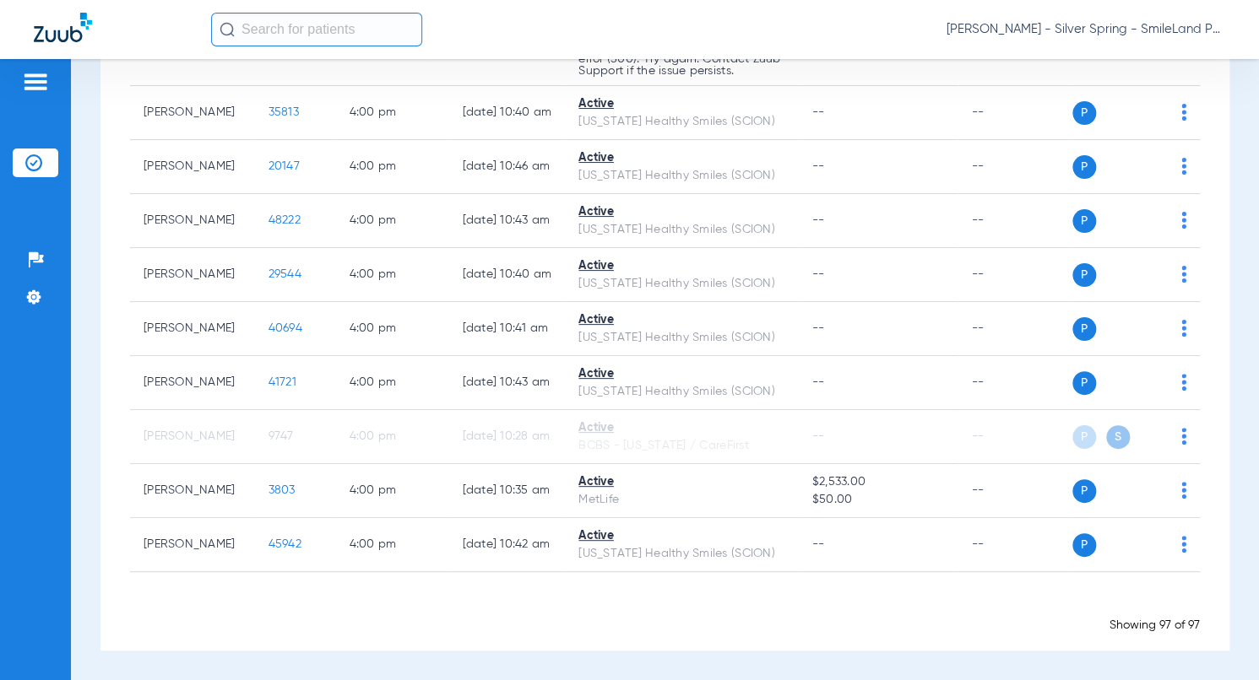
scroll to position [0, 0]
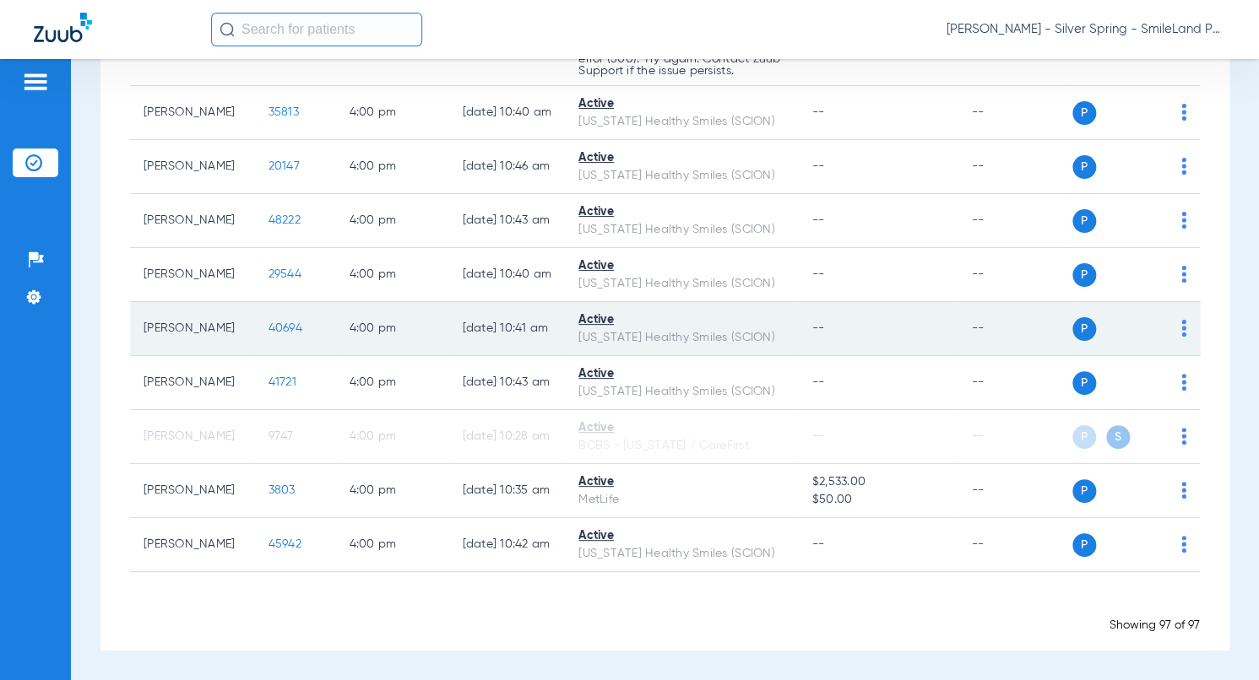
click at [285, 334] on span "40694" at bounding box center [285, 328] width 34 height 12
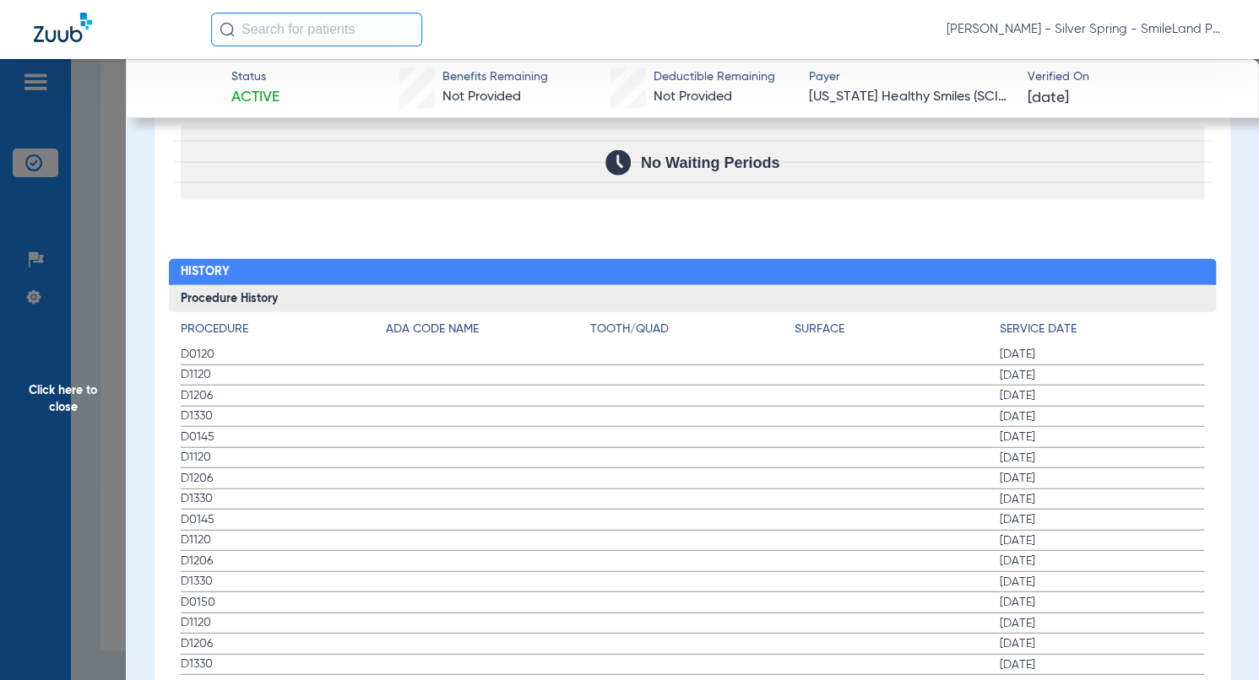
scroll to position [1773, 0]
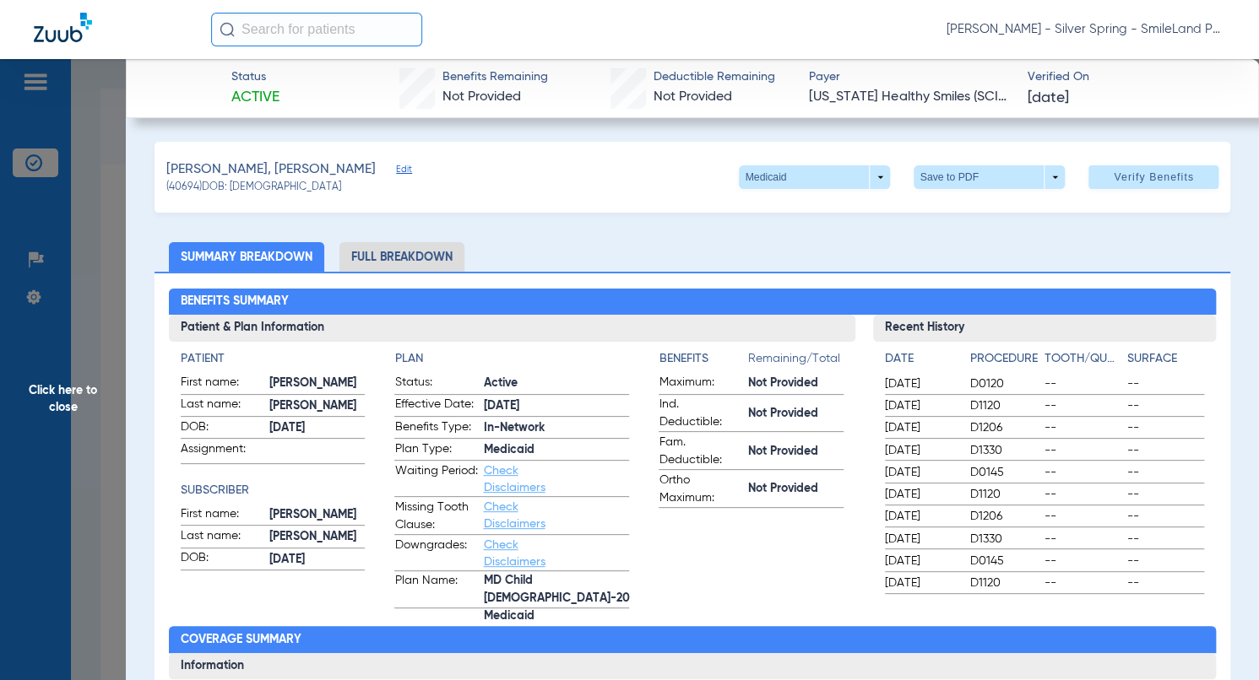
scroll to position [1773, 0]
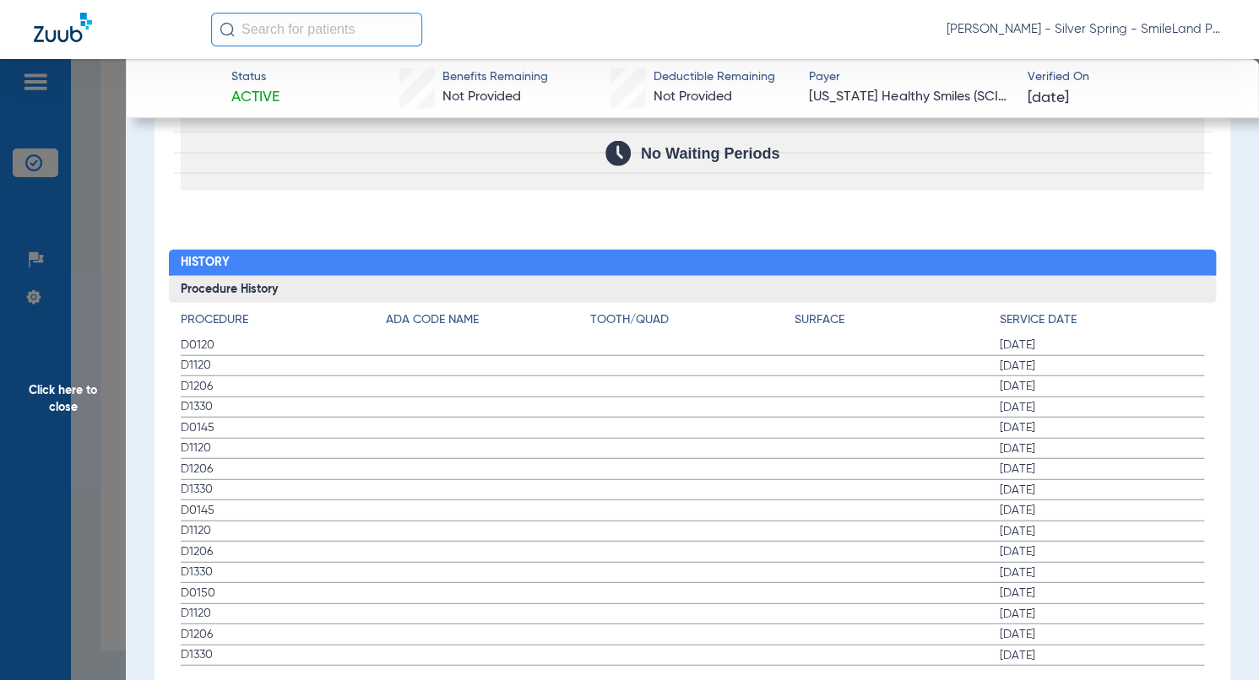
click at [1126, 277] on h3 "Procedure History" at bounding box center [692, 289] width 1047 height 27
click at [84, 286] on span "Click here to close" at bounding box center [63, 399] width 126 height 680
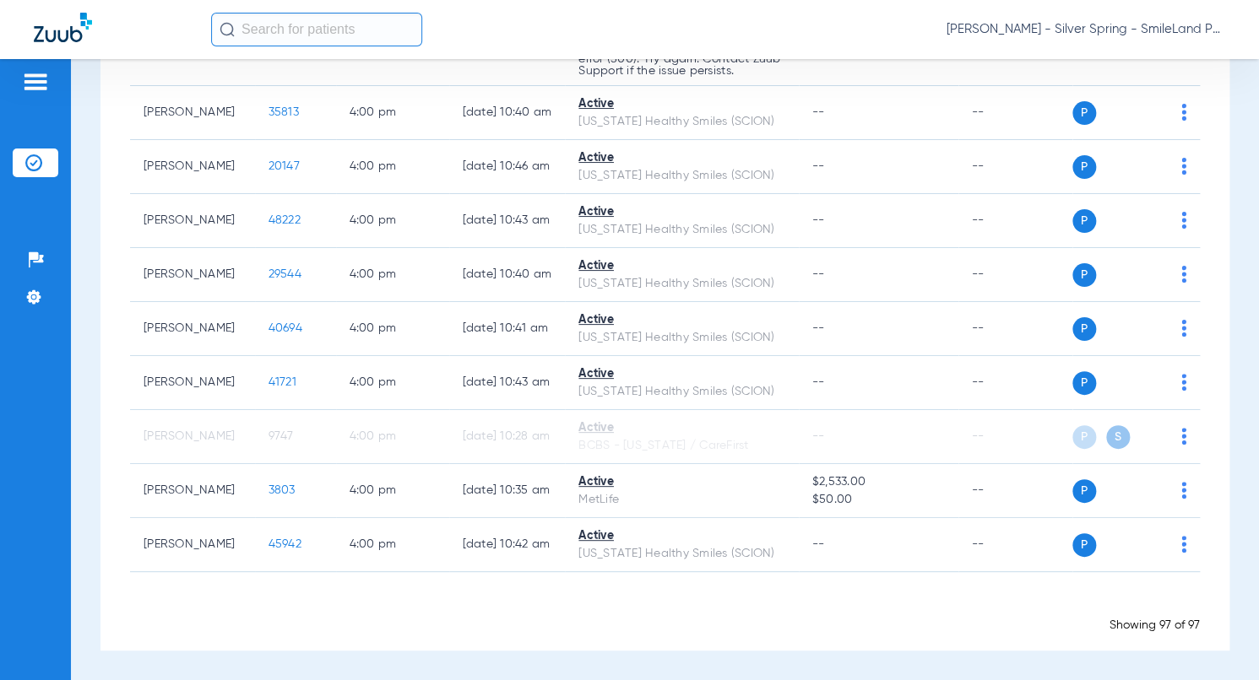
scroll to position [0, 0]
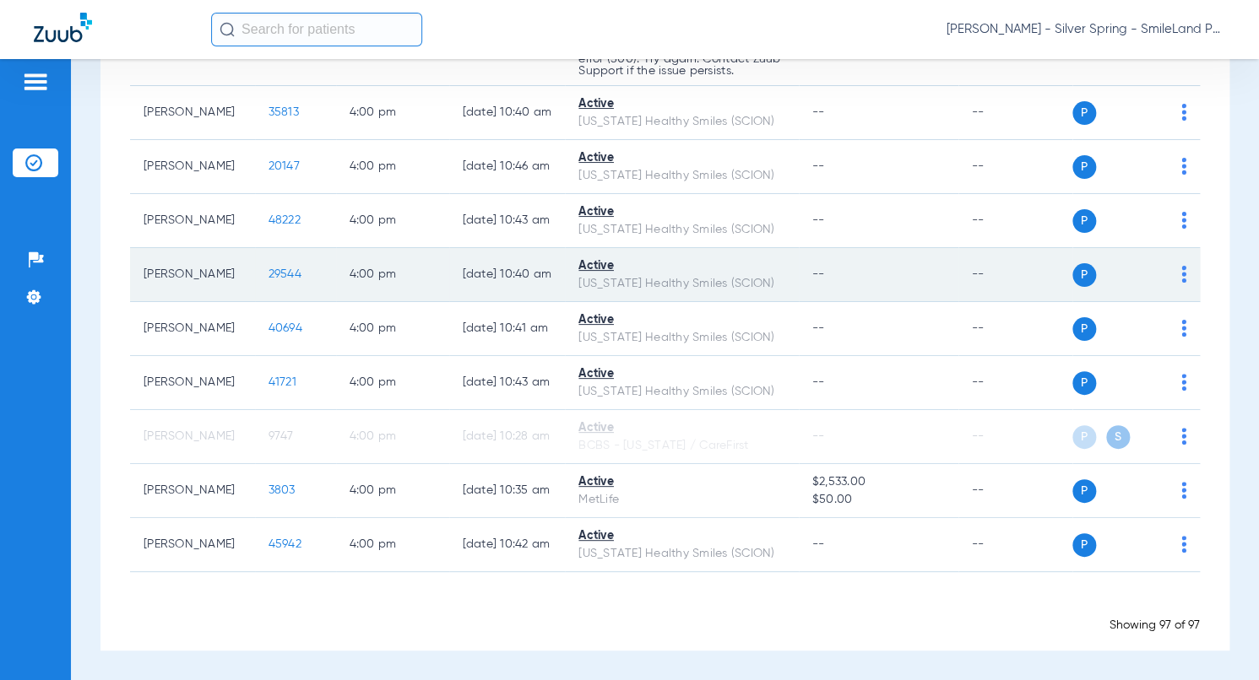
click at [268, 280] on span "29544" at bounding box center [284, 274] width 33 height 12
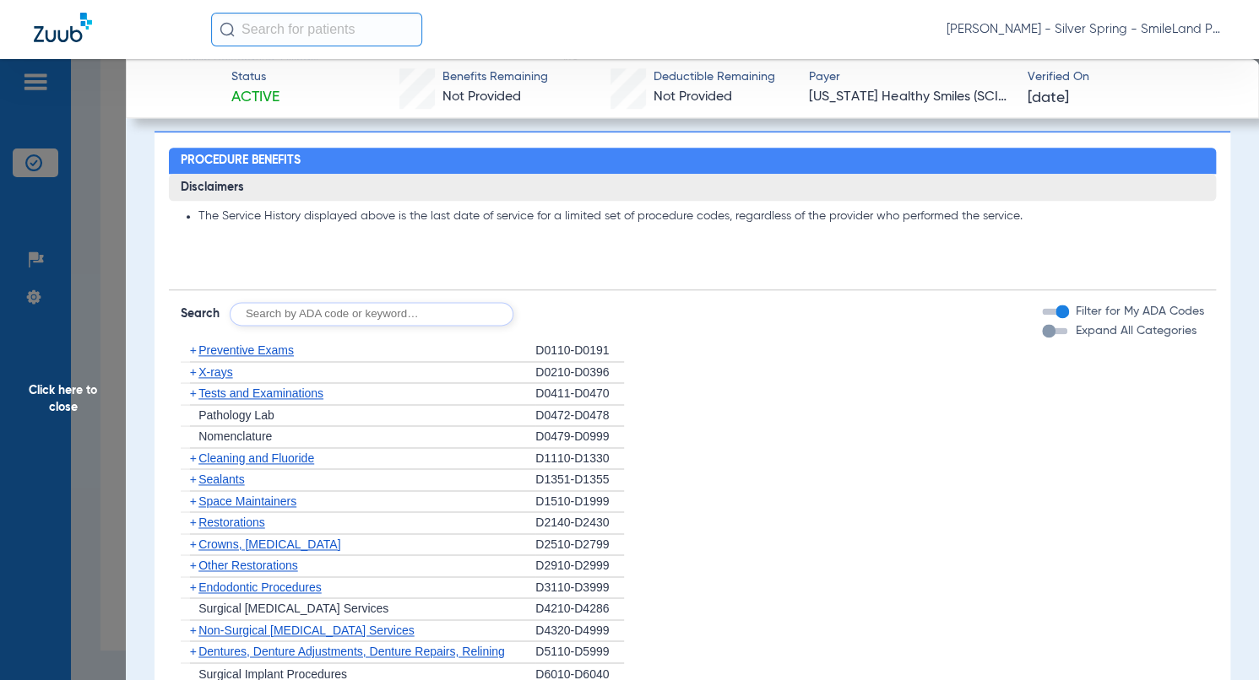
scroll to position [1604, 0]
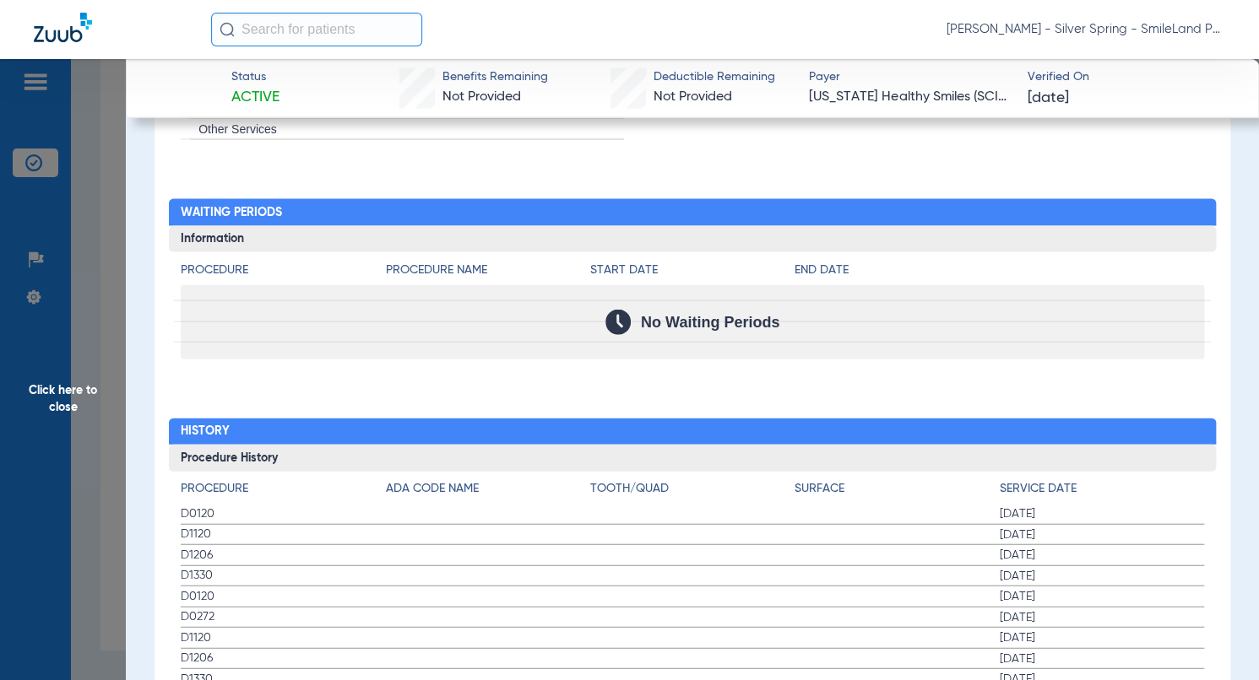
click at [1091, 285] on div "No Waiting Periods" at bounding box center [692, 322] width 1023 height 74
click at [104, 308] on span "Click here to close" at bounding box center [63, 399] width 126 height 680
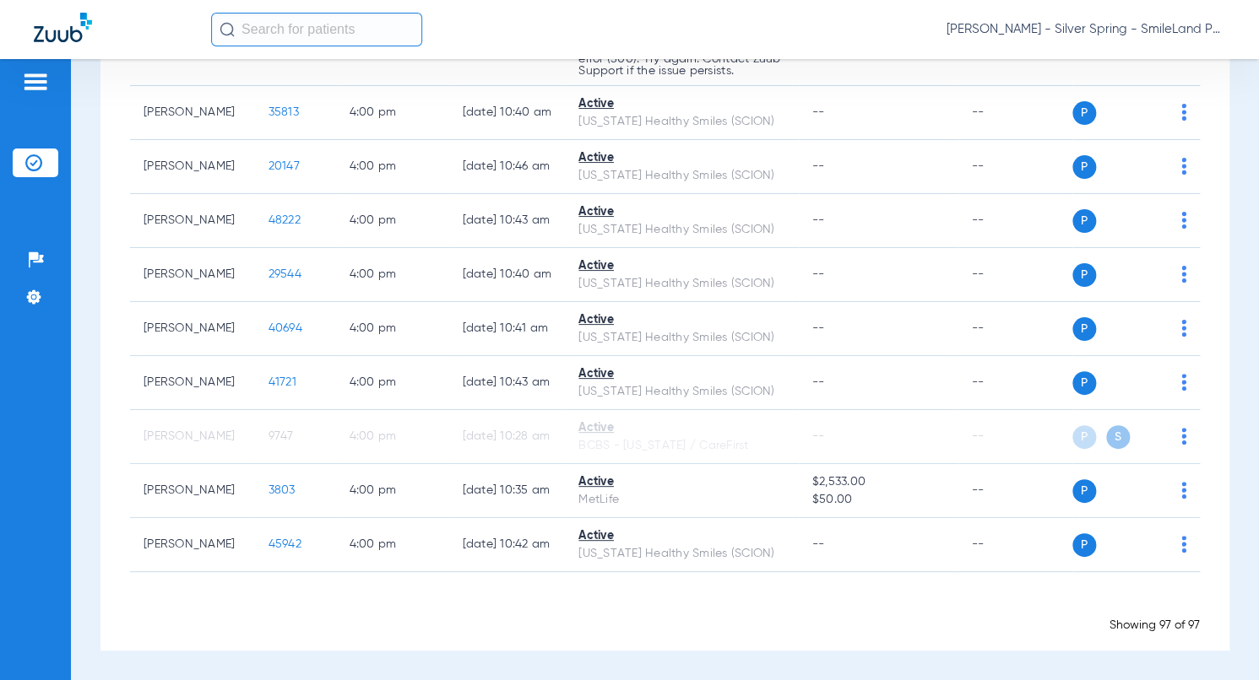
scroll to position [0, 0]
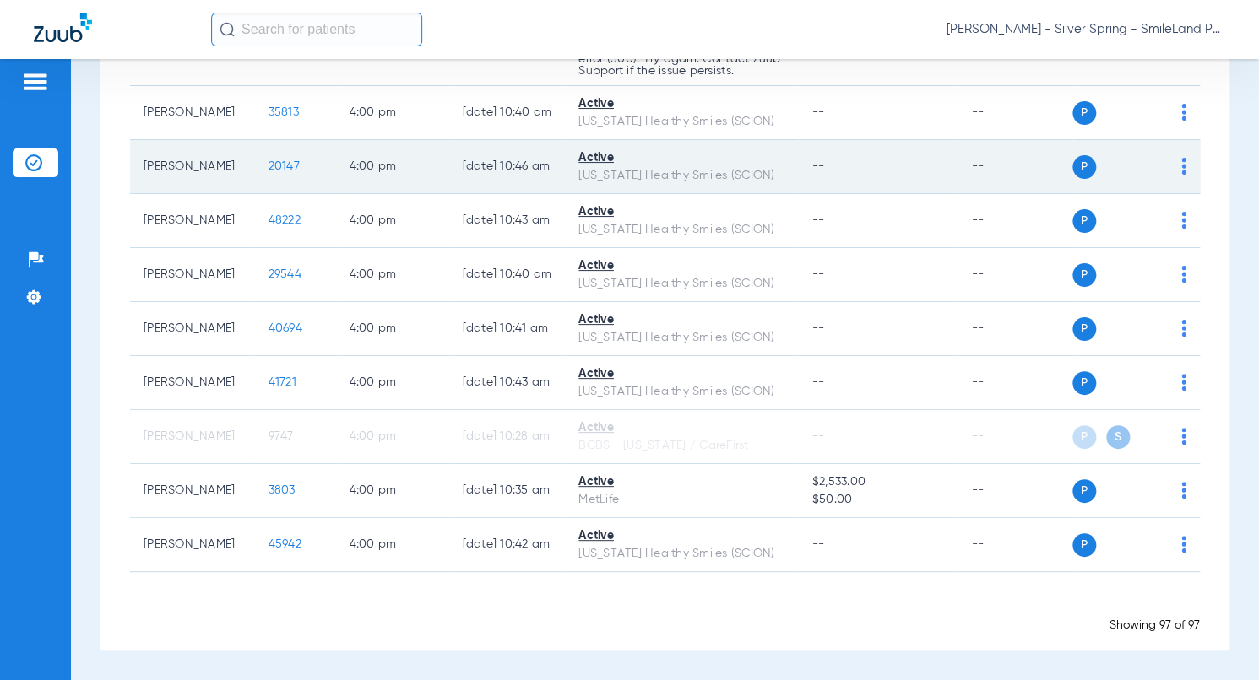
click at [281, 172] on span "20147" at bounding box center [283, 166] width 31 height 12
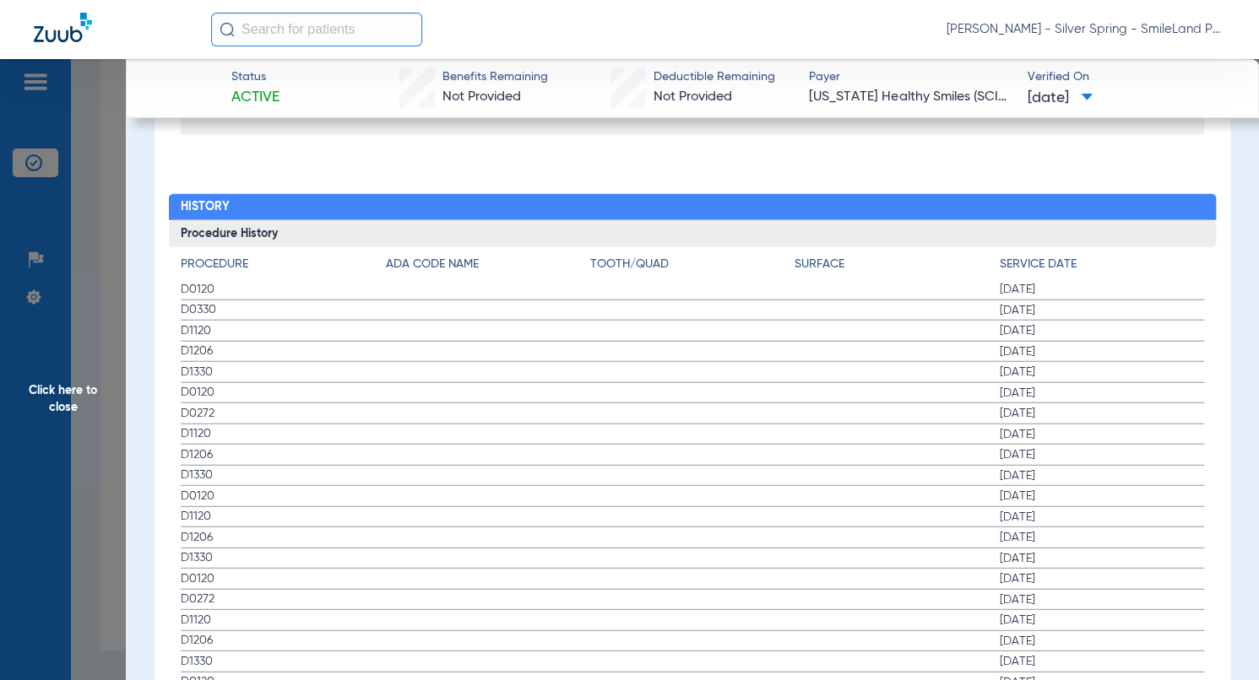
scroll to position [1857, 0]
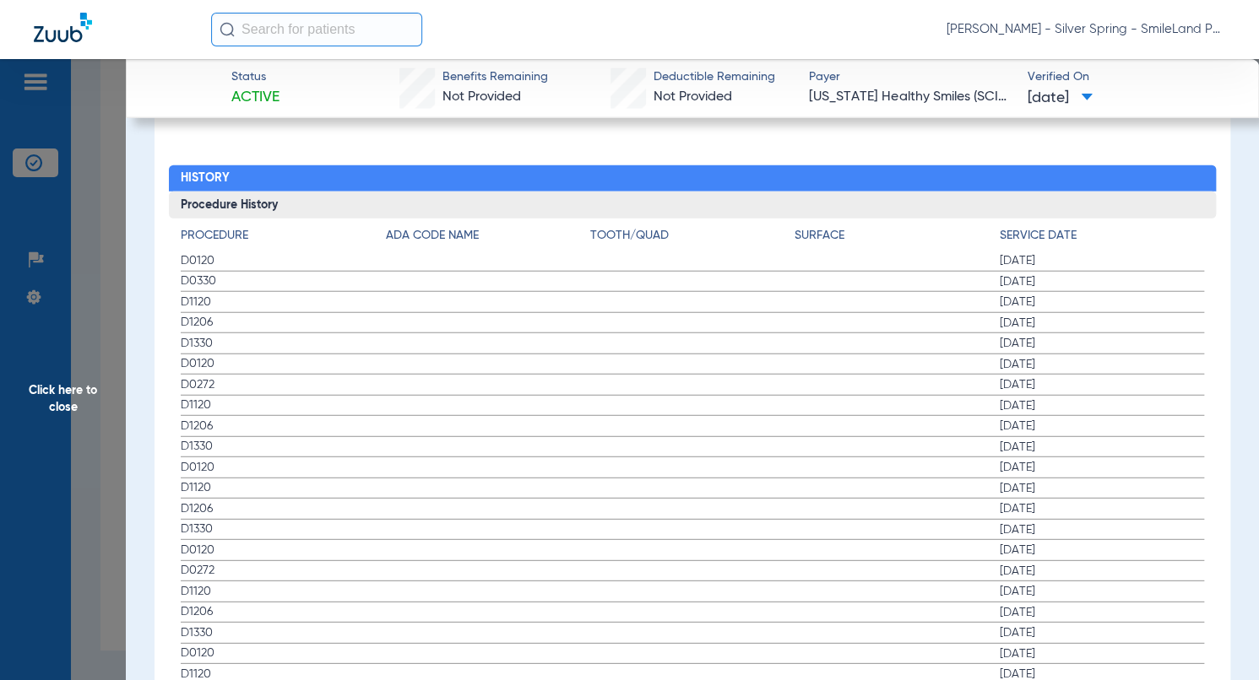
click at [1108, 315] on span "[DATE]" at bounding box center [1102, 323] width 204 height 17
click at [83, 257] on span "Click here to close" at bounding box center [63, 399] width 126 height 680
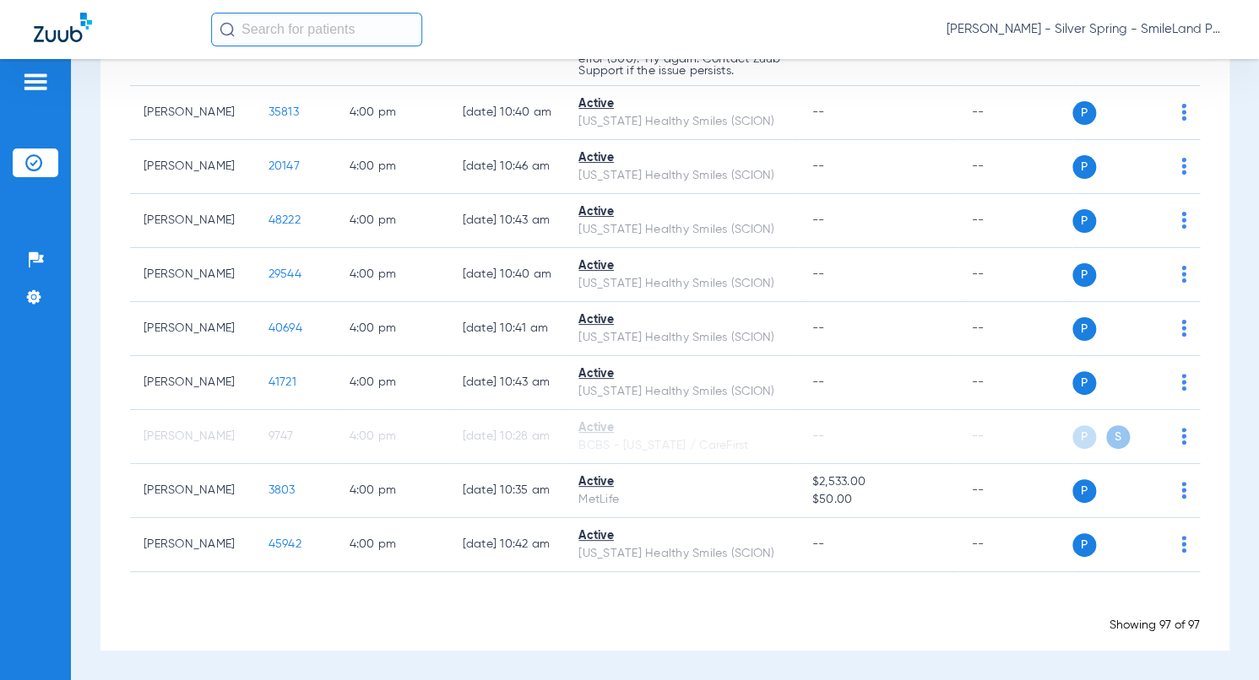
scroll to position [0, 0]
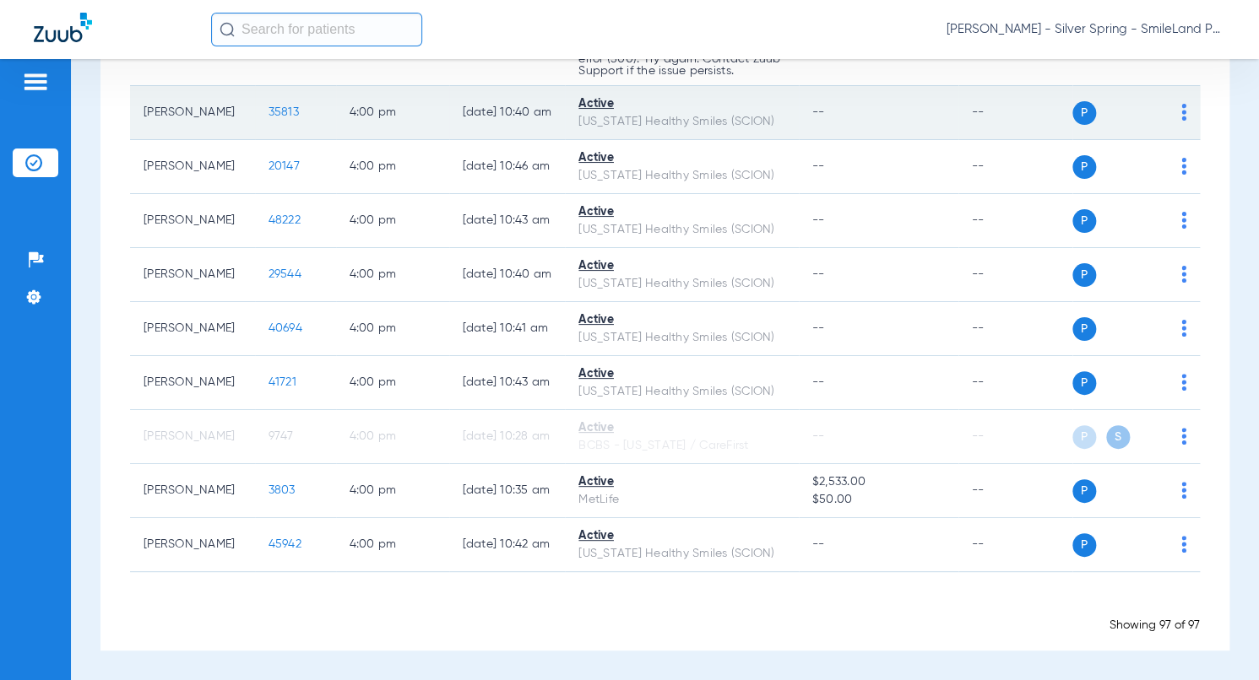
click at [277, 118] on span "35813" at bounding box center [283, 112] width 30 height 12
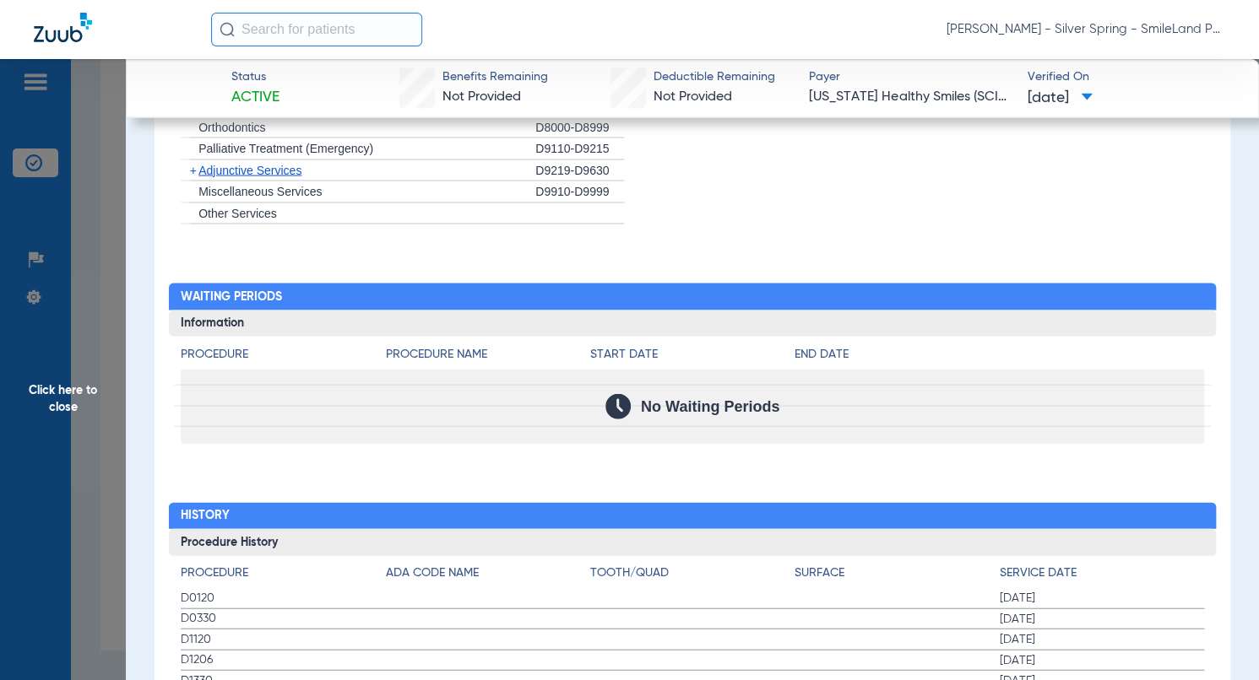
scroll to position [1773, 0]
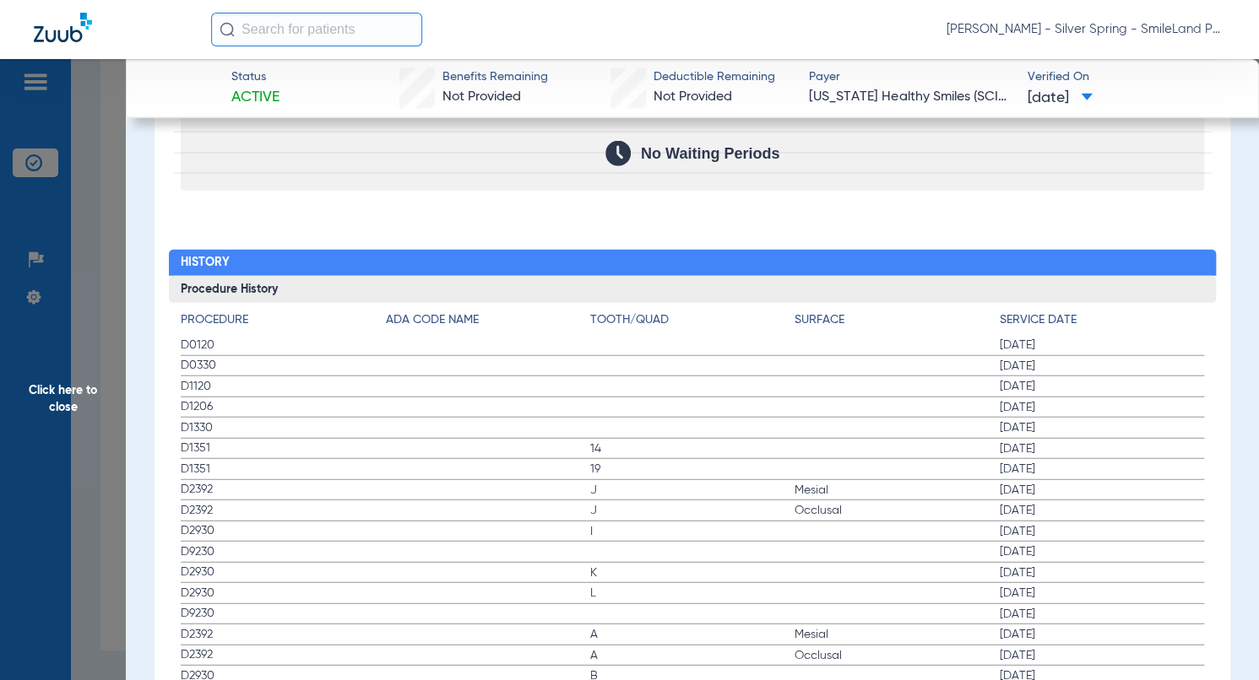
click at [1138, 312] on h4 "Service Date" at bounding box center [1102, 321] width 204 height 18
drag, startPoint x: 97, startPoint y: 282, endPoint x: 14, endPoint y: 214, distance: 107.5
click at [97, 281] on span "Click here to close" at bounding box center [63, 399] width 126 height 680
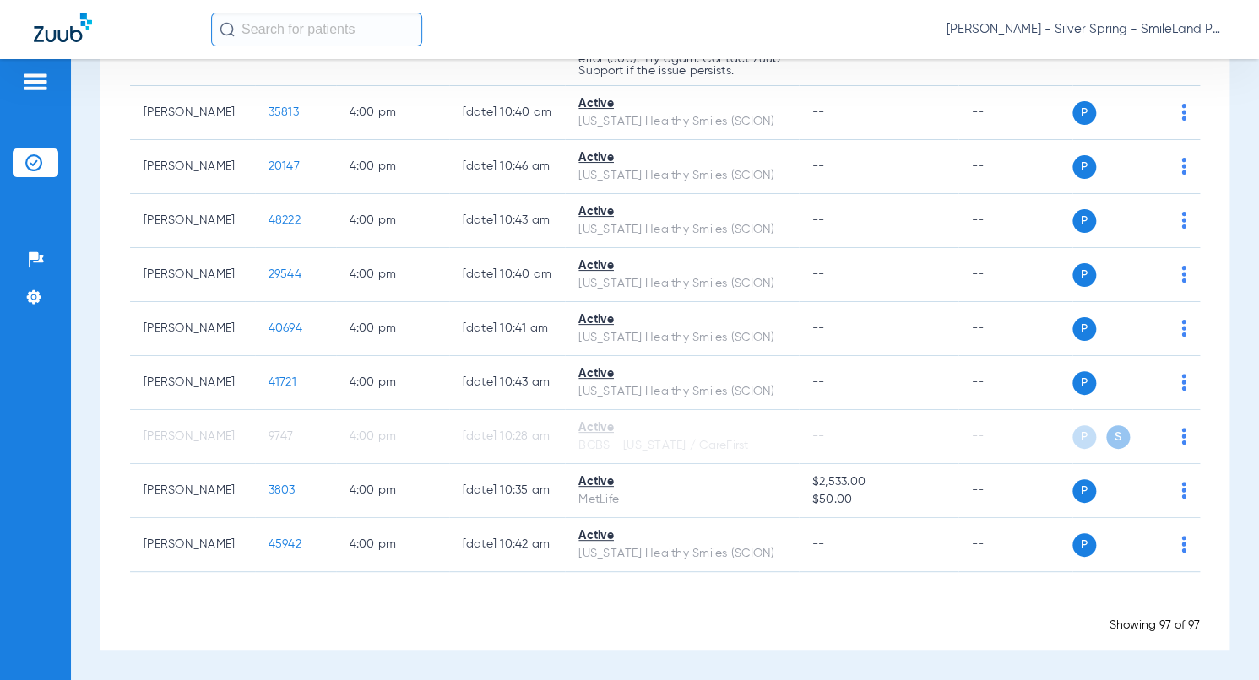
scroll to position [0, 0]
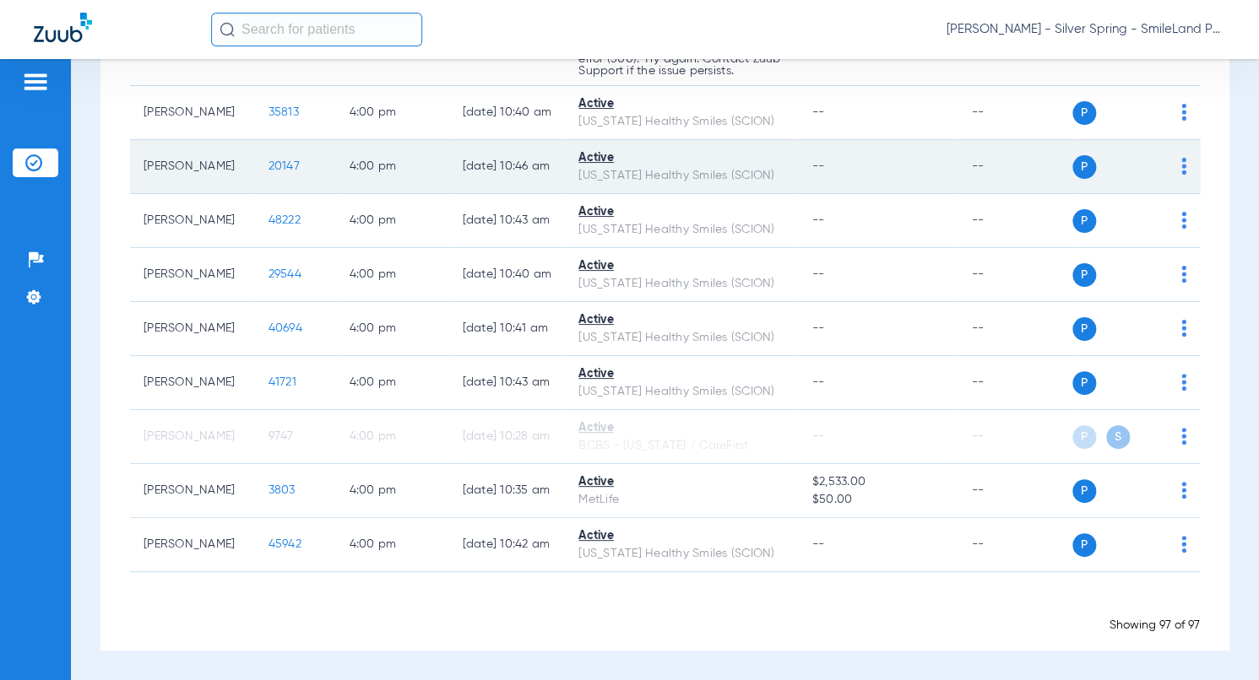
click at [1180, 194] on td "P S" at bounding box center [1136, 167] width 128 height 54
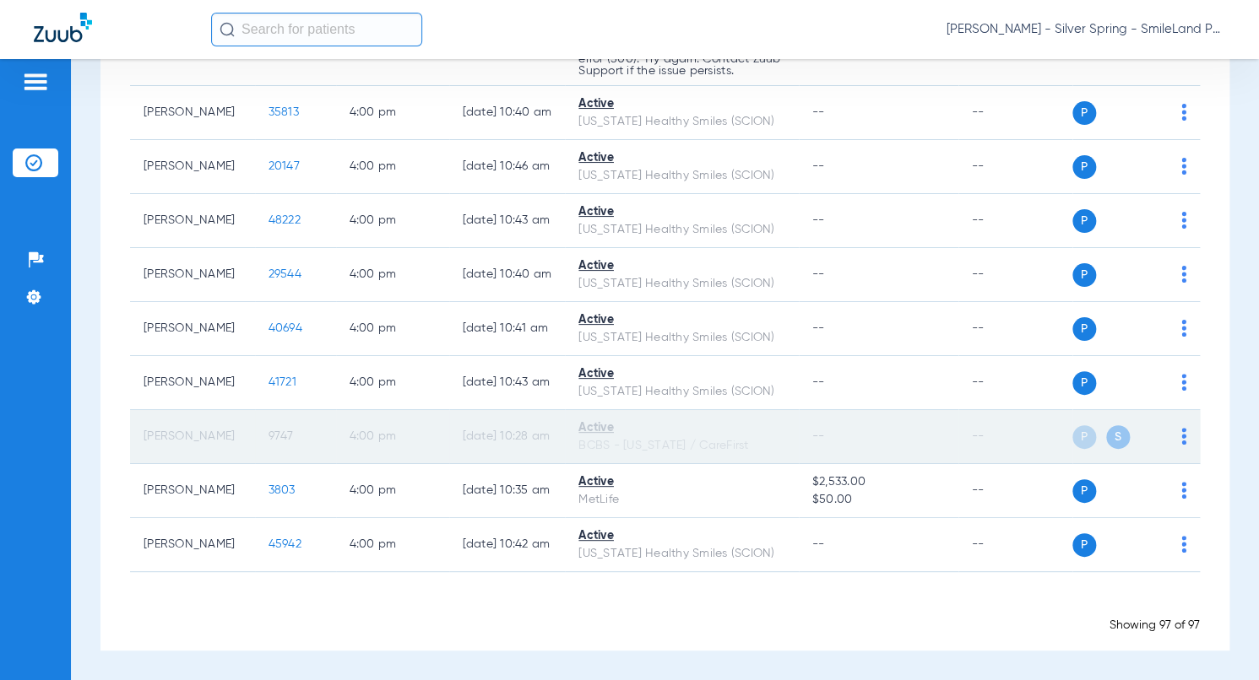
click at [268, 442] on span "9747" at bounding box center [280, 437] width 25 height 12
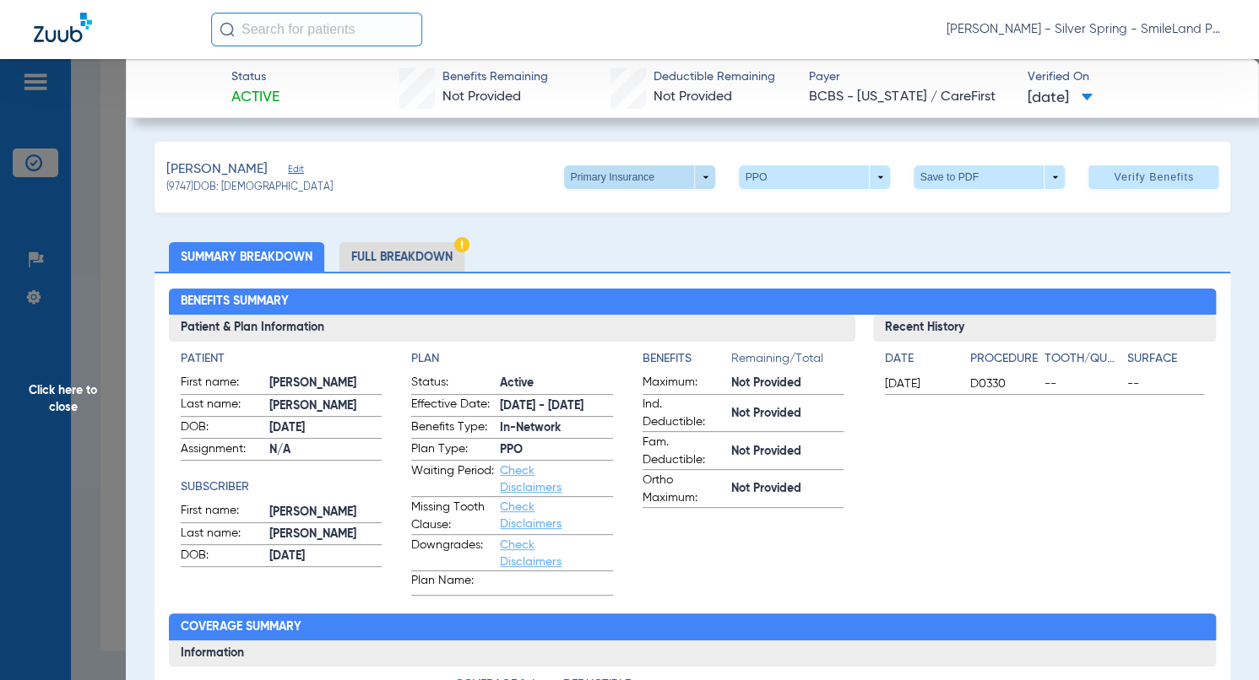
click at [691, 182] on span at bounding box center [639, 177] width 151 height 24
click at [623, 244] on span "Secondary Insurance" at bounding box center [621, 245] width 111 height 12
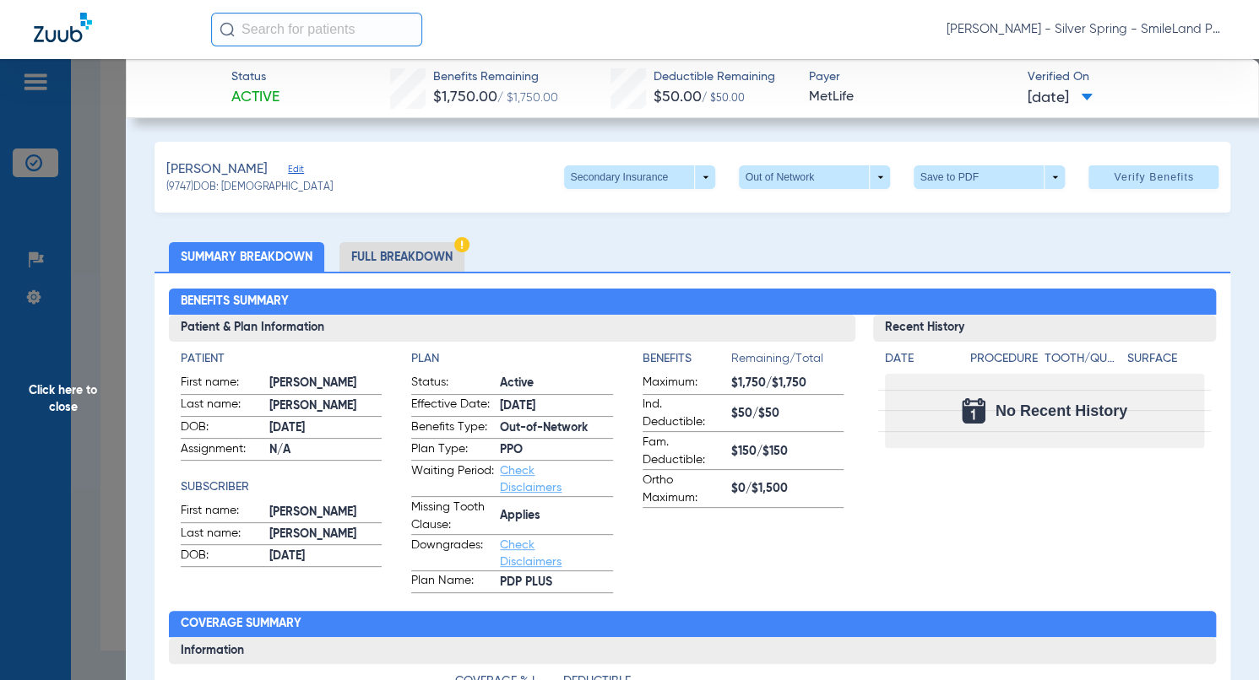
click at [1111, 345] on div "Date Procedure Tooth/Quad Surface No Recent History" at bounding box center [1044, 395] width 343 height 107
drag, startPoint x: 1077, startPoint y: 436, endPoint x: 122, endPoint y: 300, distance: 964.4
click at [1077, 436] on div "No Recent History" at bounding box center [1044, 411] width 319 height 74
click at [102, 299] on span "Click here to close" at bounding box center [63, 399] width 126 height 680
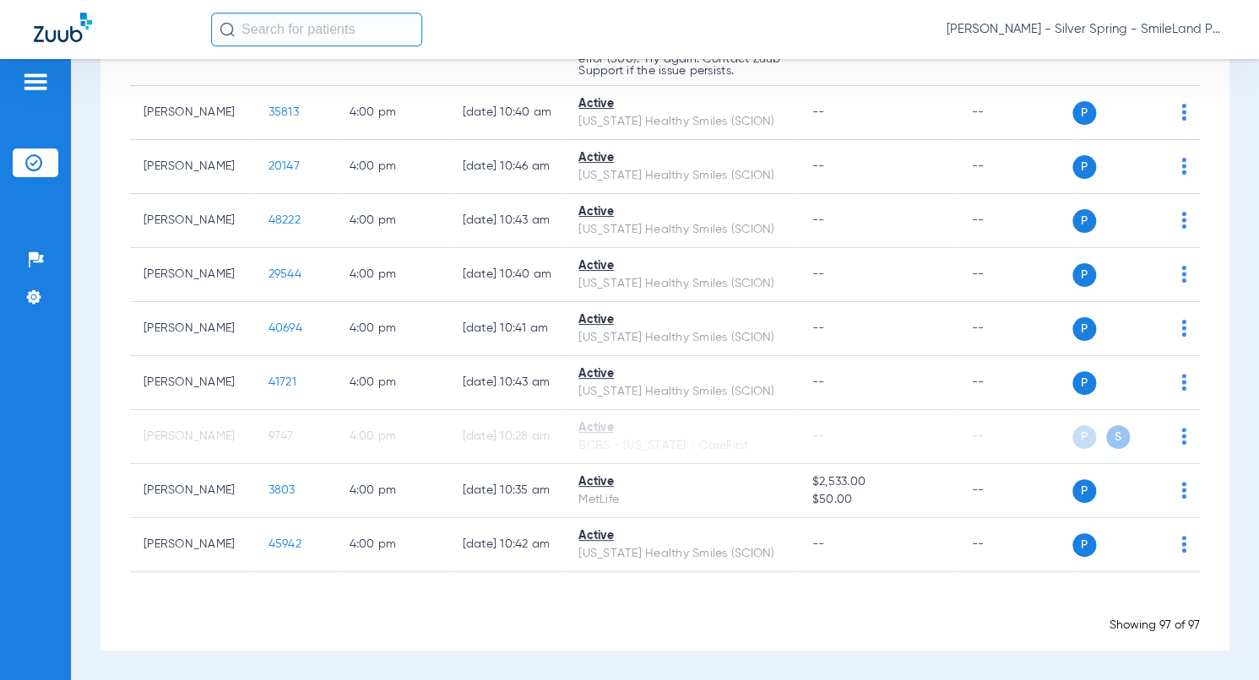
scroll to position [5699, 0]
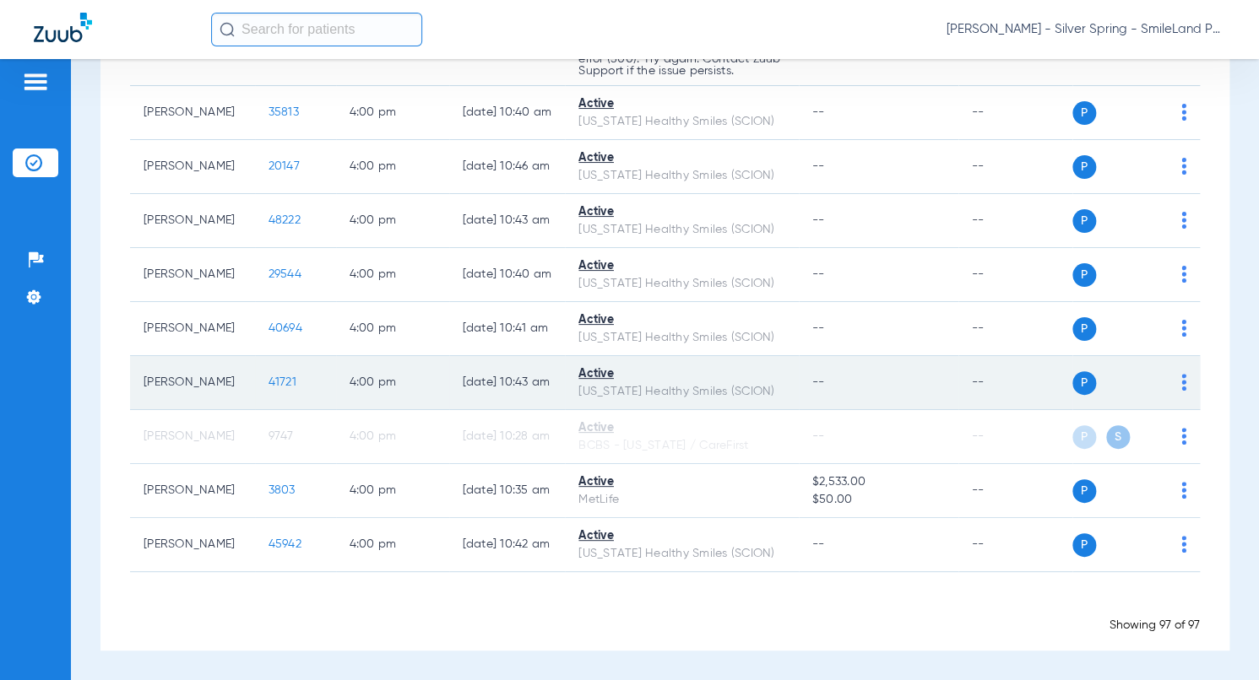
click at [268, 377] on span "41721" at bounding box center [282, 383] width 28 height 12
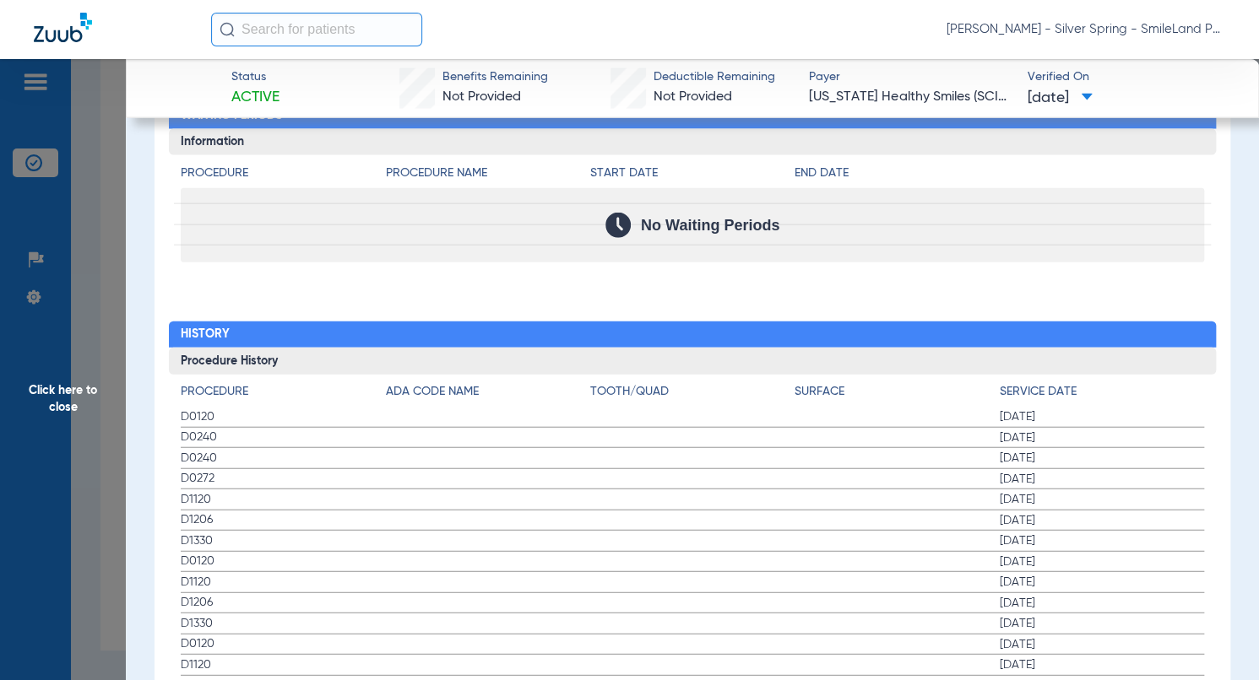
scroll to position [1773, 0]
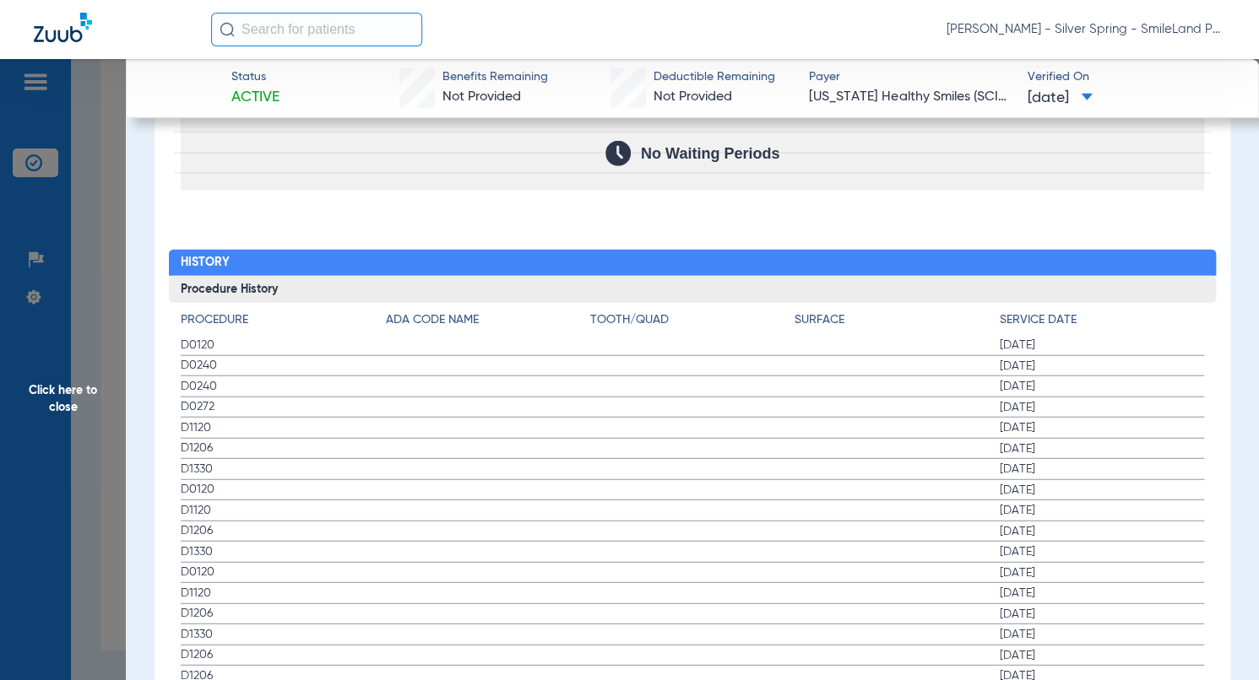
click at [1187, 323] on app-breakdown-title "Service Date" at bounding box center [1102, 324] width 204 height 24
